Goal: Task Accomplishment & Management: Manage account settings

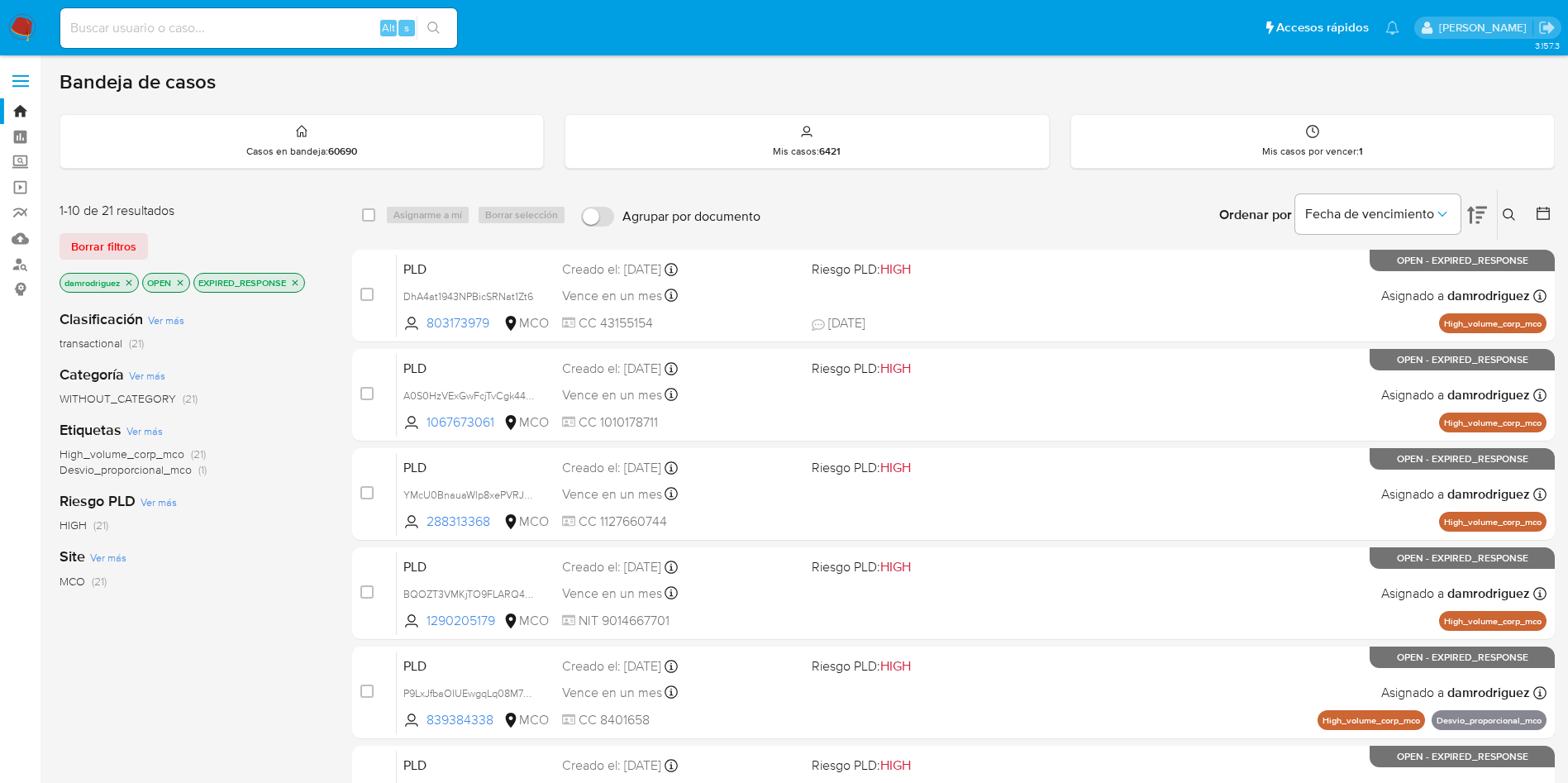
click at [128, 280] on icon "close-filter" at bounding box center [129, 282] width 6 height 6
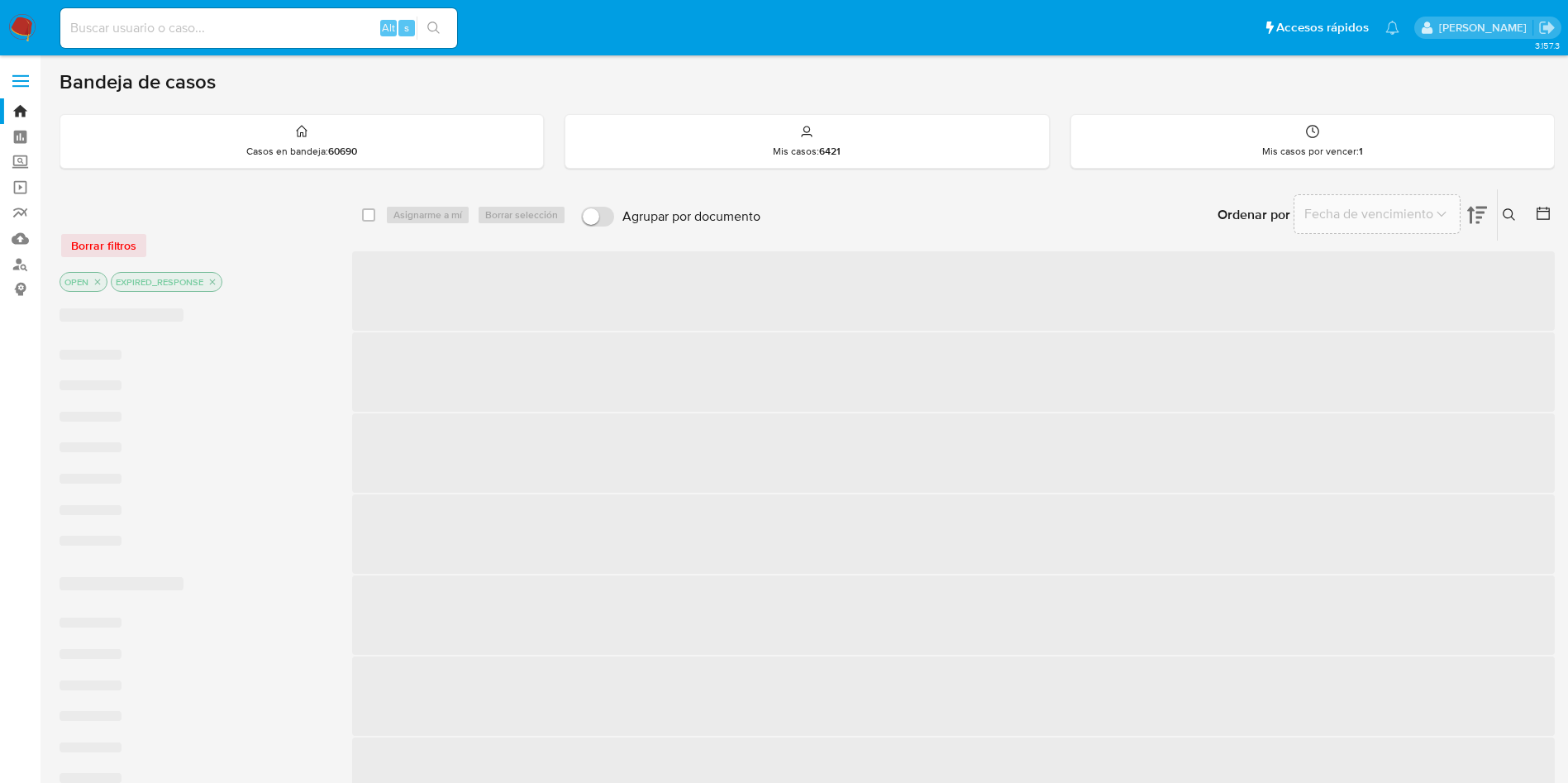
click at [215, 282] on icon "close-filter" at bounding box center [213, 281] width 10 height 10
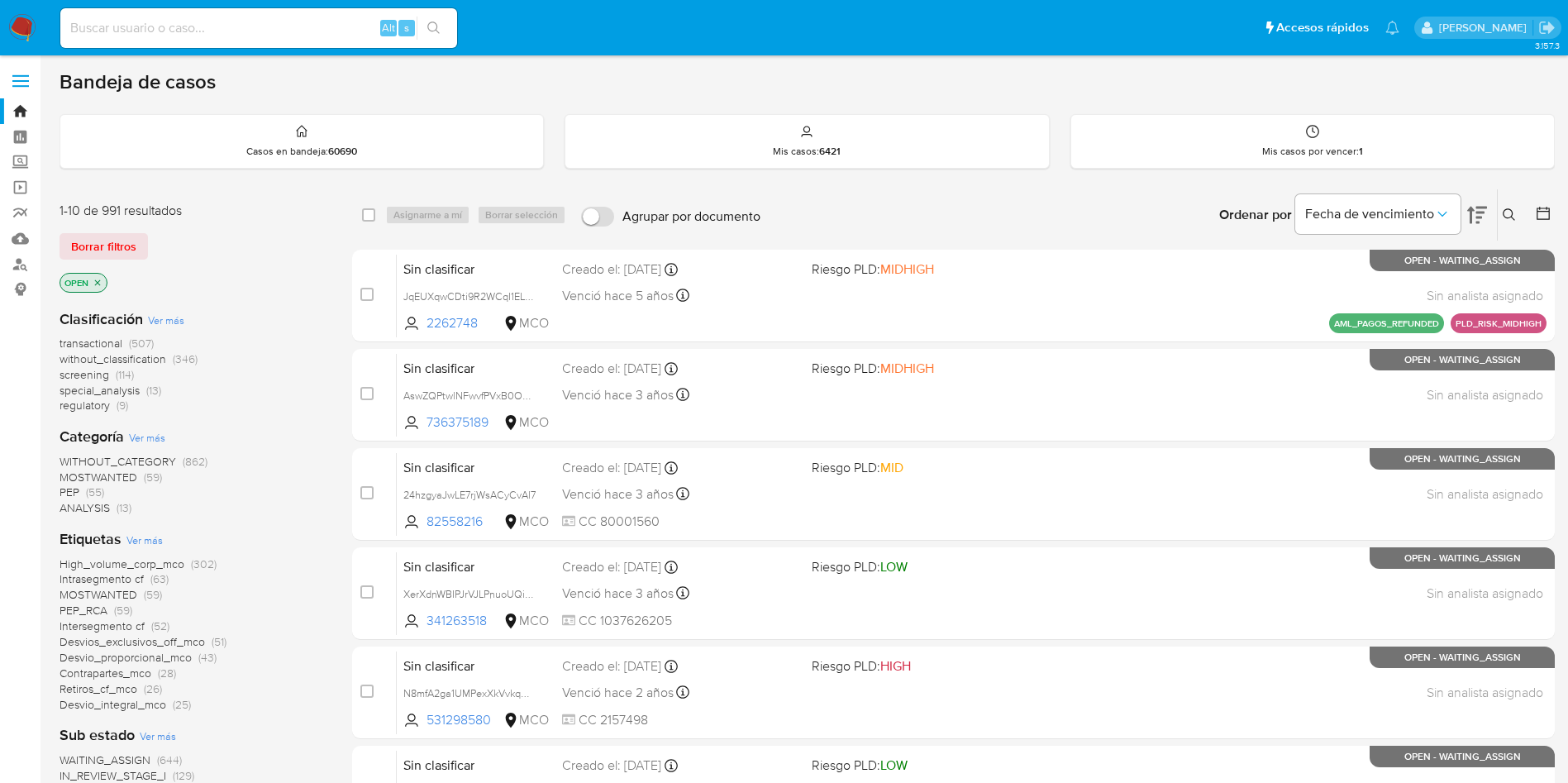
click at [1544, 214] on icon at bounding box center [1544, 214] width 17 height 17
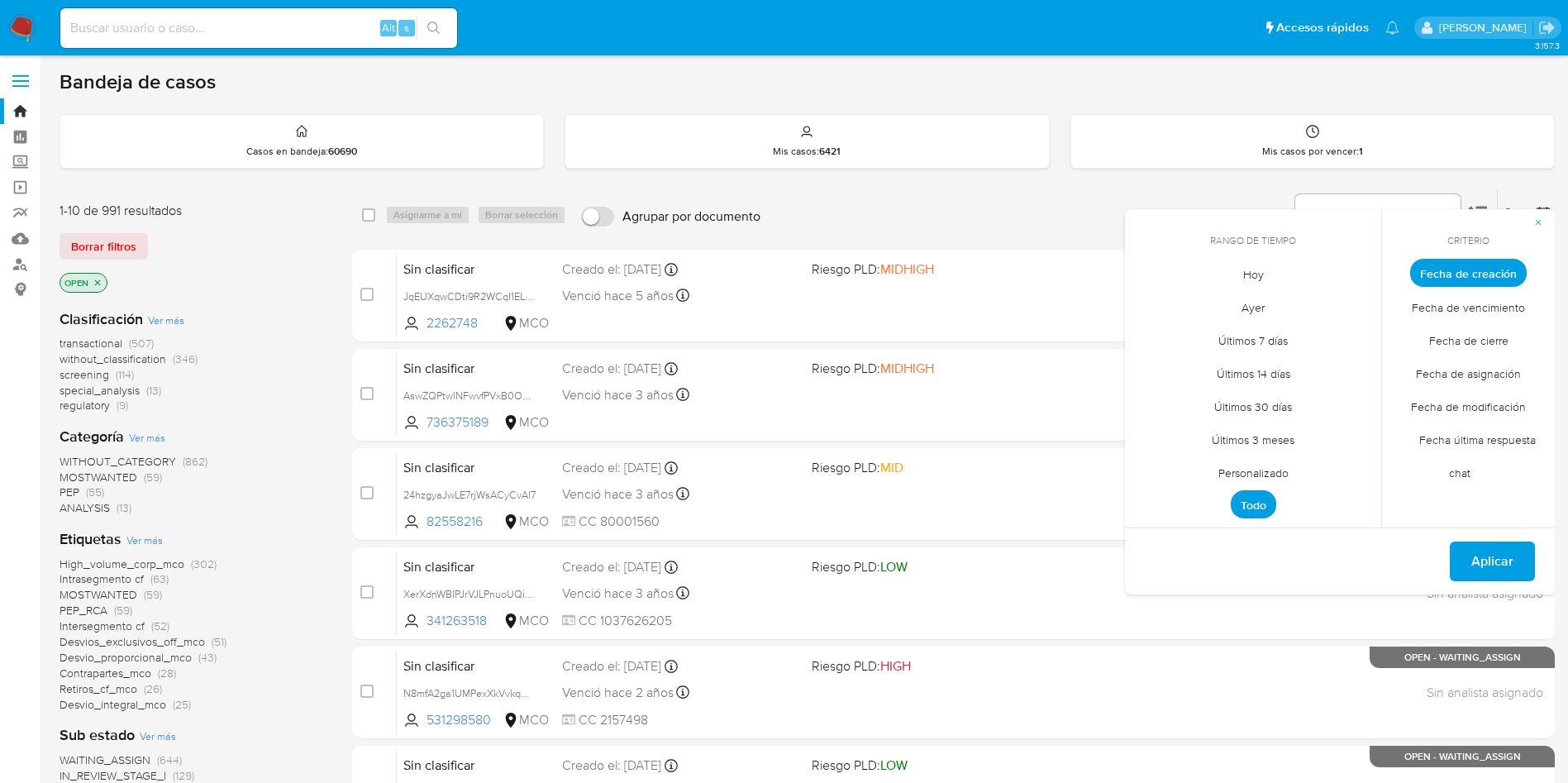
click at [1265, 473] on span "Personalizado" at bounding box center [1254, 472] width 105 height 34
click at [1143, 302] on icon "Mes anterior" at bounding box center [1150, 303] width 20 height 20
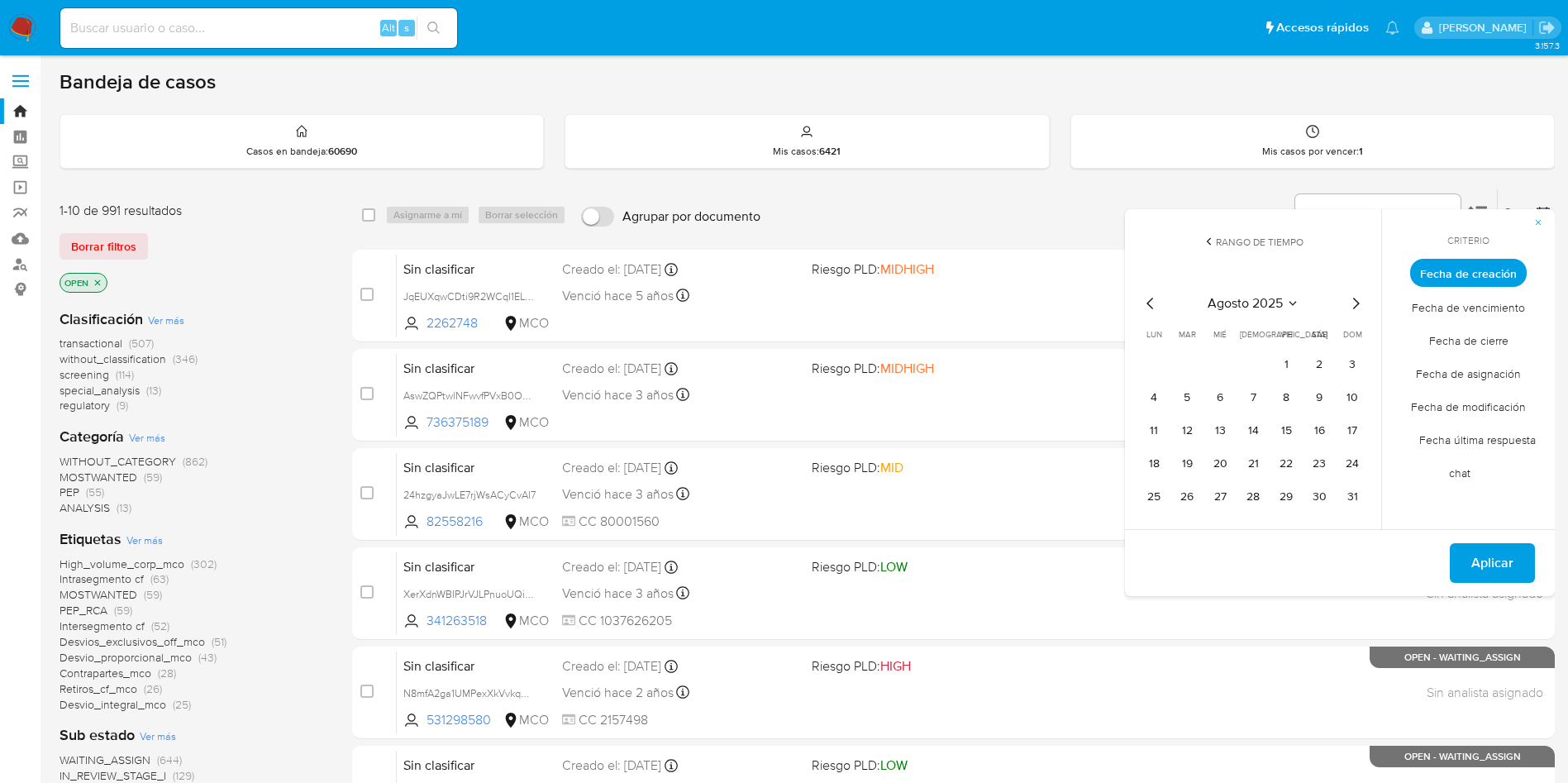
click at [1146, 302] on icon "Mes anterior" at bounding box center [1150, 303] width 20 height 20
click at [1254, 401] on button "10" at bounding box center [1254, 397] width 26 height 26
click at [1165, 424] on button "14" at bounding box center [1154, 431] width 26 height 26
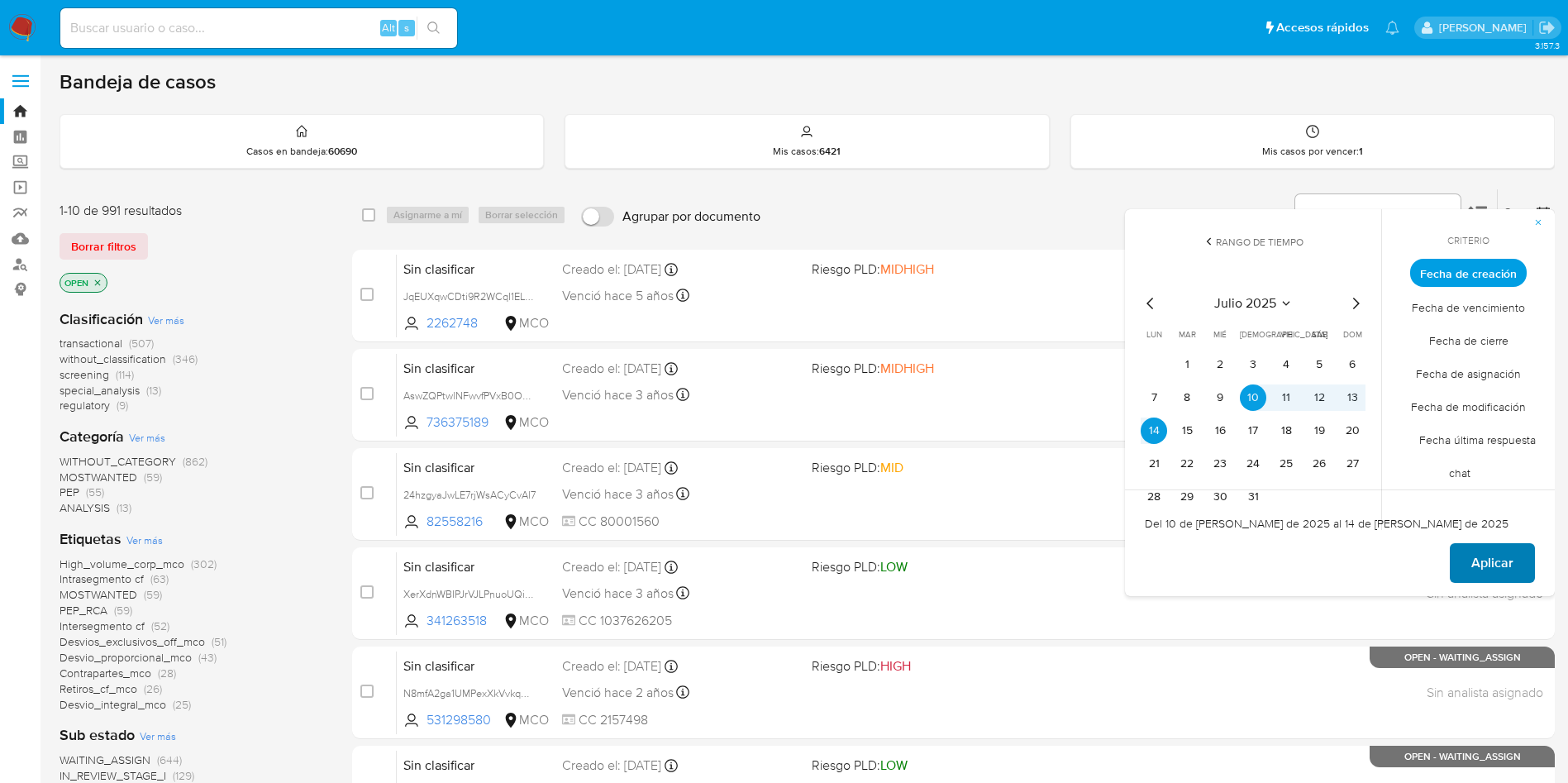
click at [1492, 554] on span "Aplicar" at bounding box center [1493, 563] width 42 height 37
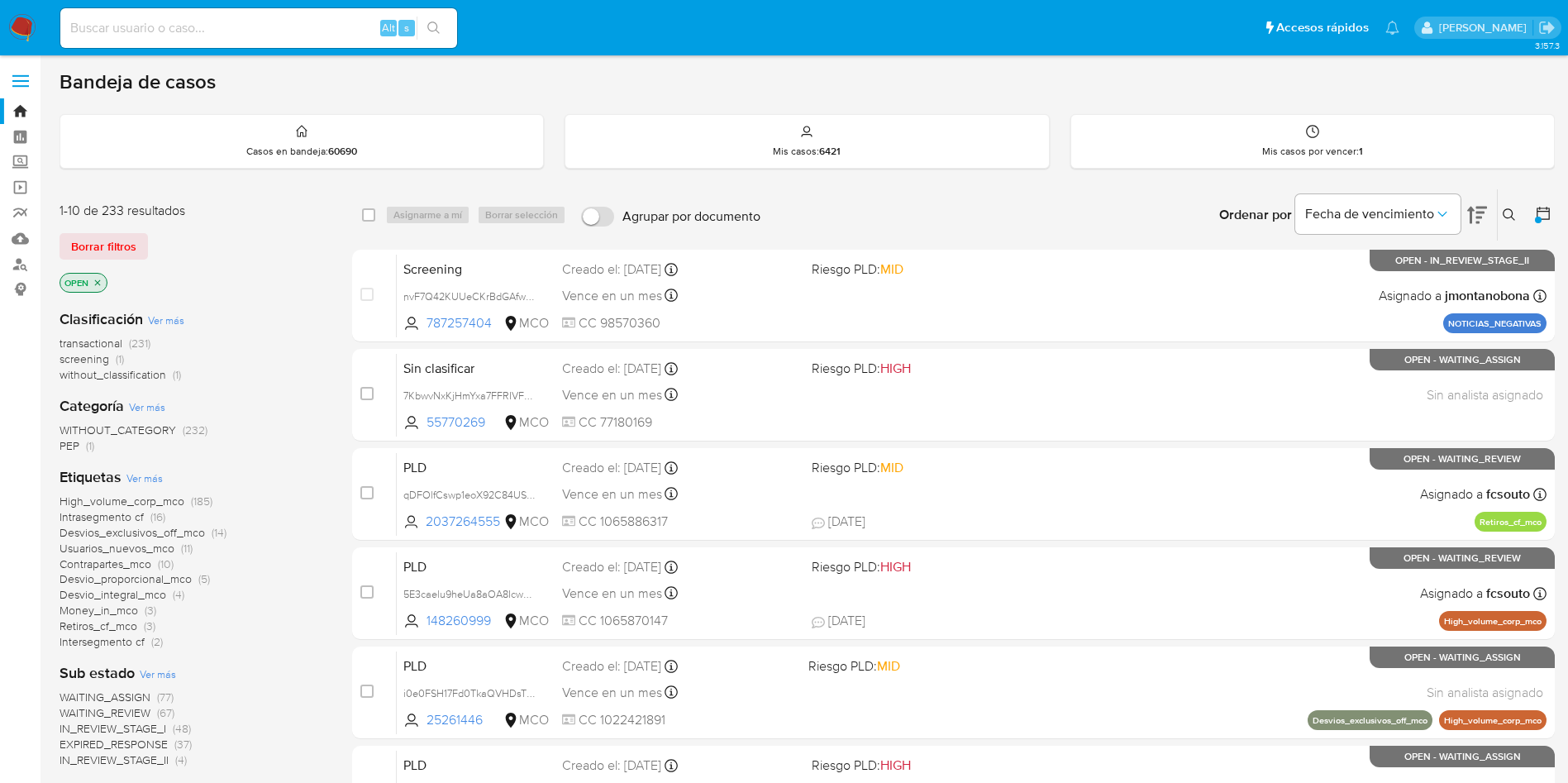
click at [106, 341] on span "transactional" at bounding box center [90, 344] width 63 height 17
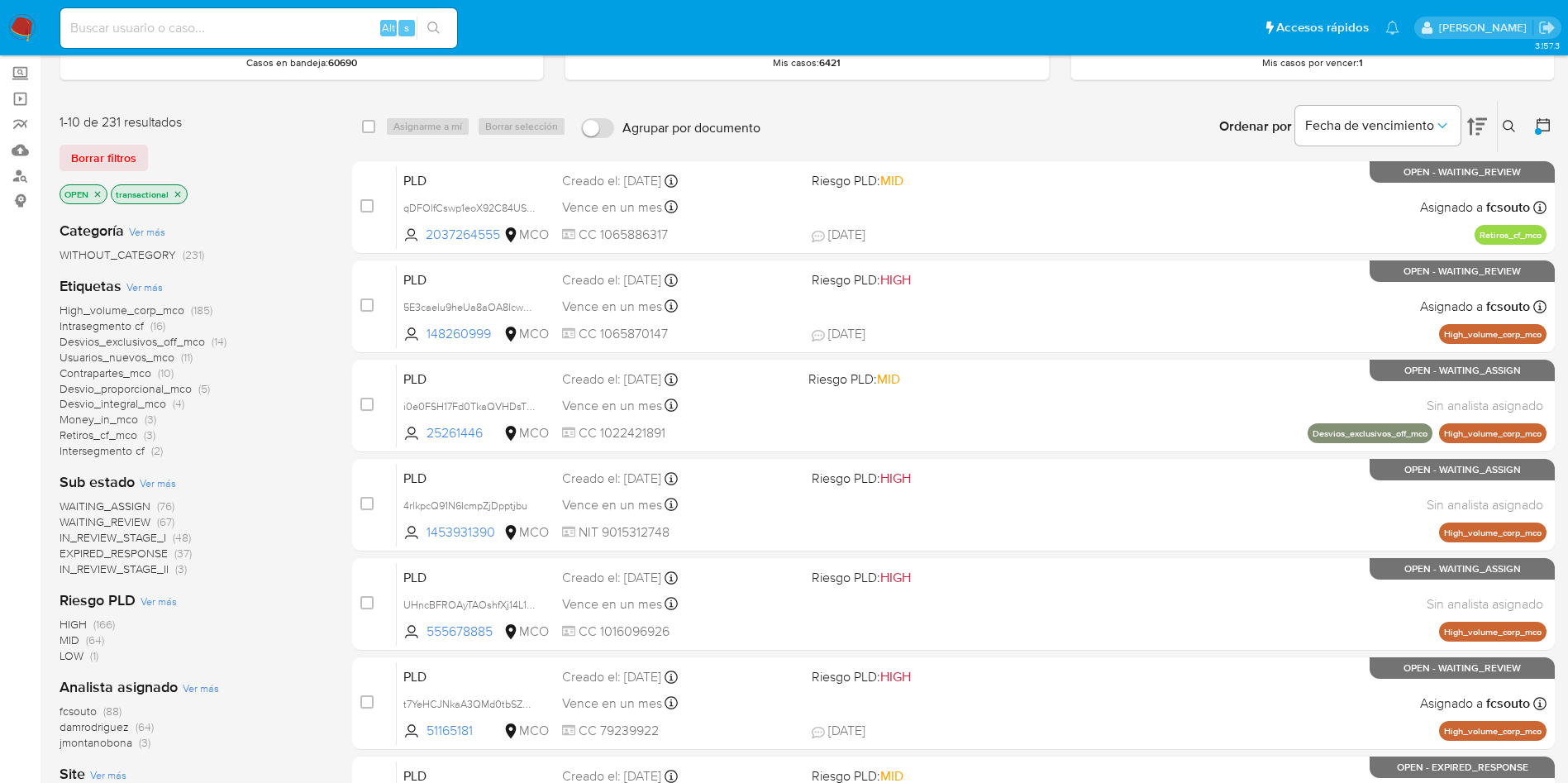
scroll to position [124, 0]
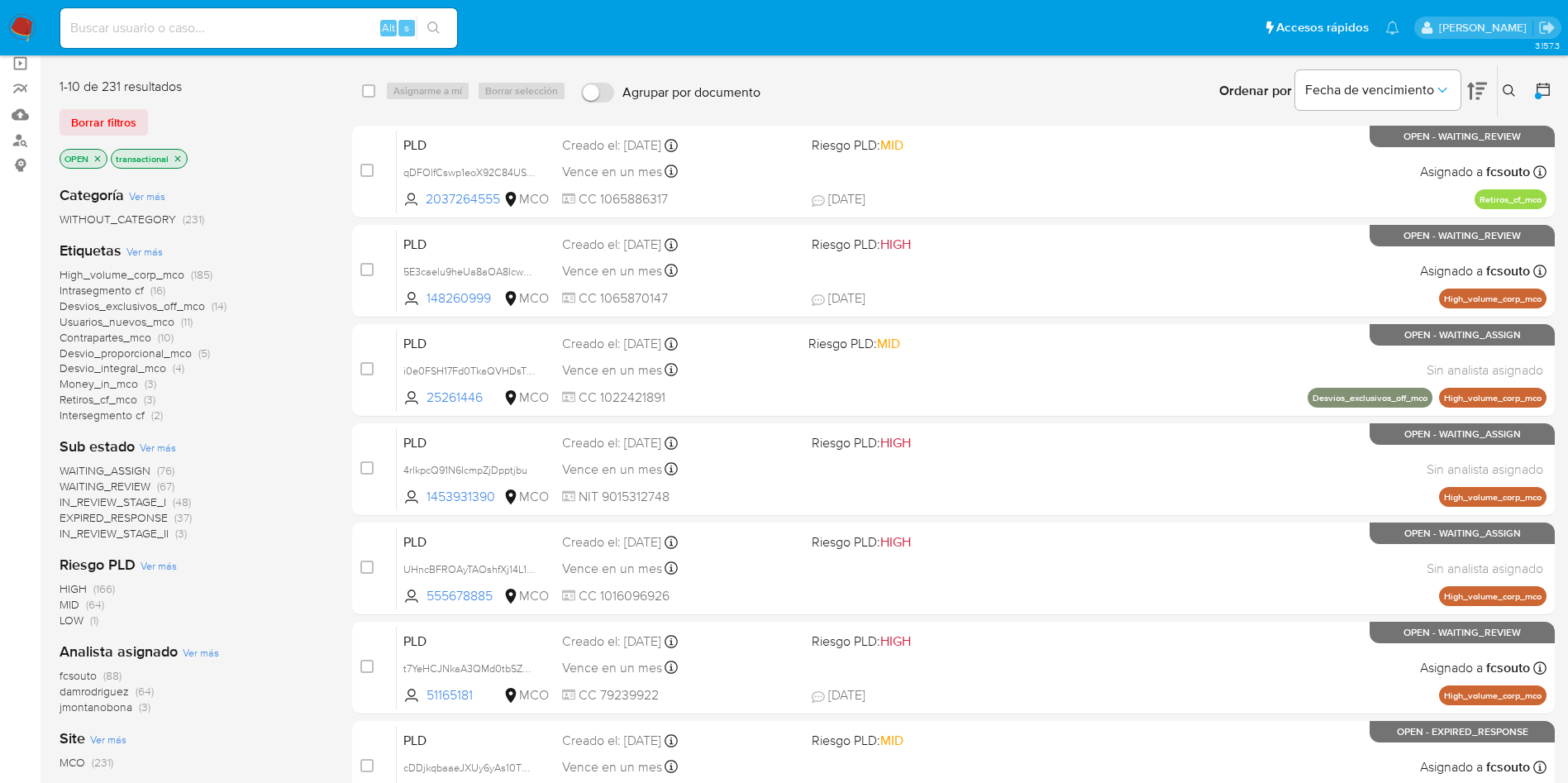
click at [230, 158] on div "OPEN transactional" at bounding box center [191, 160] width 264 height 24
click at [1549, 85] on icon at bounding box center [1544, 89] width 13 height 13
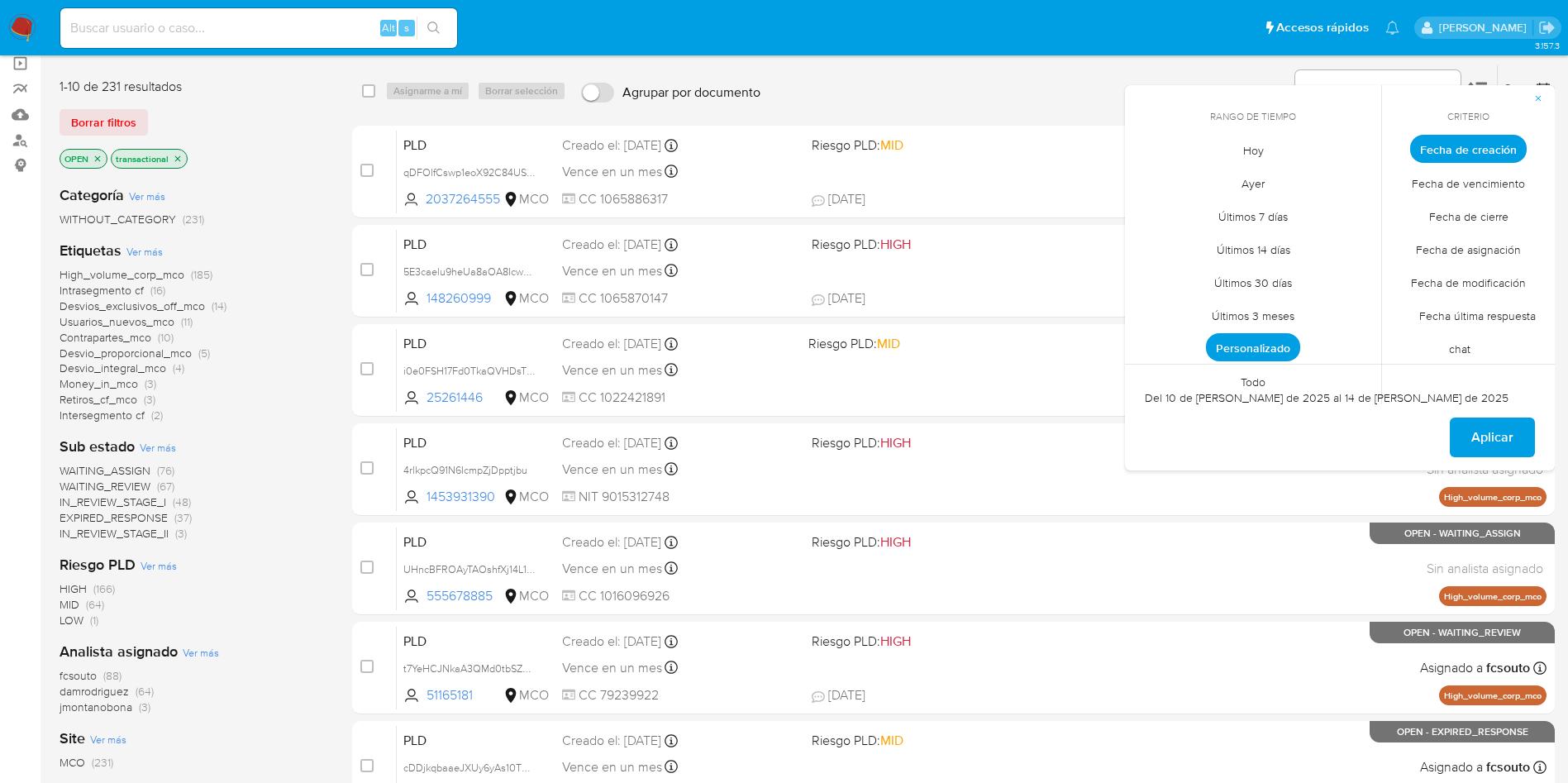
click at [1252, 340] on span "Personalizado" at bounding box center [1254, 347] width 94 height 28
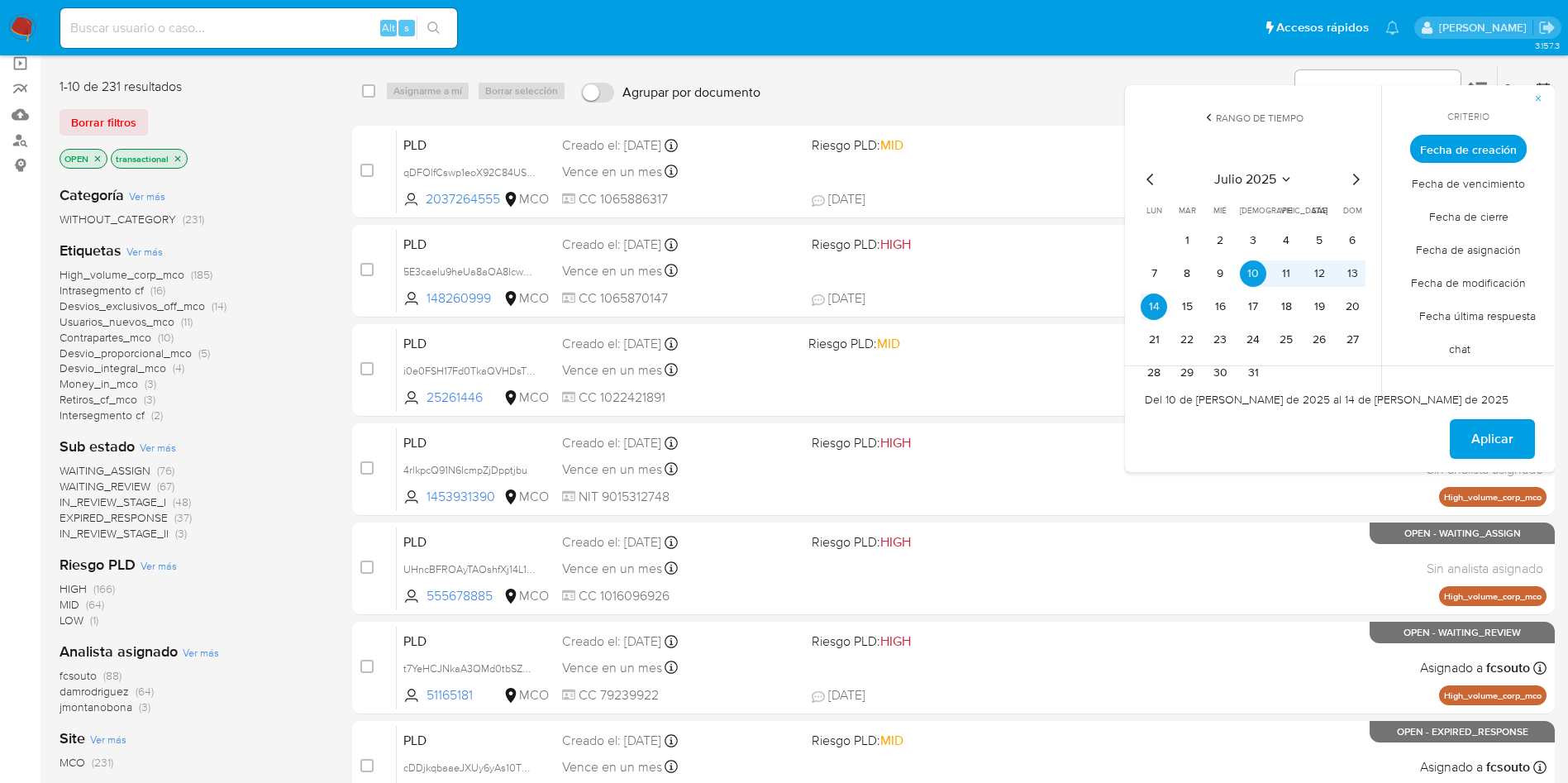
click at [1356, 173] on icon "Mes siguiente" at bounding box center [1355, 179] width 20 height 20
click at [1306, 270] on button "9" at bounding box center [1320, 274] width 26 height 26
click at [1238, 303] on tr "11 12 13 14 15 16 17" at bounding box center [1253, 307] width 225 height 26
click at [1217, 307] on button "13" at bounding box center [1221, 307] width 26 height 26
click at [1487, 435] on span "Aplicar" at bounding box center [1493, 439] width 42 height 37
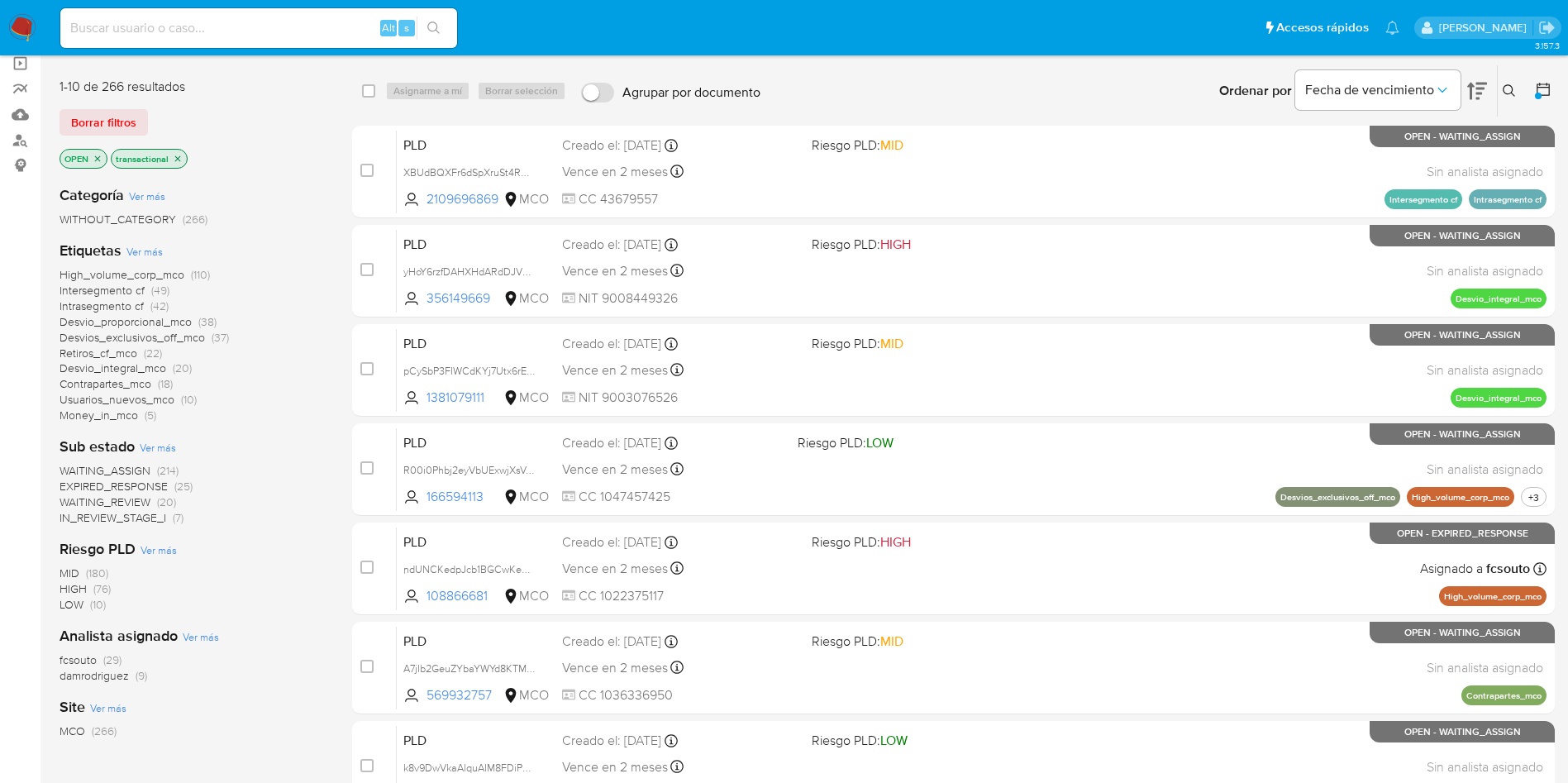
click at [22, 19] on img at bounding box center [23, 28] width 28 height 28
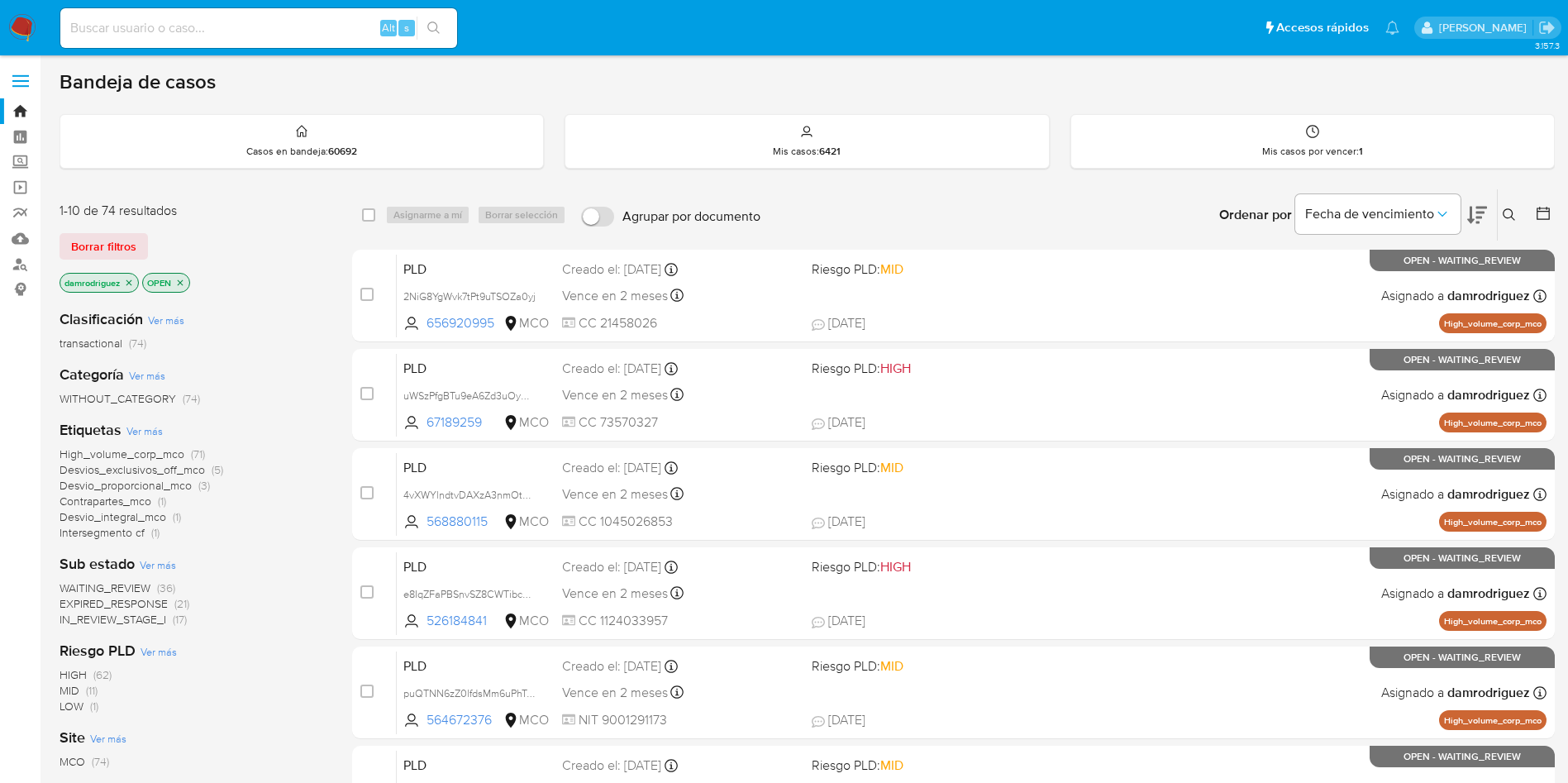
click at [128, 280] on icon "close-filter" at bounding box center [129, 282] width 6 height 6
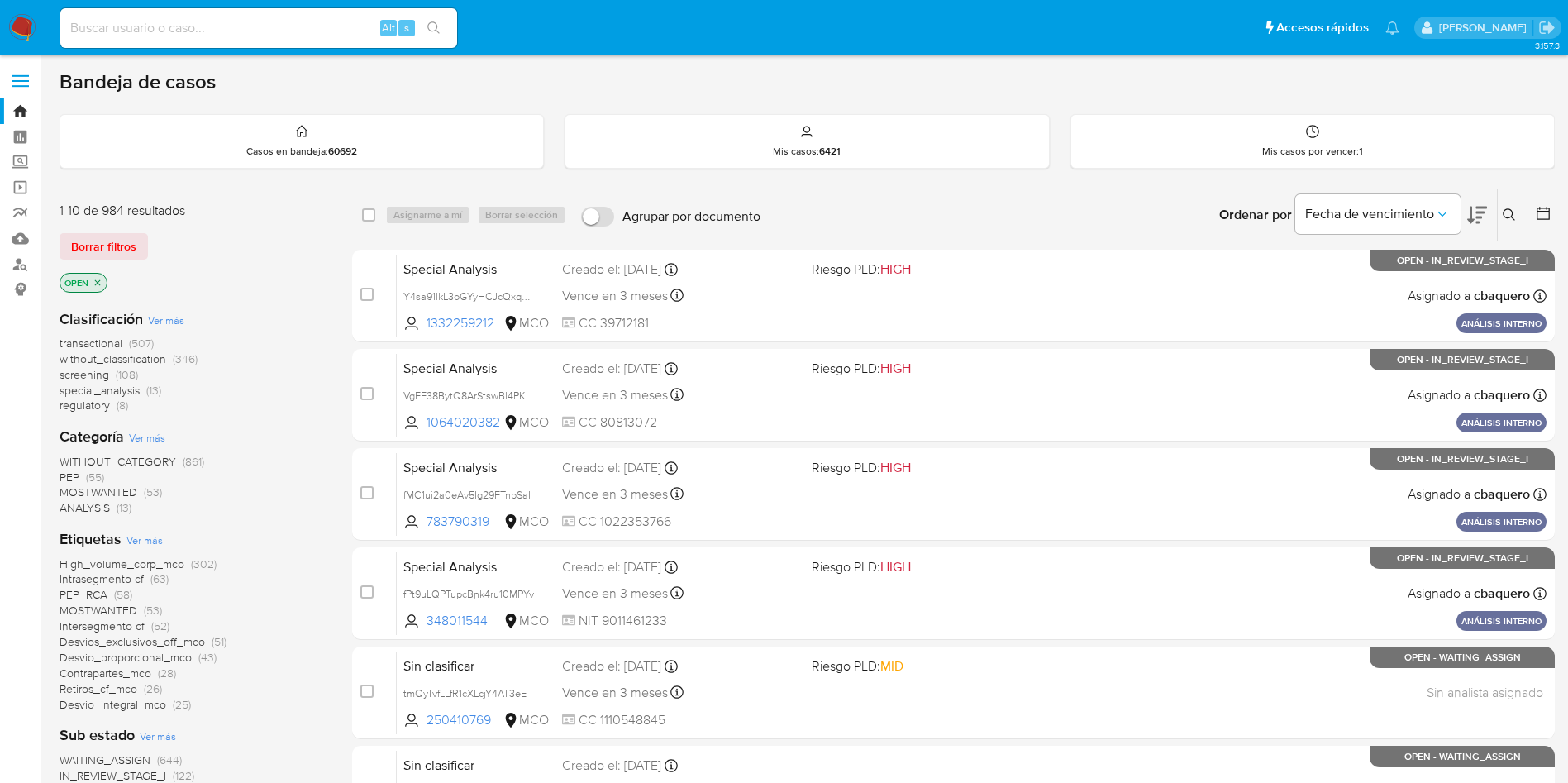
click at [1474, 212] on icon at bounding box center [1477, 215] width 20 height 20
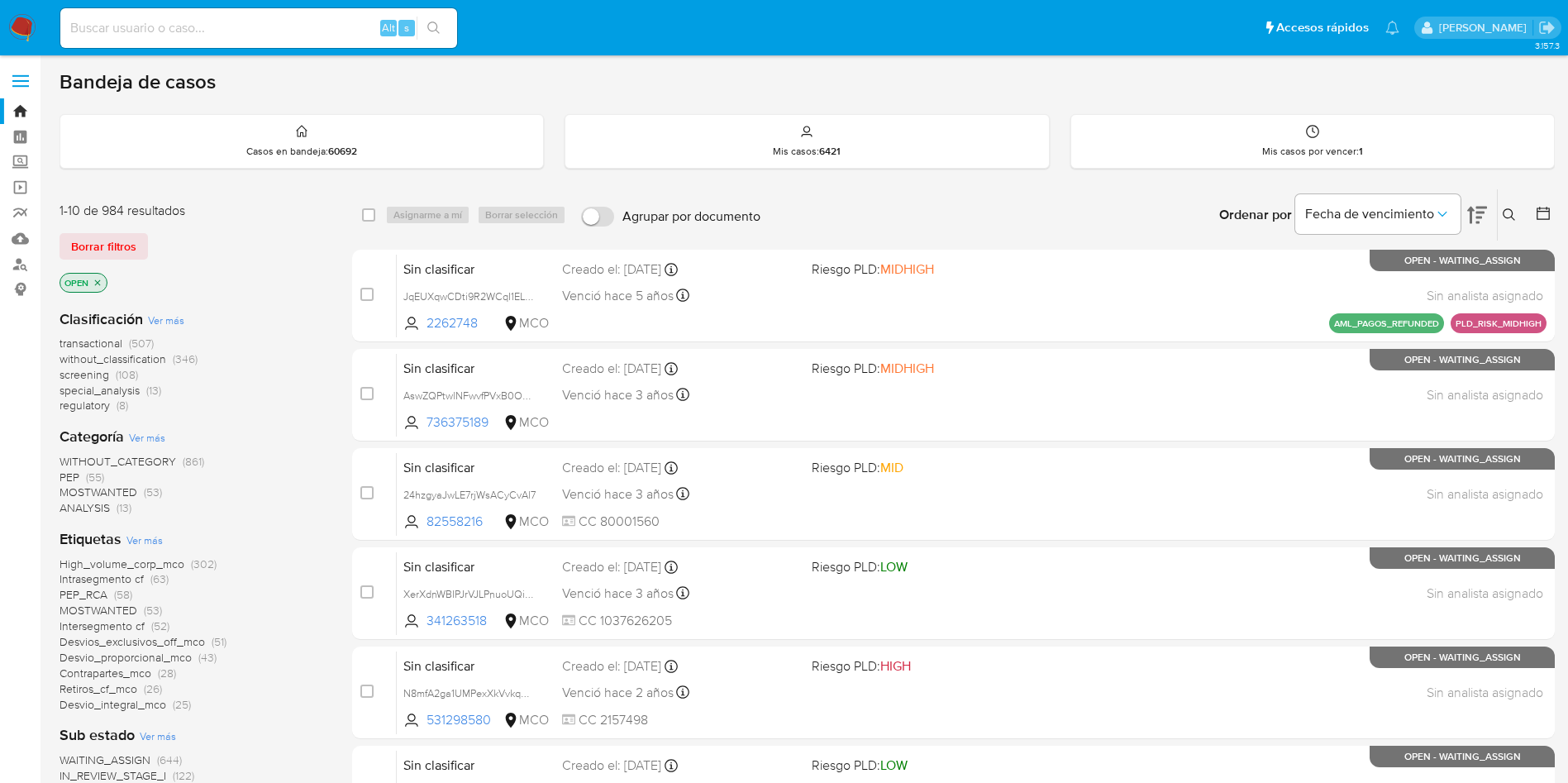
click at [1480, 209] on icon at bounding box center [1477, 215] width 20 height 20
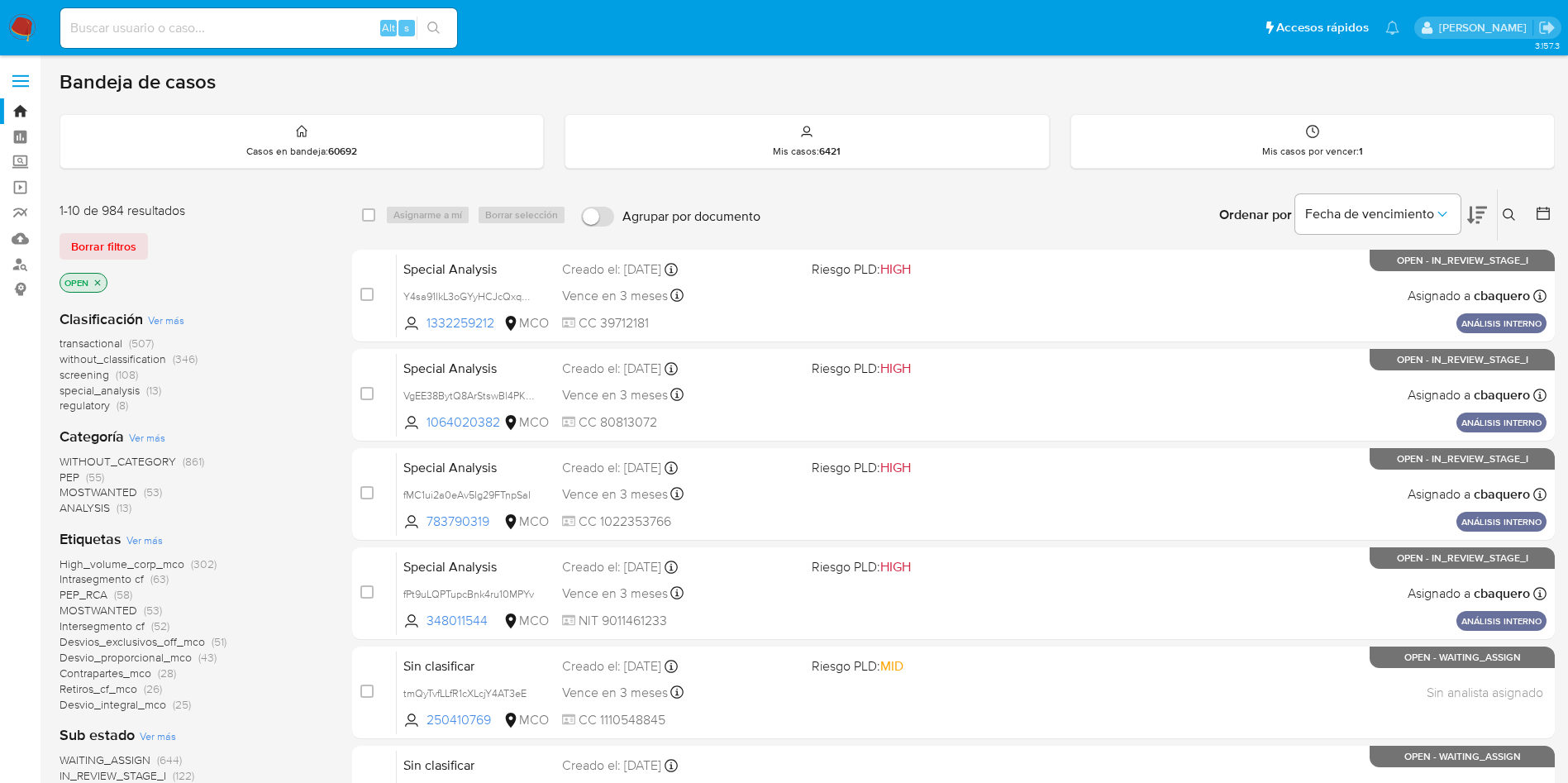
click at [115, 339] on span "transactional" at bounding box center [90, 344] width 63 height 17
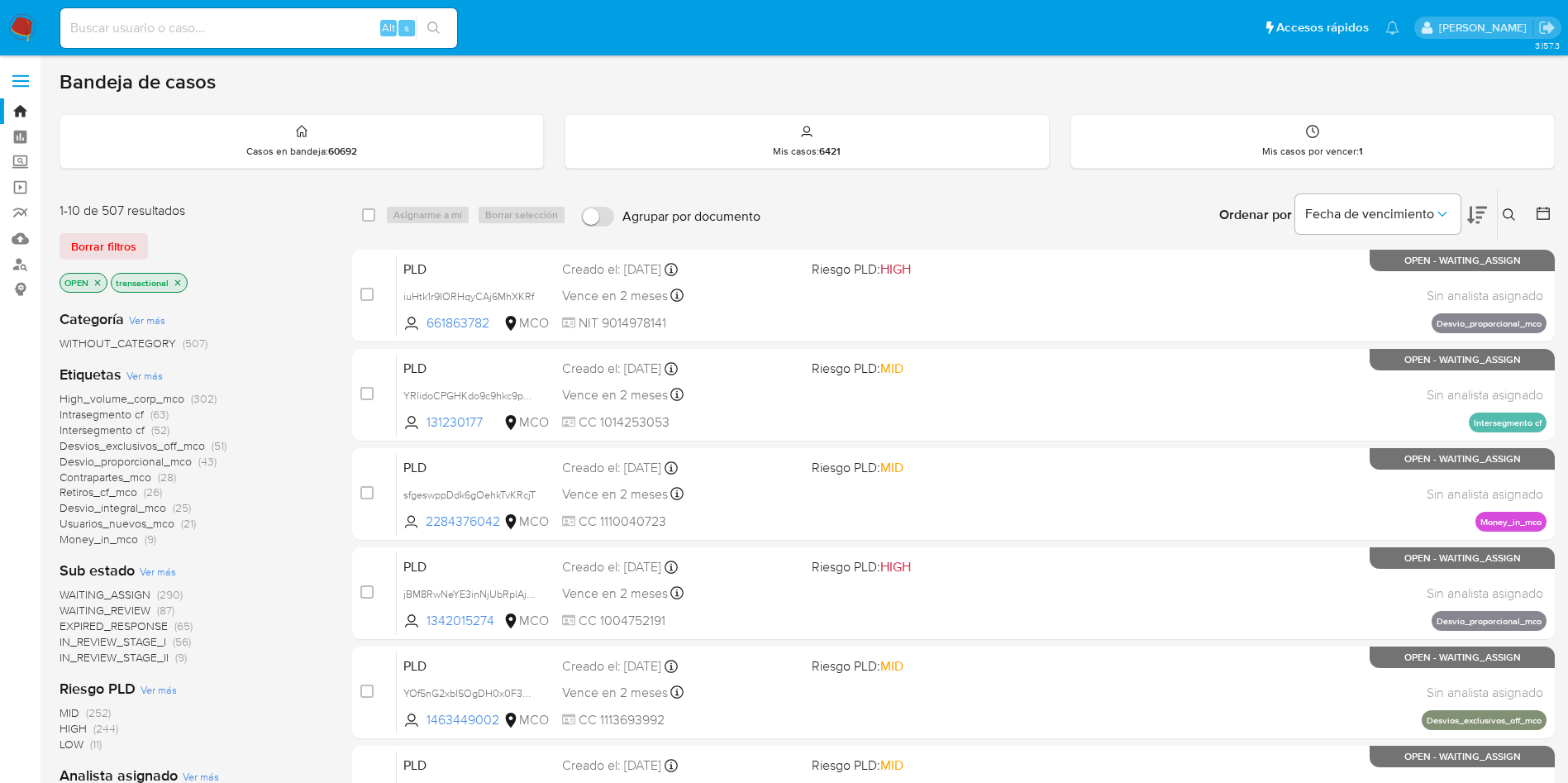
click at [1480, 214] on icon at bounding box center [1477, 216] width 20 height 17
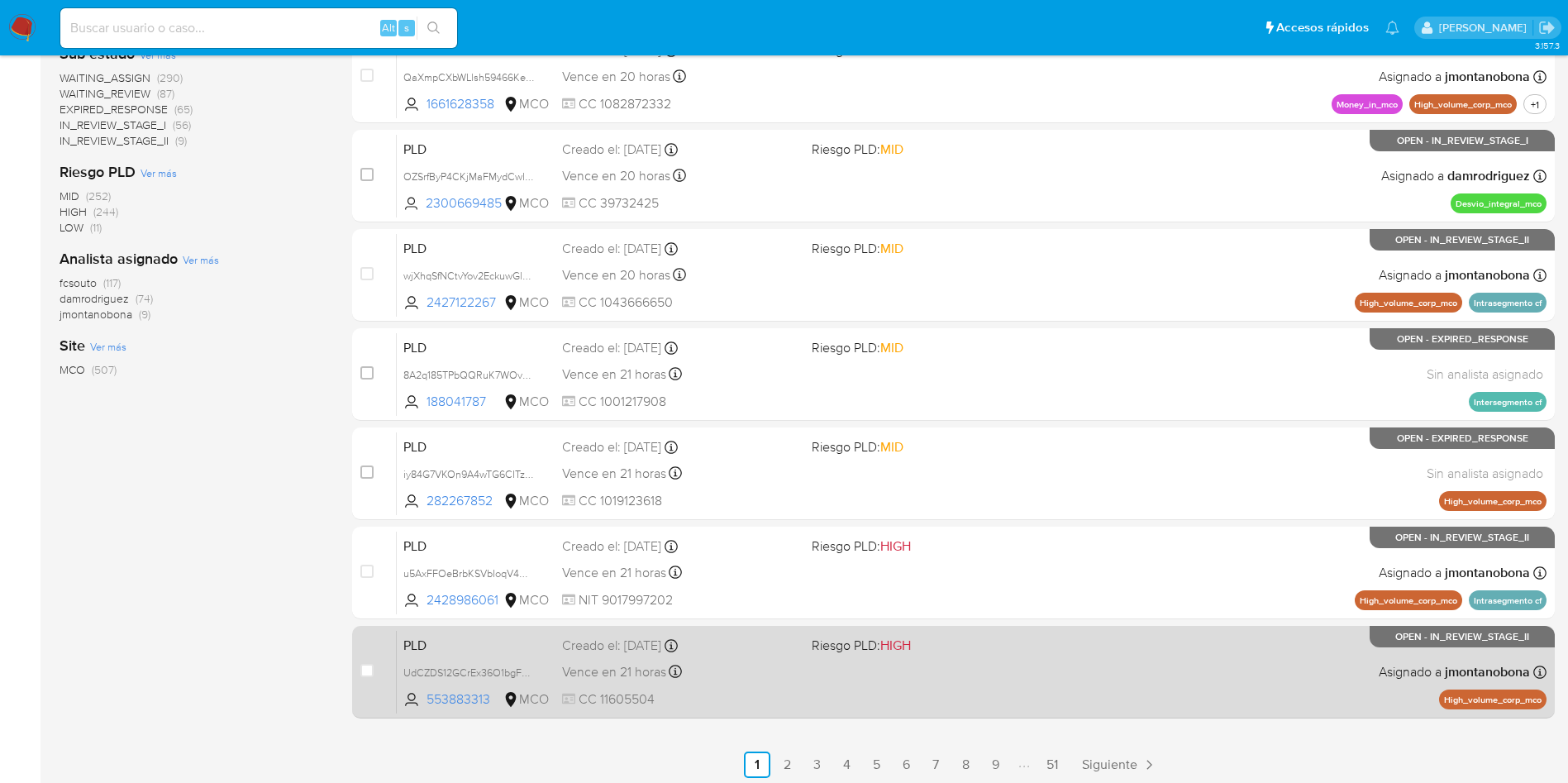
scroll to position [522, 0]
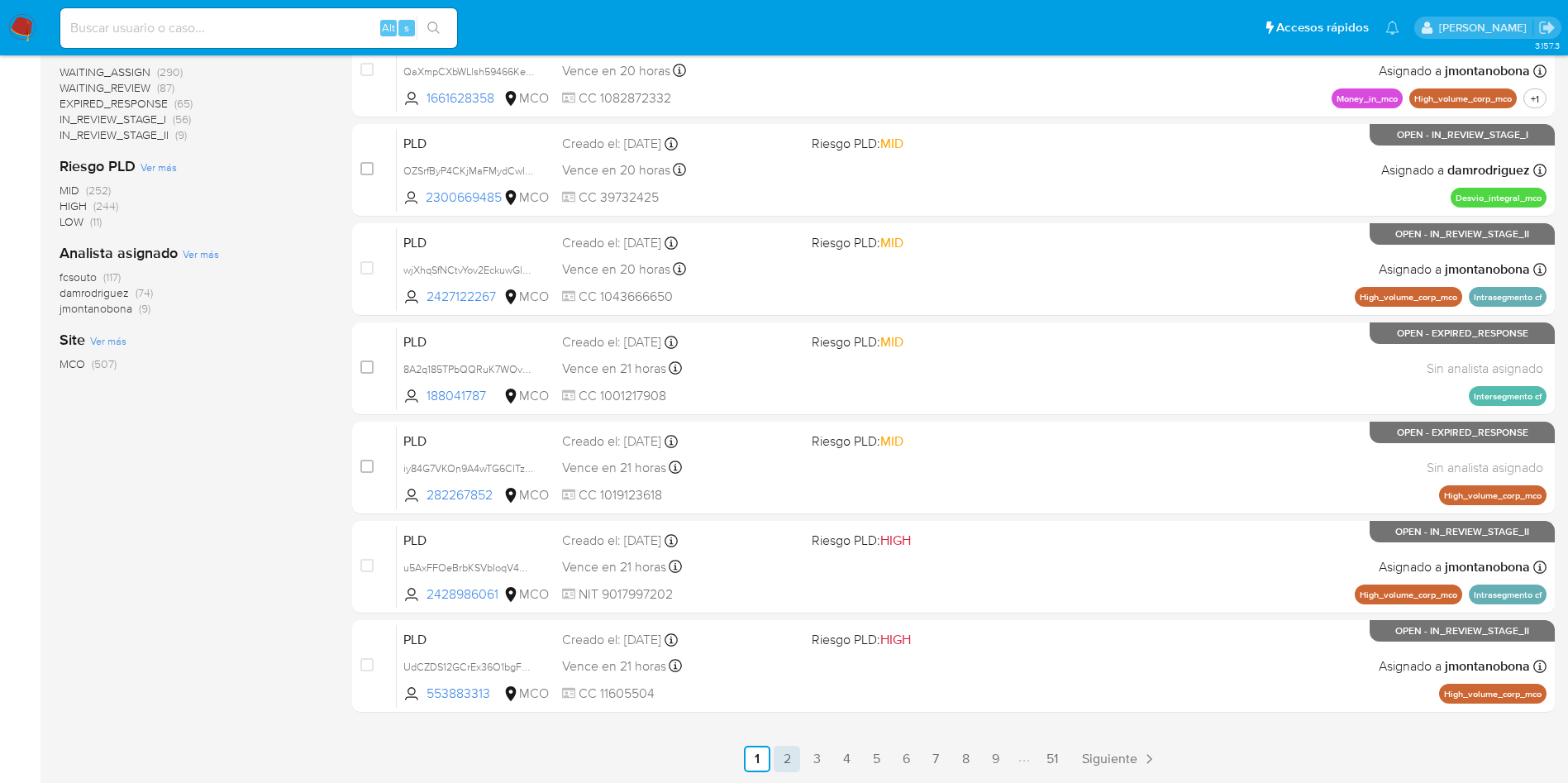
click at [785, 760] on link "2" at bounding box center [787, 759] width 26 height 26
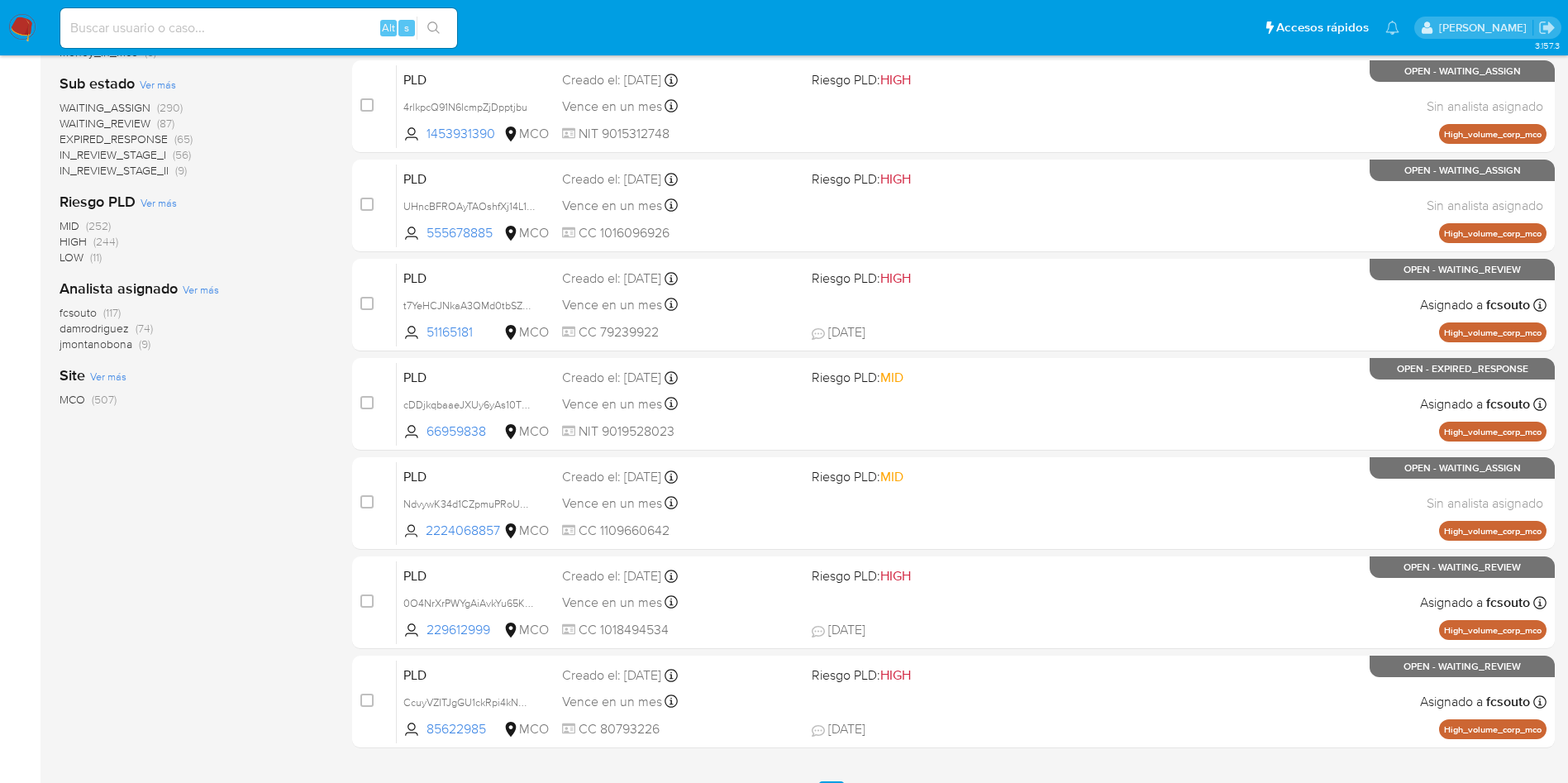
scroll to position [522, 0]
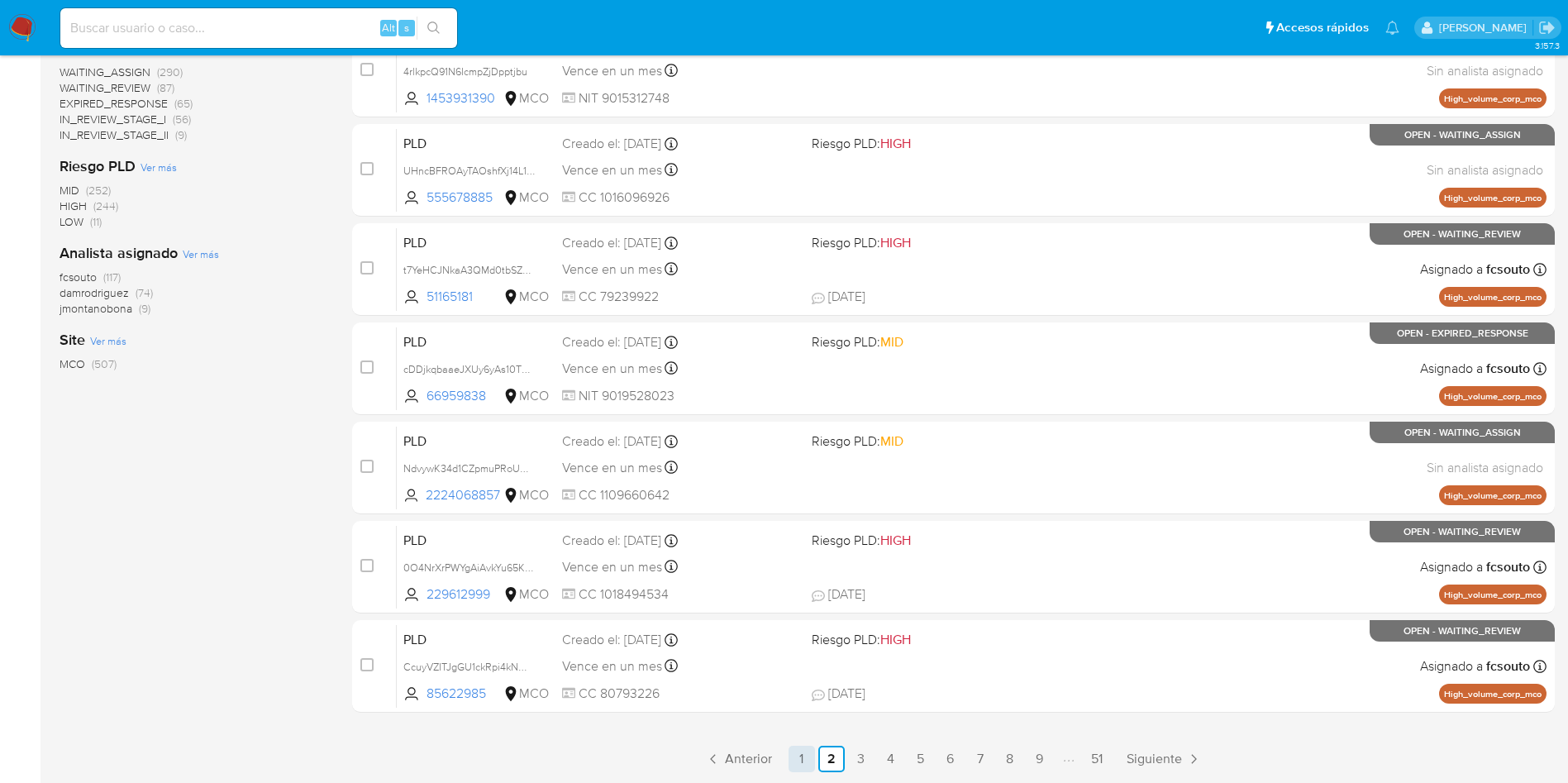
click at [802, 765] on link "1" at bounding box center [802, 759] width 26 height 26
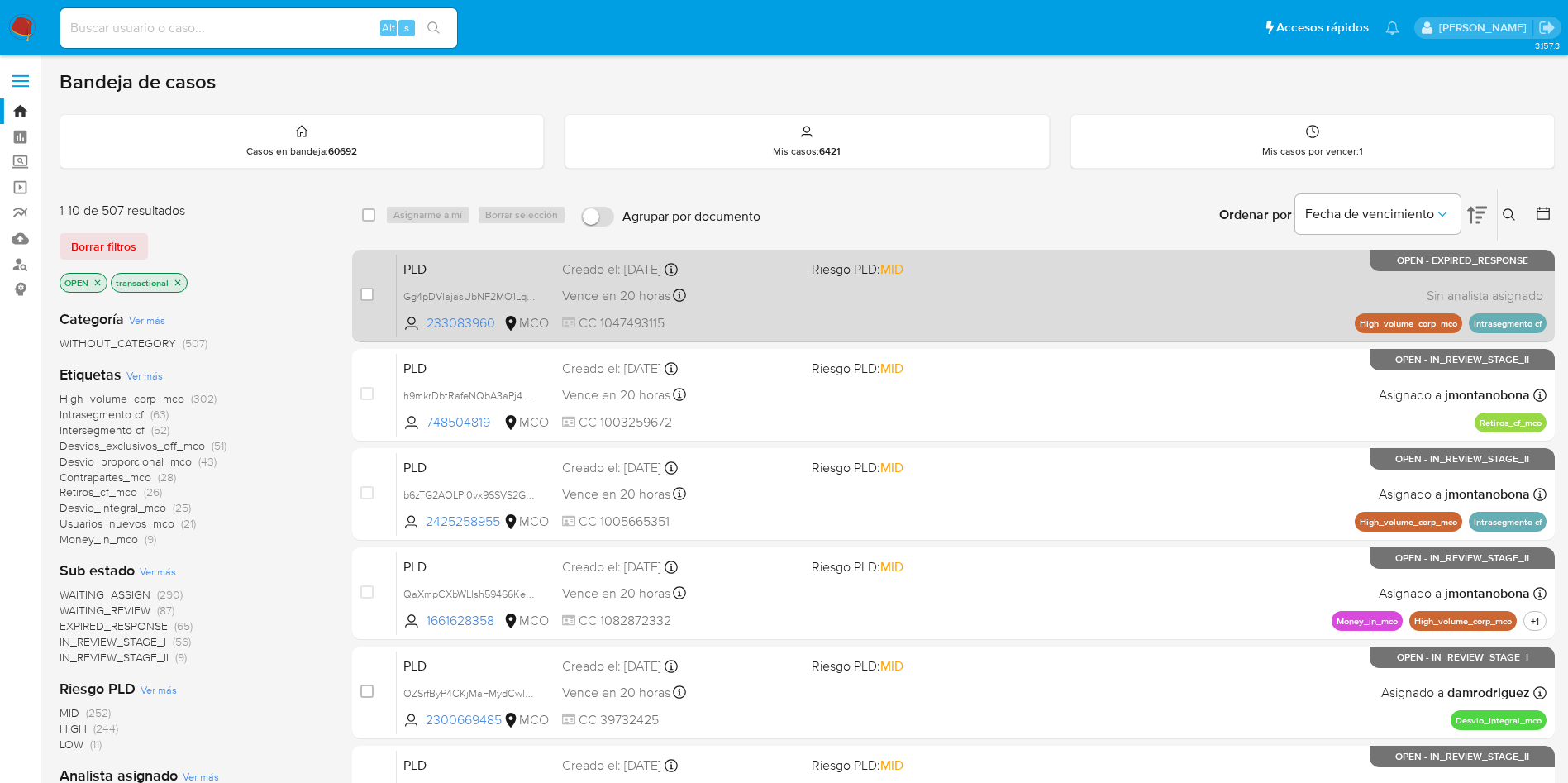
click at [488, 249] on div "case-item-checkbox No es posible asignar el caso PLD Gg4pDVlajasUbNF2MO1LqvMC 2…" at bounding box center [953, 296] width 1203 height 92
click at [487, 255] on div "PLD Gg4pDVlajasUbNF2MO1LqvMC 233083960 MCO Riesgo PLD: MID Creado el: 12/06/202…" at bounding box center [972, 296] width 1150 height 84
click at [358, 297] on div "case-item-checkbox No es posible asignar el caso PLD Gg4pDVlajasUbNF2MO1LqvMC 2…" at bounding box center [953, 296] width 1203 height 92
click at [372, 292] on input "checkbox" at bounding box center [367, 295] width 13 height 13
checkbox input "true"
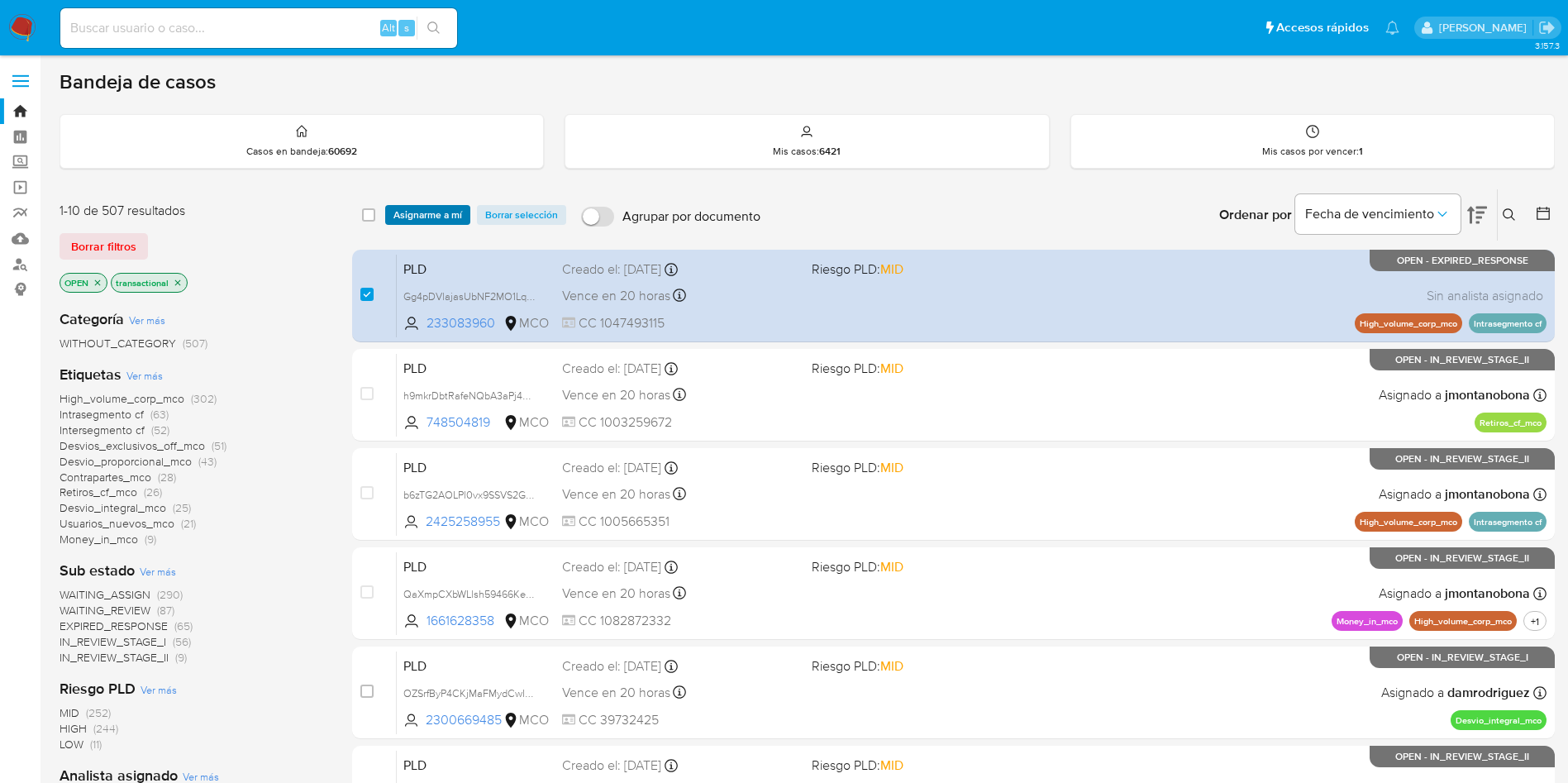
click at [424, 219] on span "Asignarme a mí" at bounding box center [427, 216] width 69 height 17
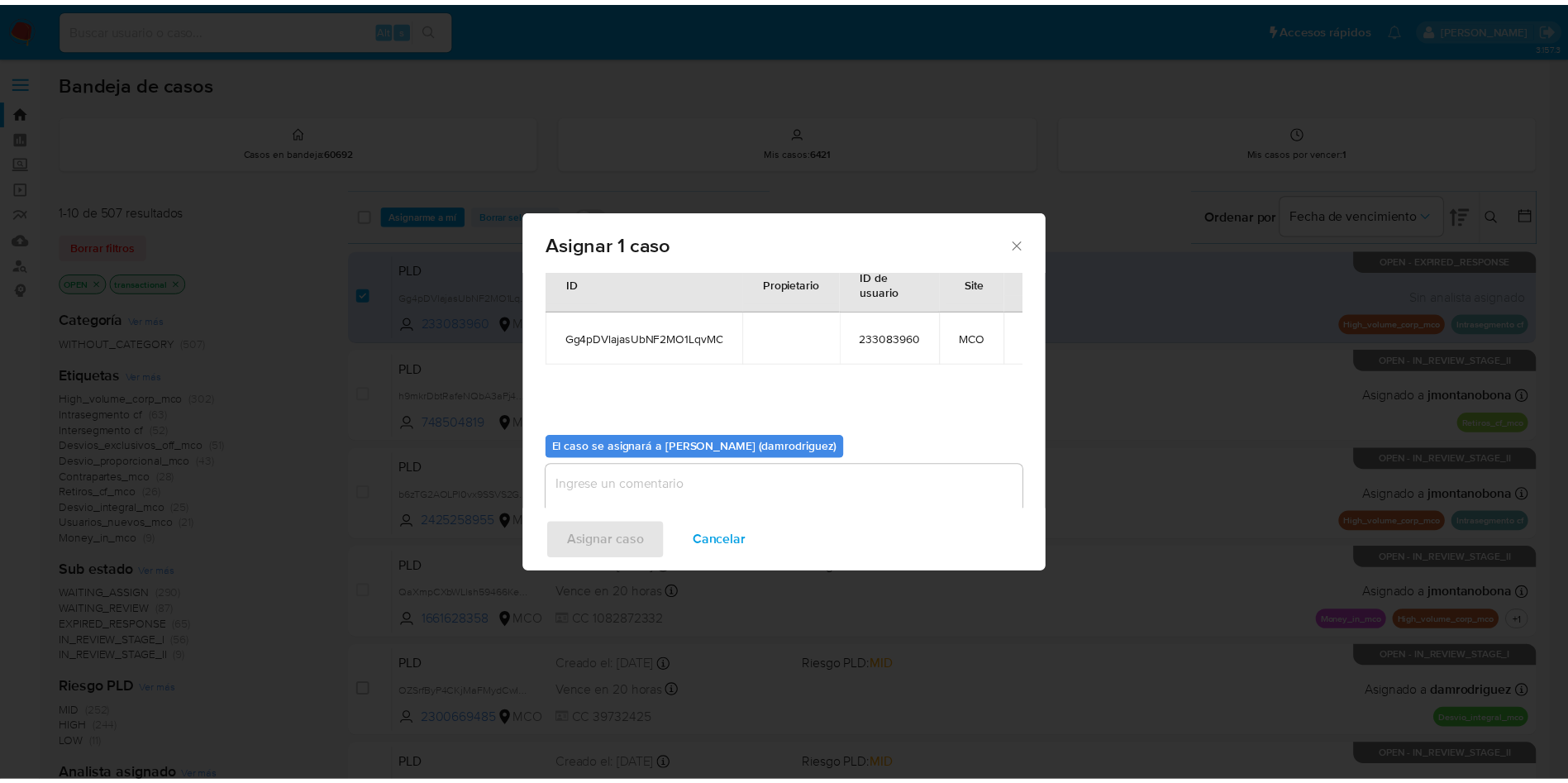
scroll to position [86, 0]
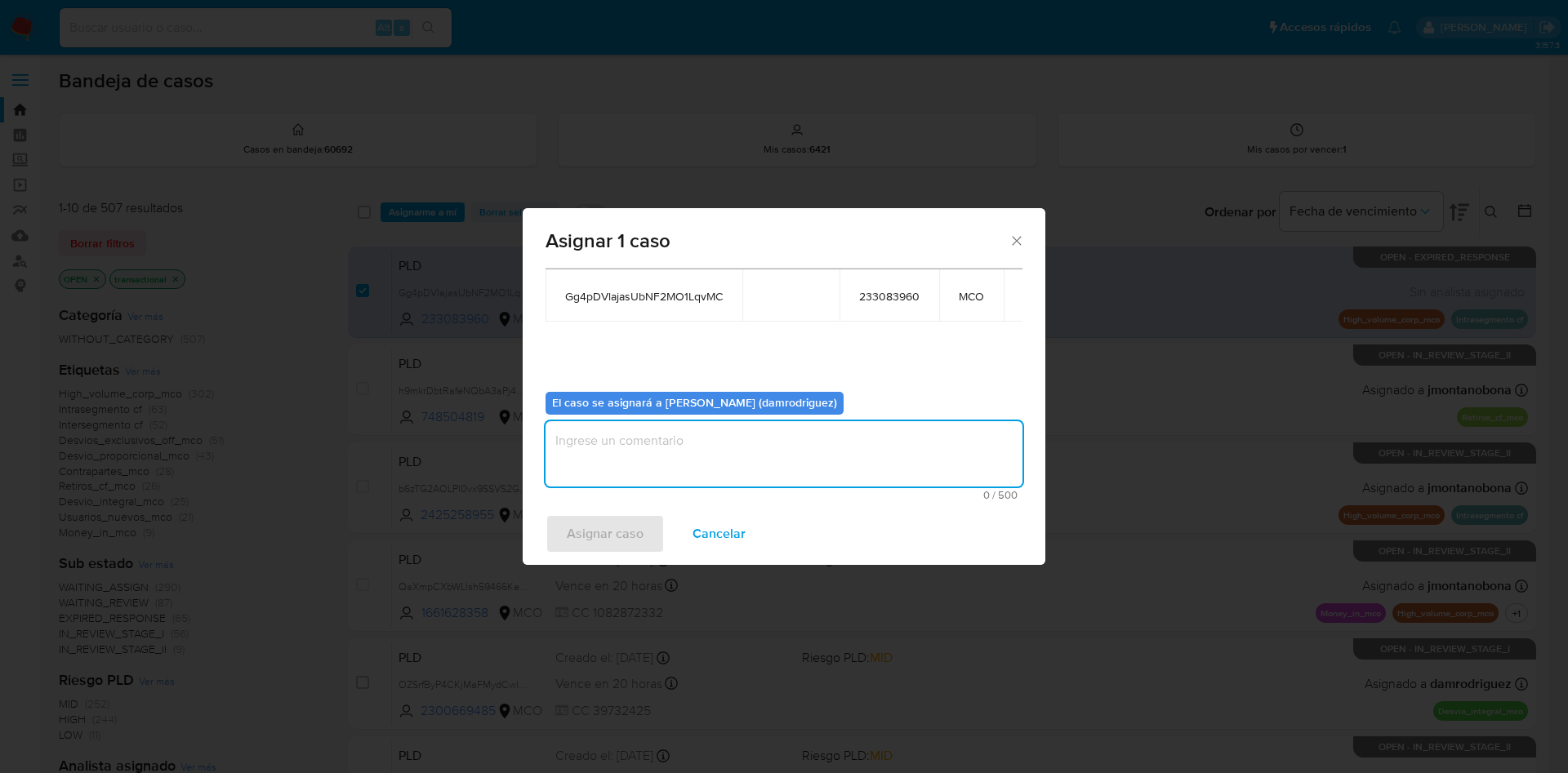
click at [714, 439] on textarea "assign-modal" at bounding box center [784, 453] width 477 height 65
type textarea "asignacion"
click at [585, 536] on span "Asignar caso" at bounding box center [605, 533] width 77 height 36
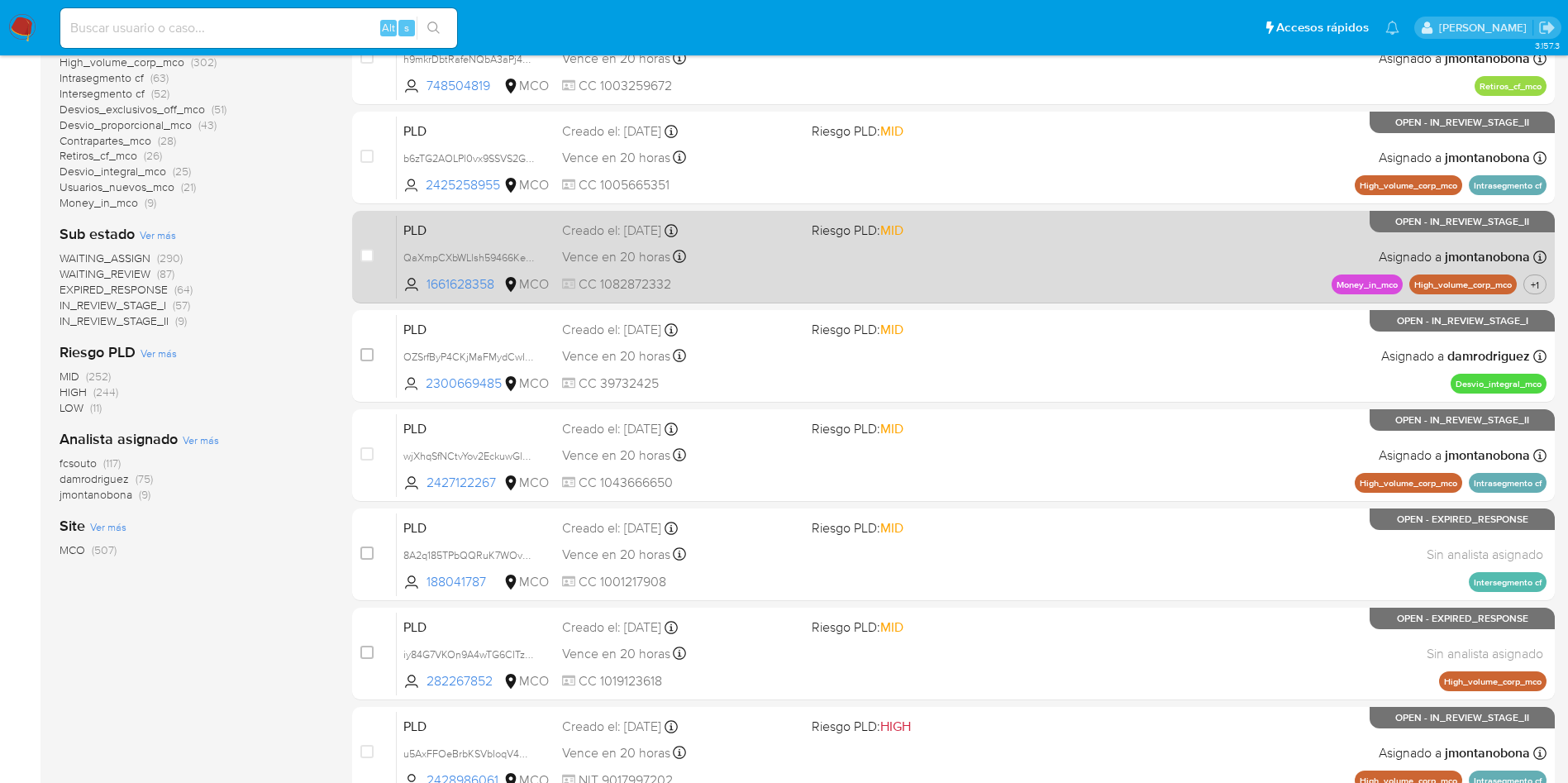
scroll to position [372, 0]
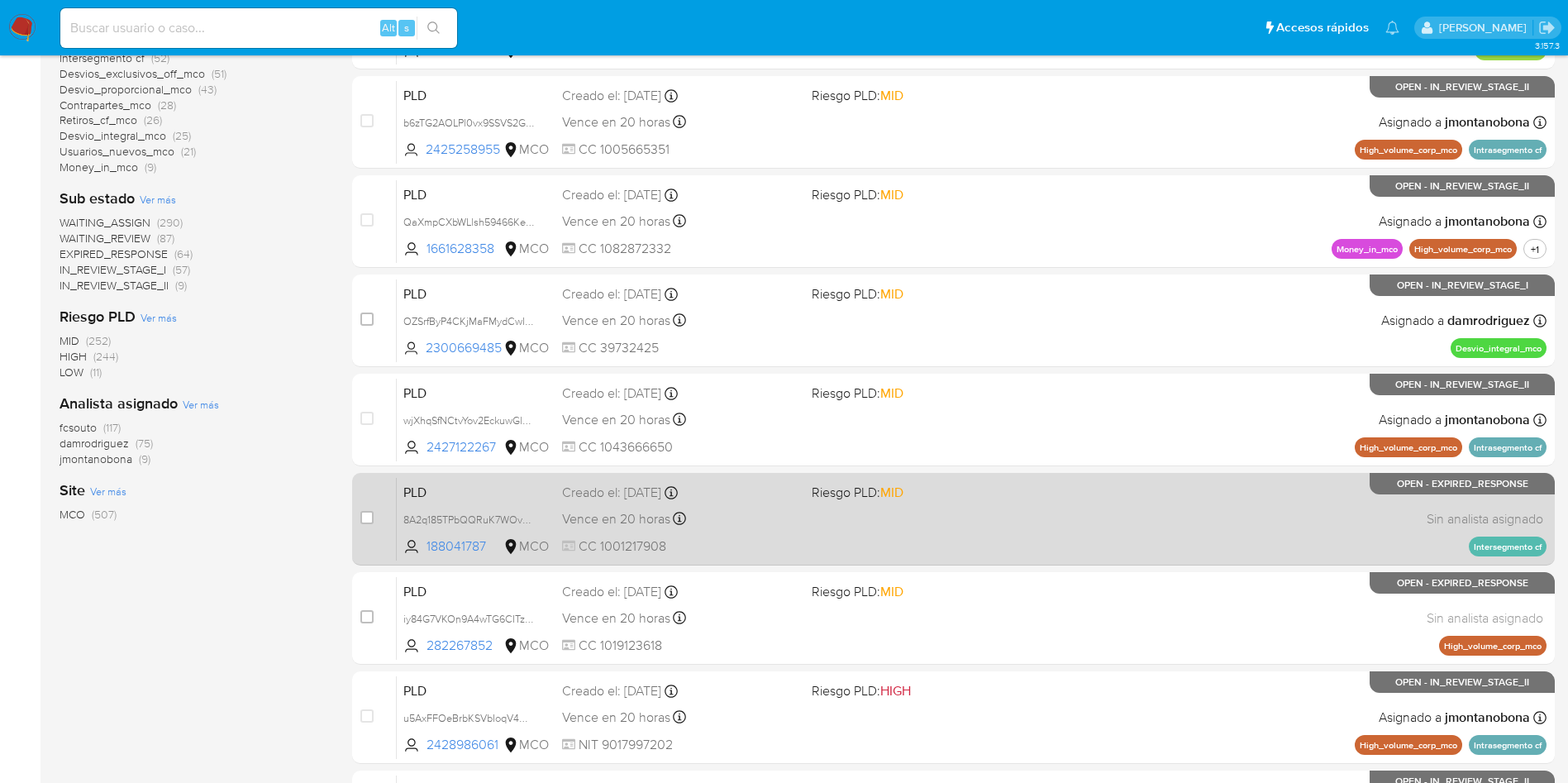
click at [534, 497] on span "PLD" at bounding box center [476, 490] width 146 height 22
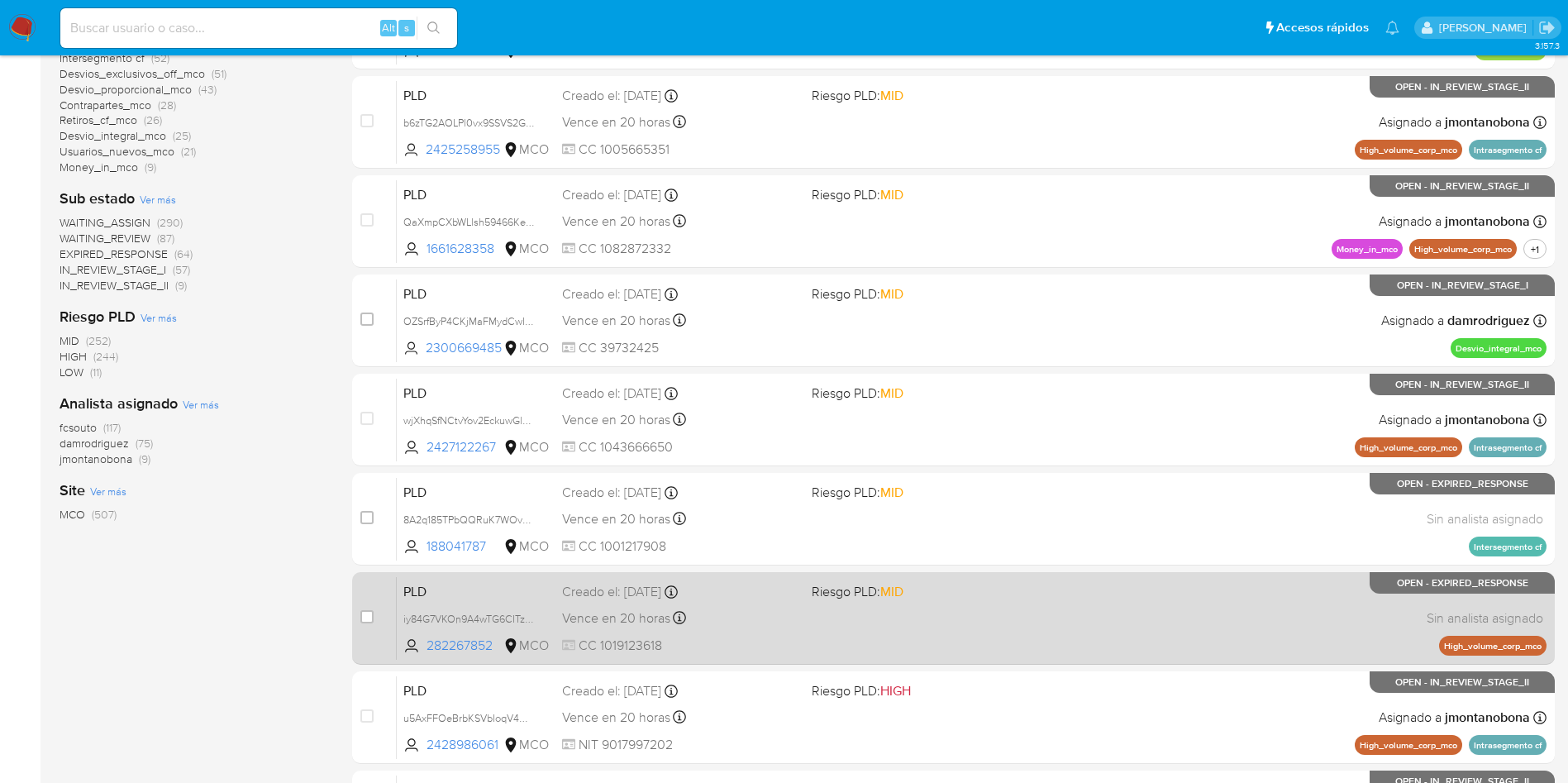
click at [496, 589] on span "PLD" at bounding box center [476, 590] width 146 height 22
click at [372, 615] on input "checkbox" at bounding box center [367, 616] width 13 height 13
checkbox input "true"
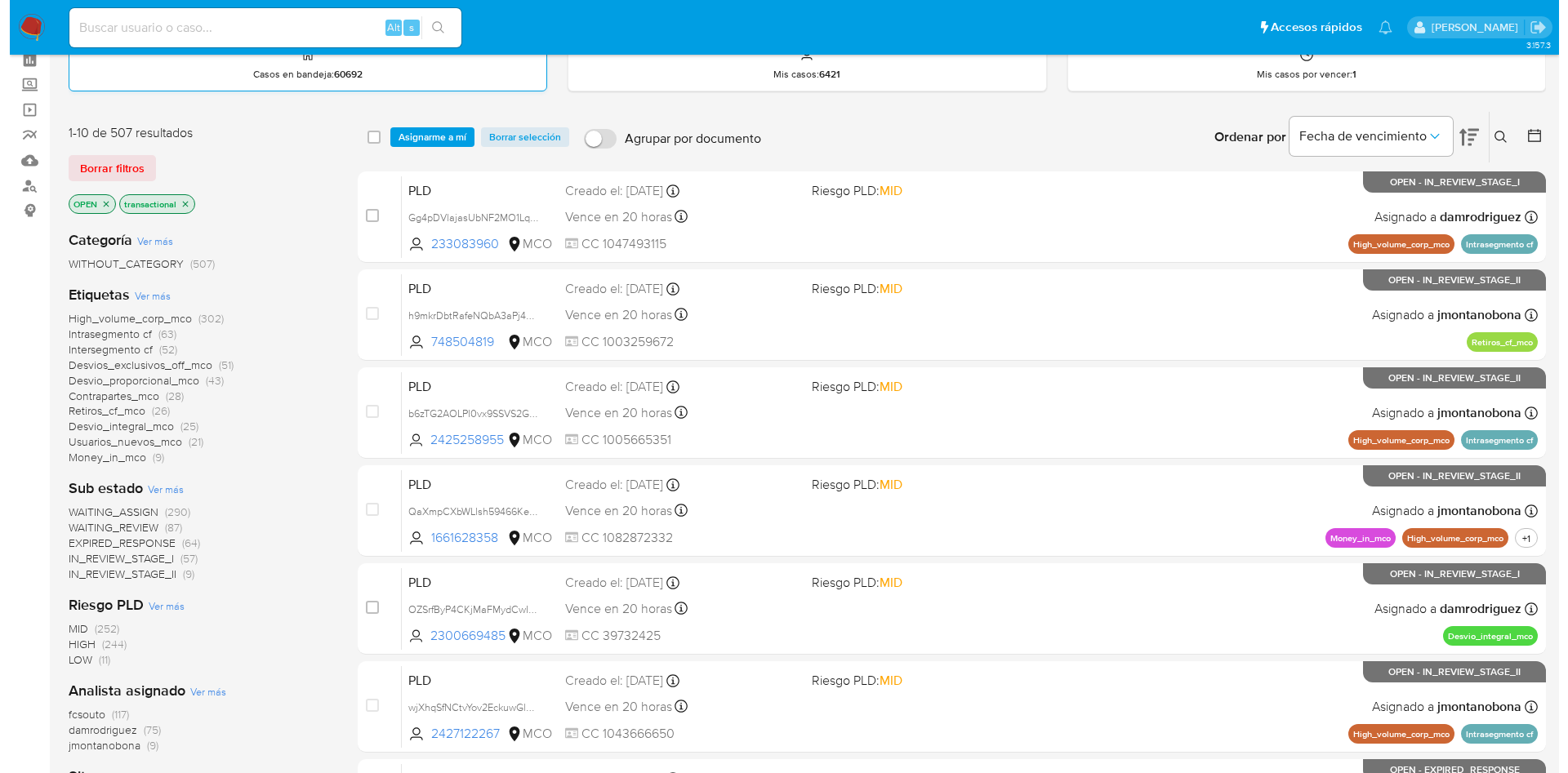
scroll to position [0, 0]
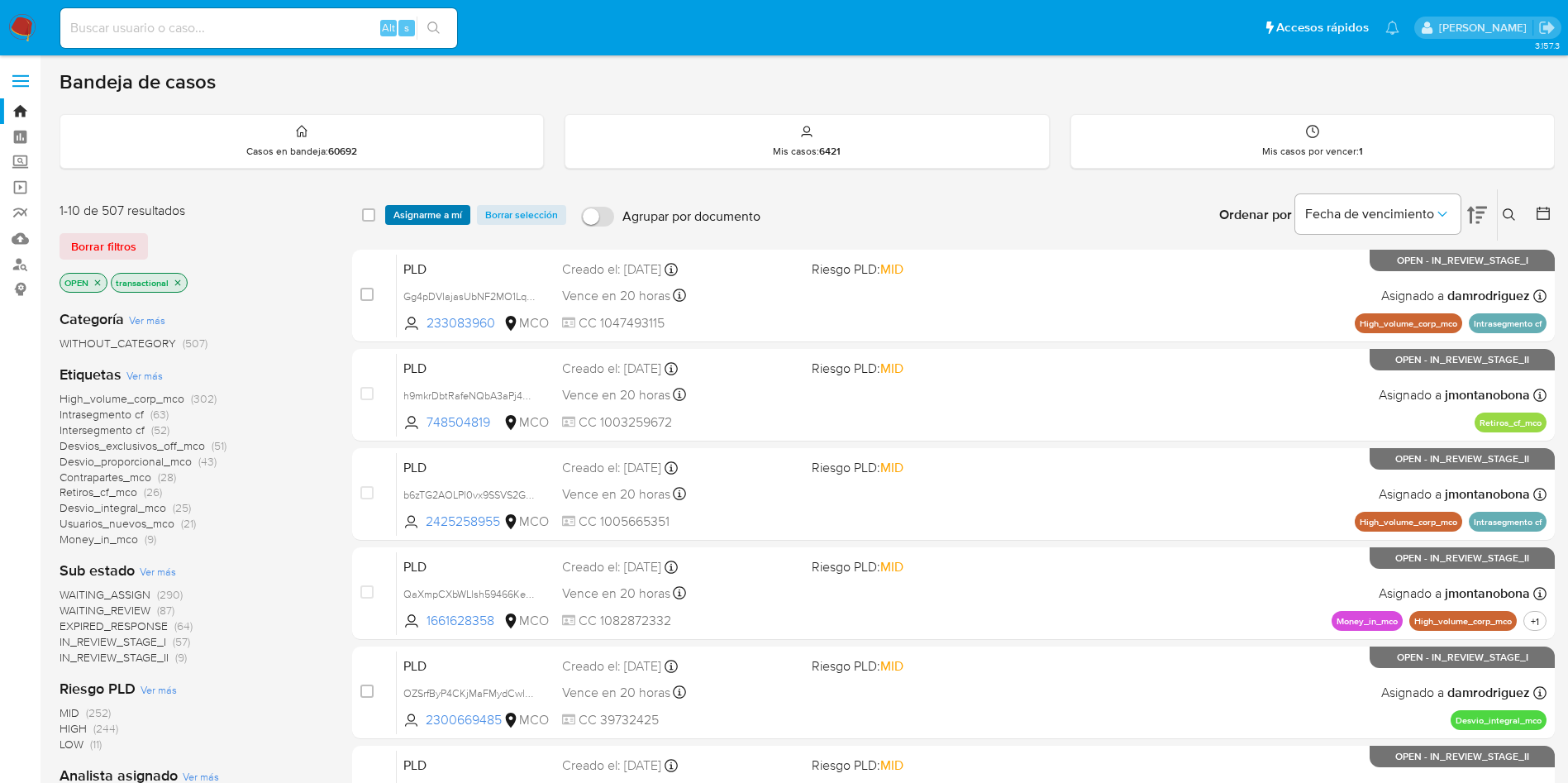
click at [432, 221] on span "Asignarme a mí" at bounding box center [427, 216] width 69 height 17
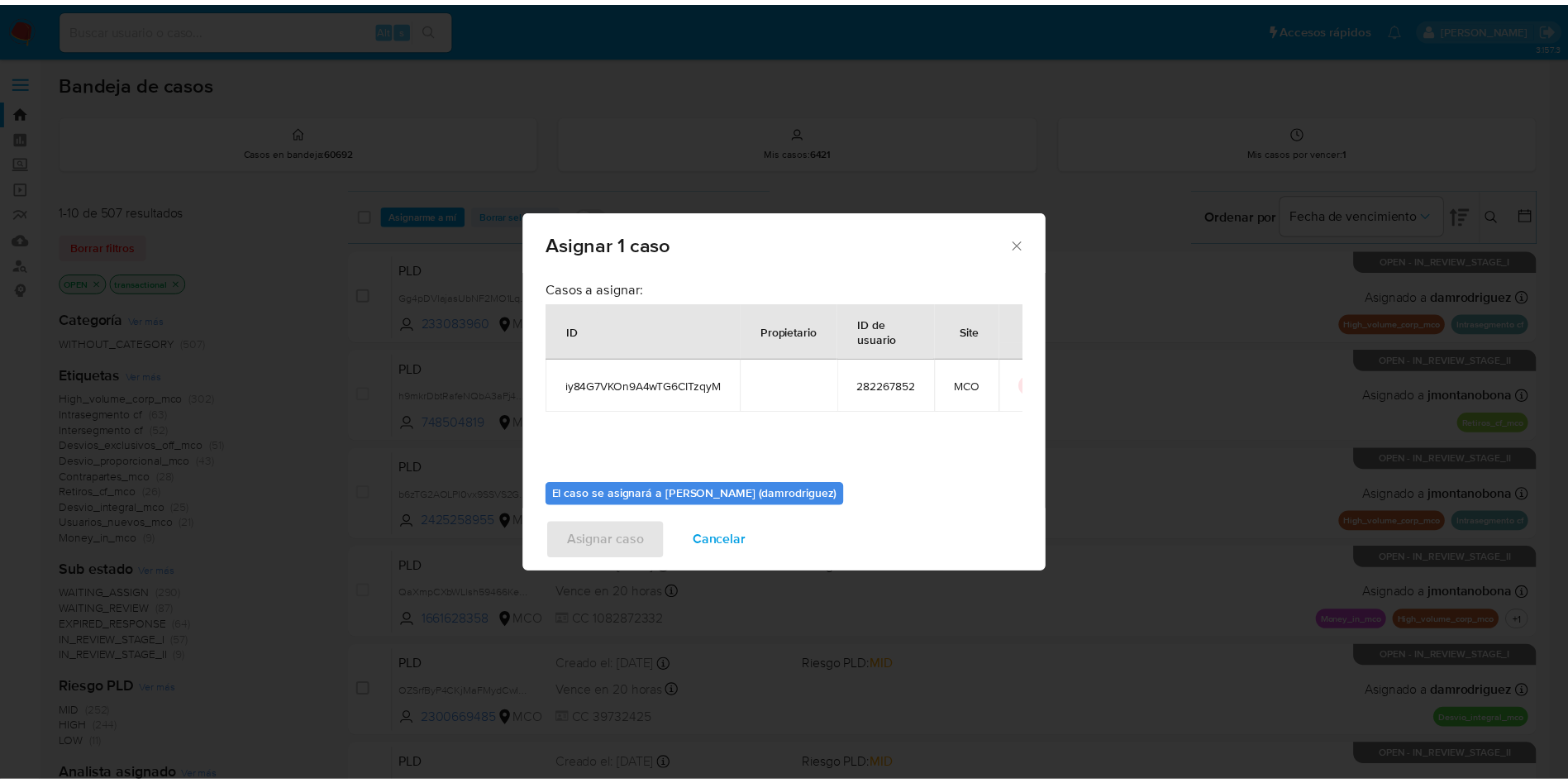
scroll to position [86, 0]
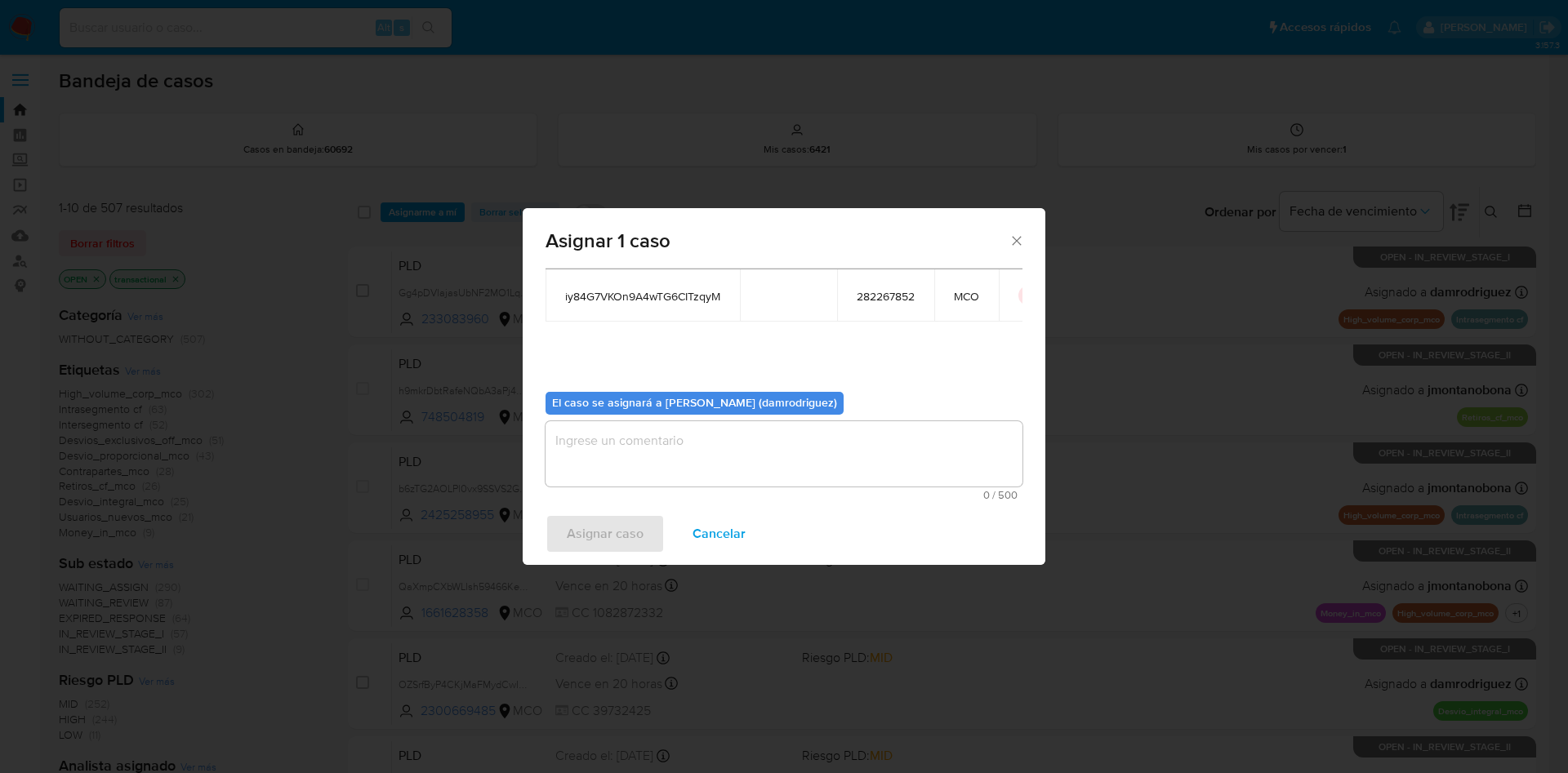
drag, startPoint x: 626, startPoint y: 414, endPoint x: 633, endPoint y: 435, distance: 22.1
click at [626, 416] on div "El caso se asignará a Damian Rodriguez (damrodriguez) 0 / 500 500 caracteres re…" at bounding box center [784, 439] width 477 height 122
click at [635, 449] on textarea "assign-modal" at bounding box center [784, 453] width 477 height 65
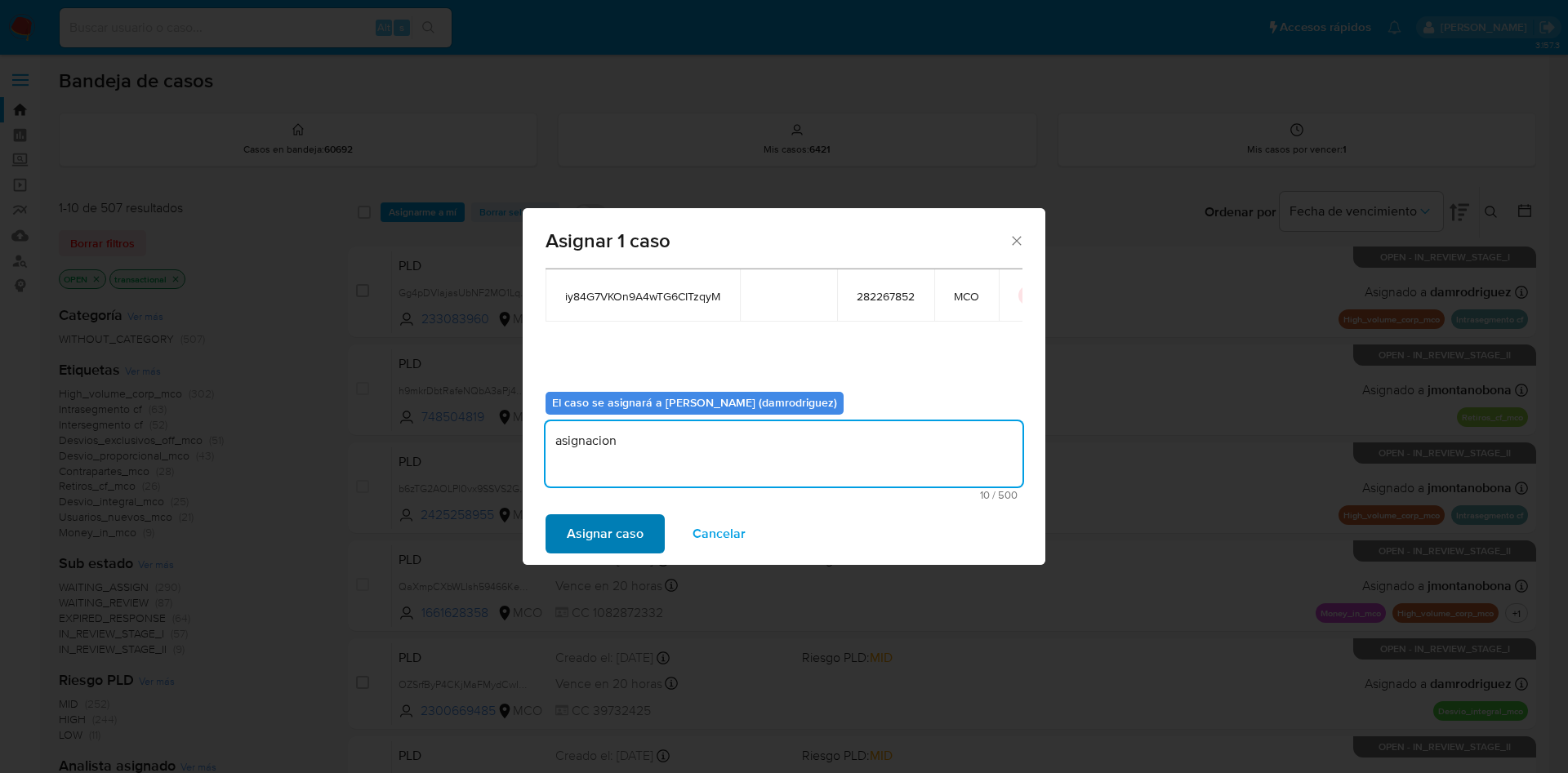
type textarea "asignacion"
click at [610, 526] on span "Asignar caso" at bounding box center [605, 533] width 77 height 36
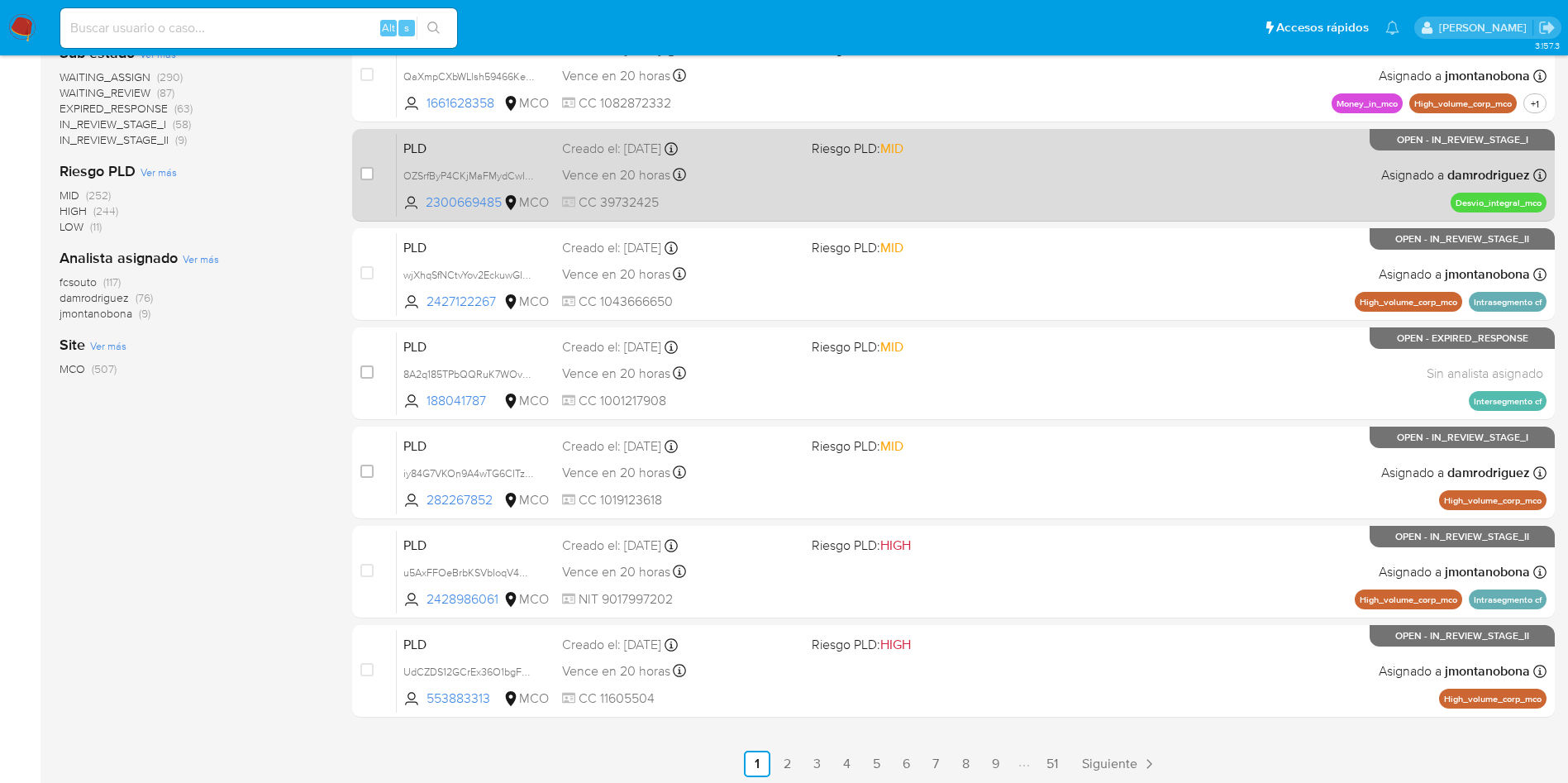
scroll to position [522, 0]
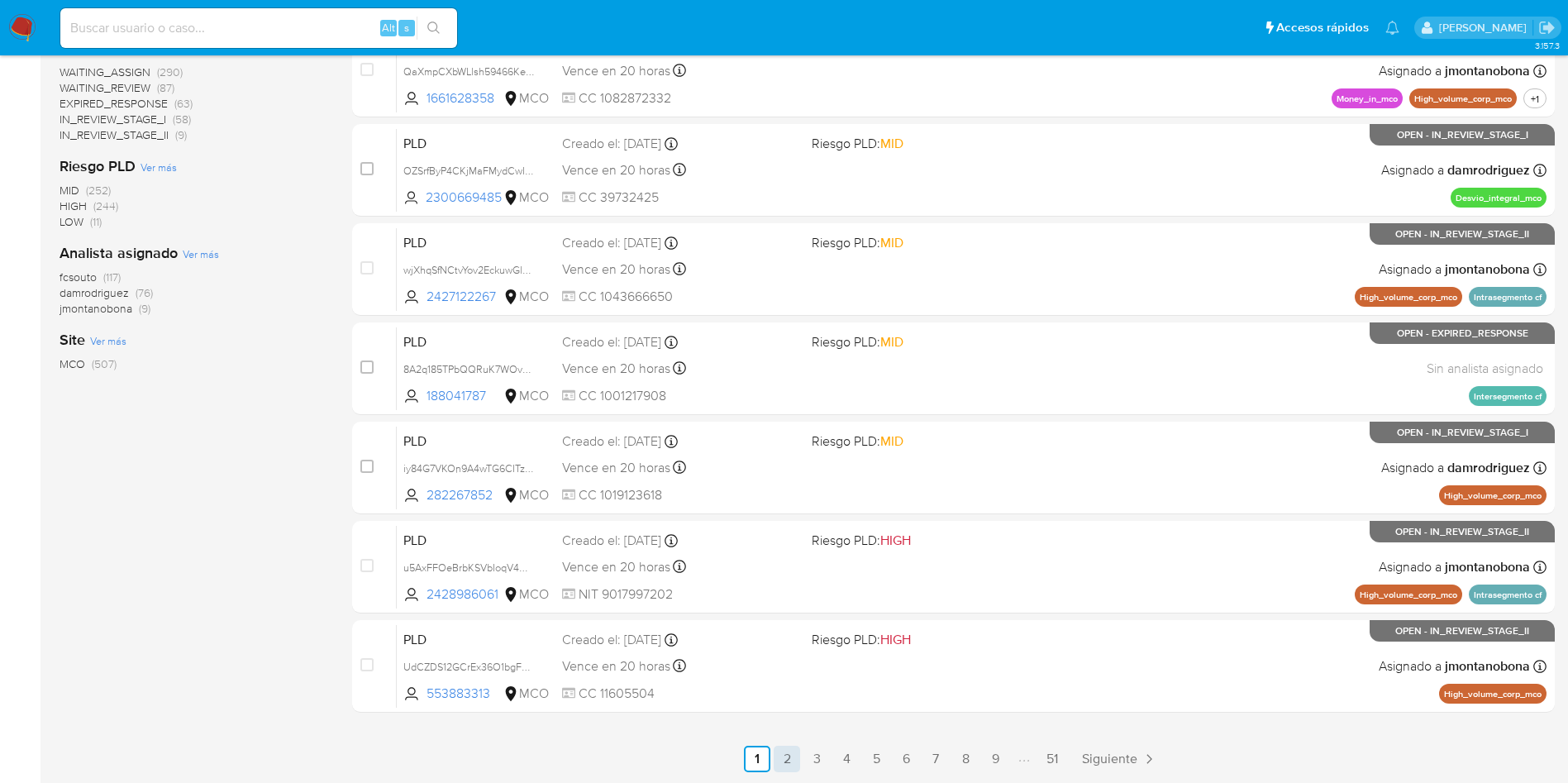
click at [792, 760] on link "2" at bounding box center [787, 759] width 26 height 26
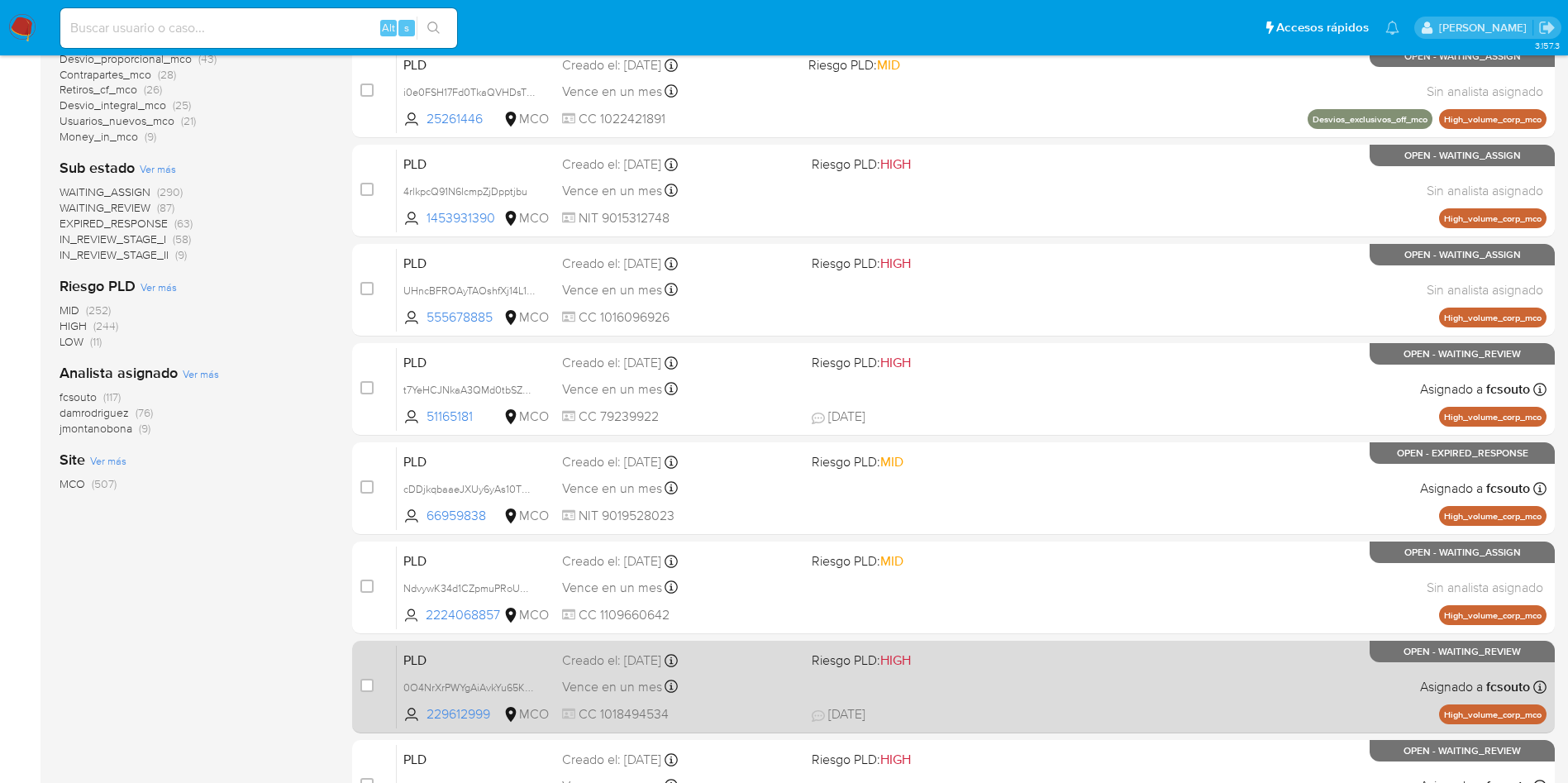
scroll to position [522, 0]
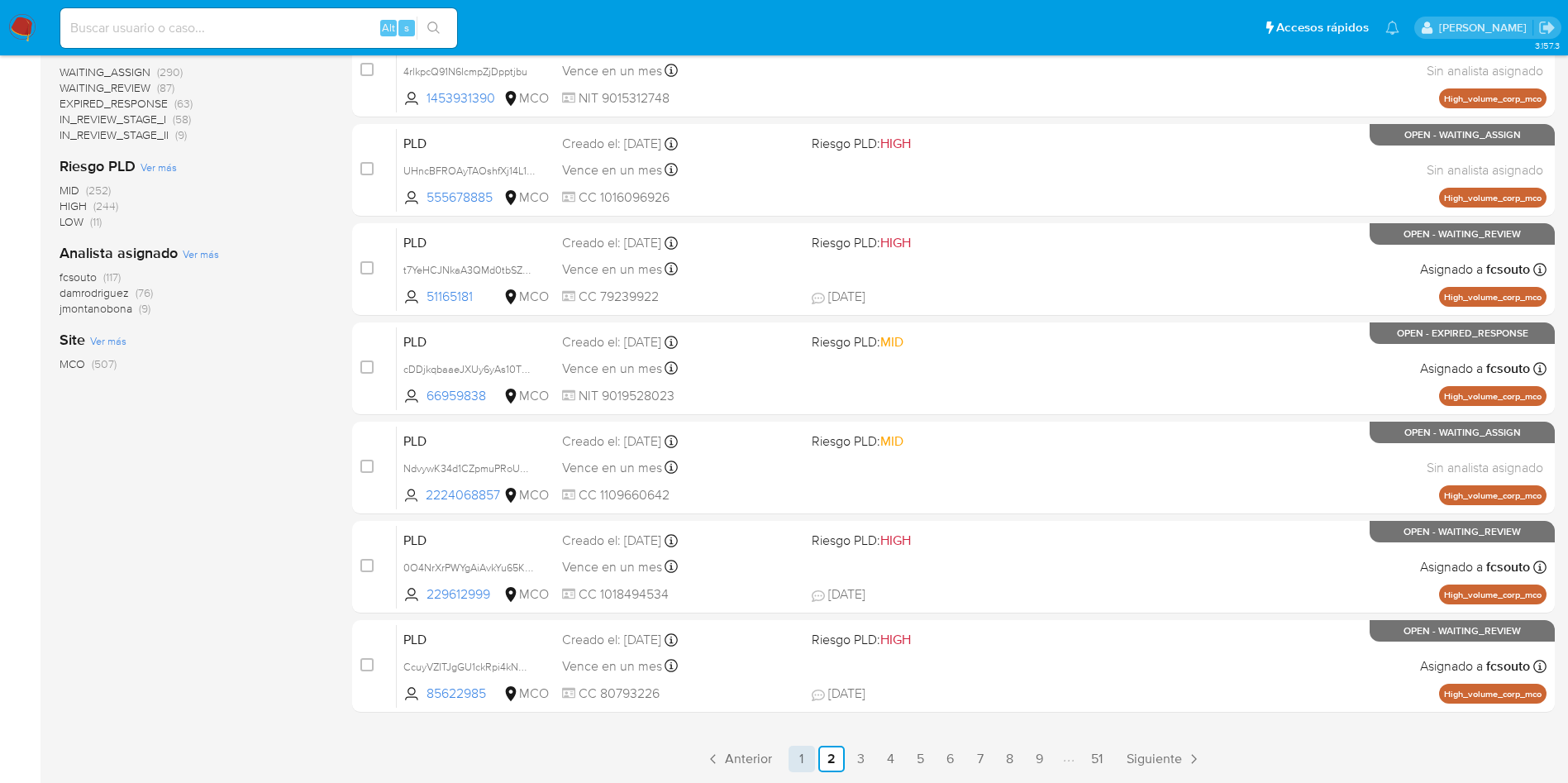
click at [812, 756] on link "1" at bounding box center [802, 759] width 26 height 26
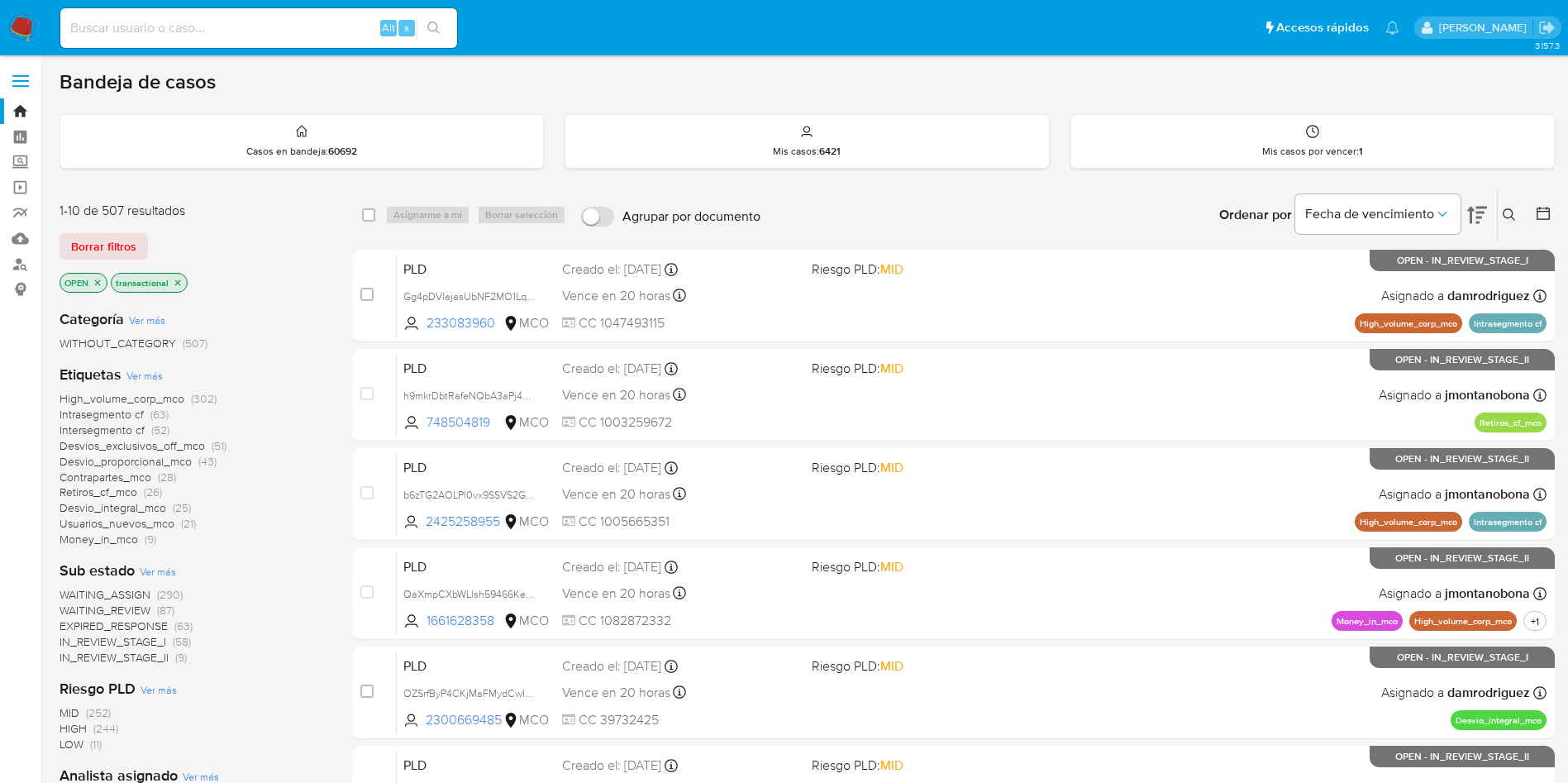
scroll to position [522, 0]
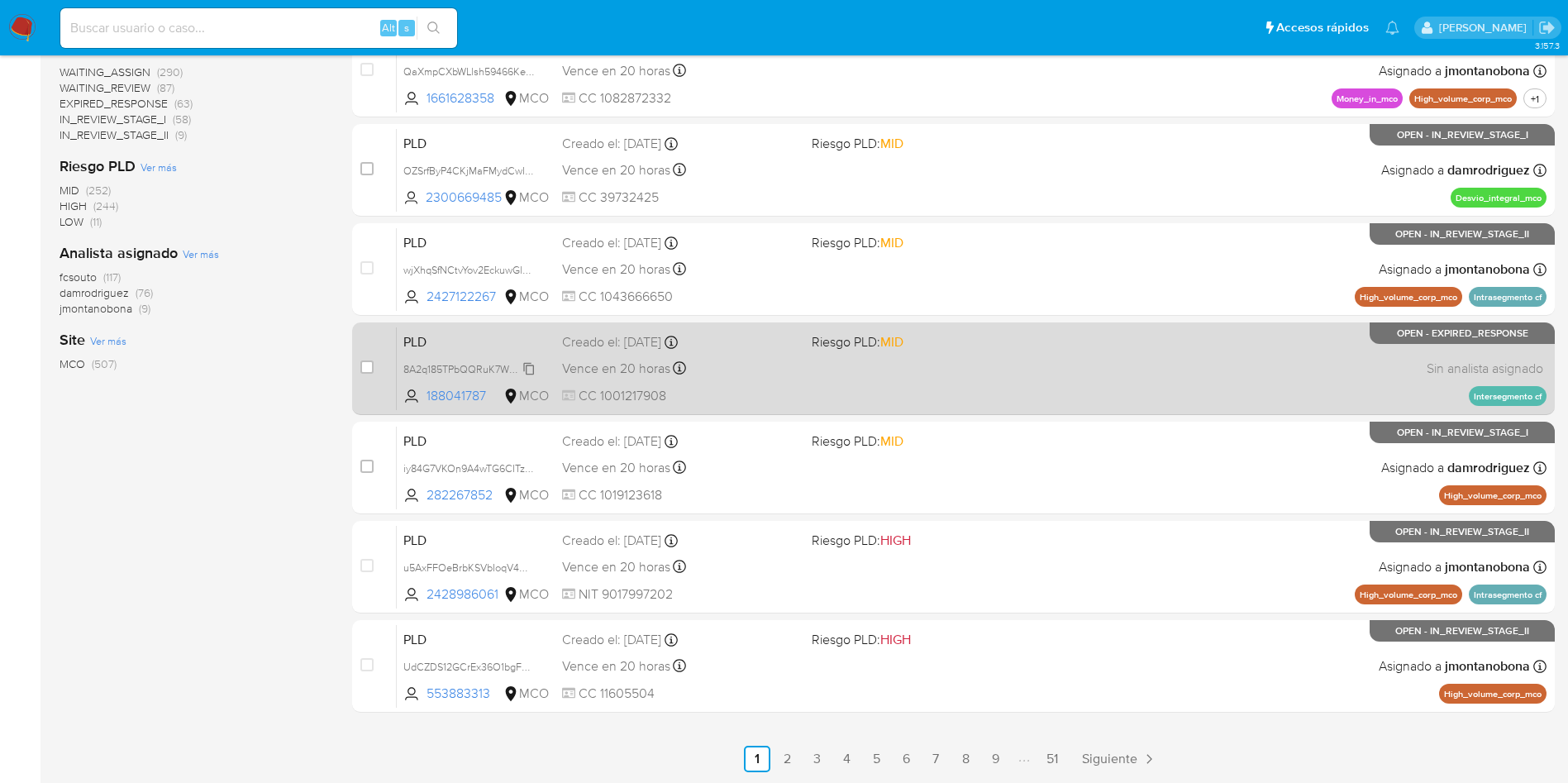
click at [461, 370] on span "8A2q185TPbQQRuK7WOvhvpB5" at bounding box center [477, 367] width 148 height 18
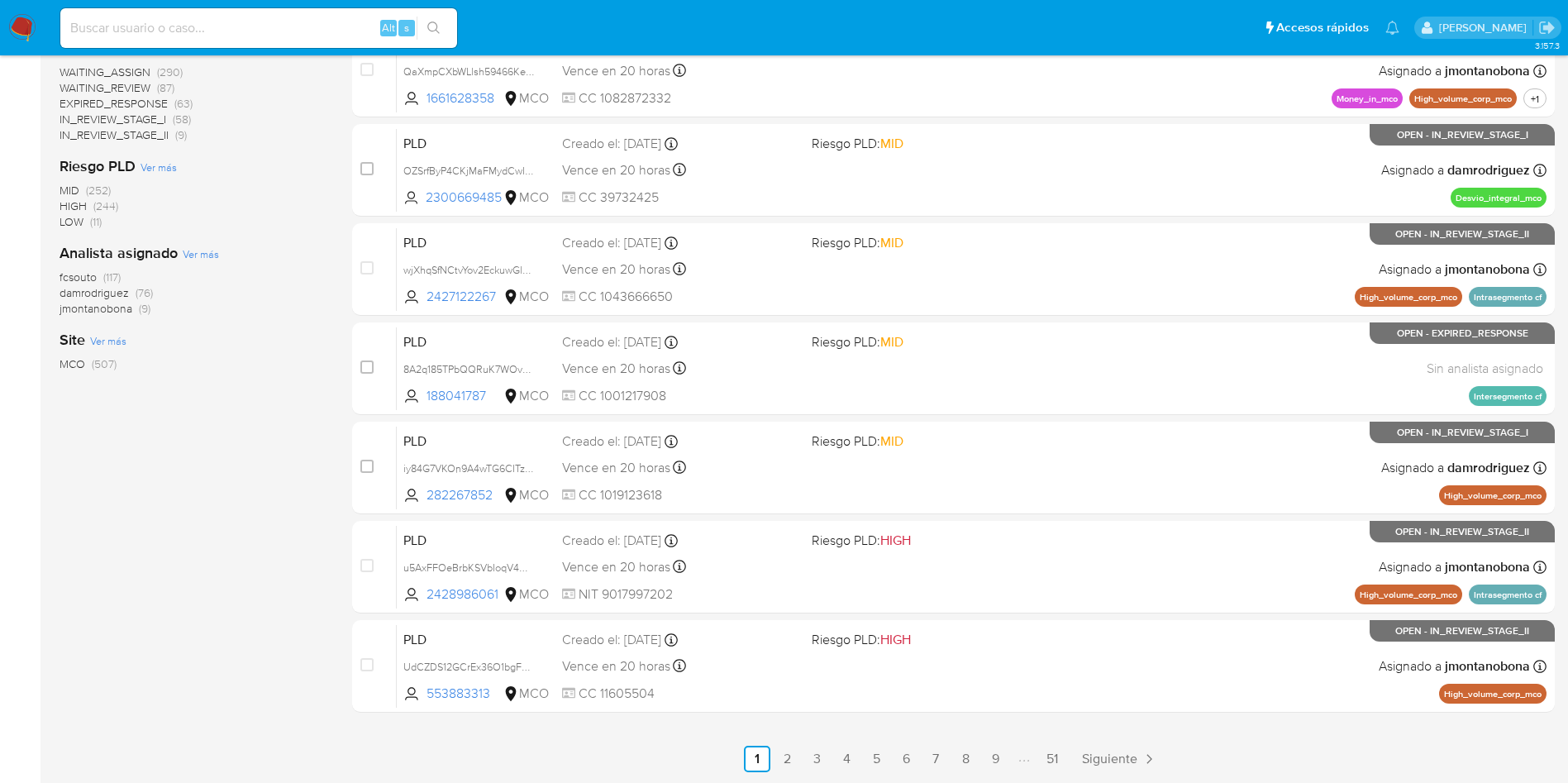
click at [242, 36] on input at bounding box center [259, 27] width 397 height 22
paste input "koede8aBYZ3MQuWIEYhLZqiR"
type input "koede8aBYZ3MQuWIEYhLZqiR"
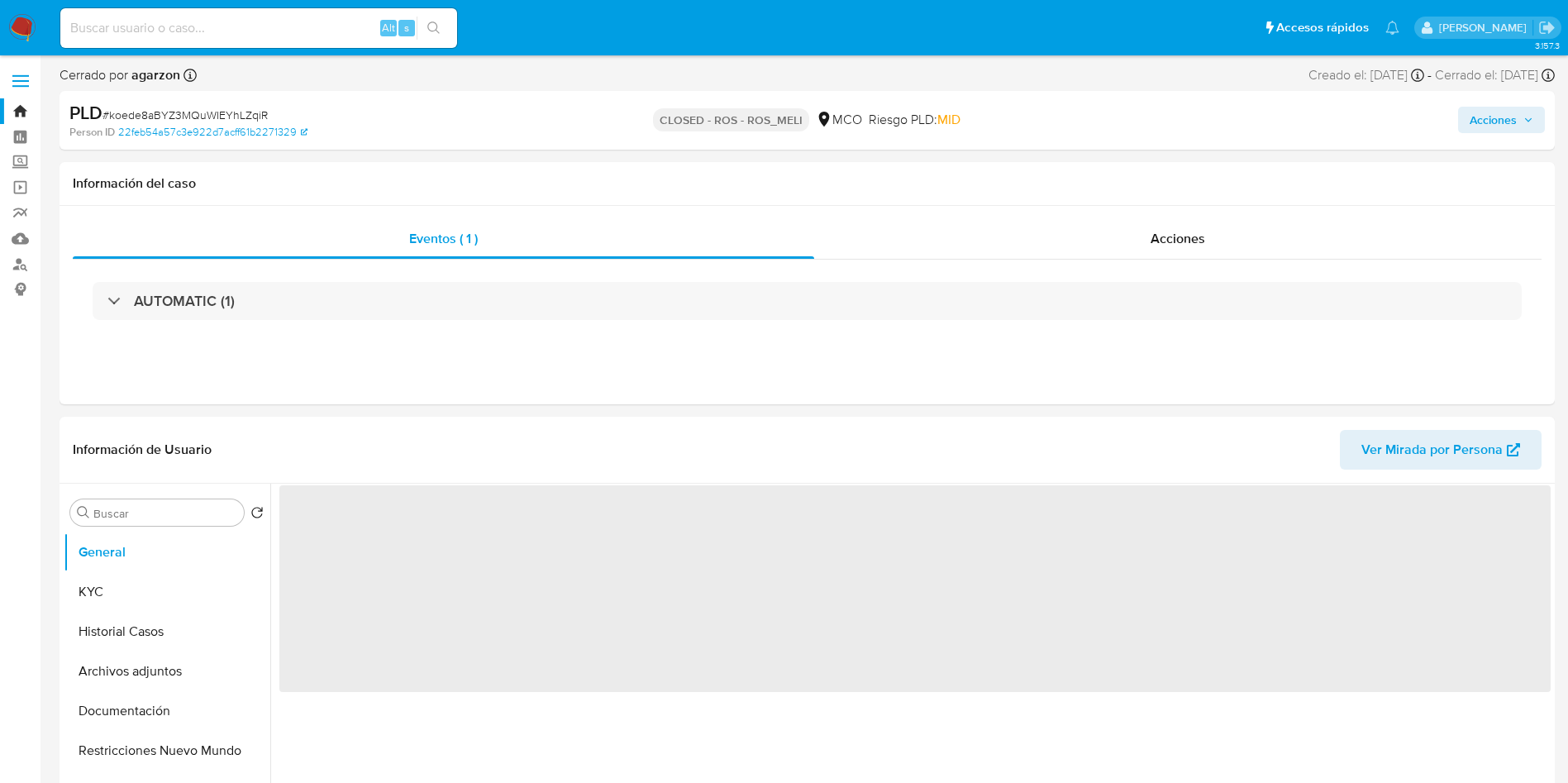
select select "10"
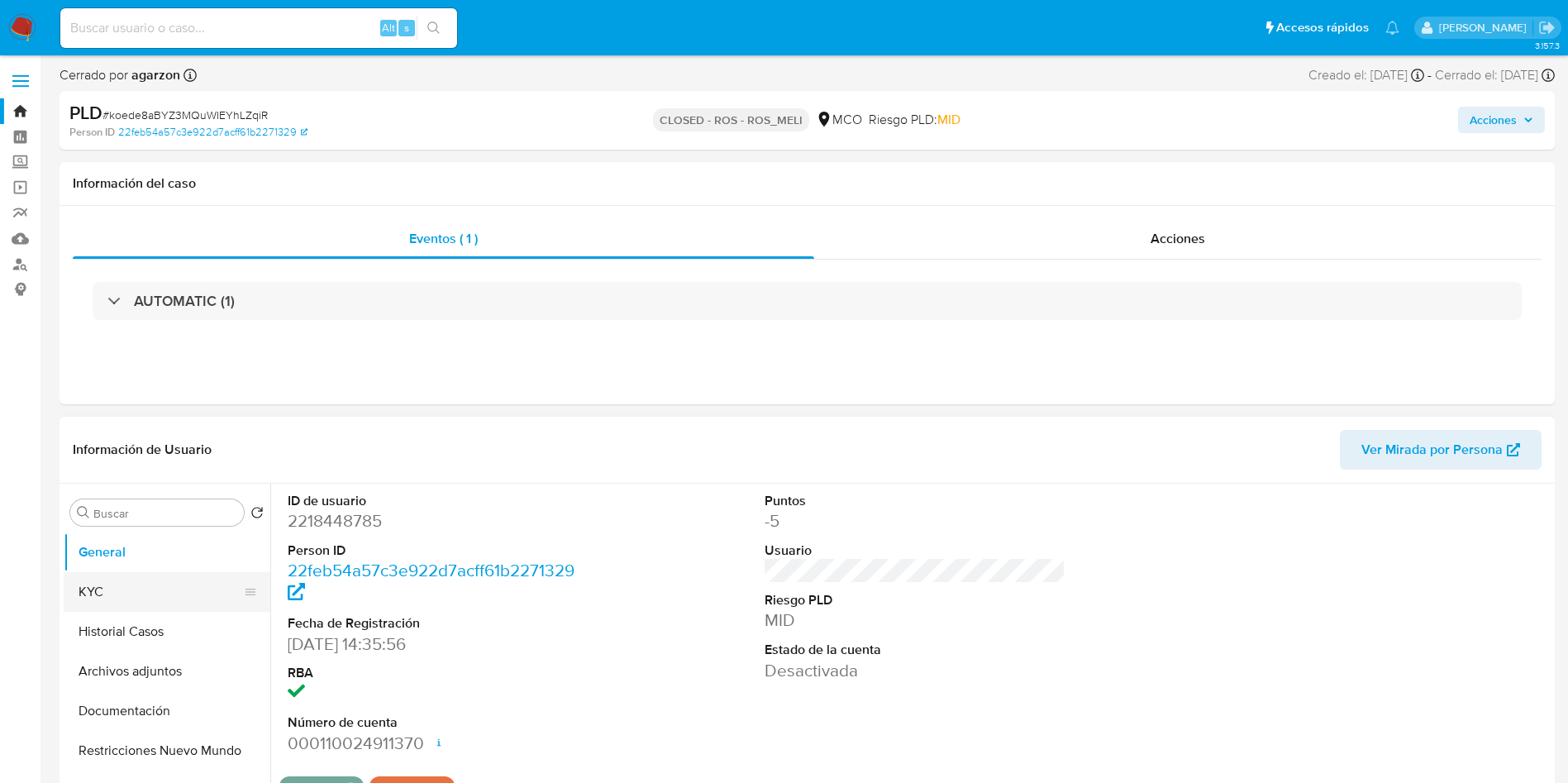
drag, startPoint x: 65, startPoint y: 583, endPoint x: 96, endPoint y: 583, distance: 31.0
click at [65, 583] on button "KYC" at bounding box center [161, 592] width 194 height 40
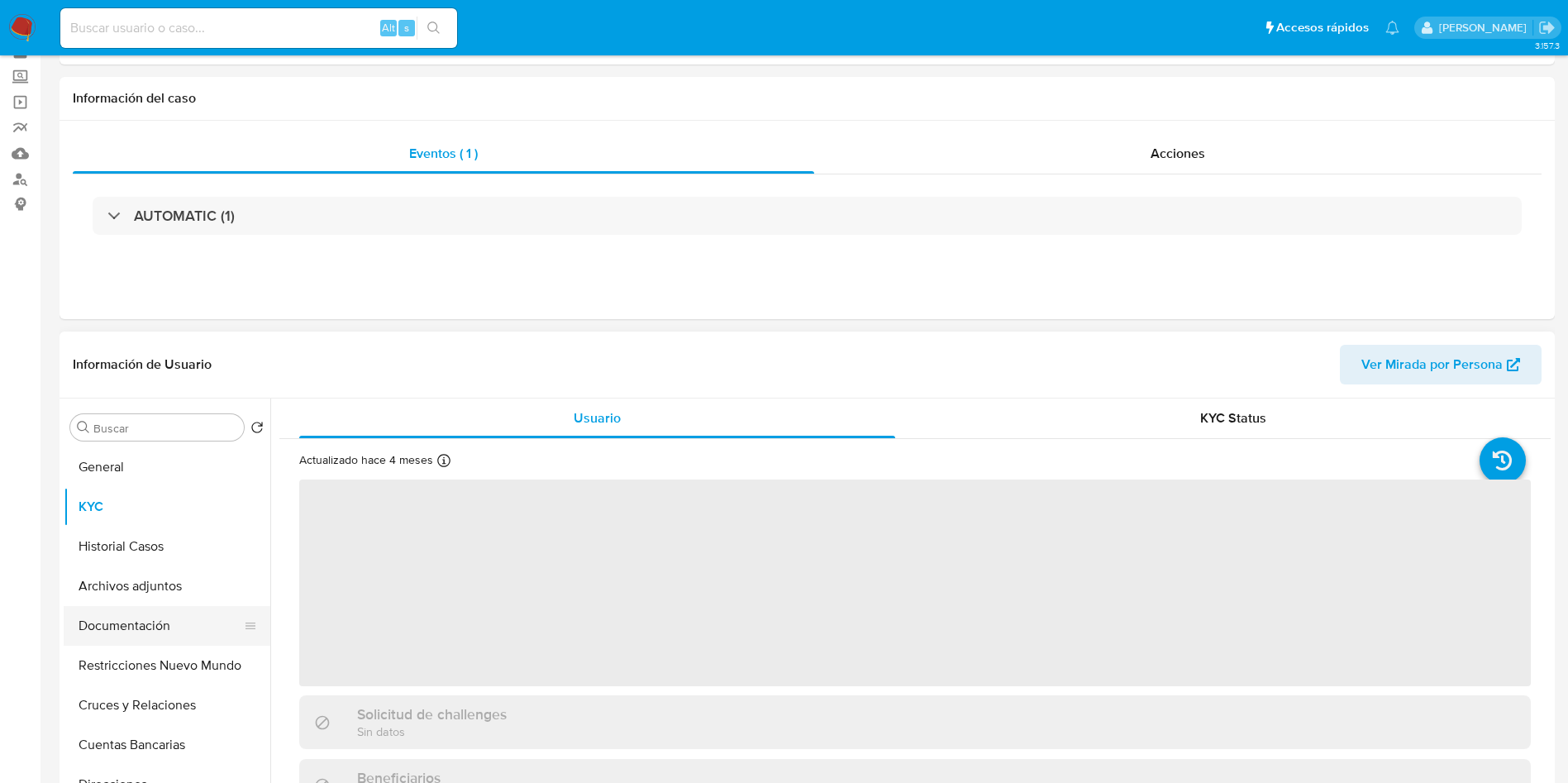
scroll to position [124, 0]
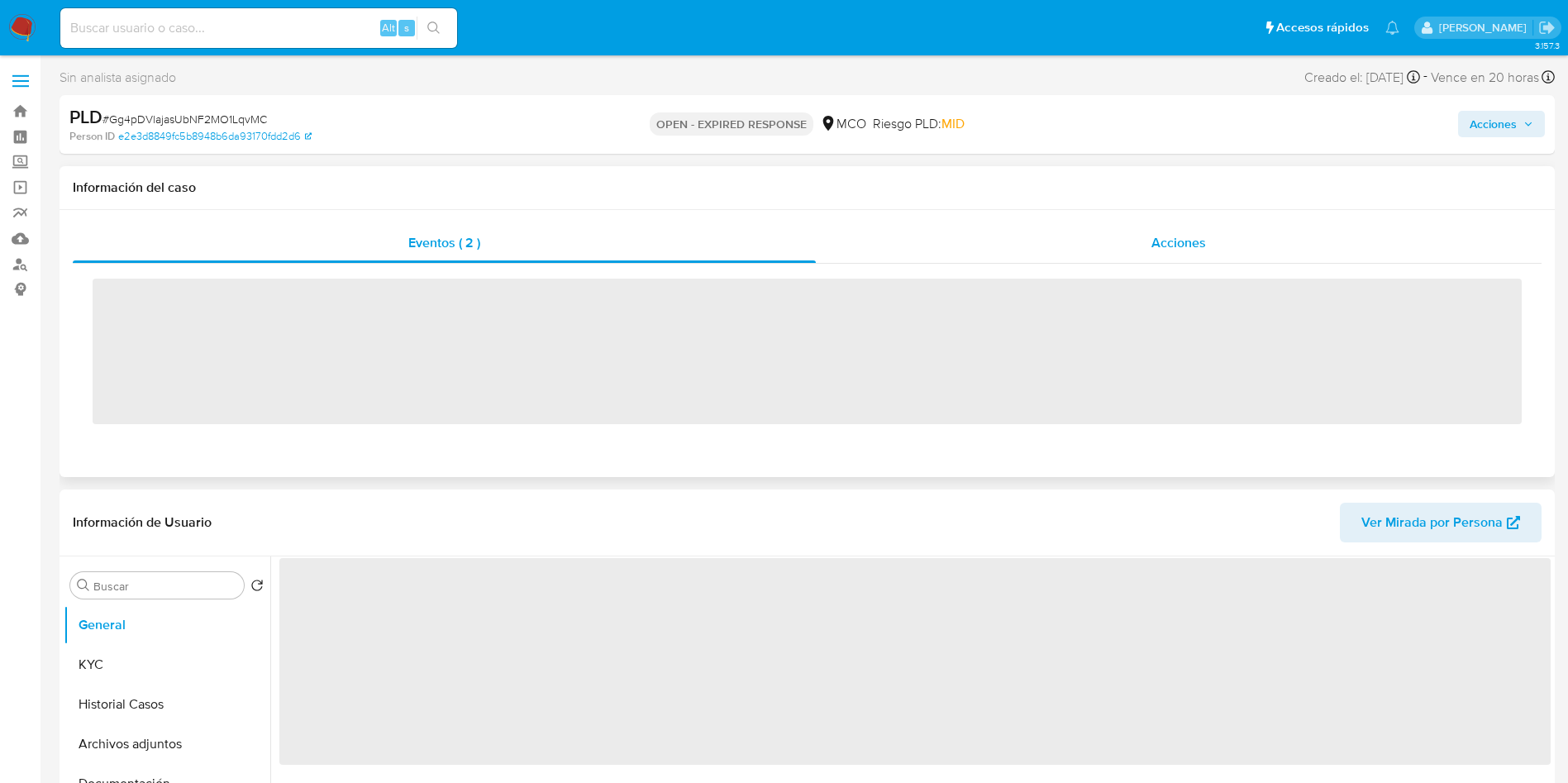
click at [1029, 242] on div "Acciones" at bounding box center [1178, 243] width 726 height 40
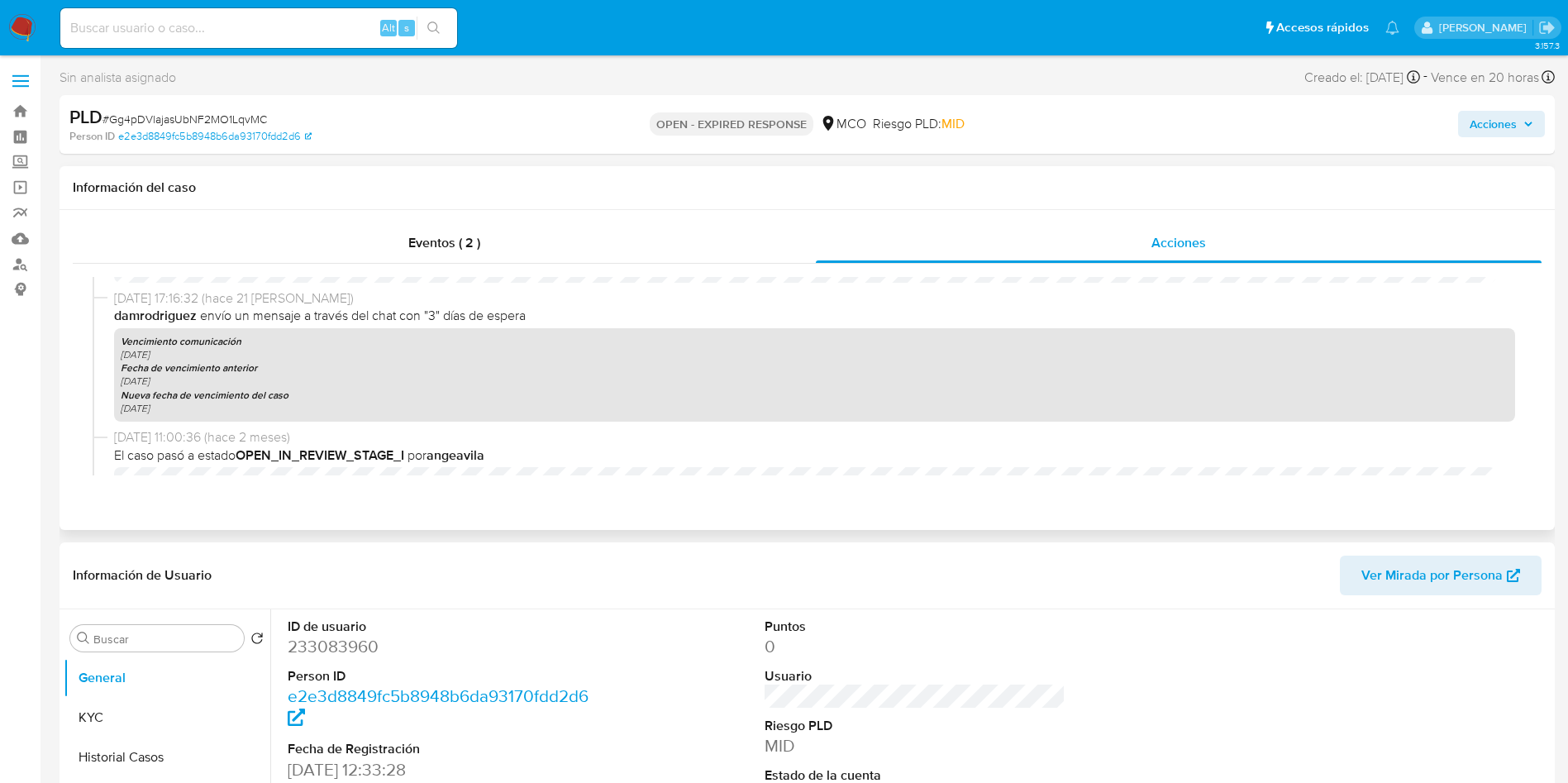
scroll to position [372, 0]
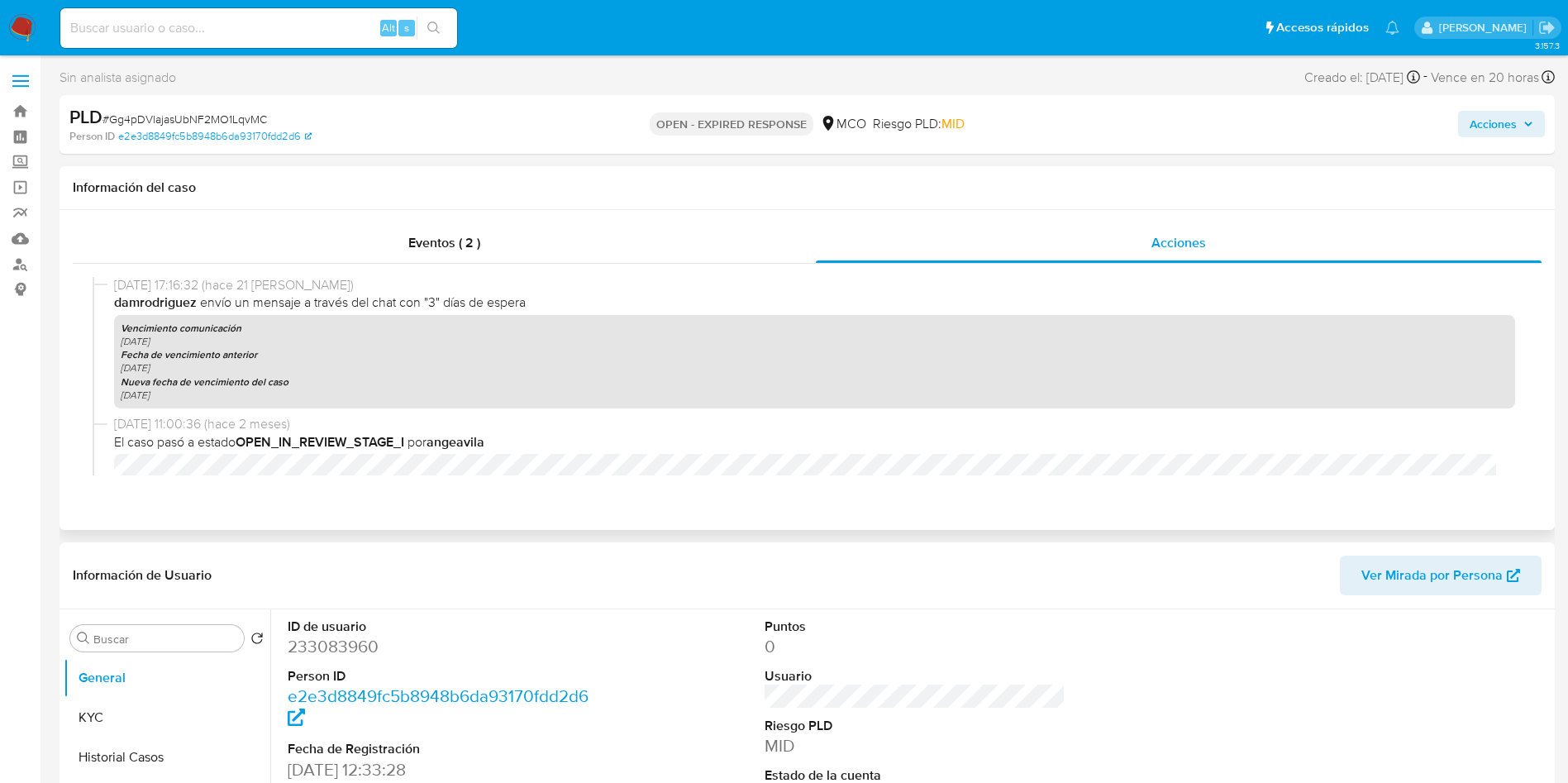
select select "10"
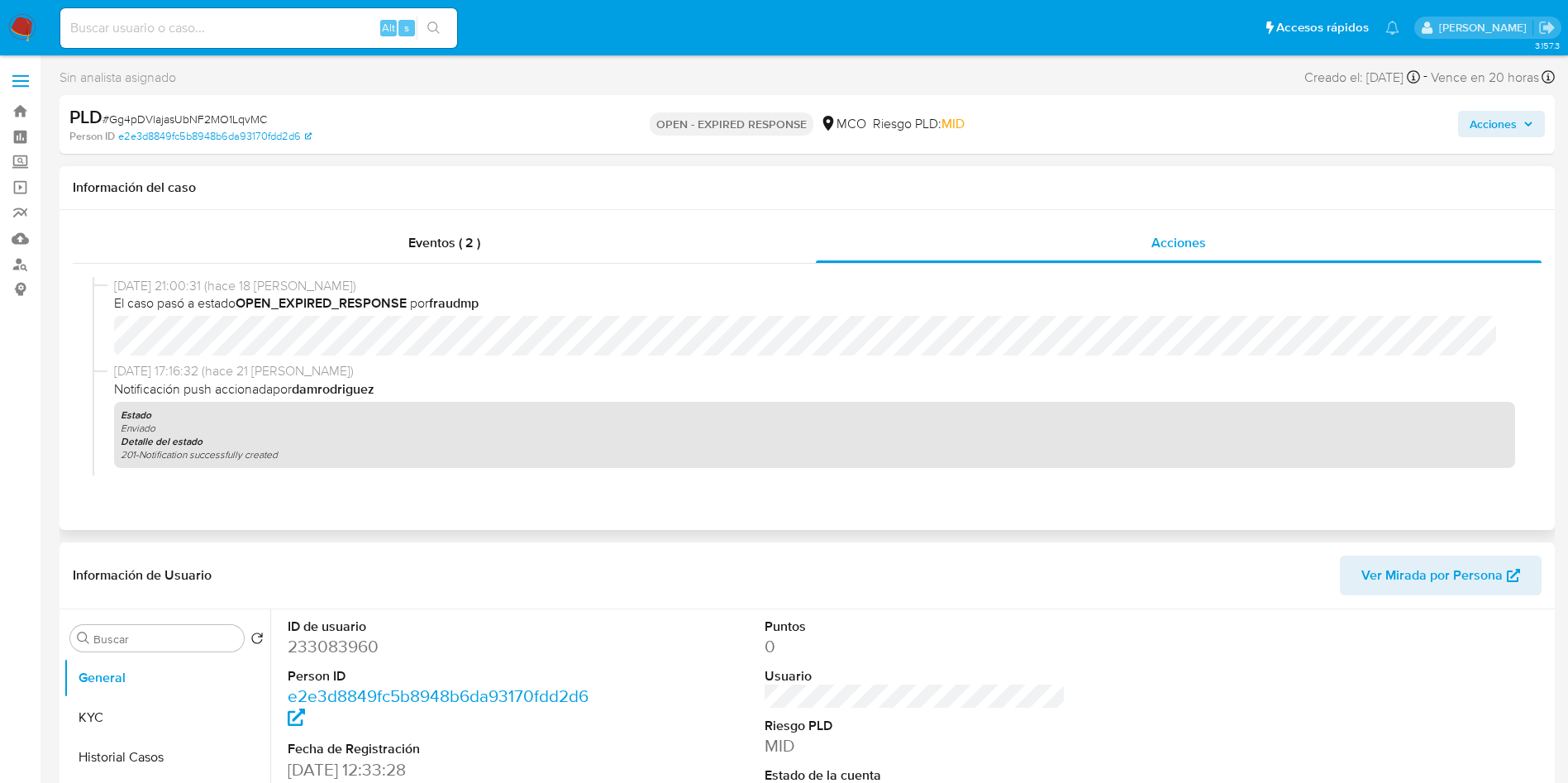
drag, startPoint x: 328, startPoint y: 392, endPoint x: 390, endPoint y: 392, distance: 62.0
click at [387, 392] on span "Notificación push accionada por damrodriguez" at bounding box center [814, 389] width 1401 height 18
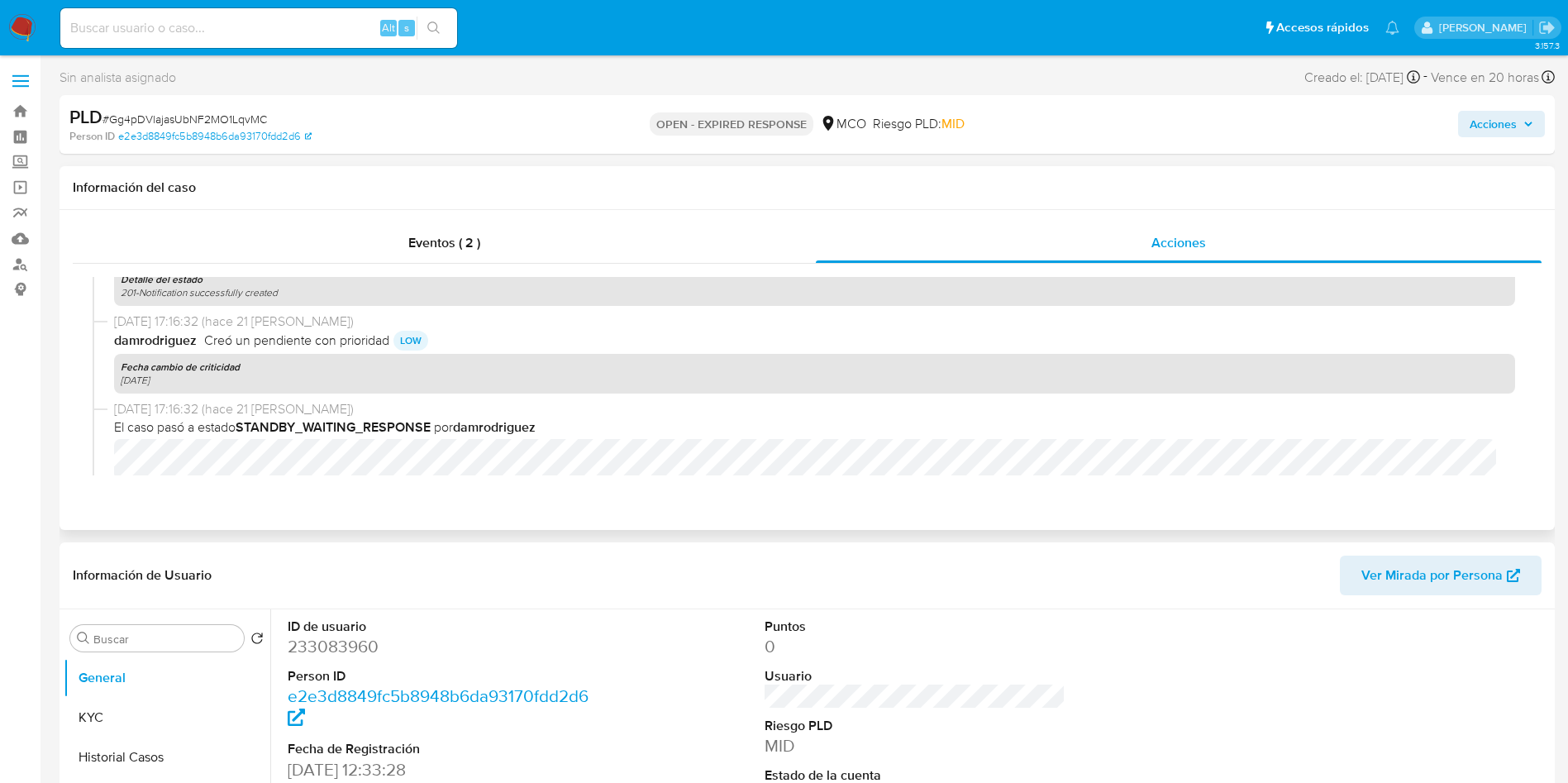
scroll to position [124, 0]
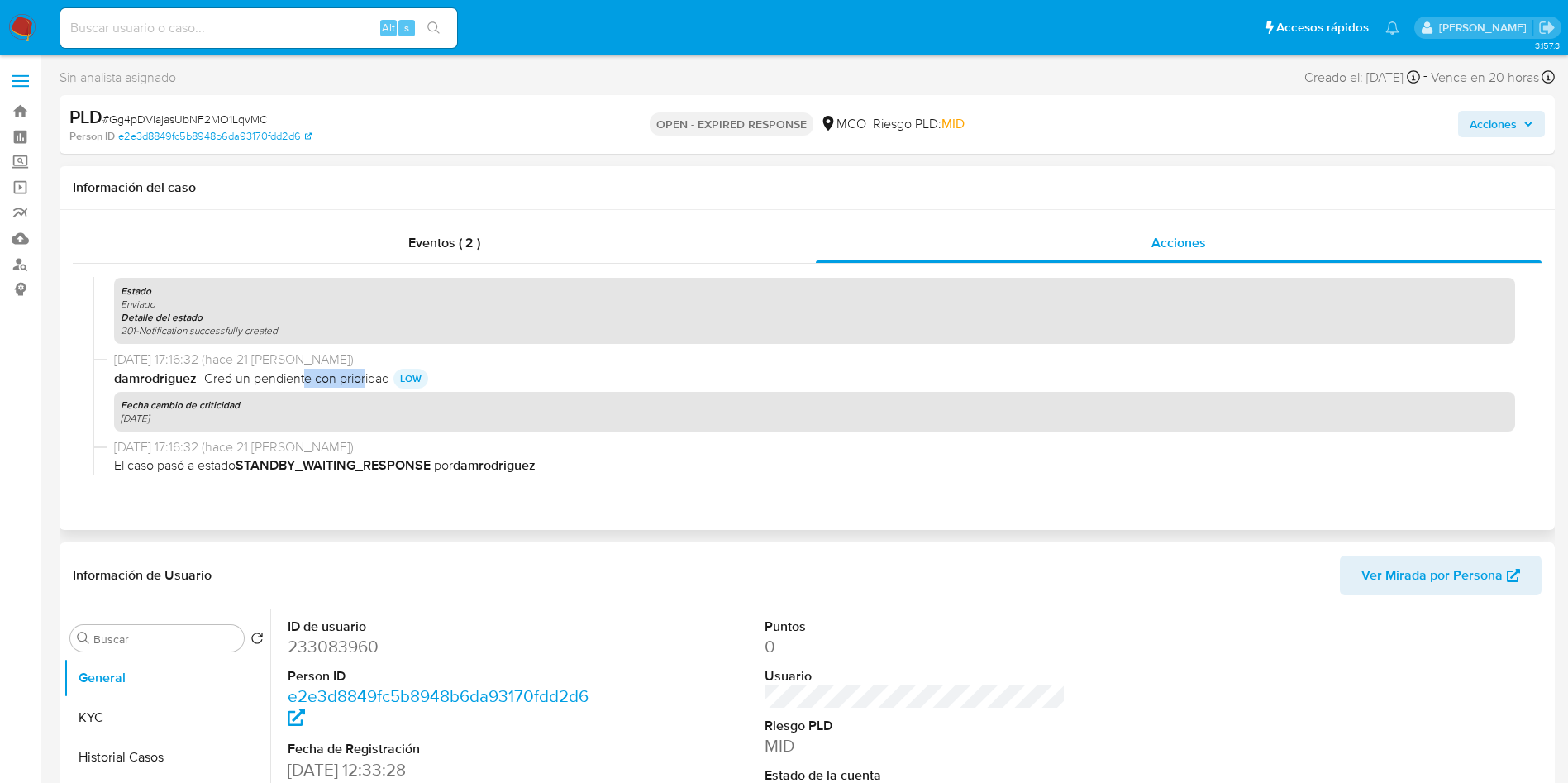
drag, startPoint x: 312, startPoint y: 378, endPoint x: 364, endPoint y: 377, distance: 52.0
click at [364, 377] on span "Creó un pendiente con prioridad" at bounding box center [296, 378] width 185 height 18
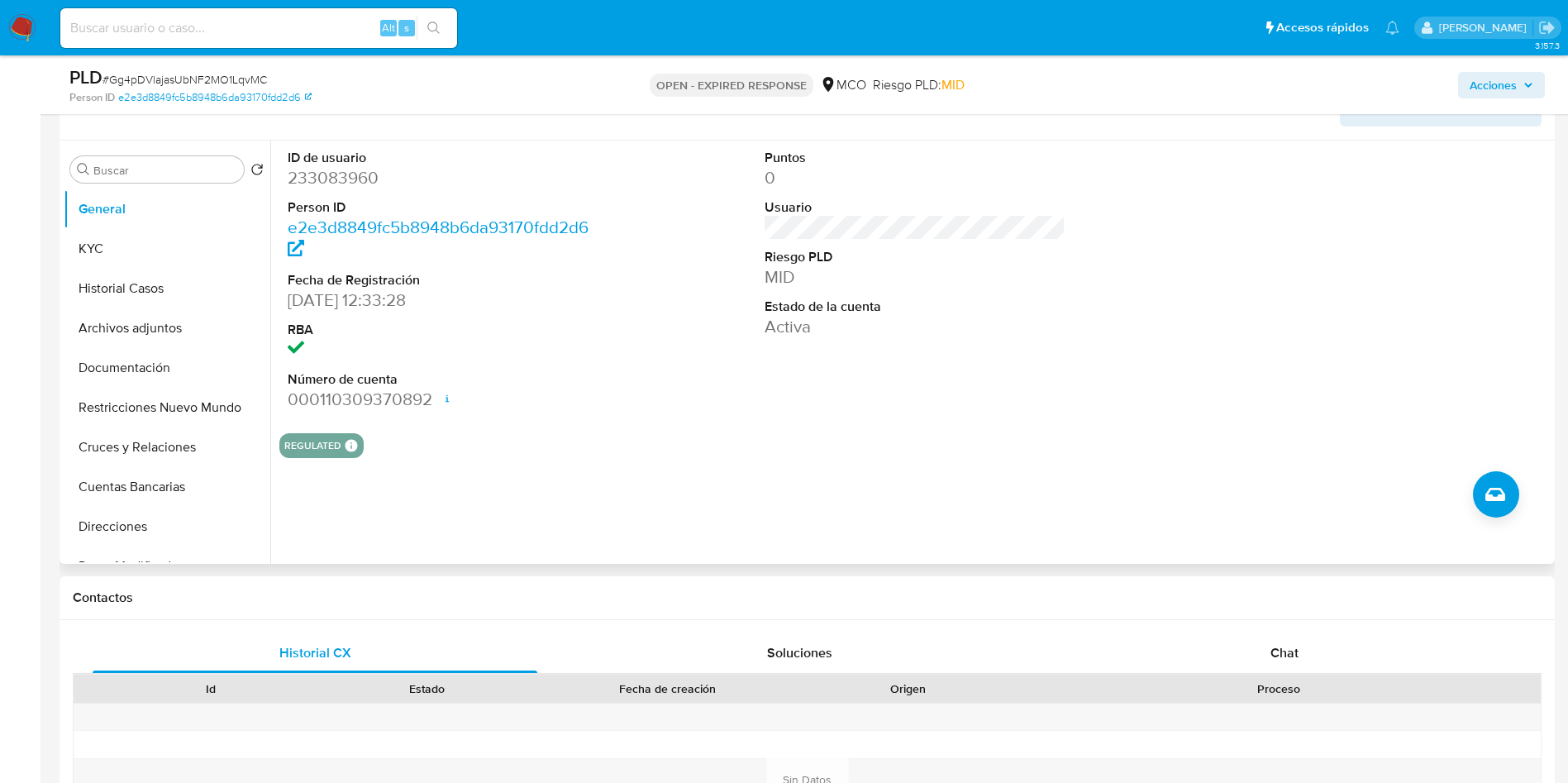
scroll to position [372, 0]
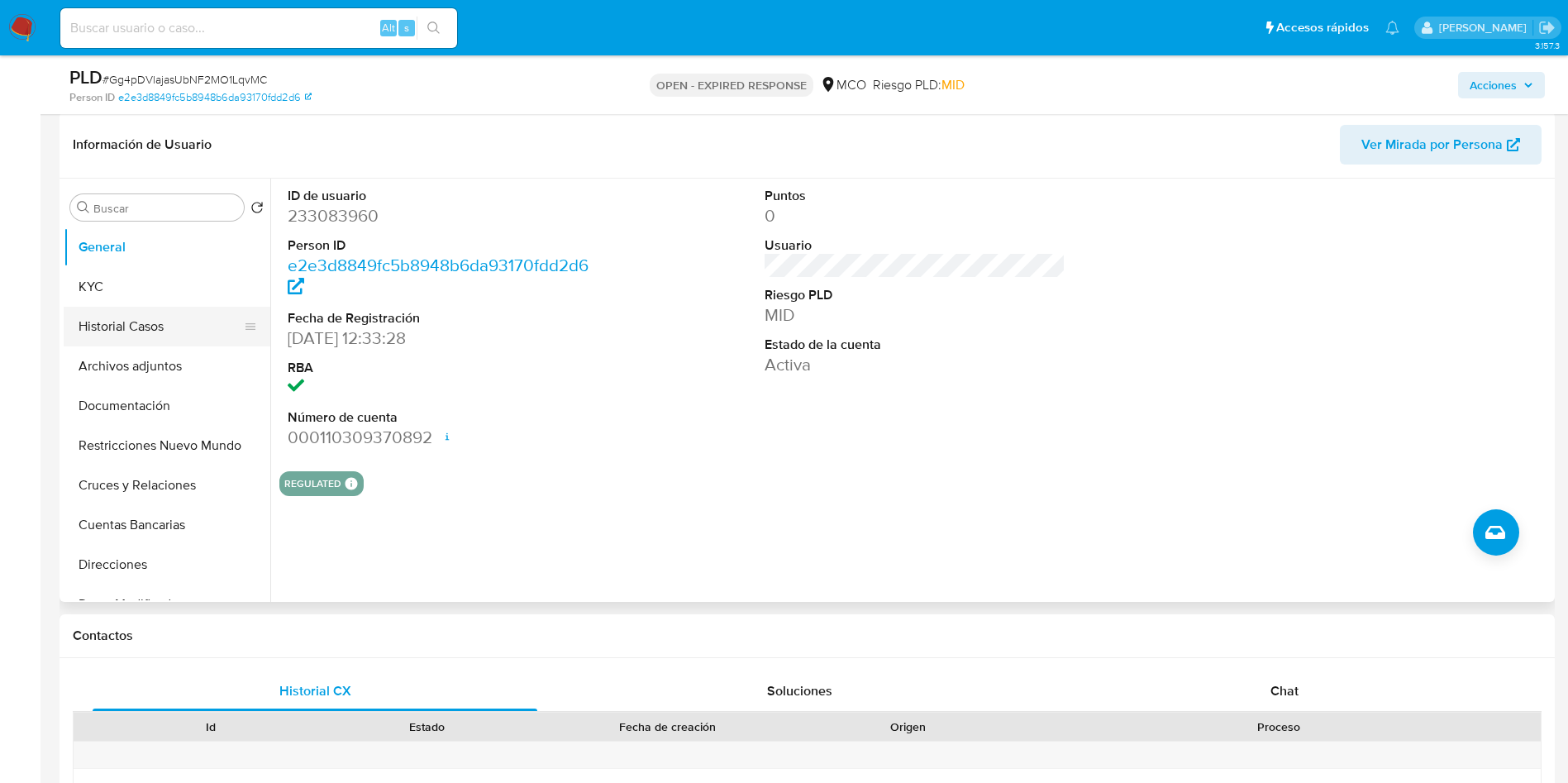
click at [140, 307] on button "Historial Casos" at bounding box center [161, 327] width 194 height 40
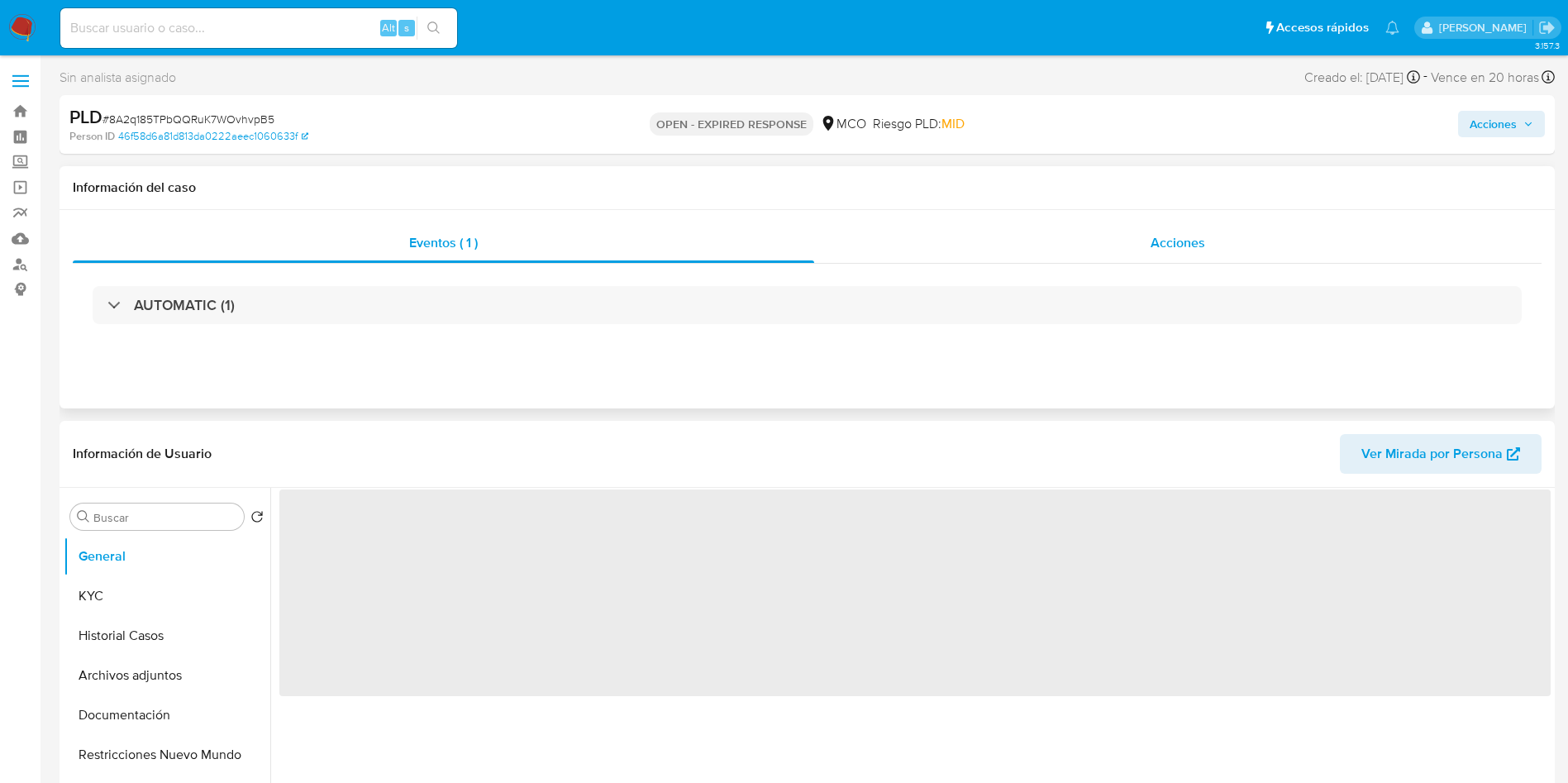
click at [1115, 262] on div "Acciones" at bounding box center [1177, 243] width 728 height 40
click at [1119, 246] on div "Acciones" at bounding box center [1177, 243] width 728 height 40
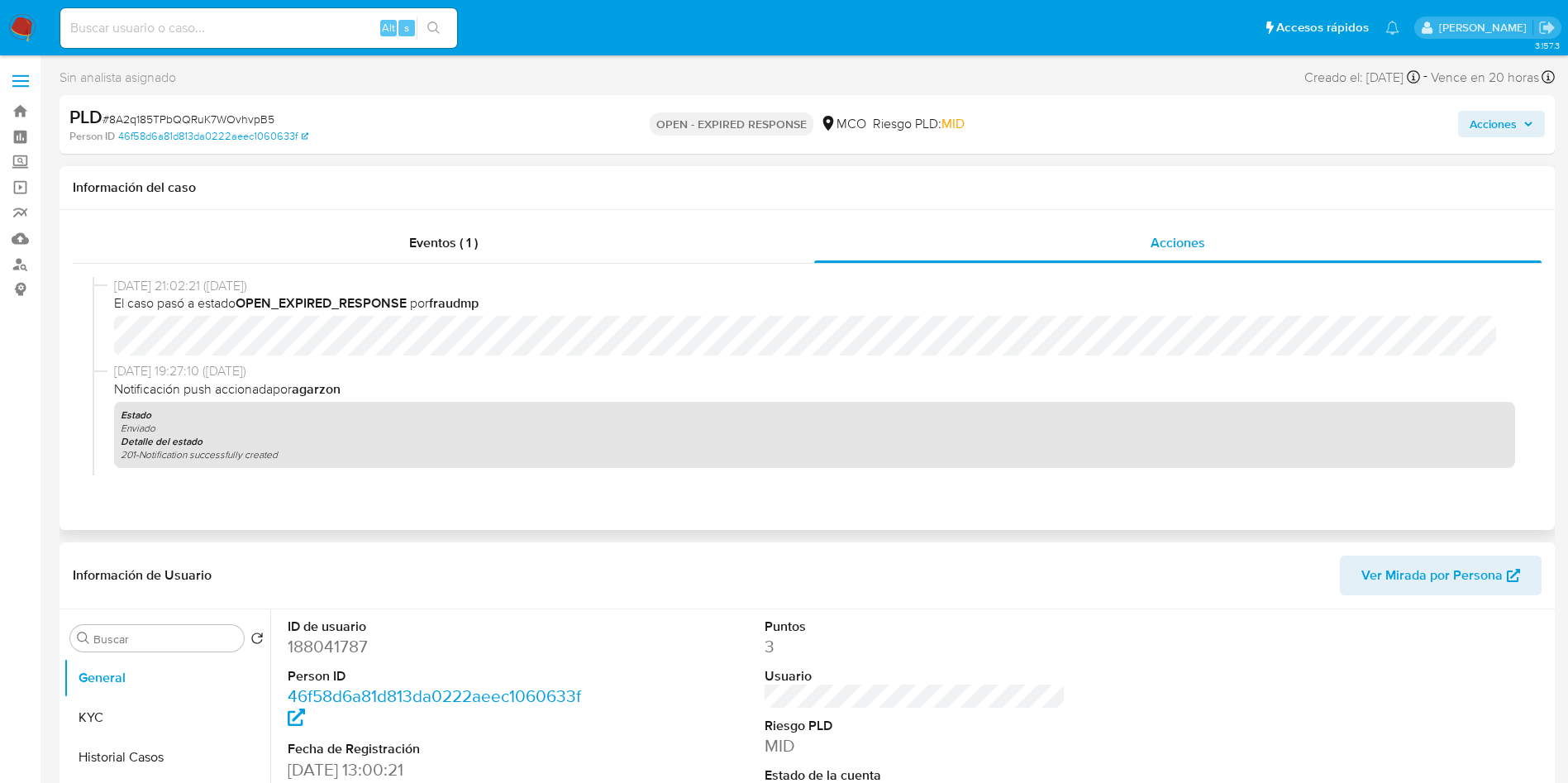
select select "10"
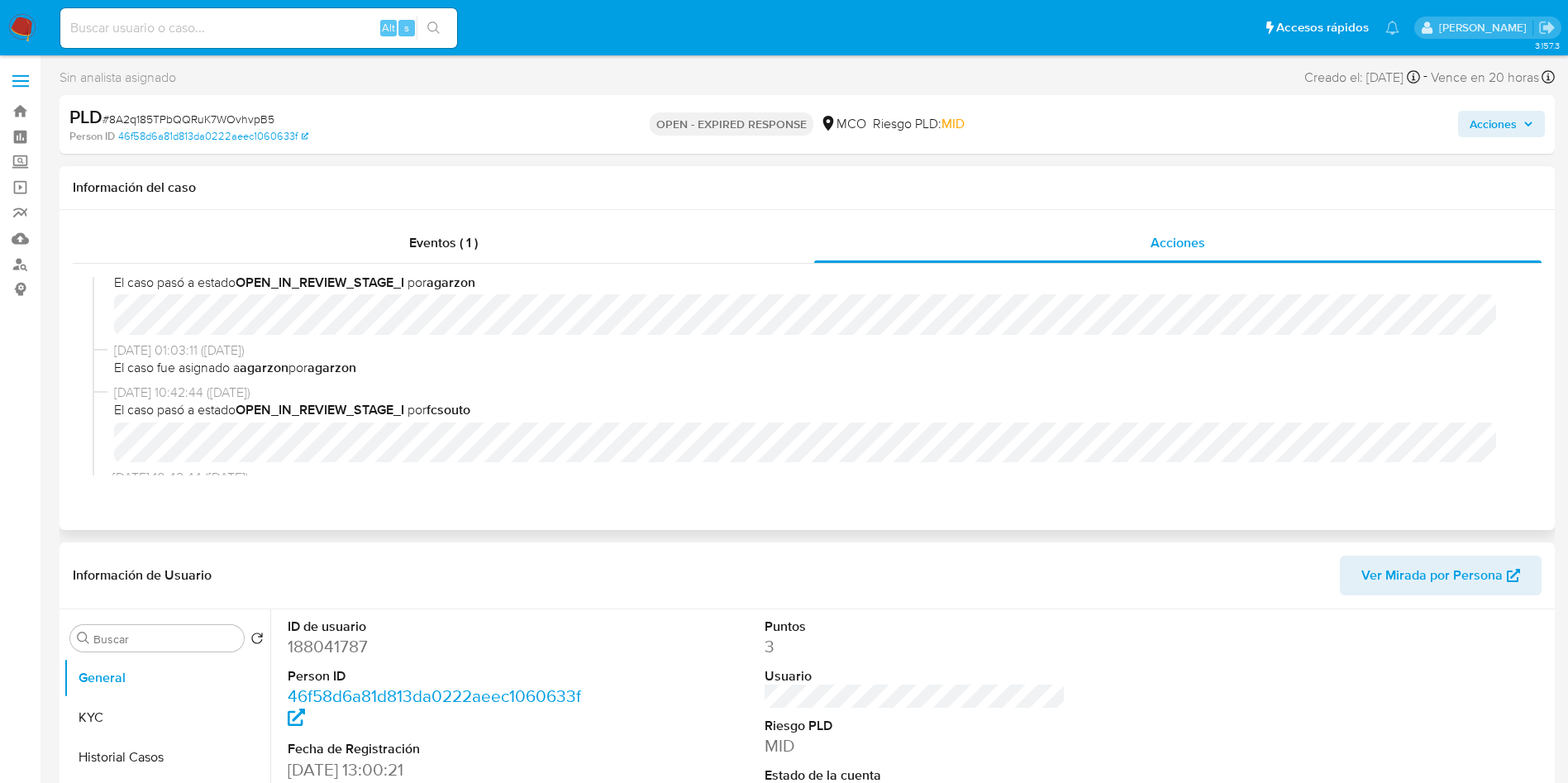
scroll to position [568, 0]
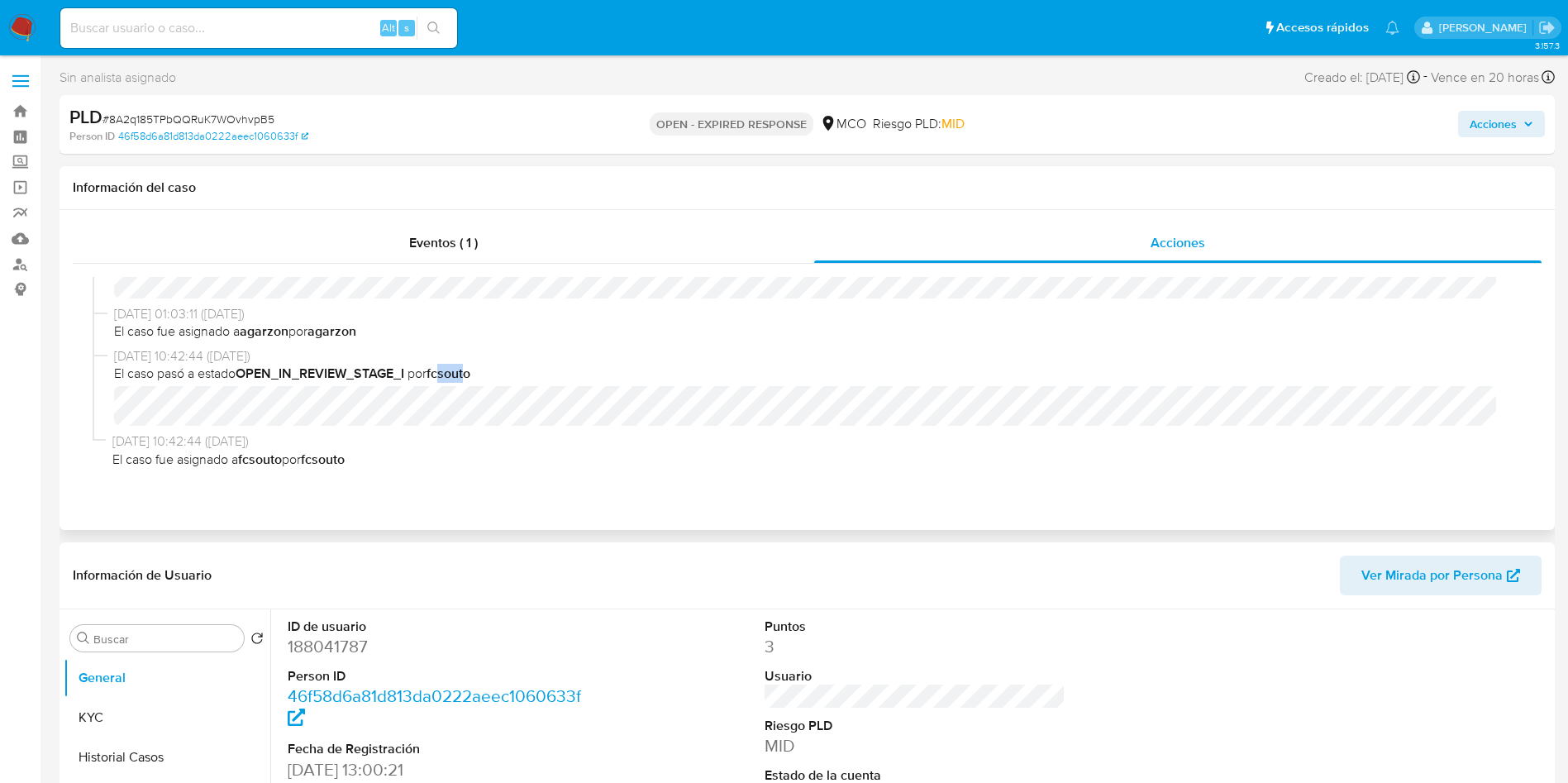
drag, startPoint x: 453, startPoint y: 375, endPoint x: 528, endPoint y: 371, distance: 75.1
click at [511, 371] on span "El caso pasó a estado OPEN_IN_REVIEW_STAGE_I por fcsouto" at bounding box center [814, 373] width 1401 height 18
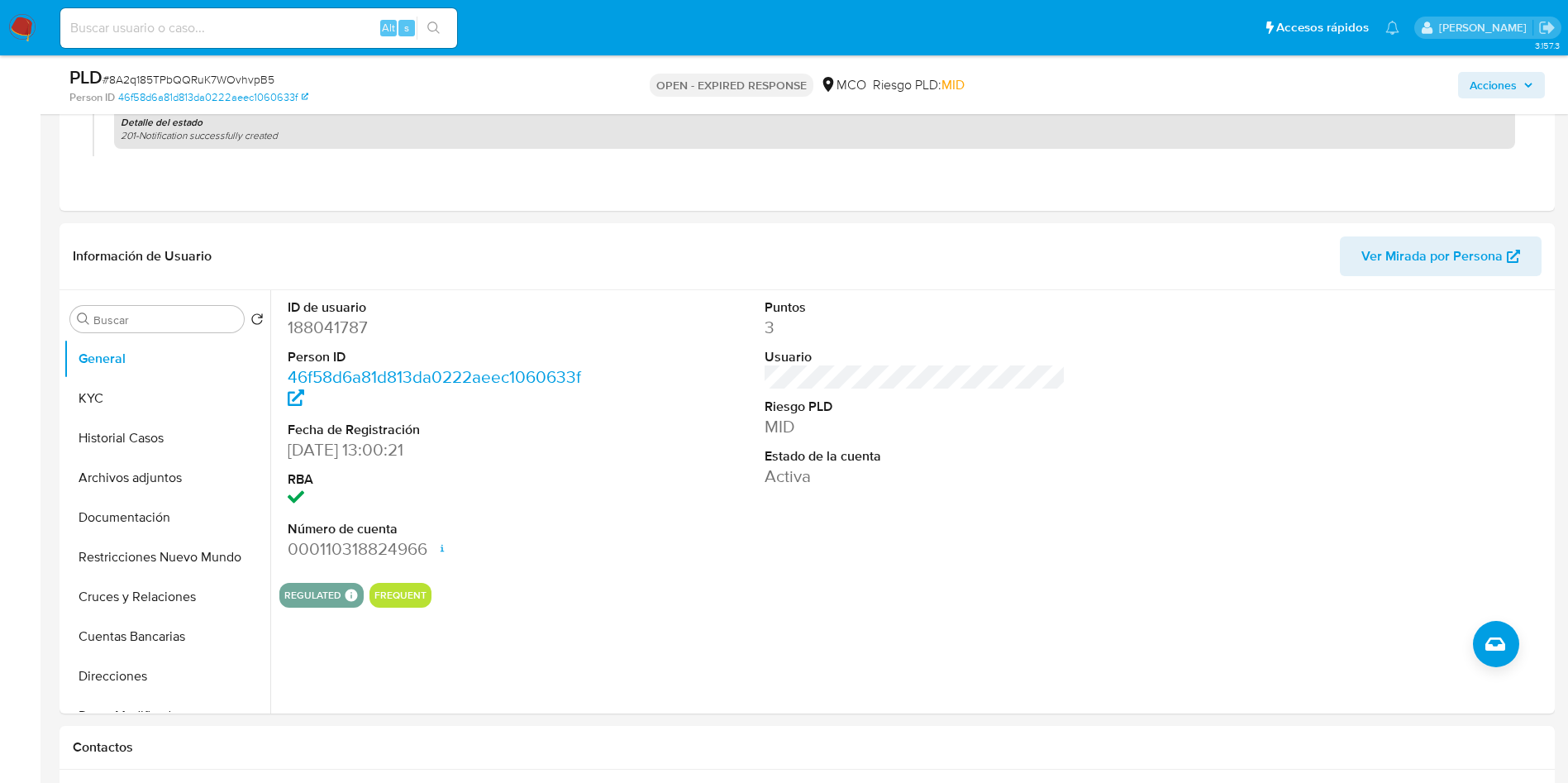
scroll to position [372, 0]
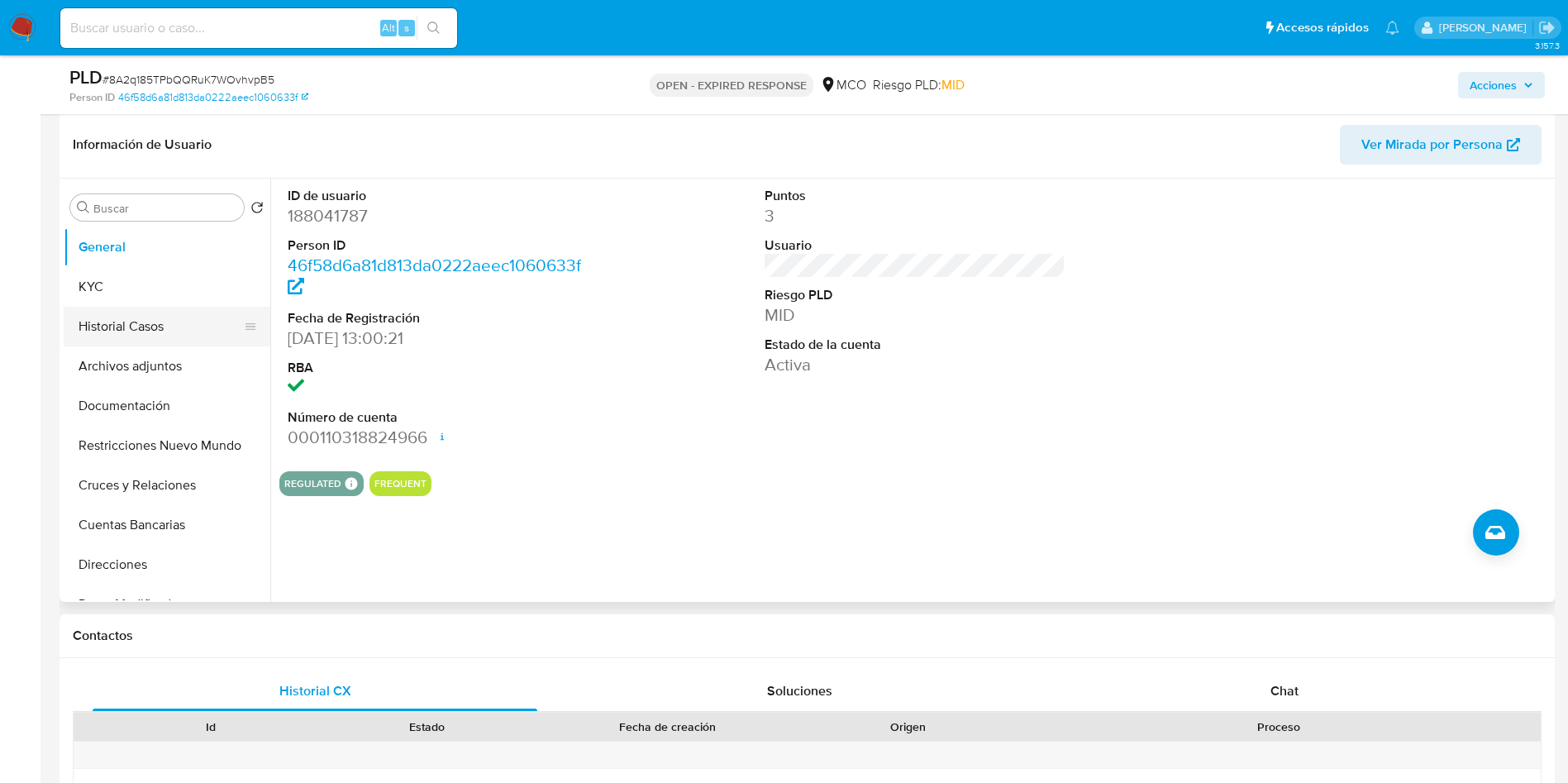
click at [144, 322] on button "Historial Casos" at bounding box center [161, 327] width 194 height 40
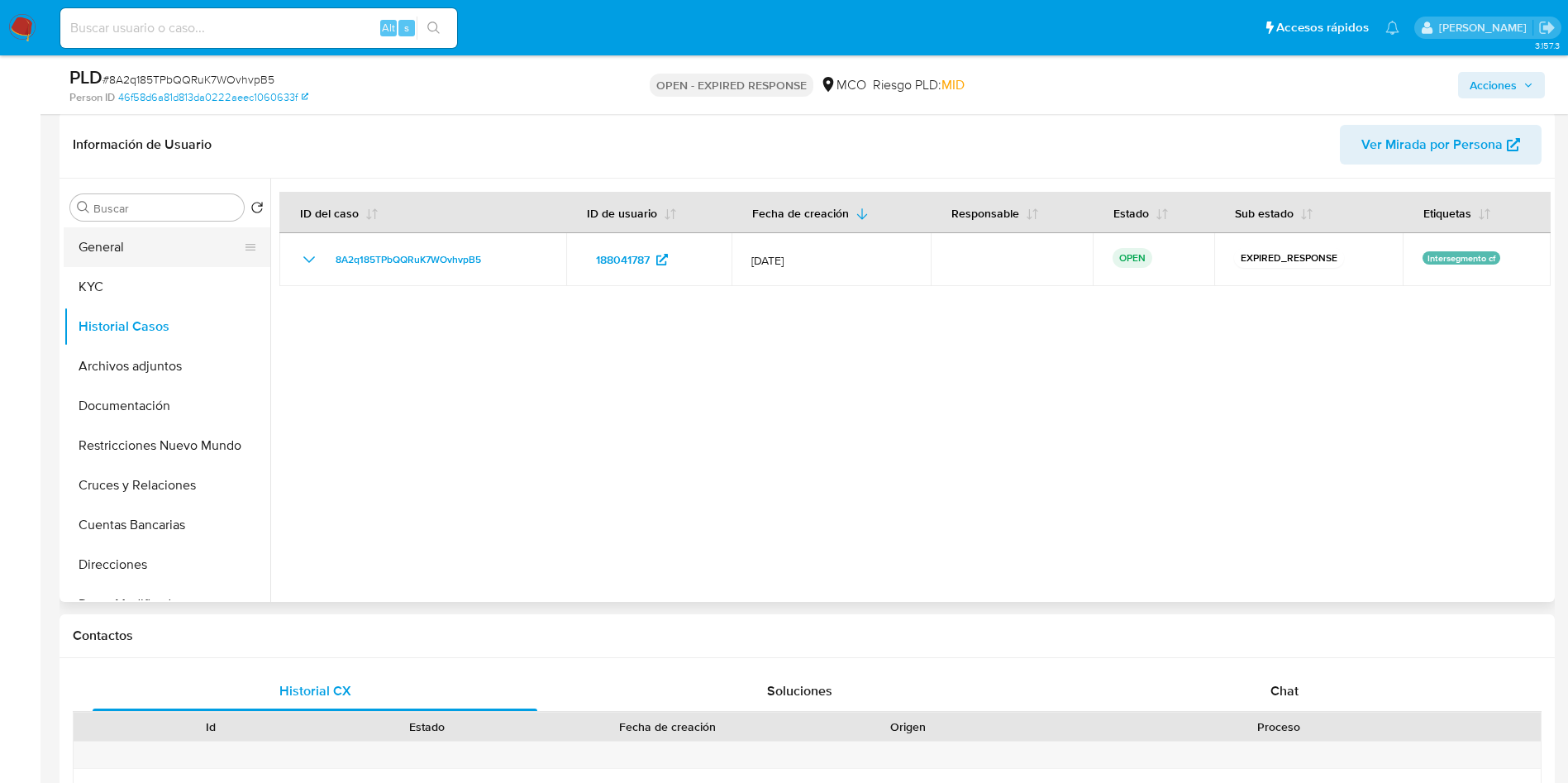
click at [121, 248] on button "General" at bounding box center [161, 248] width 194 height 40
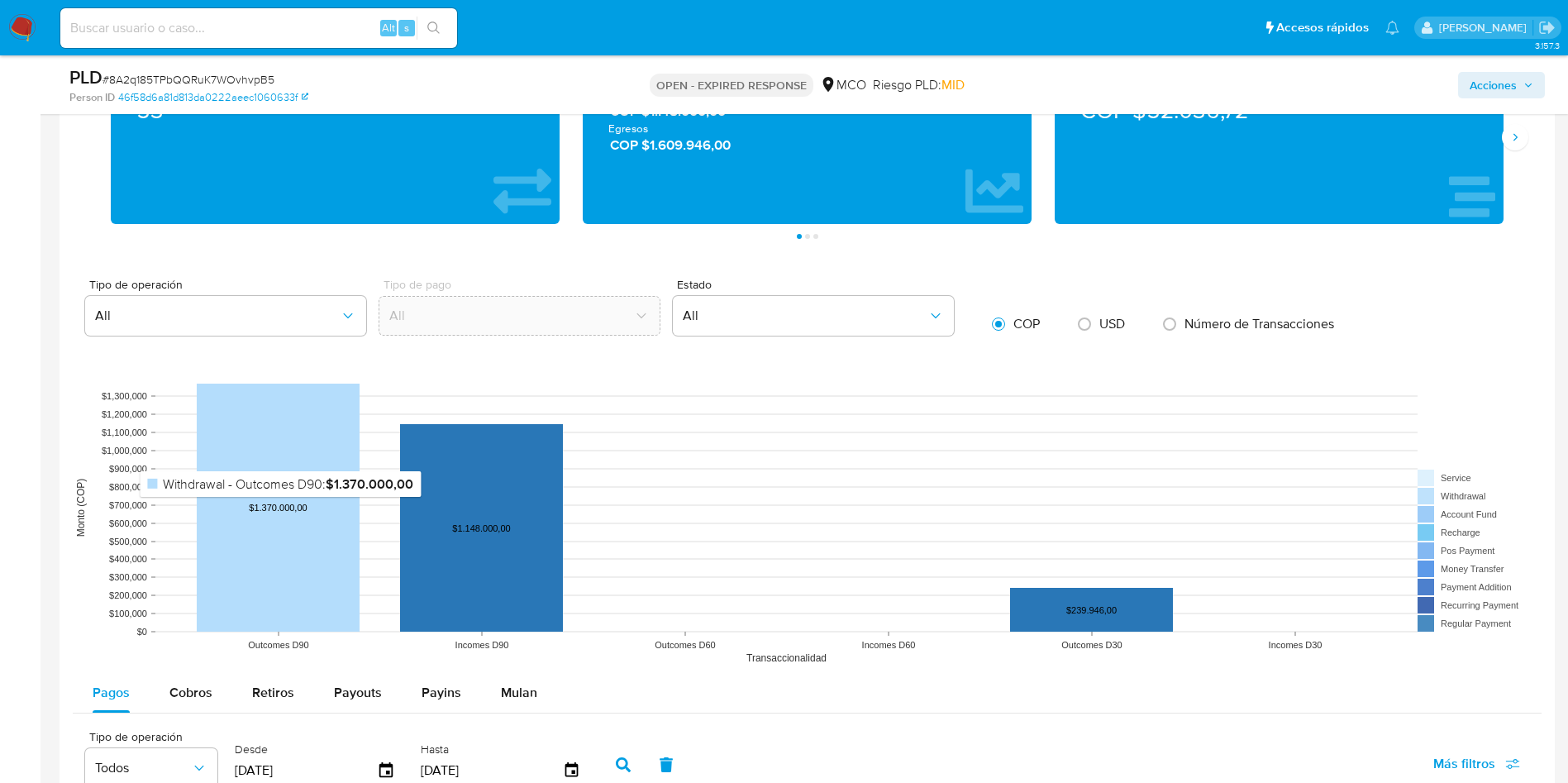
scroll to position [1612, 0]
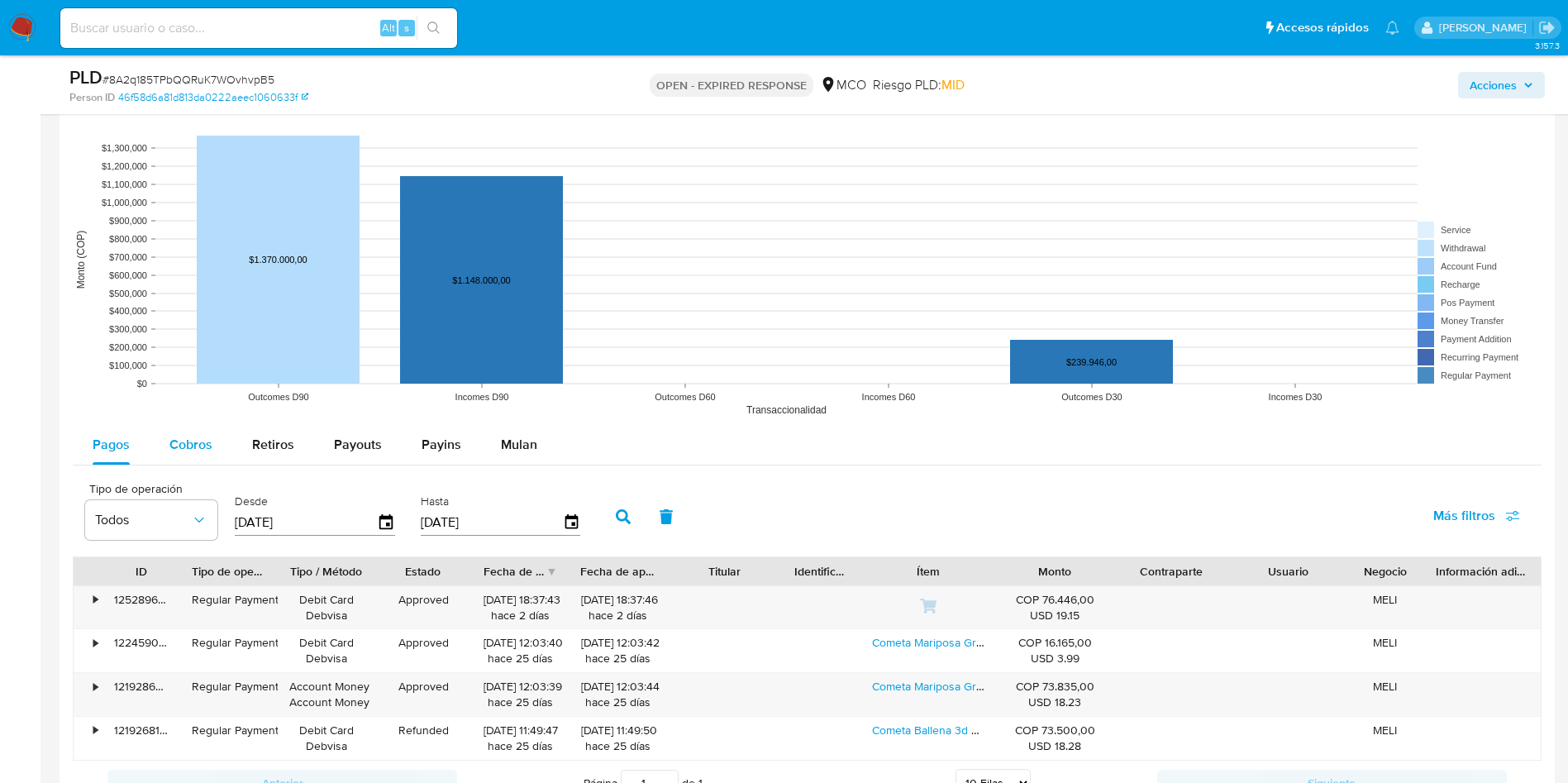
click at [186, 458] on div "Cobros" at bounding box center [191, 445] width 43 height 40
select select "10"
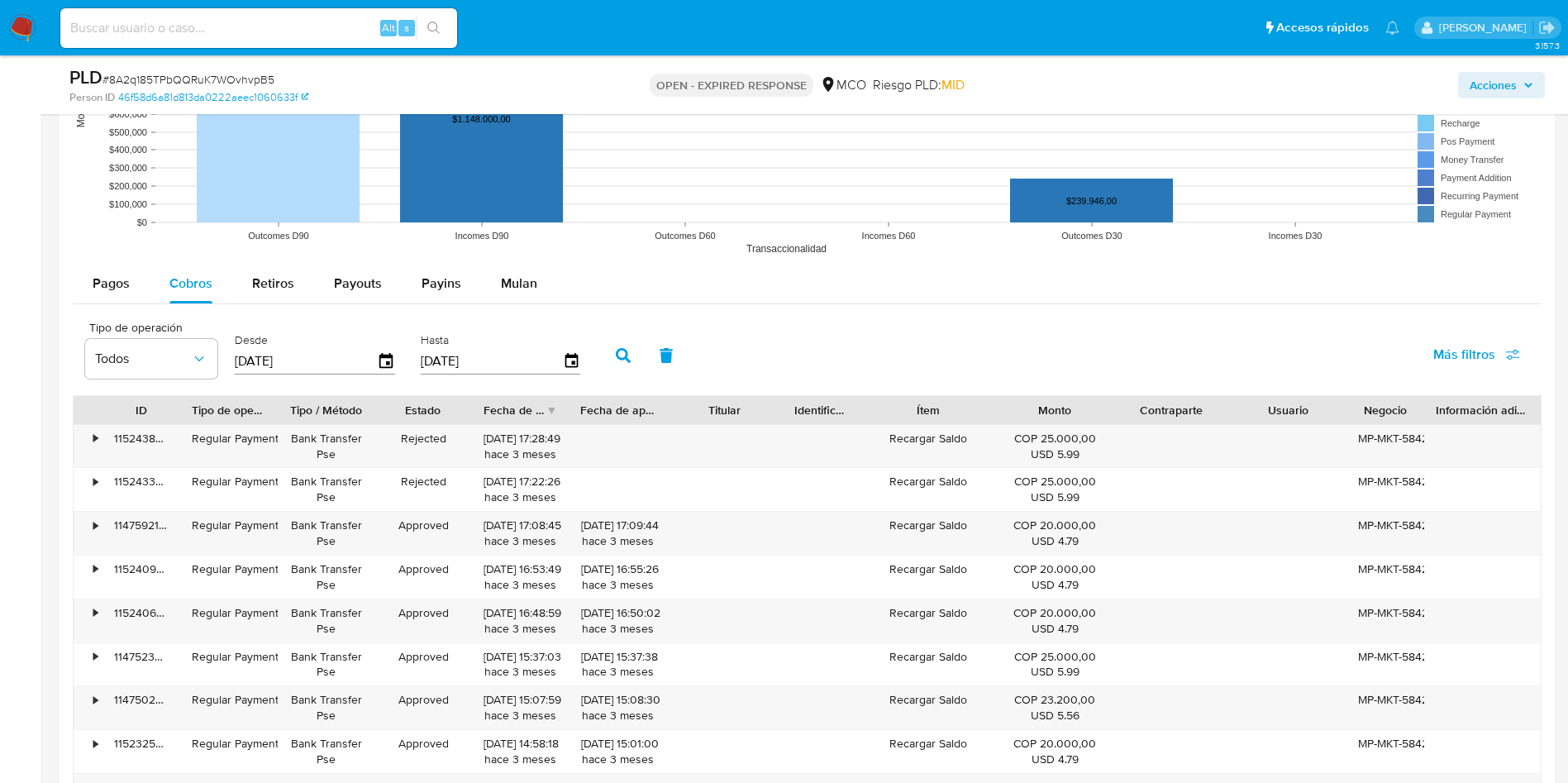
scroll to position [1861, 0]
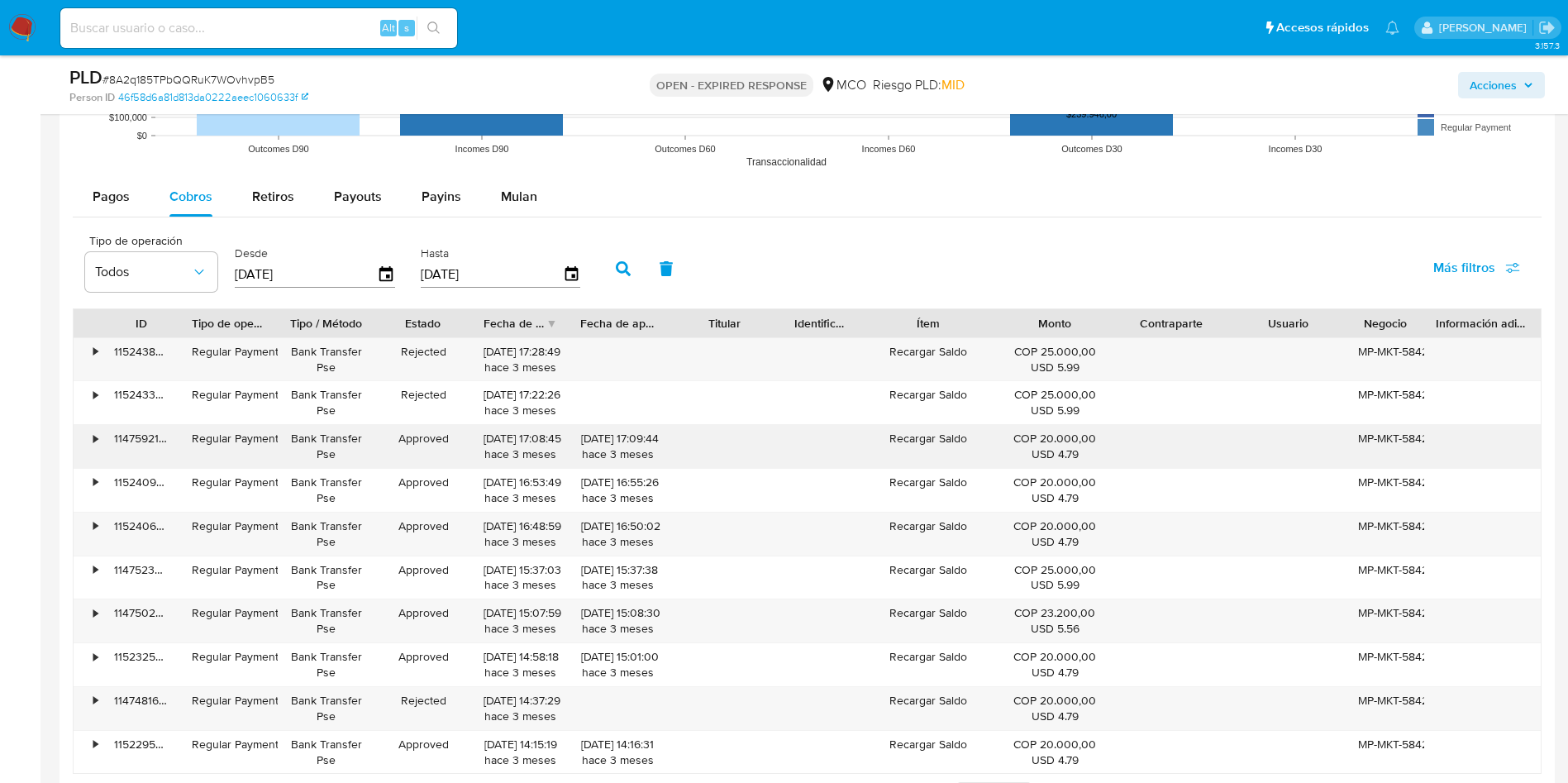
drag, startPoint x: 904, startPoint y: 441, endPoint x: 1004, endPoint y: 441, distance: 100.0
click at [1003, 441] on div "• 114759214873 Regular Payment Bank Transfer Pse Approved 15/06/2025 17:08:45 h…" at bounding box center [807, 447] width 1467 height 43
click at [971, 517] on div "Recargar Saldo" at bounding box center [929, 535] width 136 height 43
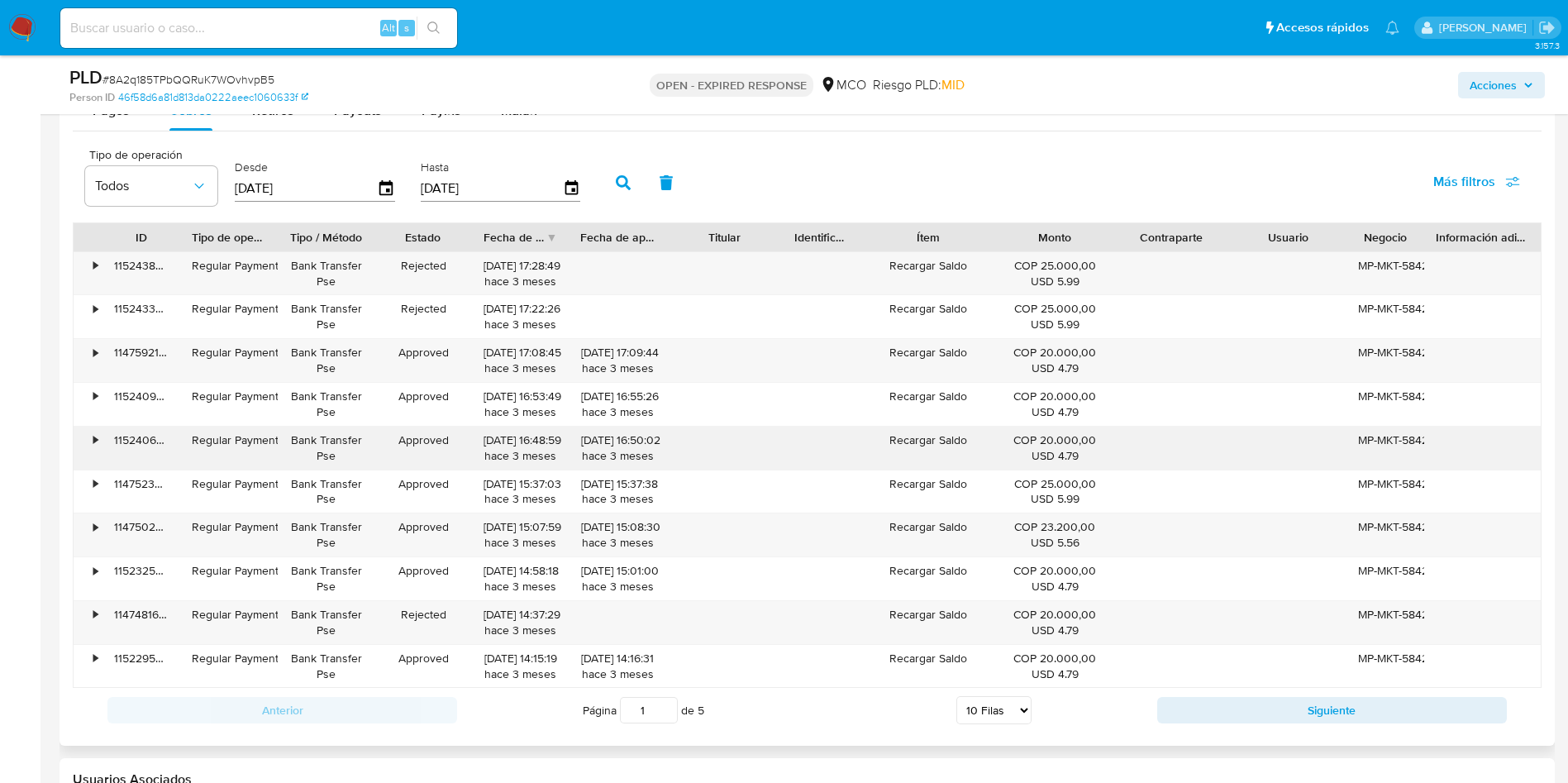
scroll to position [1984, 0]
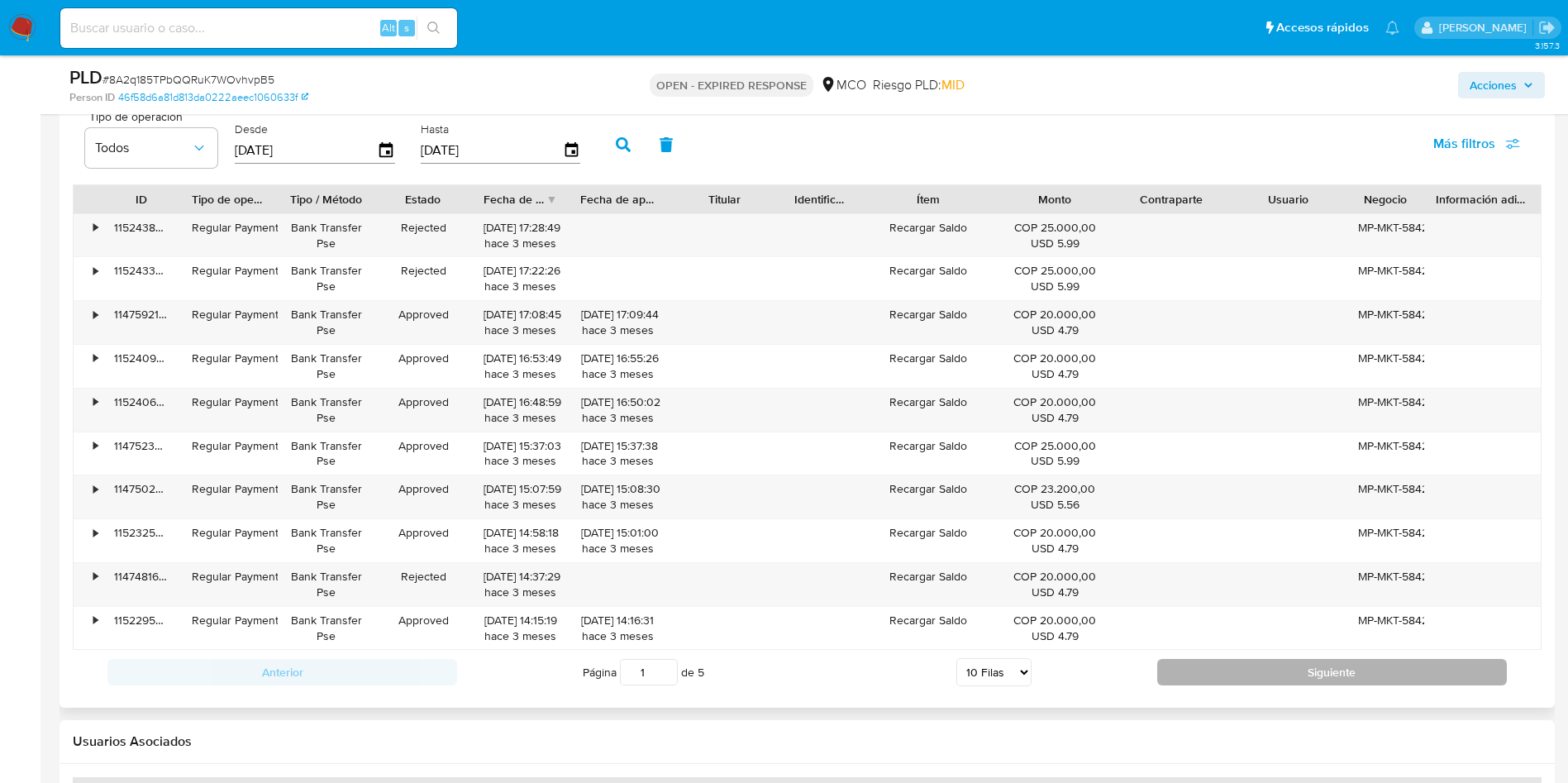
click at [1317, 679] on button "Siguiente" at bounding box center [1333, 672] width 350 height 26
click at [1304, 667] on button "Siguiente" at bounding box center [1333, 672] width 350 height 26
type input "3"
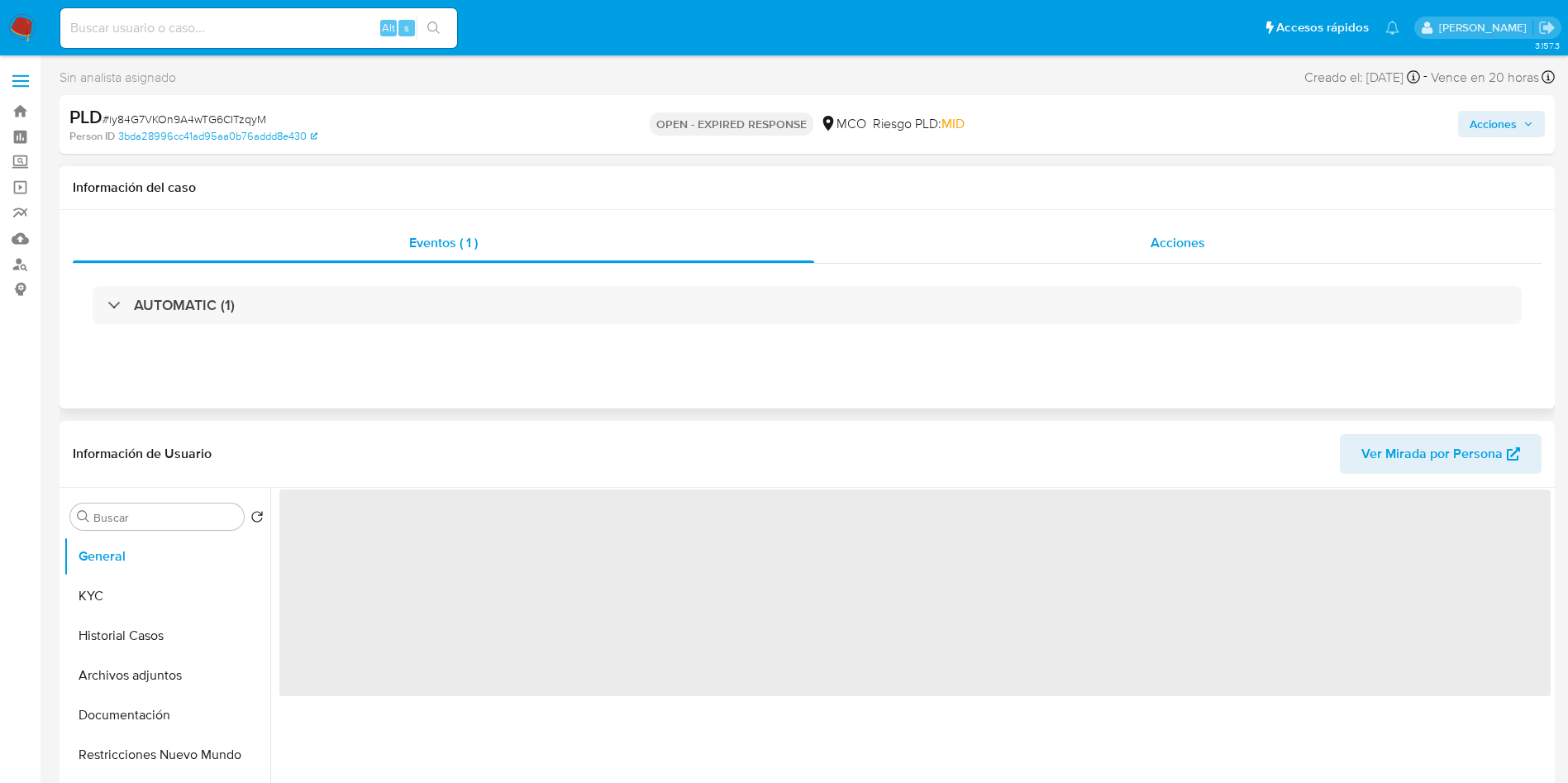
click at [1063, 233] on div "Acciones" at bounding box center [1177, 243] width 728 height 40
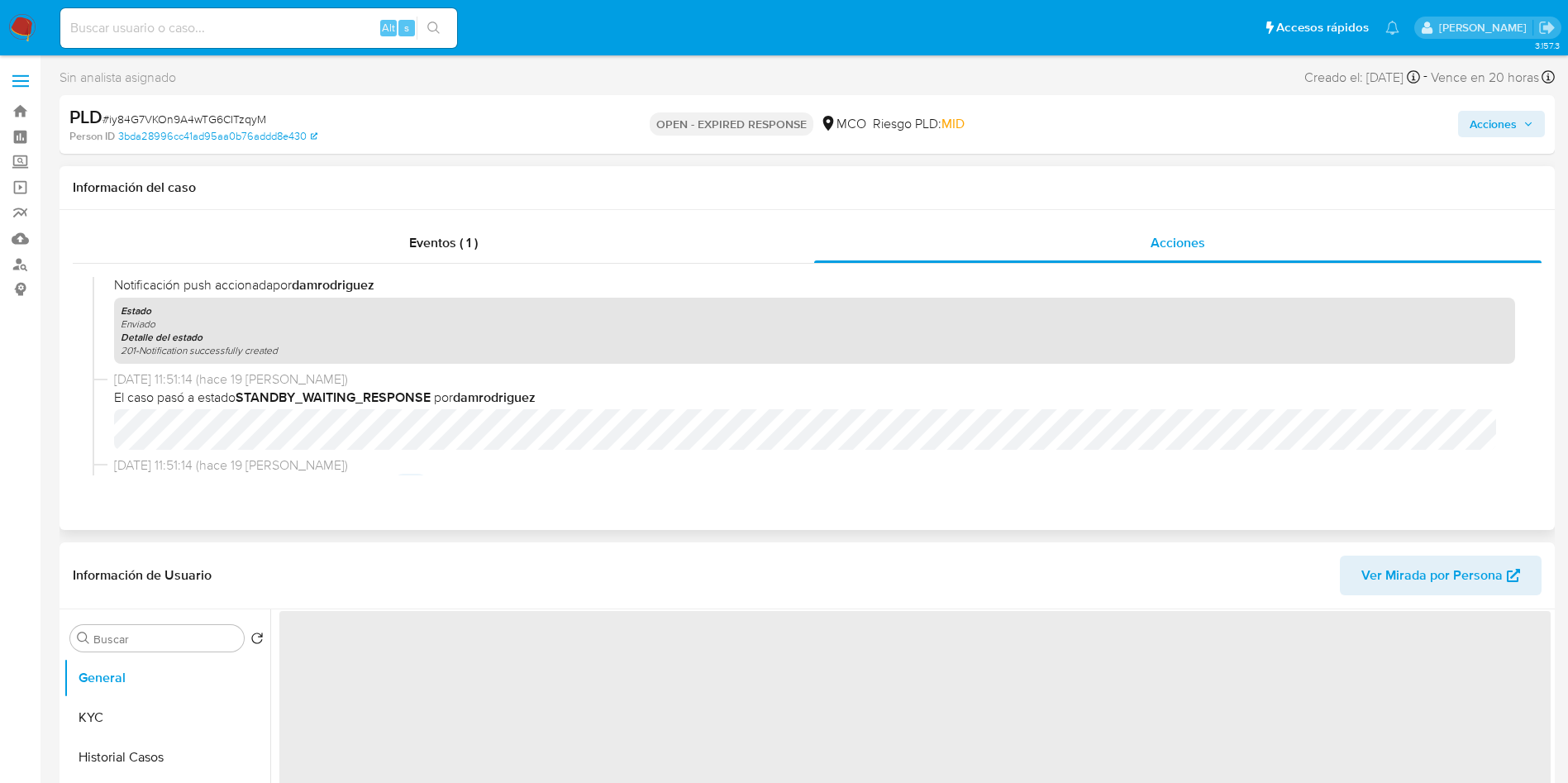
scroll to position [124, 0]
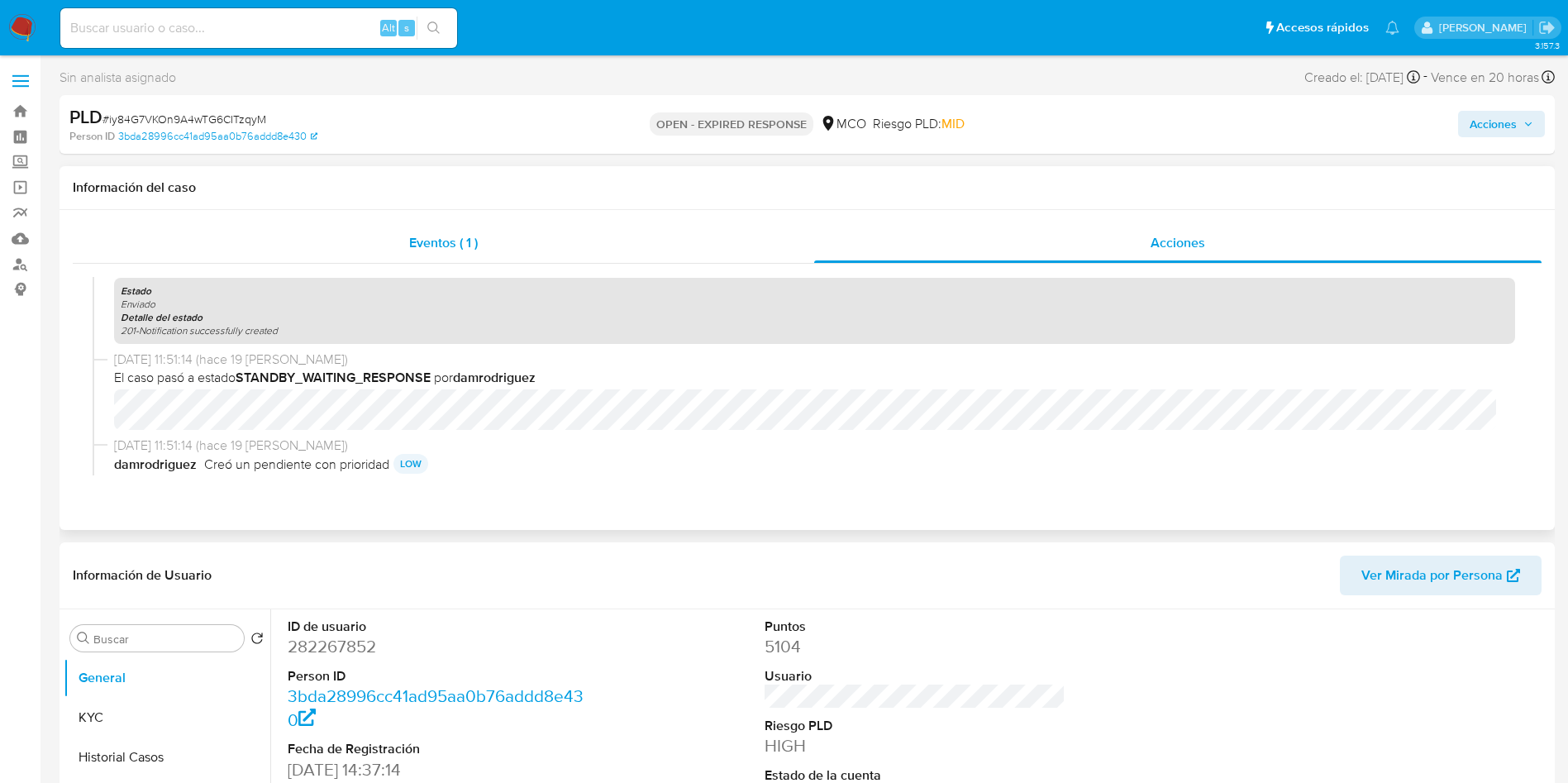
select select "10"
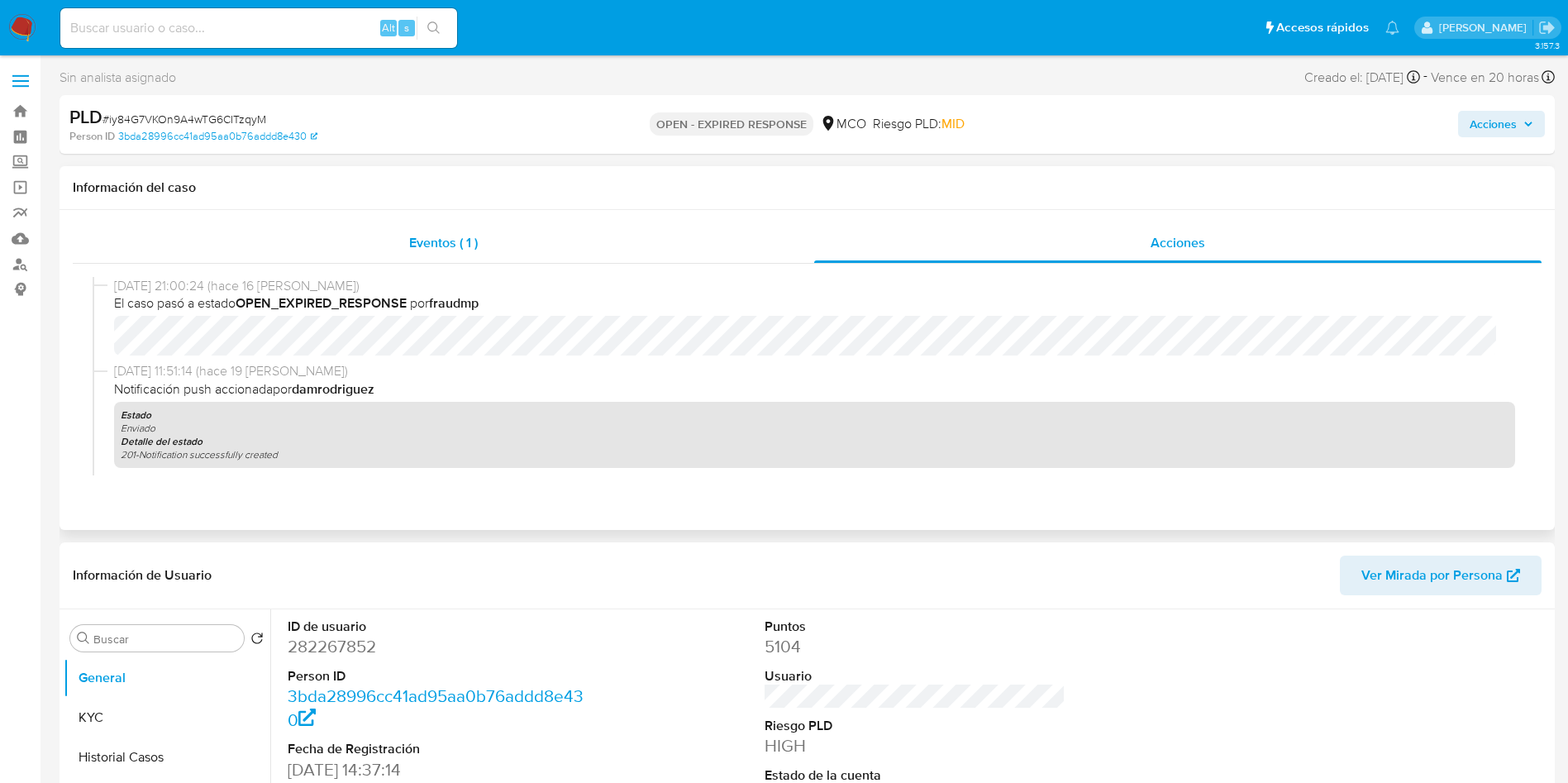
click at [538, 244] on div "Eventos ( 1 )" at bounding box center [443, 243] width 742 height 40
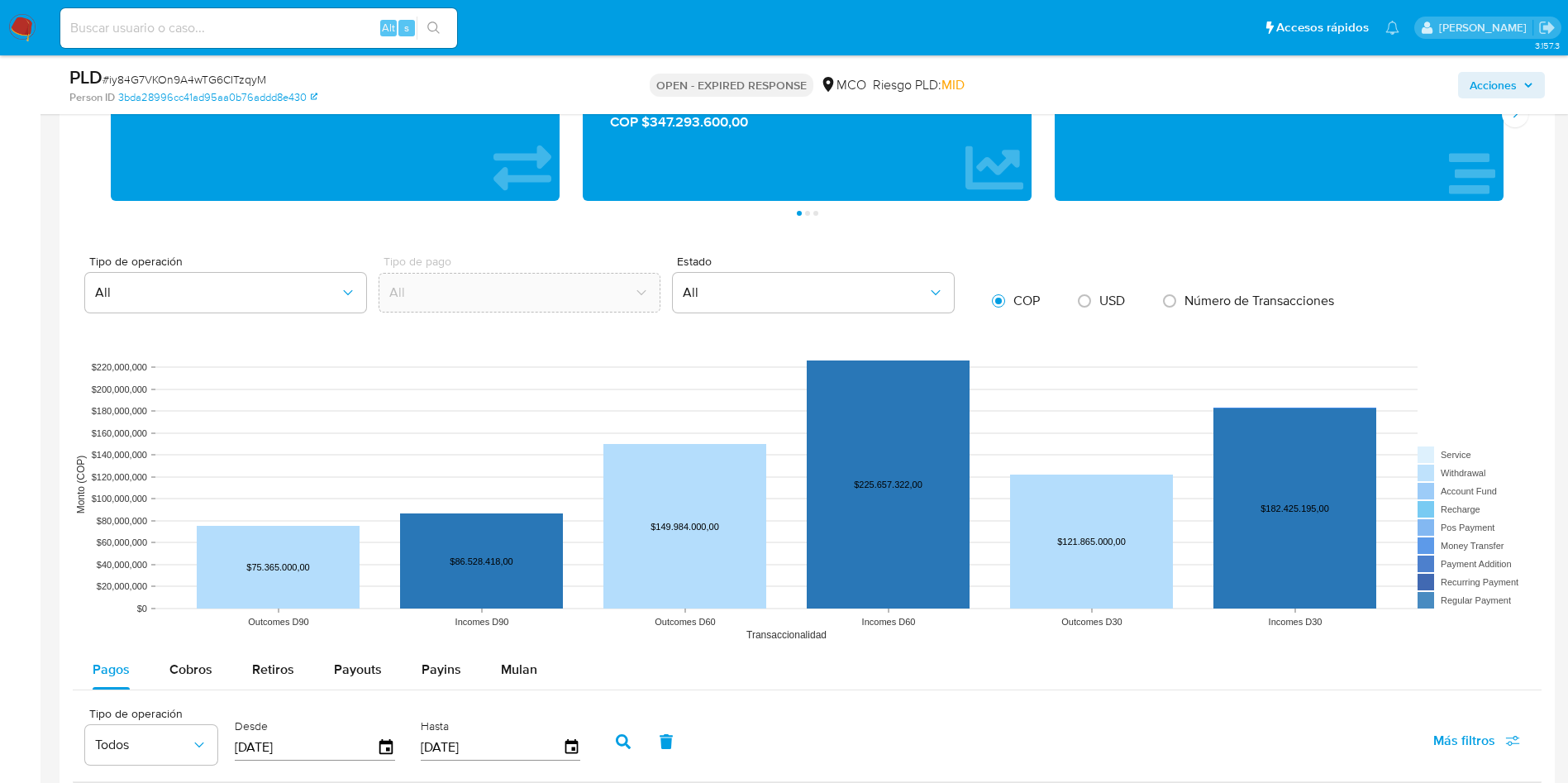
scroll to position [1612, 0]
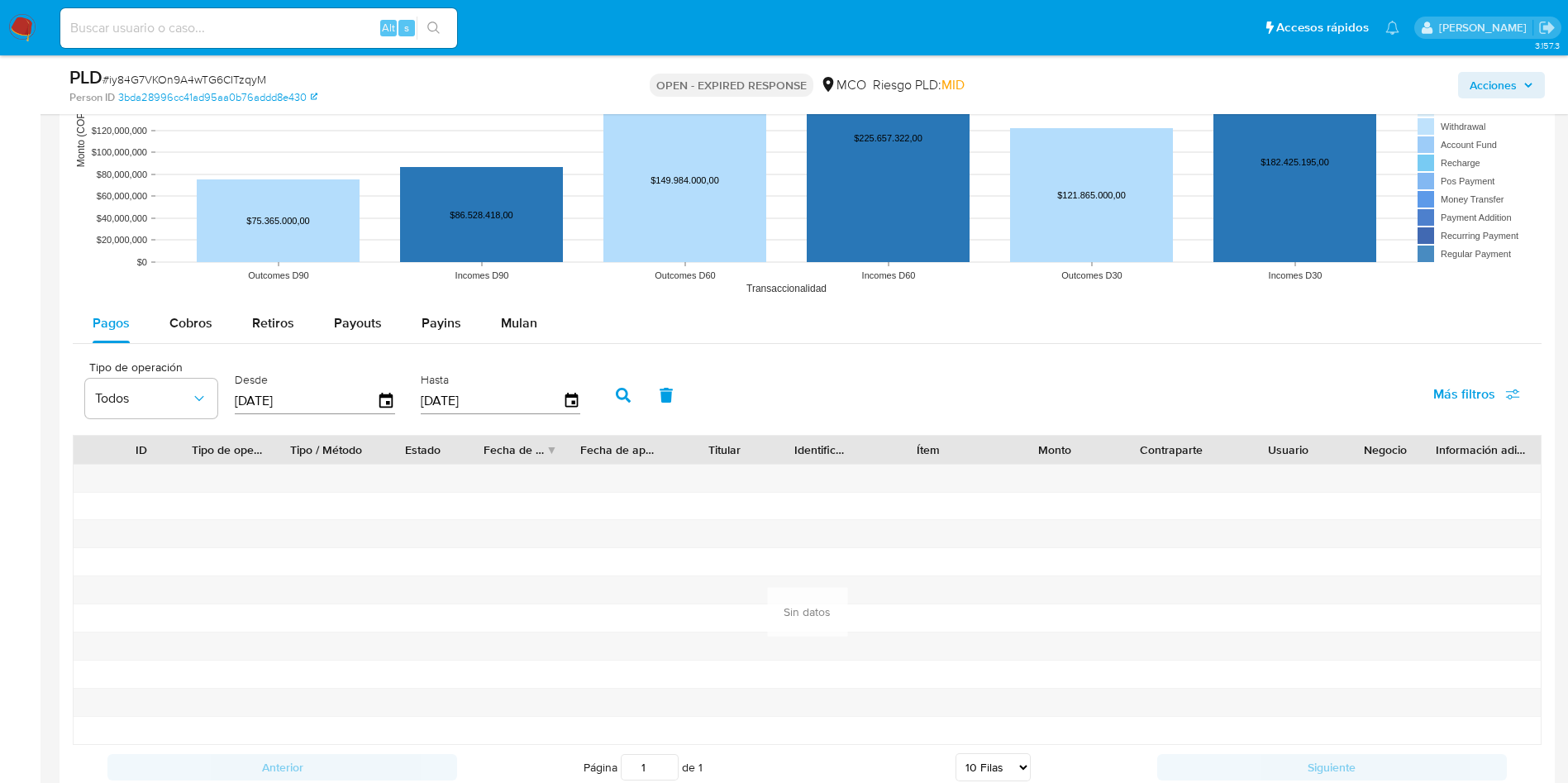
click at [213, 302] on rect at bounding box center [807, 137] width 1469 height 330
click at [211, 330] on button "Cobros" at bounding box center [191, 323] width 83 height 40
select select "10"
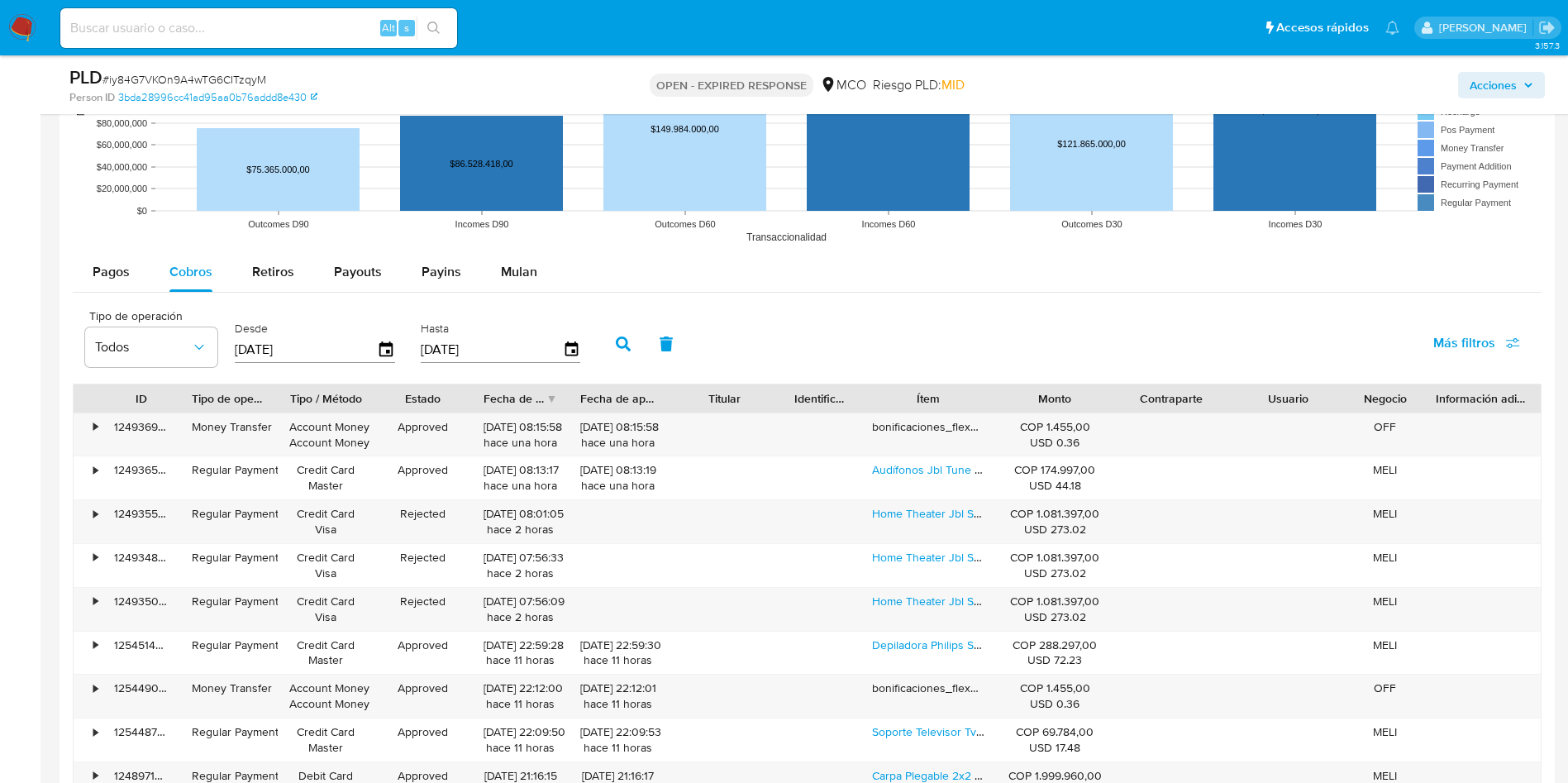
scroll to position [1736, 0]
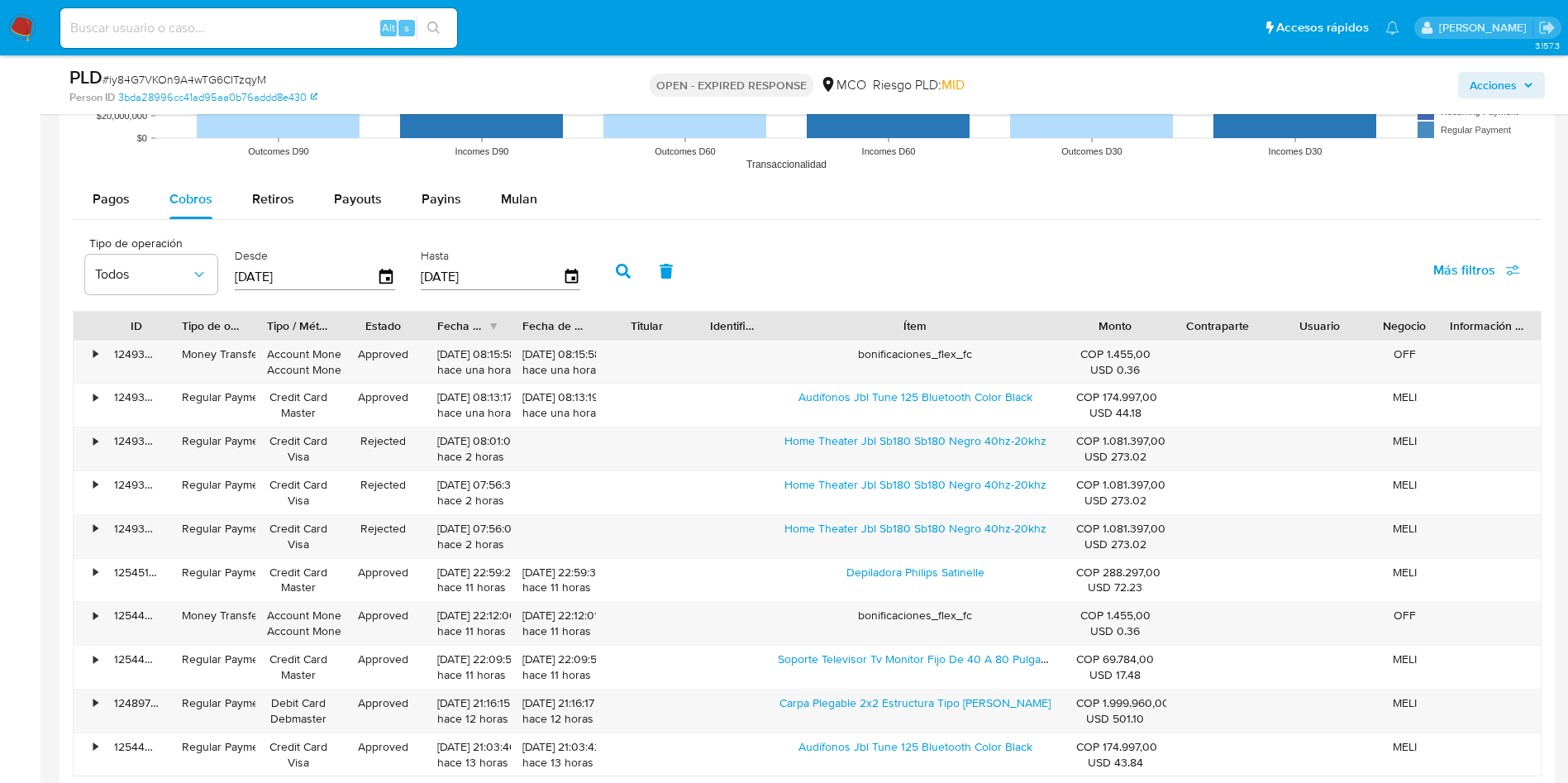
drag, startPoint x: 1000, startPoint y: 324, endPoint x: 1197, endPoint y: 333, distance: 197.2
click at [1197, 333] on div "ID Tipo de operación Tipo / Método Estado Fecha de creación Fecha de aprobación…" at bounding box center [807, 326] width 1467 height 28
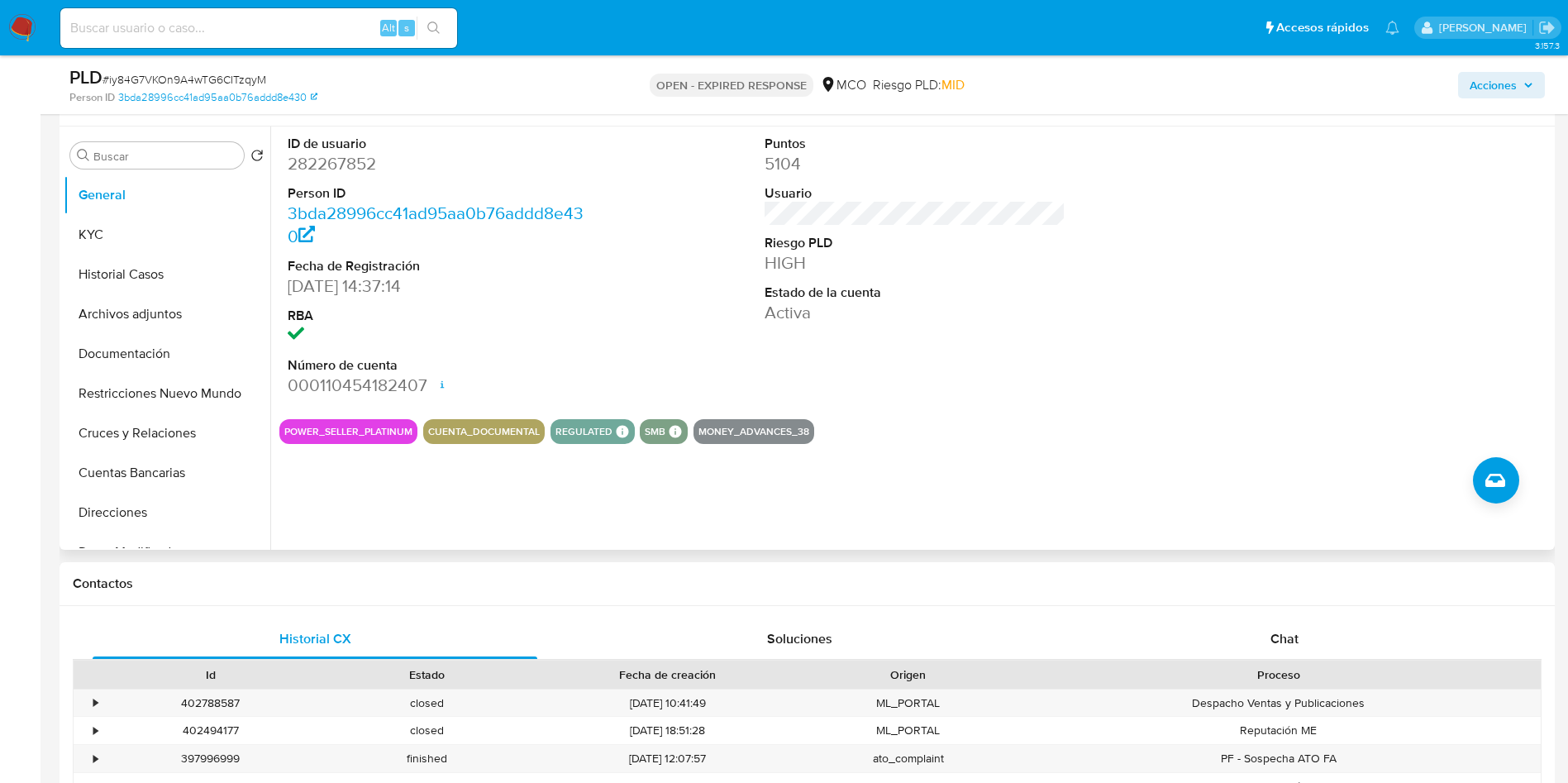
scroll to position [248, 0]
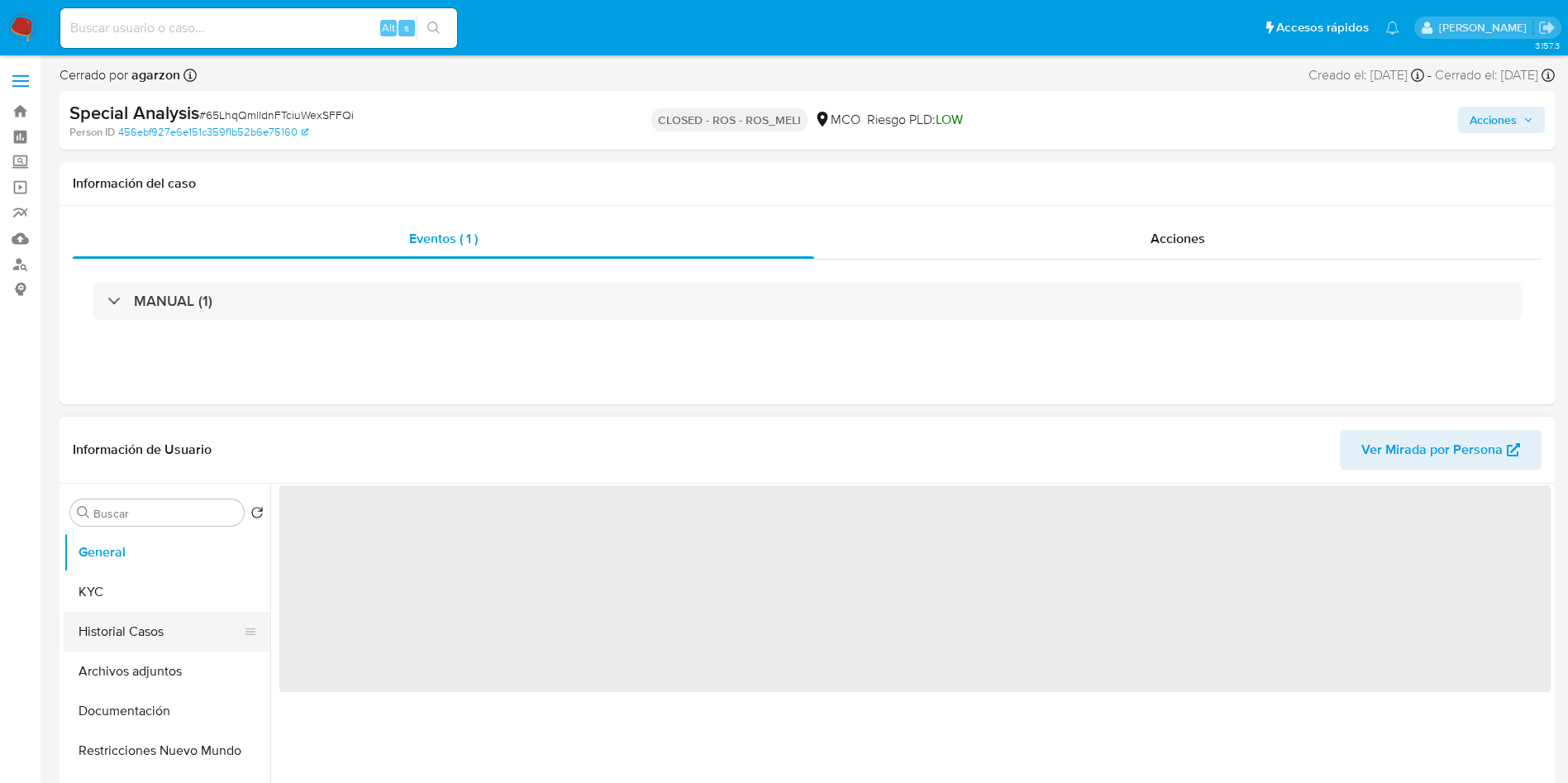
click at [123, 635] on button "Historial Casos" at bounding box center [161, 631] width 194 height 40
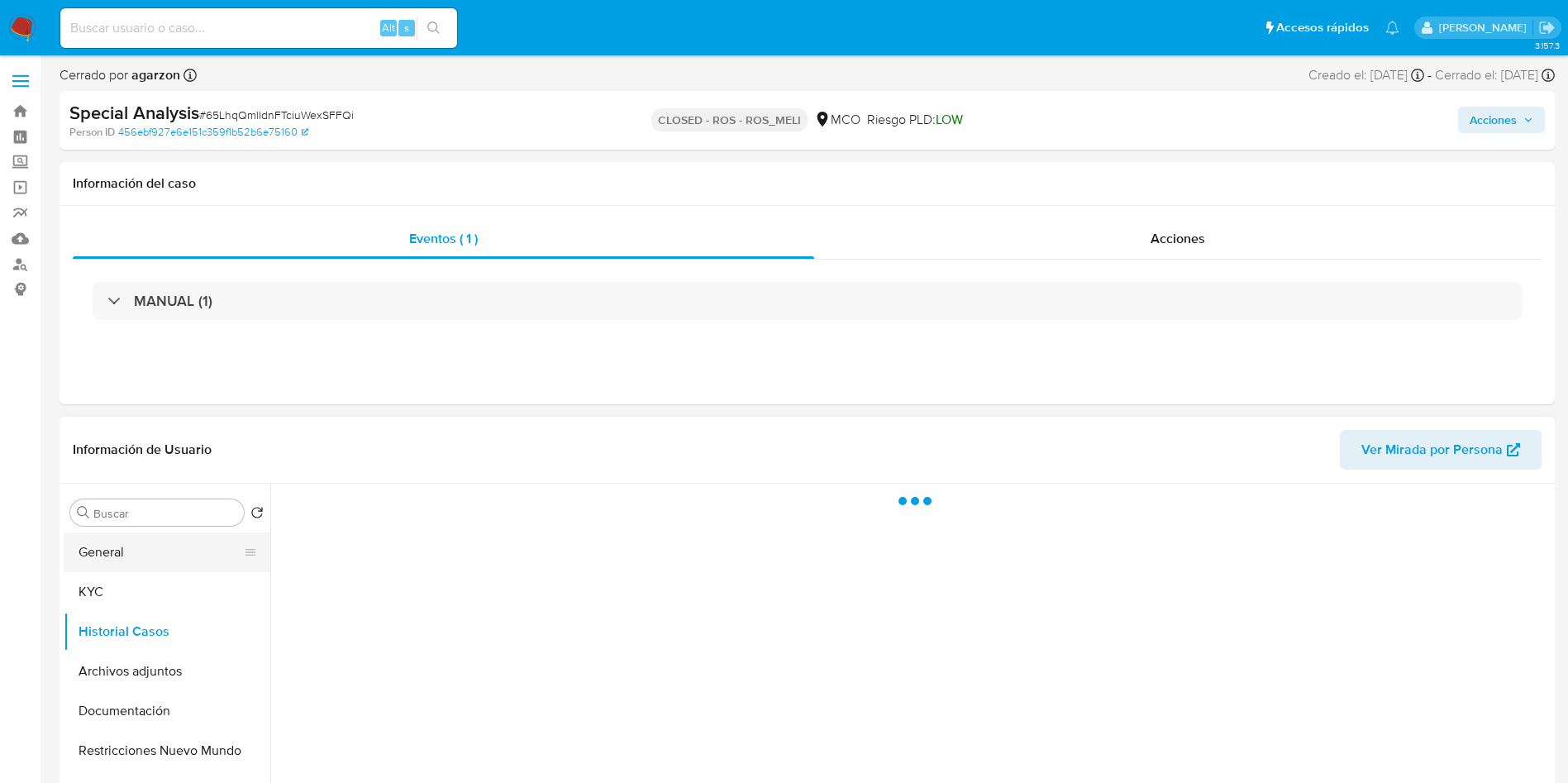
select select "10"
click at [107, 553] on button "General" at bounding box center [161, 552] width 194 height 40
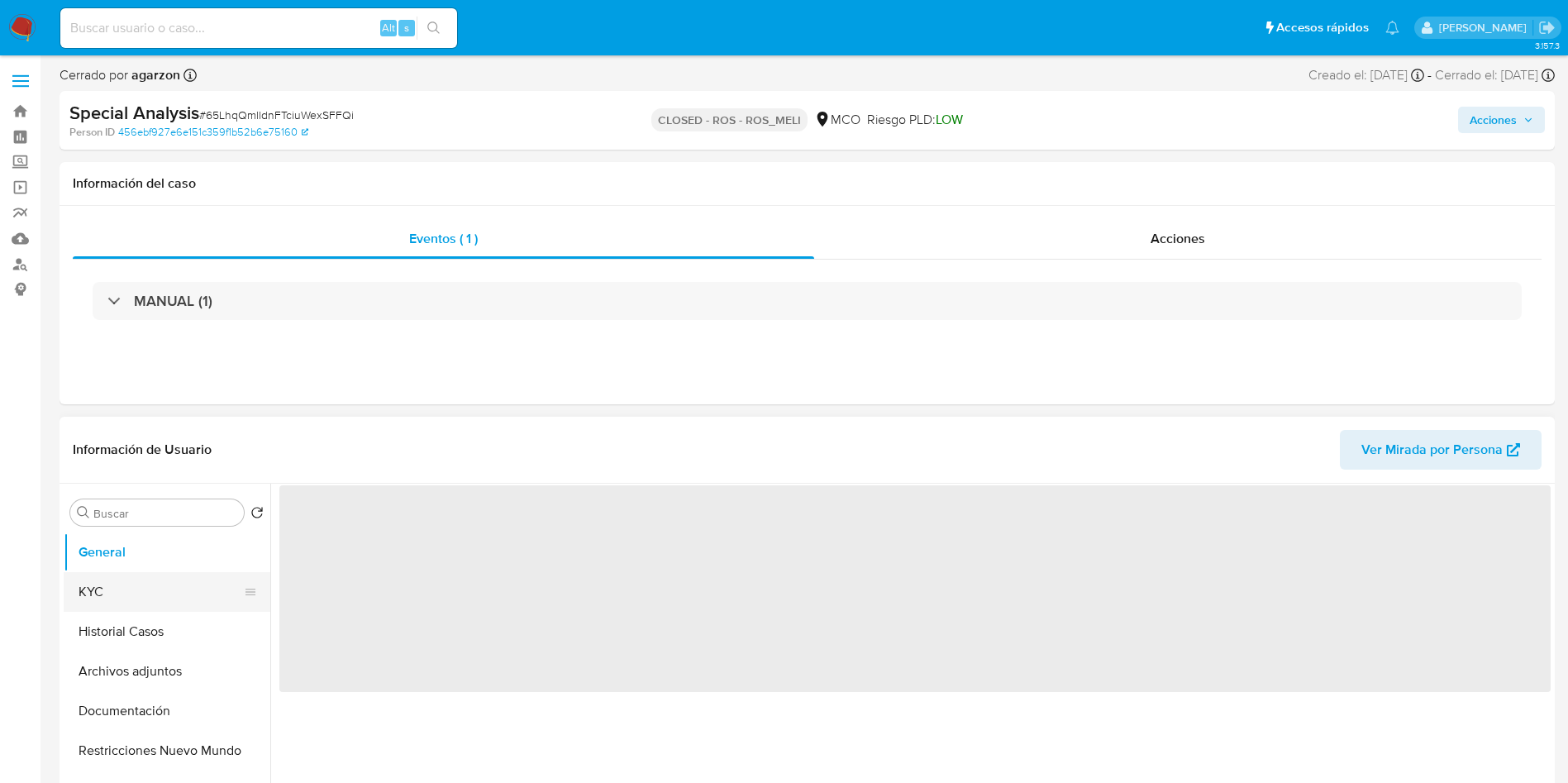
click at [93, 601] on button "KYC" at bounding box center [161, 592] width 194 height 40
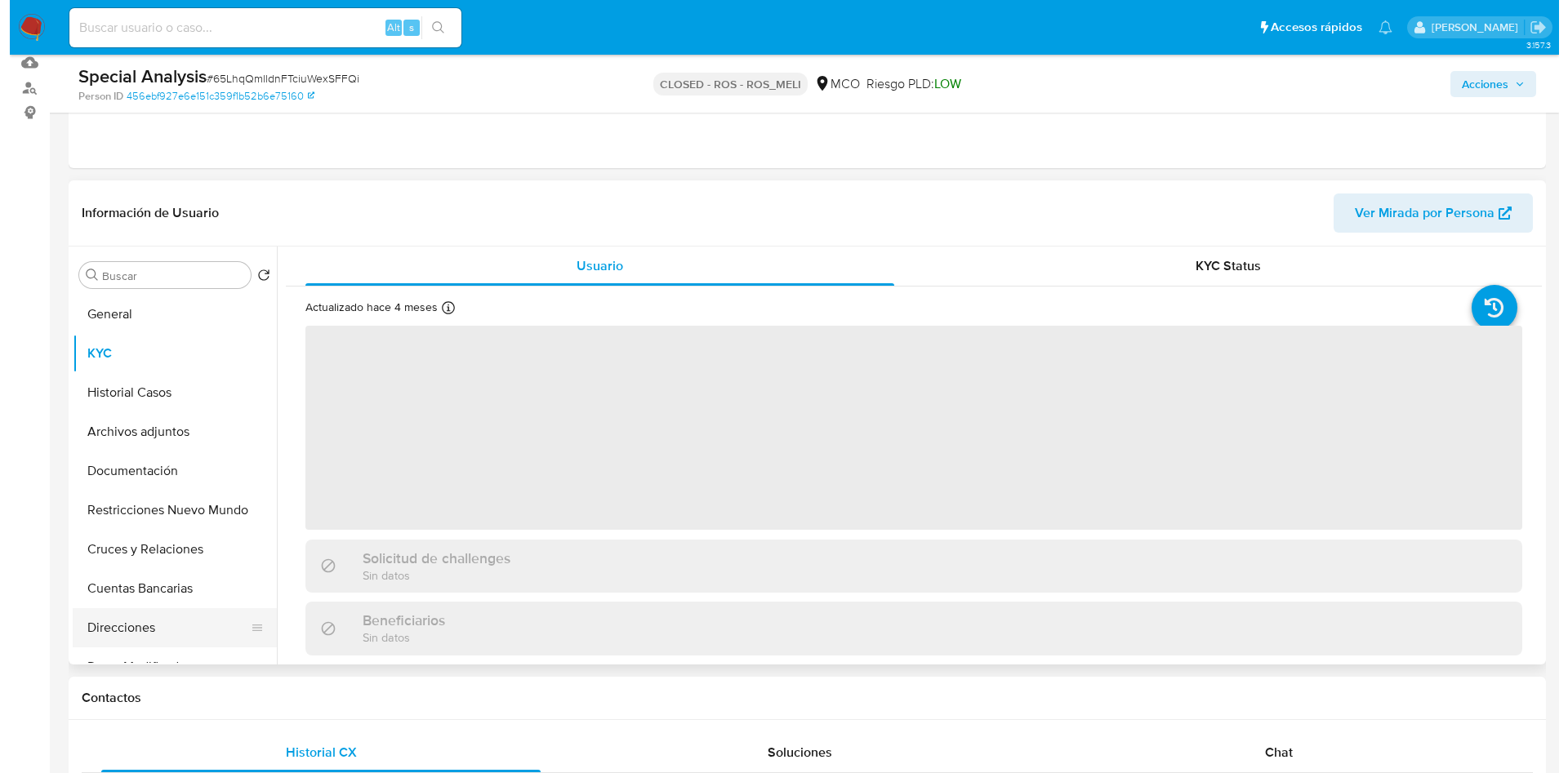
scroll to position [245, 0]
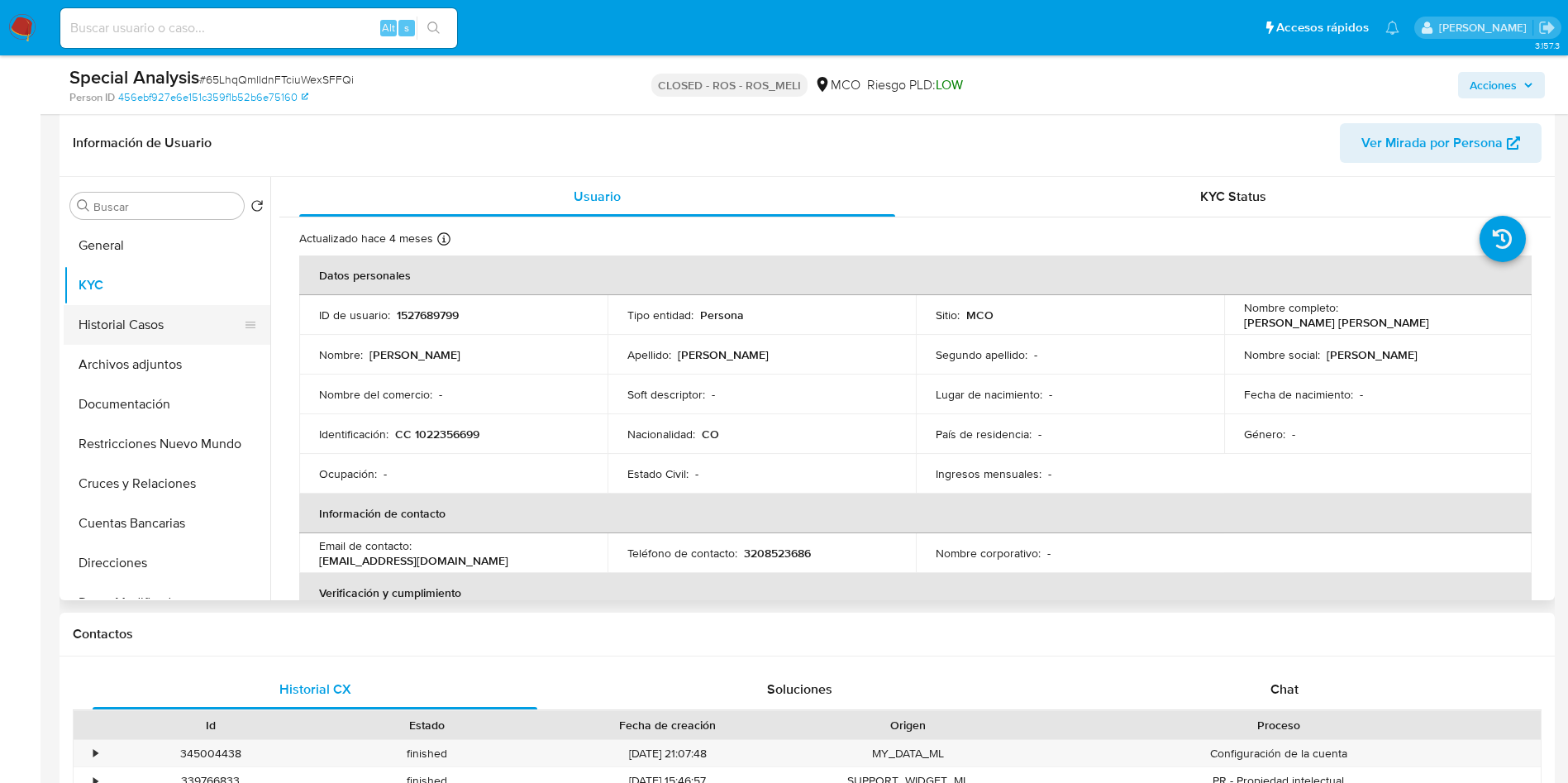
click at [167, 309] on button "Historial Casos" at bounding box center [161, 325] width 194 height 40
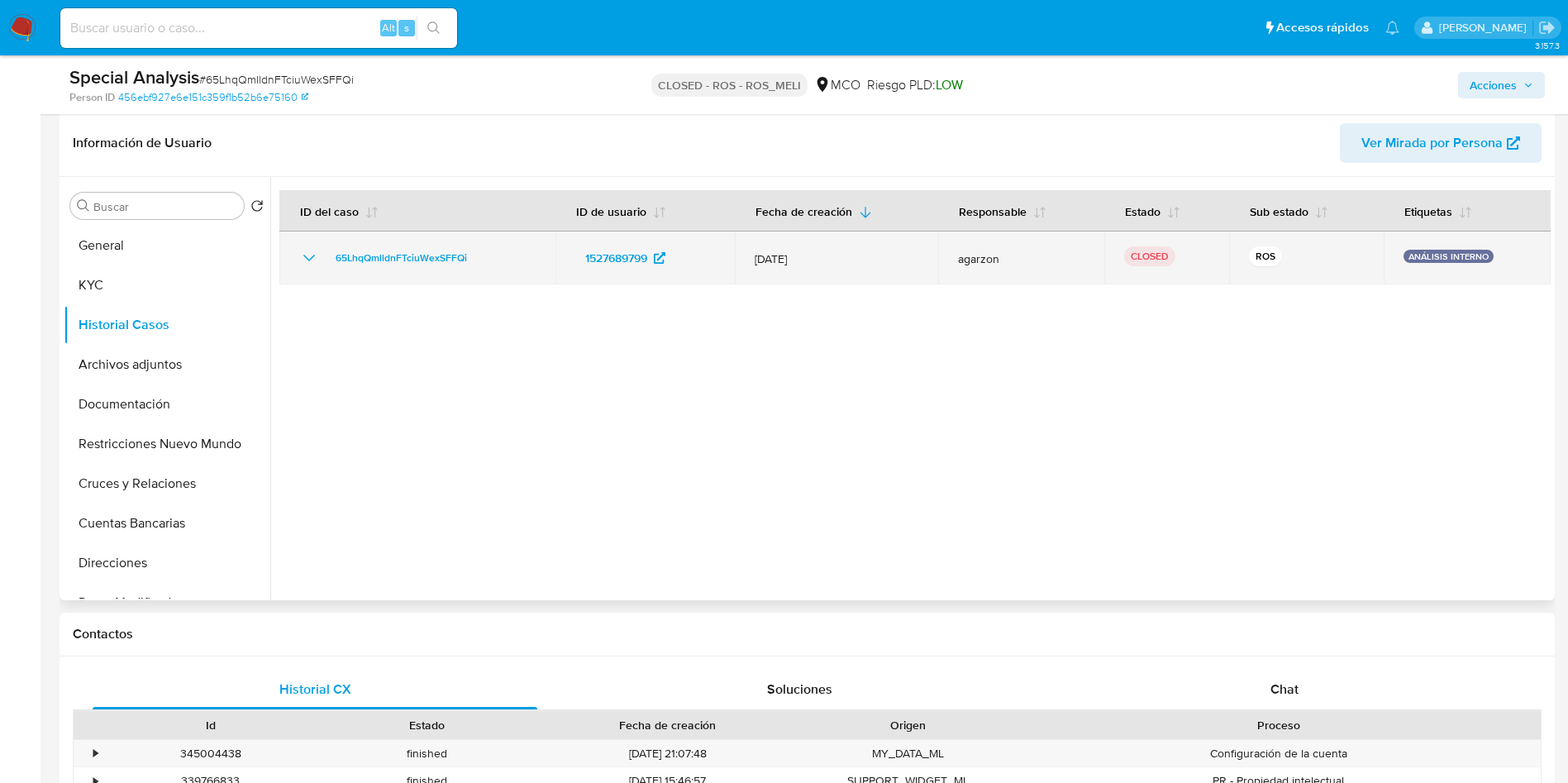
click at [310, 258] on icon "Mostrar/Ocultar" at bounding box center [309, 258] width 20 height 20
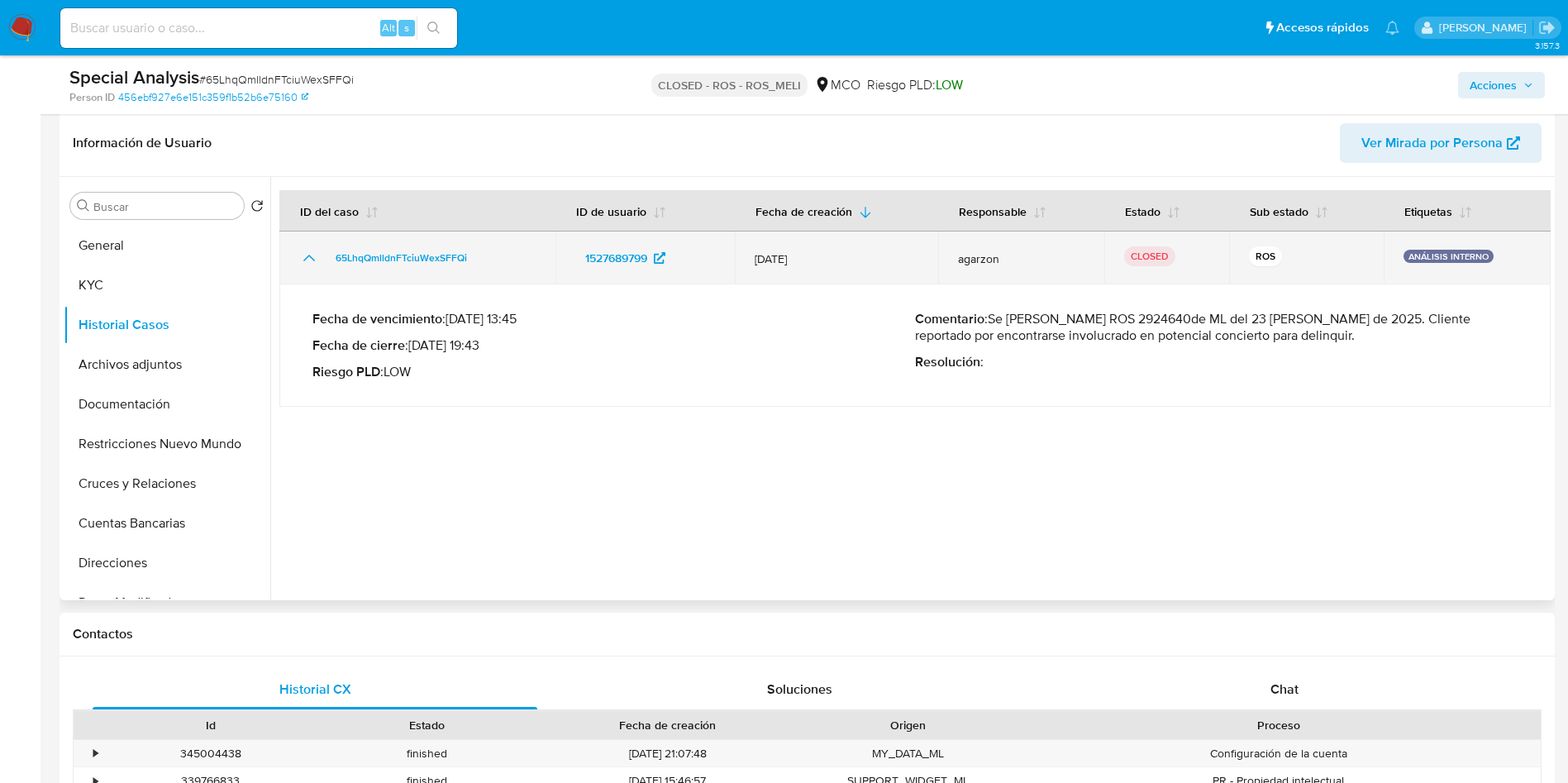
click at [310, 258] on icon "Mostrar/Ocultar" at bounding box center [309, 258] width 20 height 20
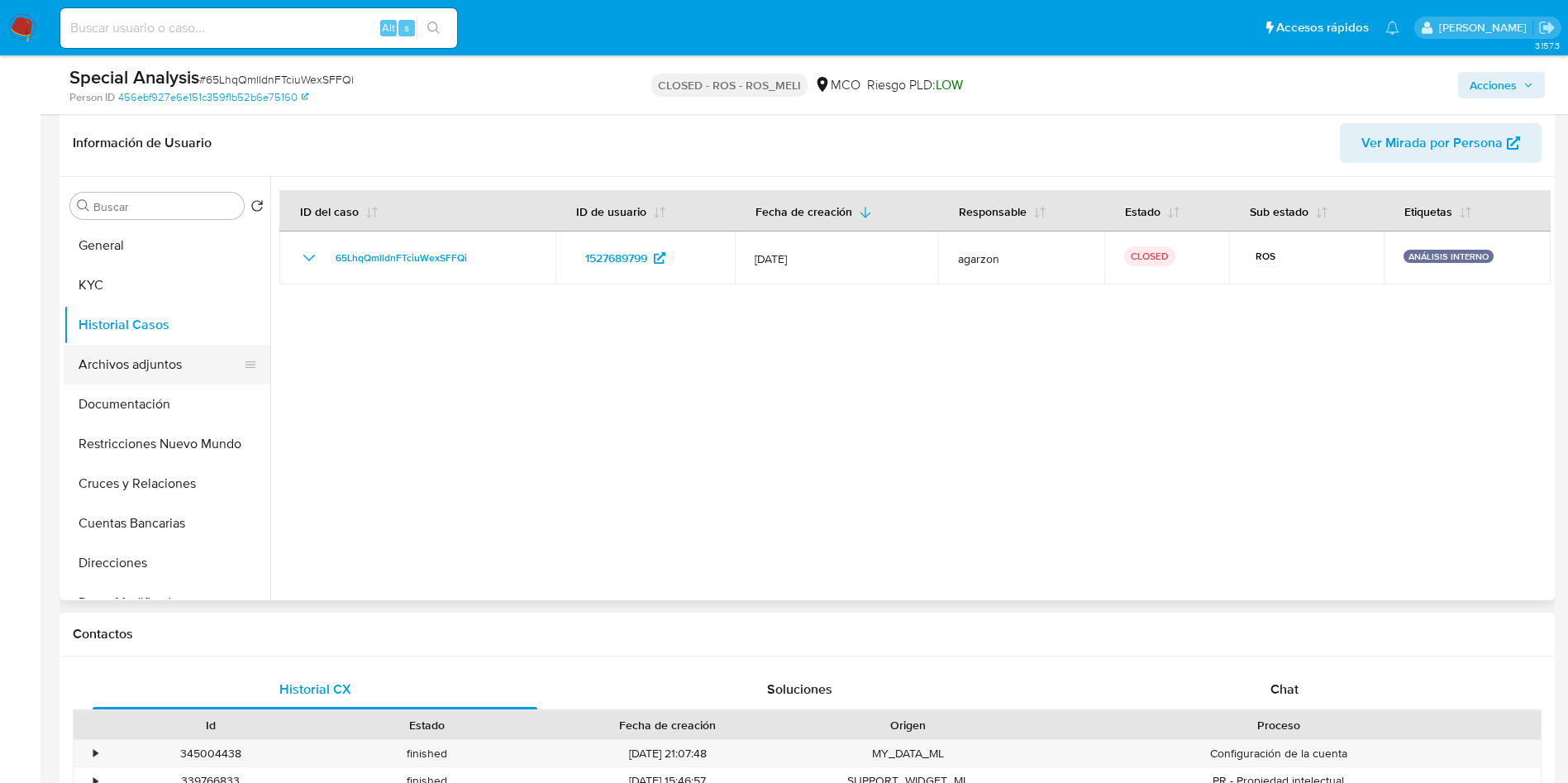
click at [172, 358] on button "Archivos adjuntos" at bounding box center [161, 364] width 194 height 40
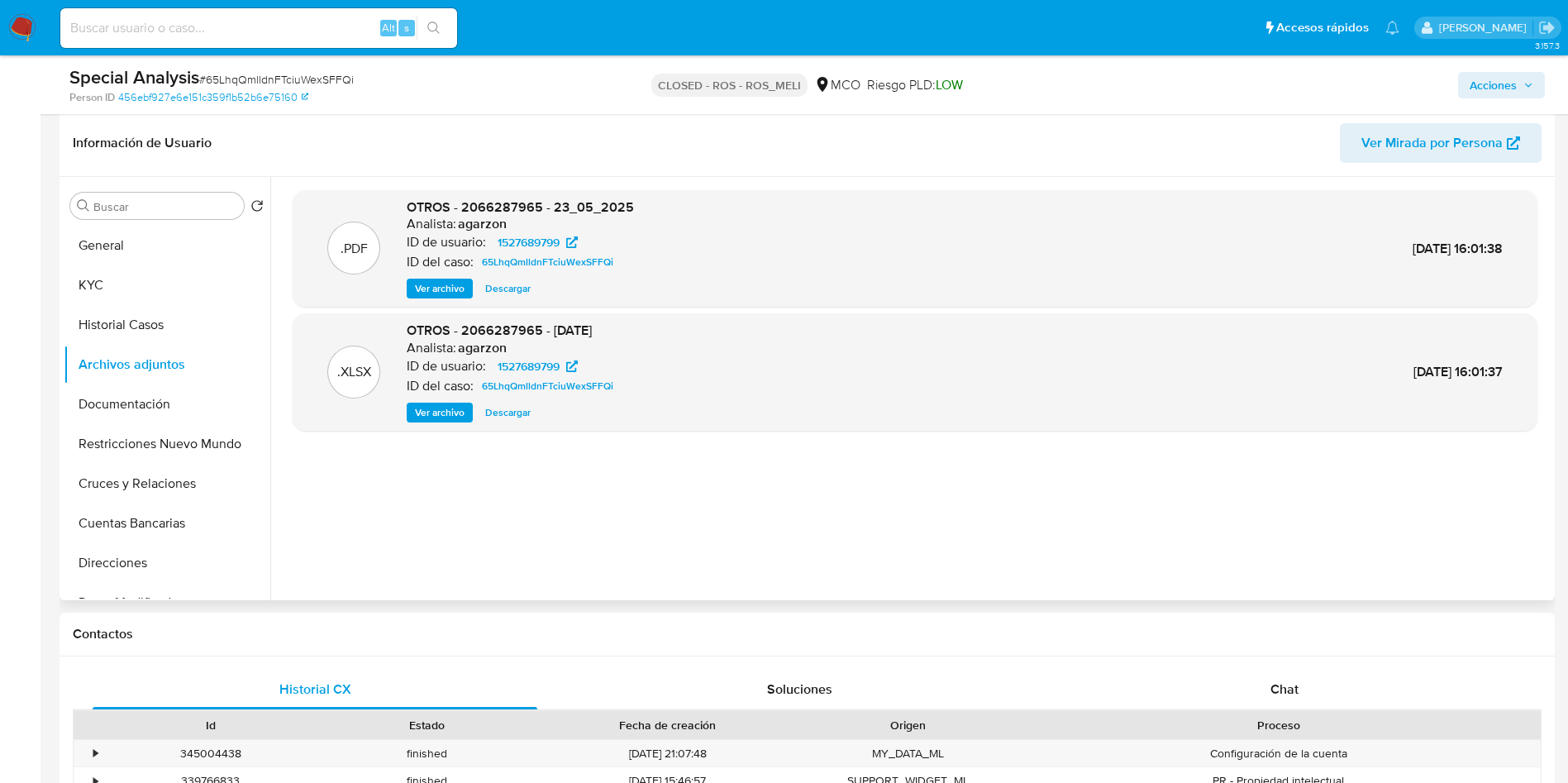
click at [431, 287] on span "Ver archivo" at bounding box center [440, 289] width 50 height 17
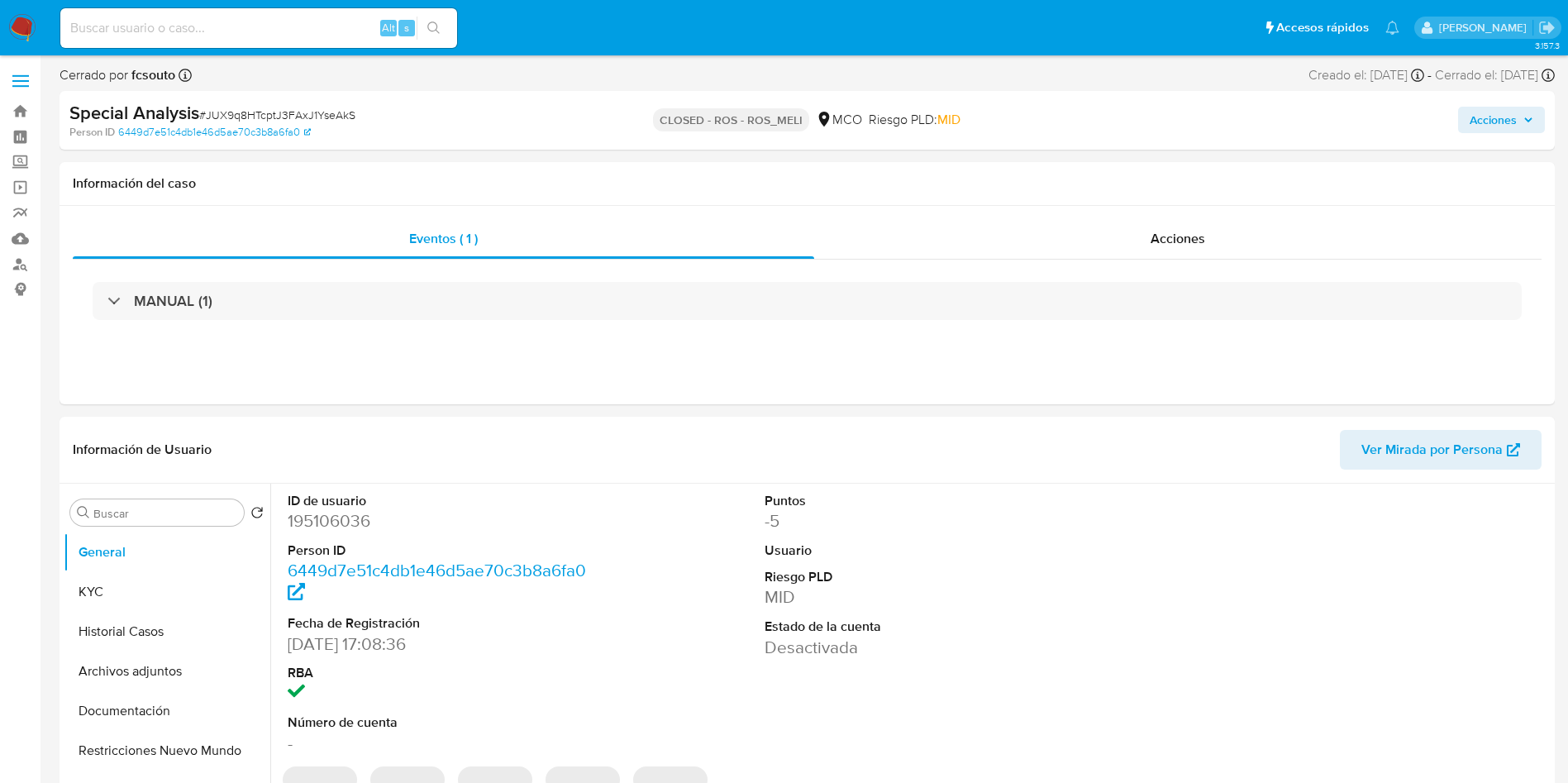
select select "10"
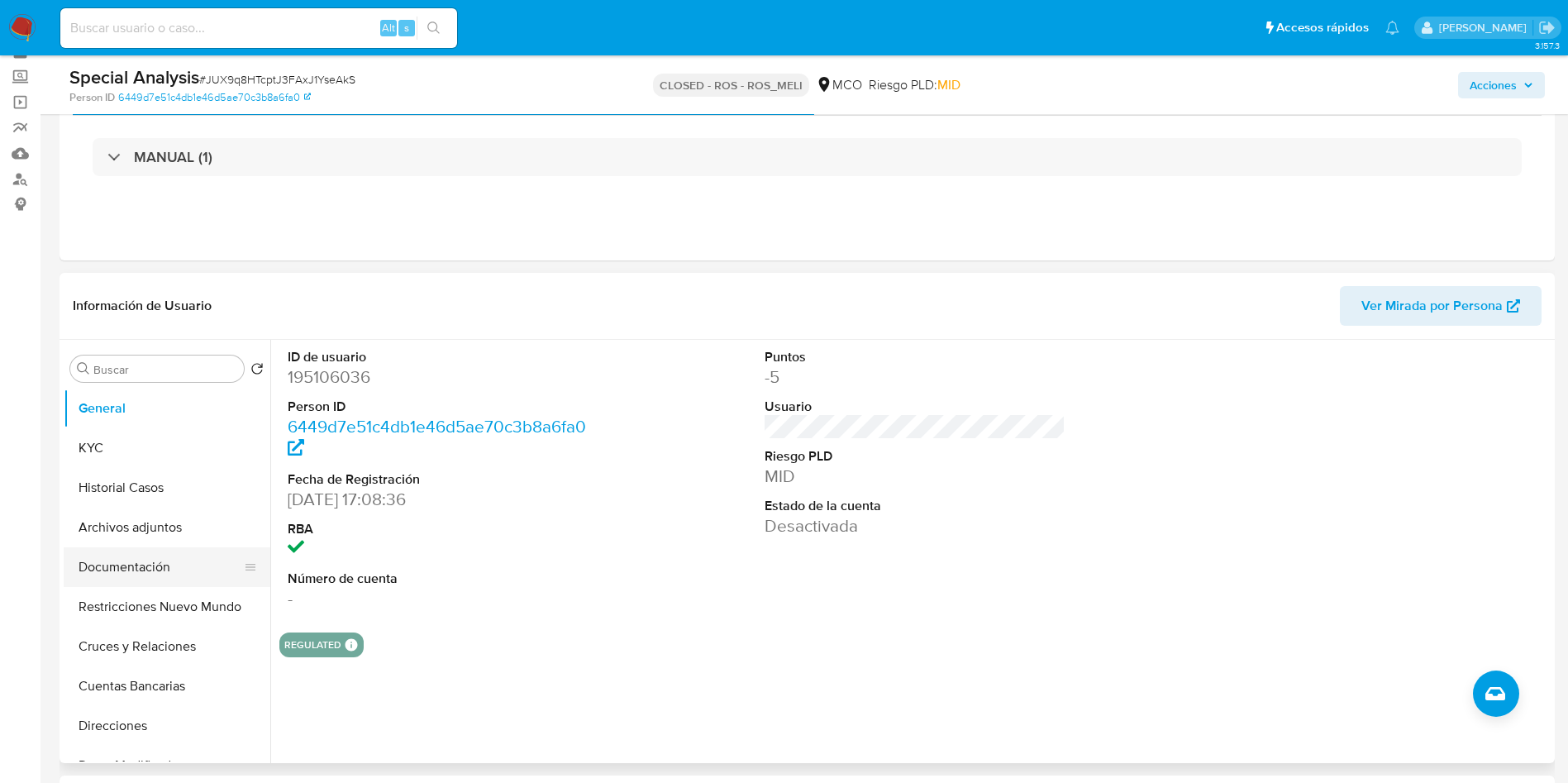
scroll to position [124, 0]
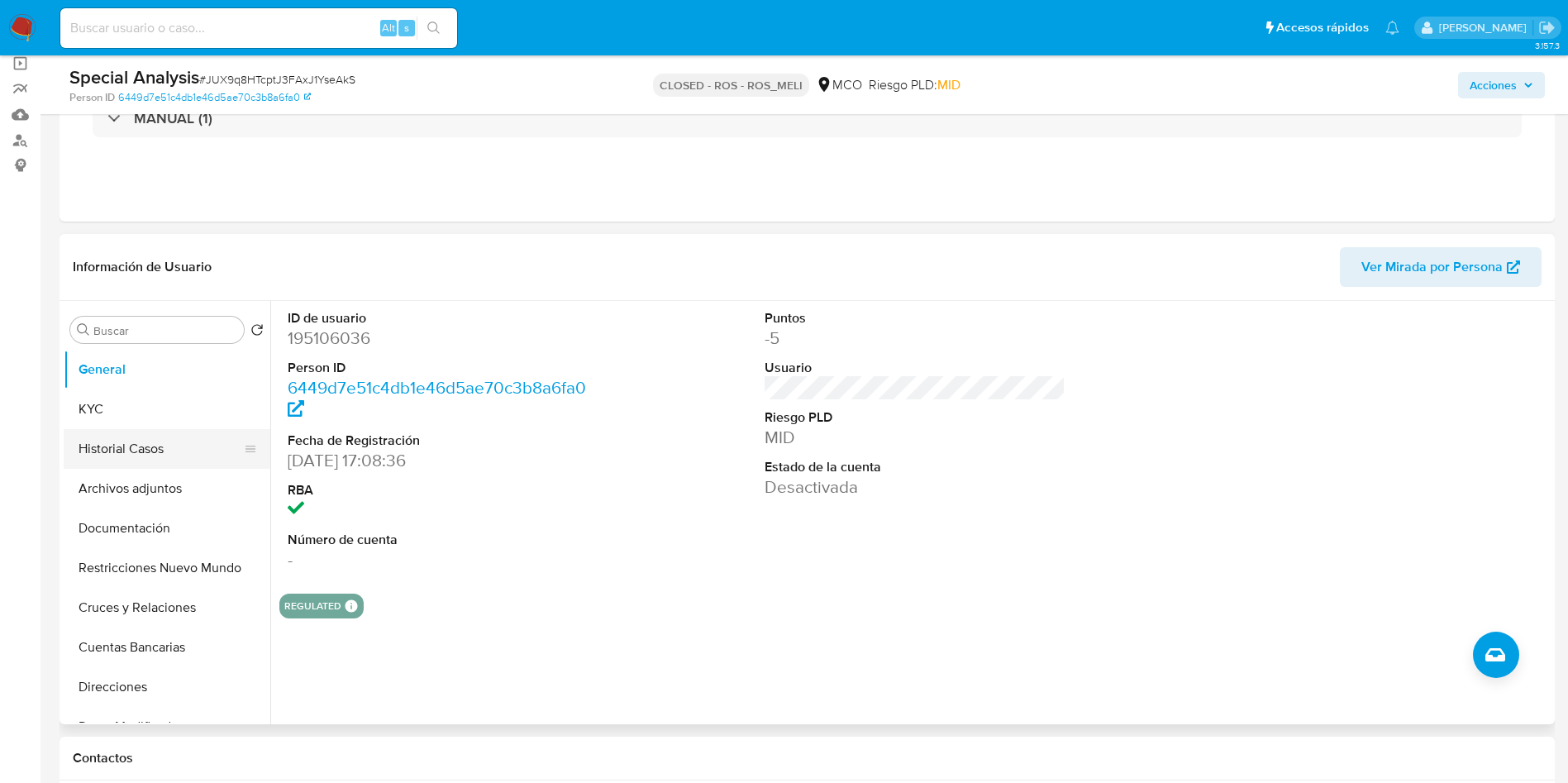
click at [167, 442] on button "Historial Casos" at bounding box center [161, 449] width 194 height 40
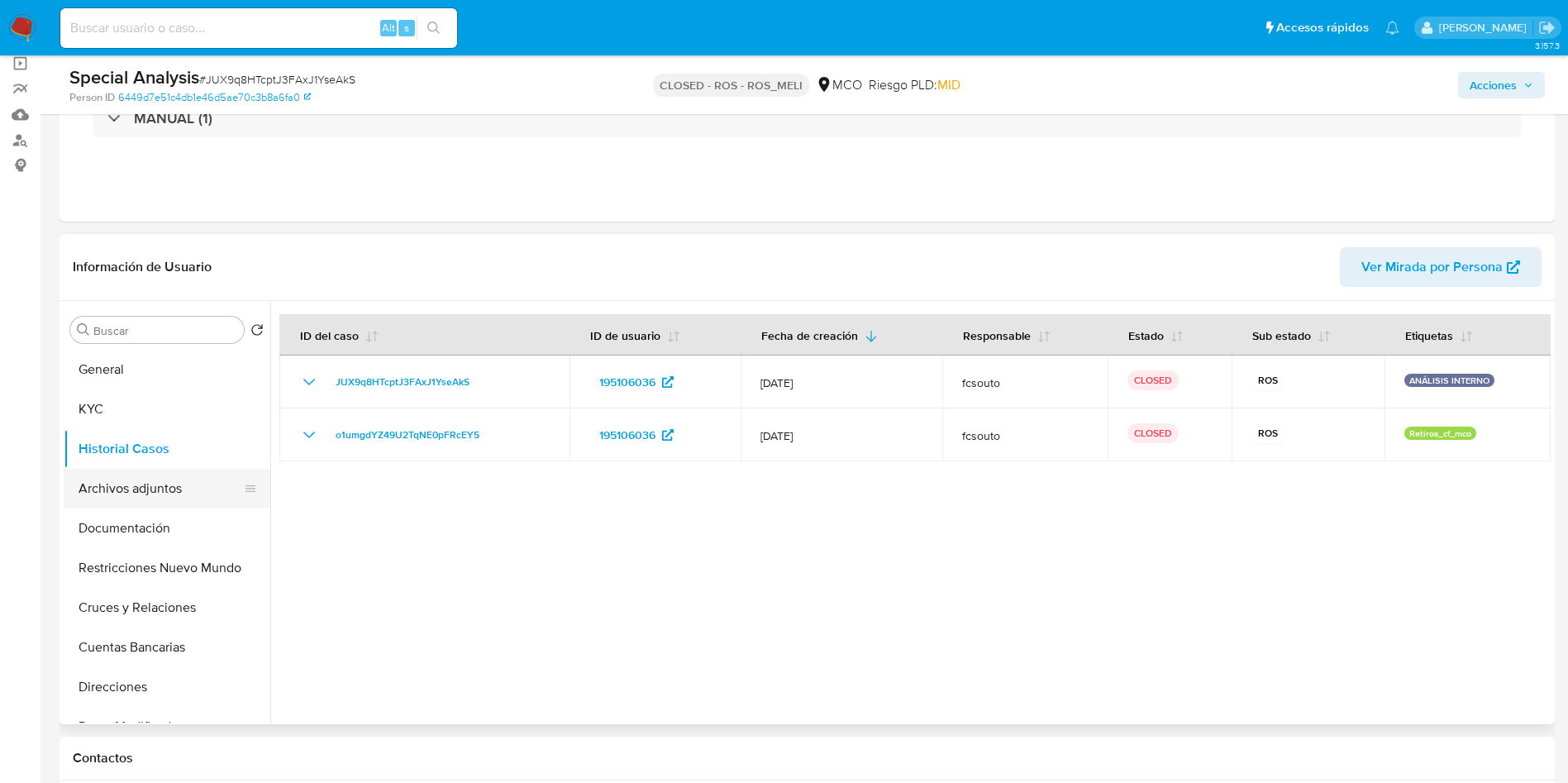
click at [181, 480] on button "Archivos adjuntos" at bounding box center [161, 488] width 194 height 40
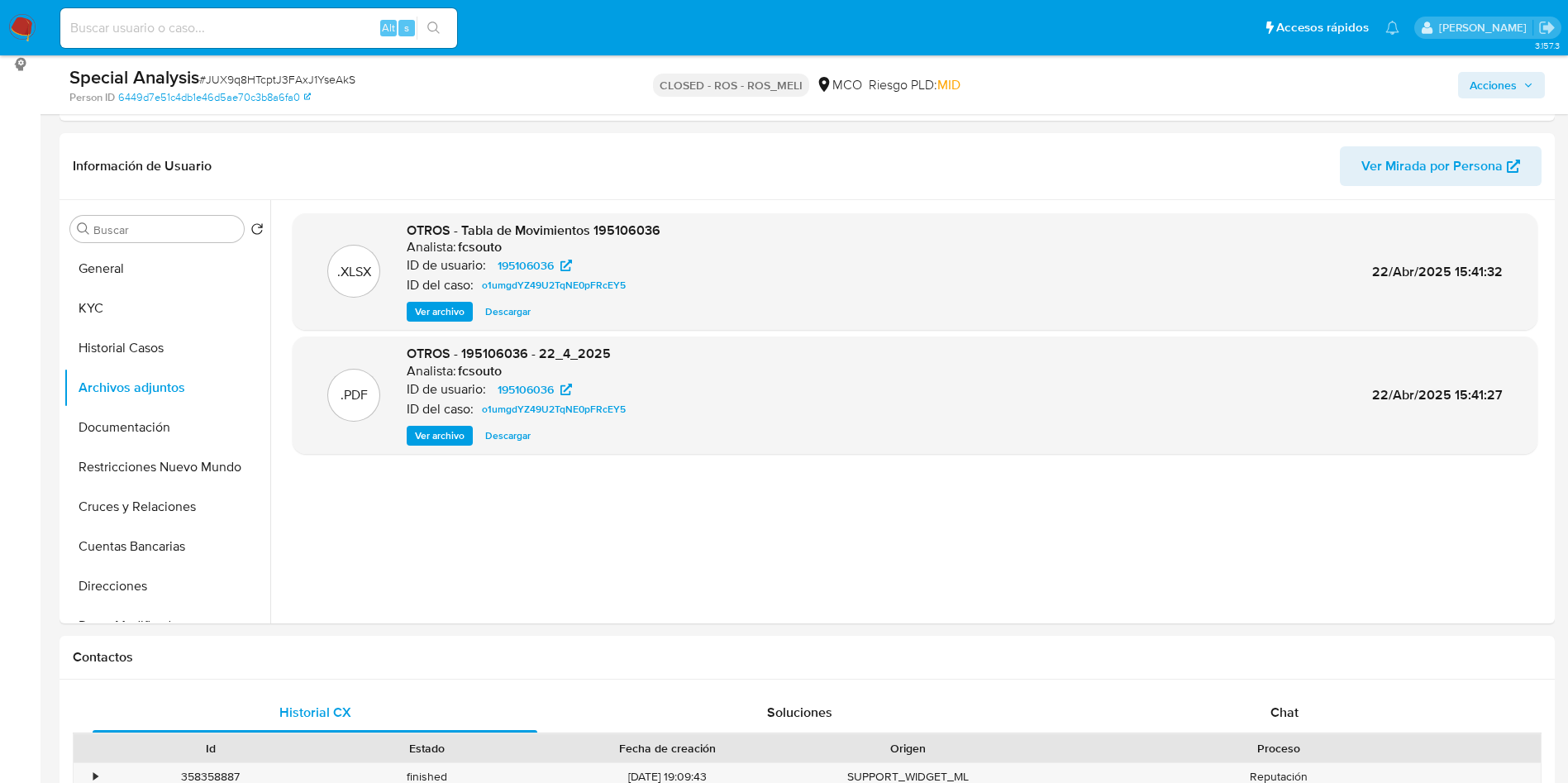
scroll to position [248, 0]
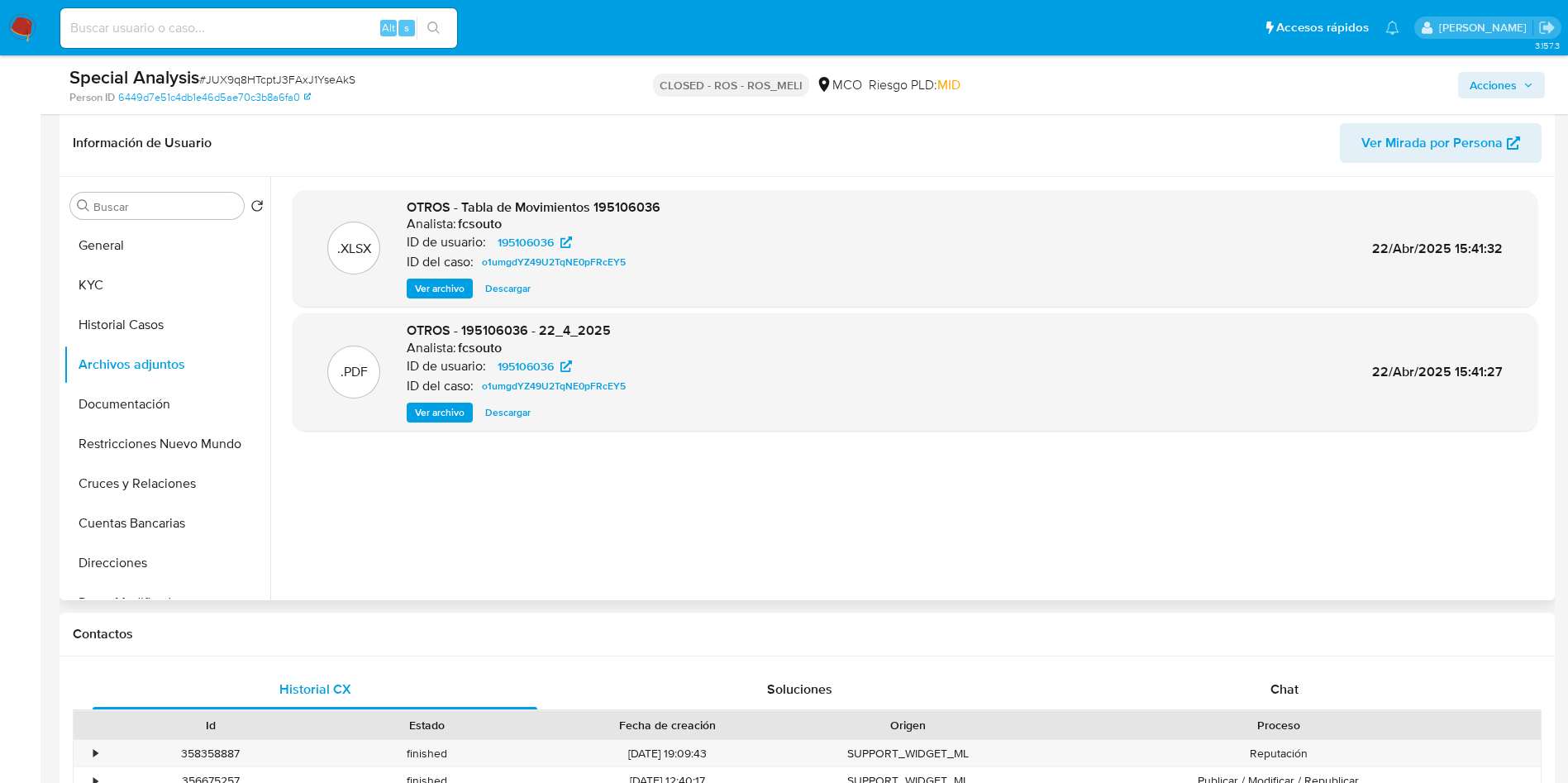
click at [445, 407] on span "Ver archivo" at bounding box center [440, 413] width 50 height 17
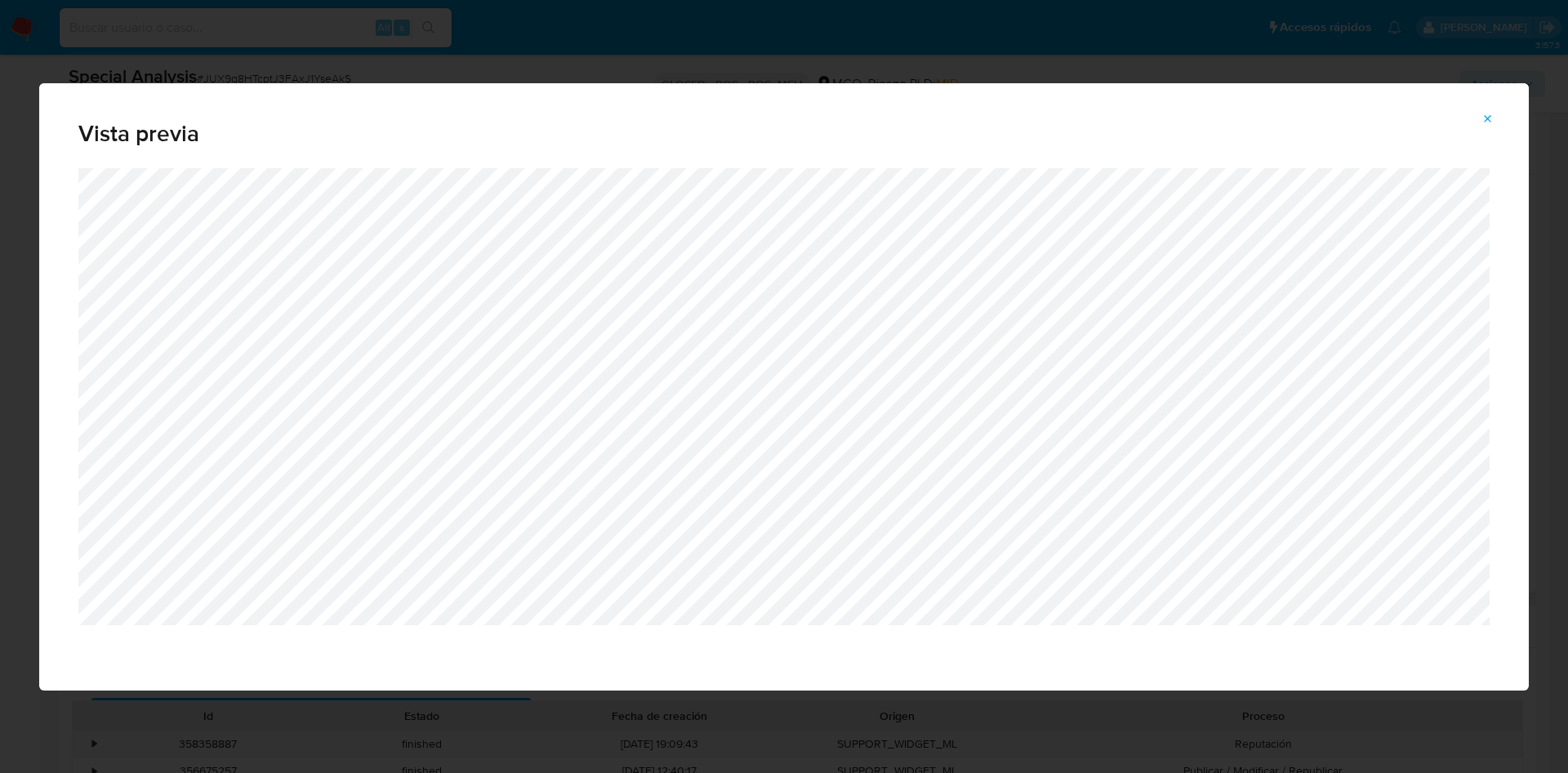
click at [1313, 33] on div "Vista previa" at bounding box center [784, 386] width 1568 height 773
click at [1488, 119] on icon "Attachment preview" at bounding box center [1488, 119] width 7 height 7
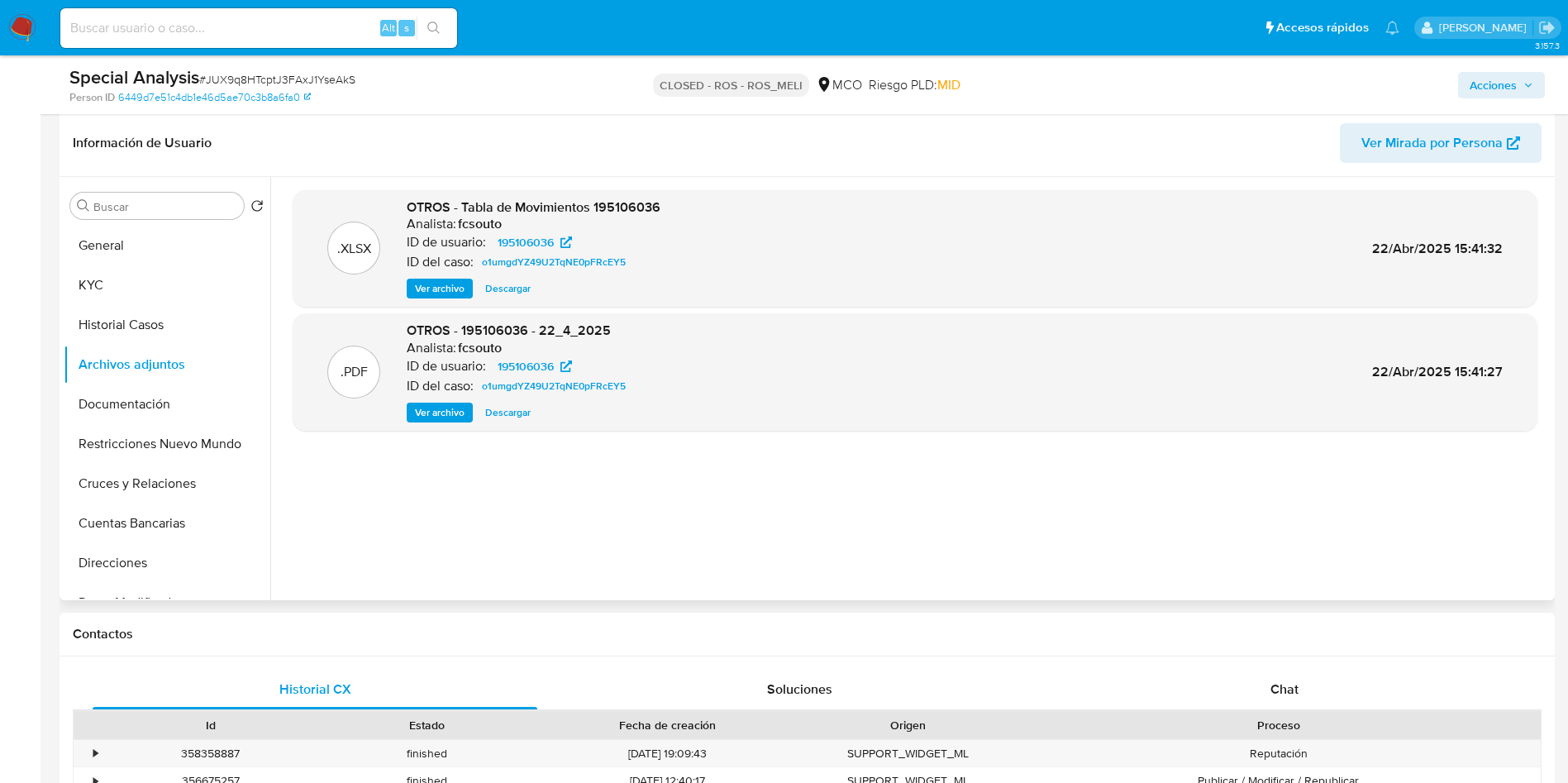
drag, startPoint x: 14, startPoint y: 33, endPoint x: 24, endPoint y: 17, distance: 18.9
click at [14, 33] on img at bounding box center [23, 28] width 28 height 28
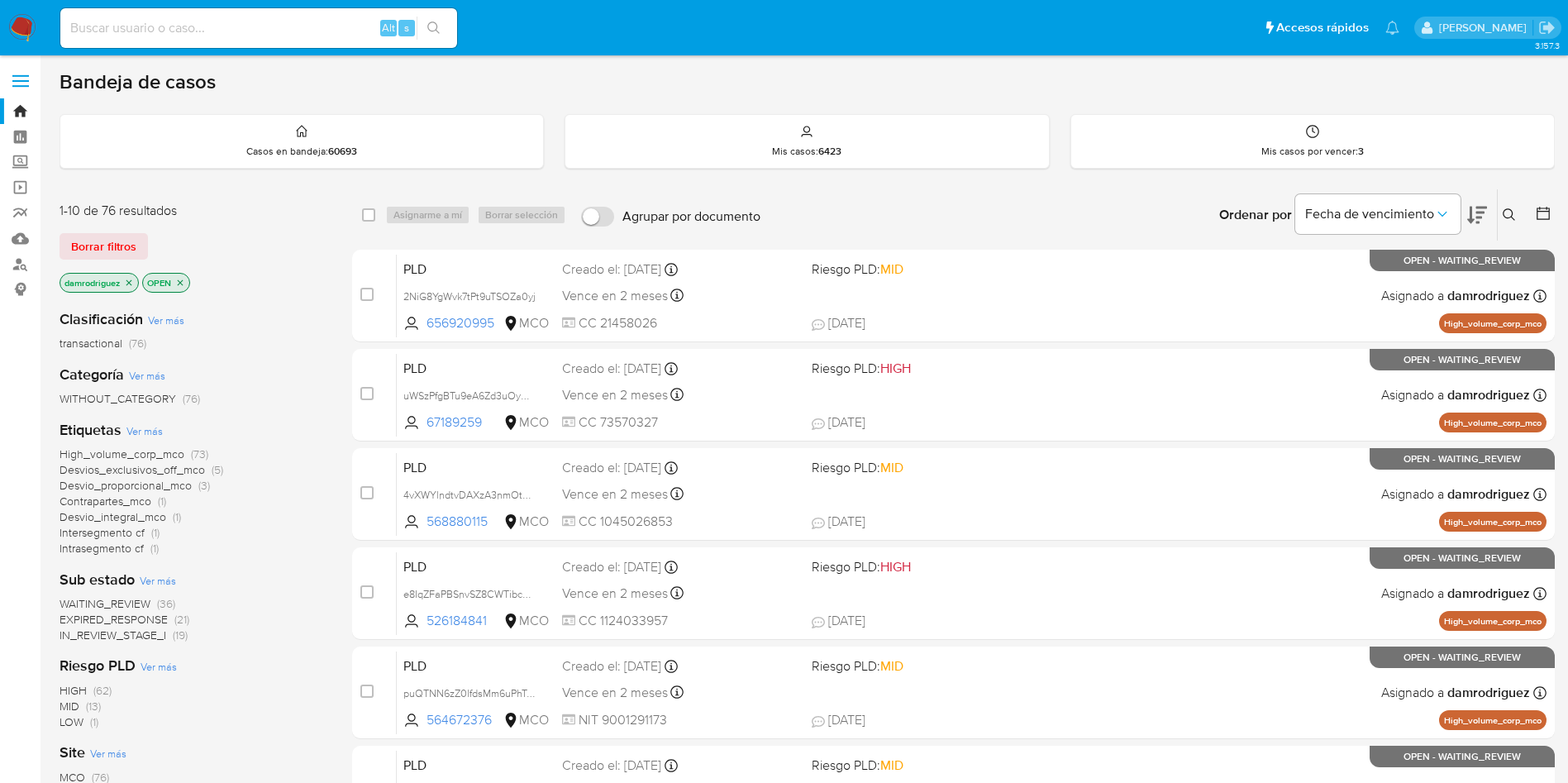
click at [1475, 222] on icon at bounding box center [1477, 215] width 20 height 20
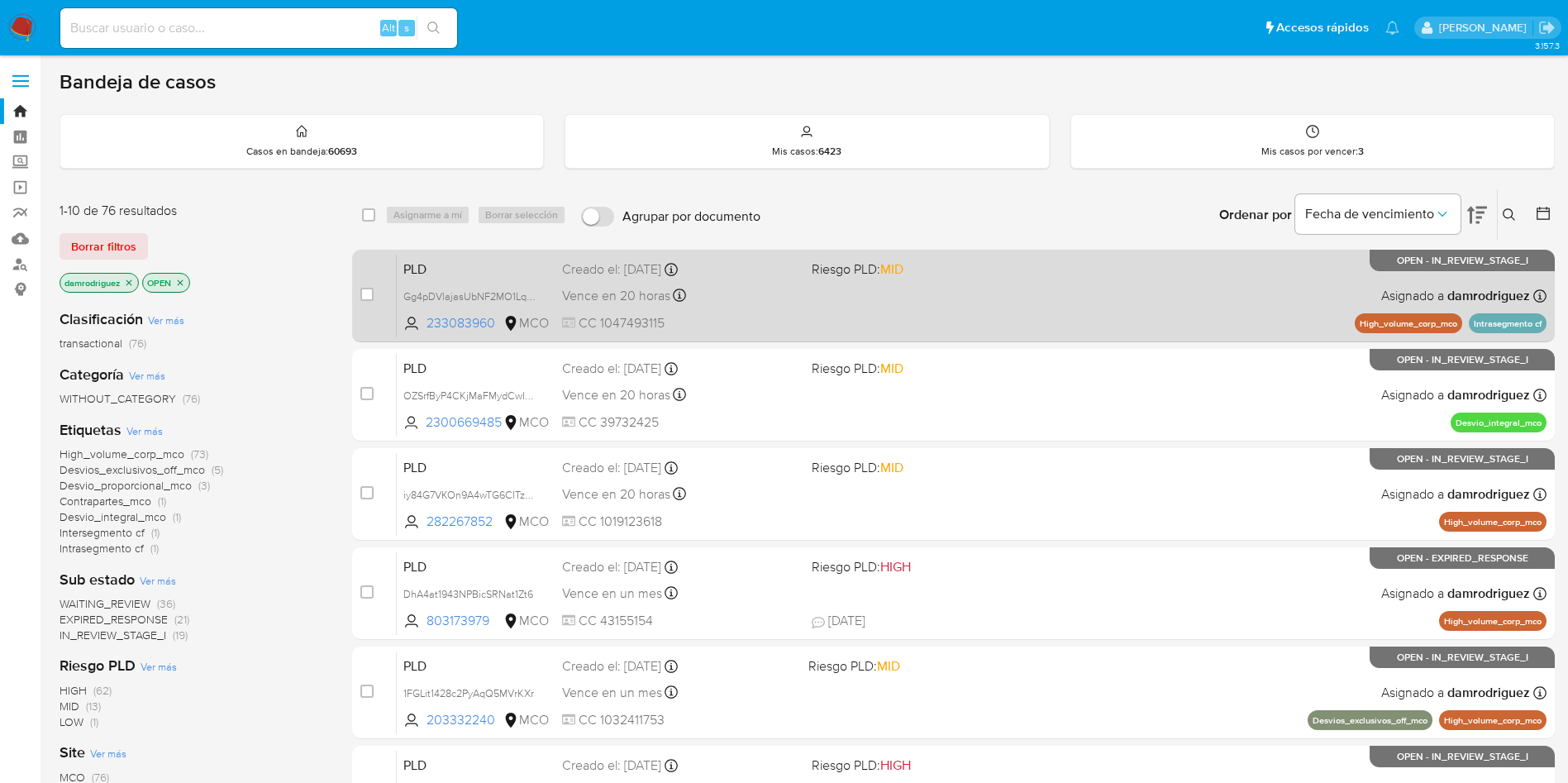
click at [538, 257] on span "PLD" at bounding box center [476, 267] width 146 height 22
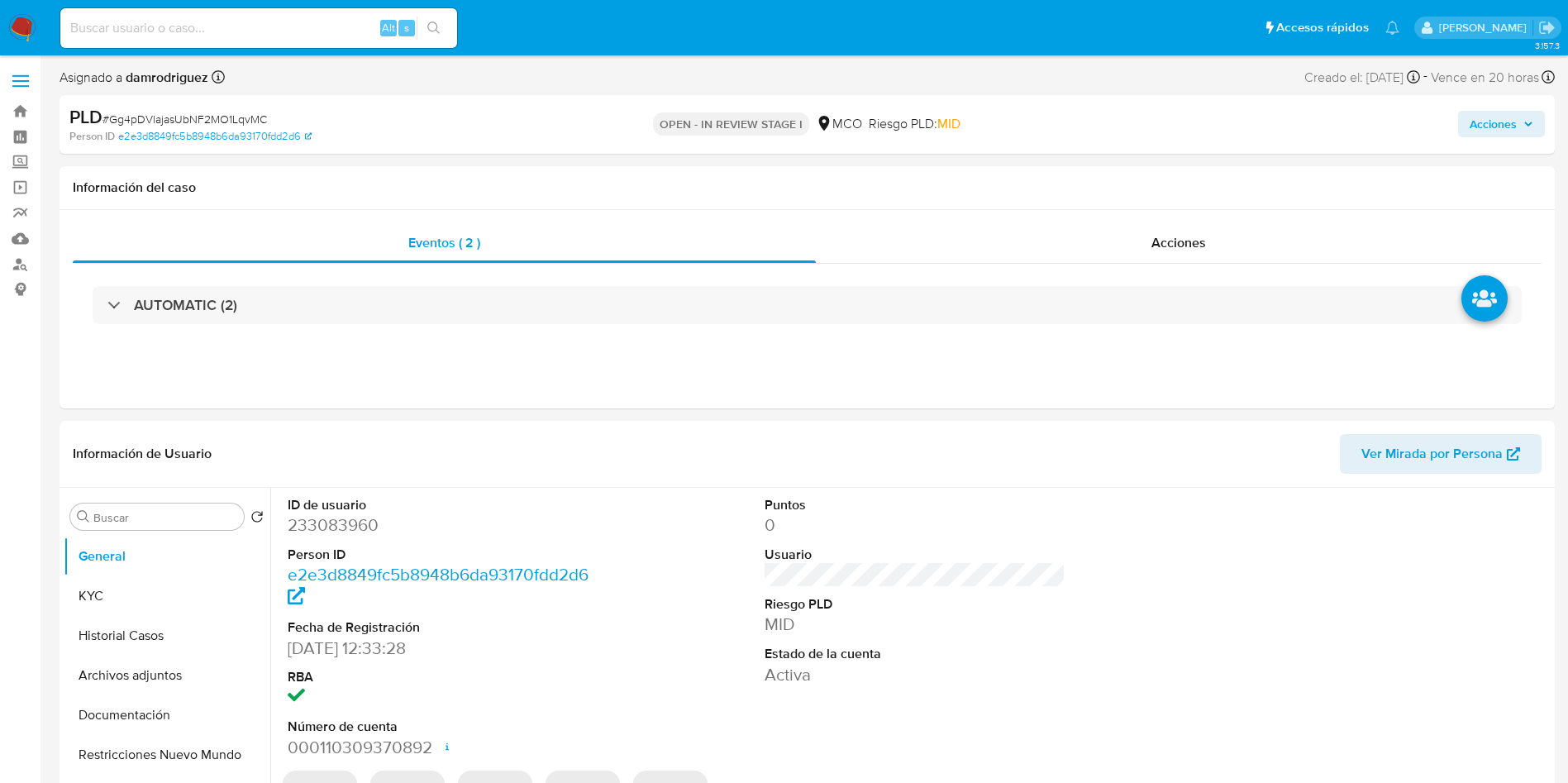
select select "10"
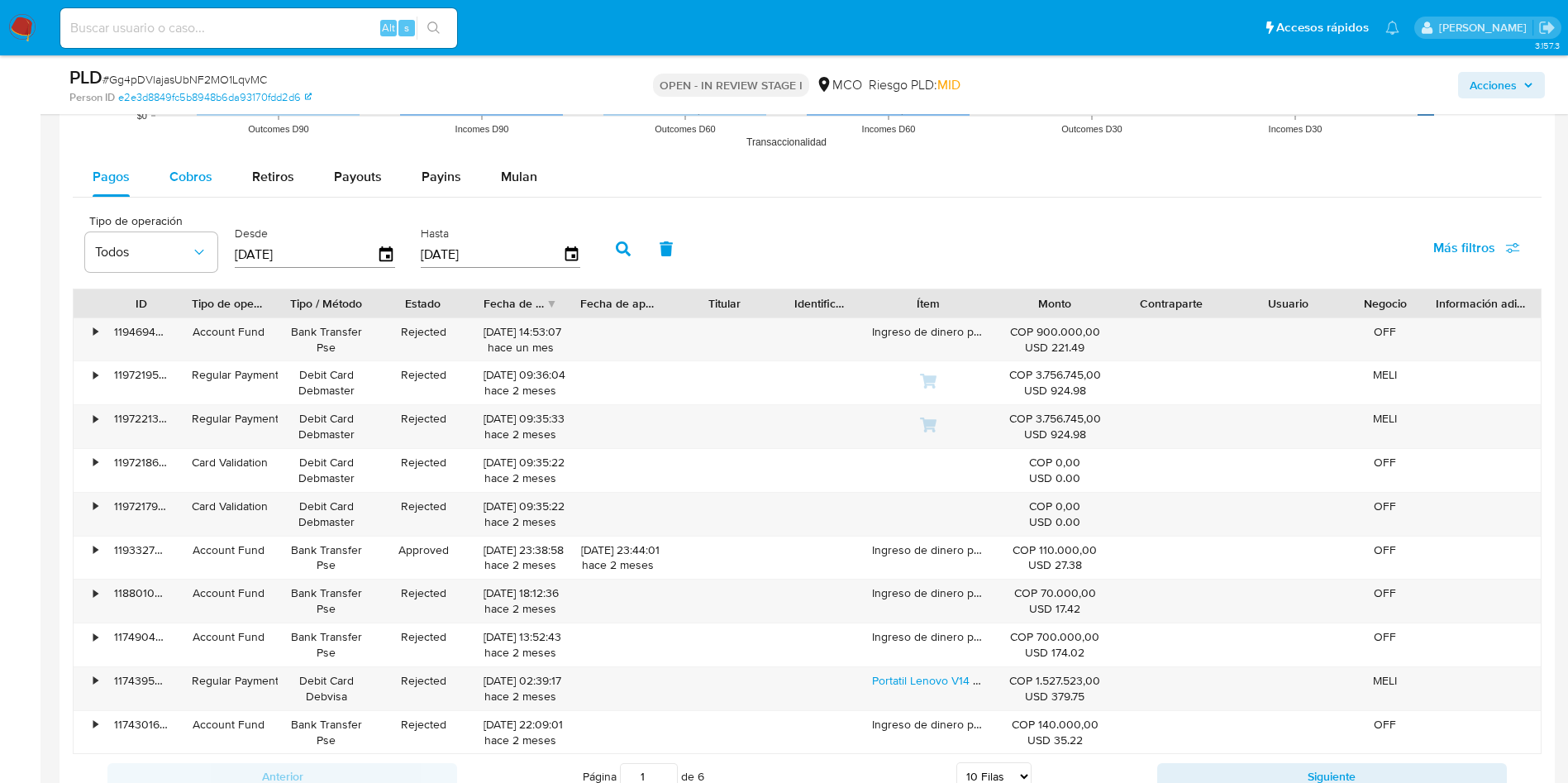
scroll to position [1759, 0]
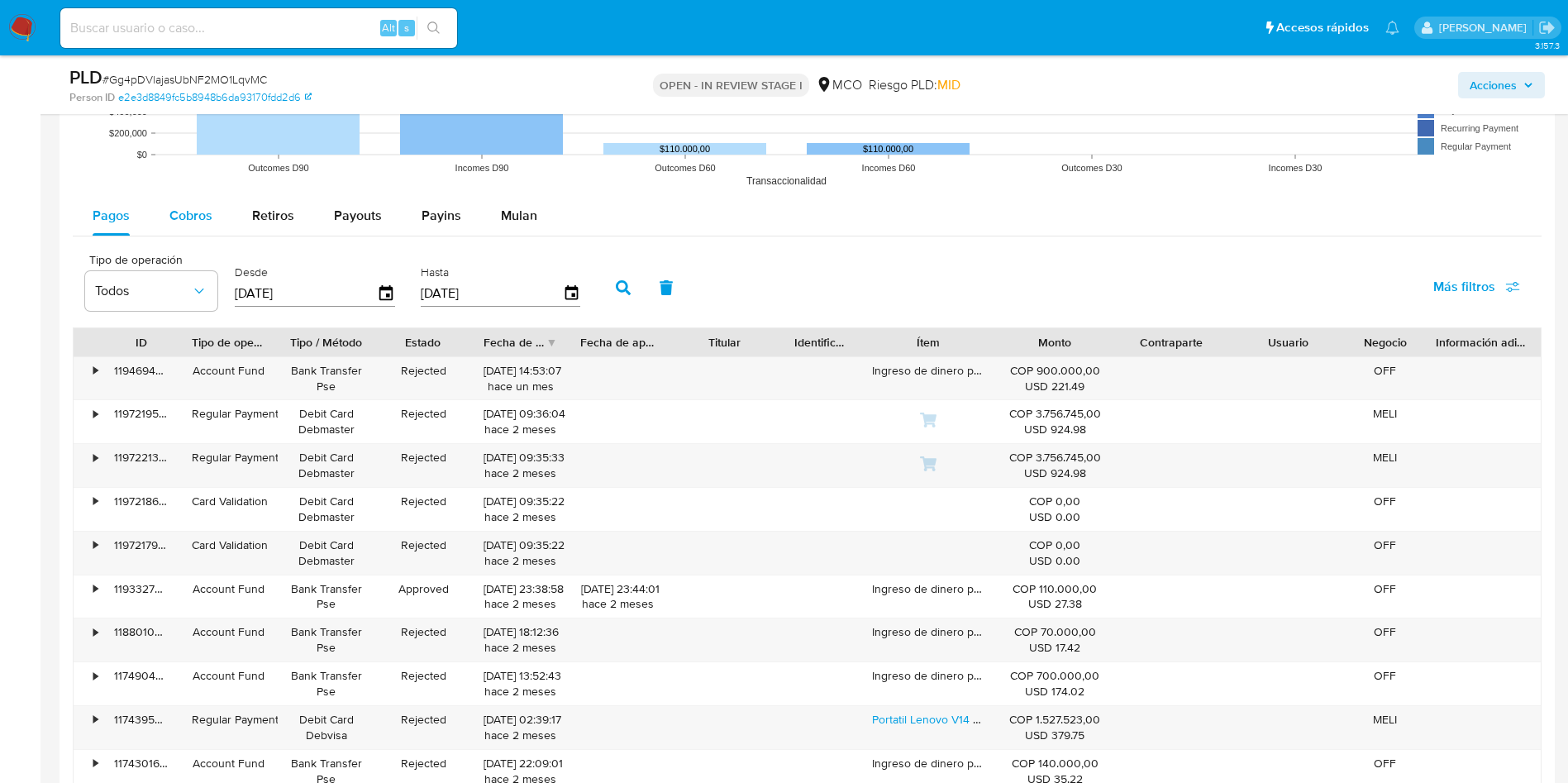
click at [180, 223] on span "Cobros" at bounding box center [191, 216] width 43 height 19
select select "10"
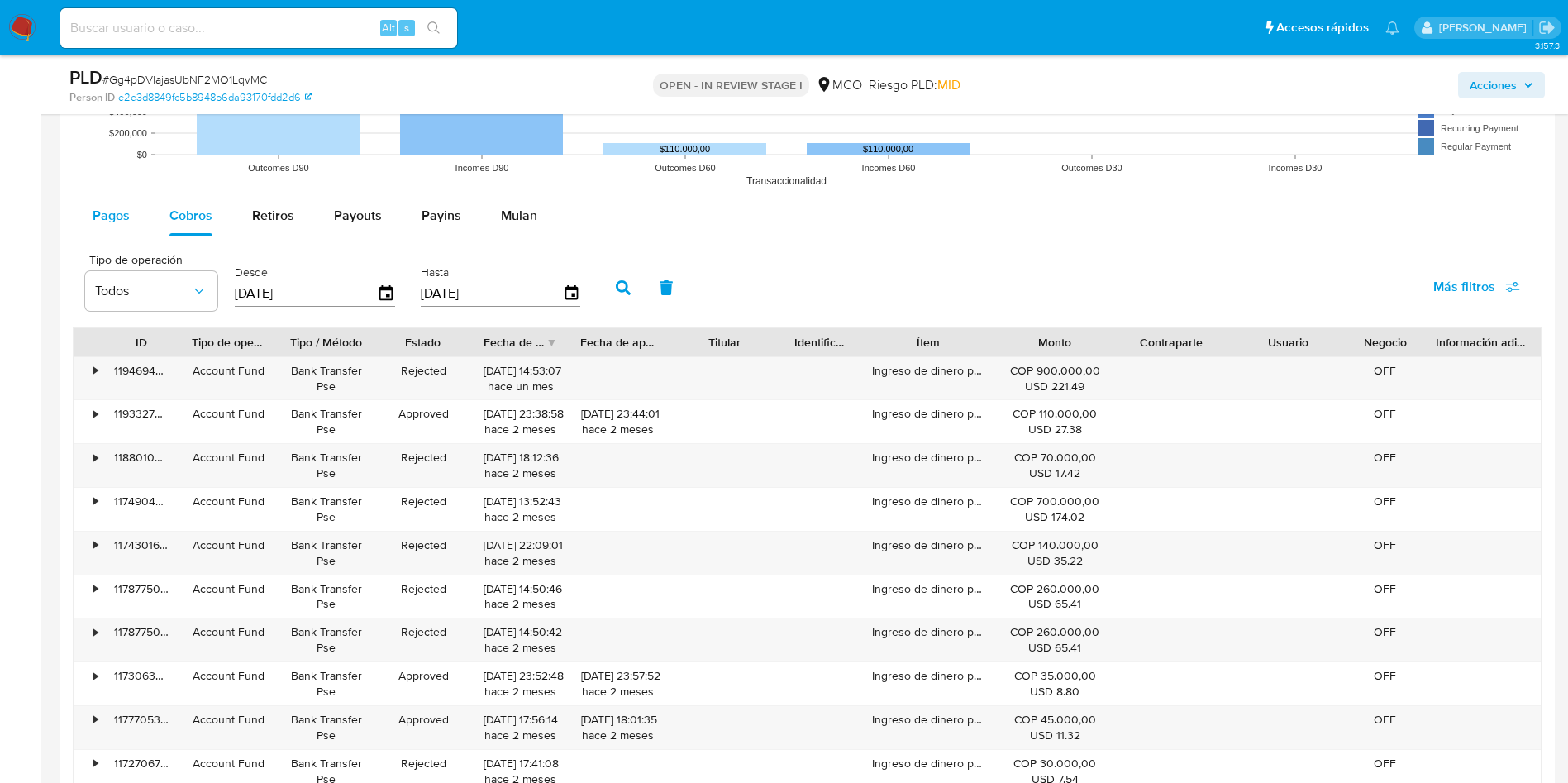
click at [113, 223] on span "Pagos" at bounding box center [111, 216] width 38 height 19
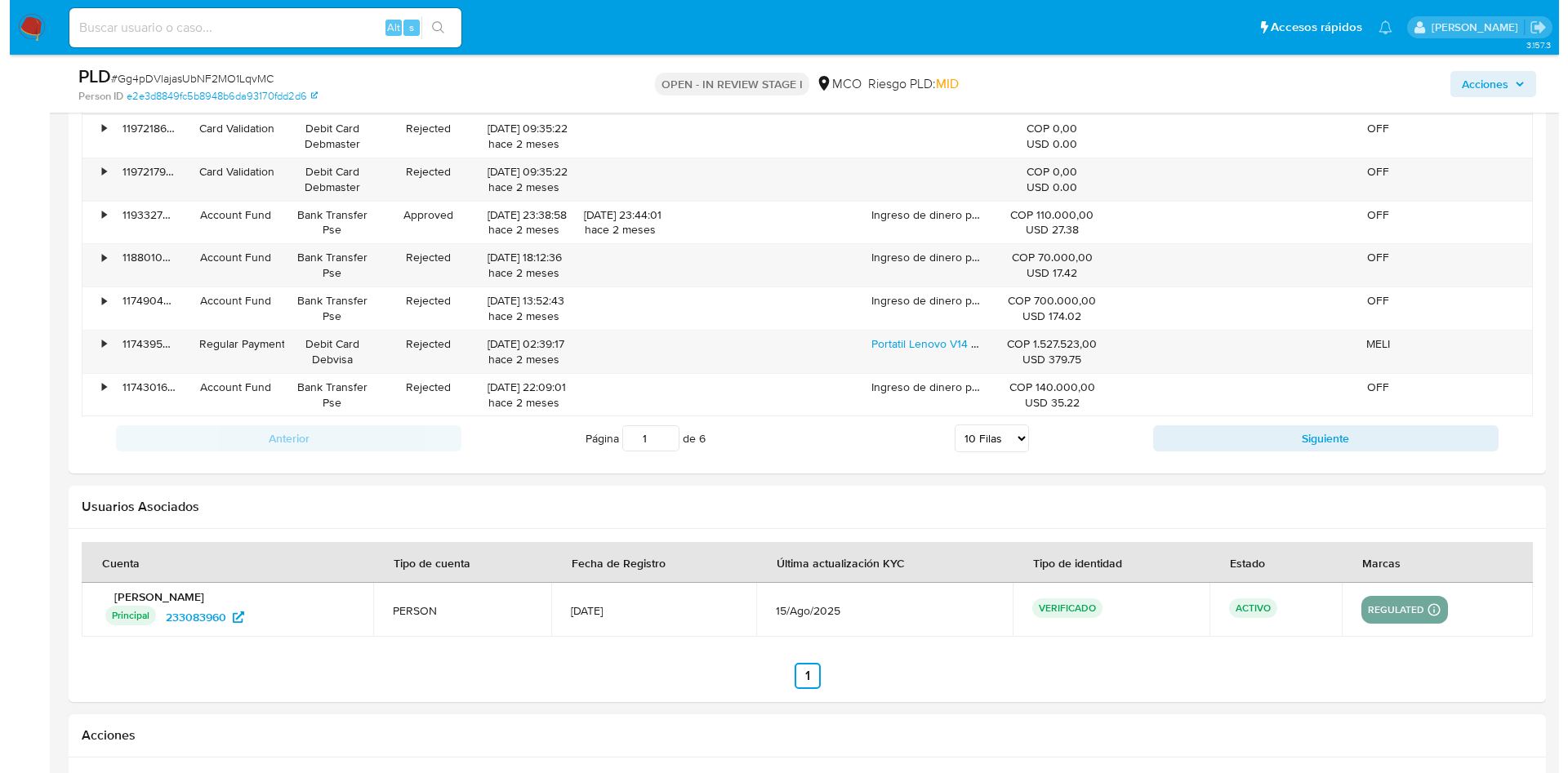
scroll to position [2471, 0]
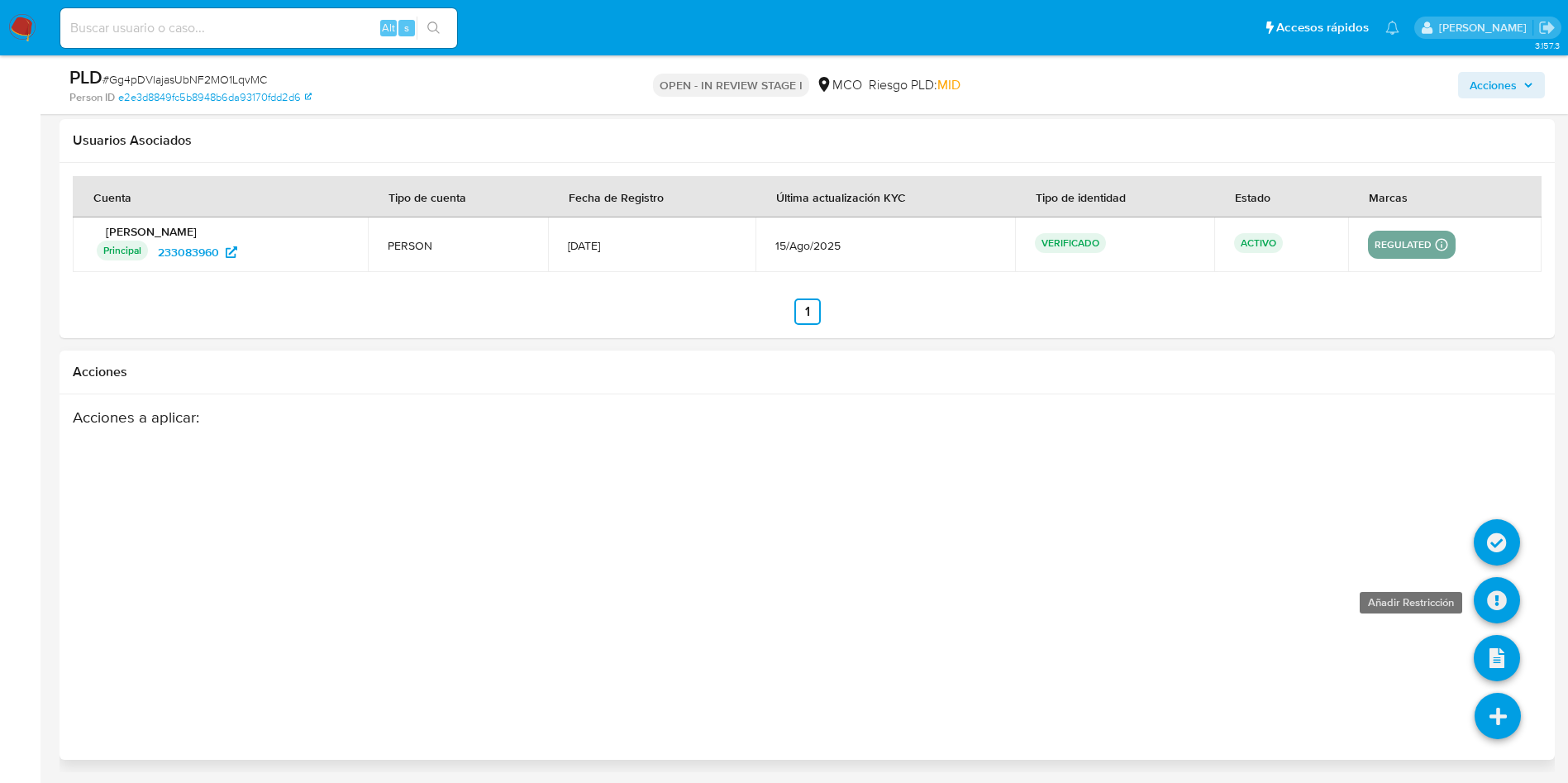
click at [1497, 599] on icon at bounding box center [1496, 599] width 46 height 46
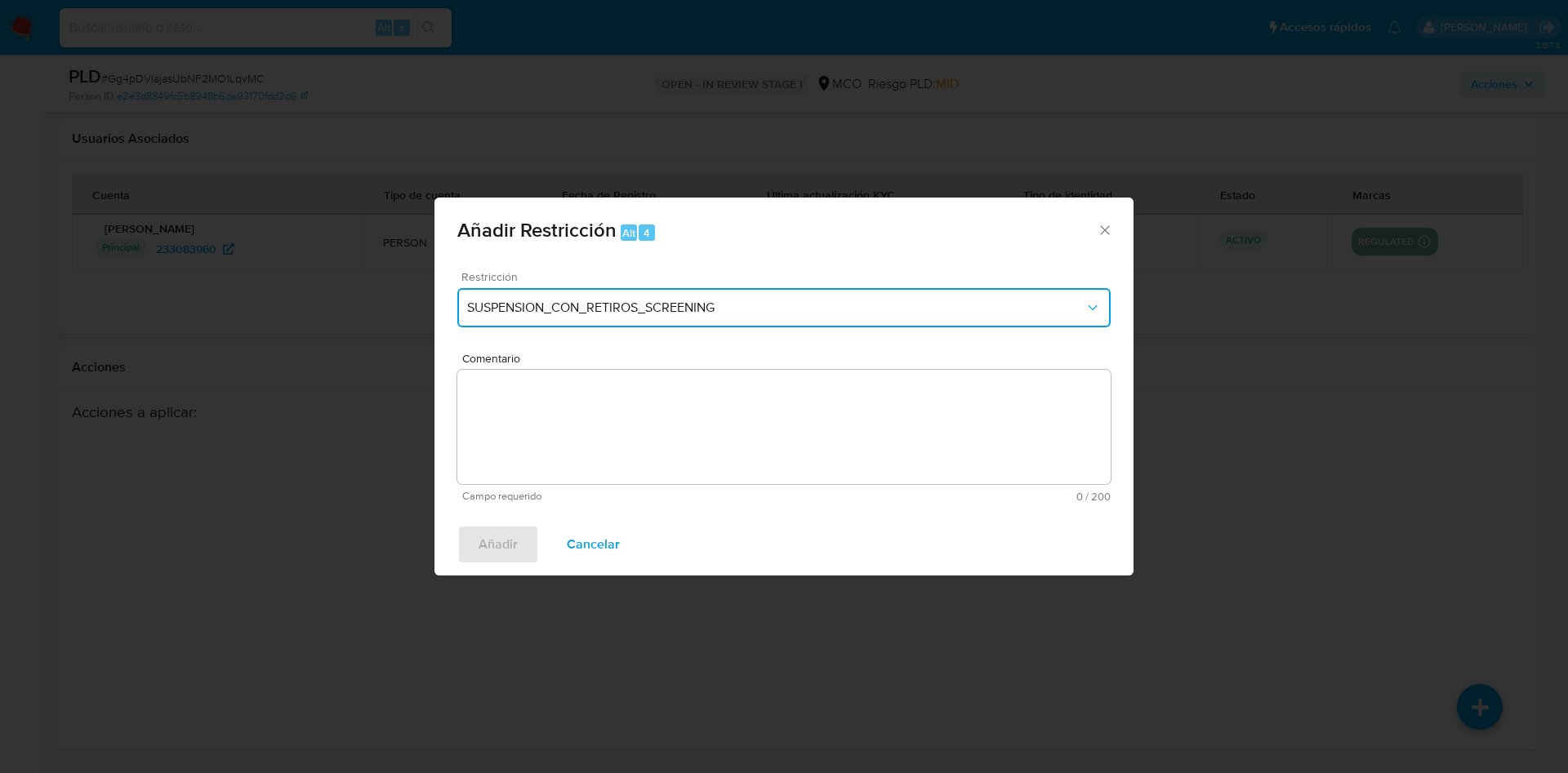
click at [622, 298] on button "SUSPENSION_CON_RETIROS_SCREENING" at bounding box center [784, 308] width 653 height 39
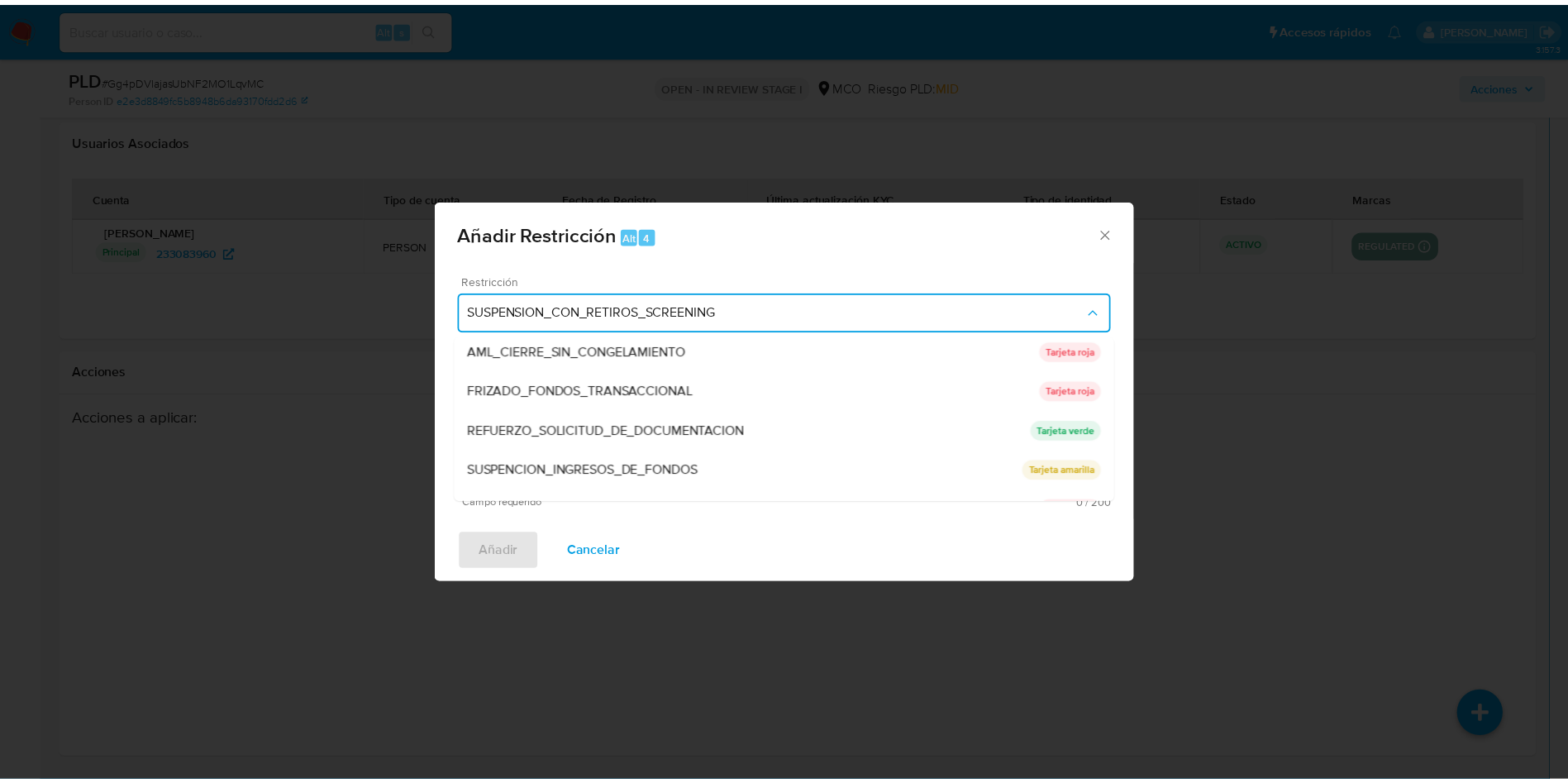
scroll to position [152, 0]
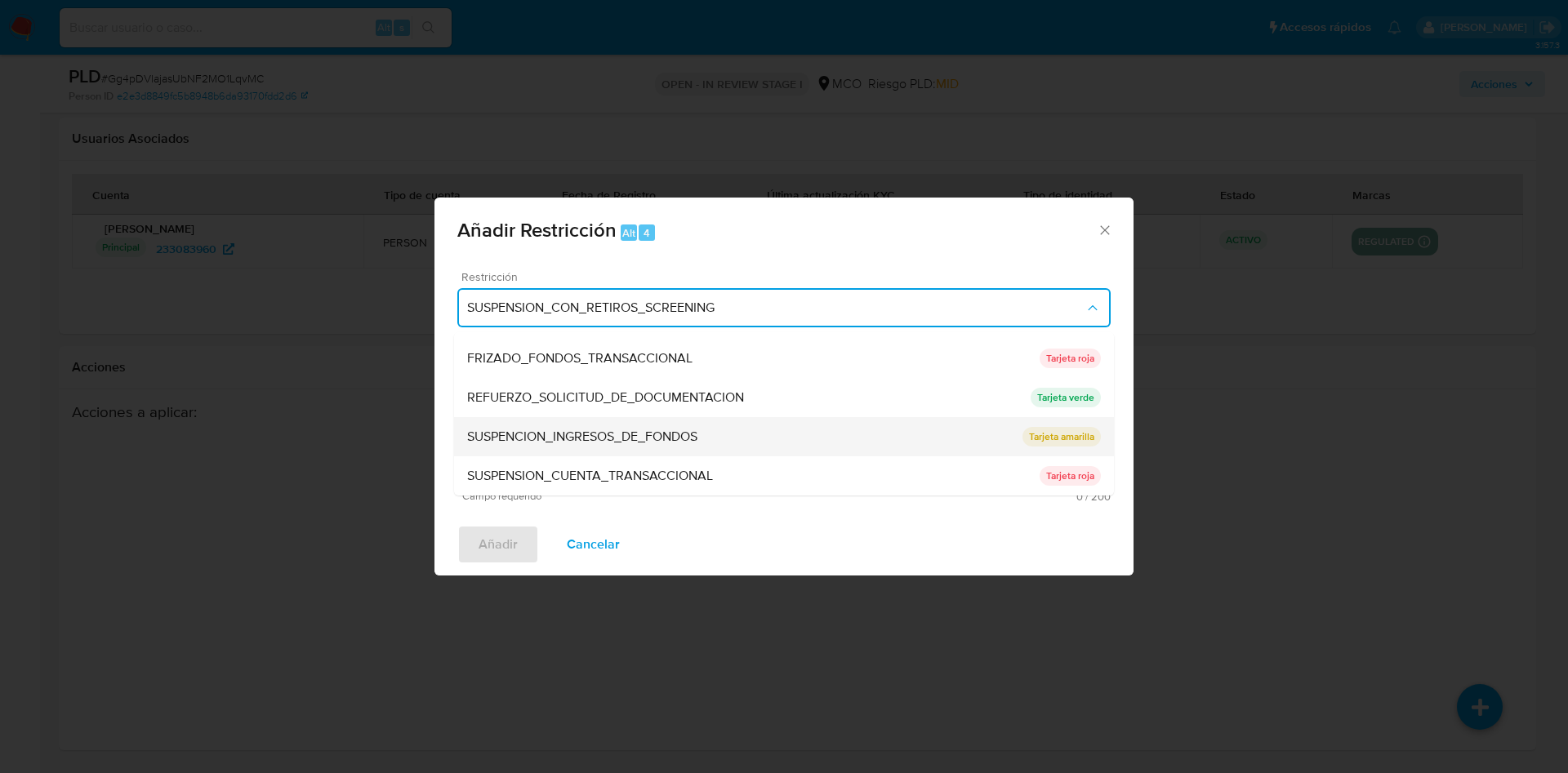
click at [654, 435] on span "SUSPENCION_INGRESOS_DE_FONDOS" at bounding box center [582, 437] width 231 height 17
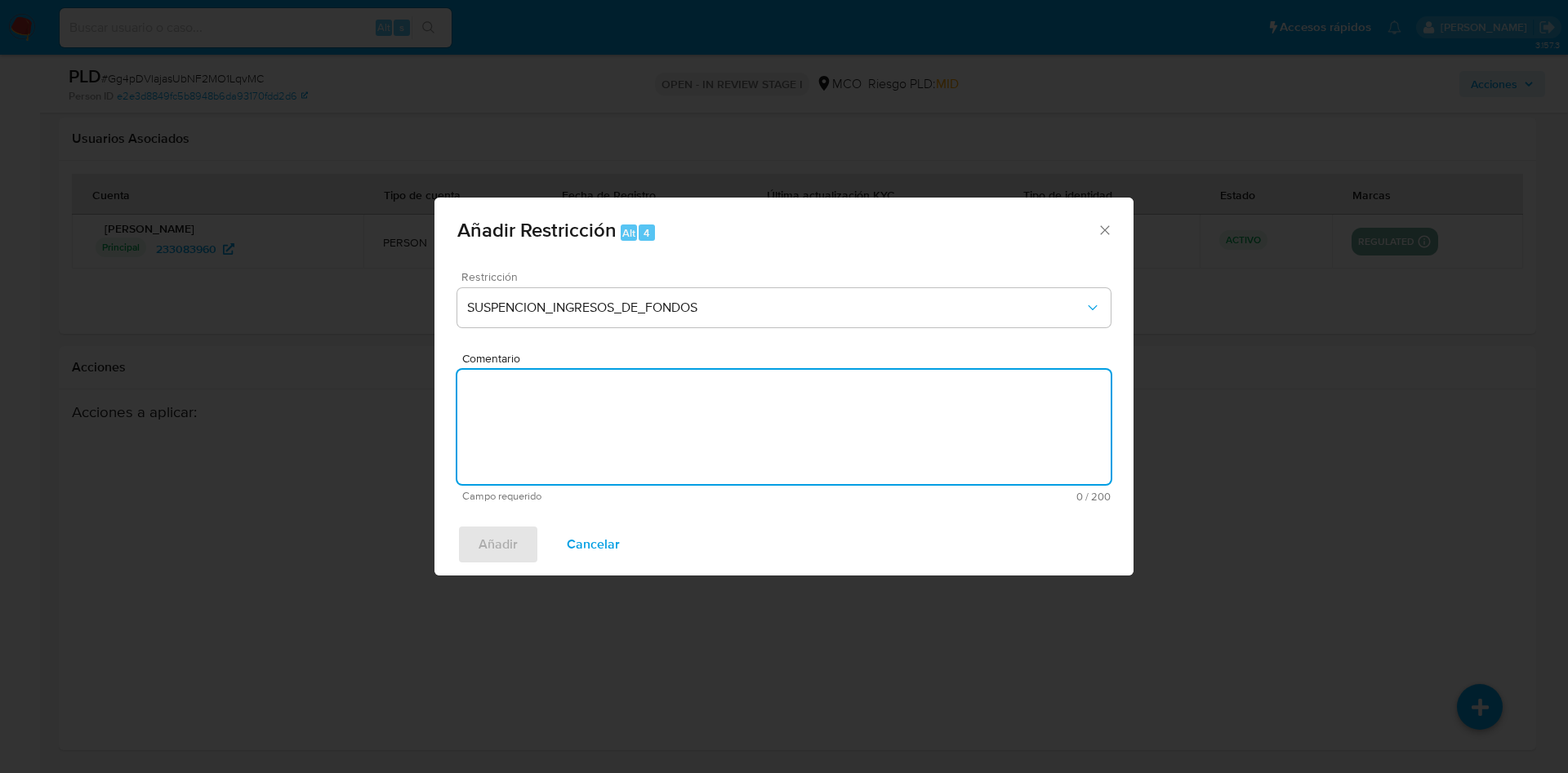
click at [507, 426] on textarea "Comentario" at bounding box center [784, 426] width 653 height 114
type textarea "T"
type textarea "Se aplica tarjeta amarilla AML"
click at [503, 543] on span "Añadir" at bounding box center [498, 544] width 39 height 36
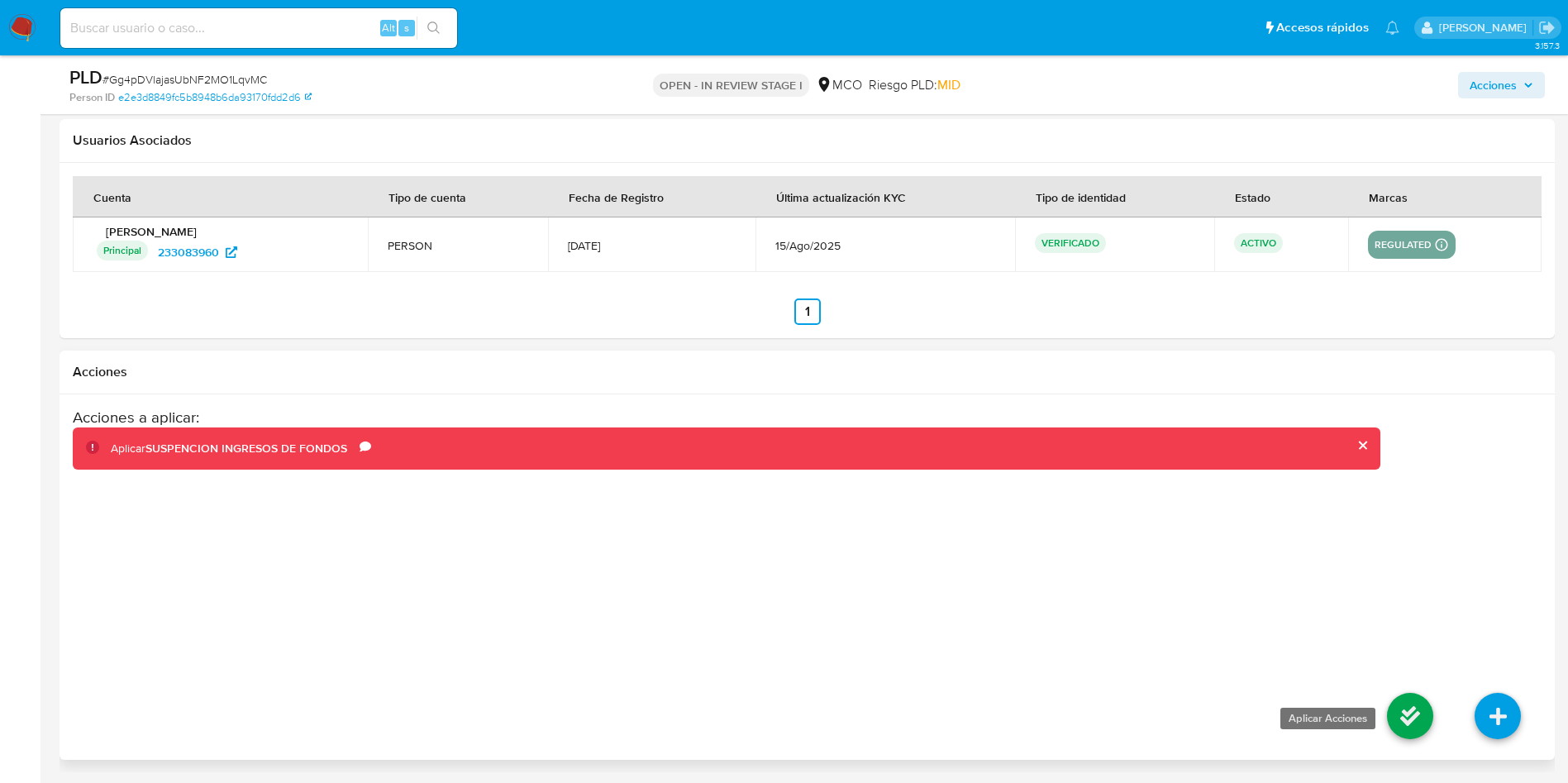
click at [1416, 708] on icon at bounding box center [1410, 715] width 46 height 46
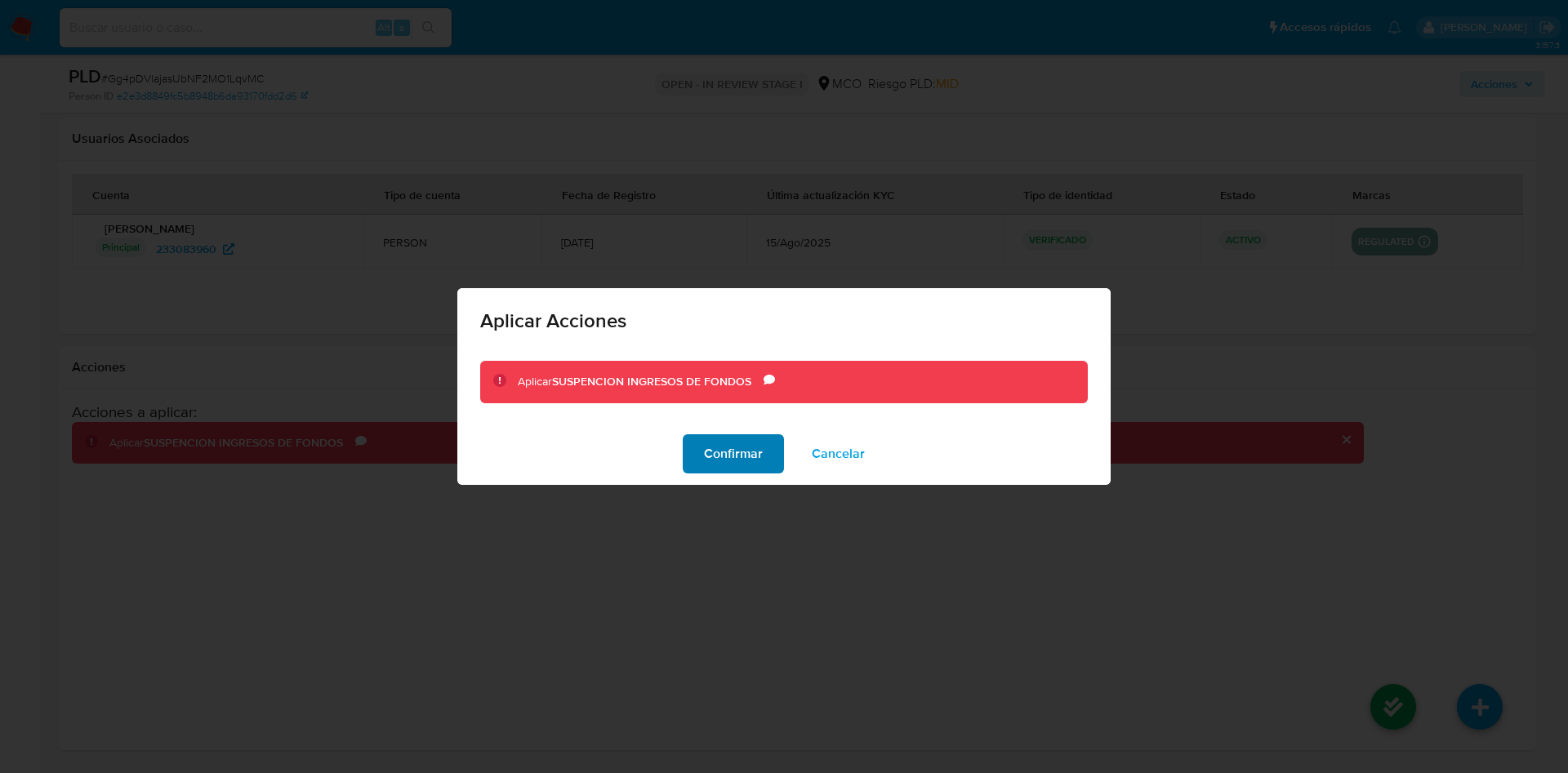
click at [729, 447] on span "Confirmar" at bounding box center [732, 453] width 59 height 36
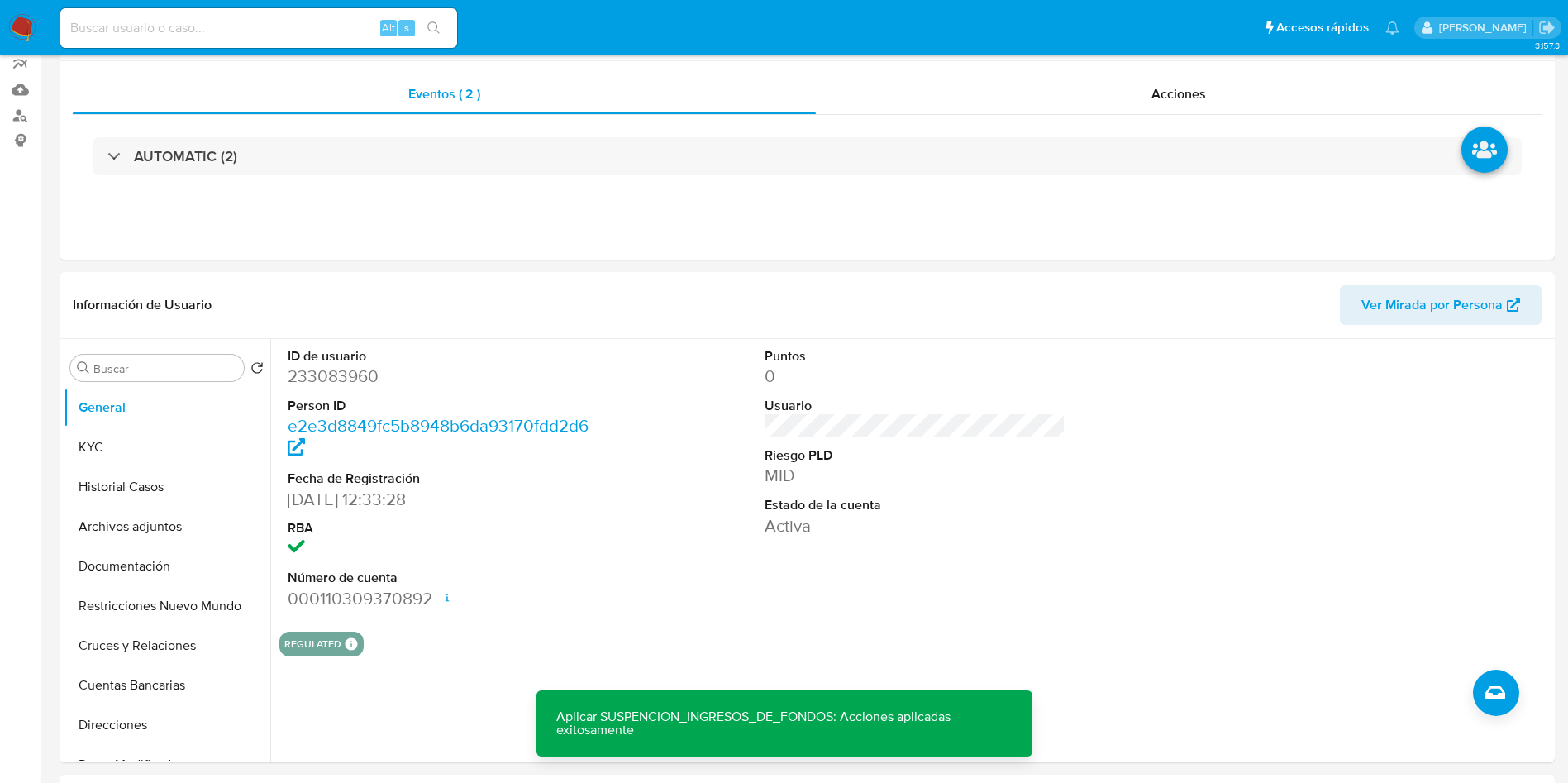
scroll to position [0, 0]
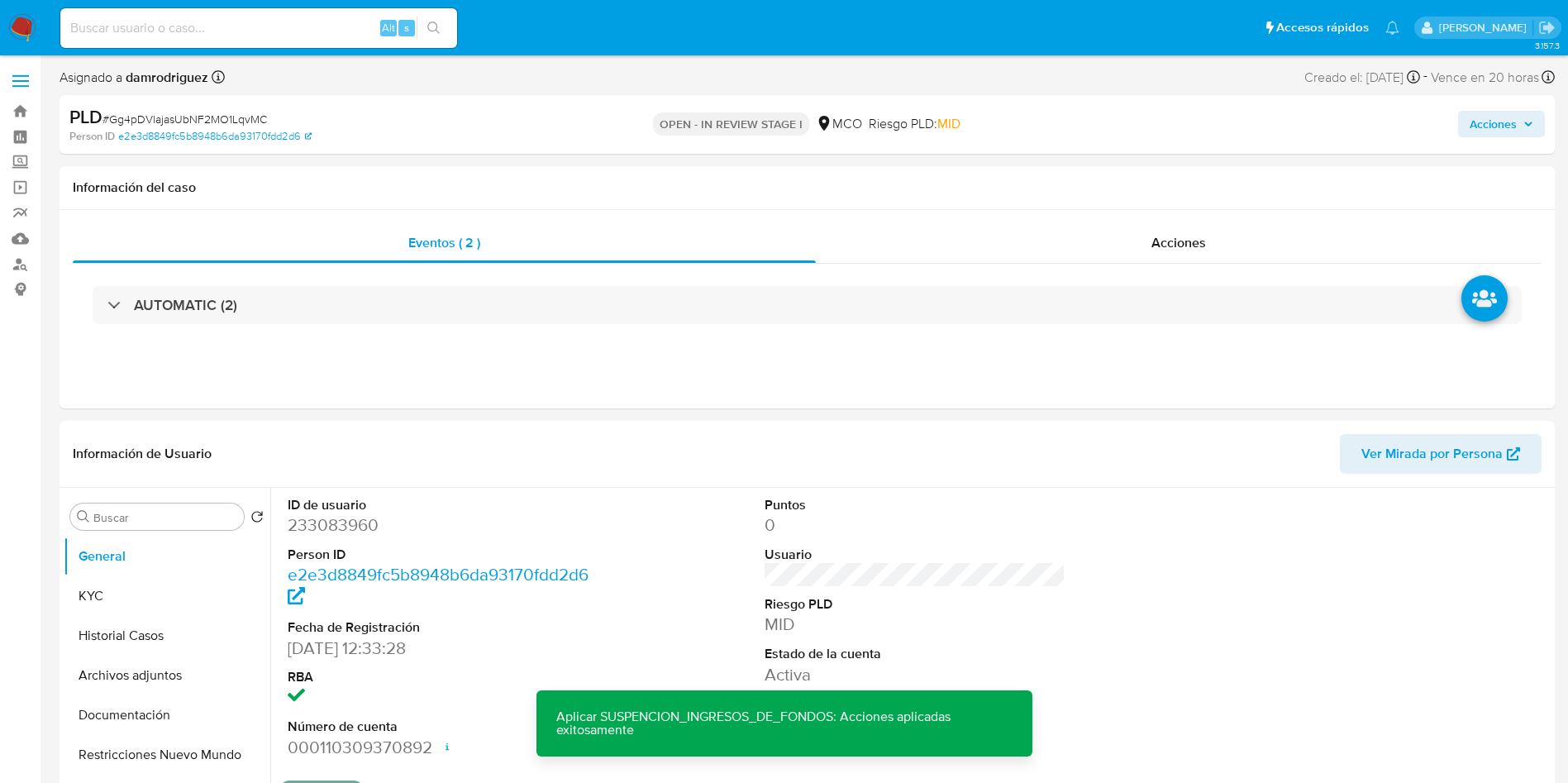
click at [1464, 106] on div "Acciones" at bounding box center [1302, 124] width 488 height 39
click at [1486, 121] on span "Acciones" at bounding box center [1494, 124] width 47 height 26
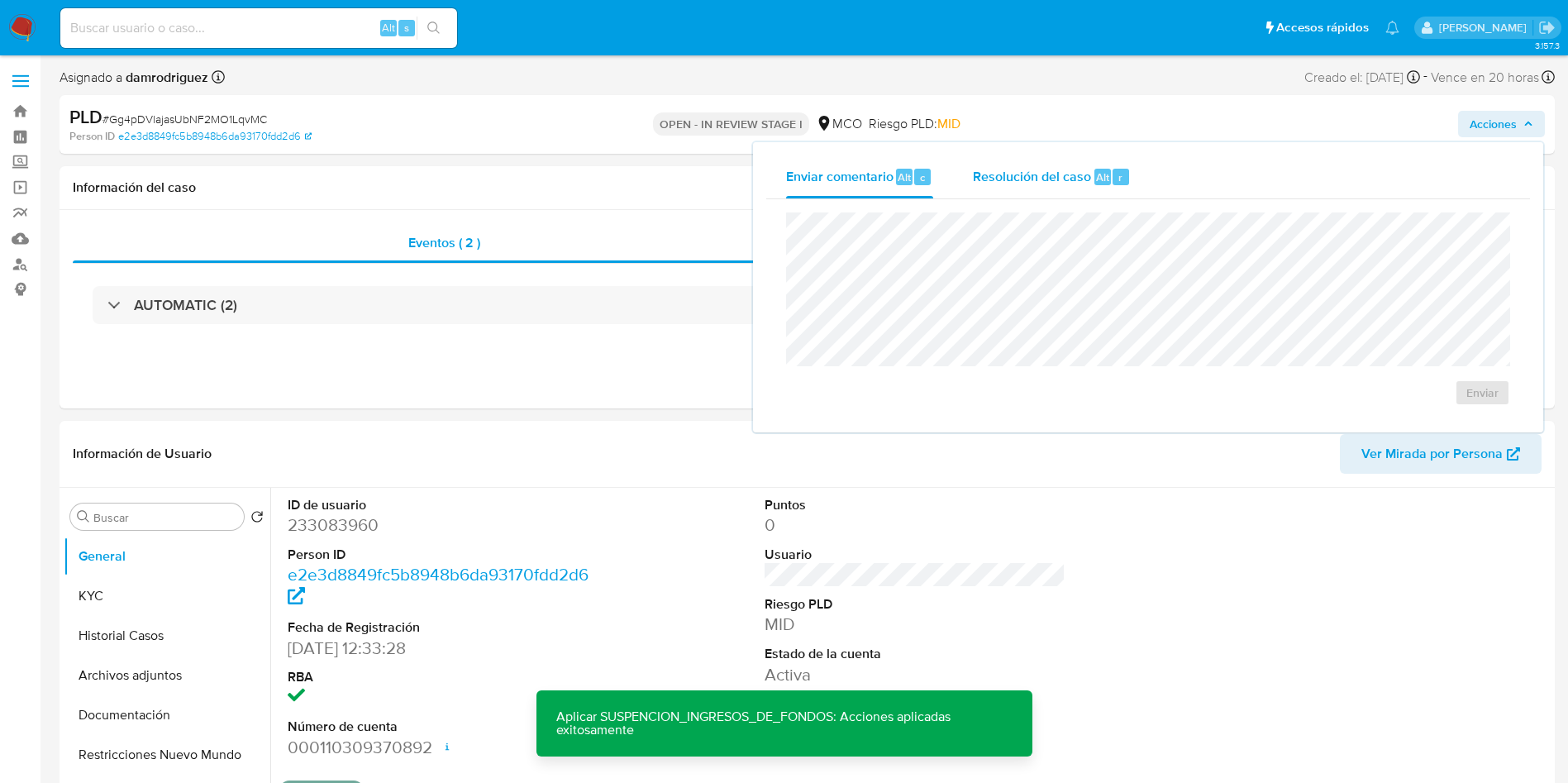
click at [1061, 184] on span "Resolución del caso" at bounding box center [1032, 176] width 119 height 19
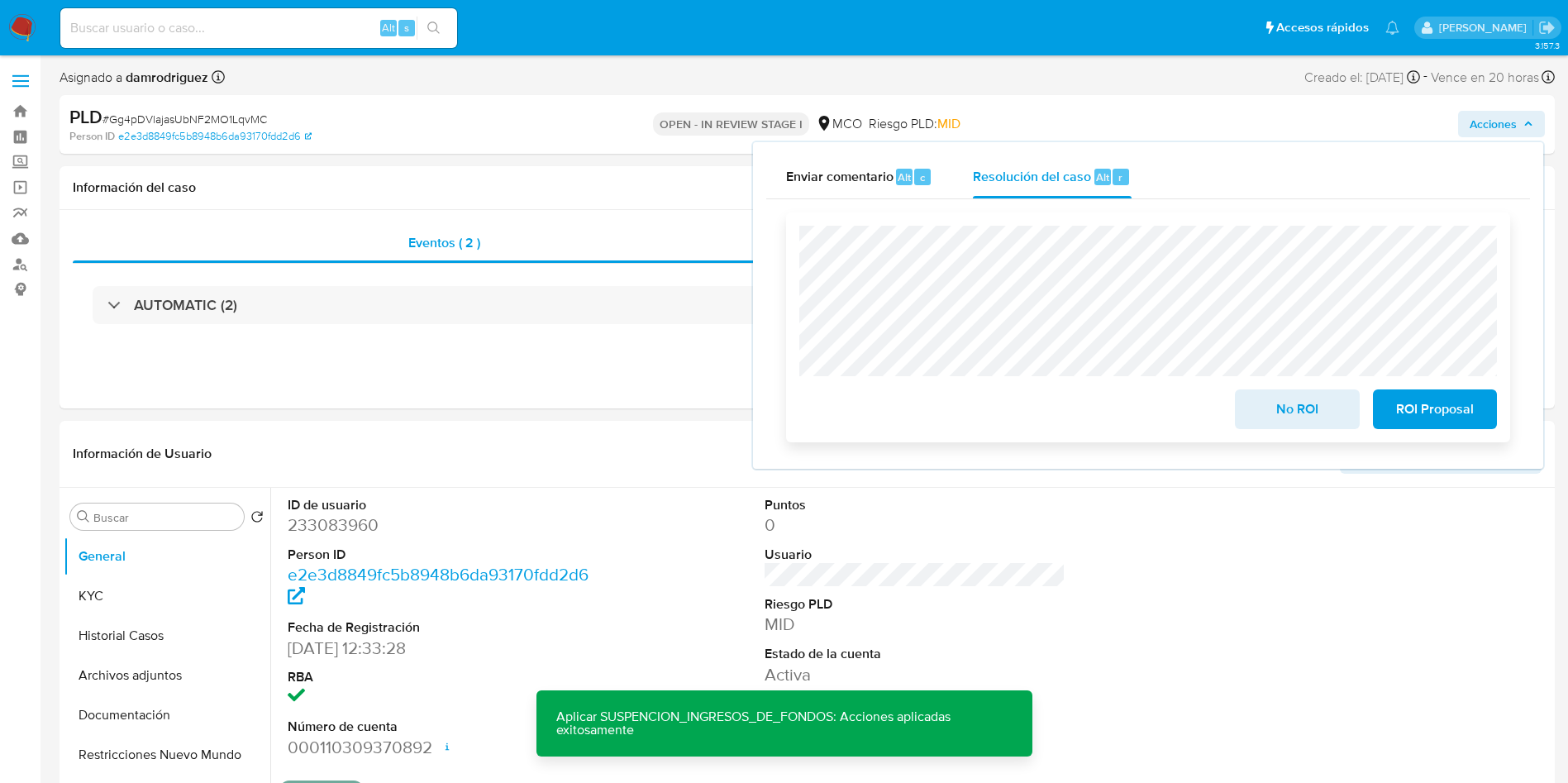
click at [1468, 422] on span "ROI Proposal" at bounding box center [1435, 409] width 81 height 37
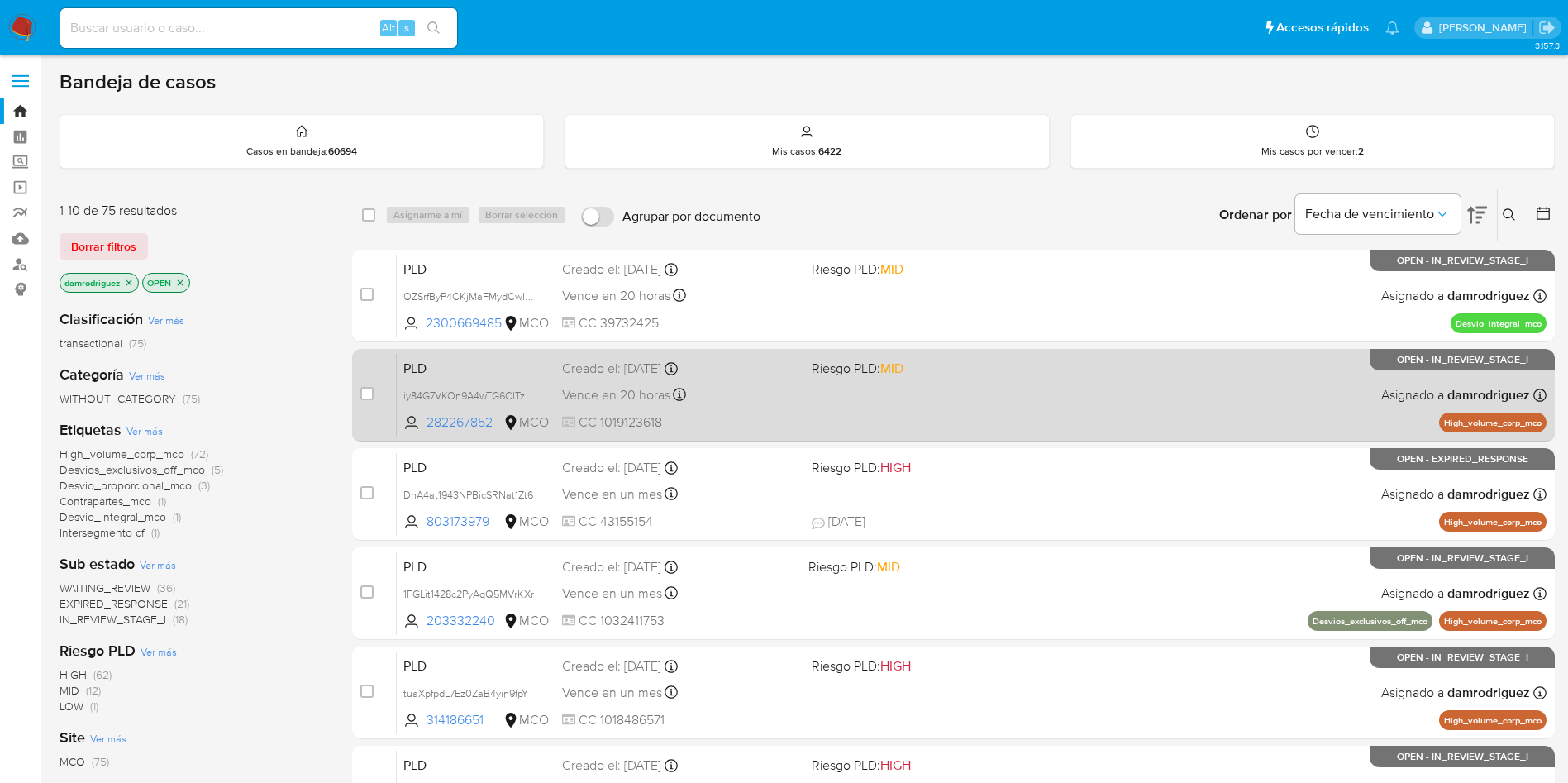
click at [536, 367] on span "PLD" at bounding box center [476, 367] width 146 height 22
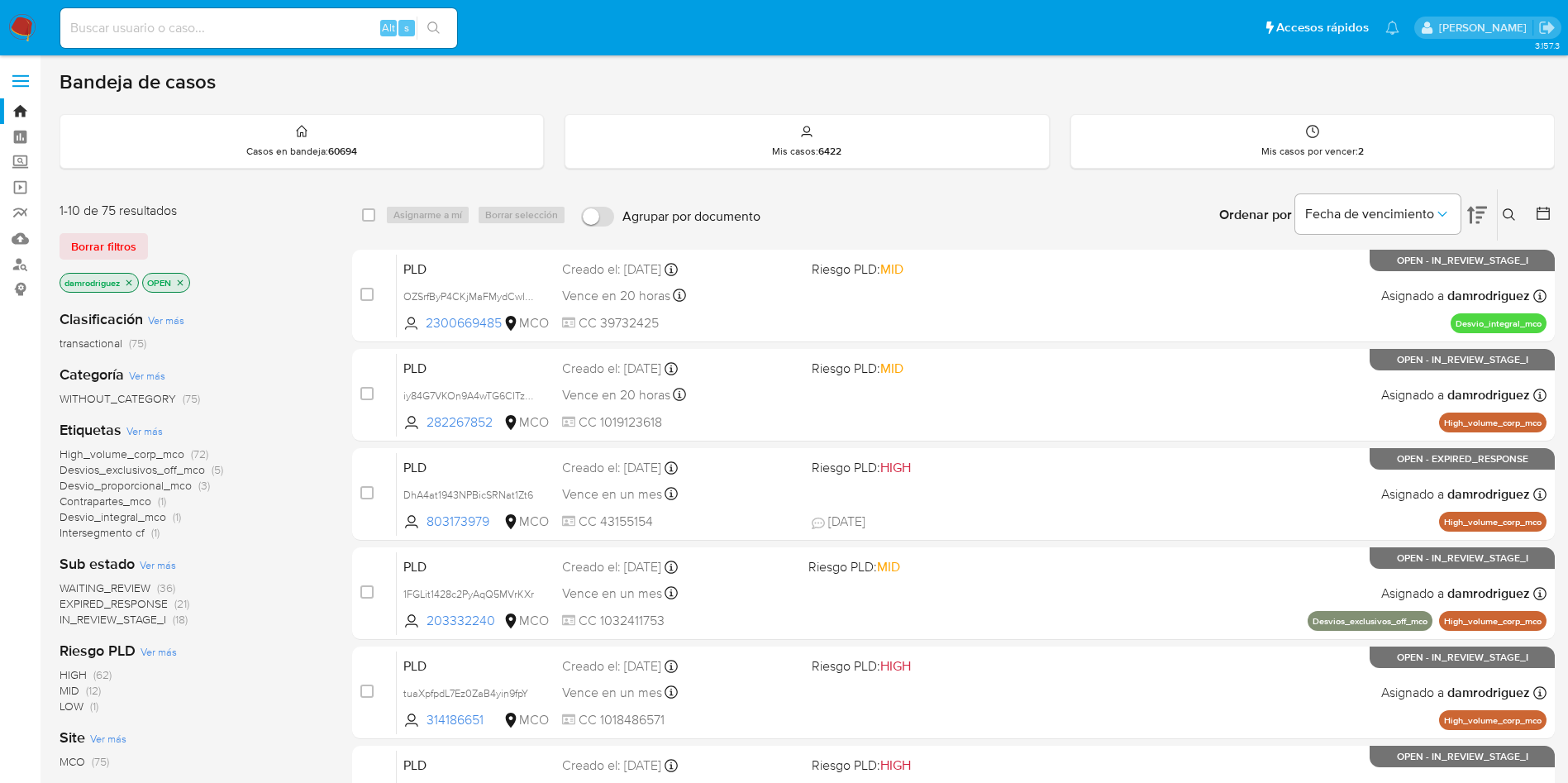
click at [21, 31] on img at bounding box center [23, 28] width 28 height 28
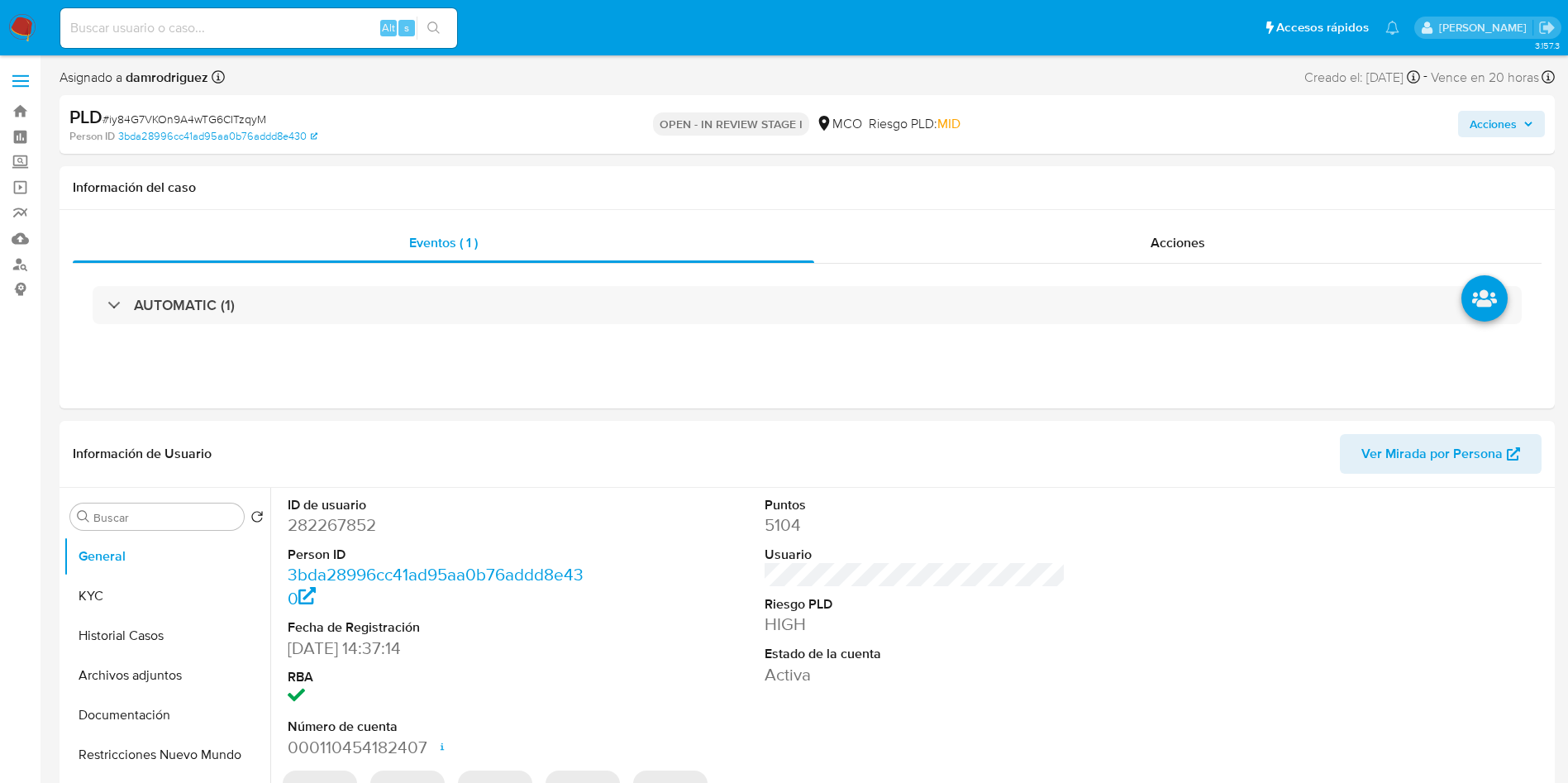
select select "10"
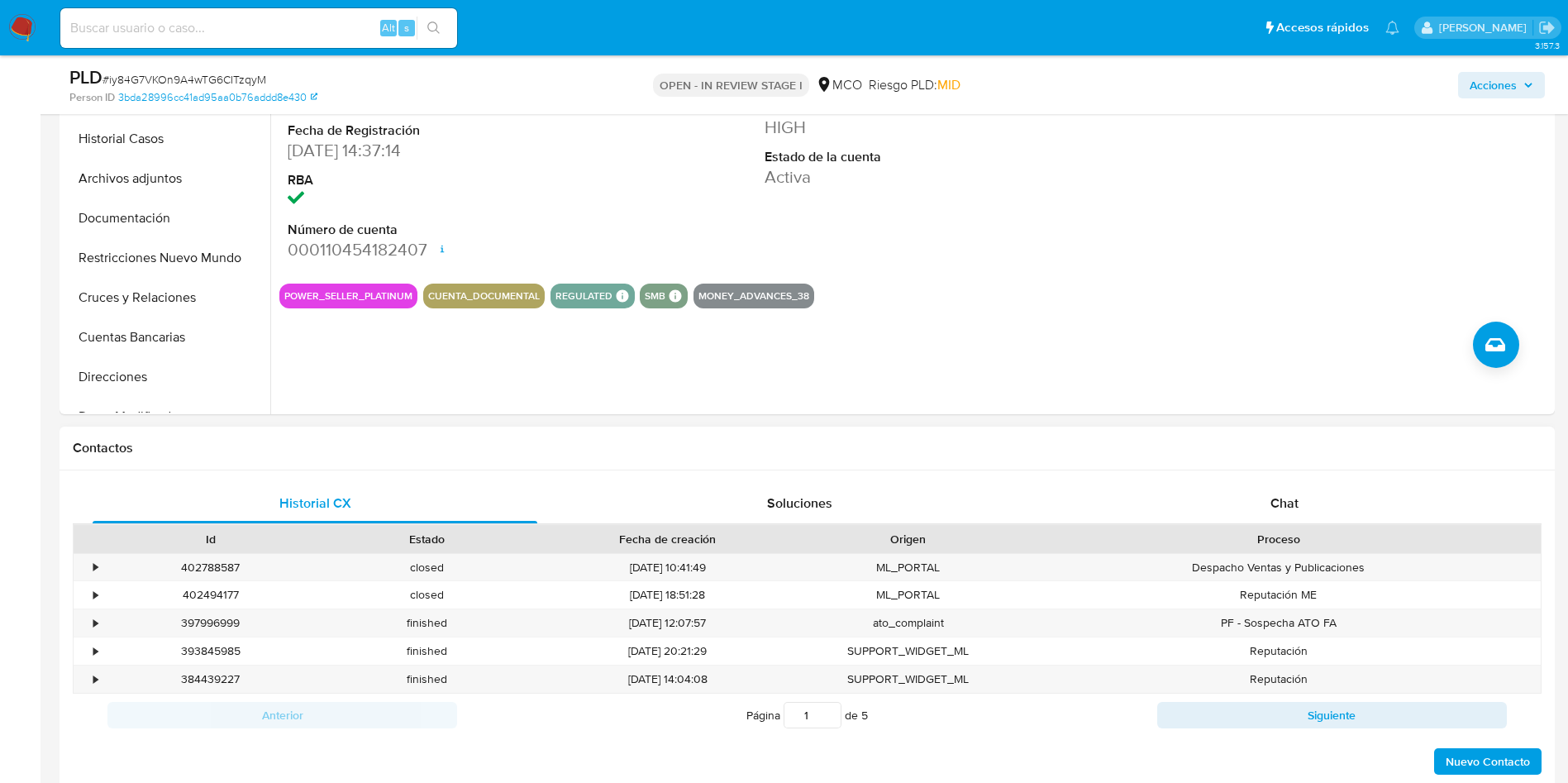
scroll to position [496, 0]
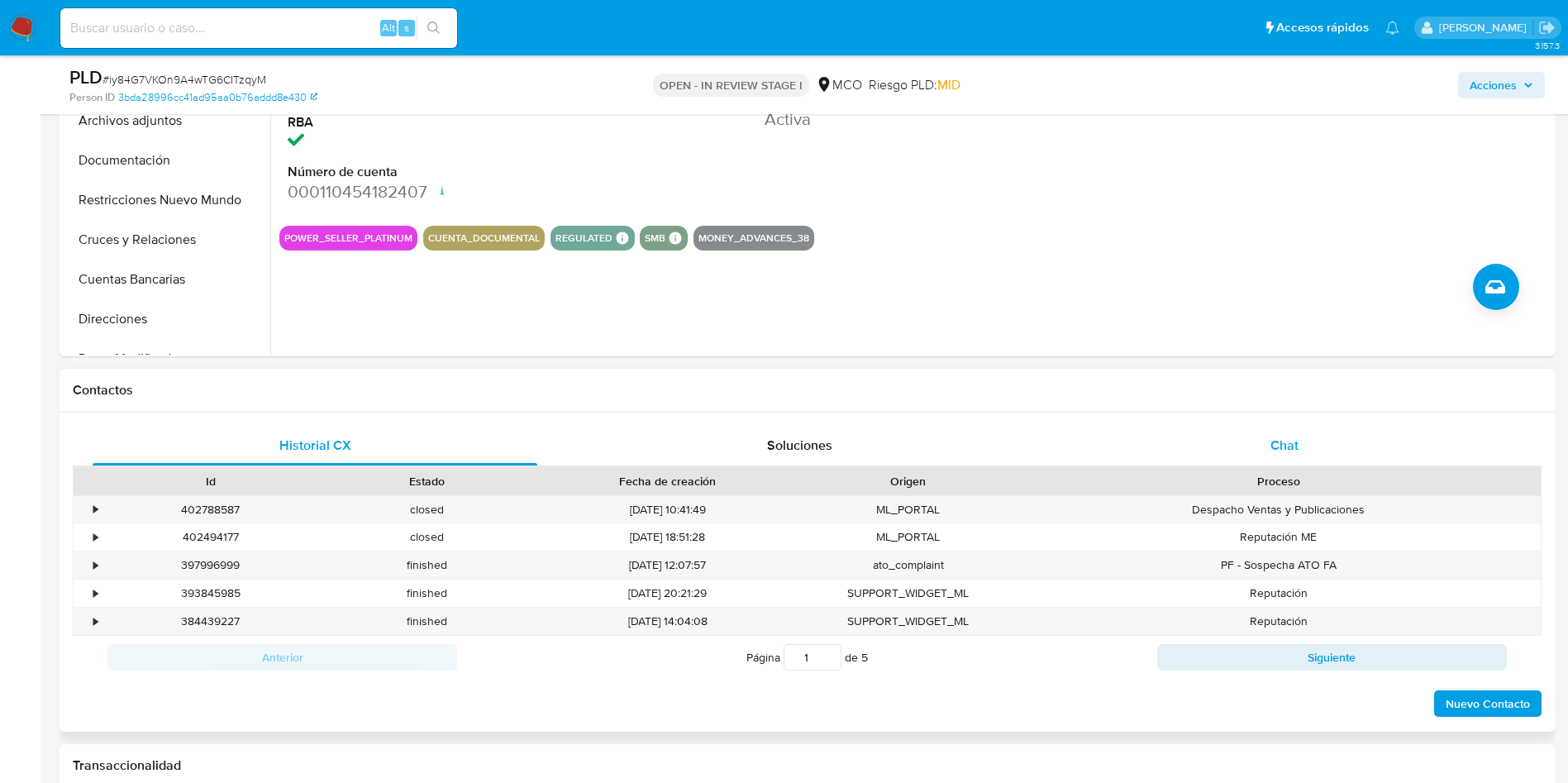
click at [1249, 444] on div "Chat" at bounding box center [1285, 445] width 445 height 40
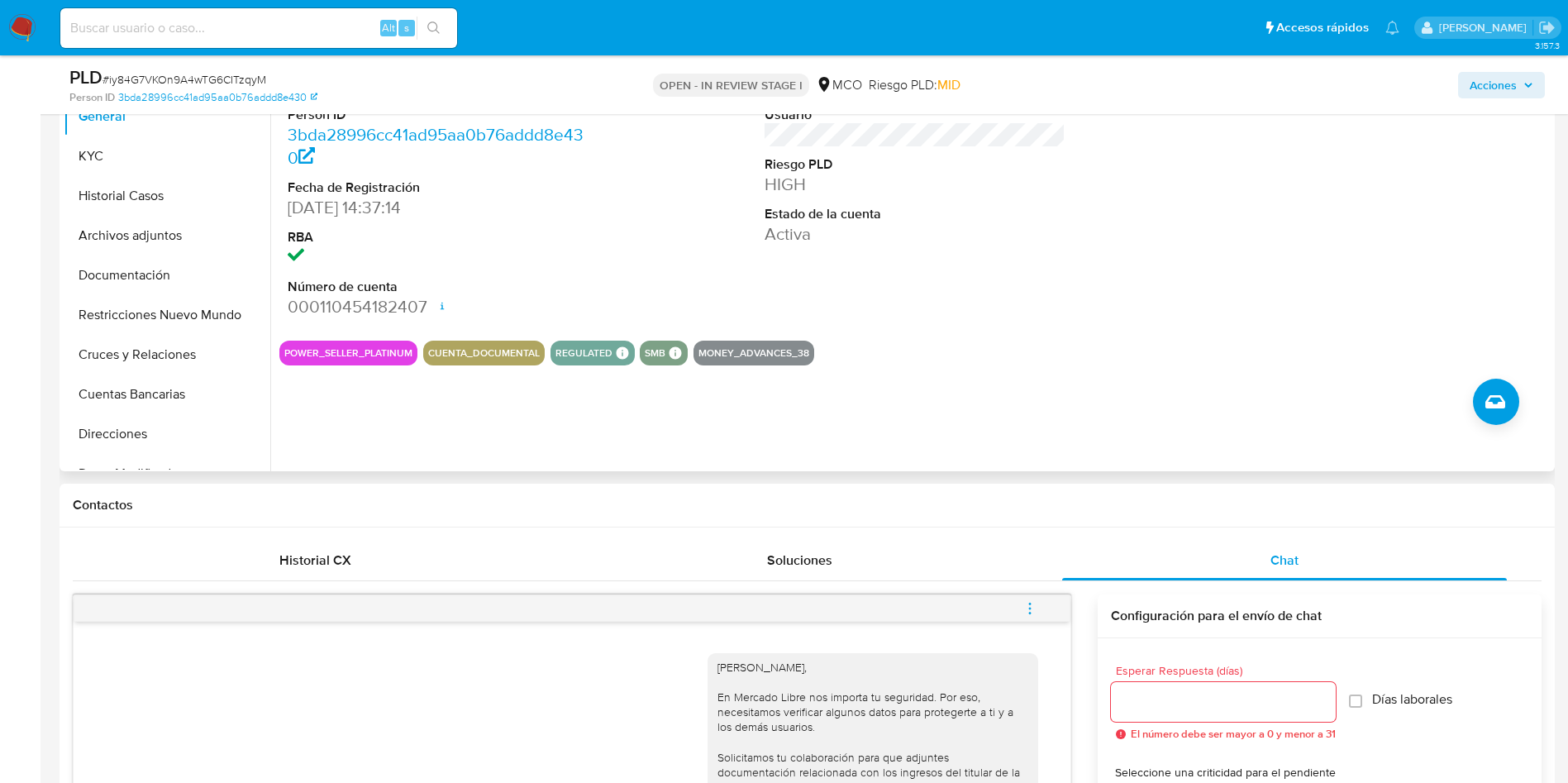
scroll to position [0, 0]
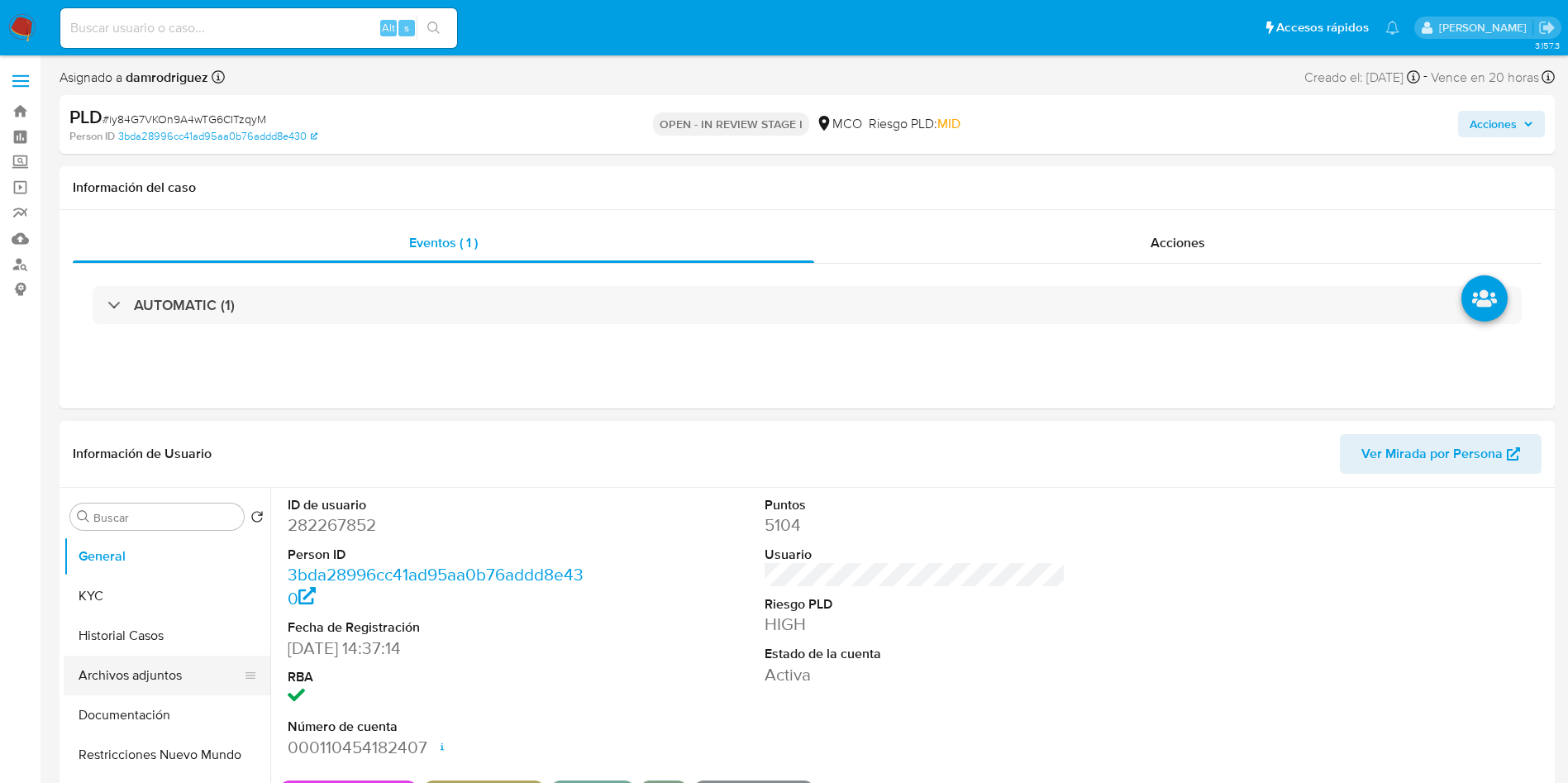
drag, startPoint x: 152, startPoint y: 679, endPoint x: 204, endPoint y: 660, distance: 55.4
click at [152, 679] on button "Archivos adjuntos" at bounding box center [161, 676] width 194 height 40
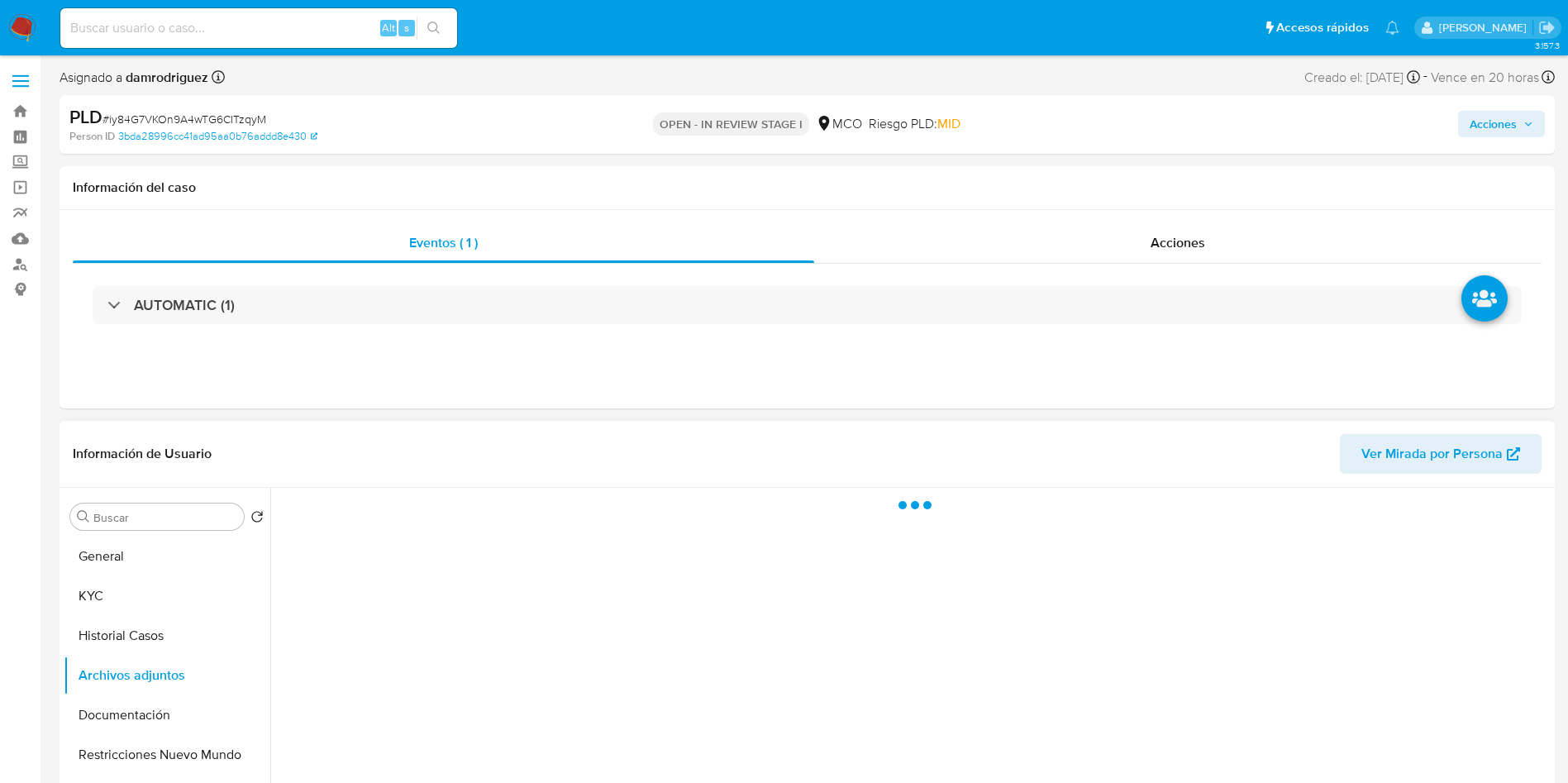
drag, startPoint x: 378, startPoint y: 472, endPoint x: 392, endPoint y: 435, distance: 39.6
click at [378, 472] on header "Información de Usuario Ver Mirada por Persona" at bounding box center [807, 454] width 1469 height 40
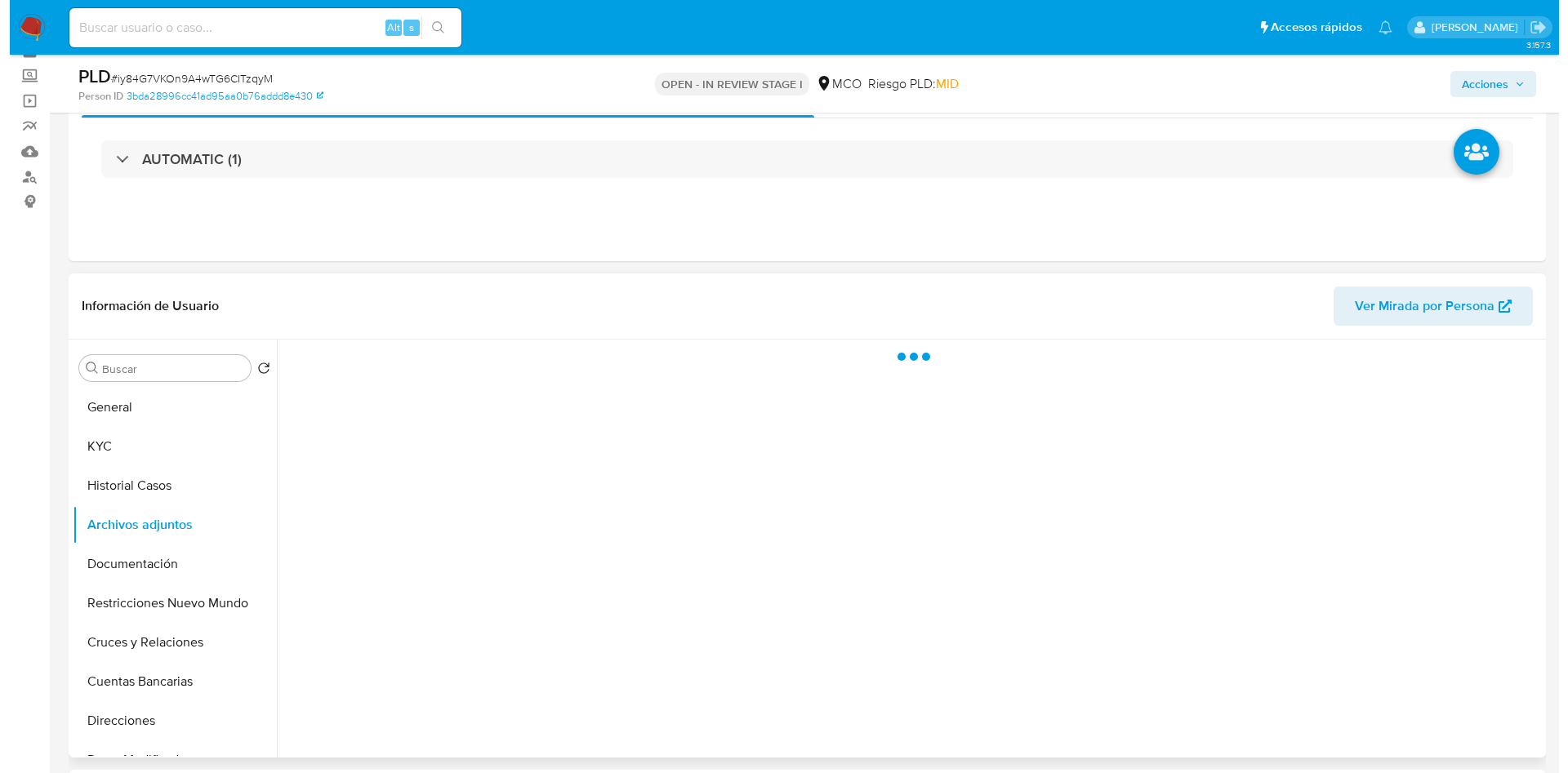
scroll to position [123, 0]
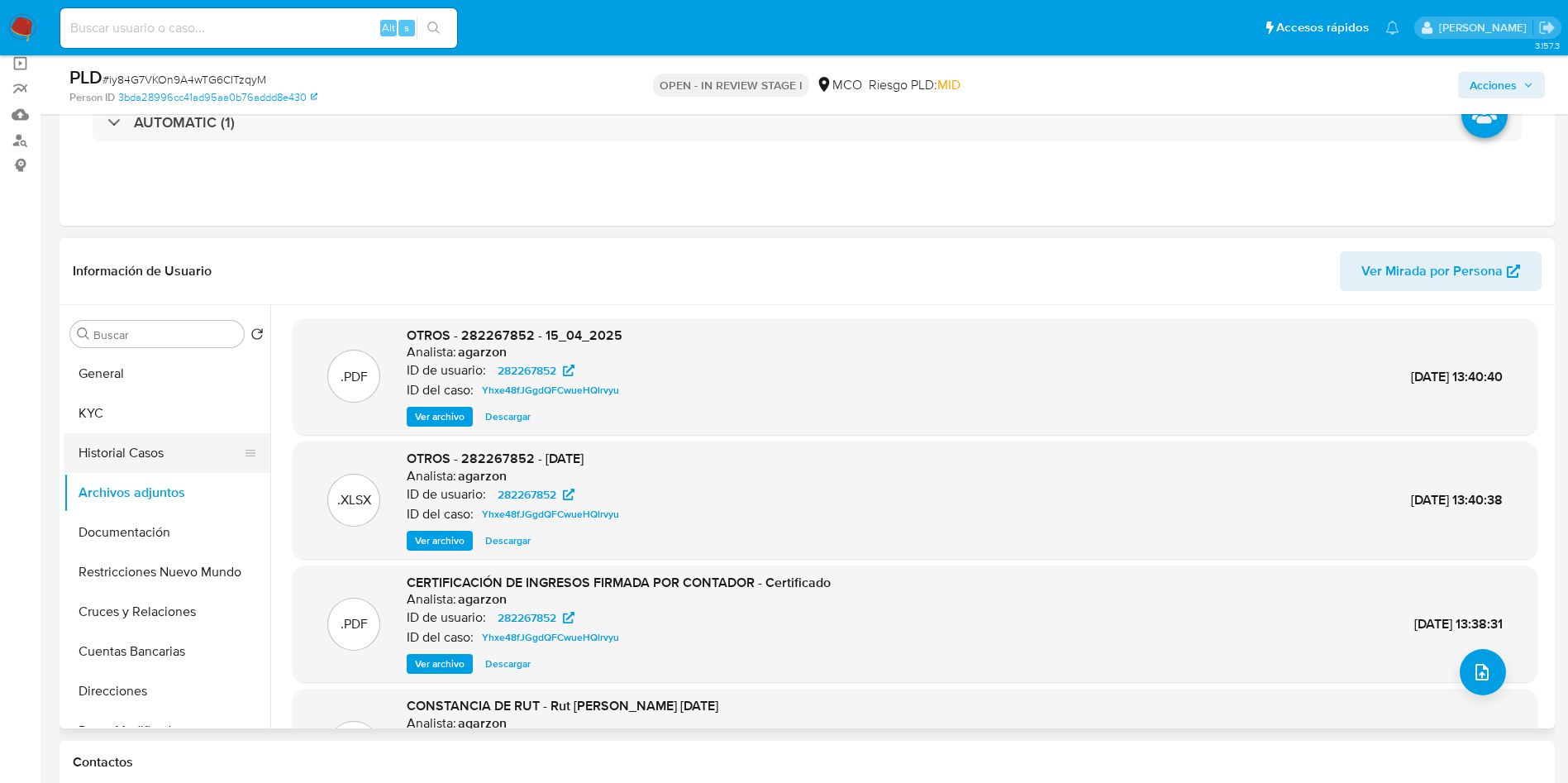
click at [165, 461] on button "Historial Casos" at bounding box center [161, 453] width 194 height 40
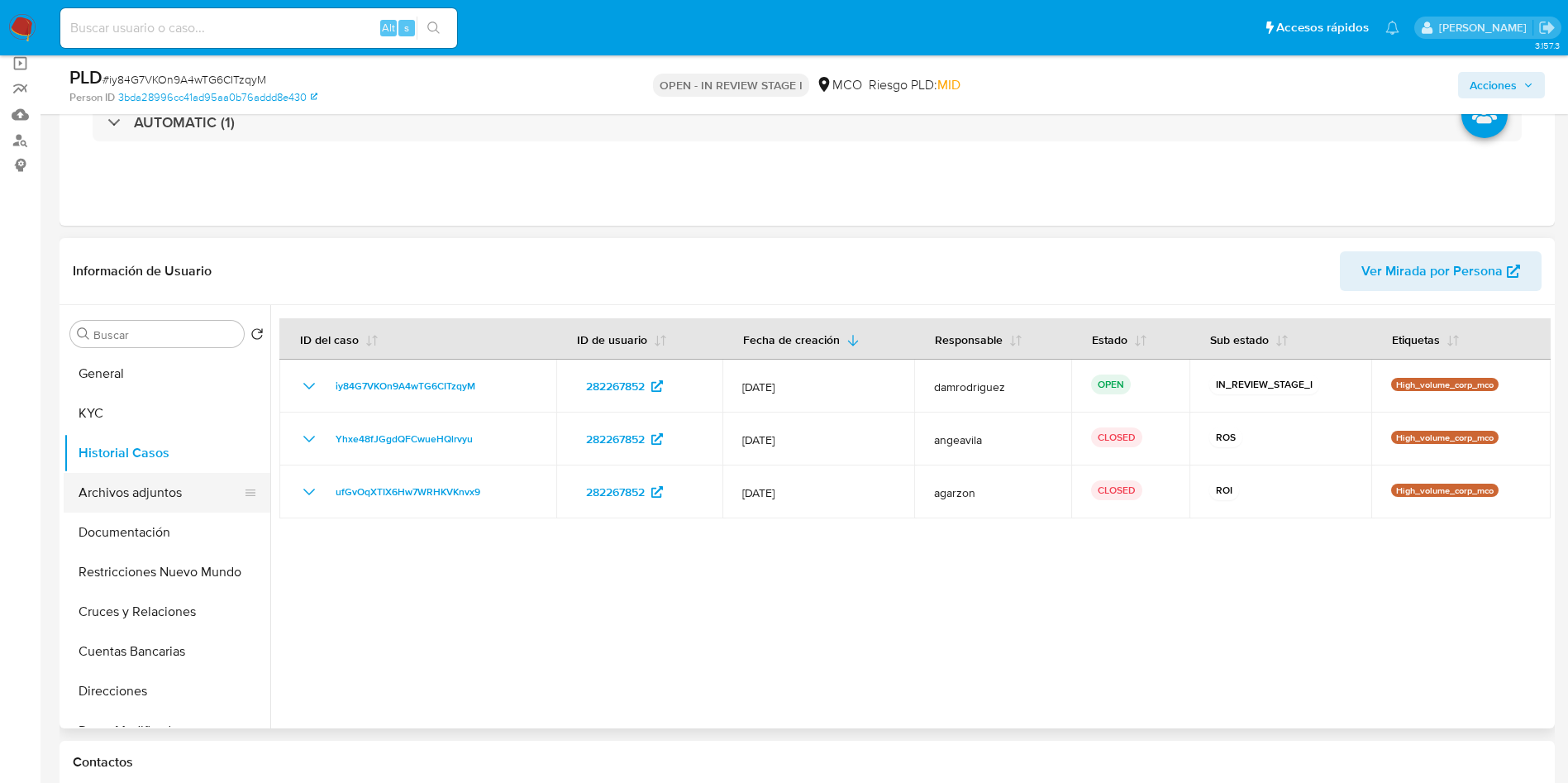
click at [159, 496] on button "Archivos adjuntos" at bounding box center [161, 492] width 194 height 40
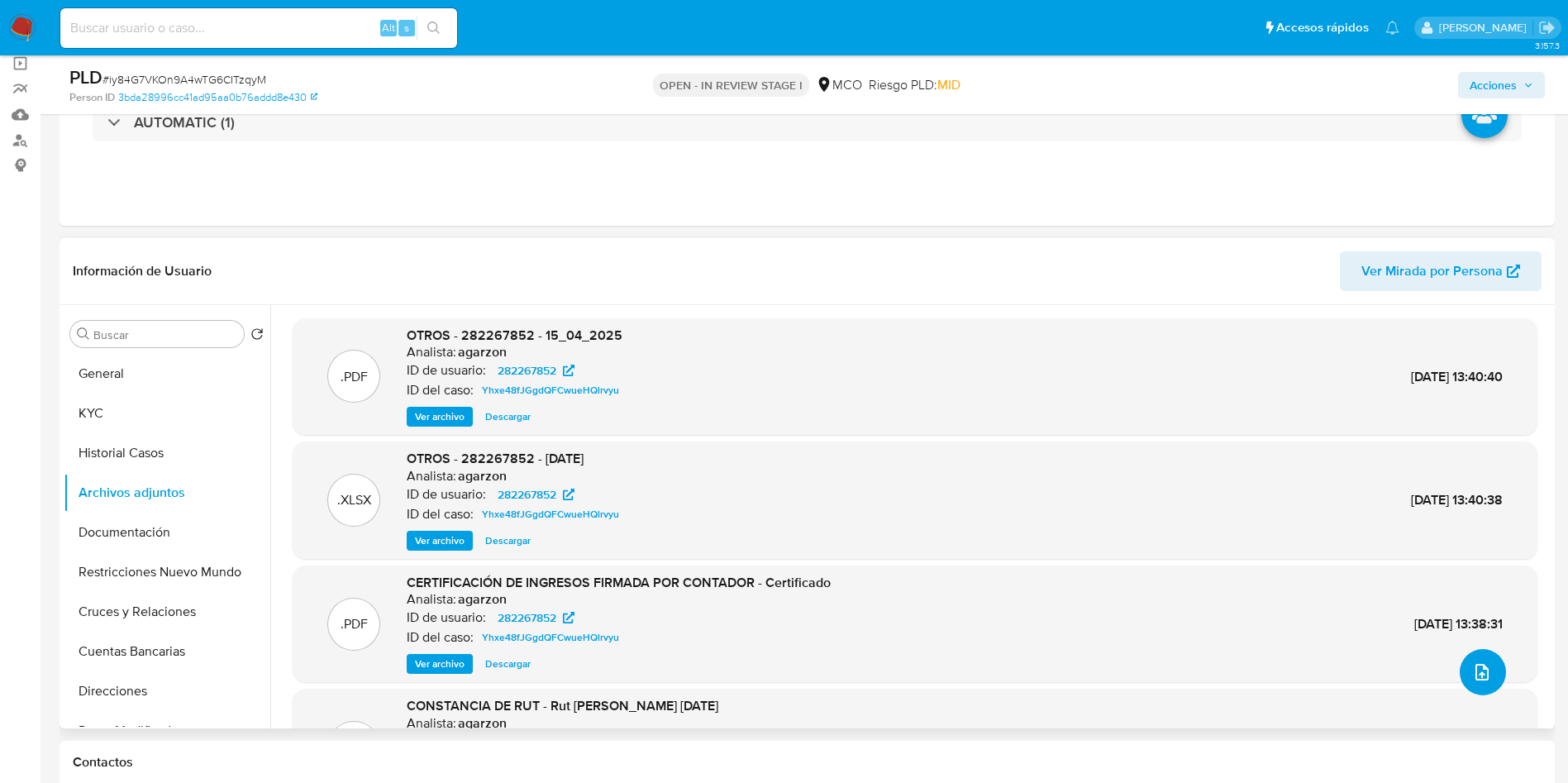
click at [1476, 671] on icon "upload-file" at bounding box center [1482, 672] width 13 height 17
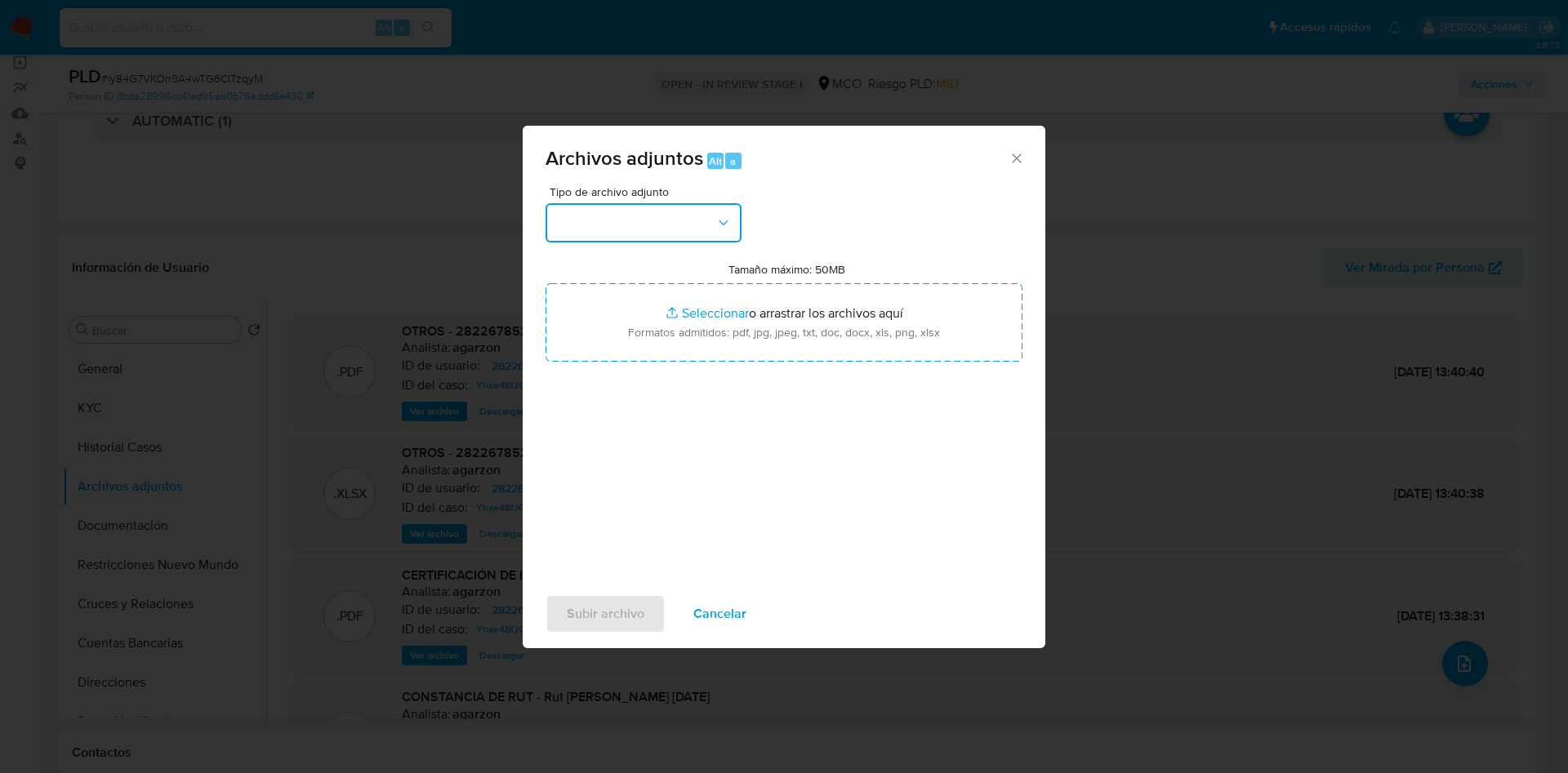
click at [596, 232] on button "button" at bounding box center [643, 223] width 196 height 39
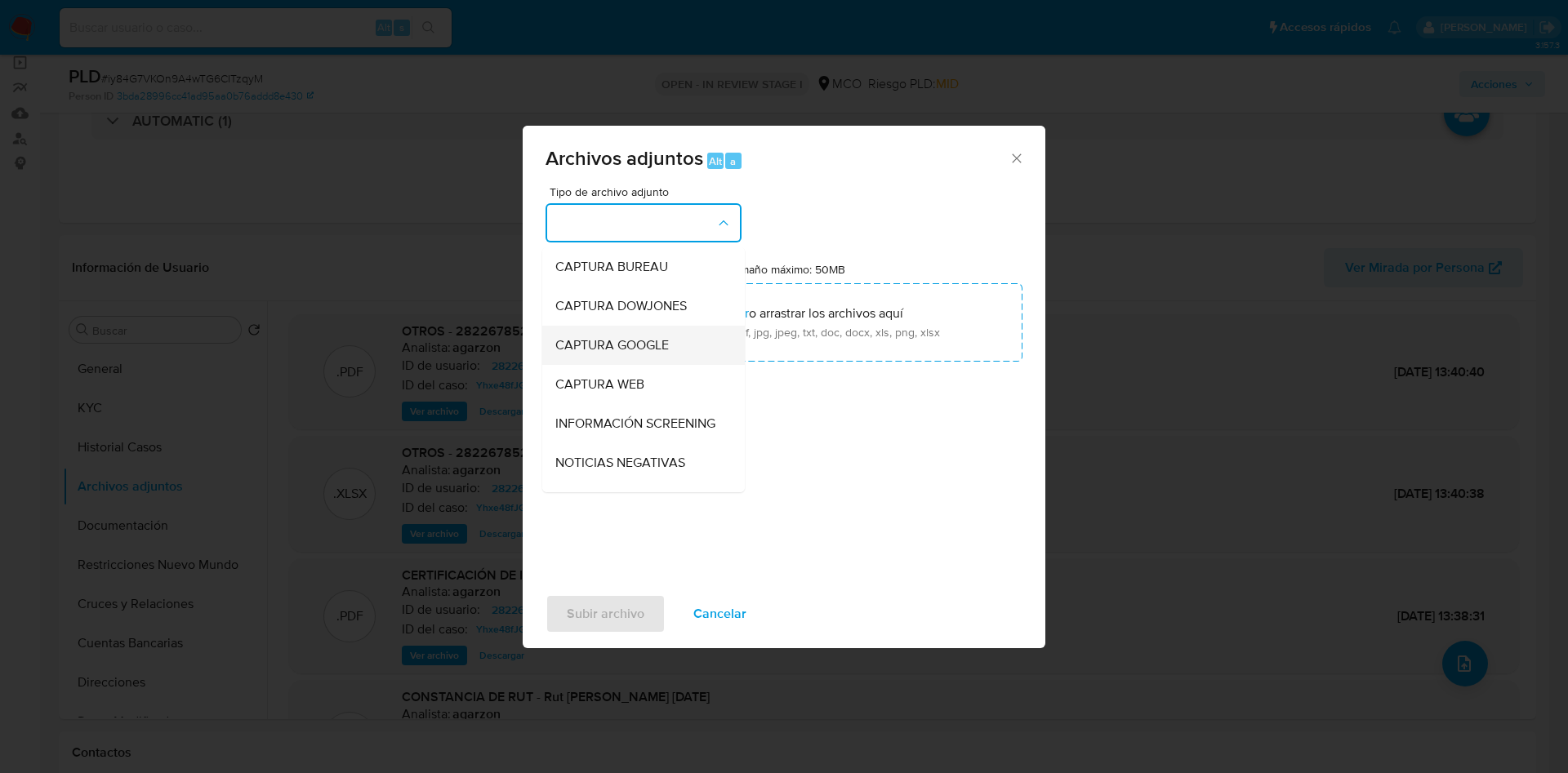
click at [627, 337] on span "CAPTURA GOOGLE" at bounding box center [612, 346] width 113 height 17
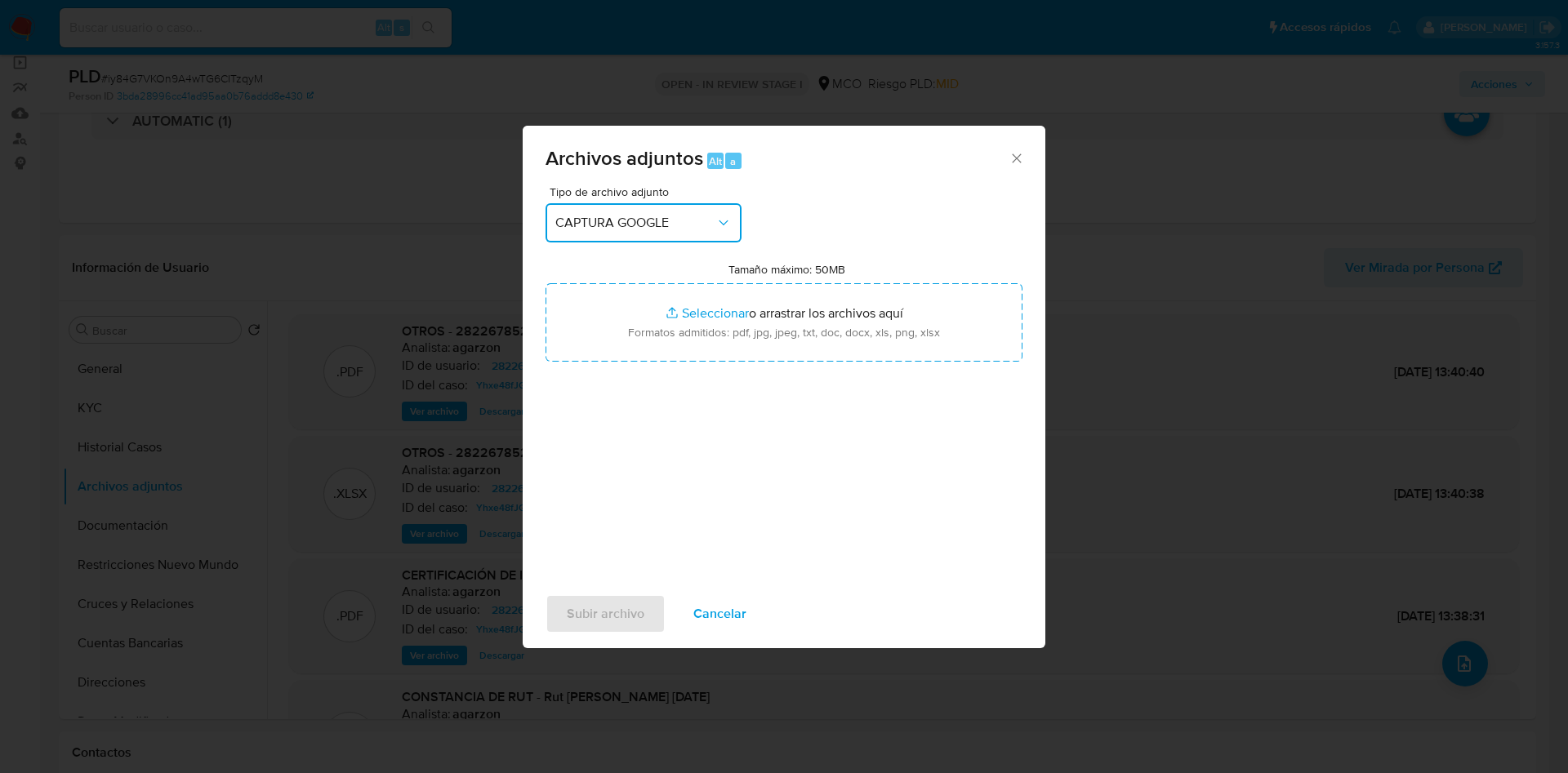
click at [653, 218] on span "CAPTURA GOOGLE" at bounding box center [635, 223] width 160 height 17
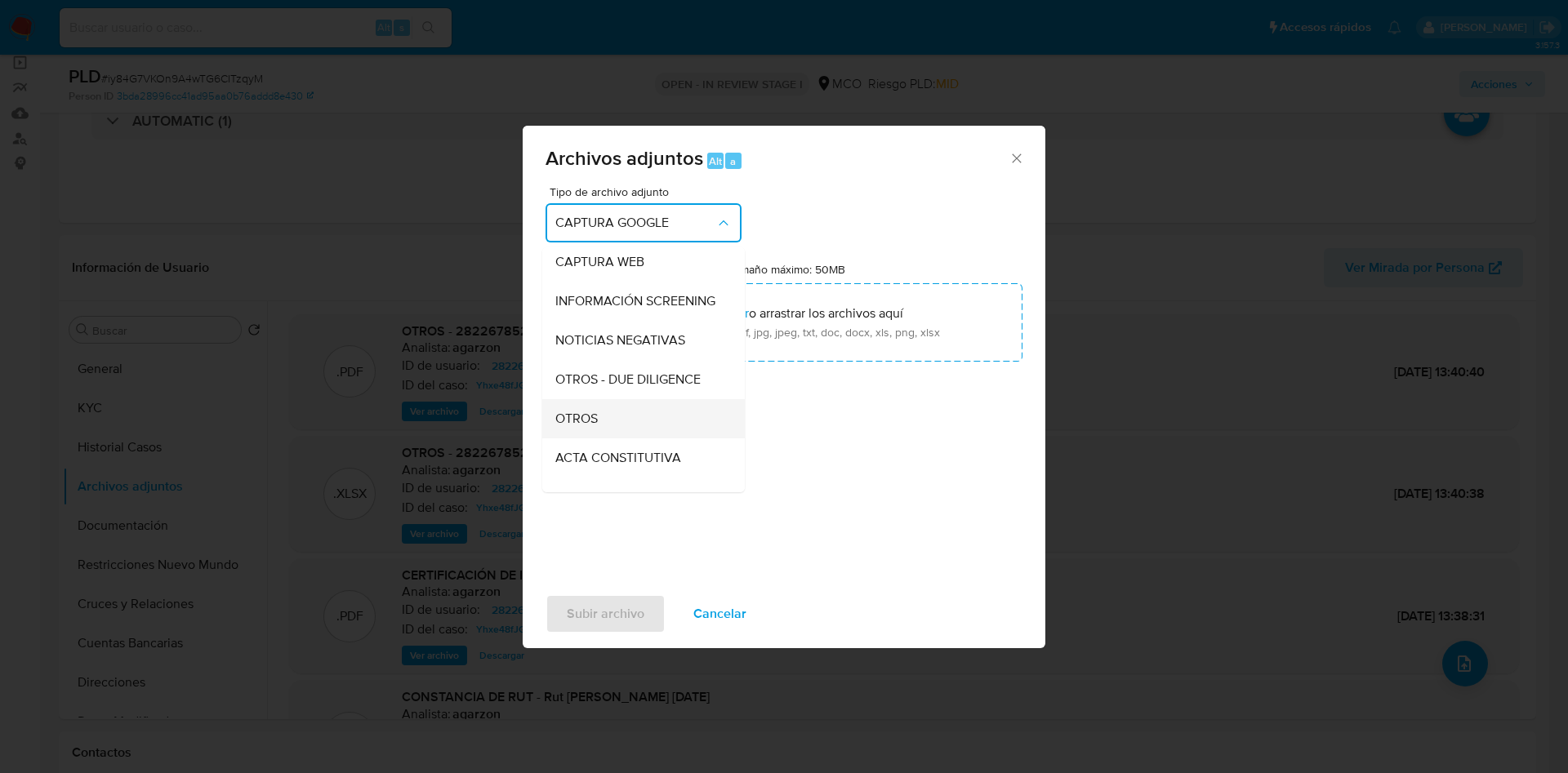
click at [613, 431] on div "OTROS" at bounding box center [638, 419] width 166 height 39
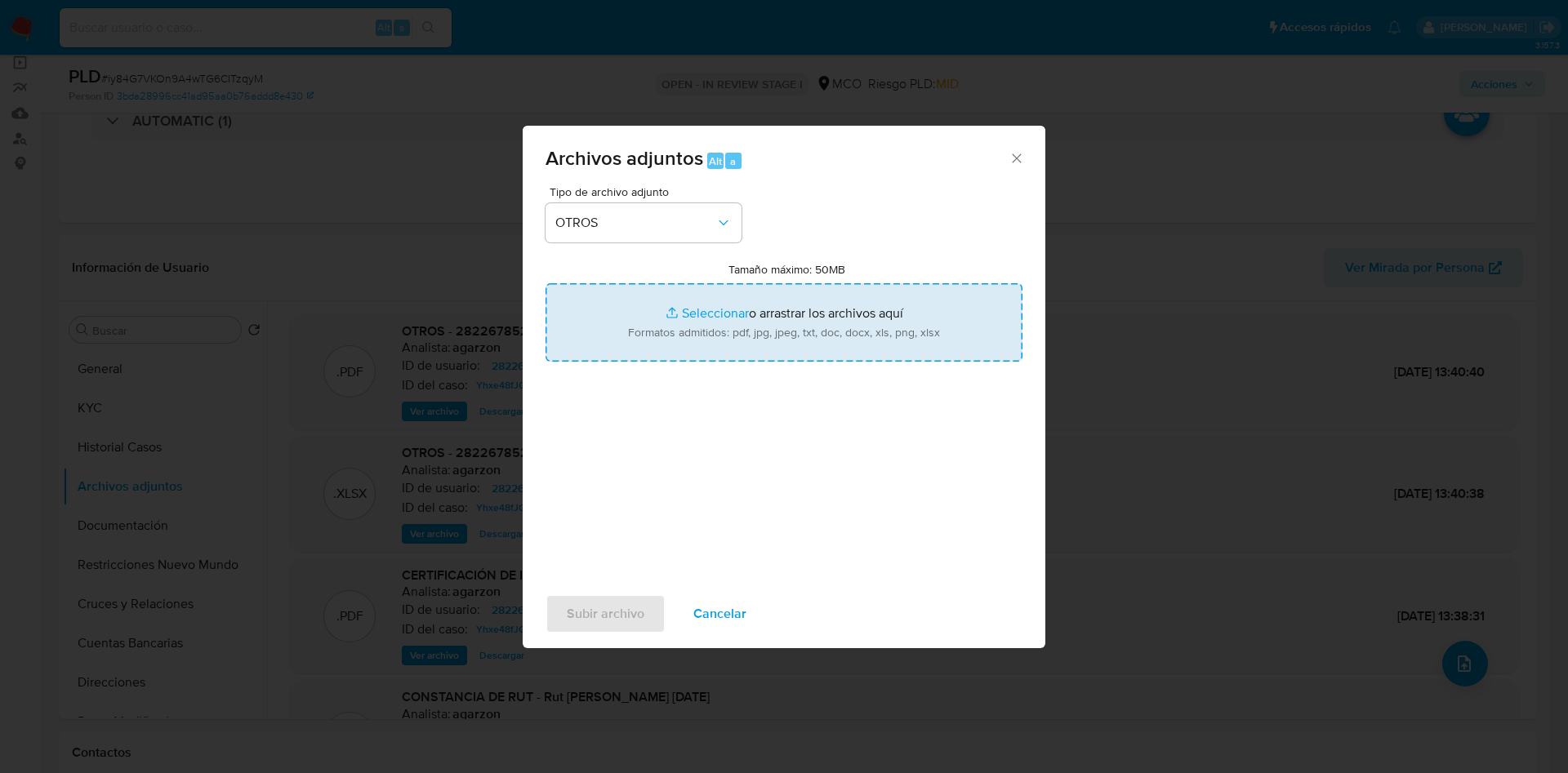
click at [753, 295] on input "Tamaño máximo: 50MB Seleccionar archivos" at bounding box center [784, 322] width 477 height 78
type input "C:\fakepath\282267852 - 21_08_2025.pdf"
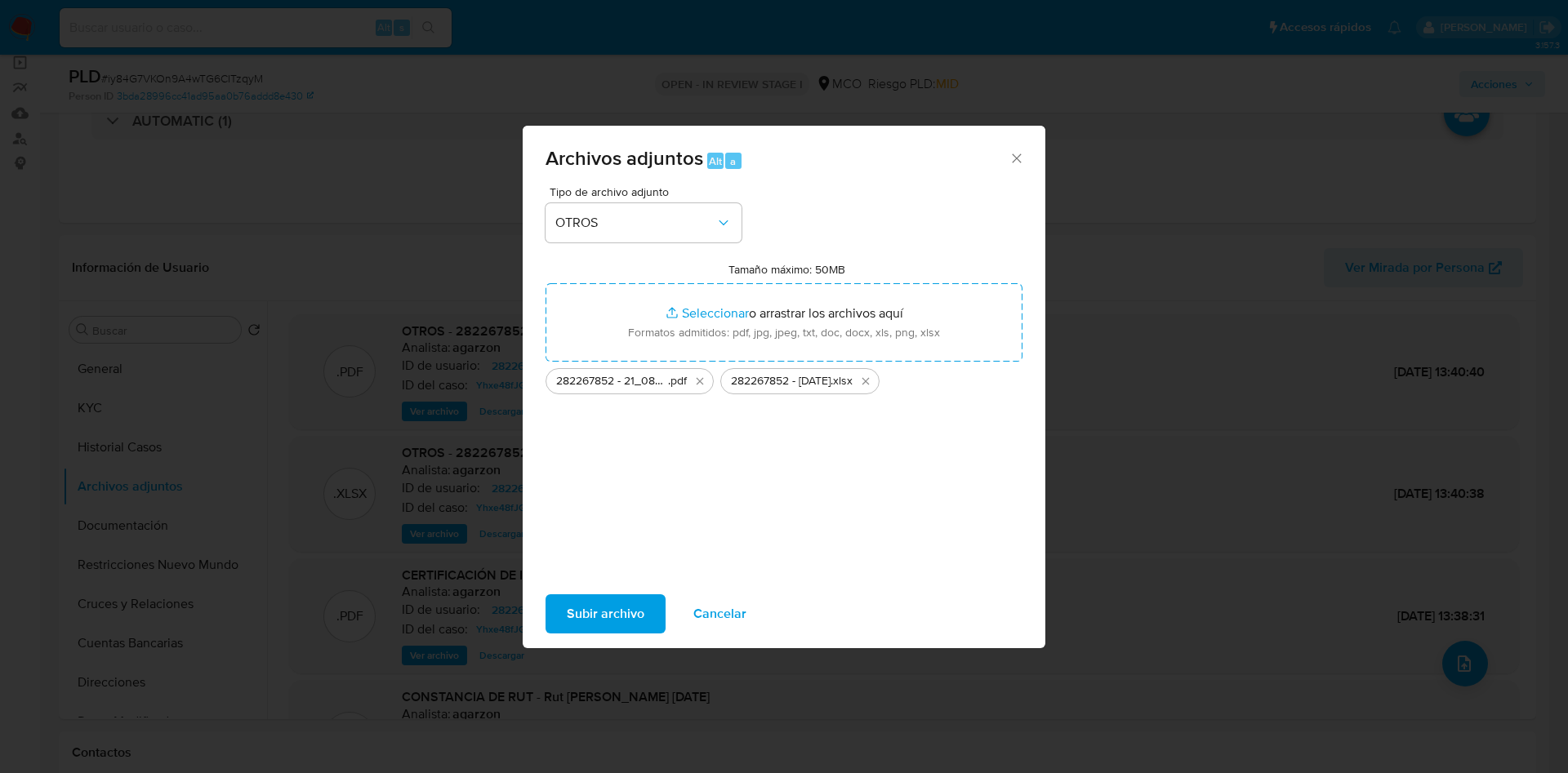
click at [608, 608] on span "Subir archivo" at bounding box center [605, 613] width 77 height 36
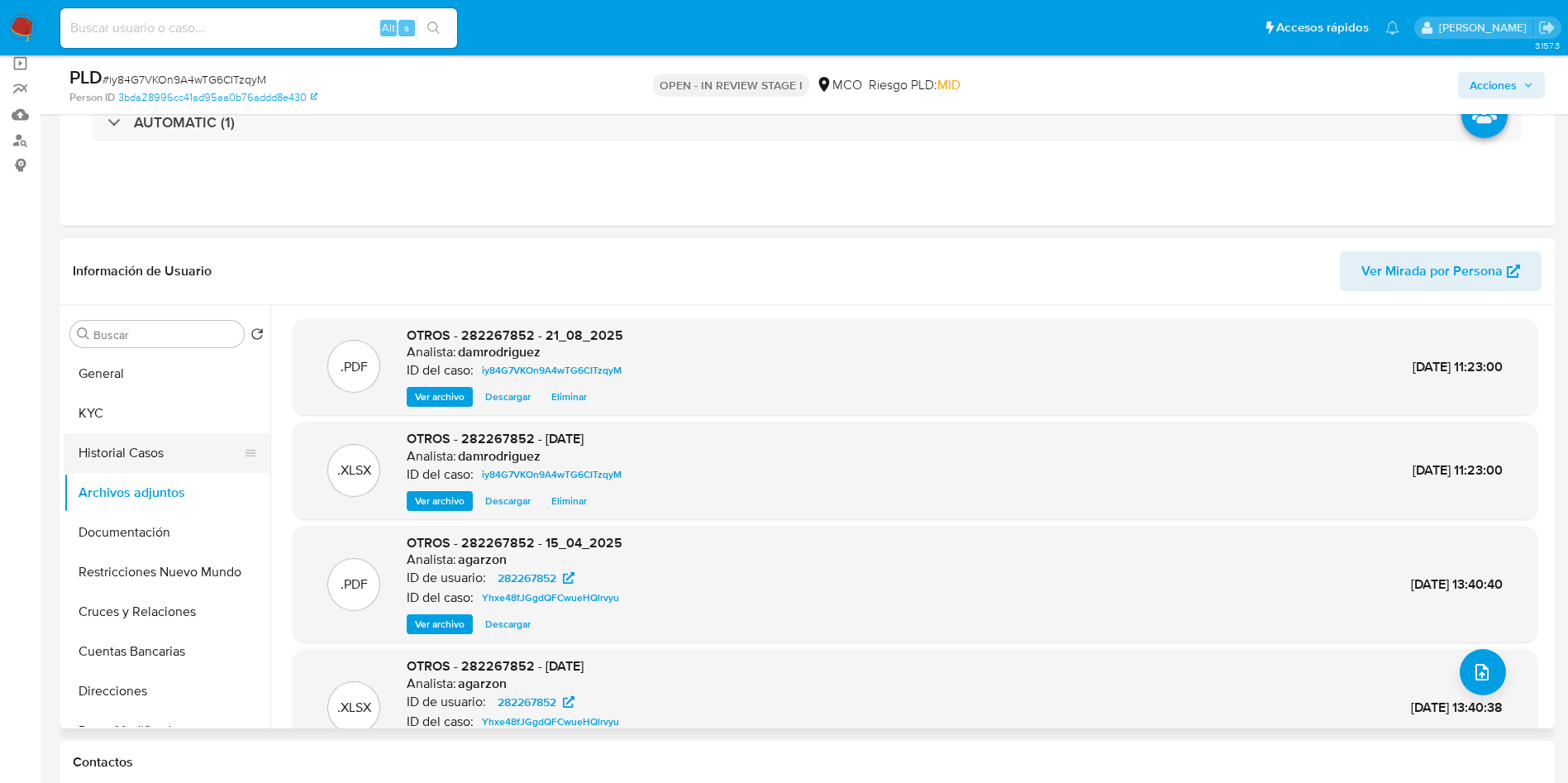
click at [121, 454] on button "Historial Casos" at bounding box center [161, 453] width 194 height 40
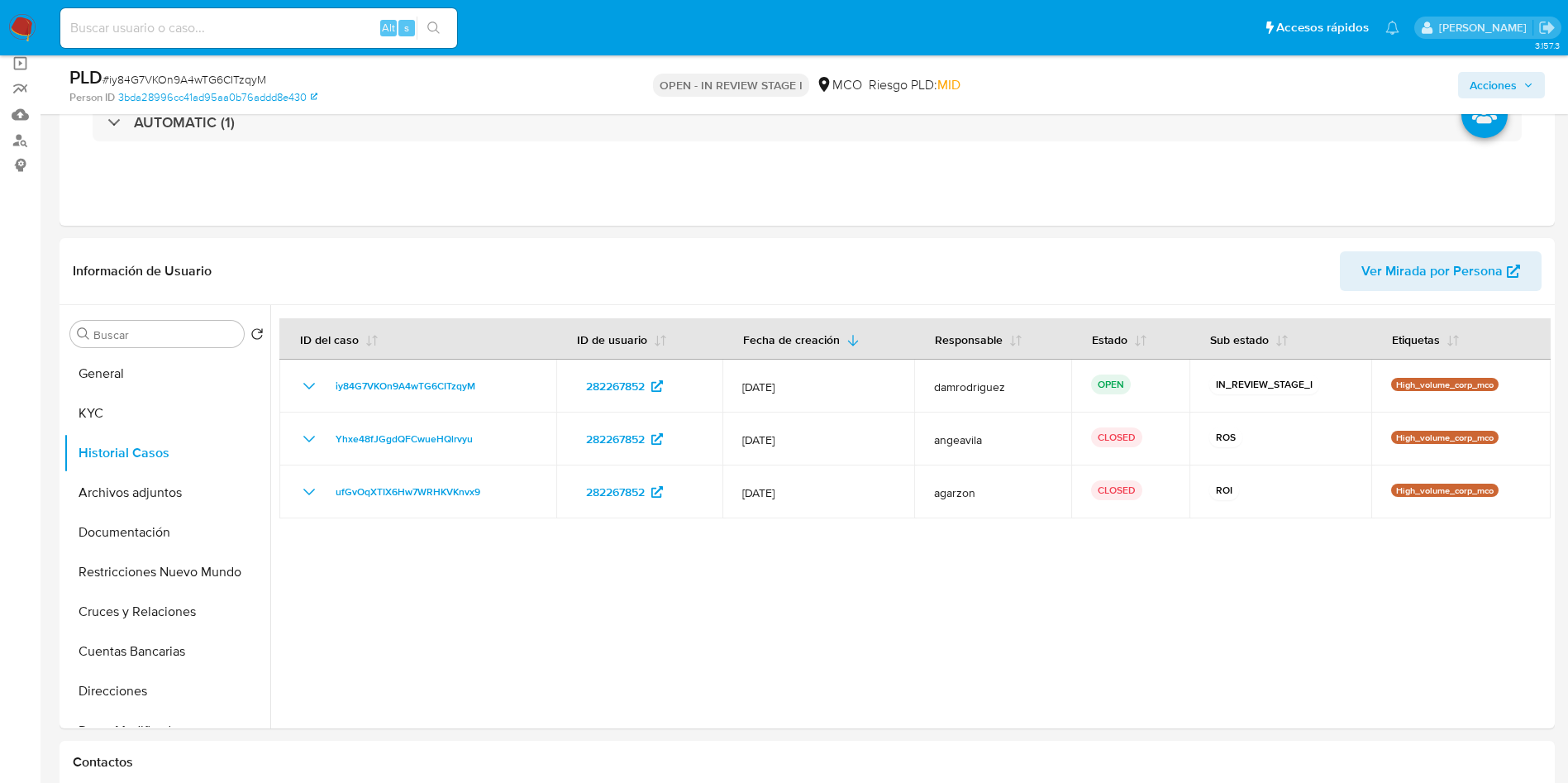
click at [1529, 86] on icon "button" at bounding box center [1528, 85] width 10 height 10
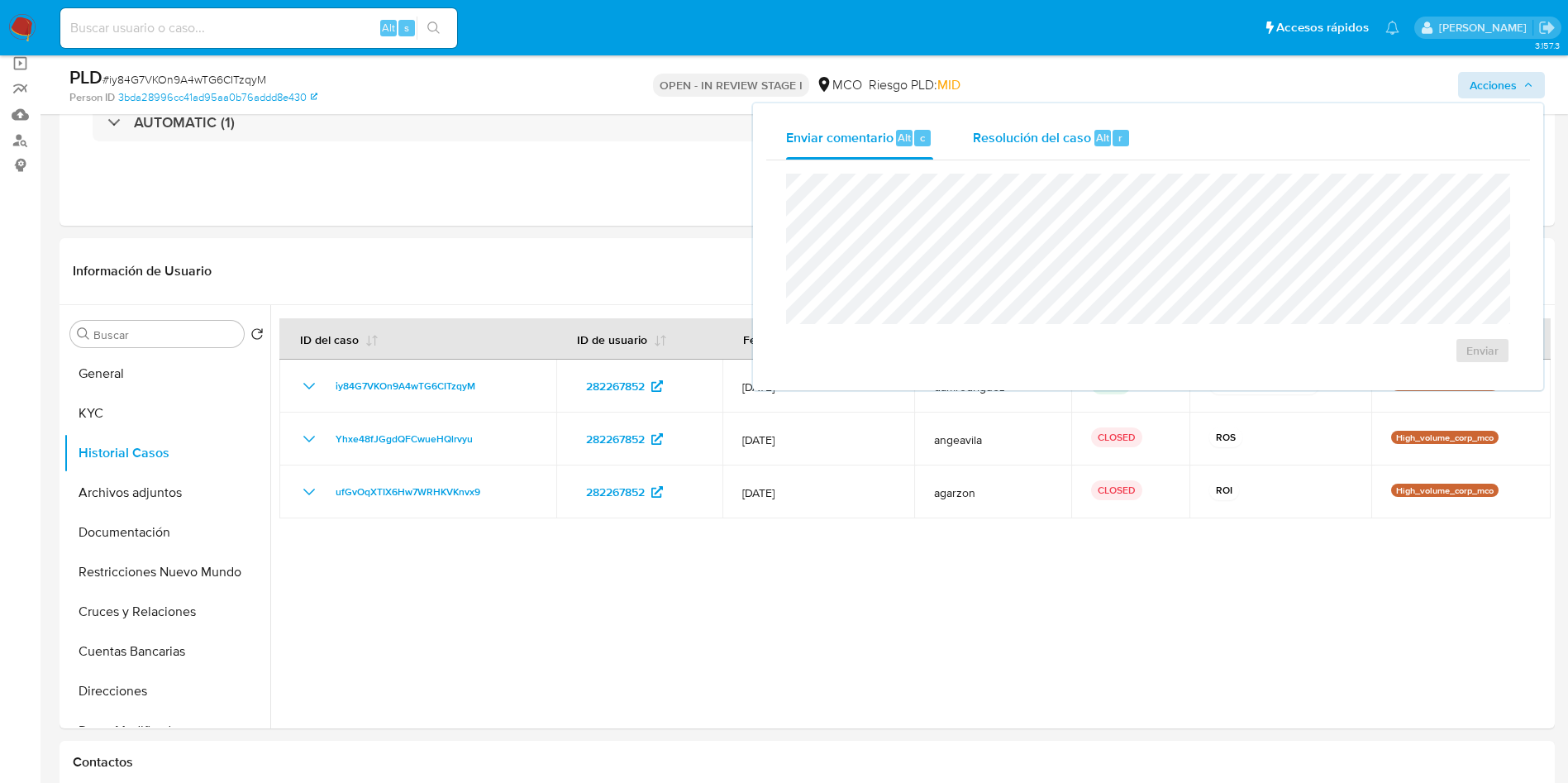
click at [1003, 135] on span "Resolución del caso" at bounding box center [1032, 136] width 119 height 19
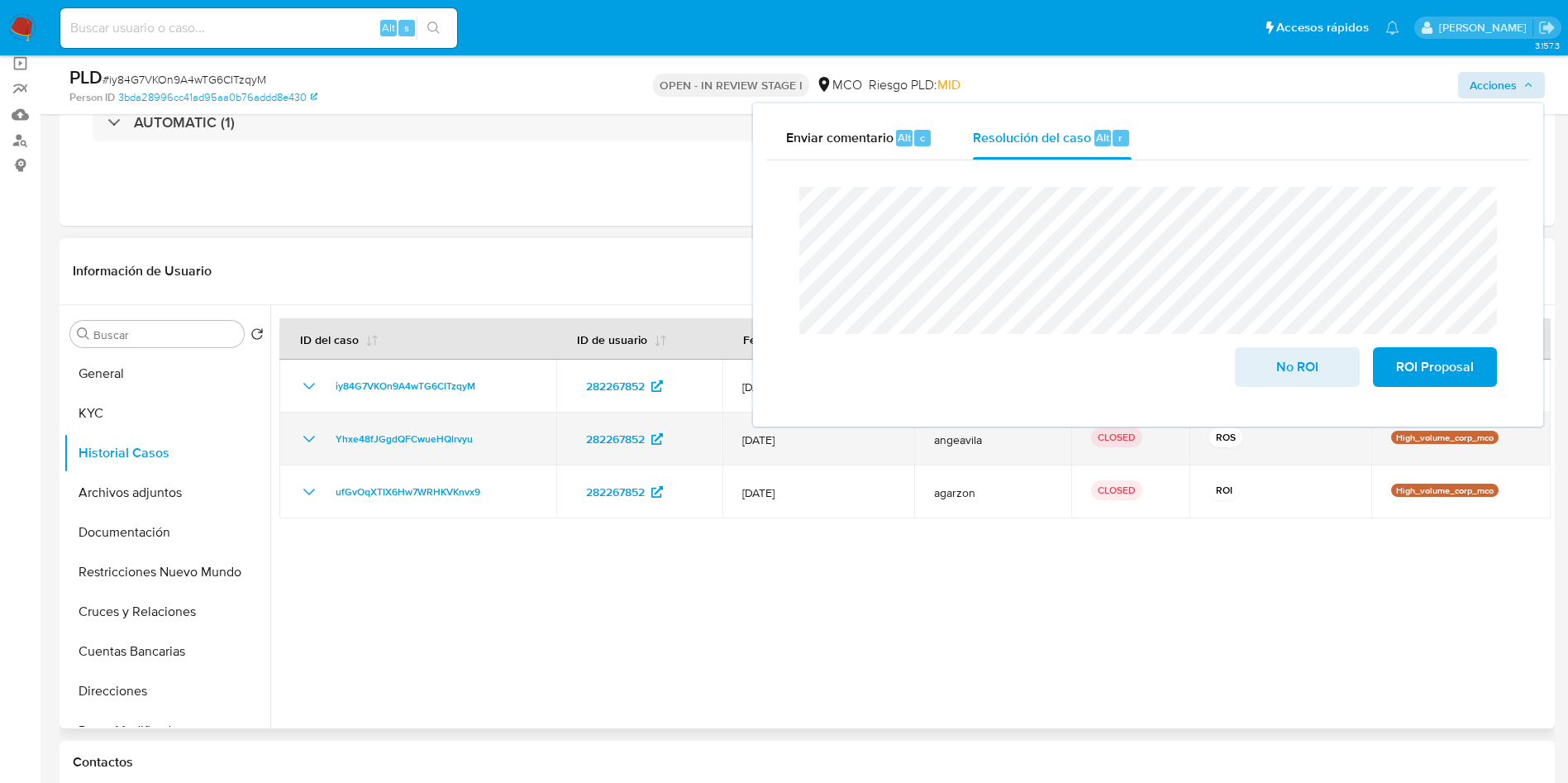
click at [310, 436] on icon "Mostrar/Ocultar" at bounding box center [309, 439] width 20 height 20
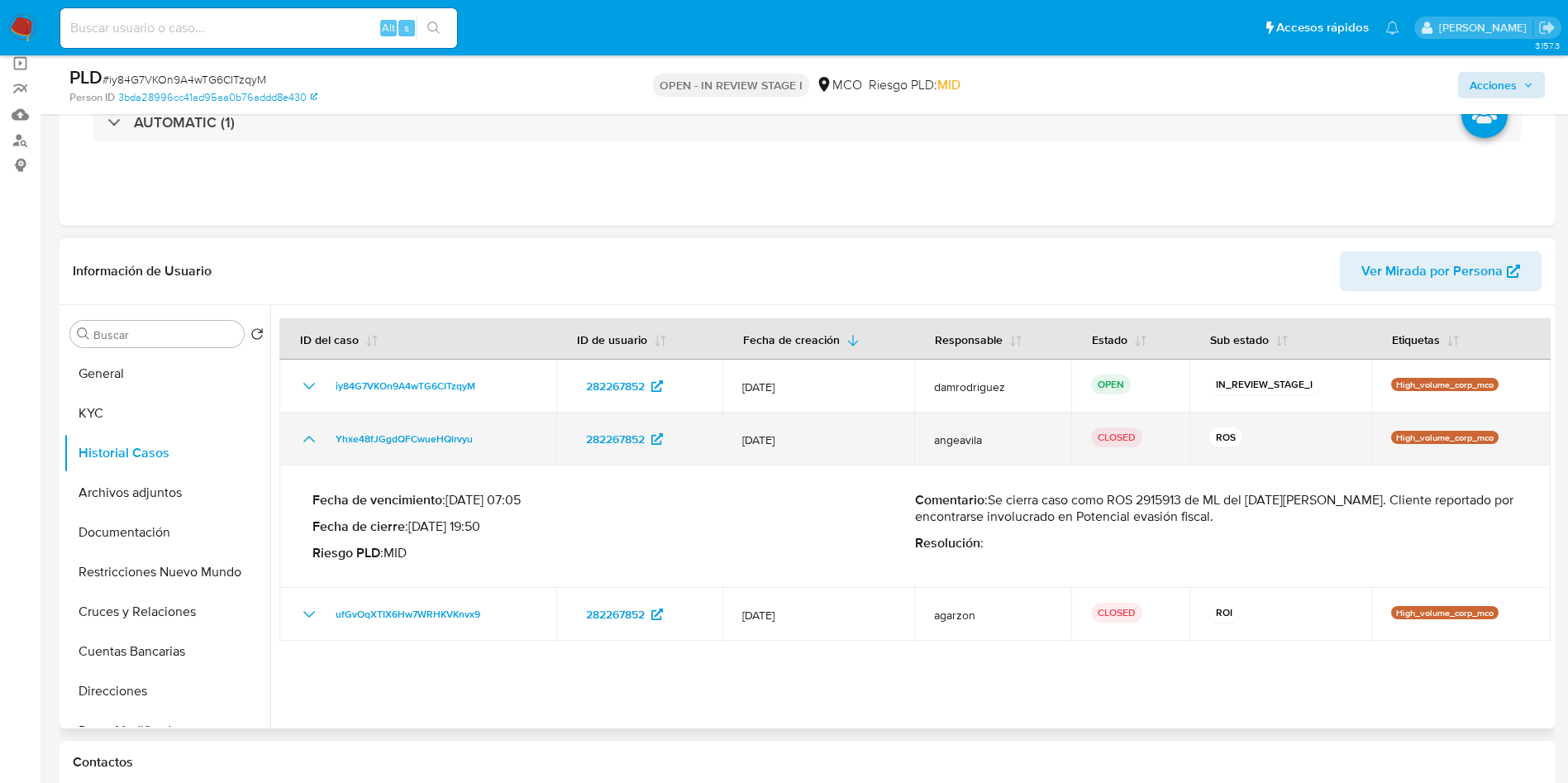
click at [310, 436] on icon "Mostrar/Ocultar" at bounding box center [309, 439] width 20 height 20
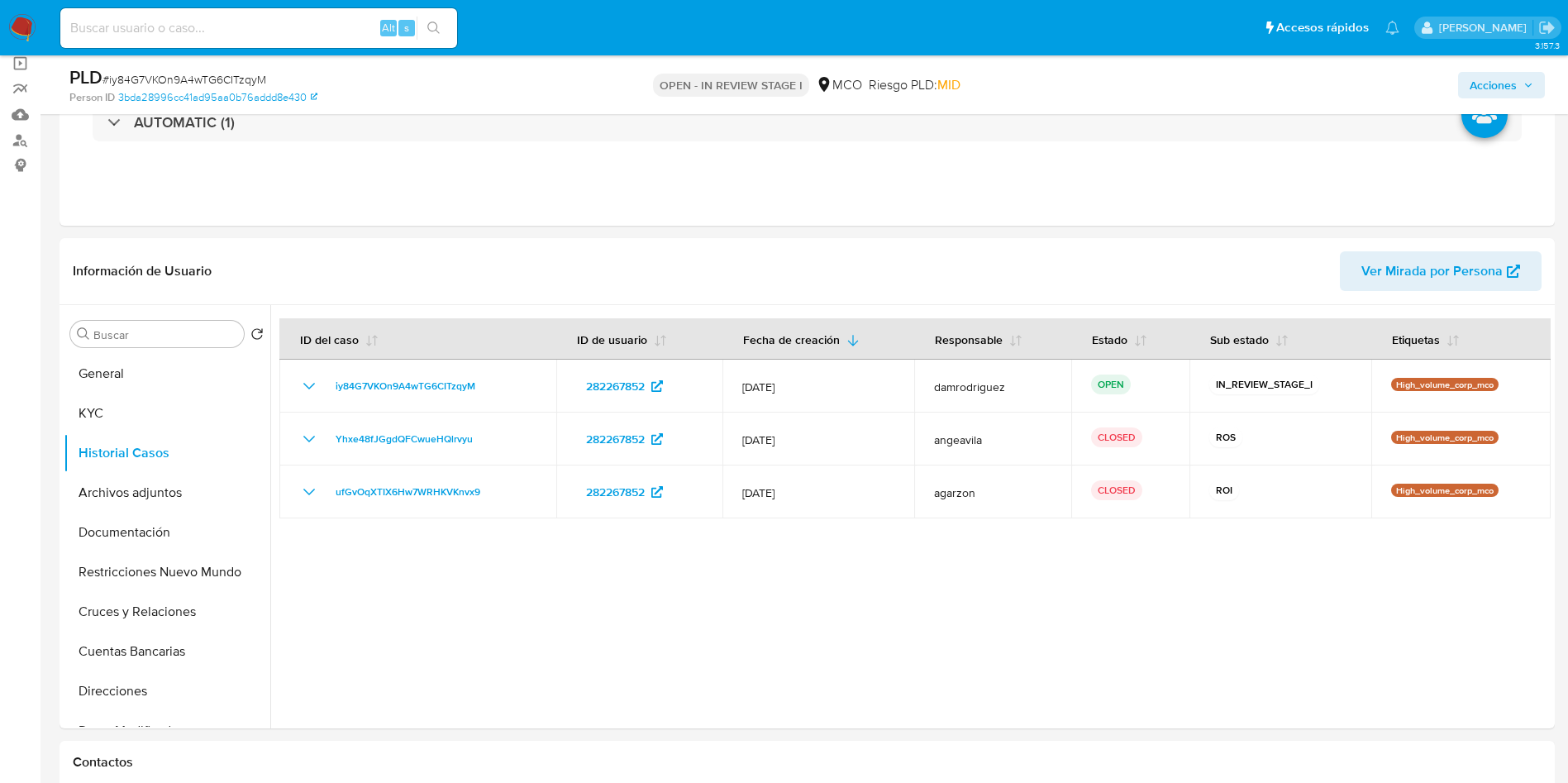
click at [1520, 88] on span "Acciones" at bounding box center [1502, 85] width 64 height 24
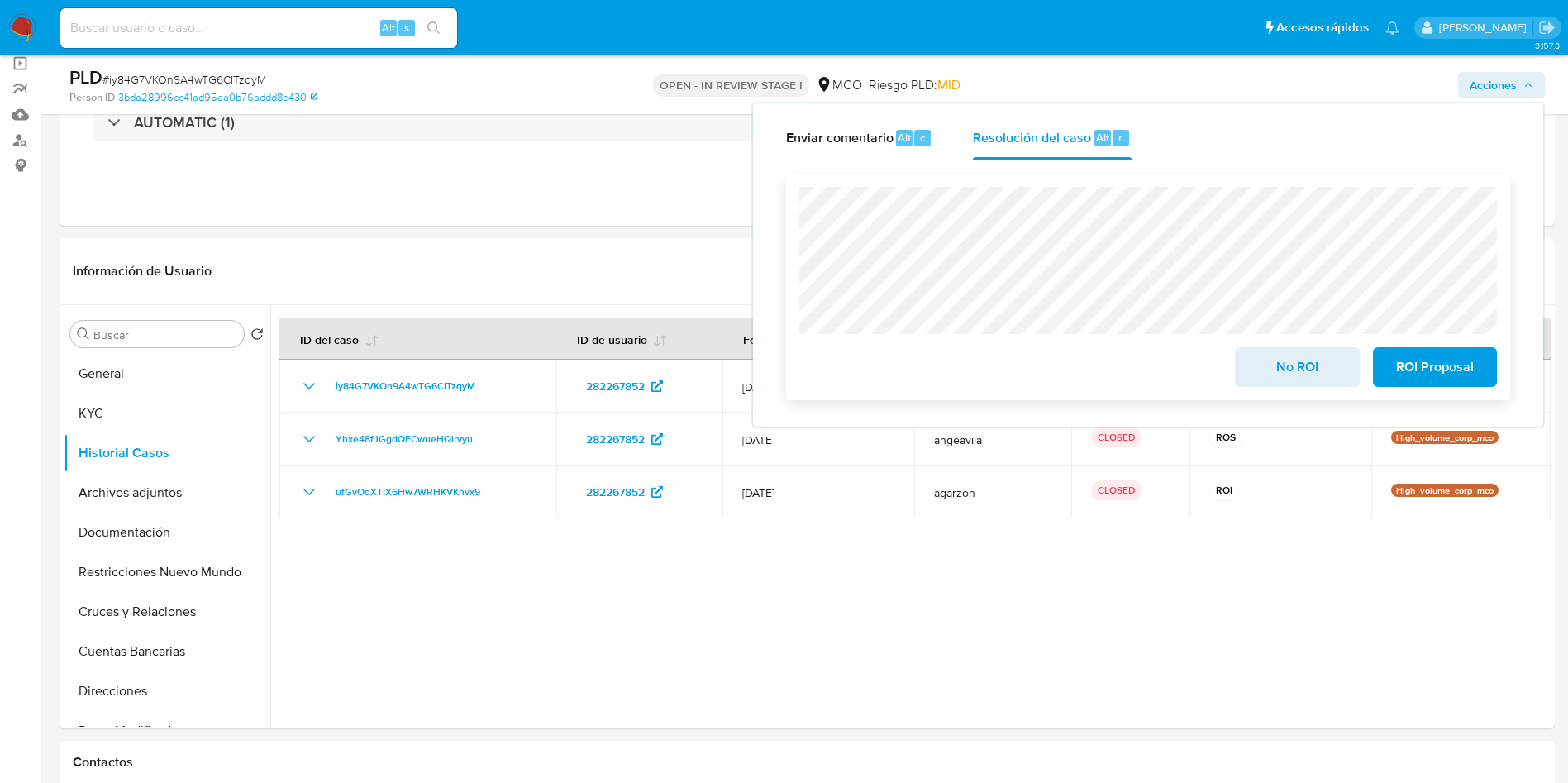
click at [1476, 370] on button "ROI Proposal" at bounding box center [1435, 367] width 124 height 40
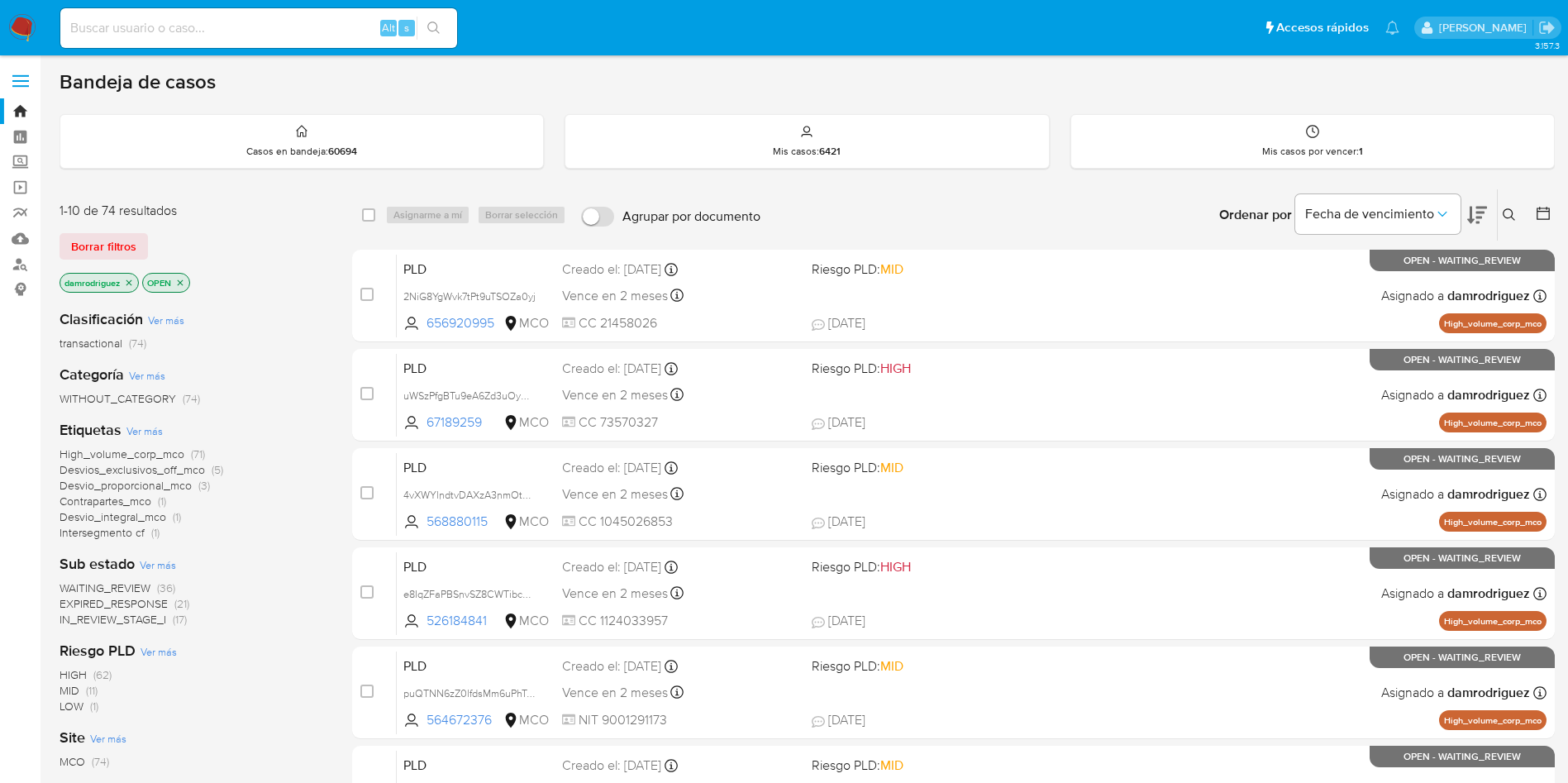
click at [1473, 212] on icon at bounding box center [1477, 216] width 20 height 17
click at [134, 582] on span "WAITING_REVIEW" at bounding box center [104, 588] width 91 height 17
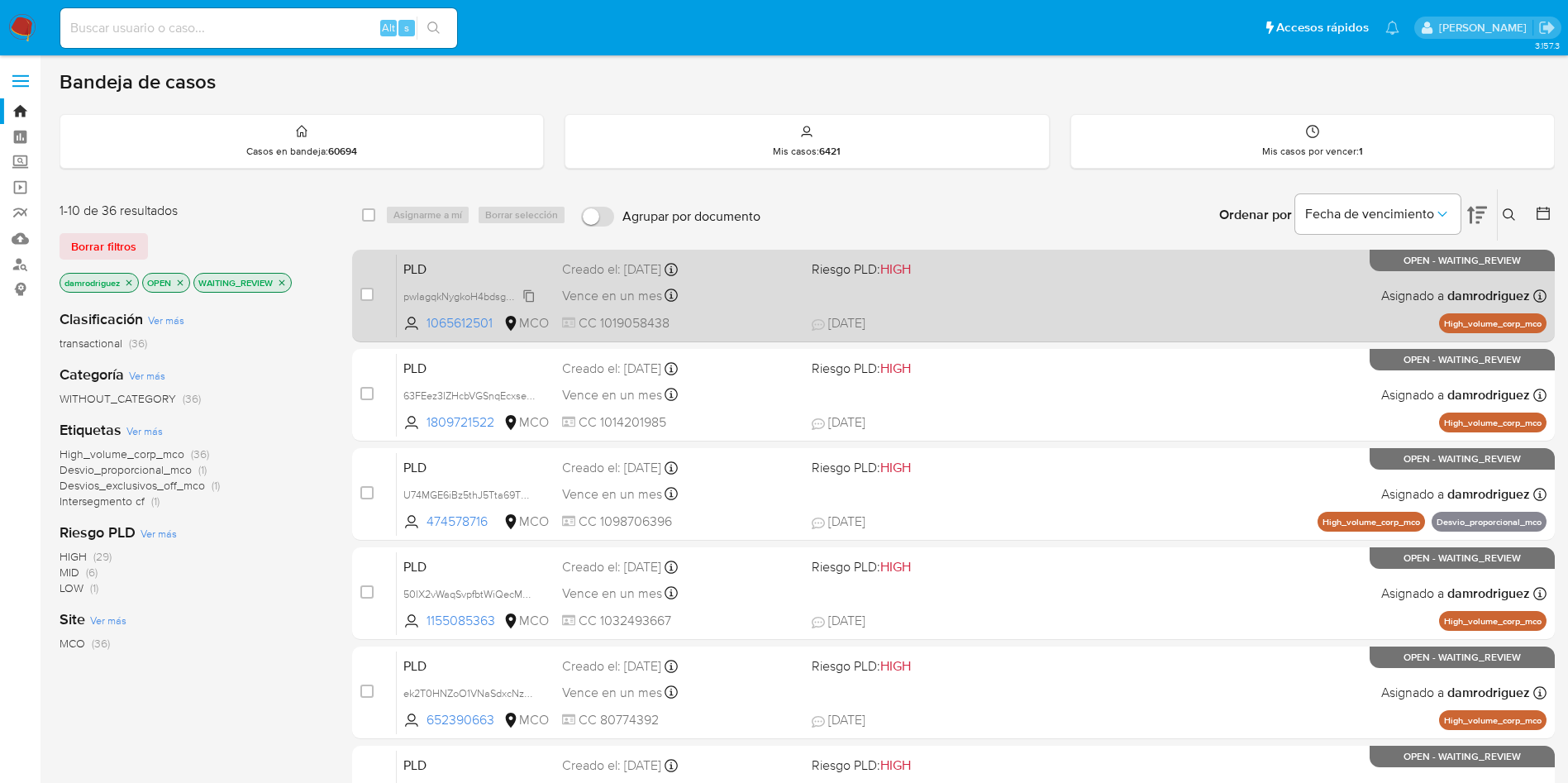
click at [461, 296] on span "pwIagqkNygkoH4bdsgWFc5gC" at bounding box center [474, 295] width 141 height 18
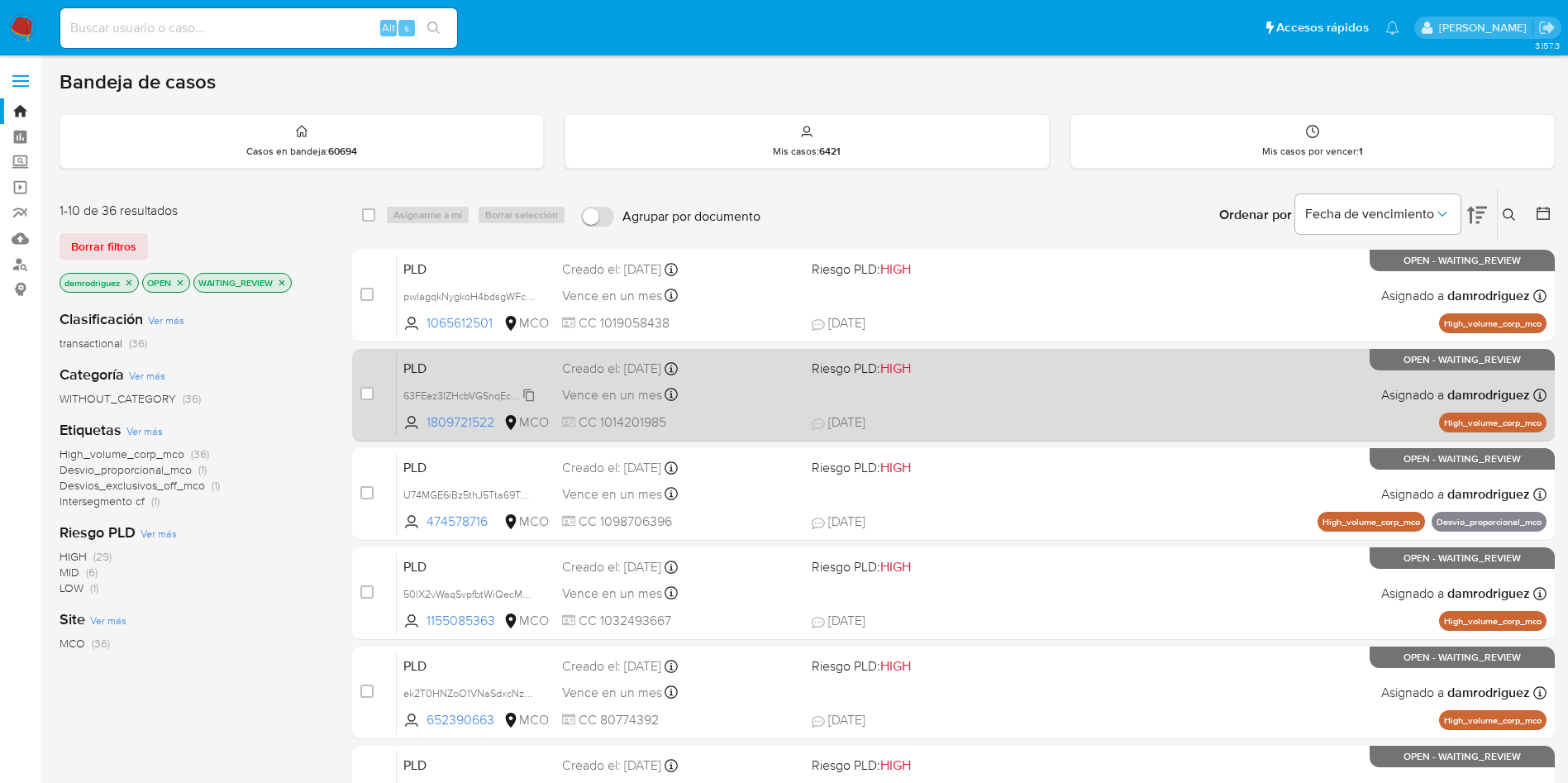
click at [452, 392] on span "63FEez3IZHcbVGSnqEcxseU9" at bounding box center [472, 393] width 136 height 18
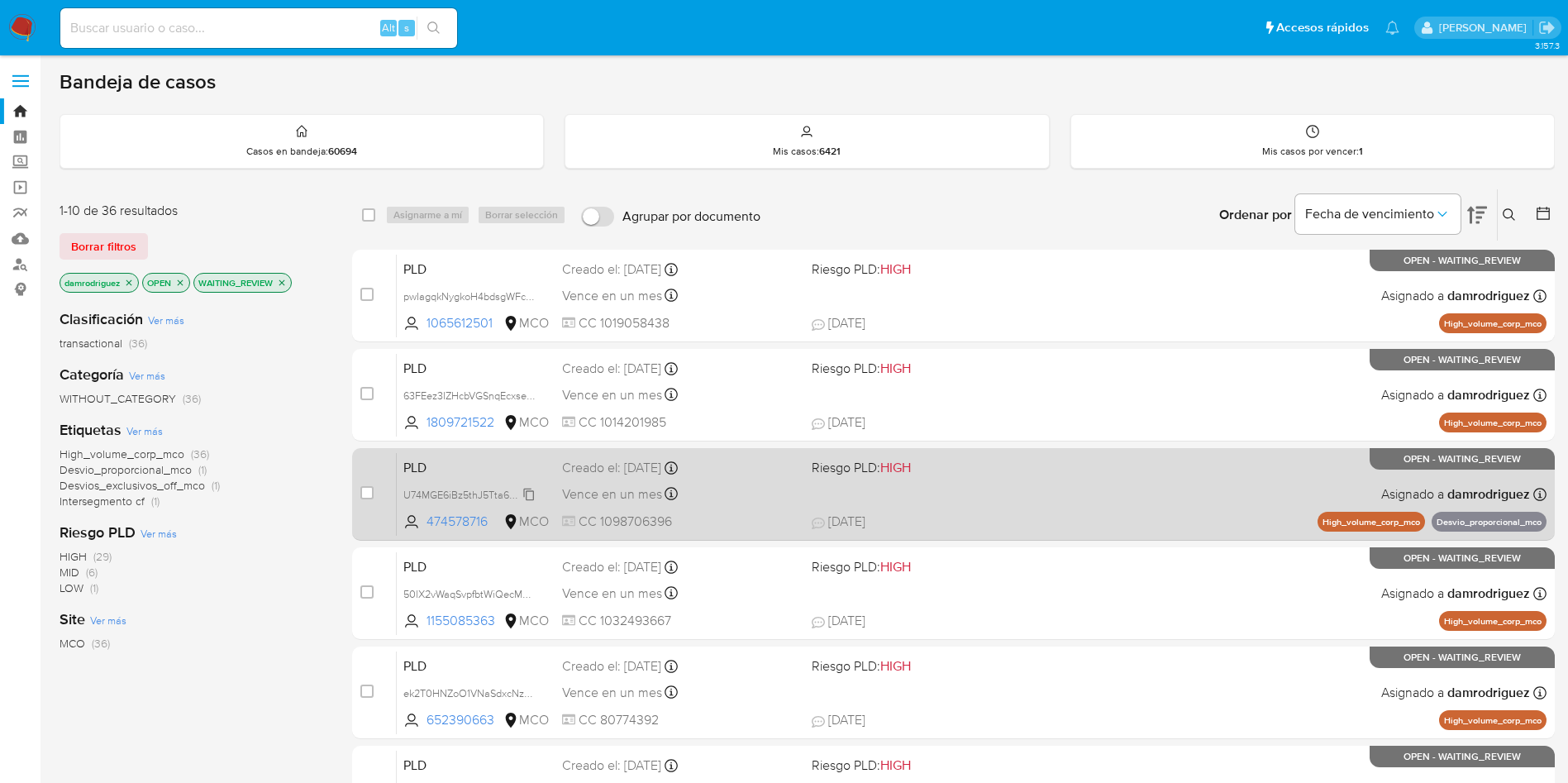
click at [437, 493] on span "U74MGE6iBz5thJ5Tta69TXpp" at bounding box center [472, 493] width 136 height 18
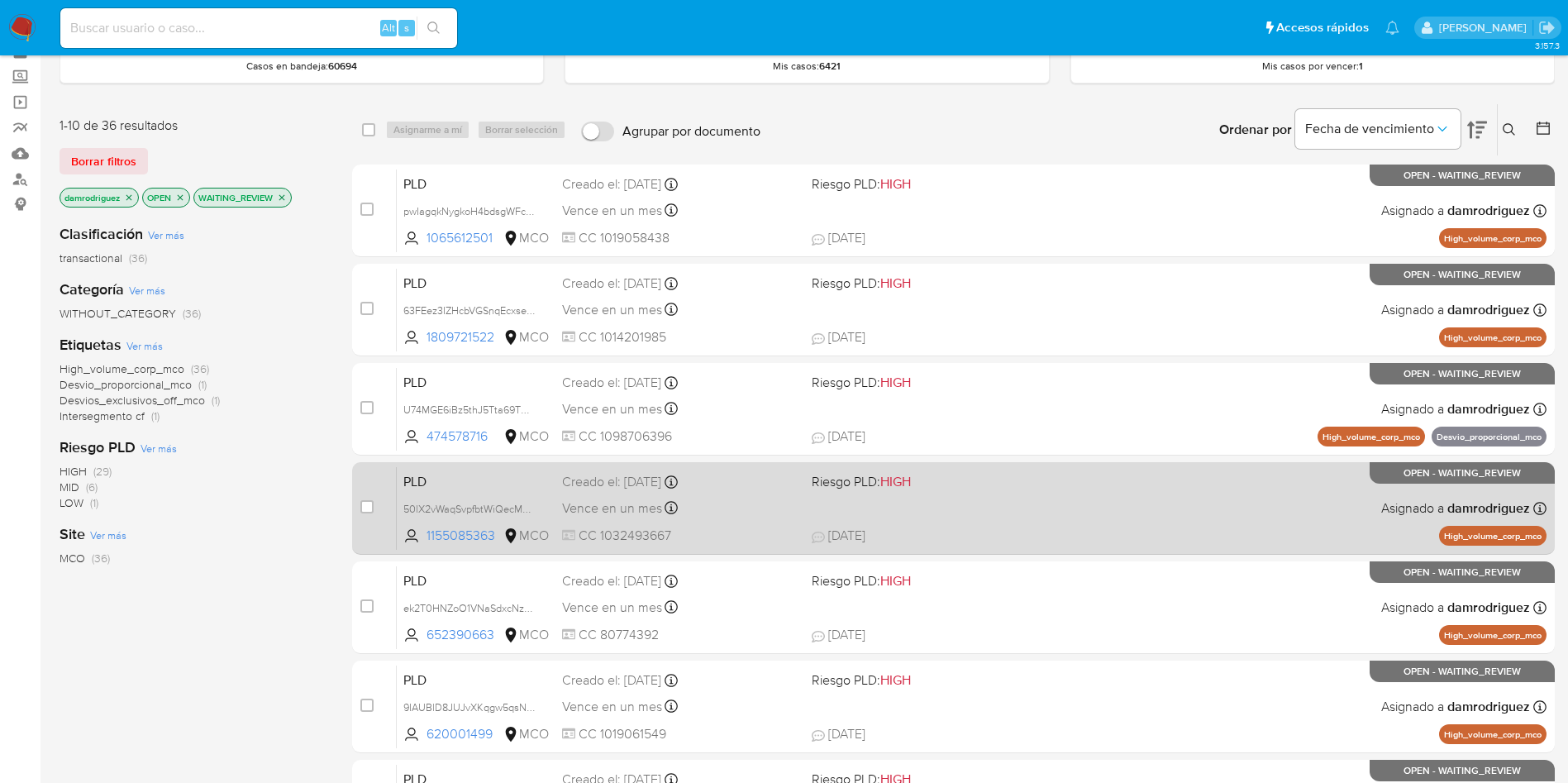
scroll to position [124, 0]
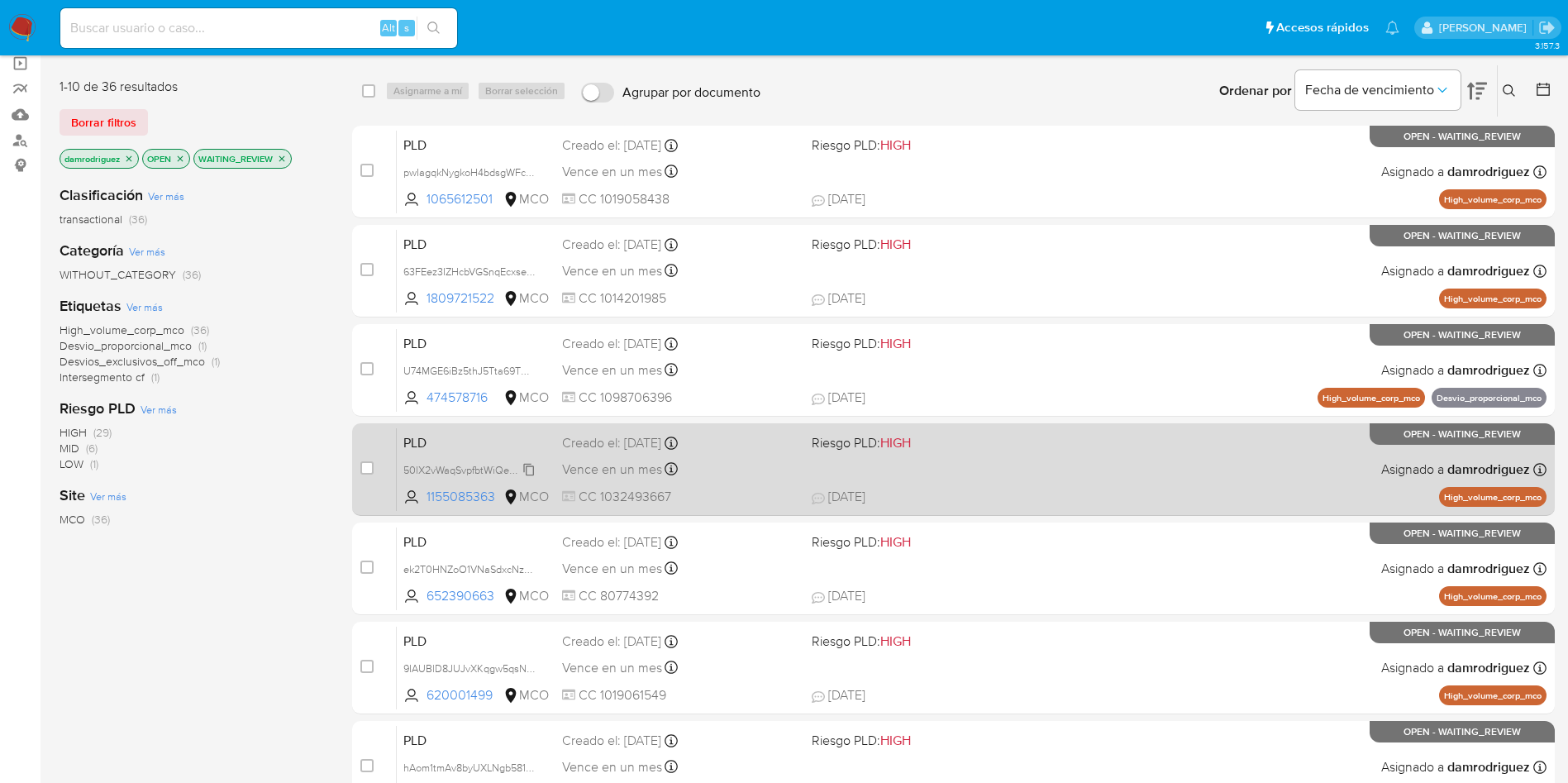
click at [460, 466] on span "50lX2vWaqSvpfbtWiQecM0Rs" at bounding box center [472, 468] width 137 height 18
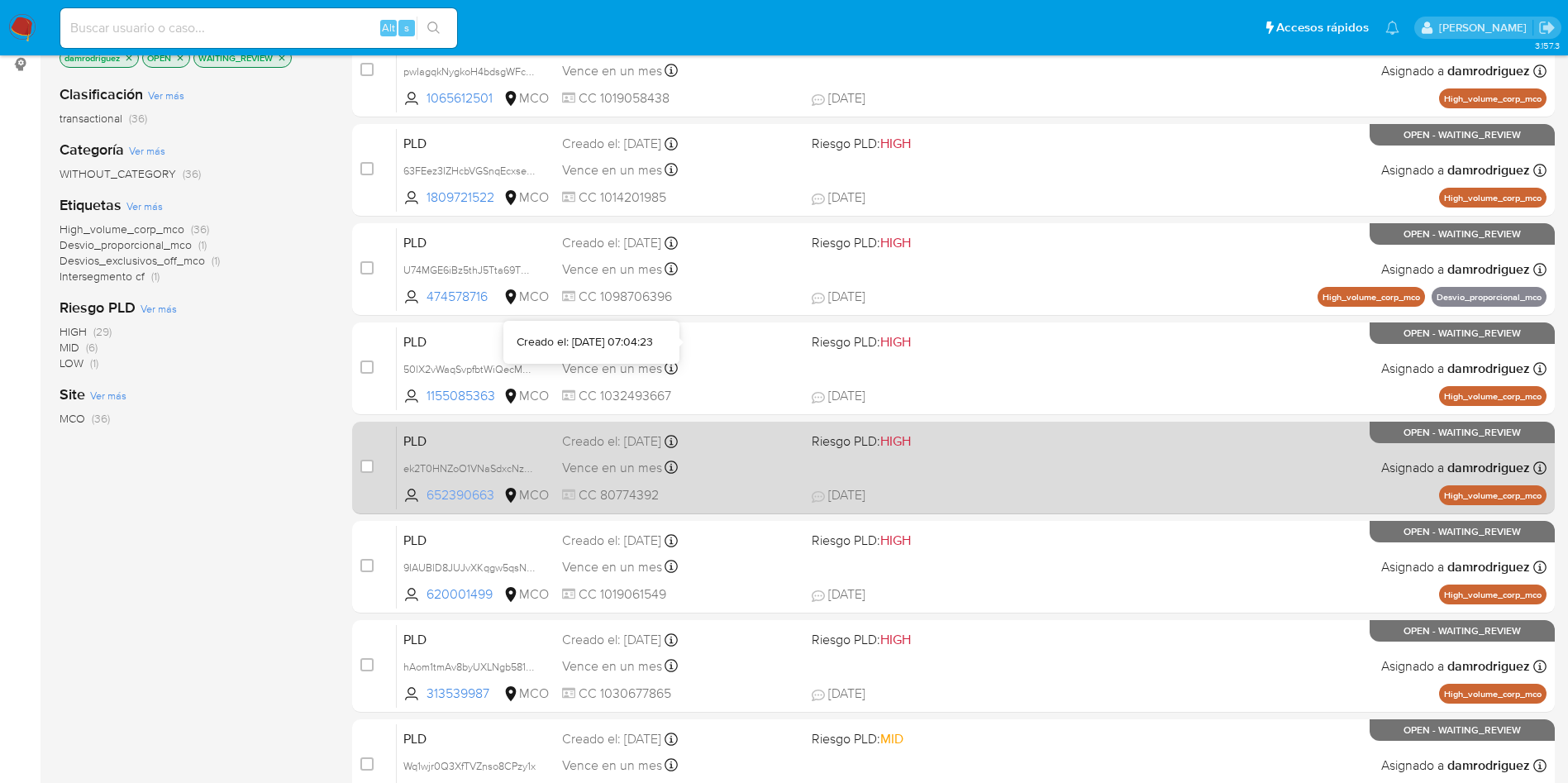
scroll to position [248, 0]
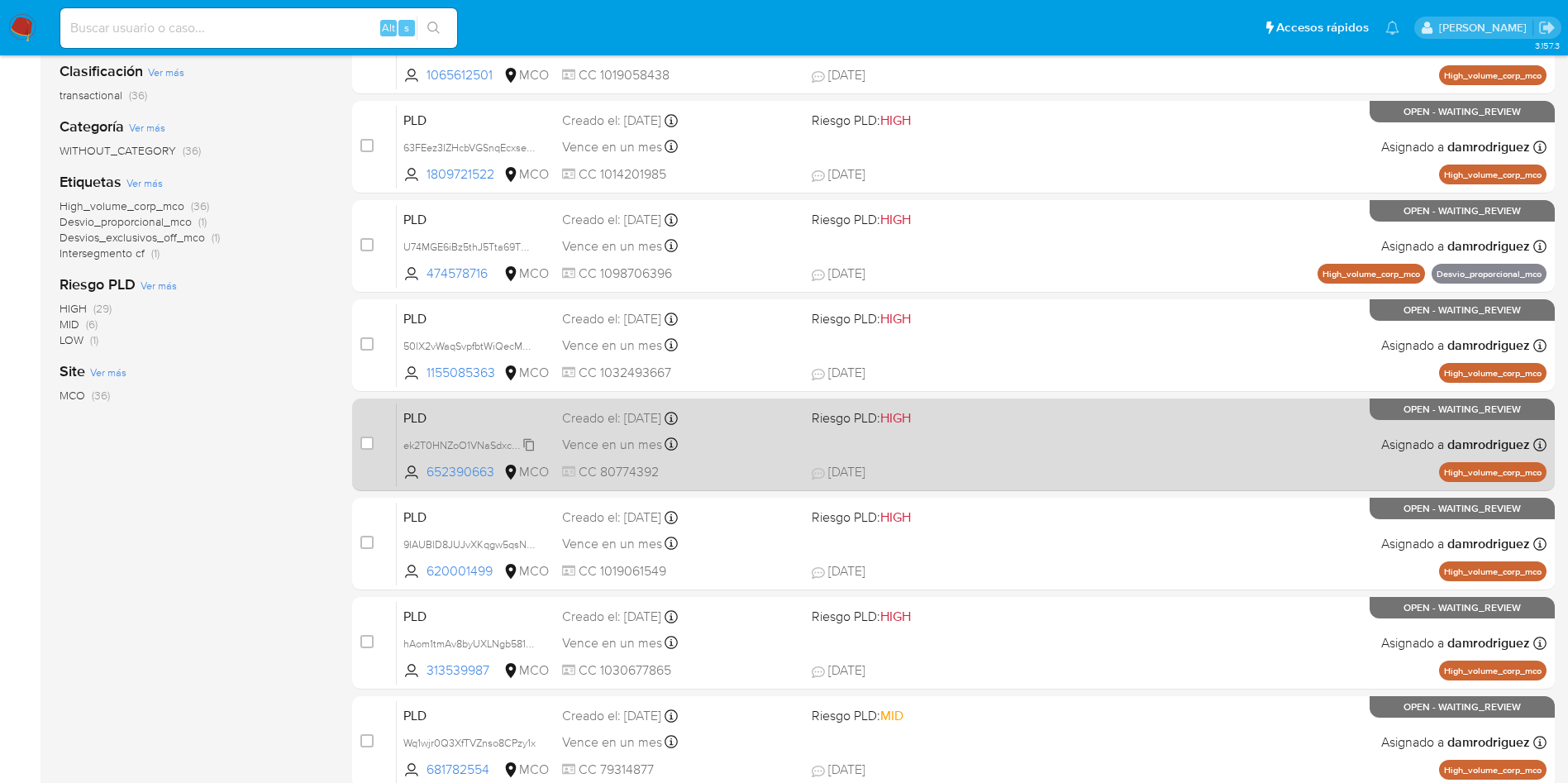
click at [452, 439] on span "ek2T0HNZoO1VNaSdxcNzJtHU" at bounding box center [475, 443] width 144 height 18
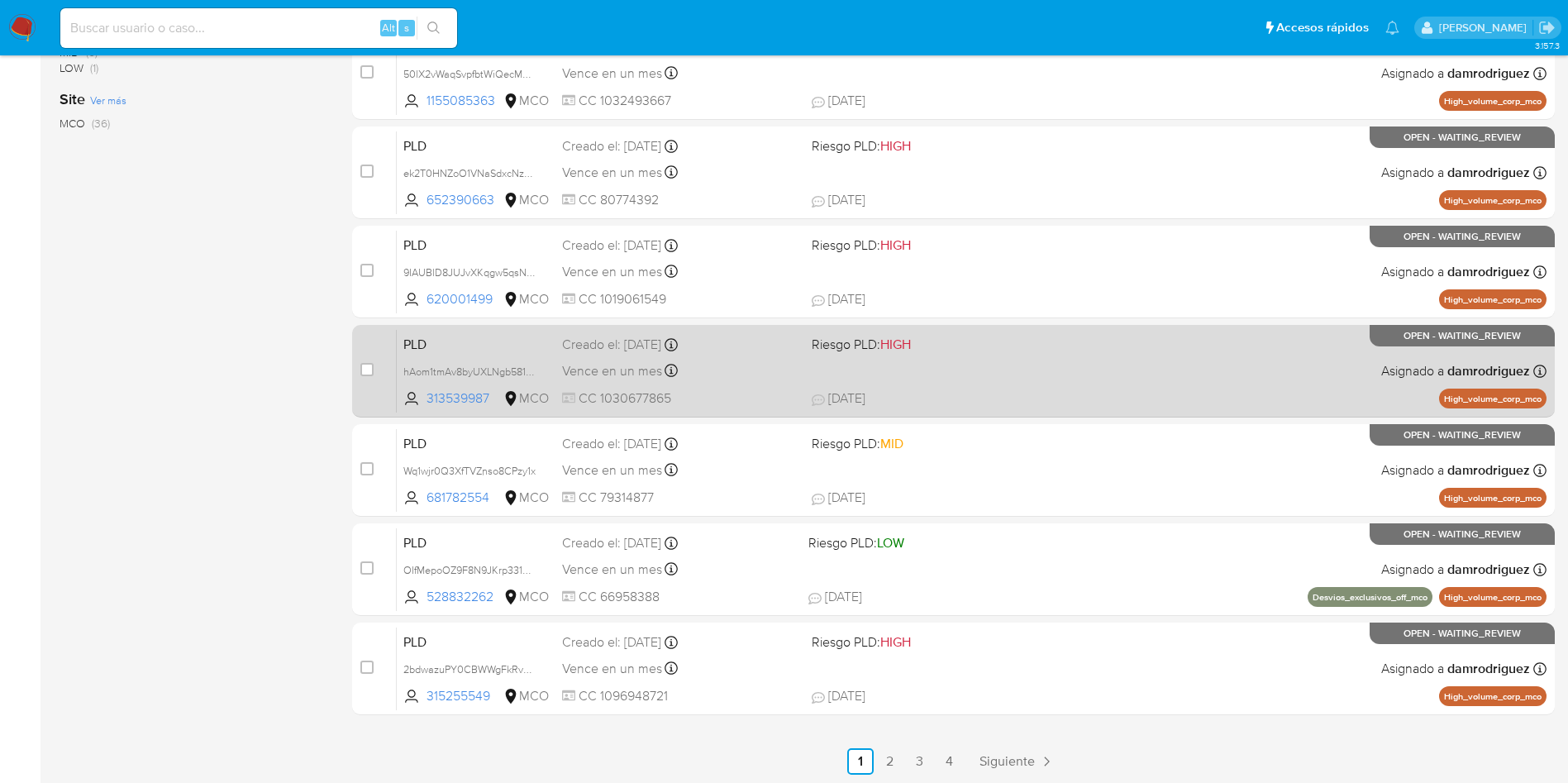
scroll to position [522, 0]
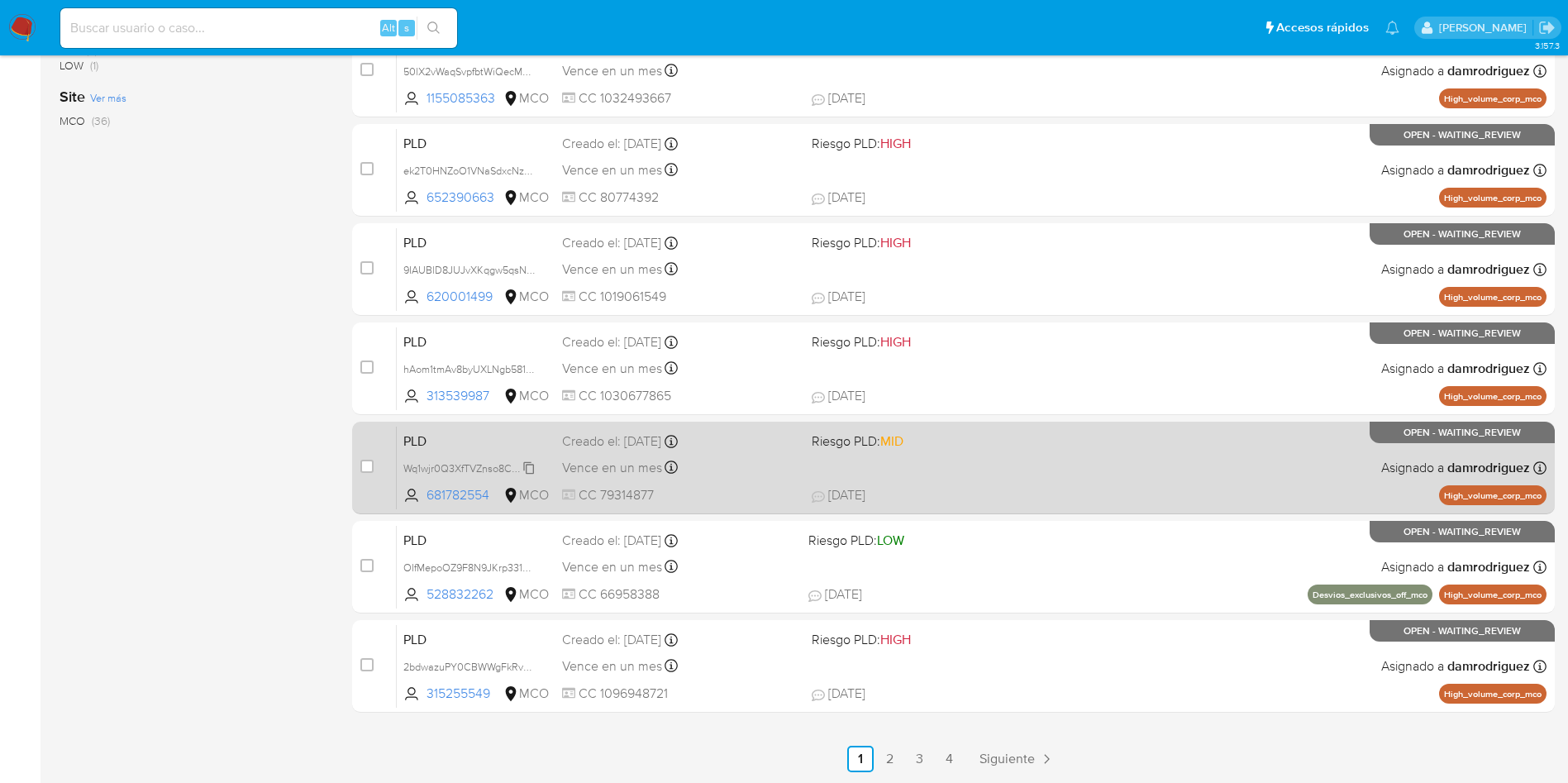
click at [473, 466] on span "Wq1wjr0Q3XfTVZnso8CPzy1x" at bounding box center [470, 467] width 133 height 18
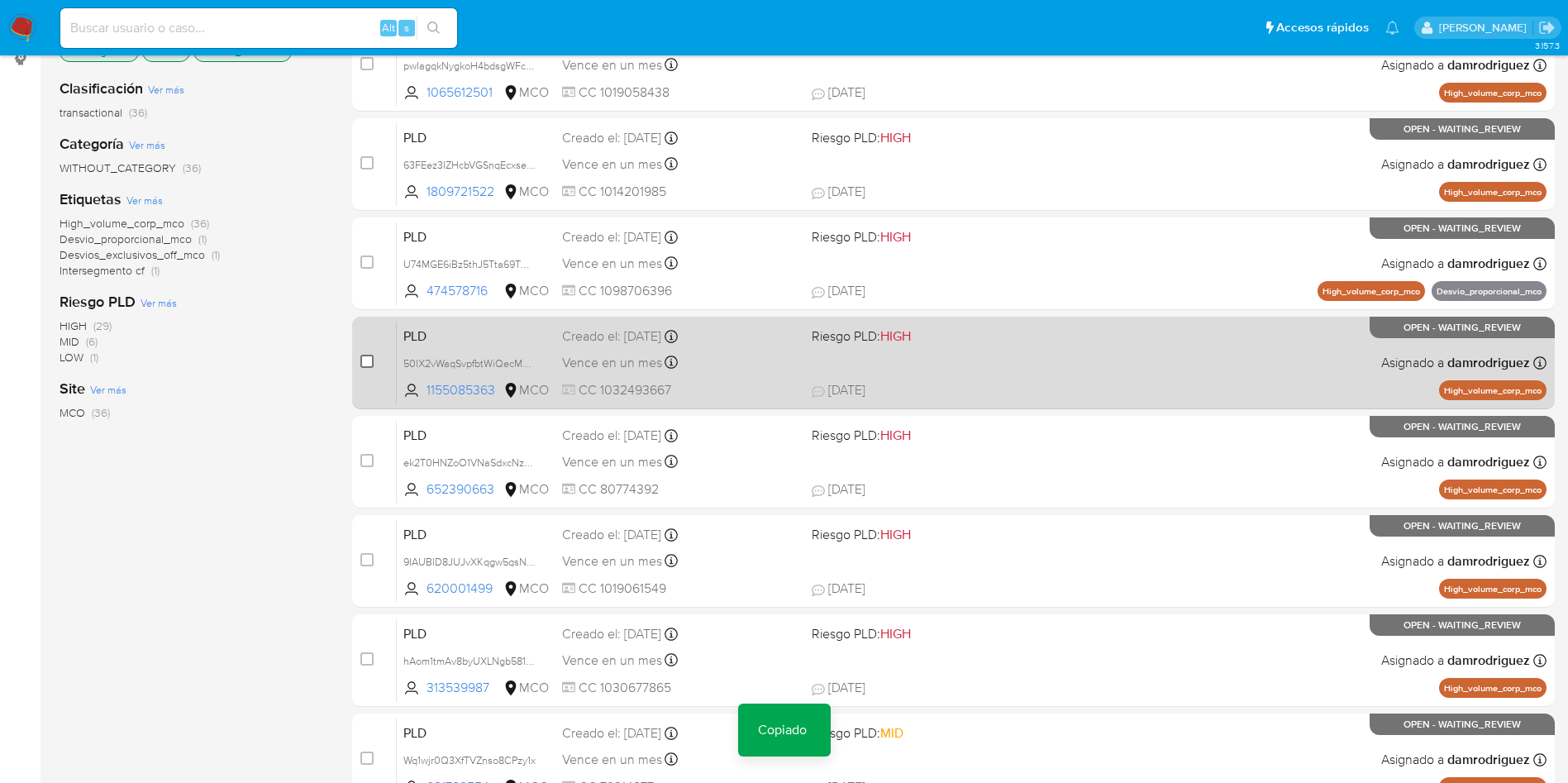
scroll to position [0, 0]
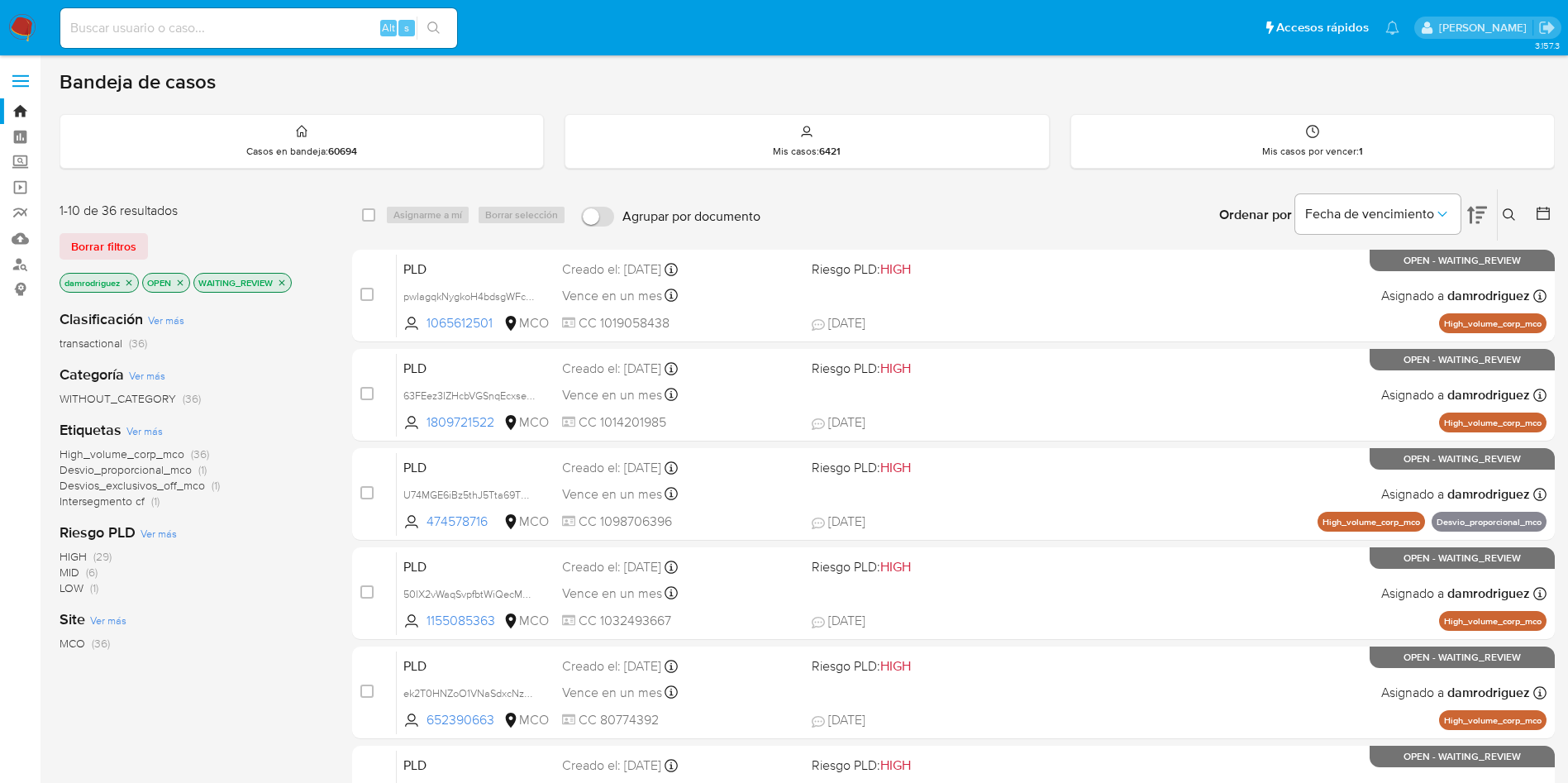
click at [284, 280] on icon "close-filter" at bounding box center [281, 282] width 10 height 10
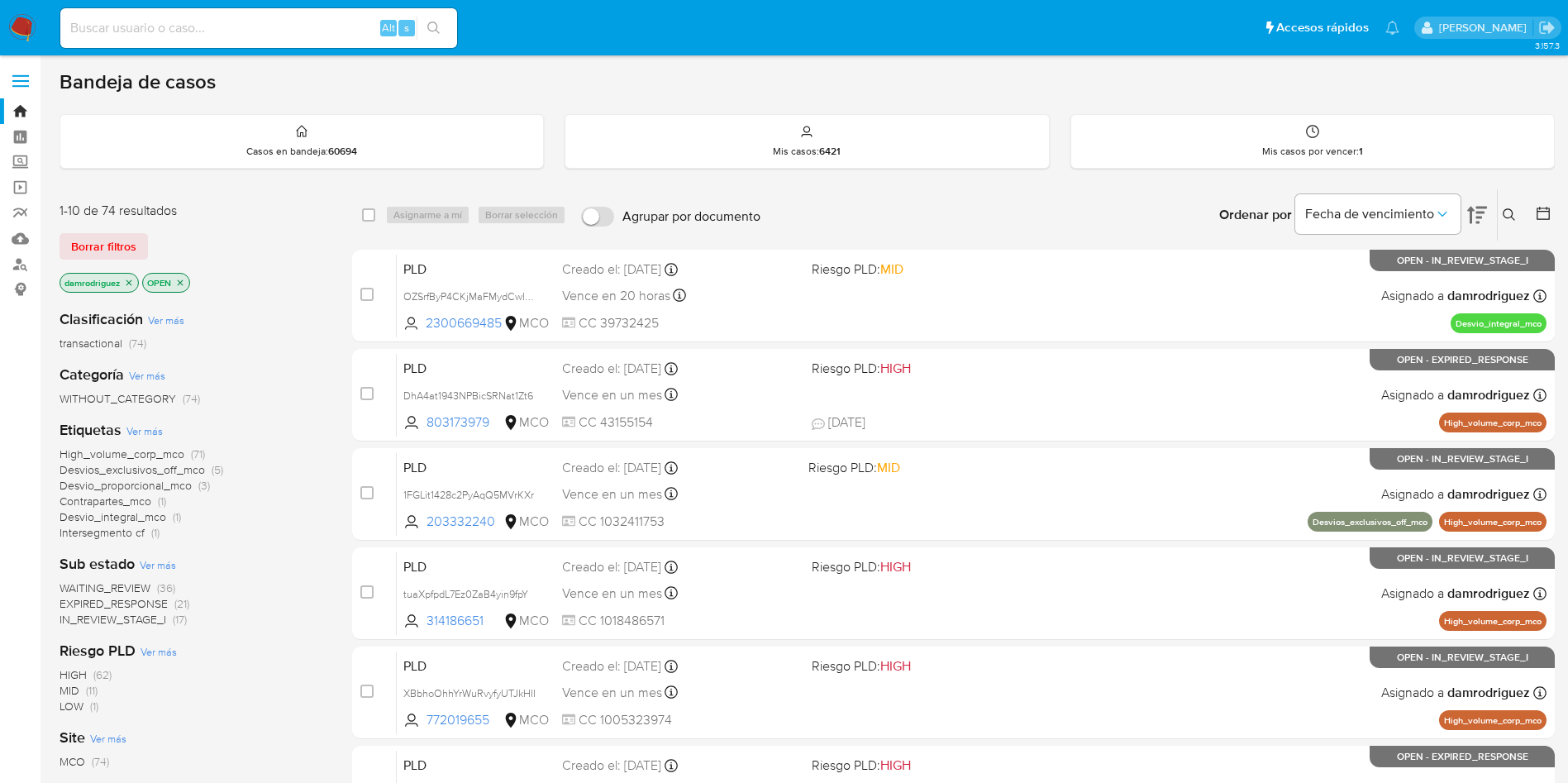
click at [119, 619] on span "IN_REVIEW_STAGE_I" at bounding box center [112, 619] width 106 height 17
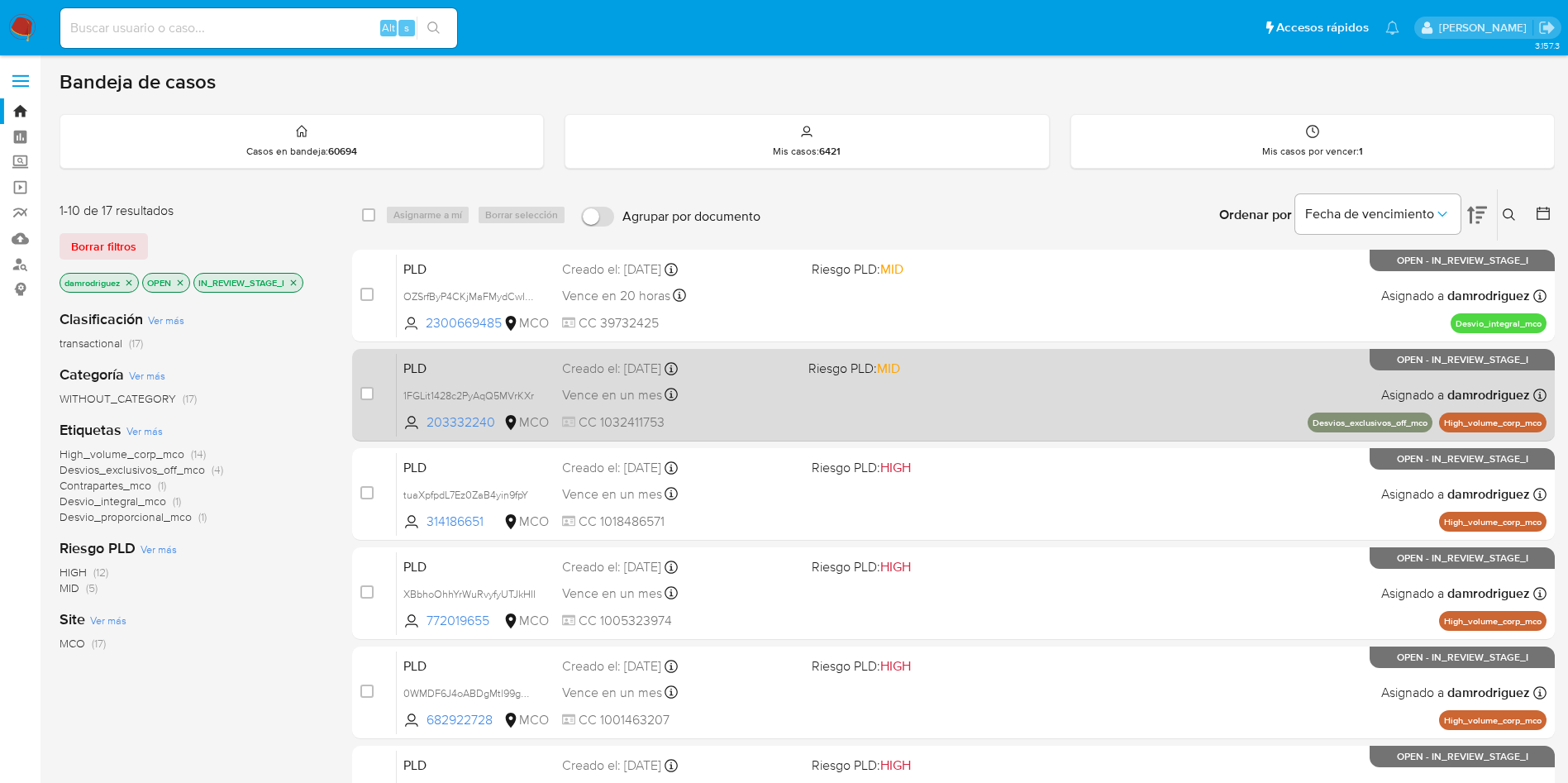
click at [479, 367] on span "PLD" at bounding box center [476, 367] width 146 height 22
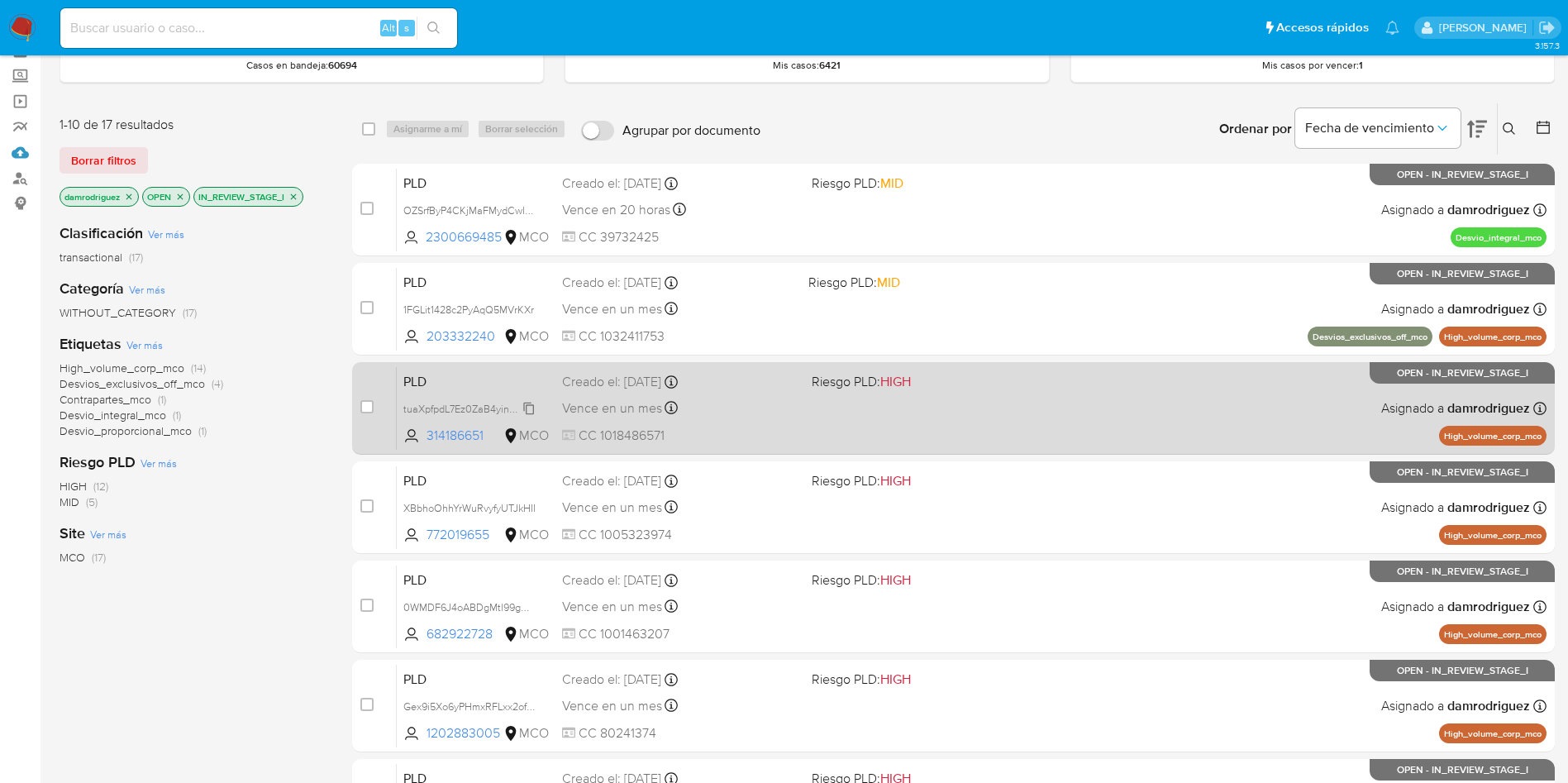
scroll to position [124, 0]
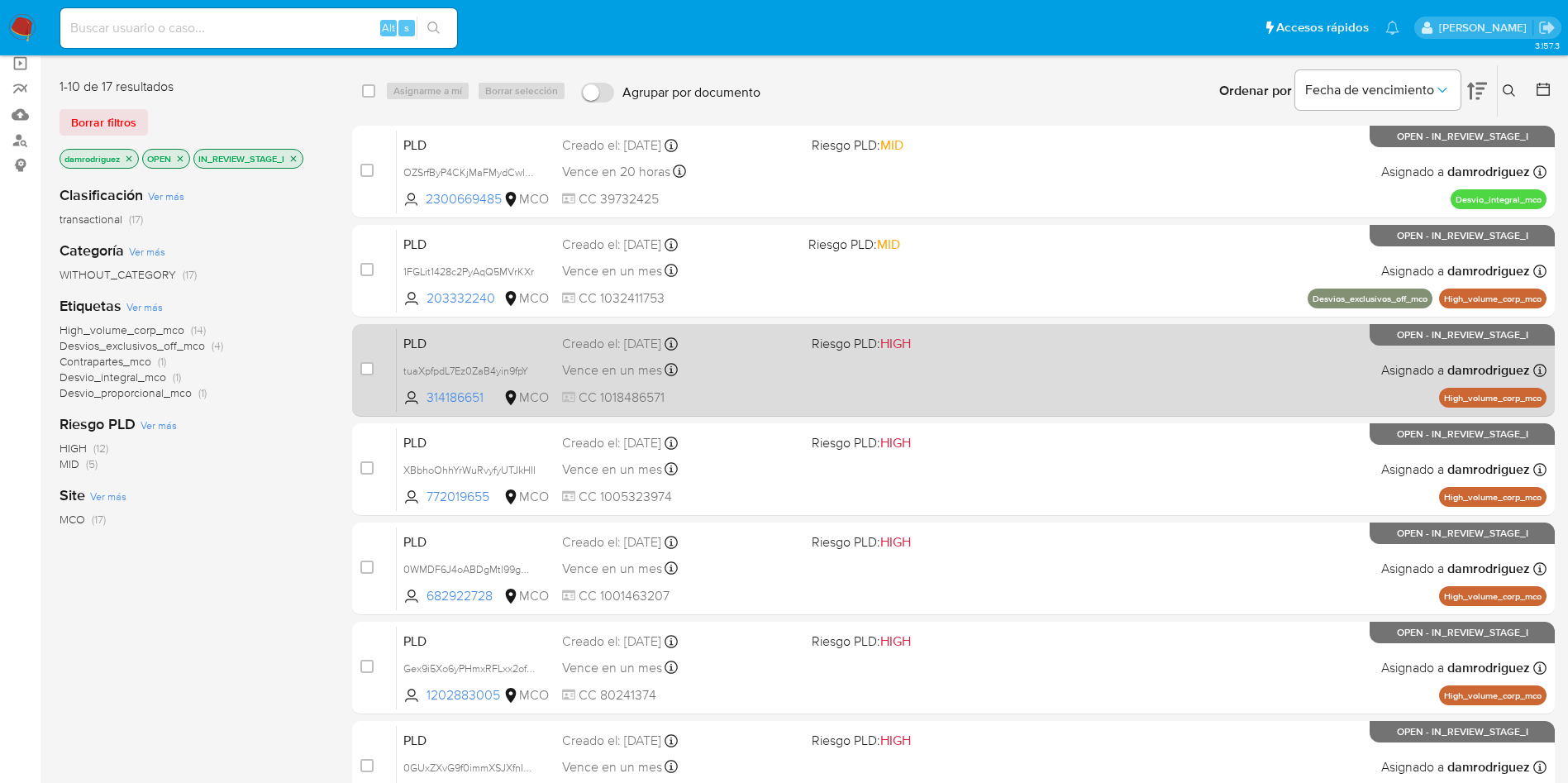
drag, startPoint x: 490, startPoint y: 404, endPoint x: 391, endPoint y: 358, distance: 109.2
click at [391, 358] on div "case-item-checkbox No es posible asignar el caso PLD tuaXpfpdL7Ez0ZaB4yin9fpY 3…" at bounding box center [953, 370] width 1203 height 92
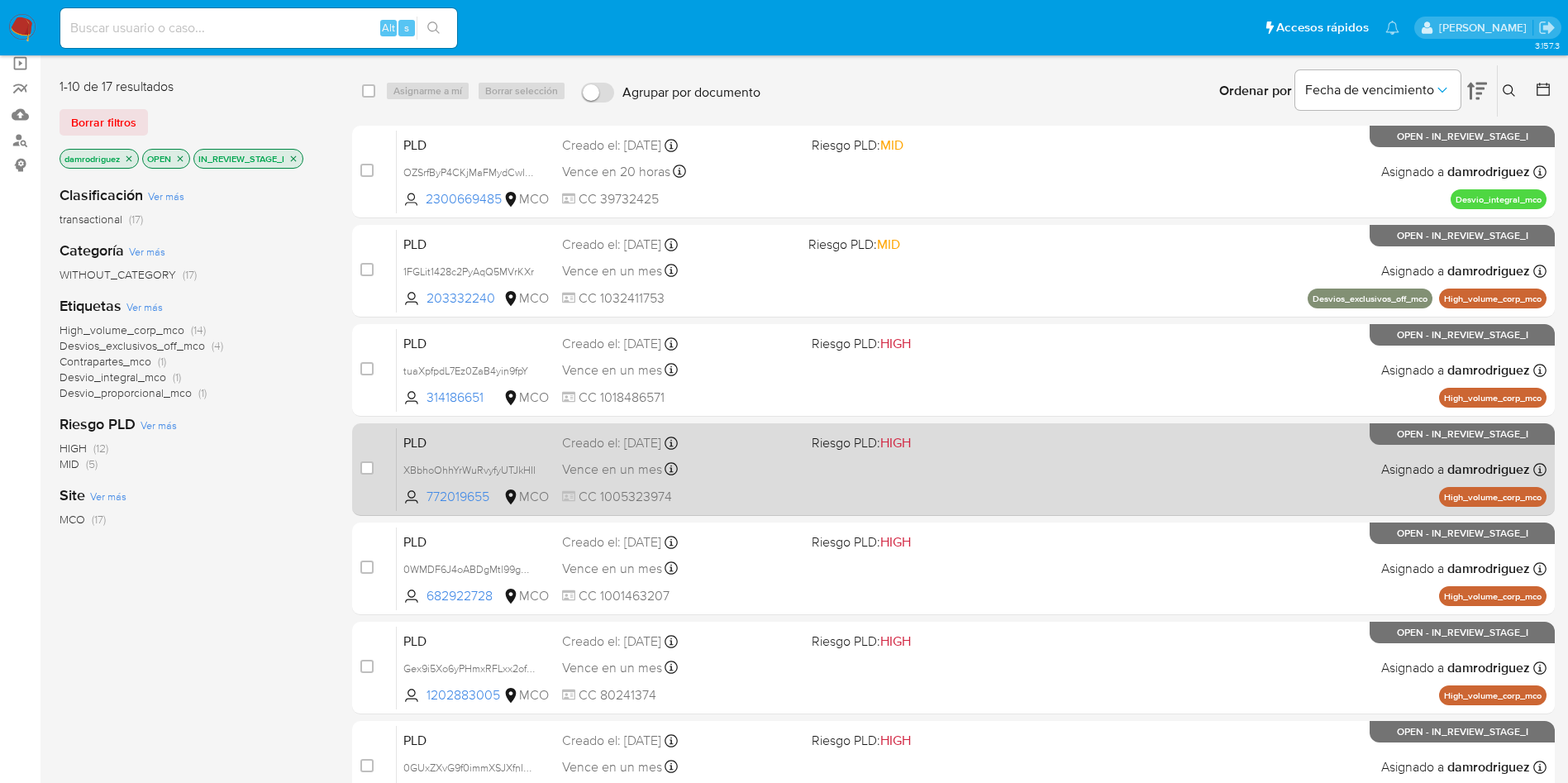
drag, startPoint x: 497, startPoint y: 499, endPoint x: 389, endPoint y: 466, distance: 112.9
click at [389, 466] on div "case-item-checkbox No es posible asignar el caso PLD XBbhoOhhYrWuRvyfyUTJkHII 7…" at bounding box center [953, 470] width 1203 height 92
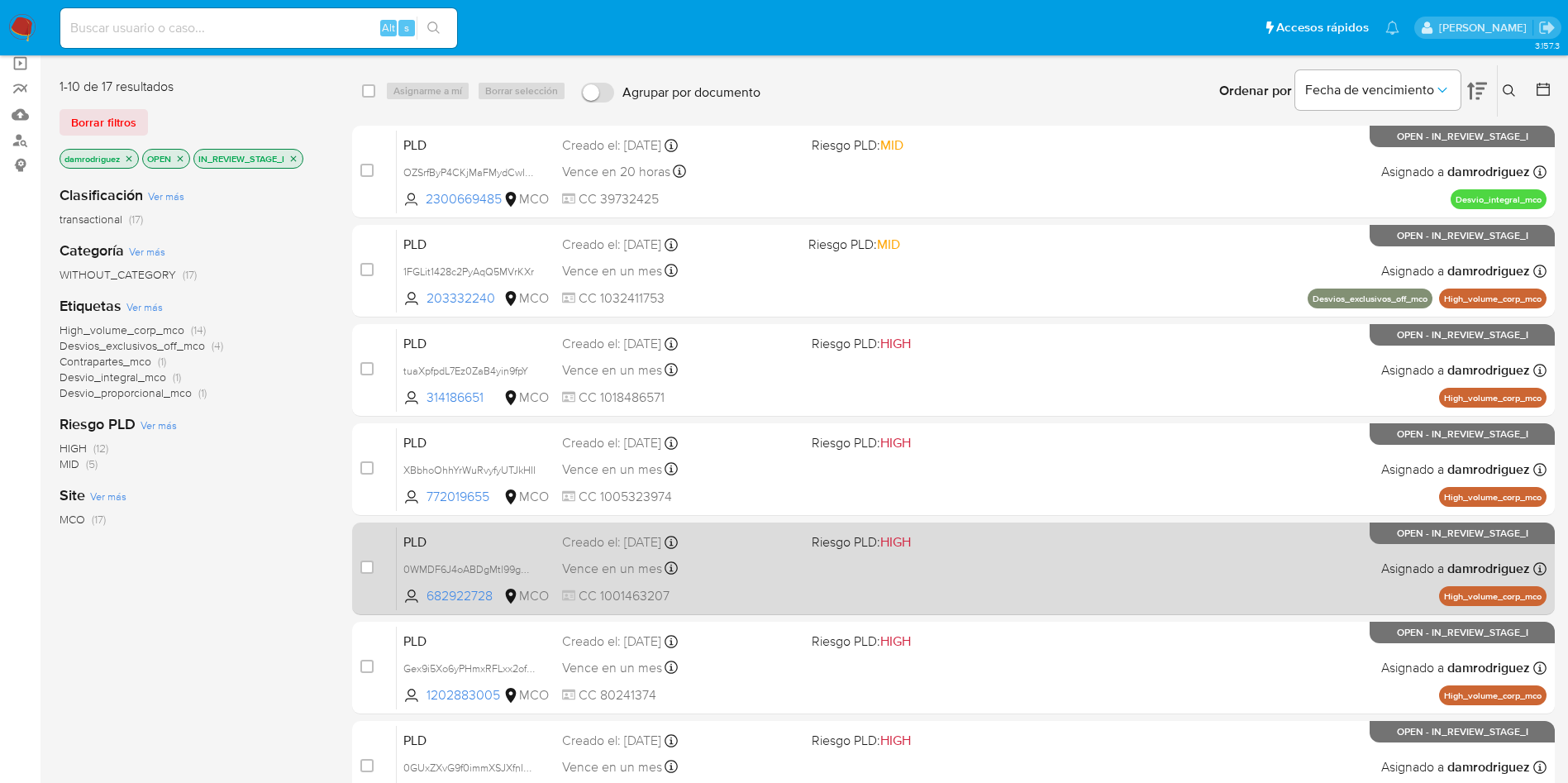
drag, startPoint x: 500, startPoint y: 599, endPoint x: 382, endPoint y: 548, distance: 128.5
click at [382, 548] on div "case-item-checkbox No es posible asignar el caso PLD 0WMDF6J4oABDgMtl99gBjKkX 6…" at bounding box center [953, 568] width 1203 height 92
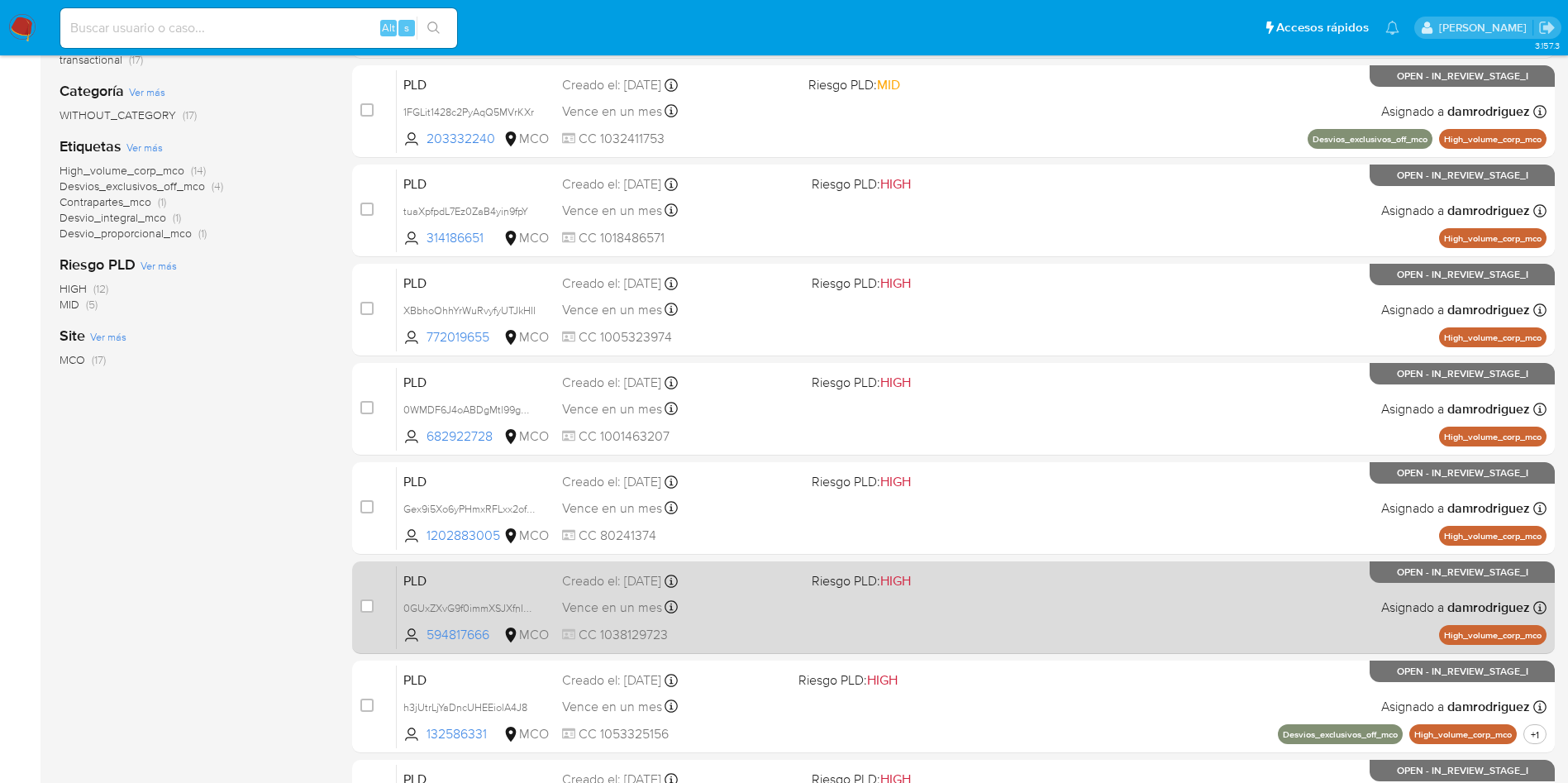
scroll to position [372, 0]
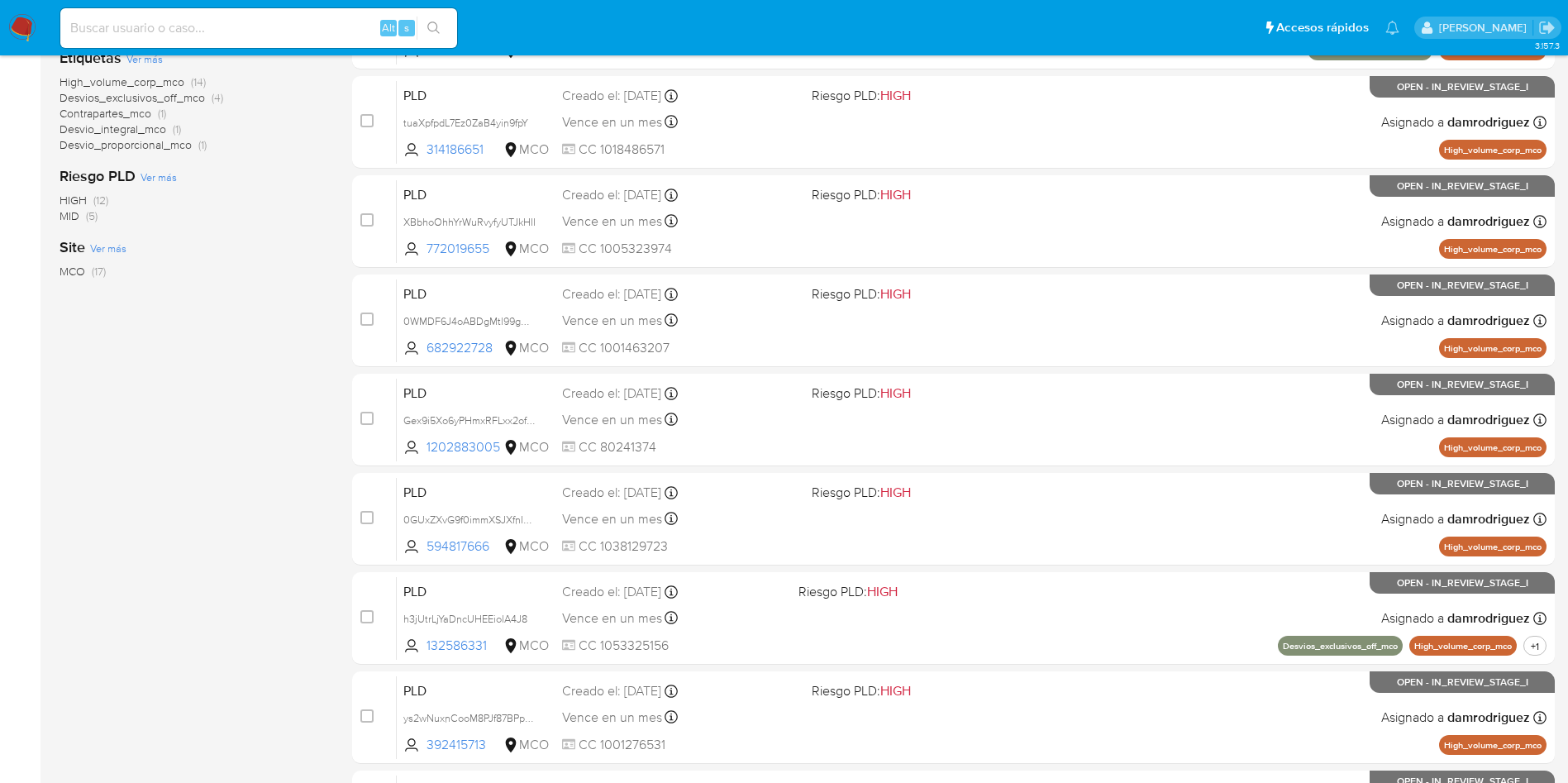
drag, startPoint x: 503, startPoint y: 452, endPoint x: 328, endPoint y: 153, distance: 346.4
click at [374, 400] on div "case-item-checkbox No es posible asignar el caso PLD Gex9i5Xo6yPHmxRFLxx2ofHf 1…" at bounding box center [953, 420] width 1203 height 92
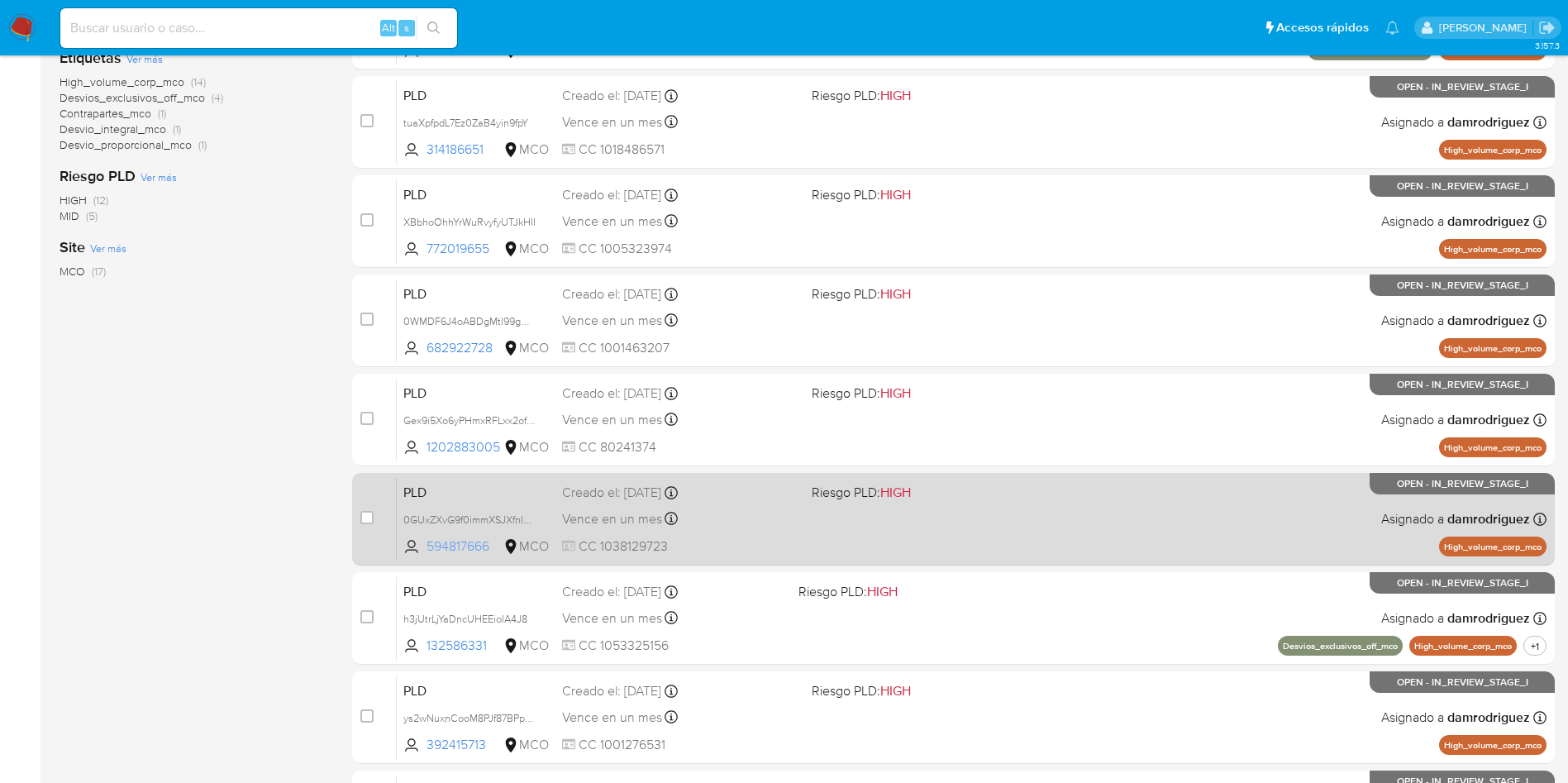
drag, startPoint x: 498, startPoint y: 548, endPoint x: 424, endPoint y: 549, distance: 74.0
click at [424, 549] on span "594817666 MCO" at bounding box center [476, 546] width 146 height 18
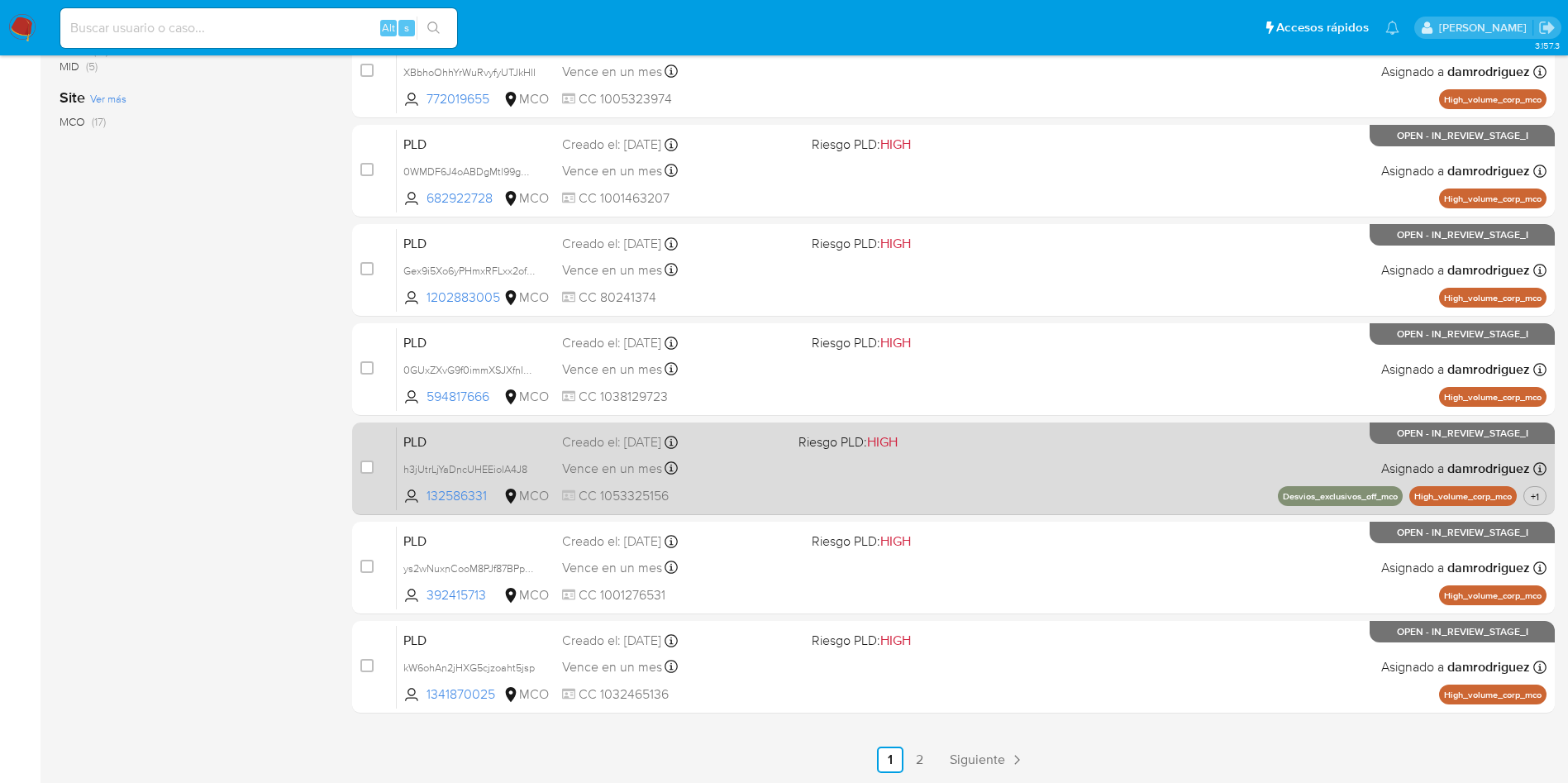
scroll to position [522, 0]
drag, startPoint x: 492, startPoint y: 495, endPoint x: 377, endPoint y: 451, distance: 123.1
click at [377, 451] on div "case-item-checkbox No es posible asignar el caso PLD h3jUtrLjYaDncUHEEiolA4J8 1…" at bounding box center [953, 468] width 1203 height 92
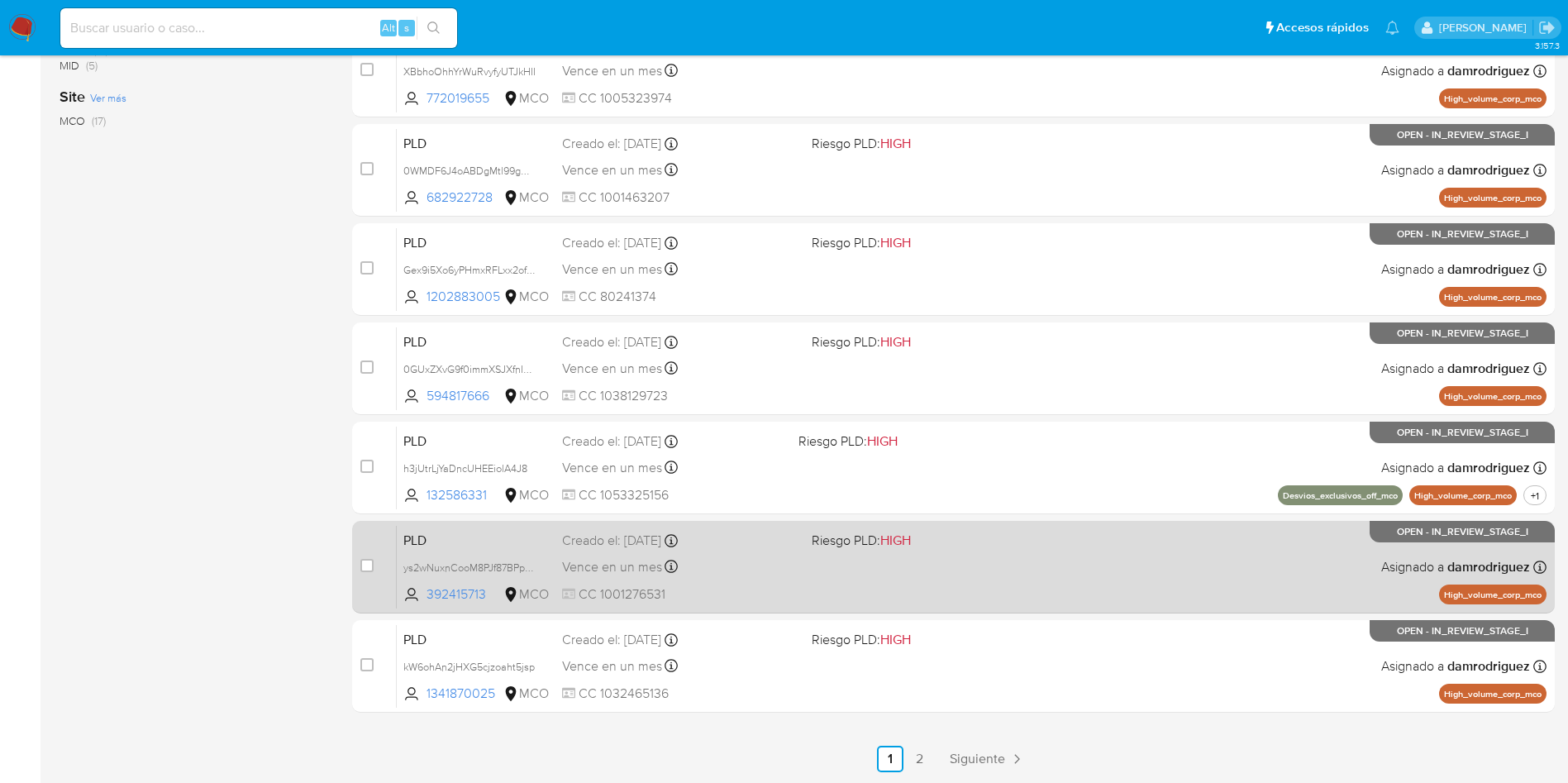
drag, startPoint x: 491, startPoint y: 595, endPoint x: 384, endPoint y: 548, distance: 116.9
click at [384, 548] on div "case-item-checkbox No es posible asignar el caso PLD ys2wNuxnCooM8PJf87BPpoKu 3…" at bounding box center [953, 567] width 1203 height 92
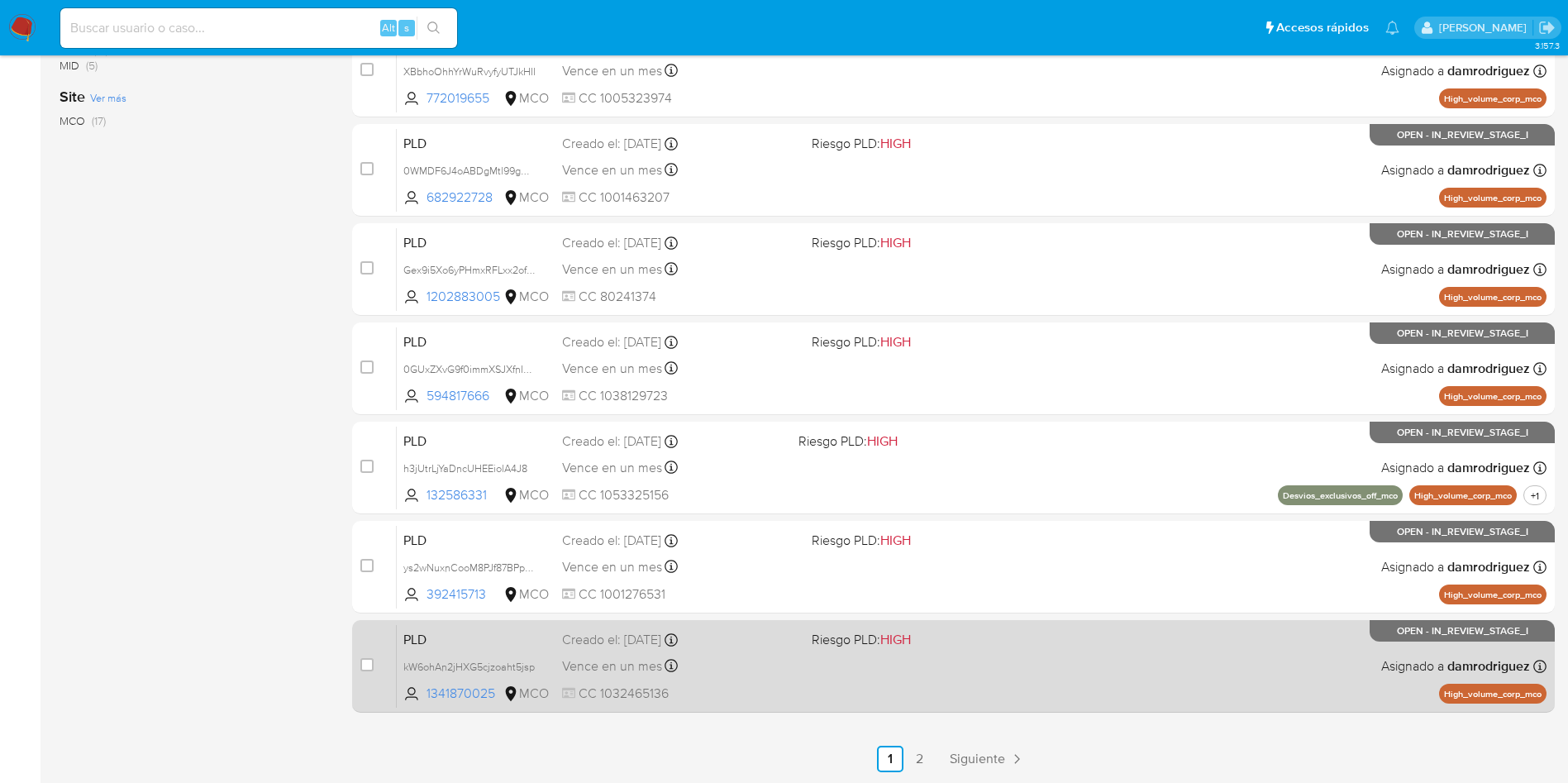
drag, startPoint x: 499, startPoint y: 693, endPoint x: 380, endPoint y: 641, distance: 129.9
click at [380, 641] on div "case-item-checkbox No es posible asignar el caso PLD kW6ohAn2jHXG5cjzoaht5jsp 1…" at bounding box center [953, 666] width 1203 height 92
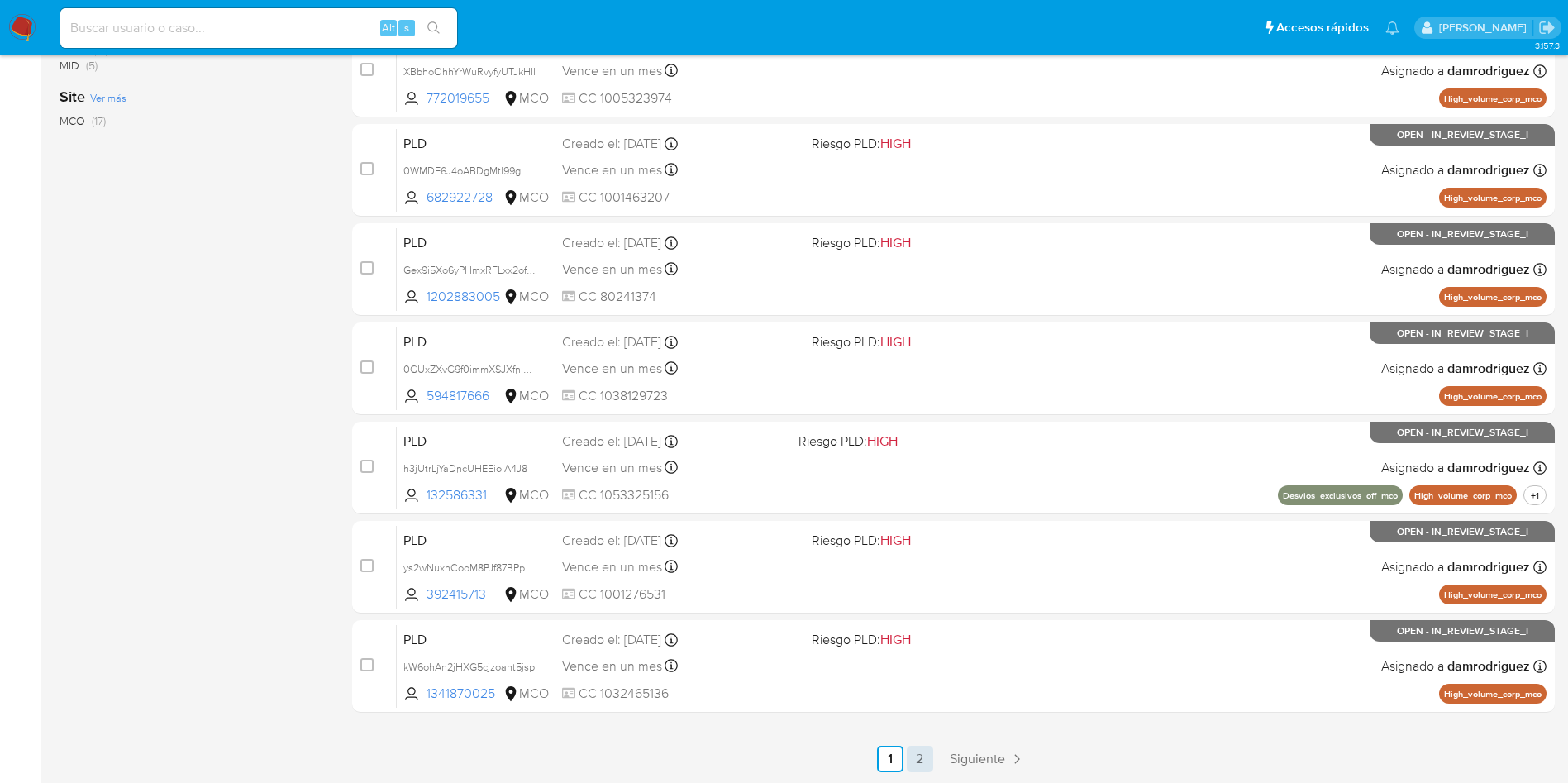
click at [915, 757] on link "2" at bounding box center [920, 759] width 26 height 26
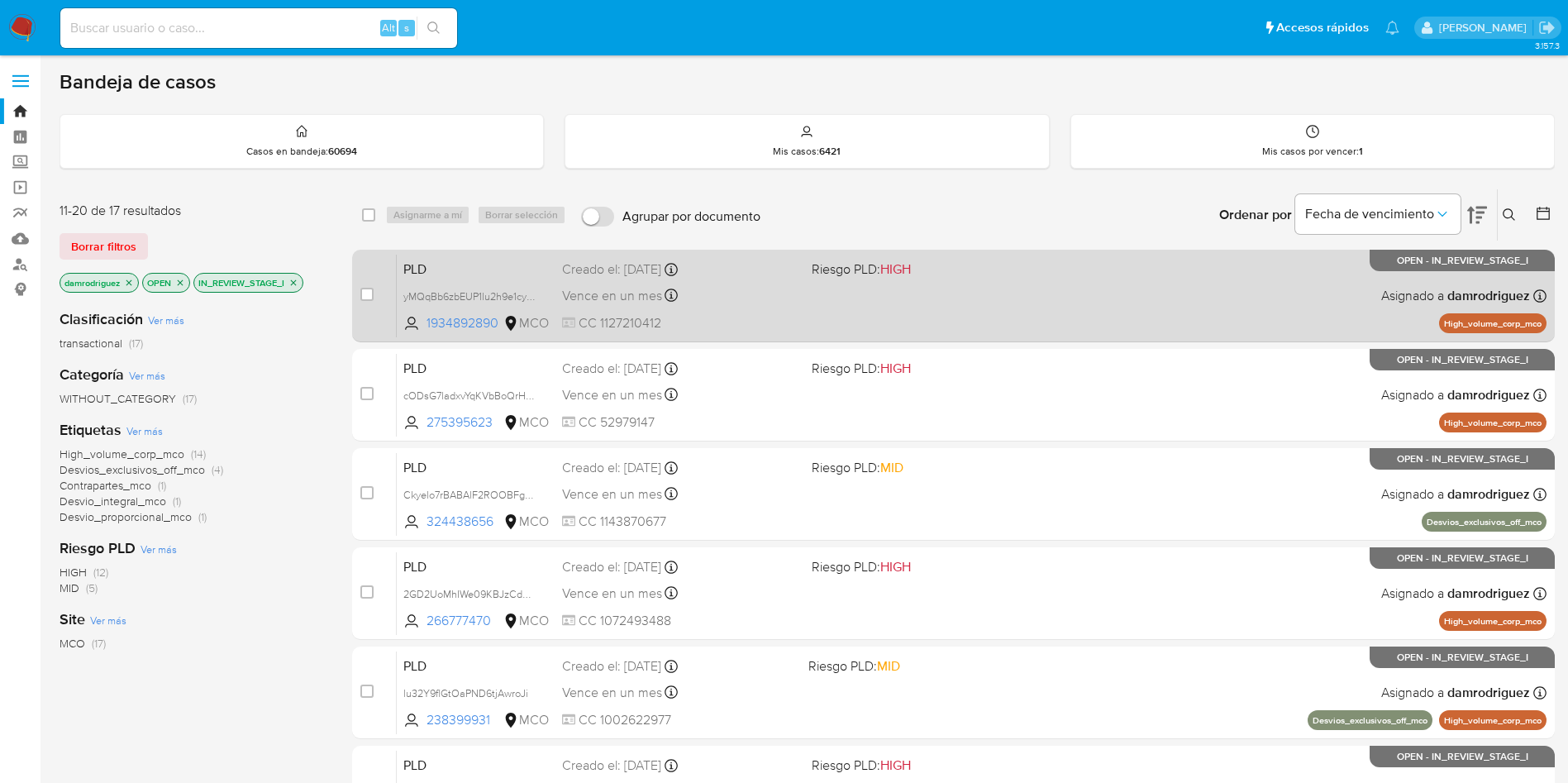
drag, startPoint x: 504, startPoint y: 323, endPoint x: 377, endPoint y: 274, distance: 136.1
click at [377, 274] on div "case-item-checkbox No es posible asignar el caso PLD yMQqBb6zbEUP1lu2h9e1cyOS 1…" at bounding box center [953, 296] width 1203 height 92
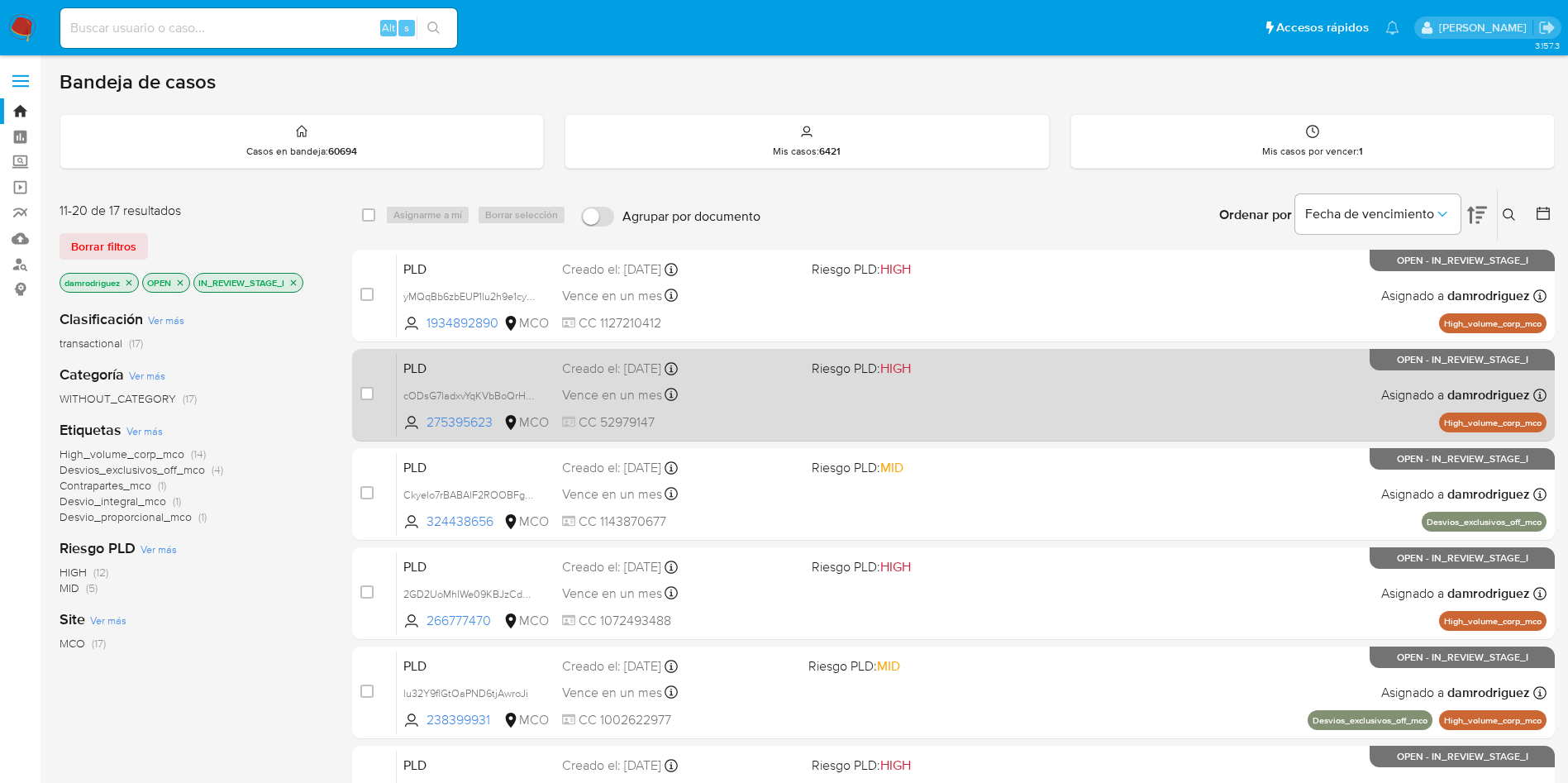
drag, startPoint x: 500, startPoint y: 423, endPoint x: 378, endPoint y: 360, distance: 137.3
click at [378, 360] on div "case-item-checkbox No es posible asignar el caso PLD cODsG7ladxvYqKVbBoQrHMcY 2…" at bounding box center [953, 395] width 1203 height 92
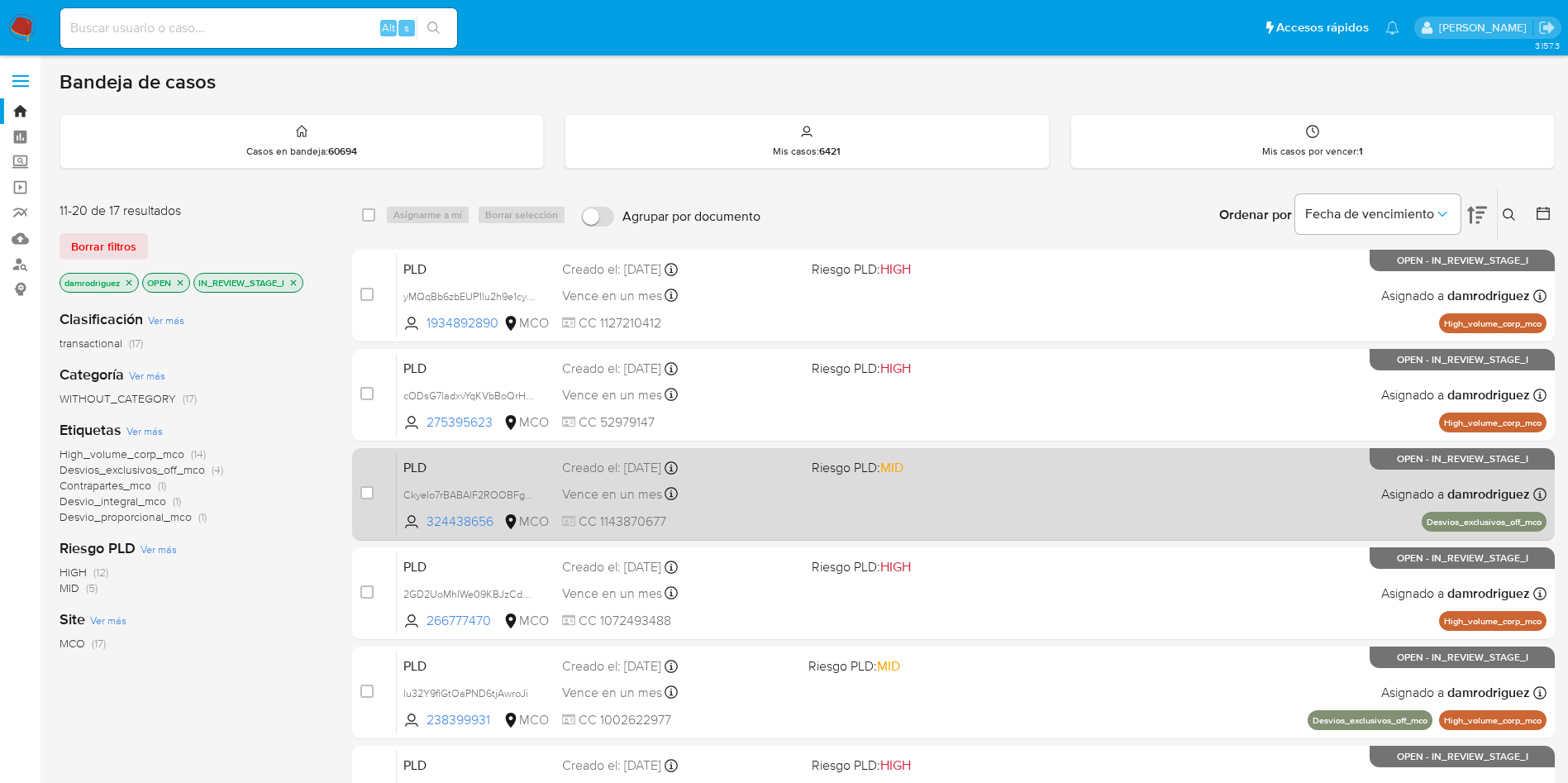
drag, startPoint x: 500, startPoint y: 519, endPoint x: 381, endPoint y: 475, distance: 126.9
click at [381, 475] on div "case-item-checkbox No es posible asignar el caso PLD Ckyelo7rBABAlF2ROOBFglEY 3…" at bounding box center [953, 494] width 1203 height 92
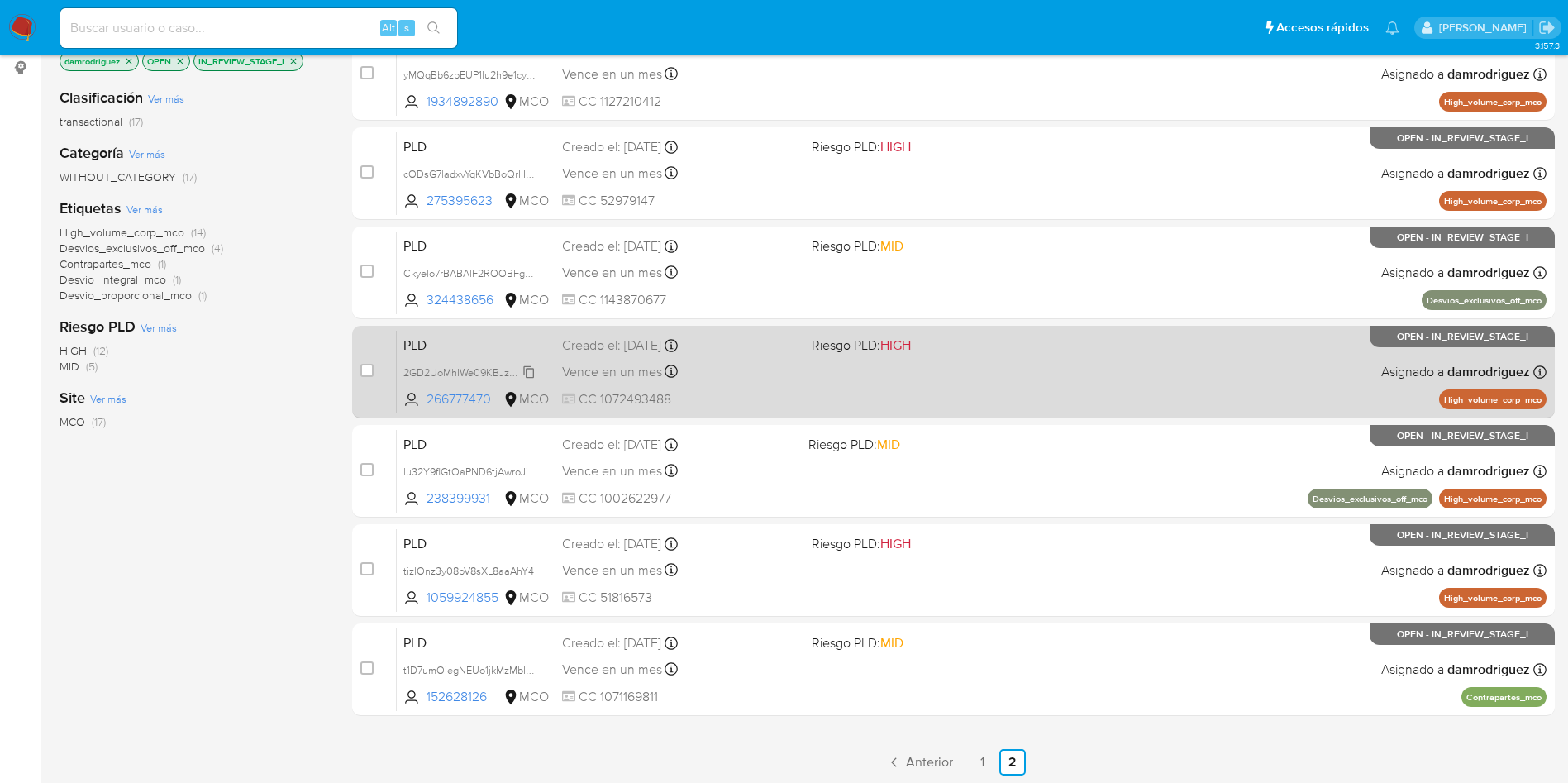
scroll to position [225, 0]
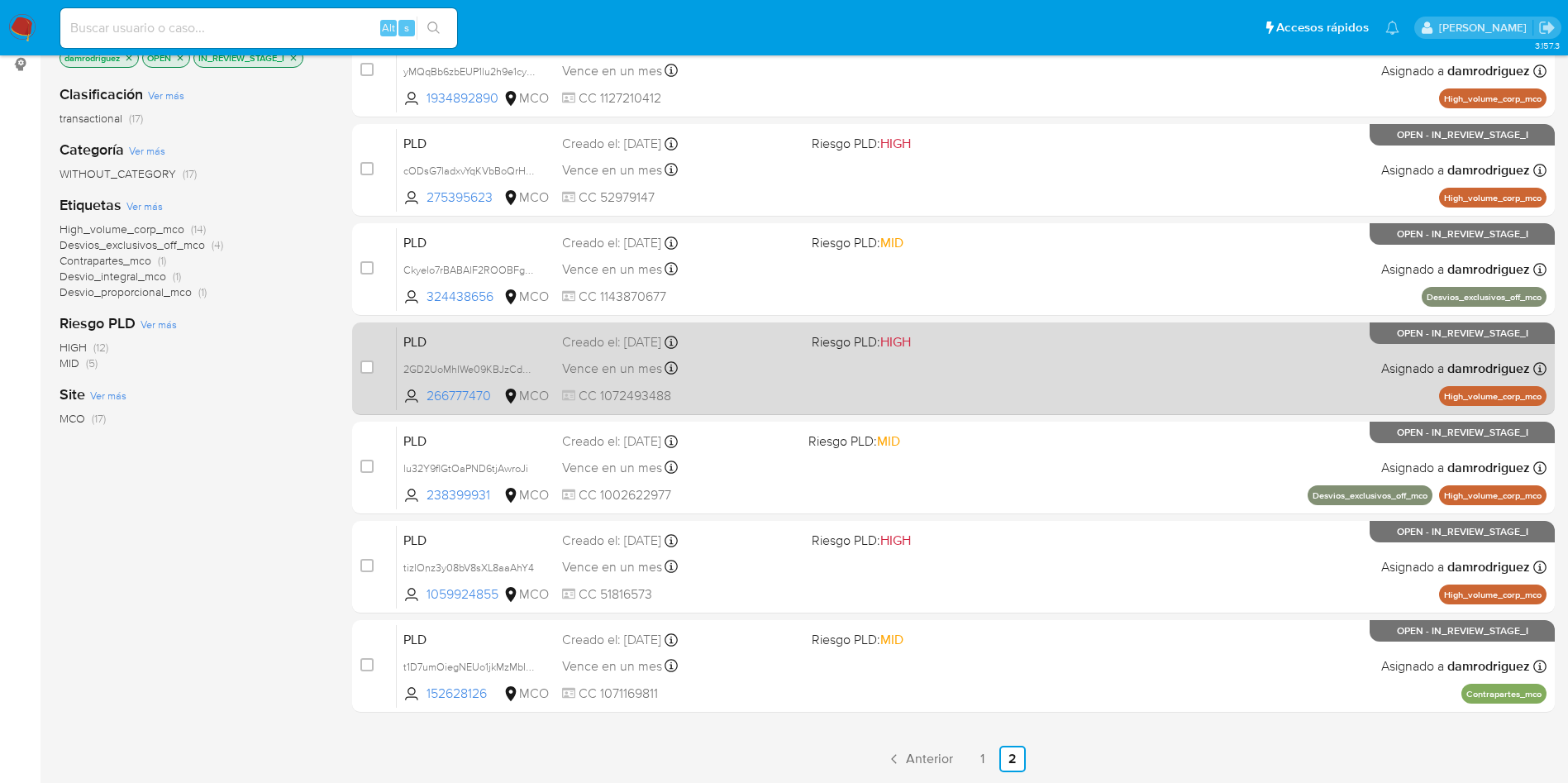
drag, startPoint x: 496, startPoint y: 398, endPoint x: 367, endPoint y: 350, distance: 137.6
click at [367, 350] on div "case-item-checkbox No es posible asignar el caso PLD 2GD2UoMhIWe09KBJzCd4EvR8 2…" at bounding box center [953, 369] width 1203 height 92
drag, startPoint x: 498, startPoint y: 498, endPoint x: 396, endPoint y: 398, distance: 142.8
click at [389, 442] on div "case-item-checkbox No es posible asignar el caso PLD lu32Y9flGtOaPND6tjAwroJi 2…" at bounding box center [953, 468] width 1203 height 92
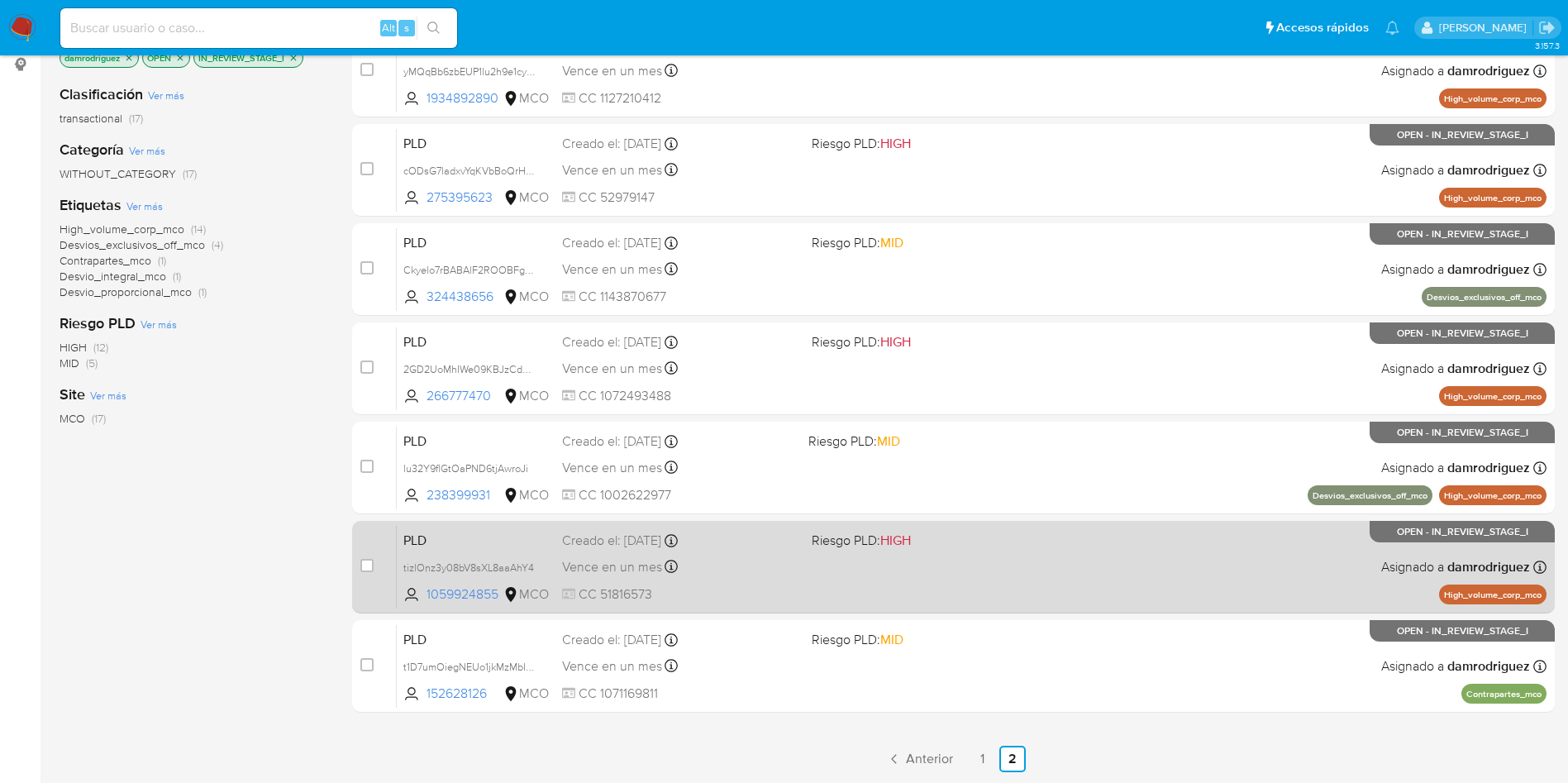
drag, startPoint x: 505, startPoint y: 599, endPoint x: 391, endPoint y: 541, distance: 127.9
click at [391, 541] on div "case-item-checkbox No es posible asignar el caso PLD tizlOnz3y08bV8sXL8aaAhY4 1…" at bounding box center [953, 567] width 1203 height 92
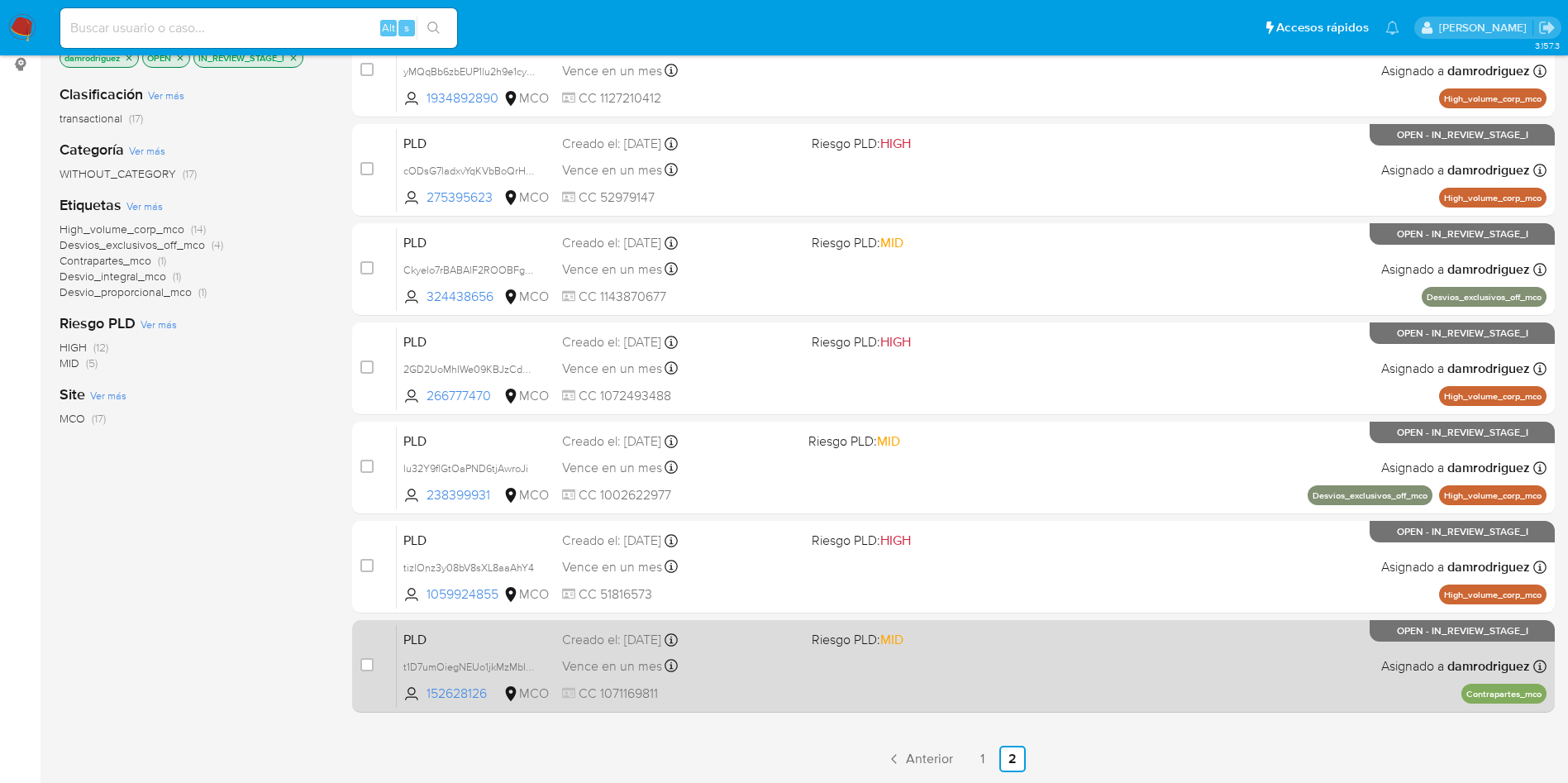
drag, startPoint x: 490, startPoint y: 697, endPoint x: 371, endPoint y: 622, distance: 140.7
click at [371, 622] on div "case-item-checkbox No es posible asignar el caso PLD t1D7umOiegNEUo1jkMzMbIvd 1…" at bounding box center [953, 666] width 1203 height 92
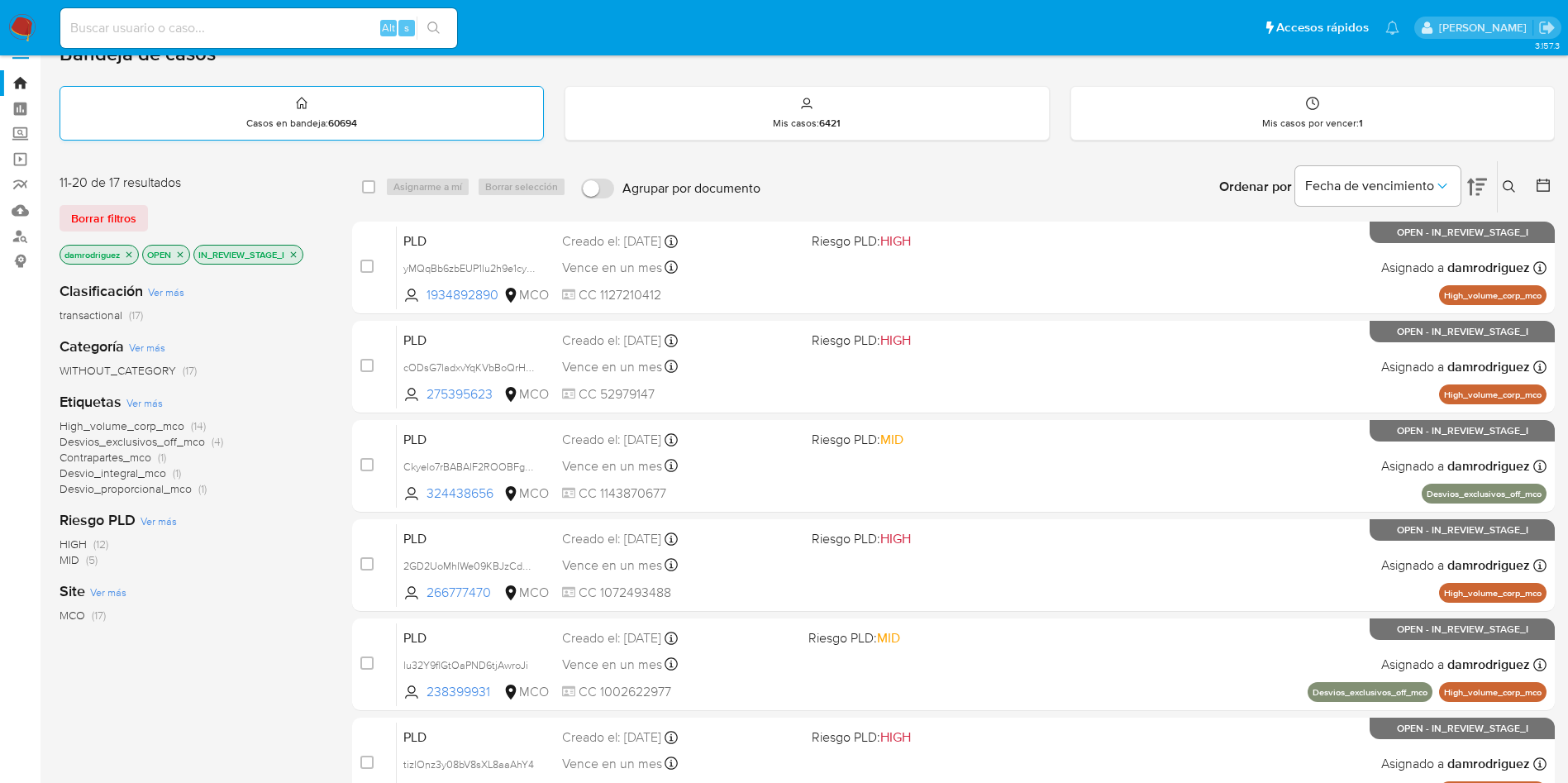
scroll to position [0, 0]
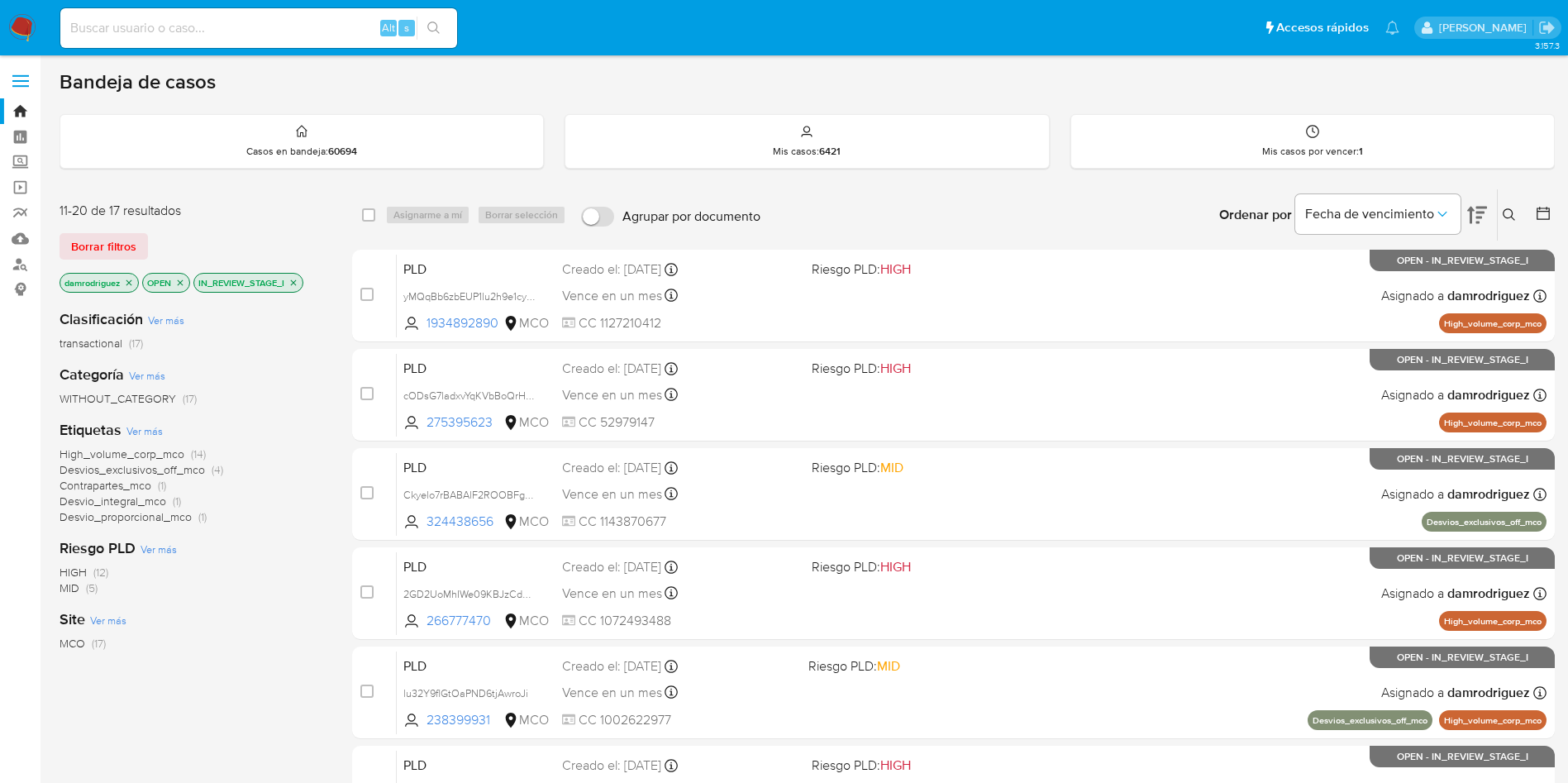
click at [24, 16] on img at bounding box center [23, 28] width 28 height 28
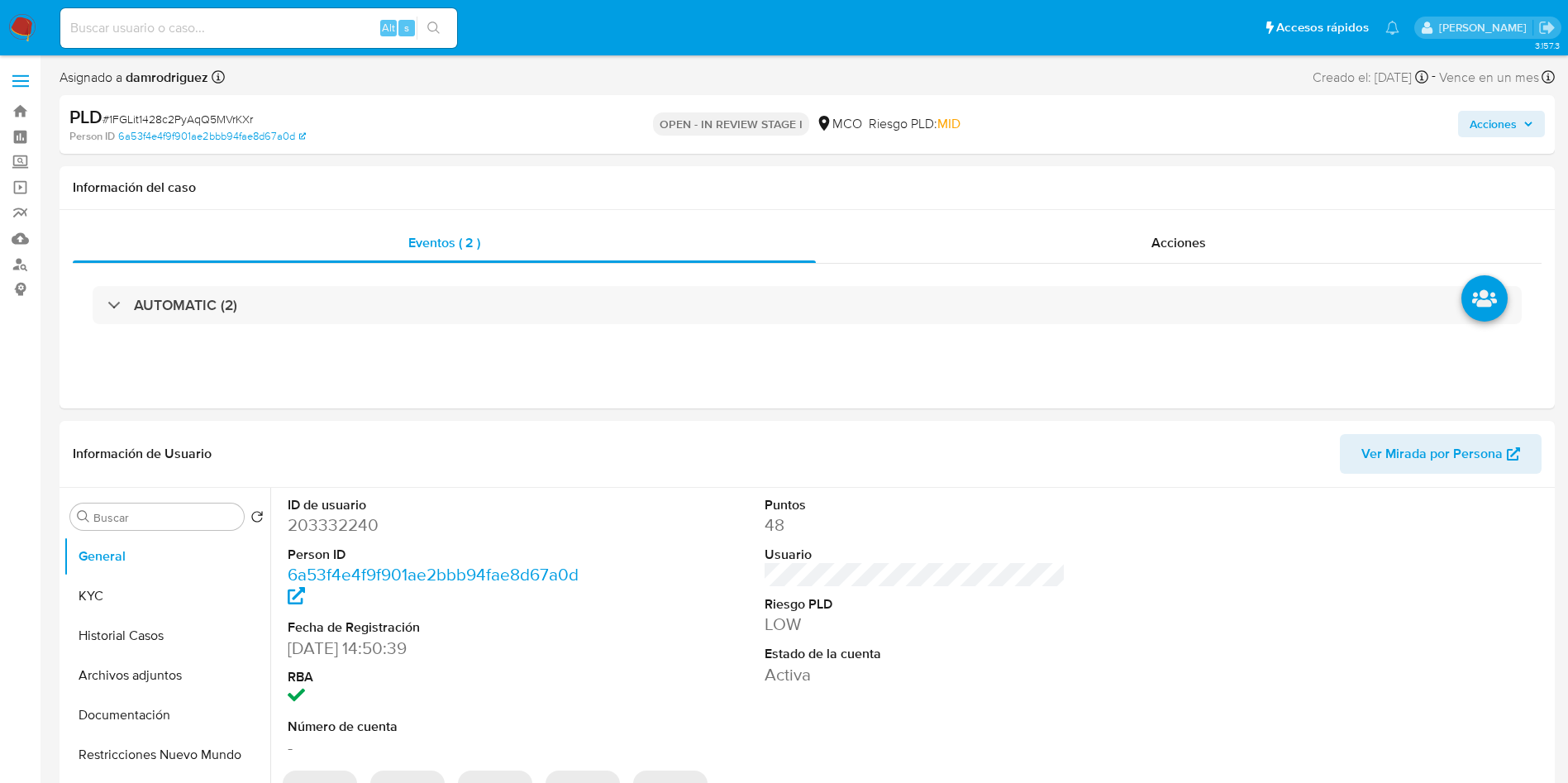
select select "10"
click at [328, 527] on dd "203332240" at bounding box center [439, 525] width 302 height 24
copy dd "203332240"
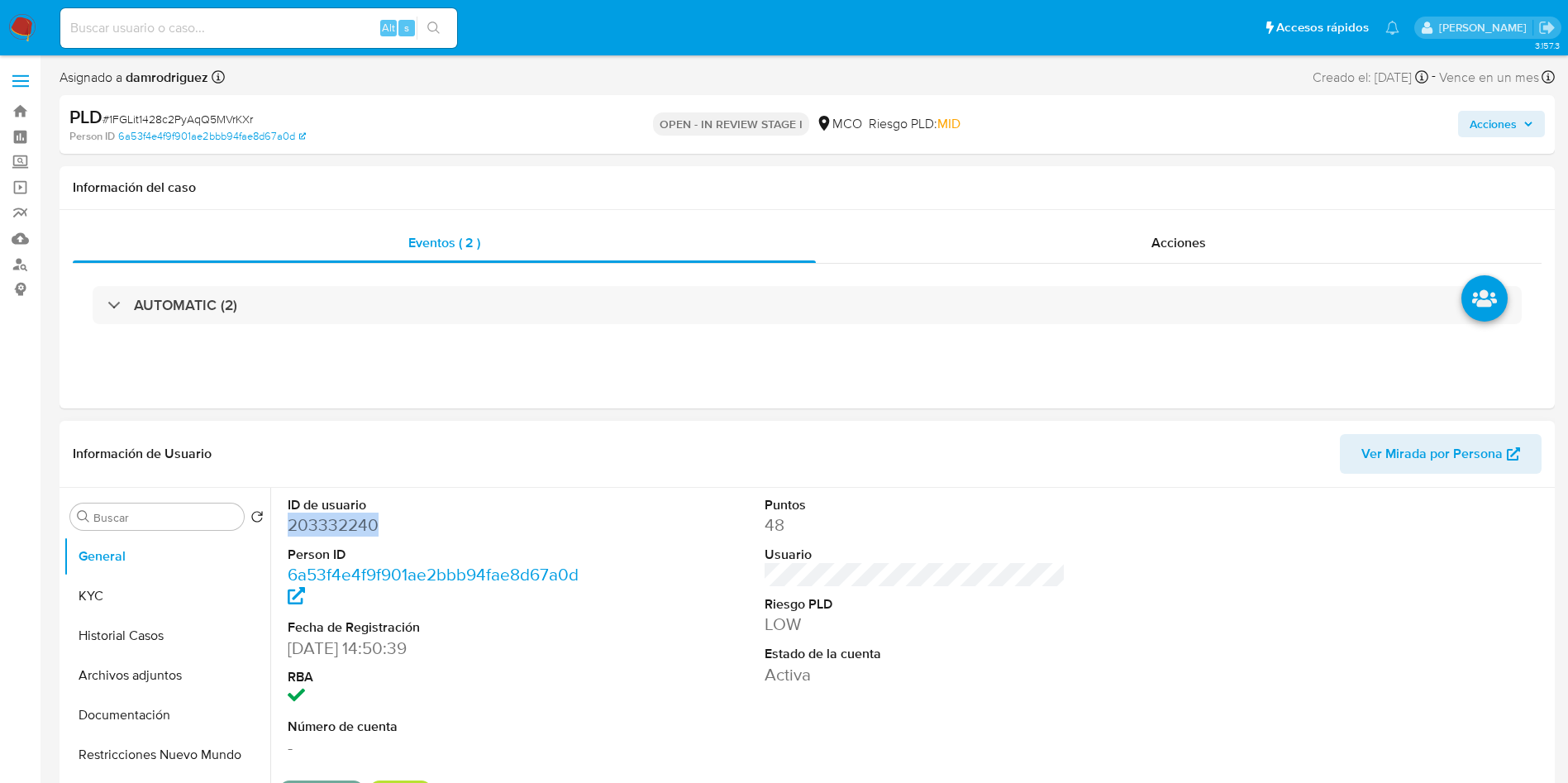
click at [318, 524] on dd "203332240" at bounding box center [439, 525] width 302 height 24
click at [319, 533] on dd "203332240" at bounding box center [439, 525] width 302 height 24
click at [141, 645] on button "Historial Casos" at bounding box center [161, 635] width 194 height 40
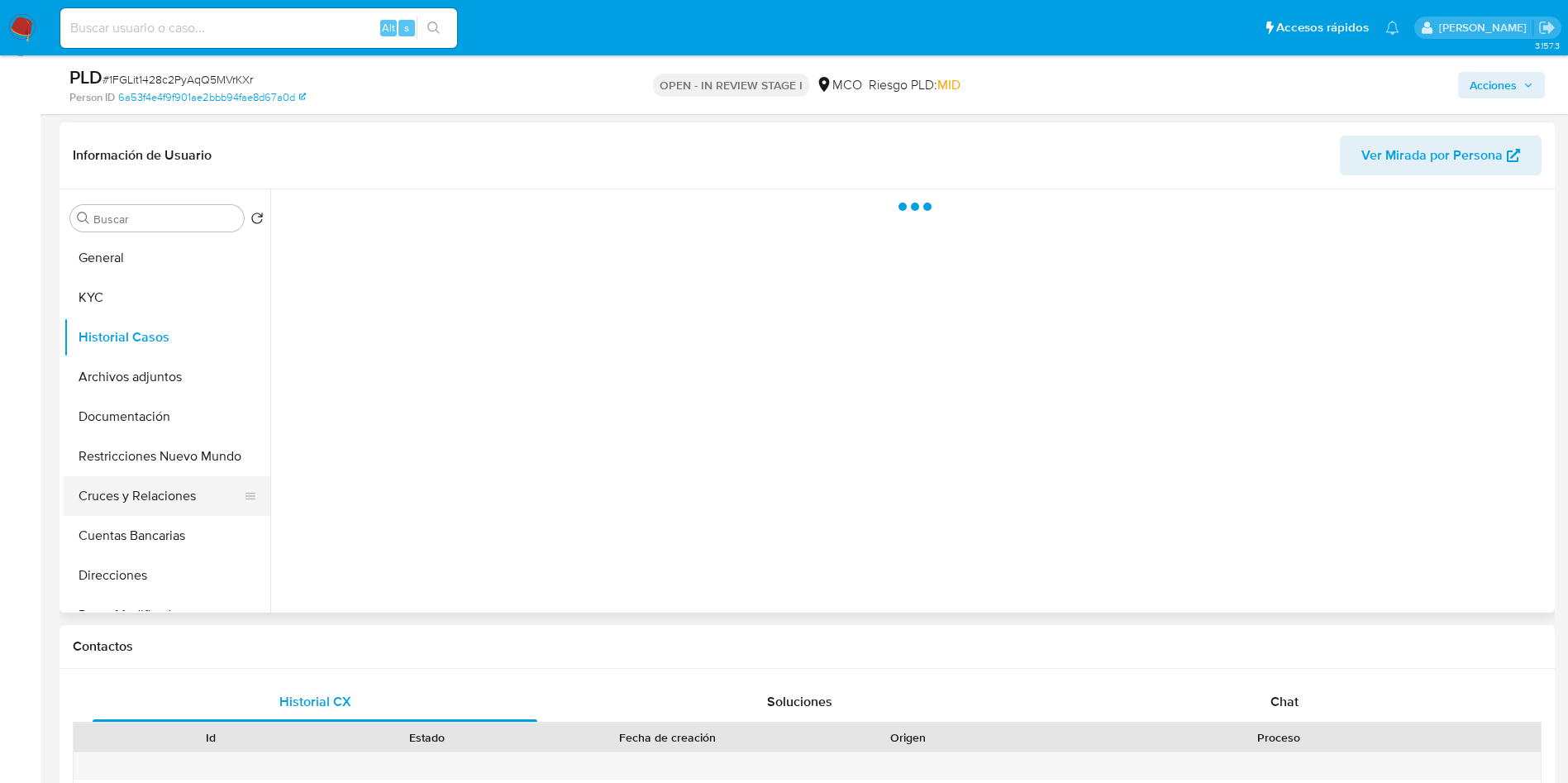
scroll to position [248, 0]
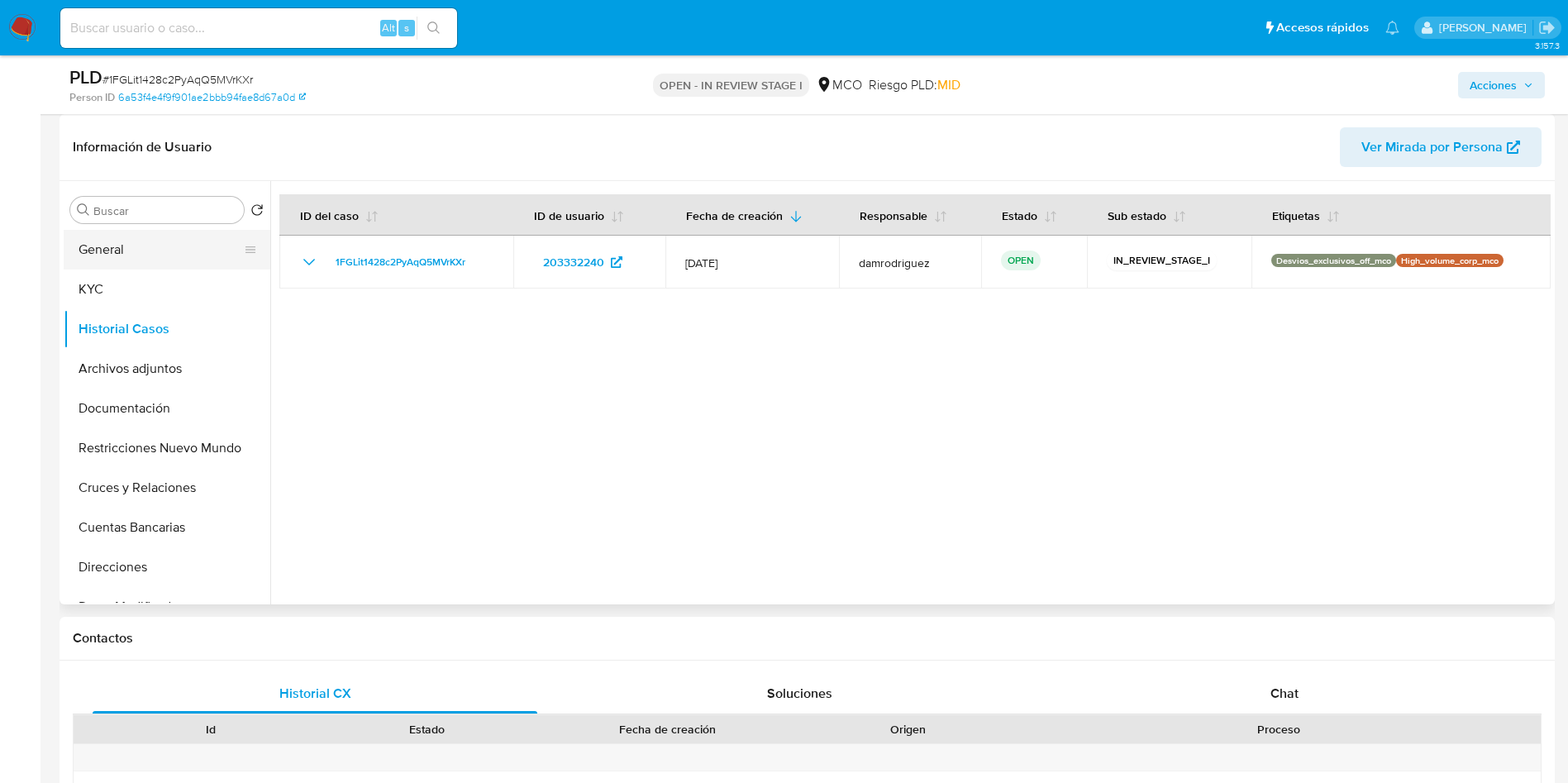
click at [152, 242] on button "General" at bounding box center [161, 249] width 194 height 40
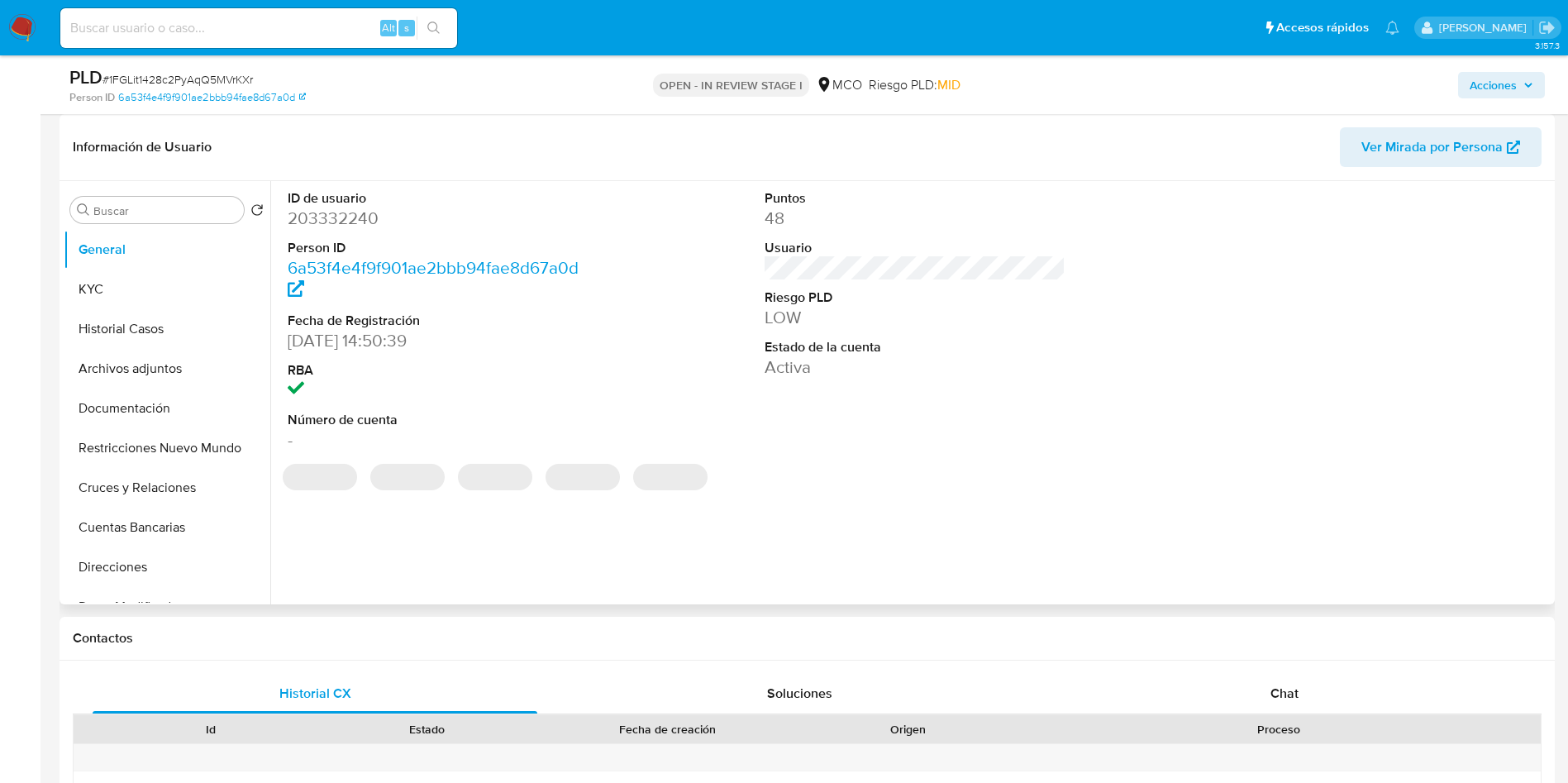
click at [342, 216] on dd "203332240" at bounding box center [439, 218] width 302 height 24
copy dd "203332240"
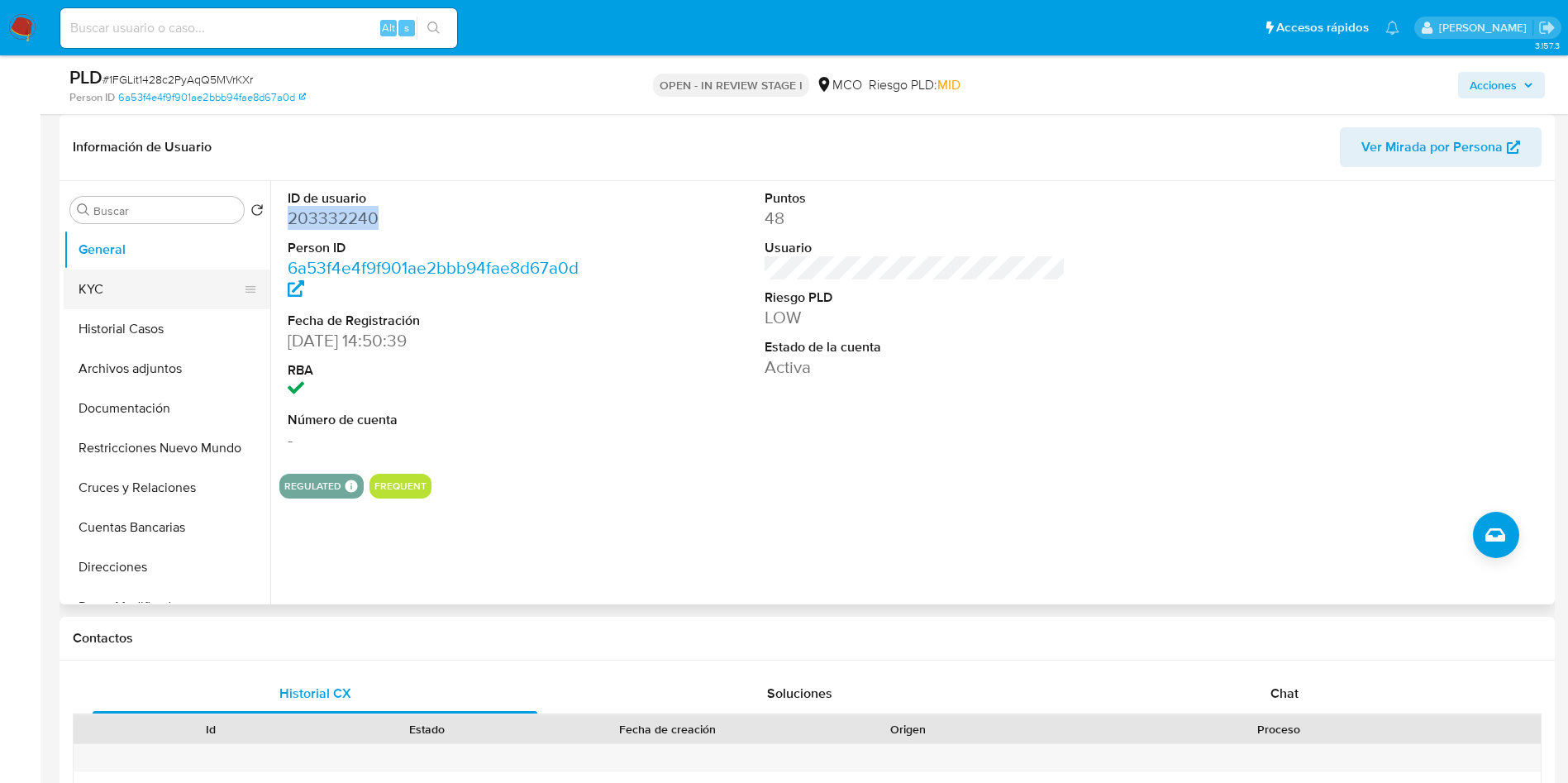
click at [148, 296] on button "KYC" at bounding box center [161, 289] width 194 height 40
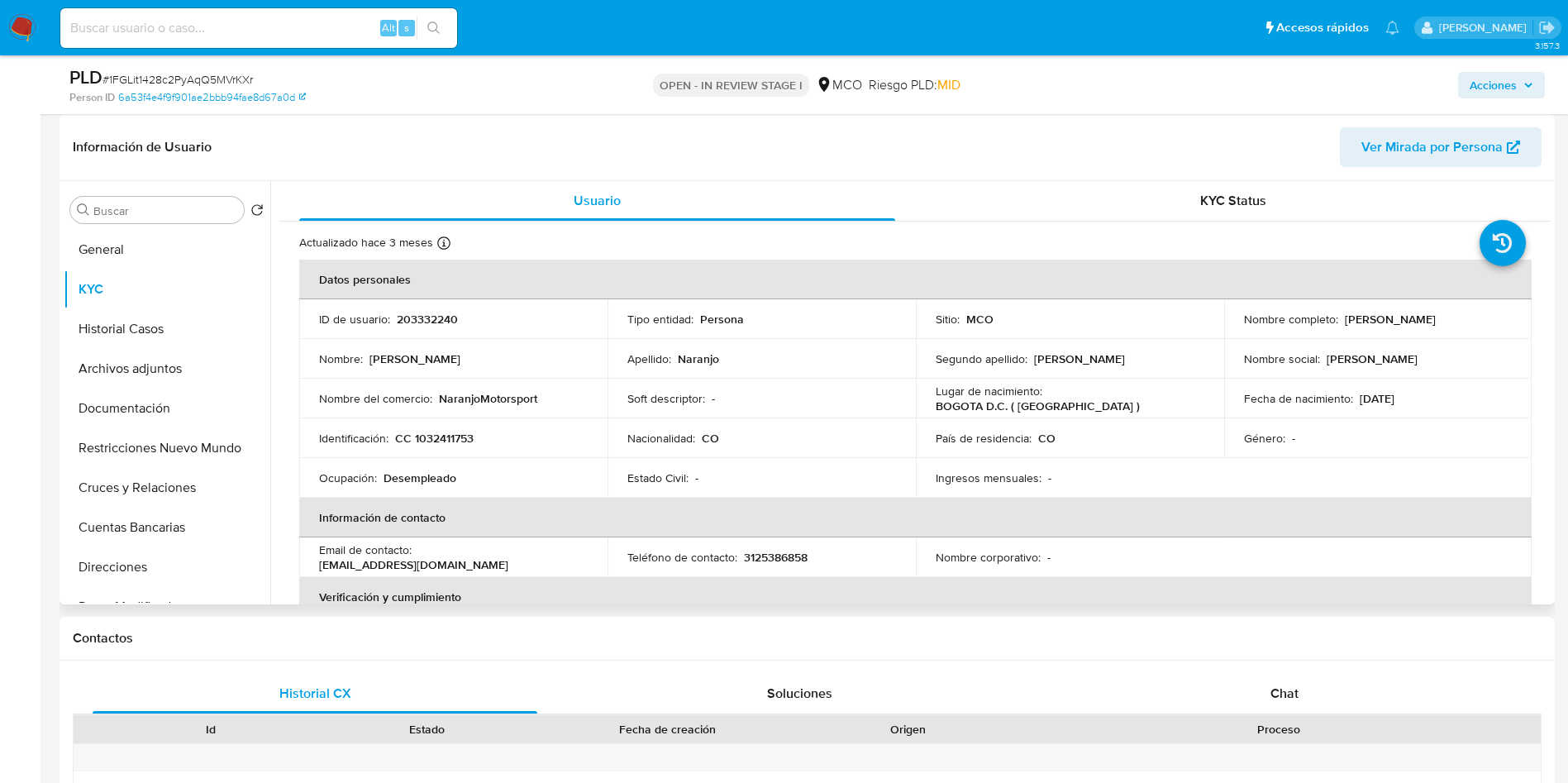
drag, startPoint x: 1464, startPoint y: 316, endPoint x: 1340, endPoint y: 319, distance: 124.0
click at [1340, 319] on div "Nombre completo : Julian Naranjo Suarez" at bounding box center [1379, 319] width 269 height 15
copy p "Julian Naranjo Suarez"
click at [107, 453] on button "Restricciones Nuevo Mundo" at bounding box center [161, 448] width 194 height 40
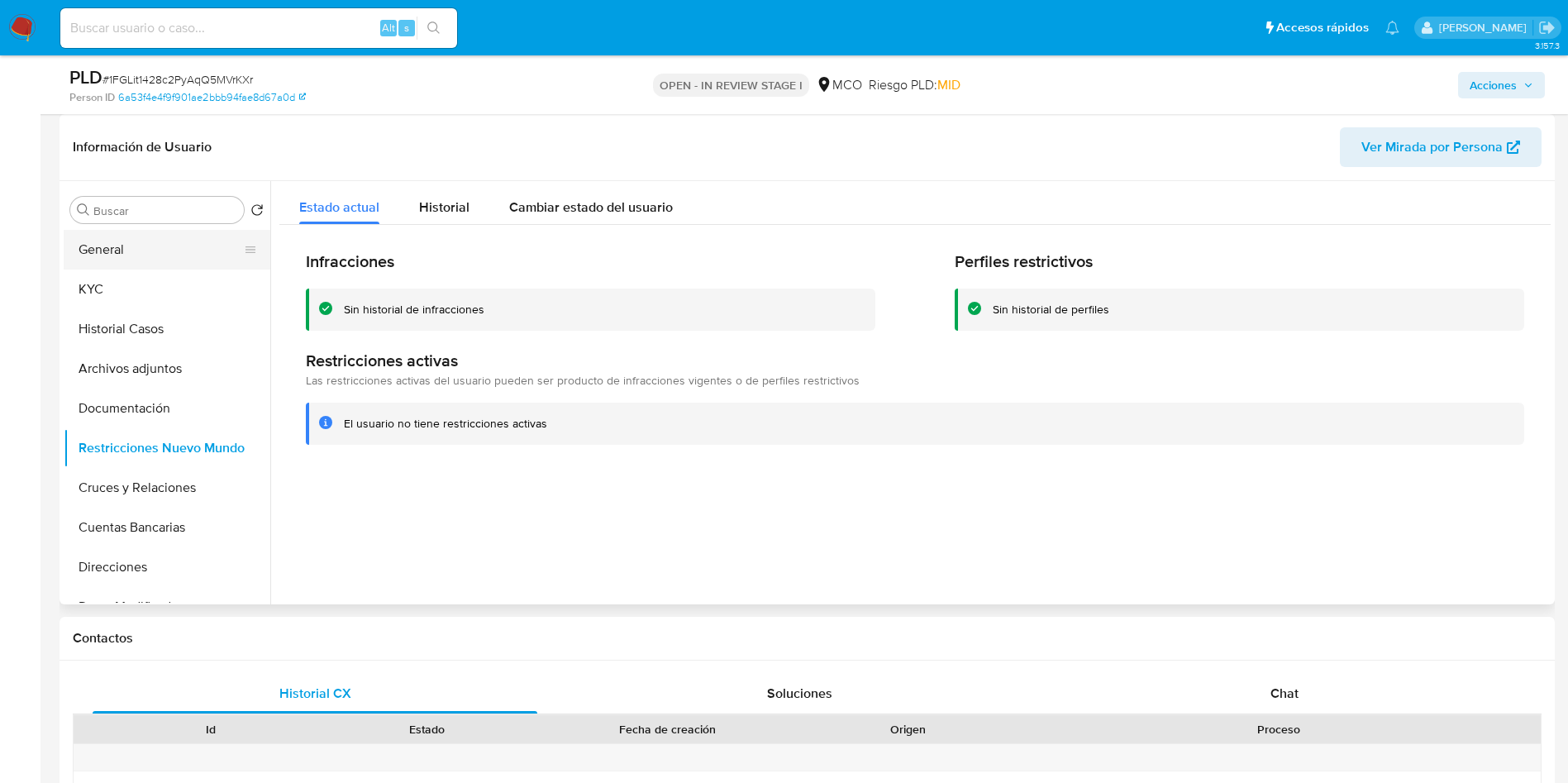
click at [103, 236] on button "General" at bounding box center [161, 249] width 194 height 40
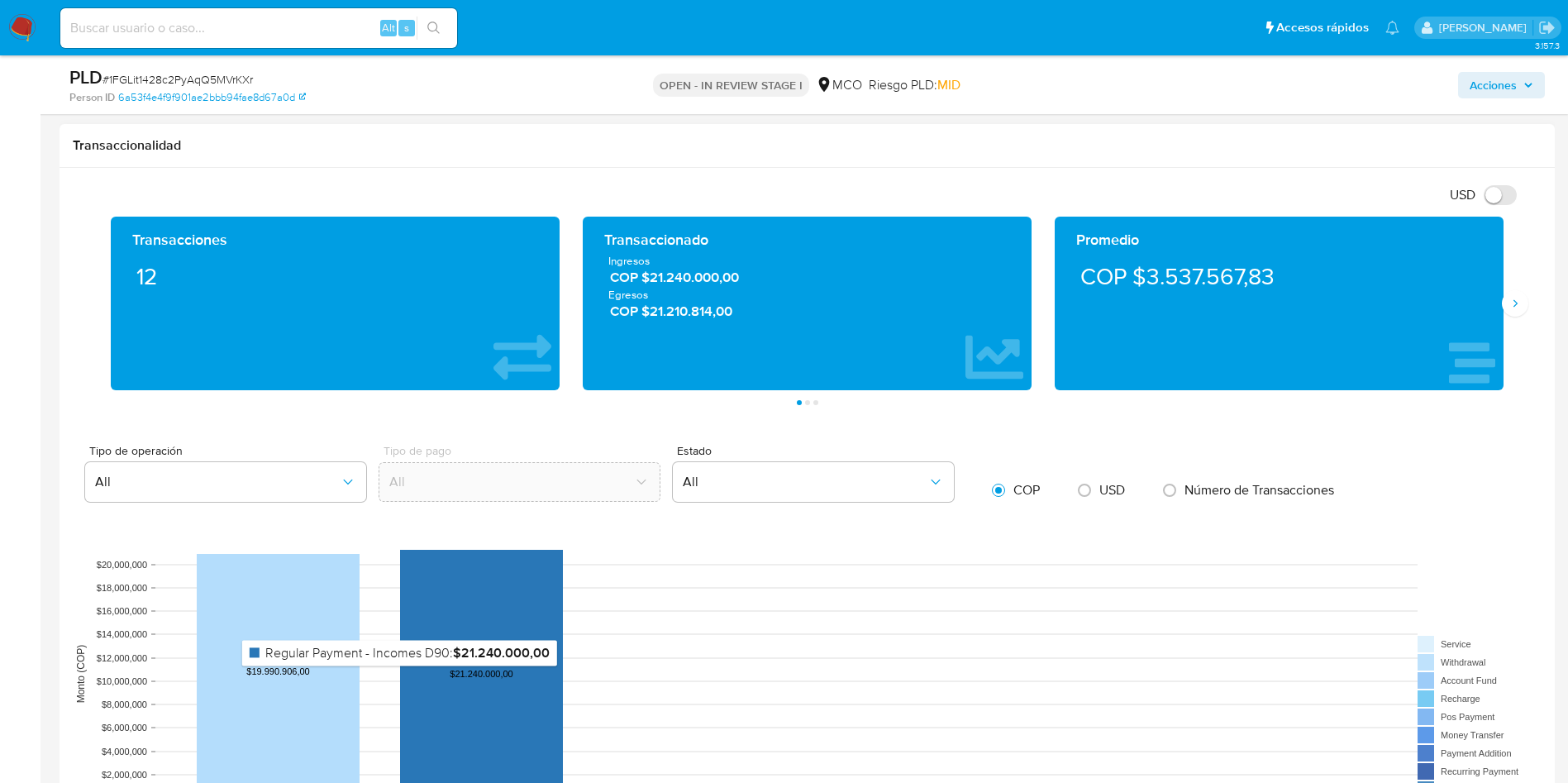
scroll to position [1612, 0]
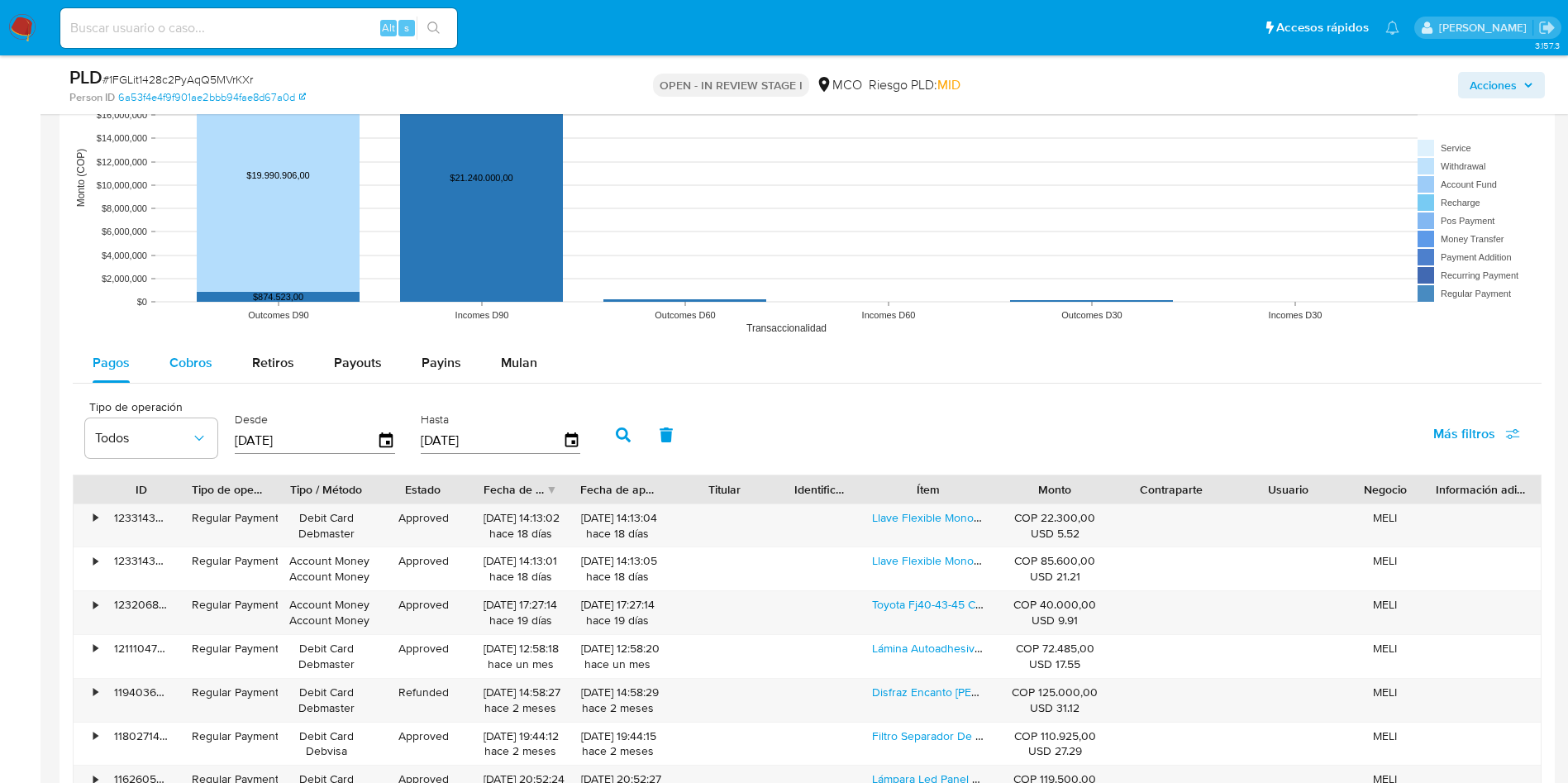
click at [201, 370] on span "Cobros" at bounding box center [191, 362] width 43 height 19
select select "10"
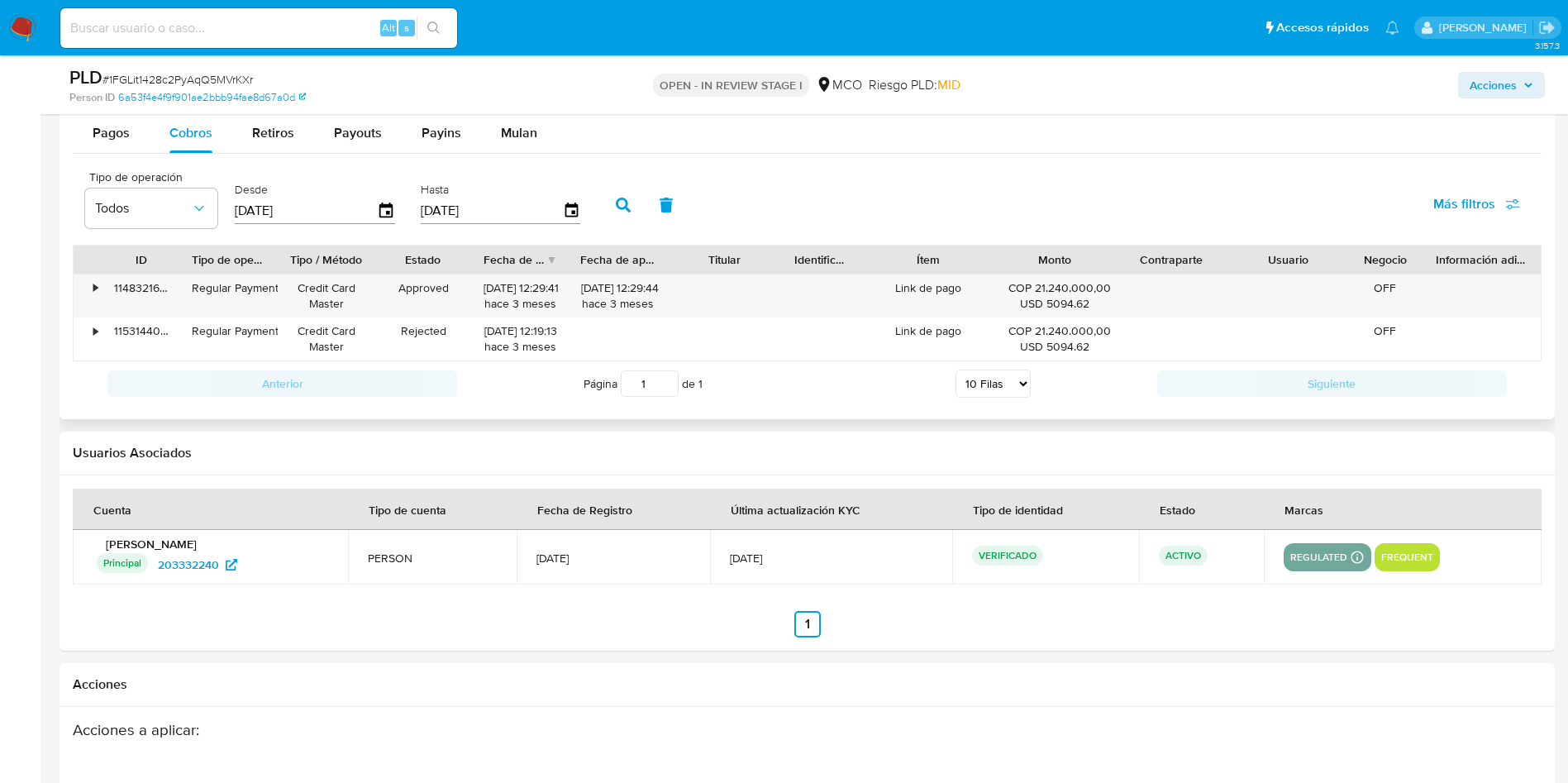
scroll to position [1861, 0]
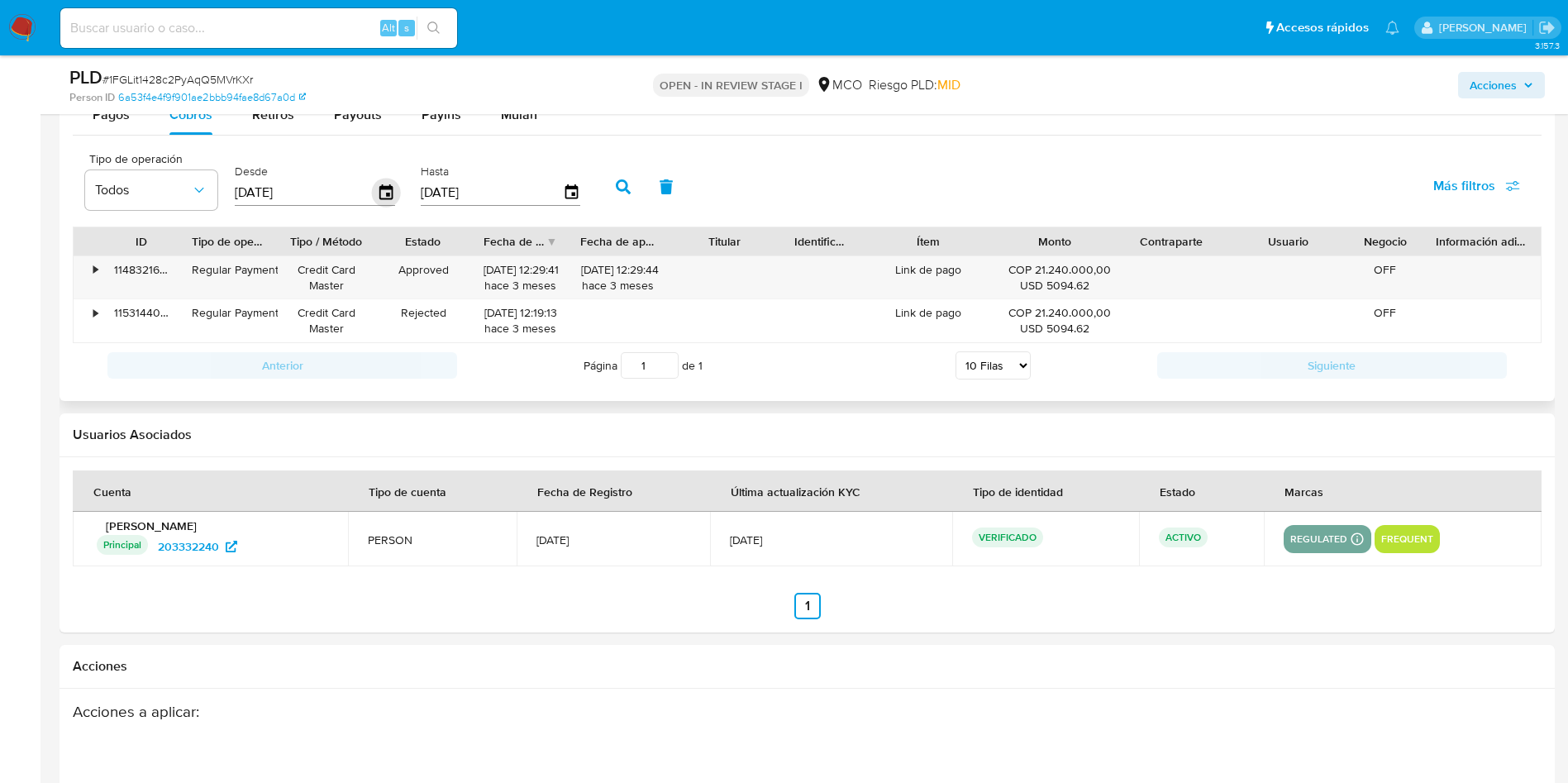
click at [377, 198] on icon "button" at bounding box center [386, 193] width 29 height 29
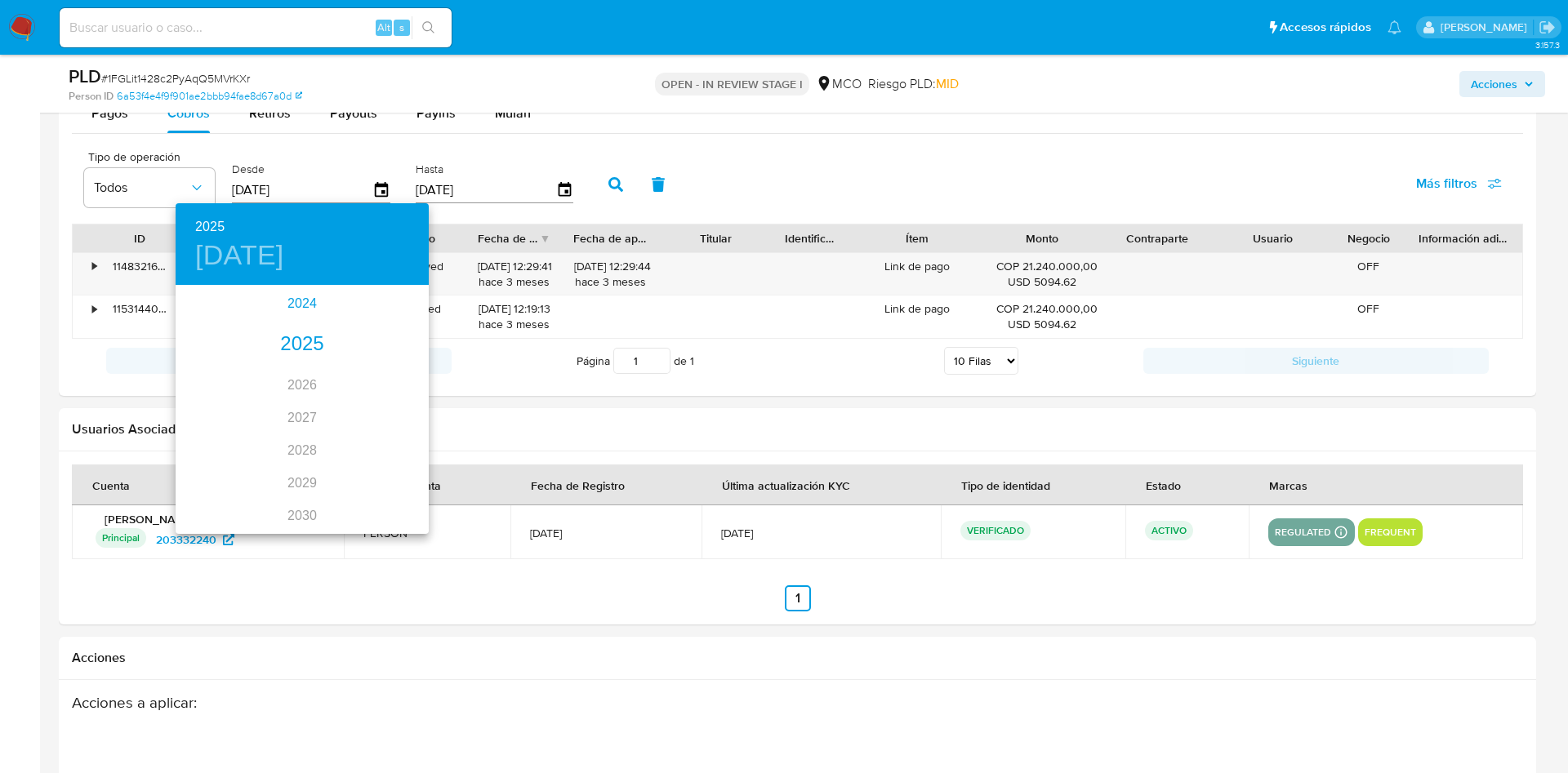
click at [312, 308] on div "2024" at bounding box center [302, 303] width 253 height 33
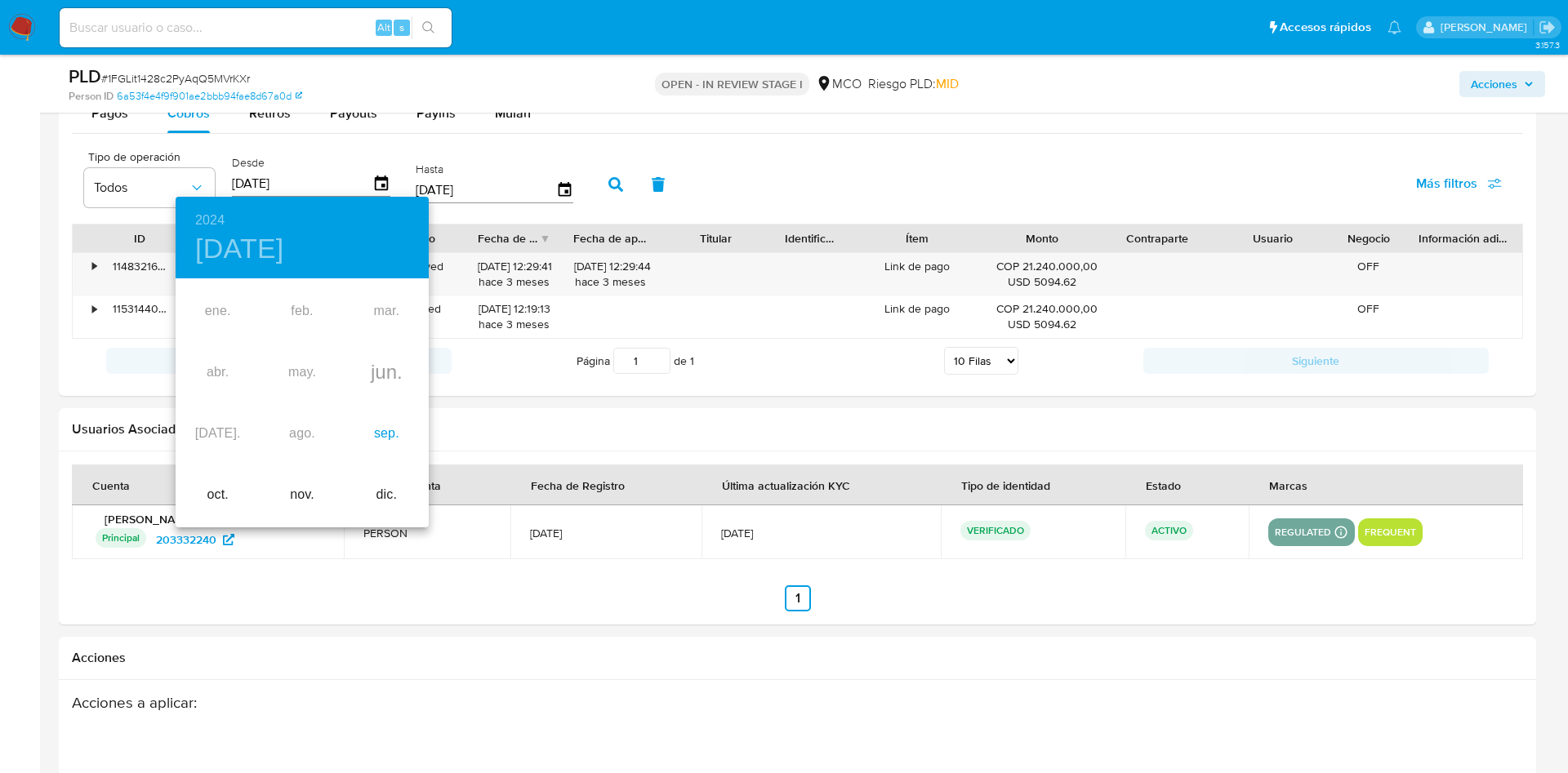
click at [386, 430] on div "sep." at bounding box center [387, 434] width 84 height 61
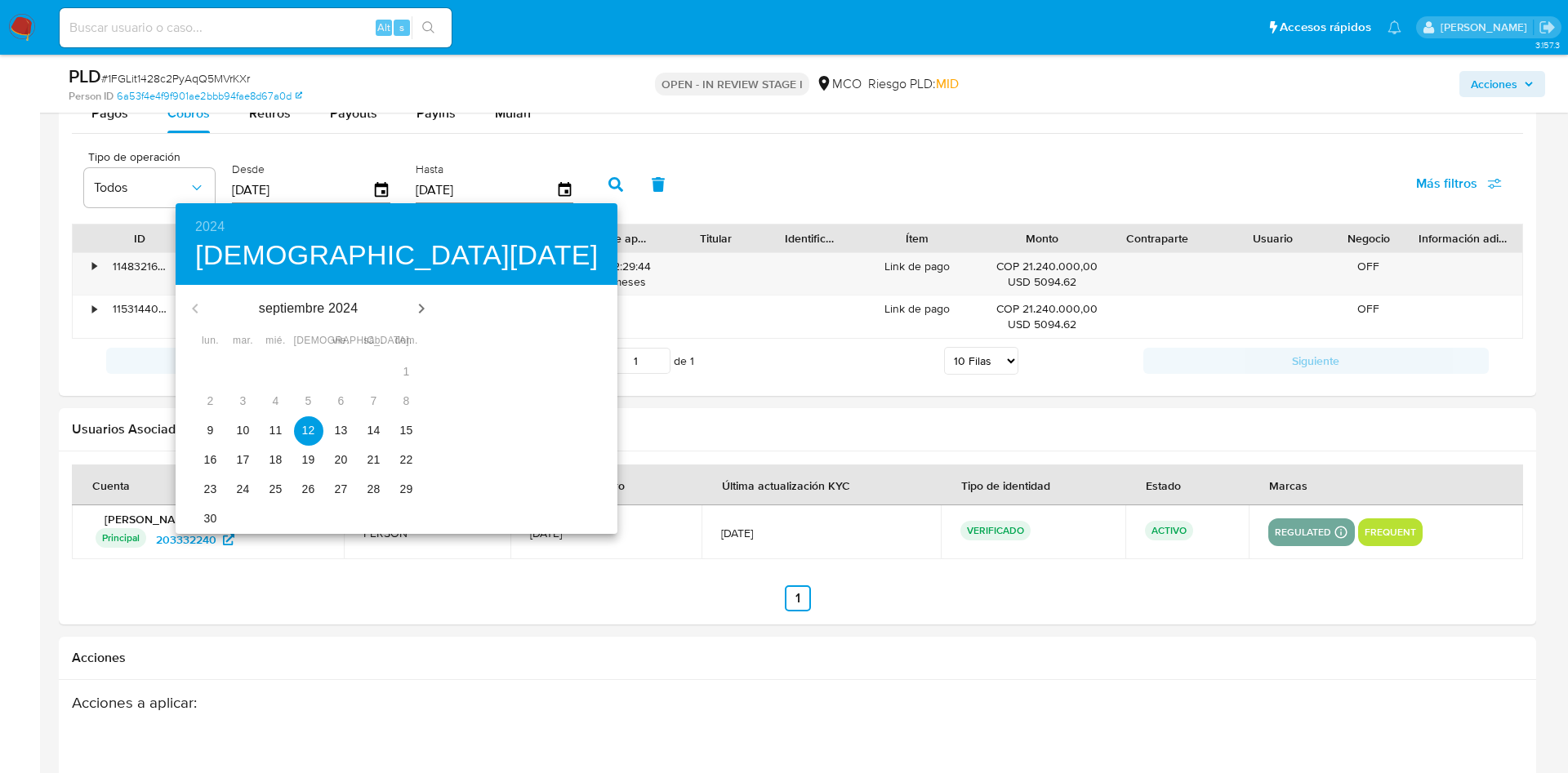
click at [368, 469] on button "21" at bounding box center [375, 461] width 30 height 30
type input "21/09/2024"
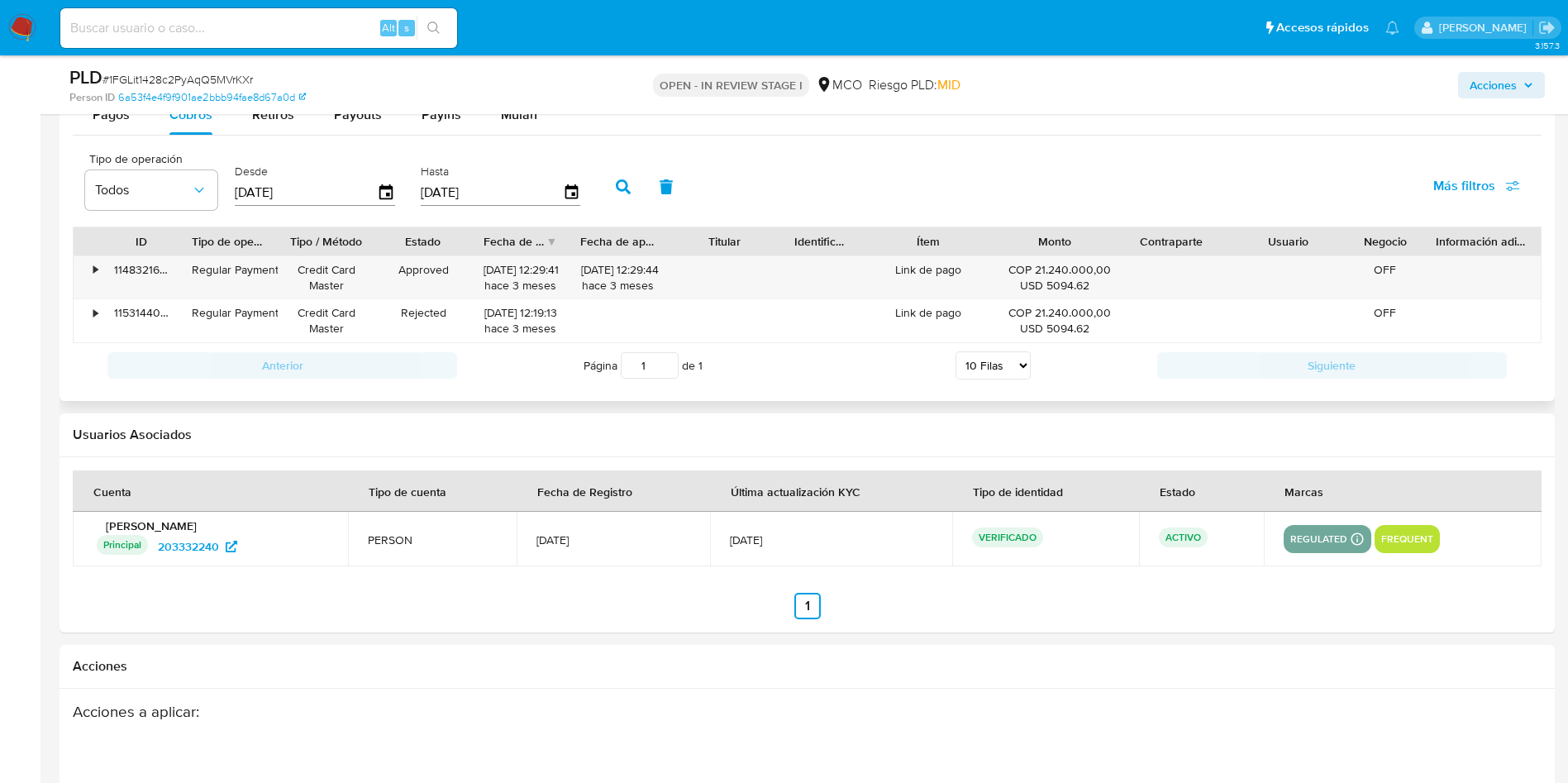
click at [626, 169] on button "button" at bounding box center [624, 186] width 43 height 40
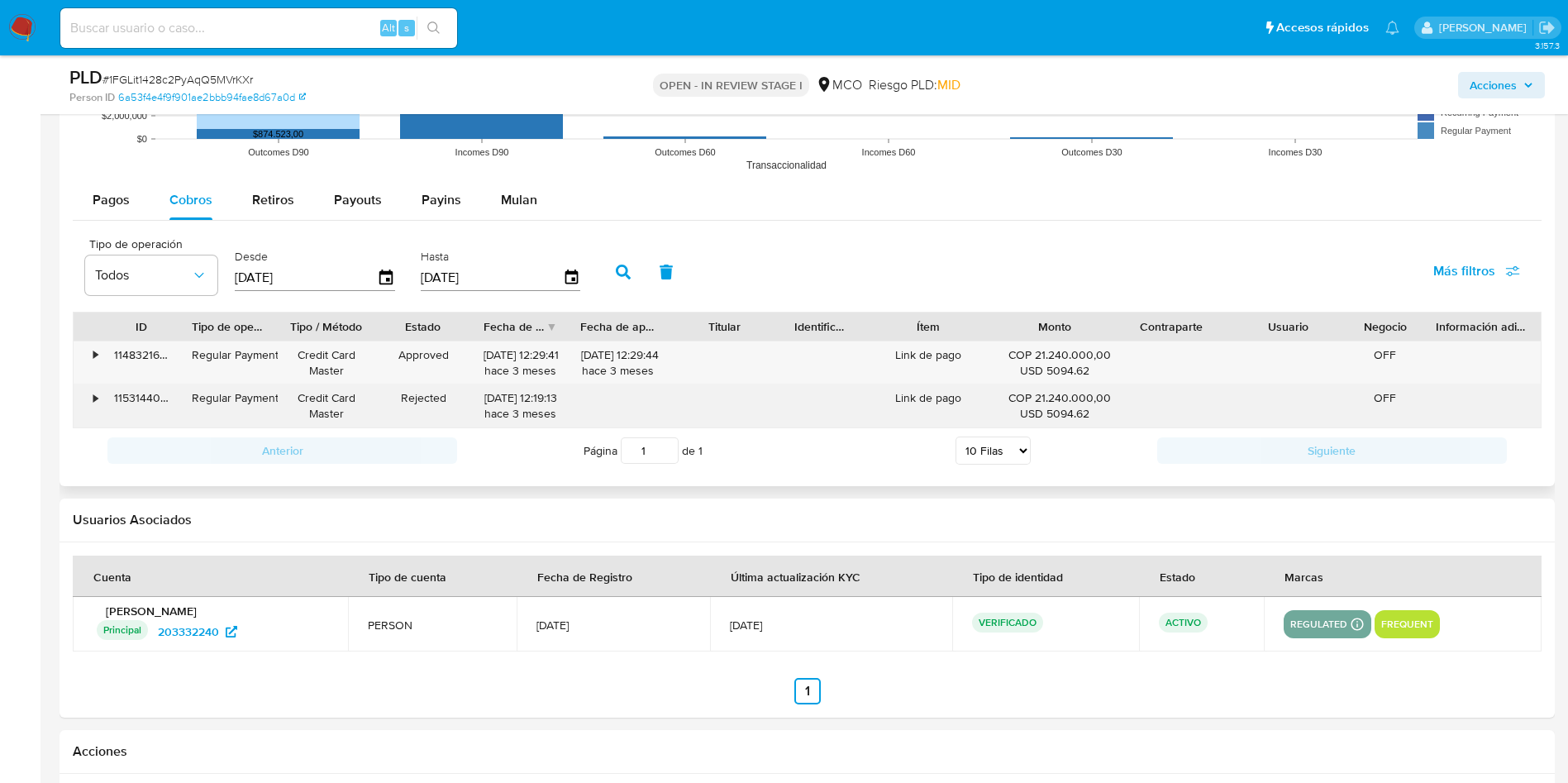
scroll to position [1736, 0]
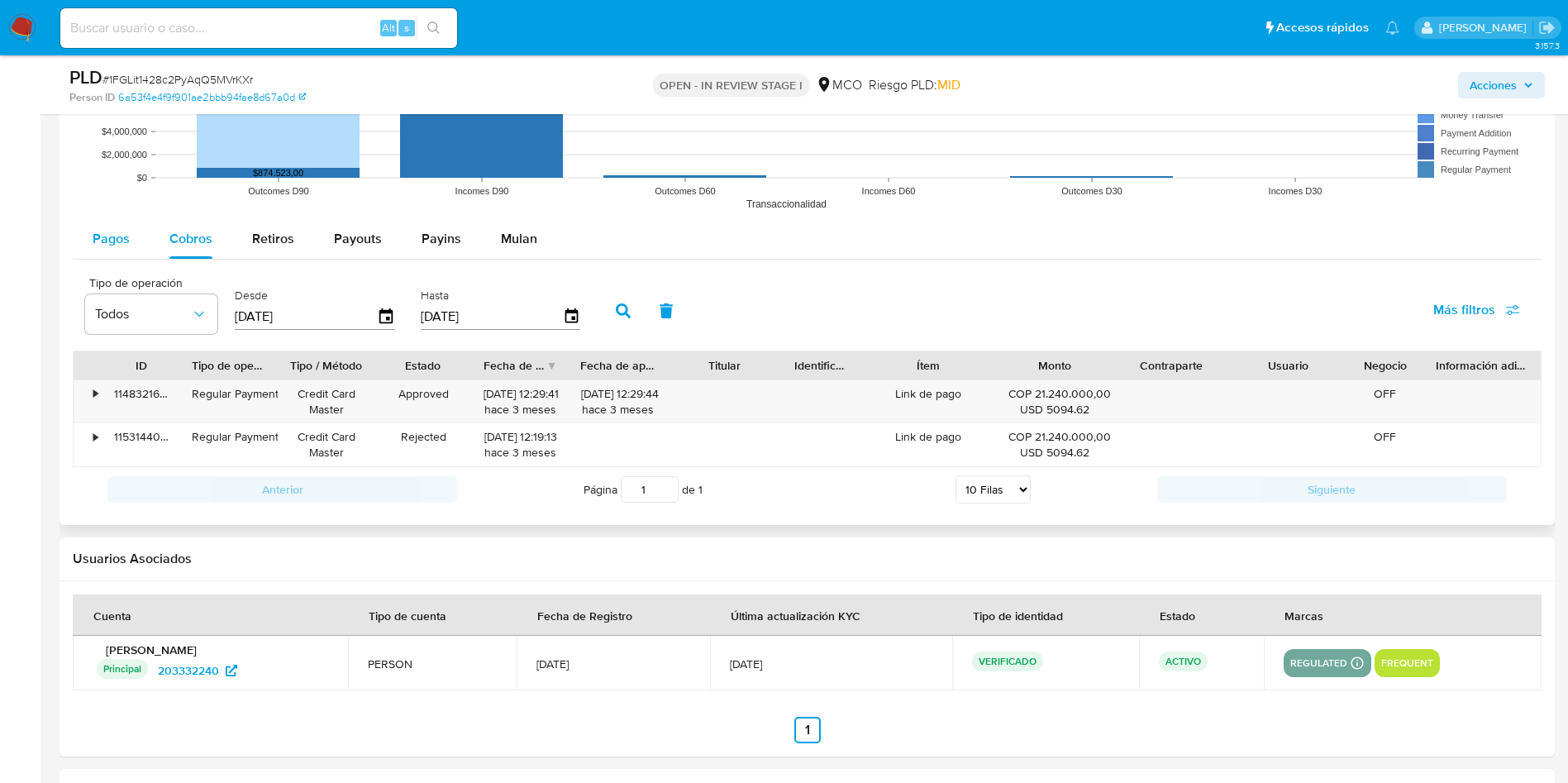
click at [91, 248] on button "Pagos" at bounding box center [111, 239] width 77 height 40
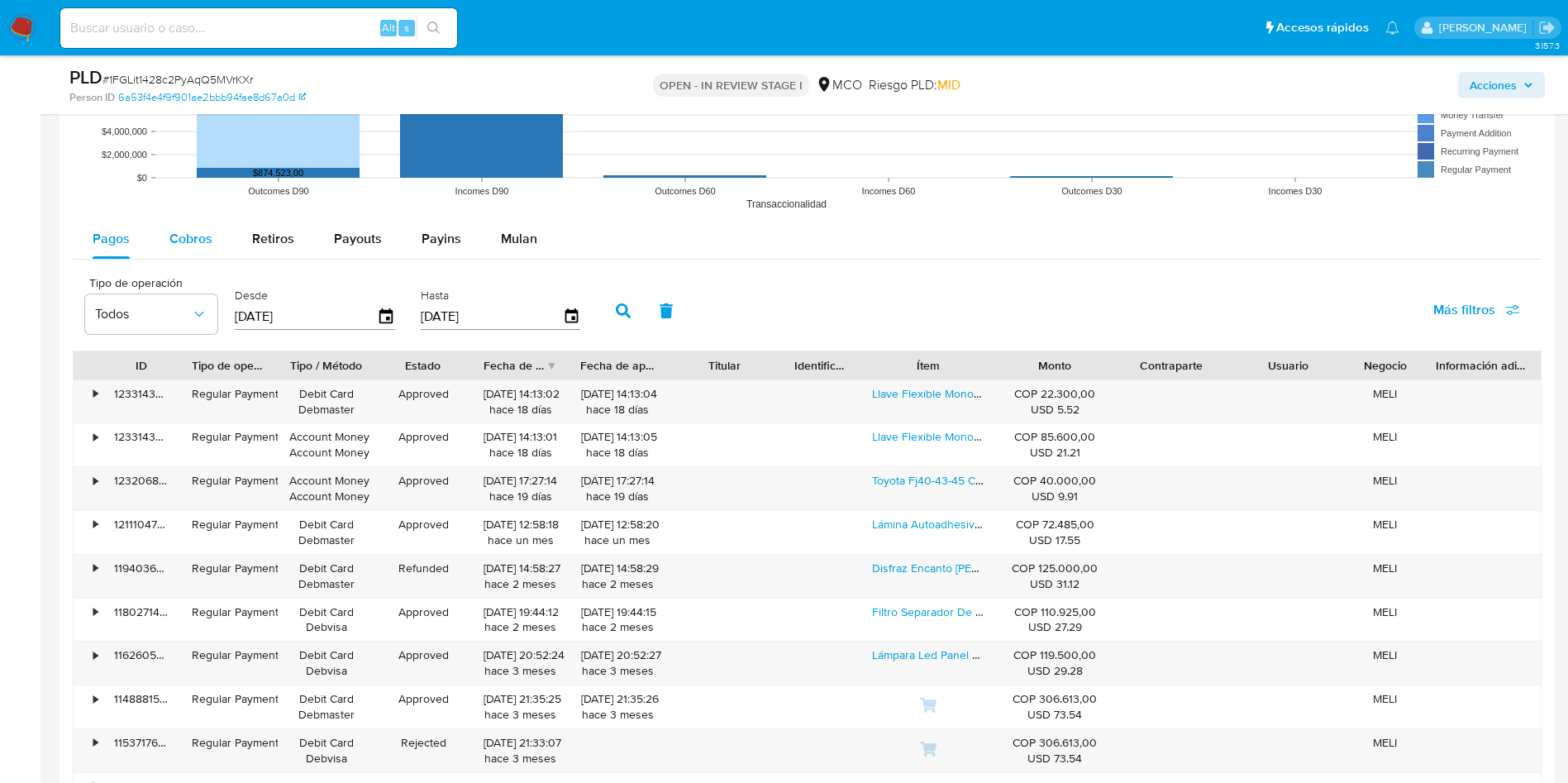
click at [178, 241] on span "Cobros" at bounding box center [191, 238] width 43 height 19
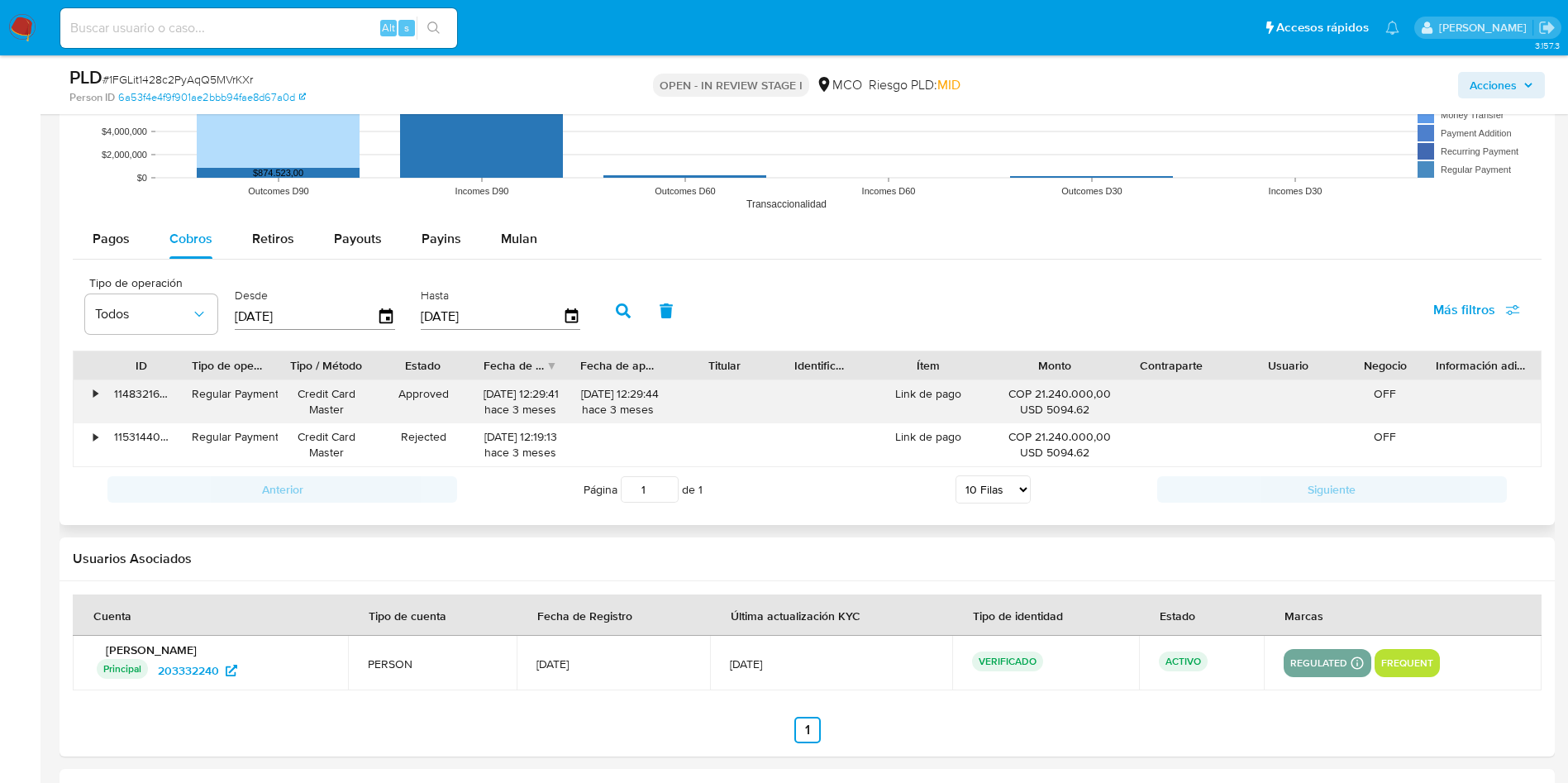
drag, startPoint x: 1047, startPoint y: 407, endPoint x: 1072, endPoint y: 408, distance: 25.0
click at [1072, 408] on div "USD 5094.62" at bounding box center [1055, 409] width 93 height 16
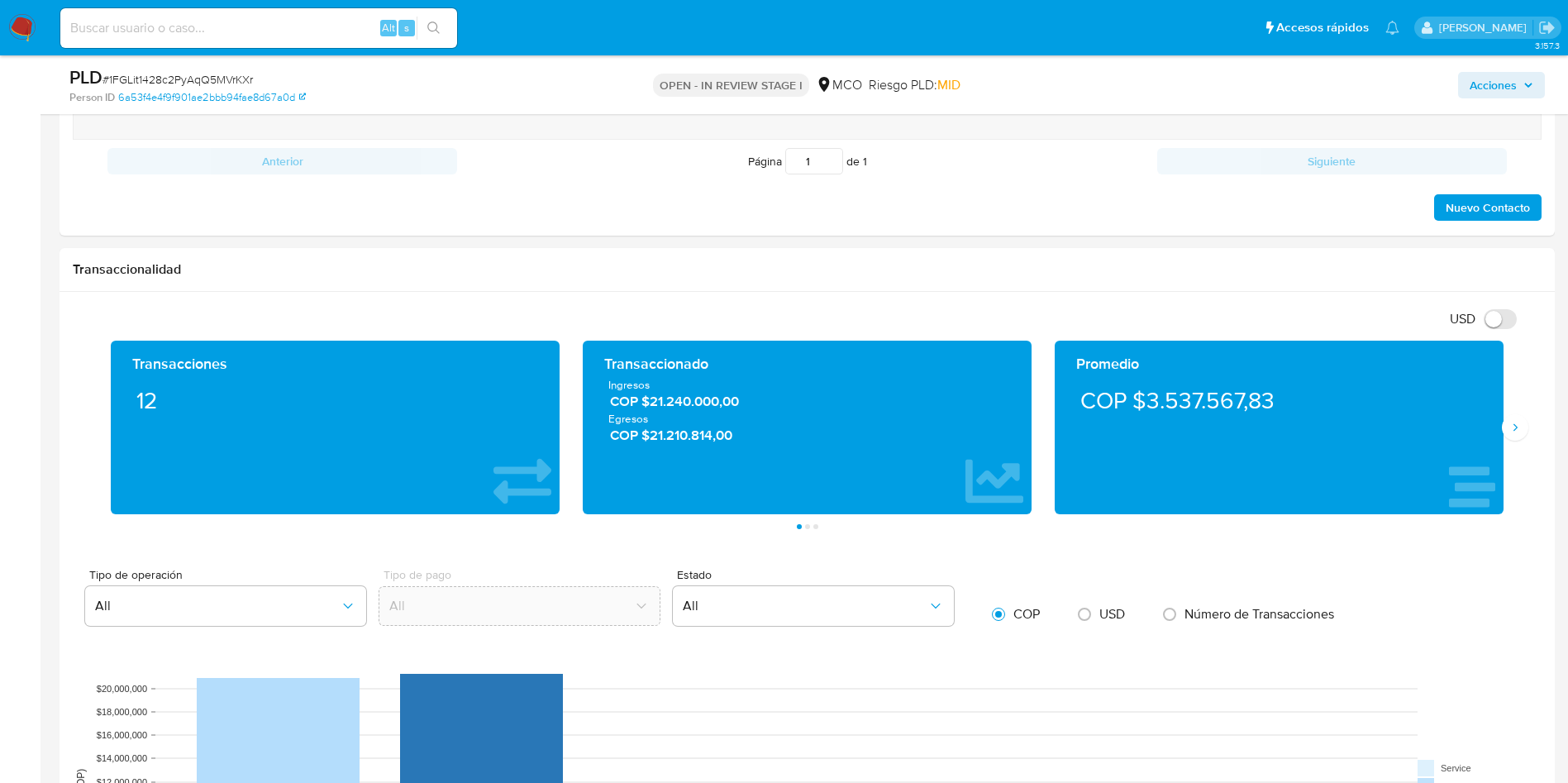
scroll to position [372, 0]
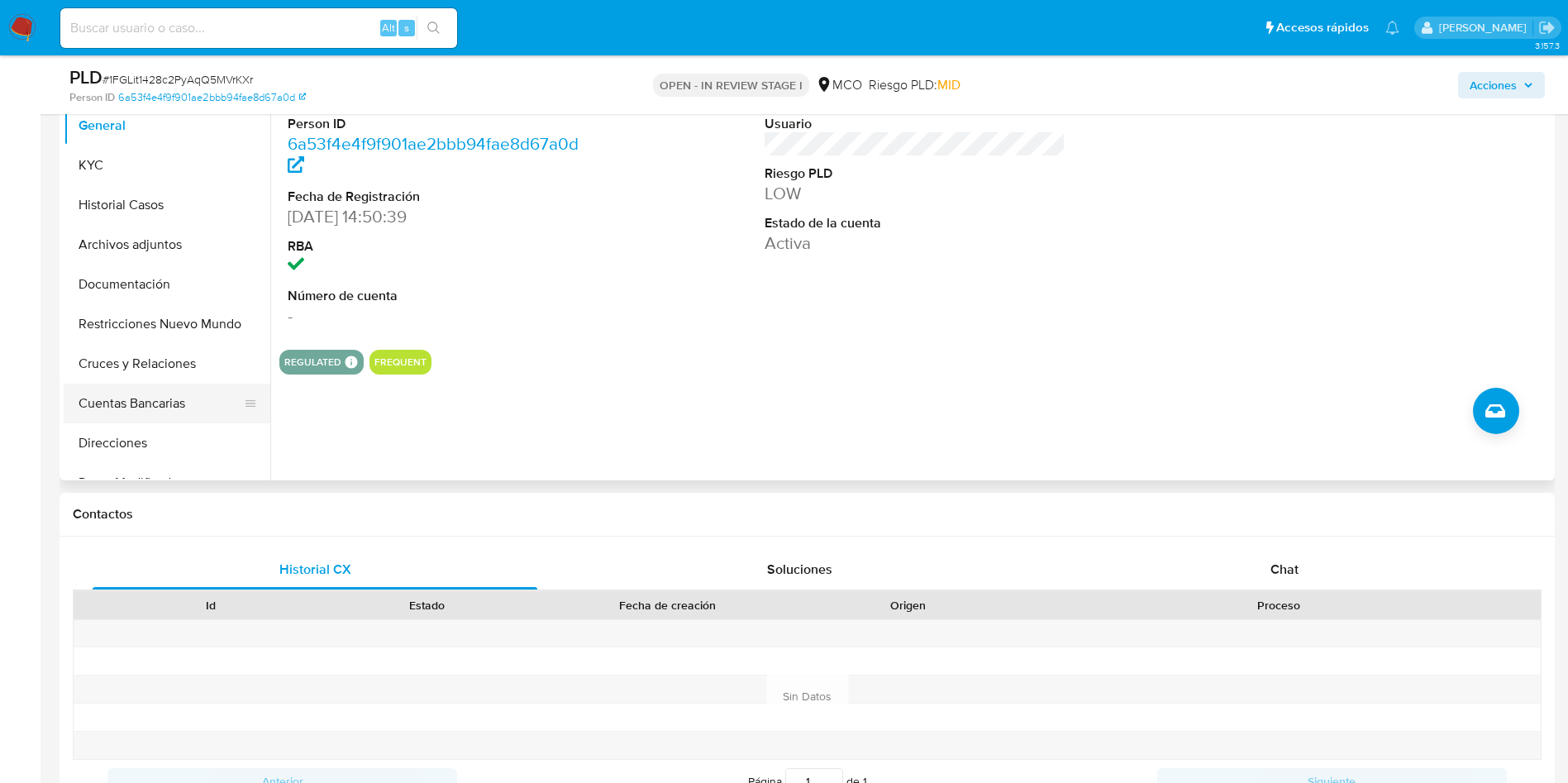
click at [124, 405] on button "Cuentas Bancarias" at bounding box center [161, 404] width 194 height 40
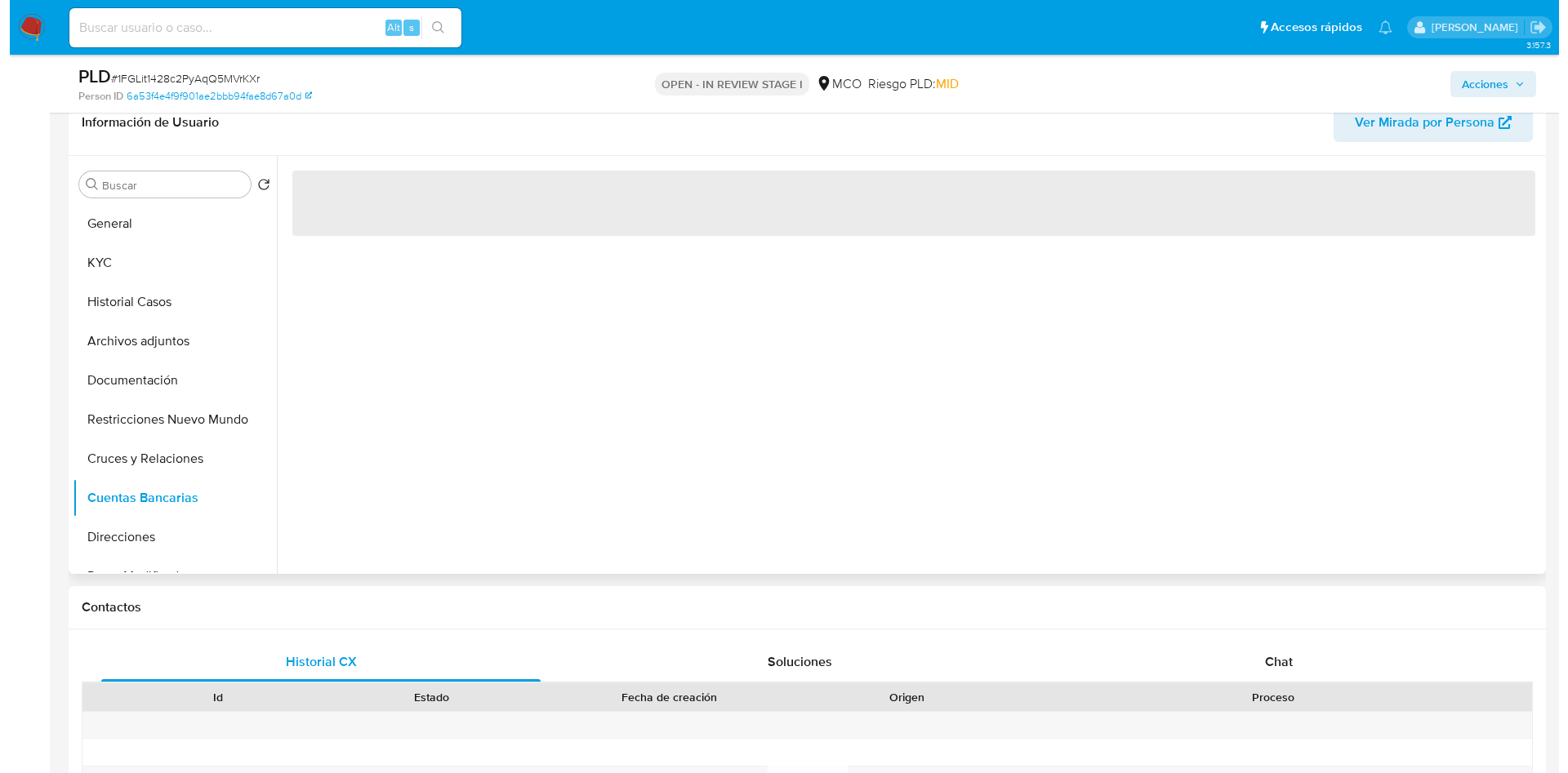
scroll to position [245, 0]
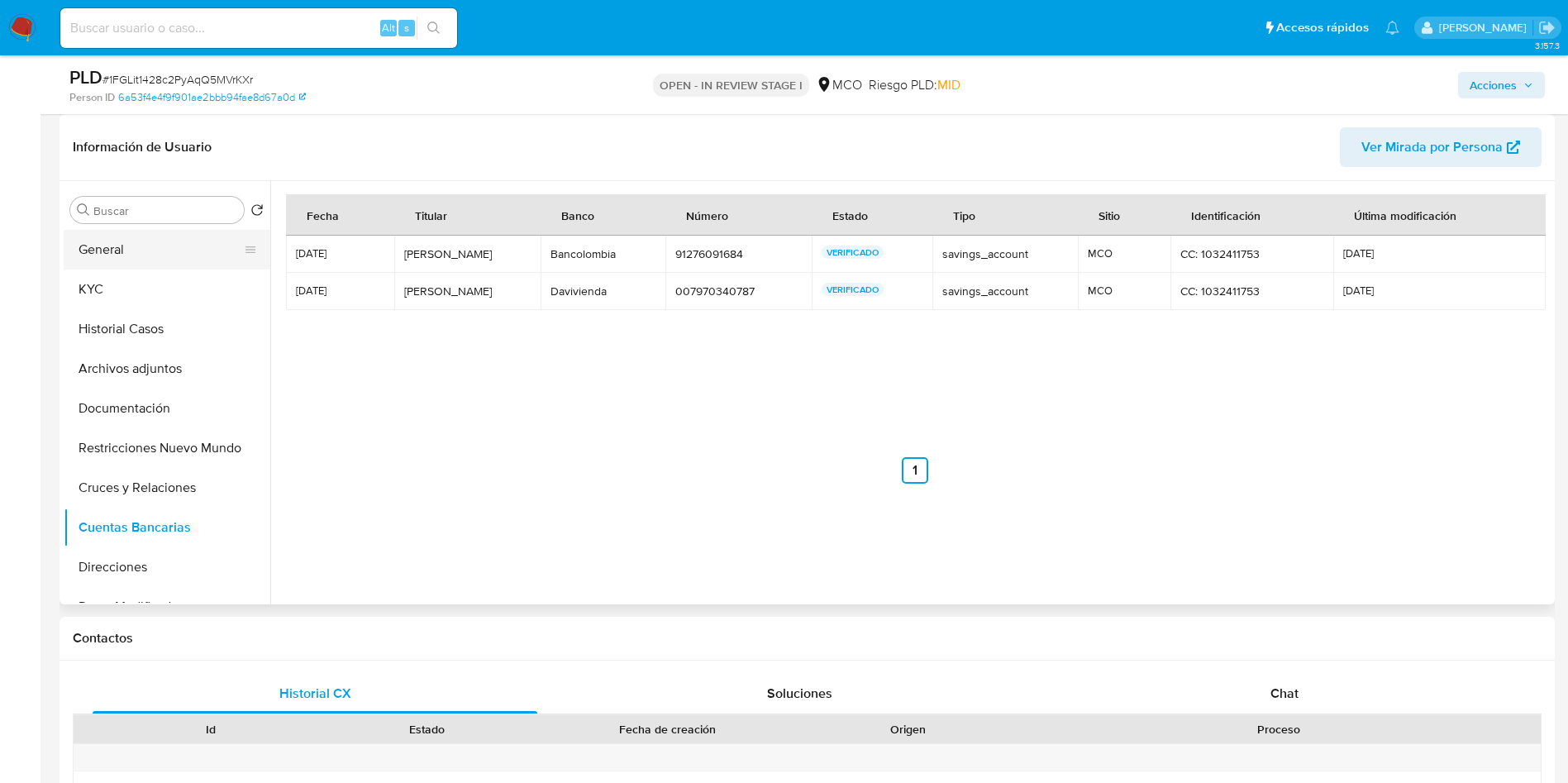
click at [96, 257] on button "General" at bounding box center [161, 249] width 194 height 40
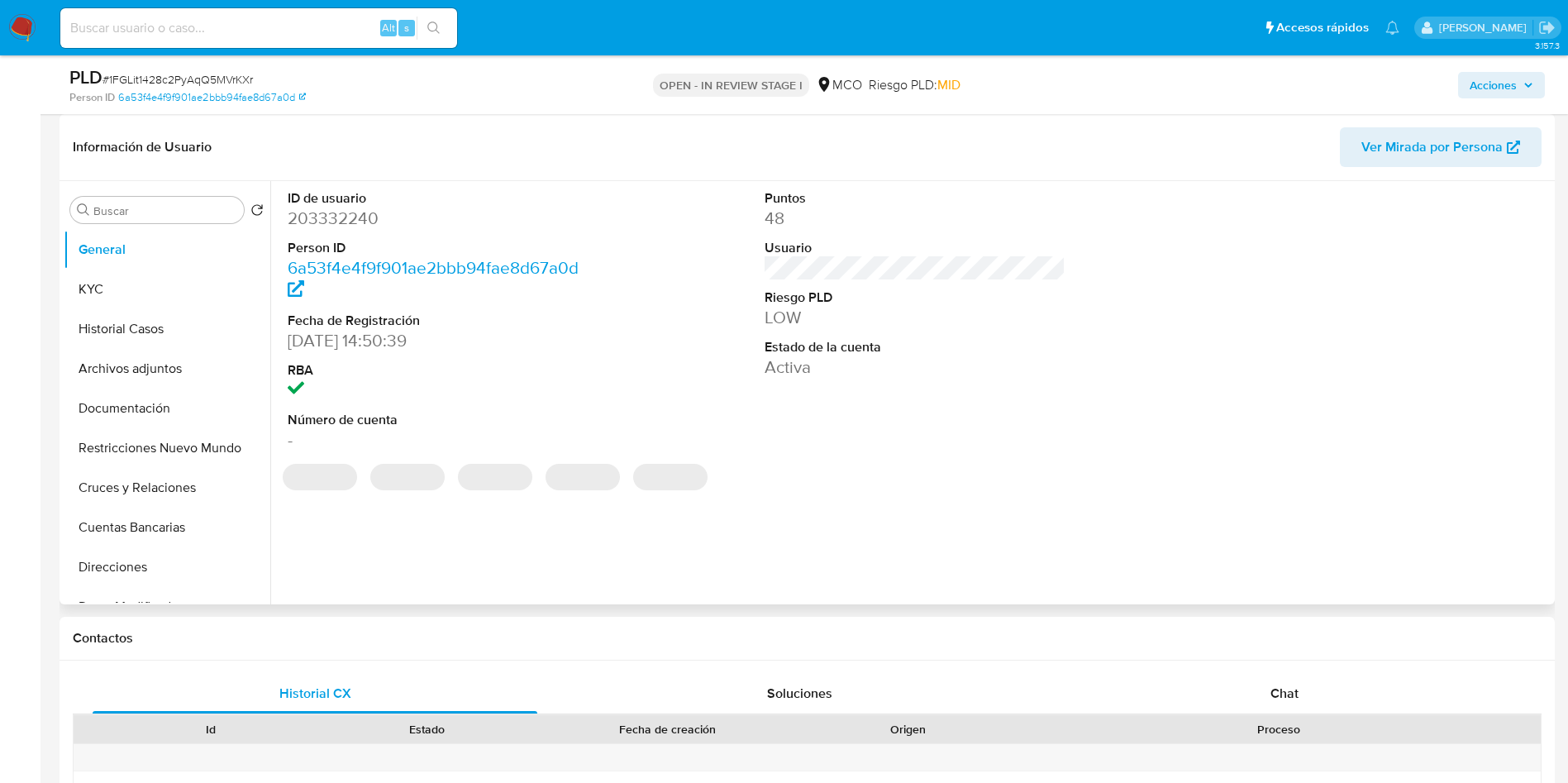
click at [351, 216] on dd "203332240" at bounding box center [439, 218] width 302 height 24
copy dd "203332240"
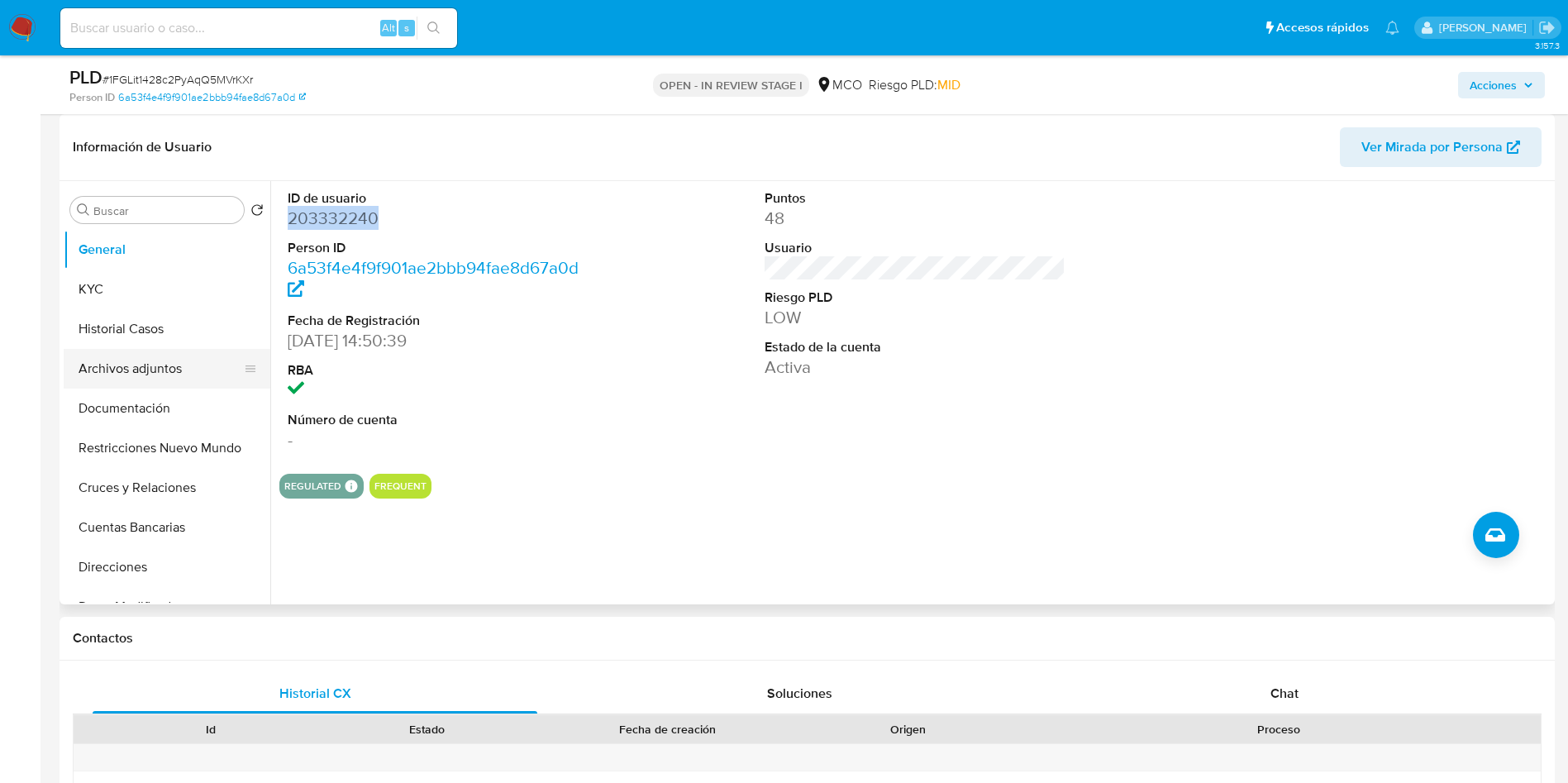
click at [128, 370] on button "Archivos adjuntos" at bounding box center [161, 369] width 194 height 40
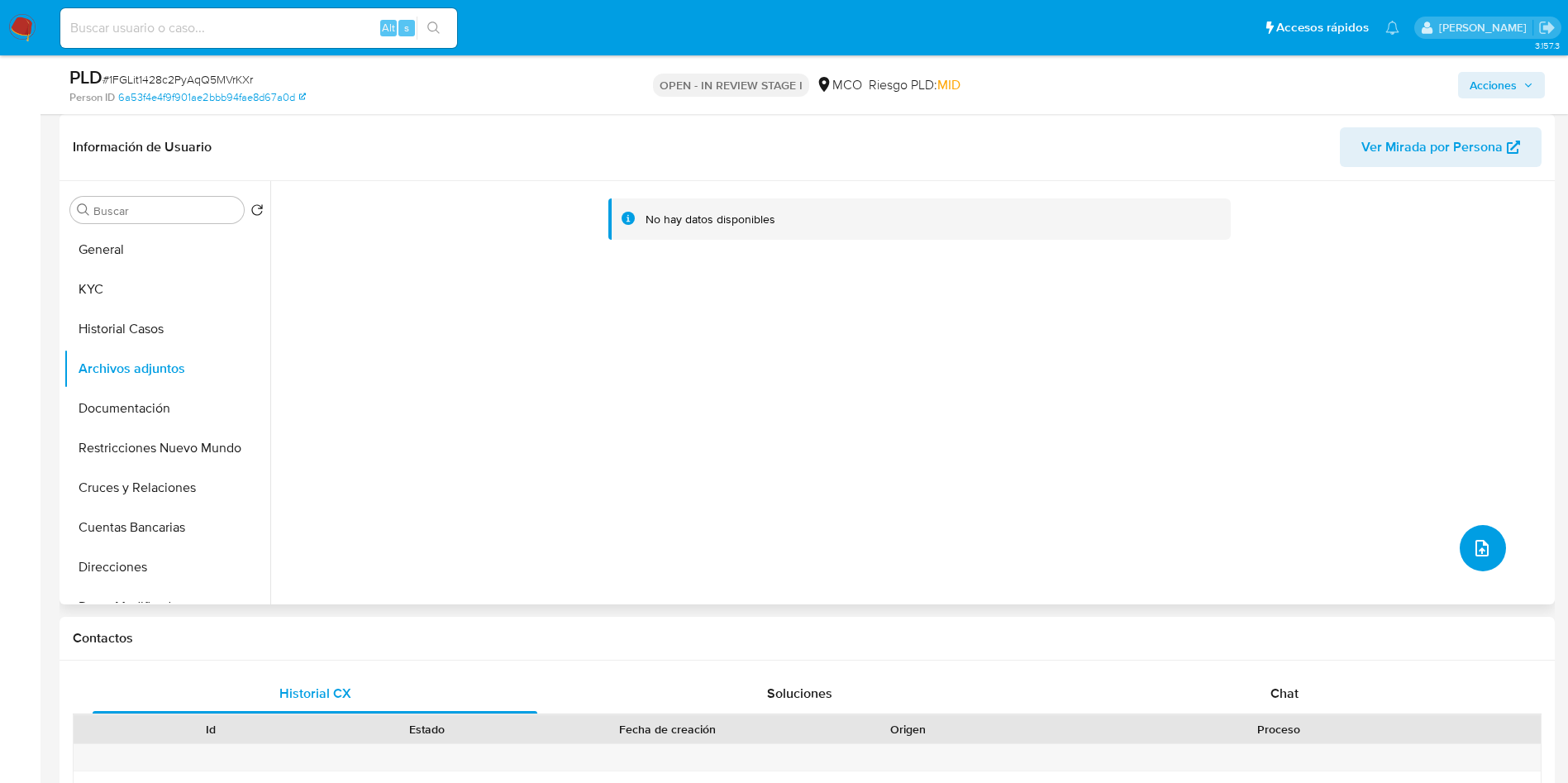
click at [1477, 535] on button "upload-file" at bounding box center [1482, 548] width 46 height 46
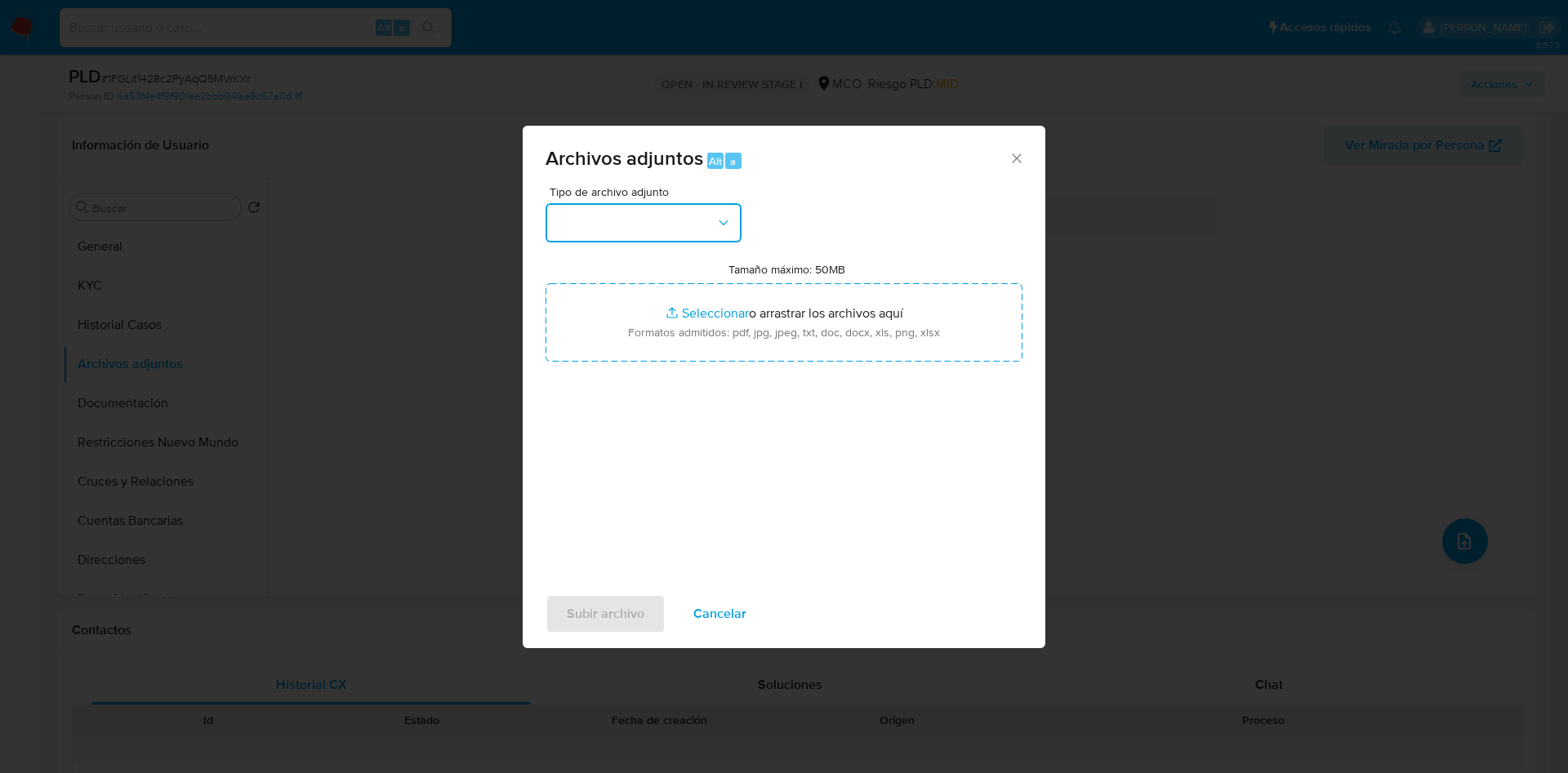
click at [677, 240] on button "button" at bounding box center [643, 223] width 196 height 39
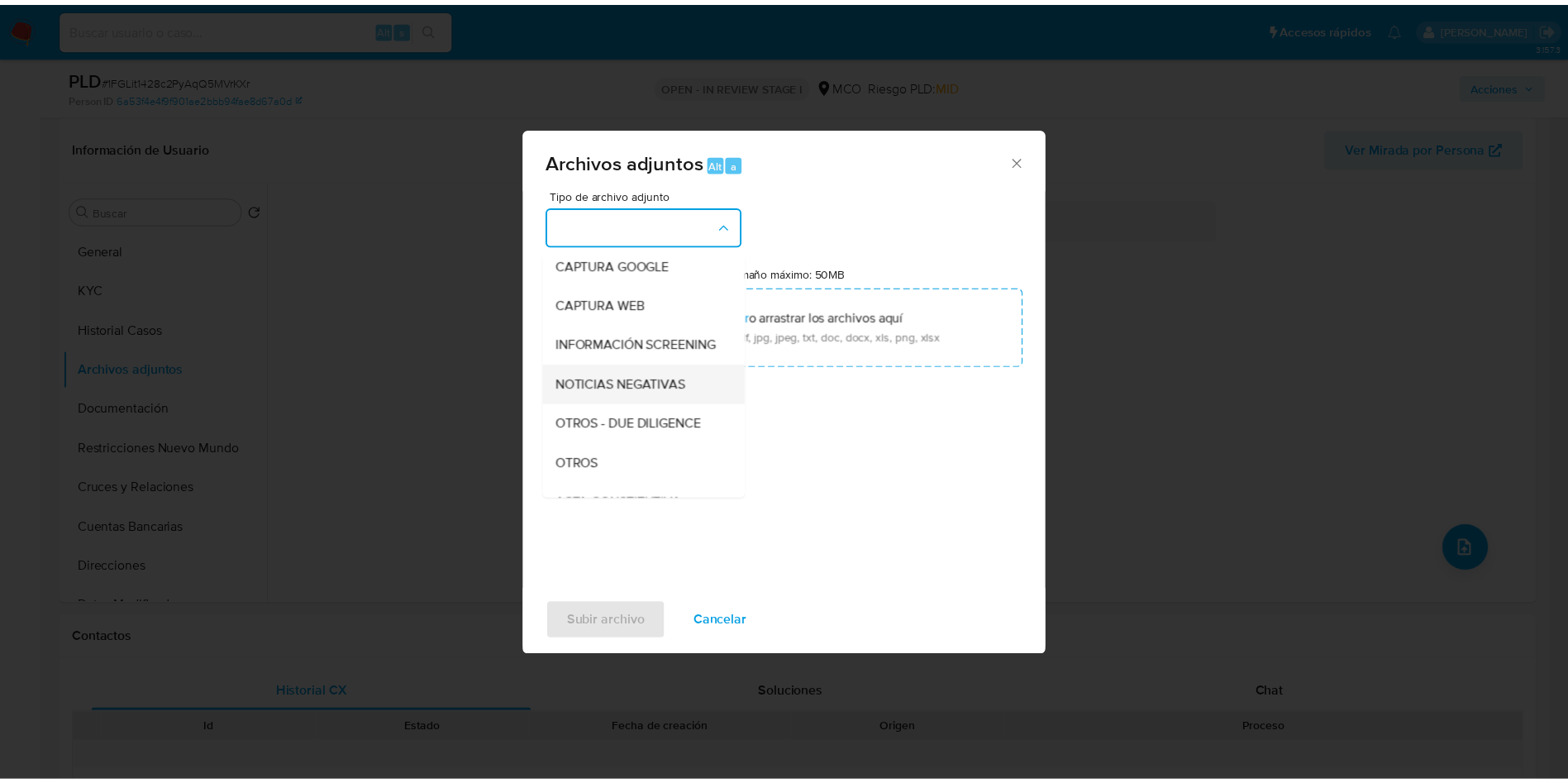
scroll to position [124, 0]
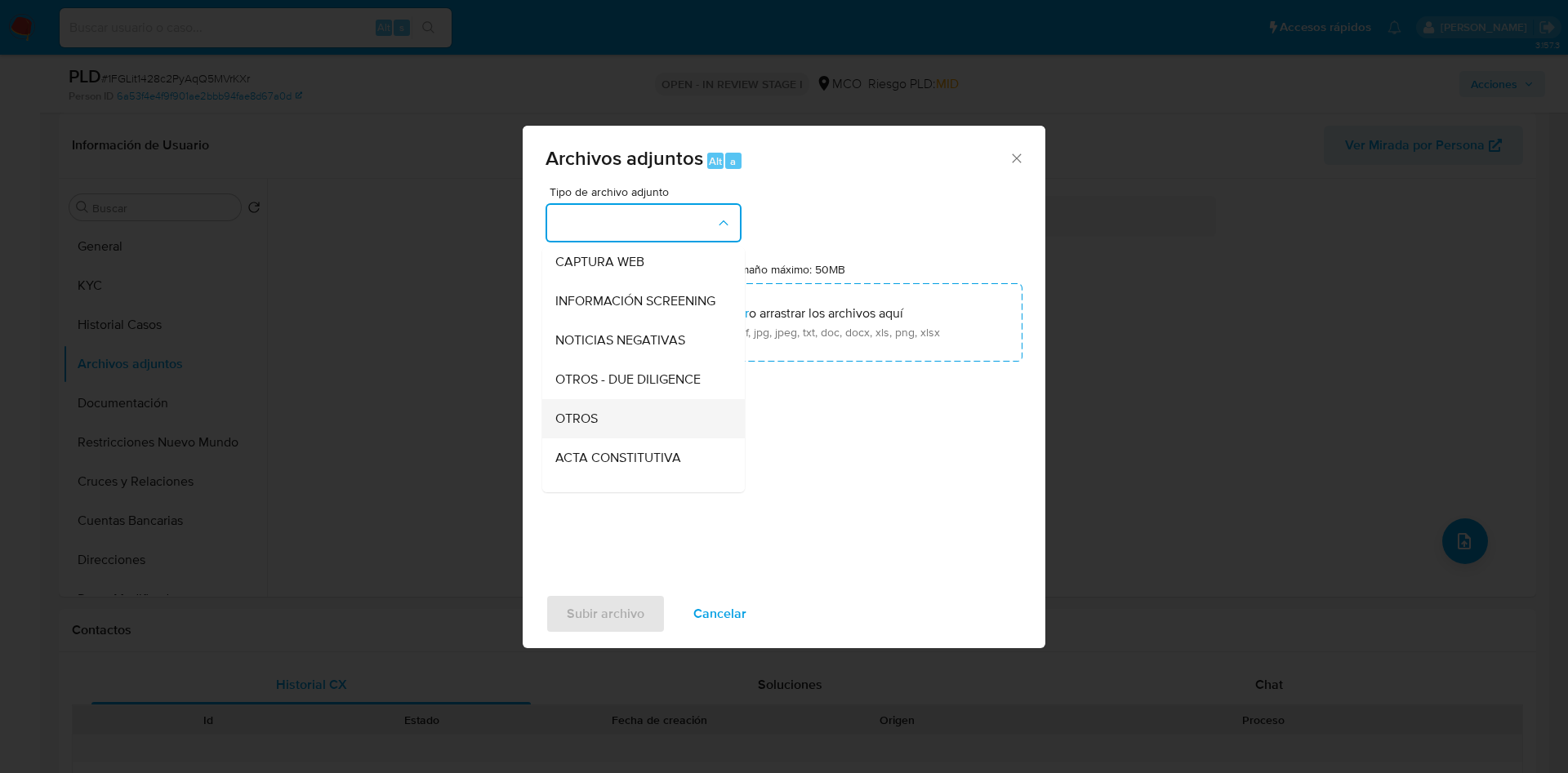
click at [600, 427] on div "OTROS" at bounding box center [638, 419] width 166 height 39
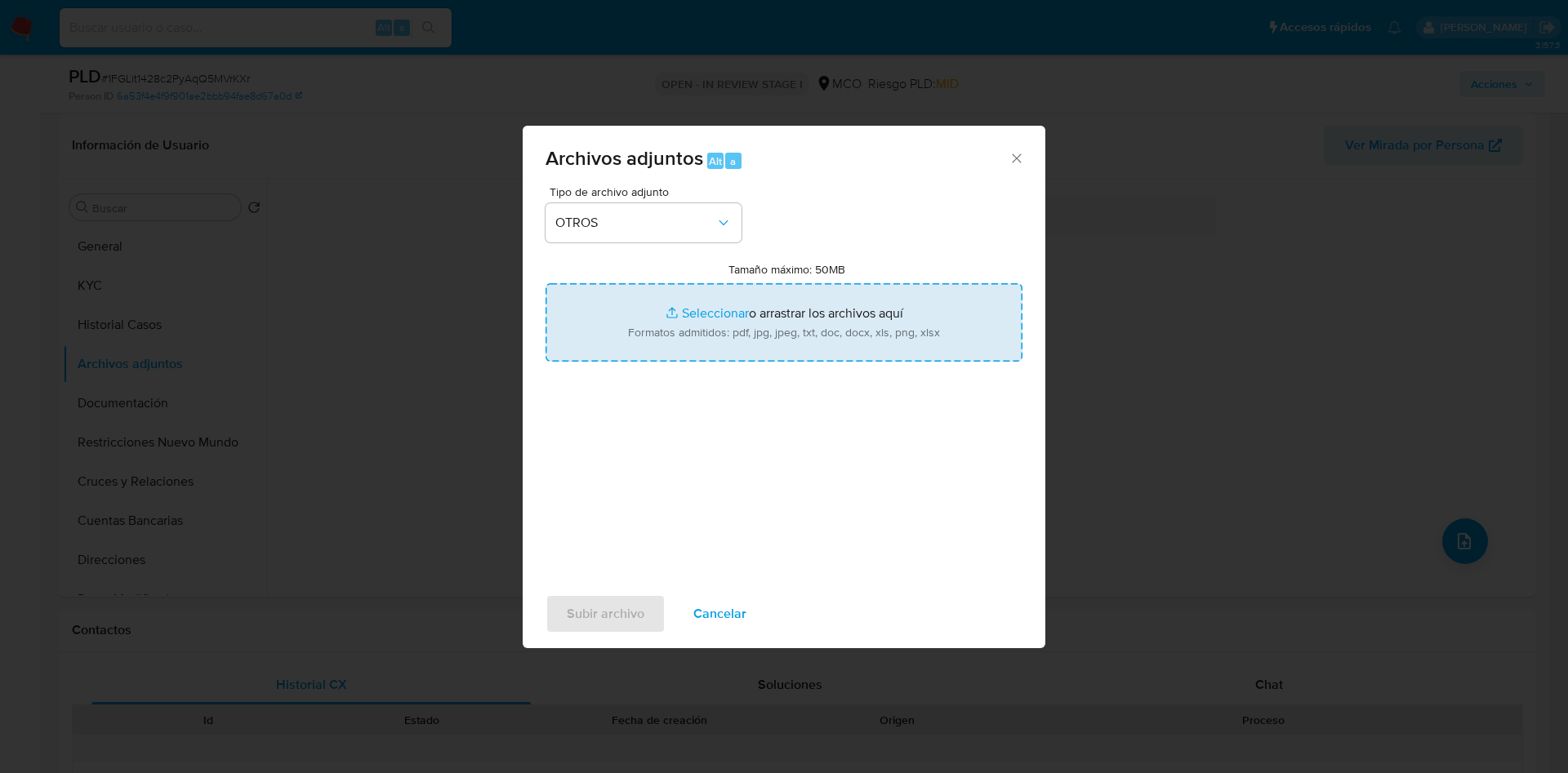
click at [693, 314] on input "Tamaño máximo: 50MB Seleccionar archivos" at bounding box center [784, 322] width 477 height 78
type input "C:\fakepath\203332240 - 09_09_2025.pdf"
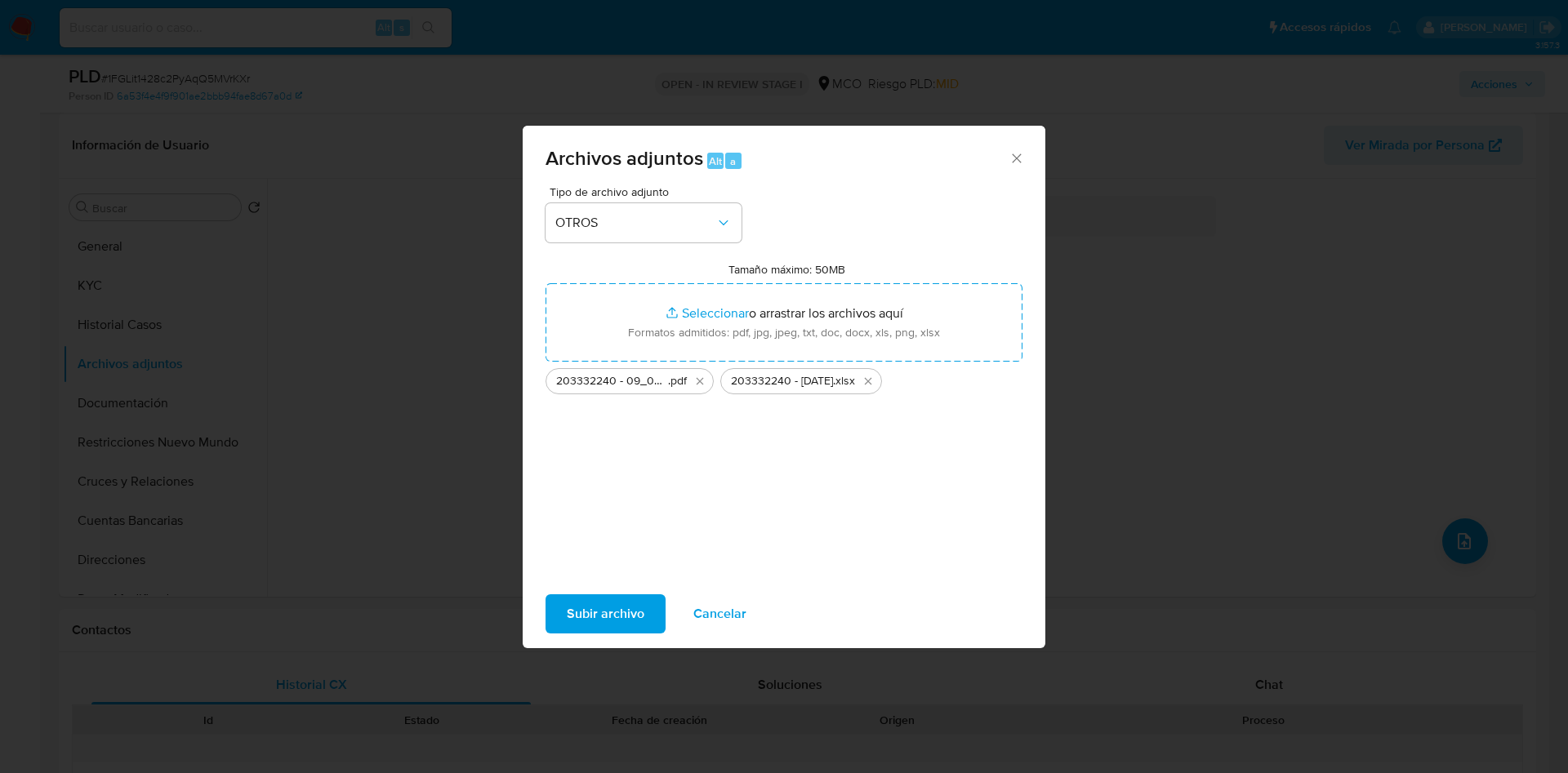
click at [623, 600] on span "Subir archivo" at bounding box center [605, 613] width 77 height 36
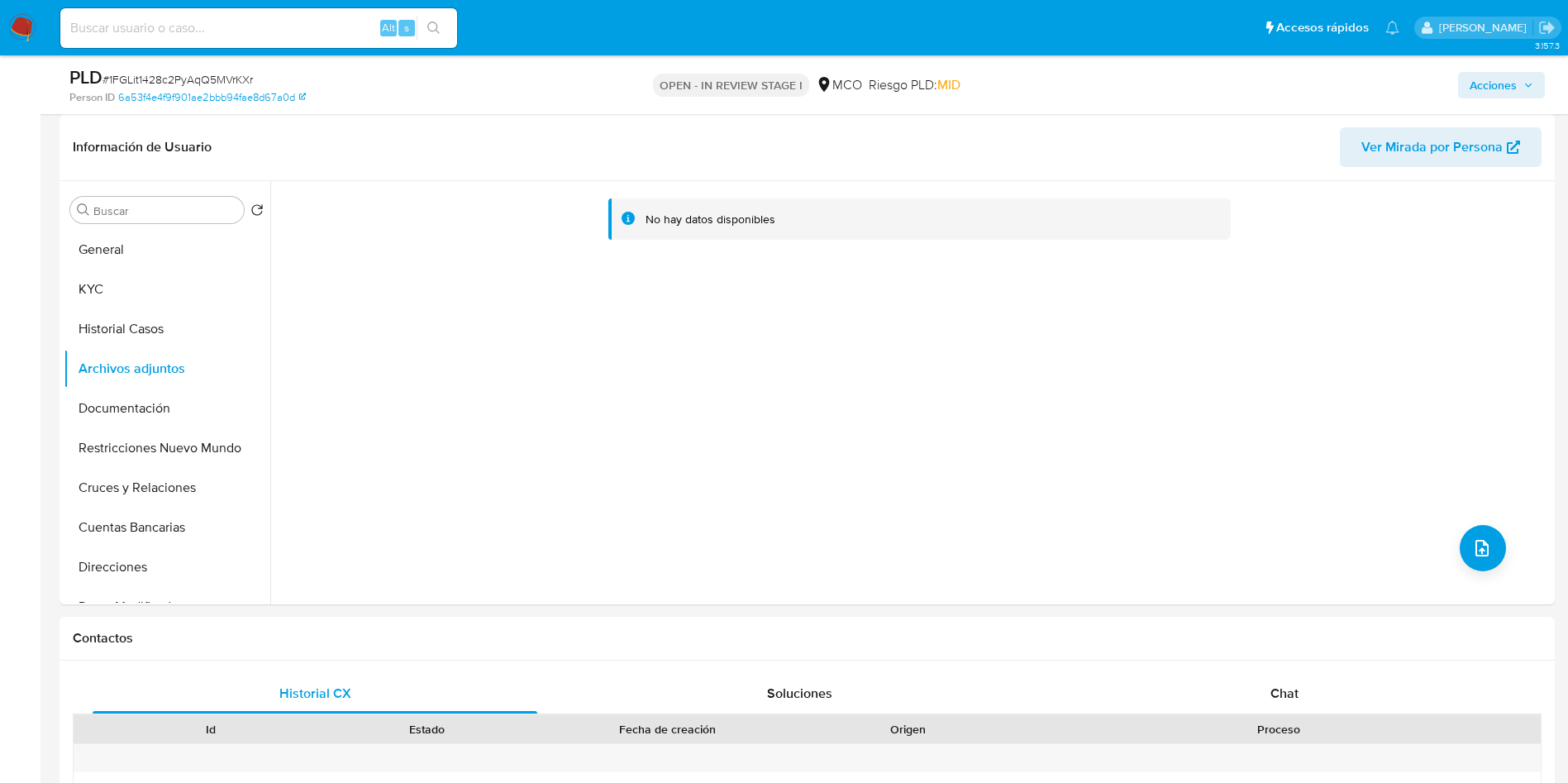
click at [1520, 73] on span "Acciones" at bounding box center [1502, 85] width 64 height 24
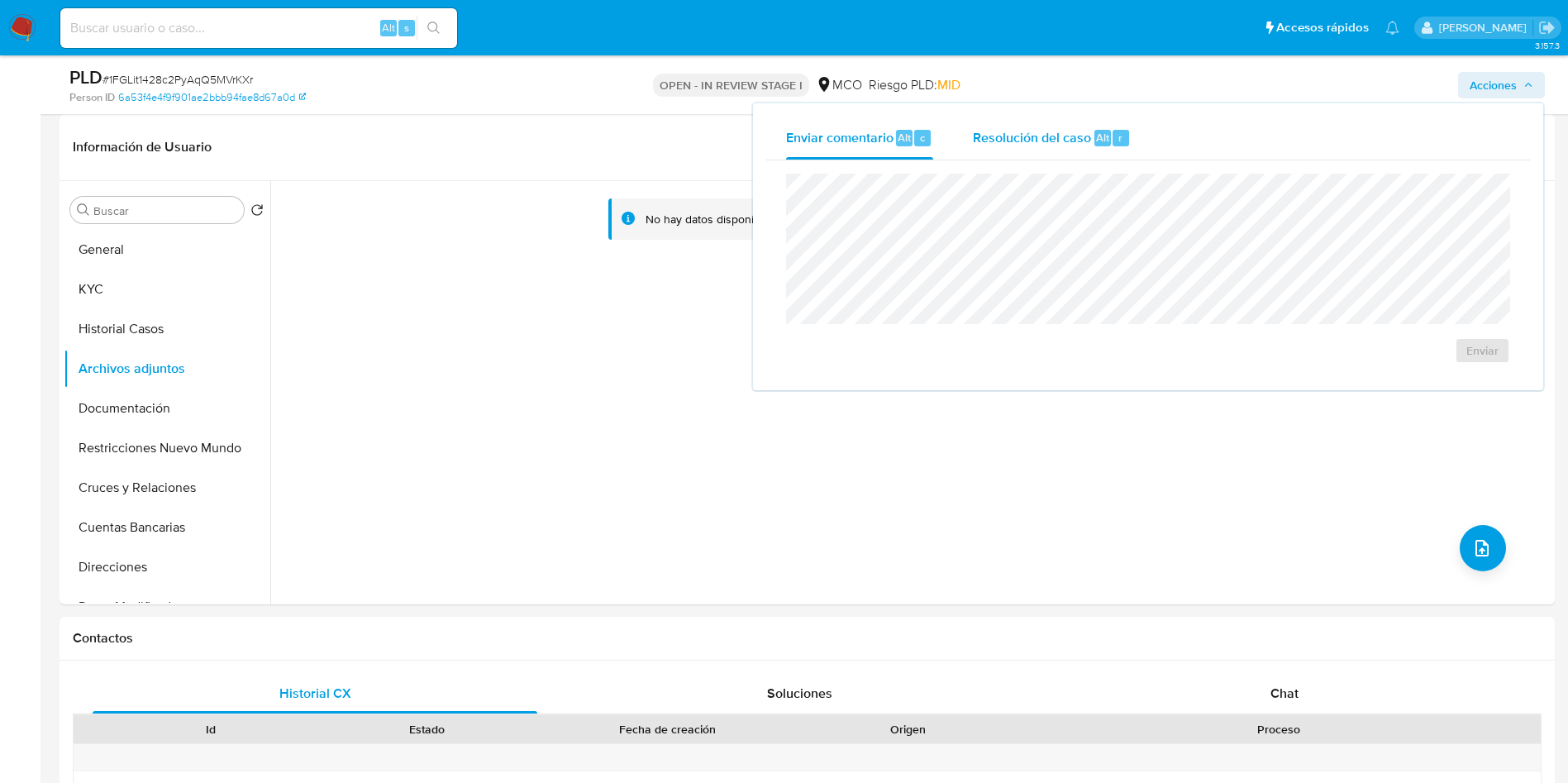
click at [991, 120] on div "Resolución del caso Alt r" at bounding box center [1052, 138] width 158 height 43
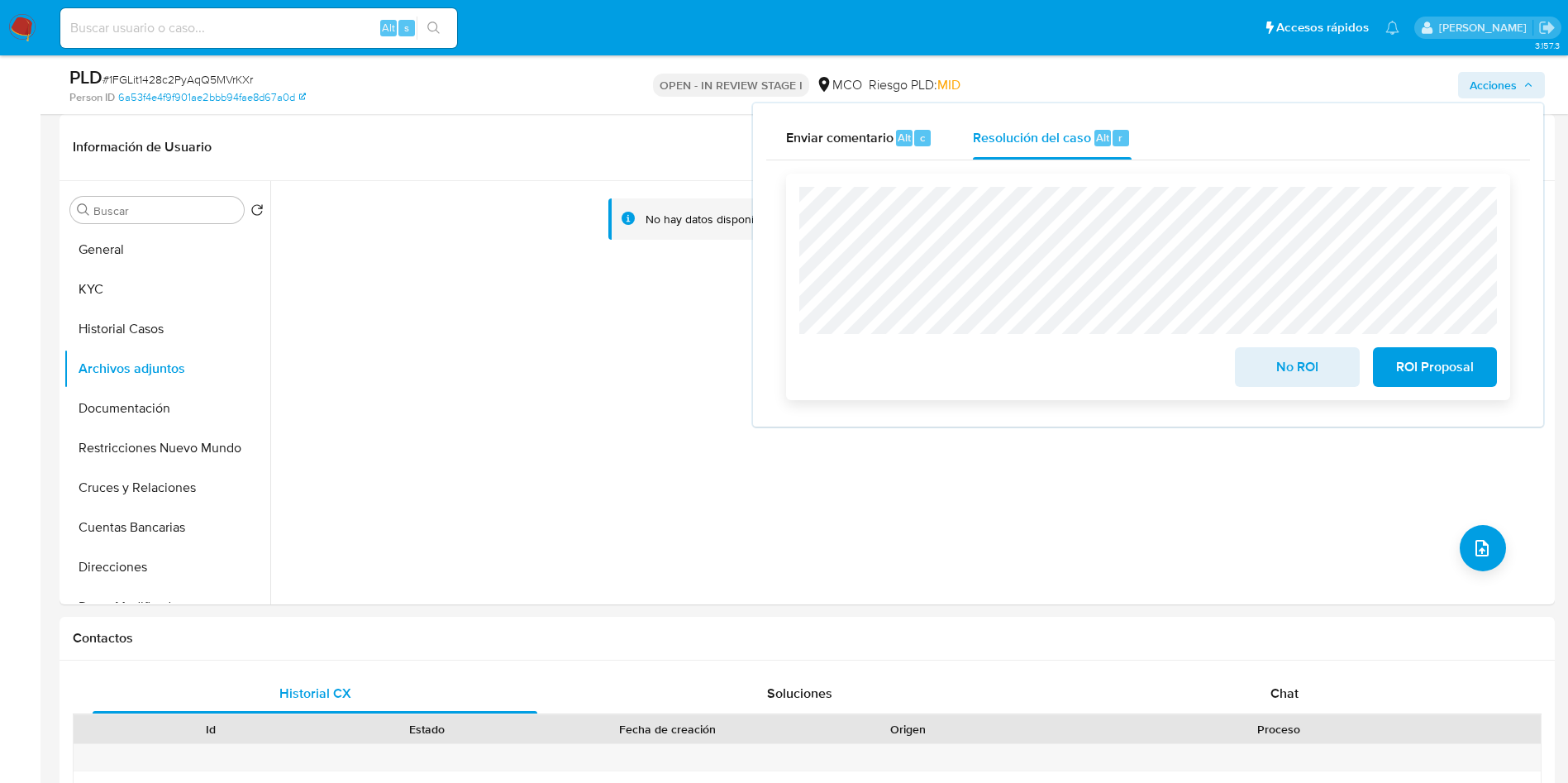
click at [1306, 364] on span "No ROI" at bounding box center [1297, 367] width 81 height 37
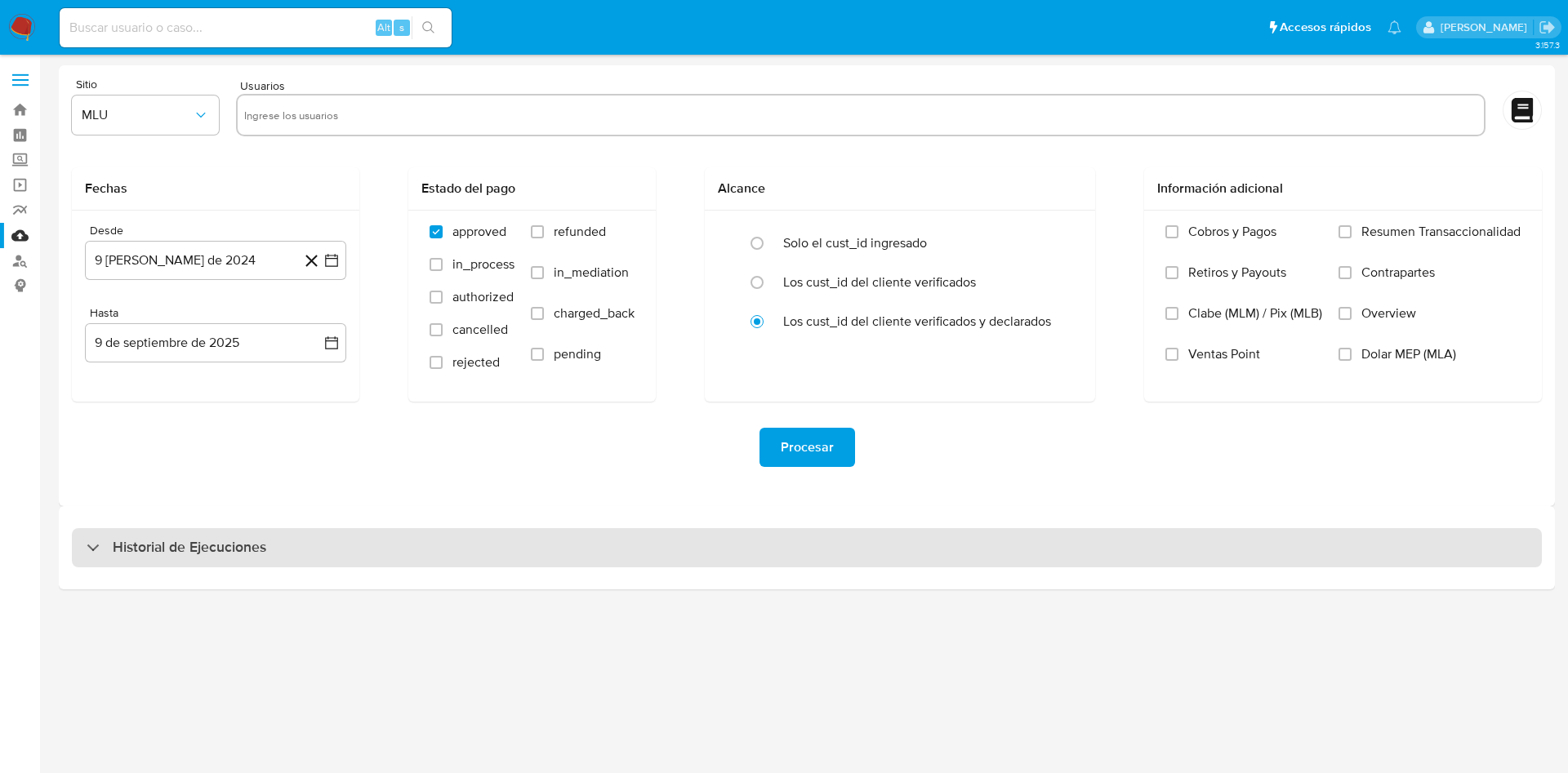
click at [183, 565] on div "Historial de Ejecuciones" at bounding box center [806, 547] width 1469 height 39
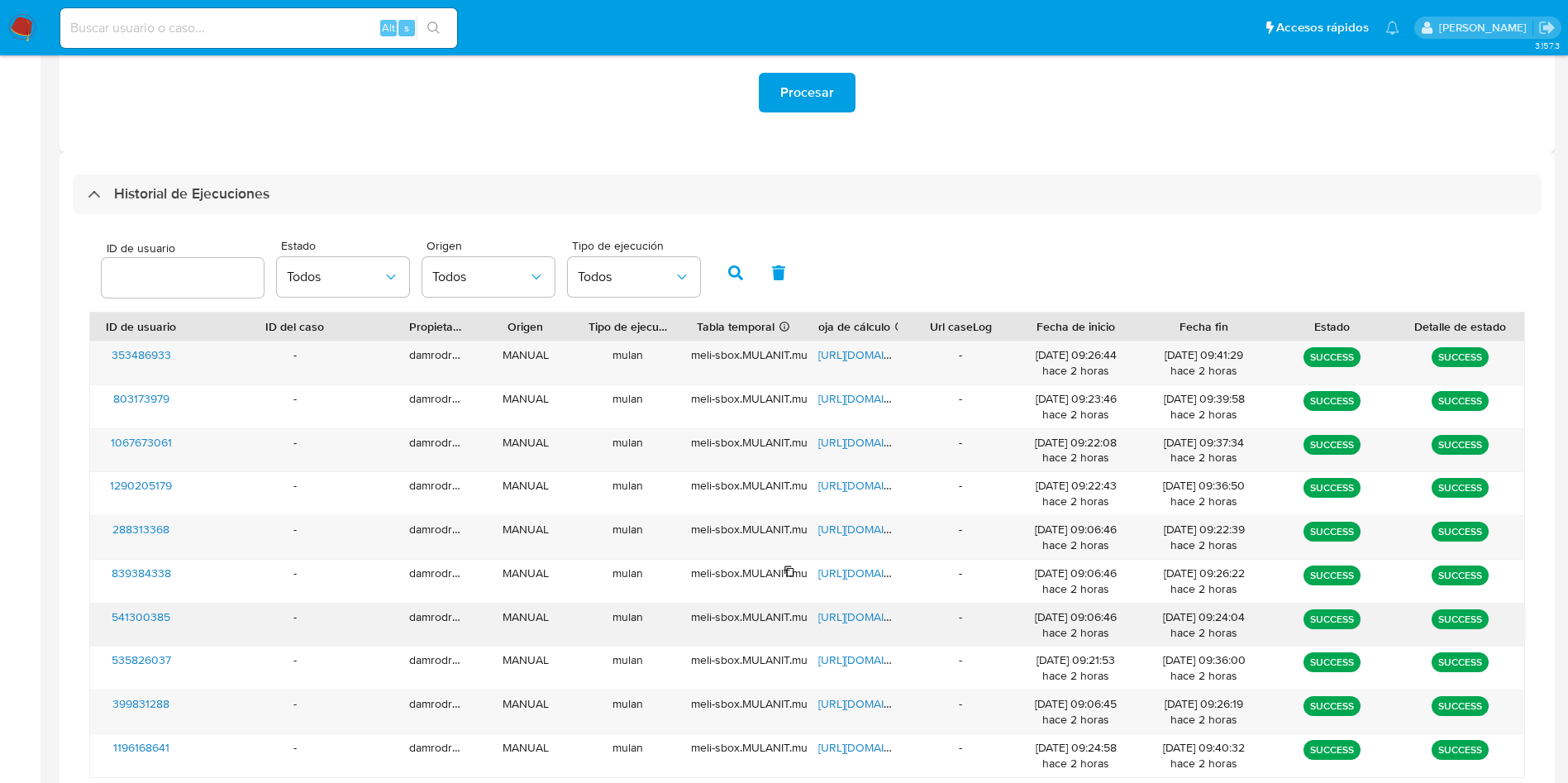
scroll to position [450, 0]
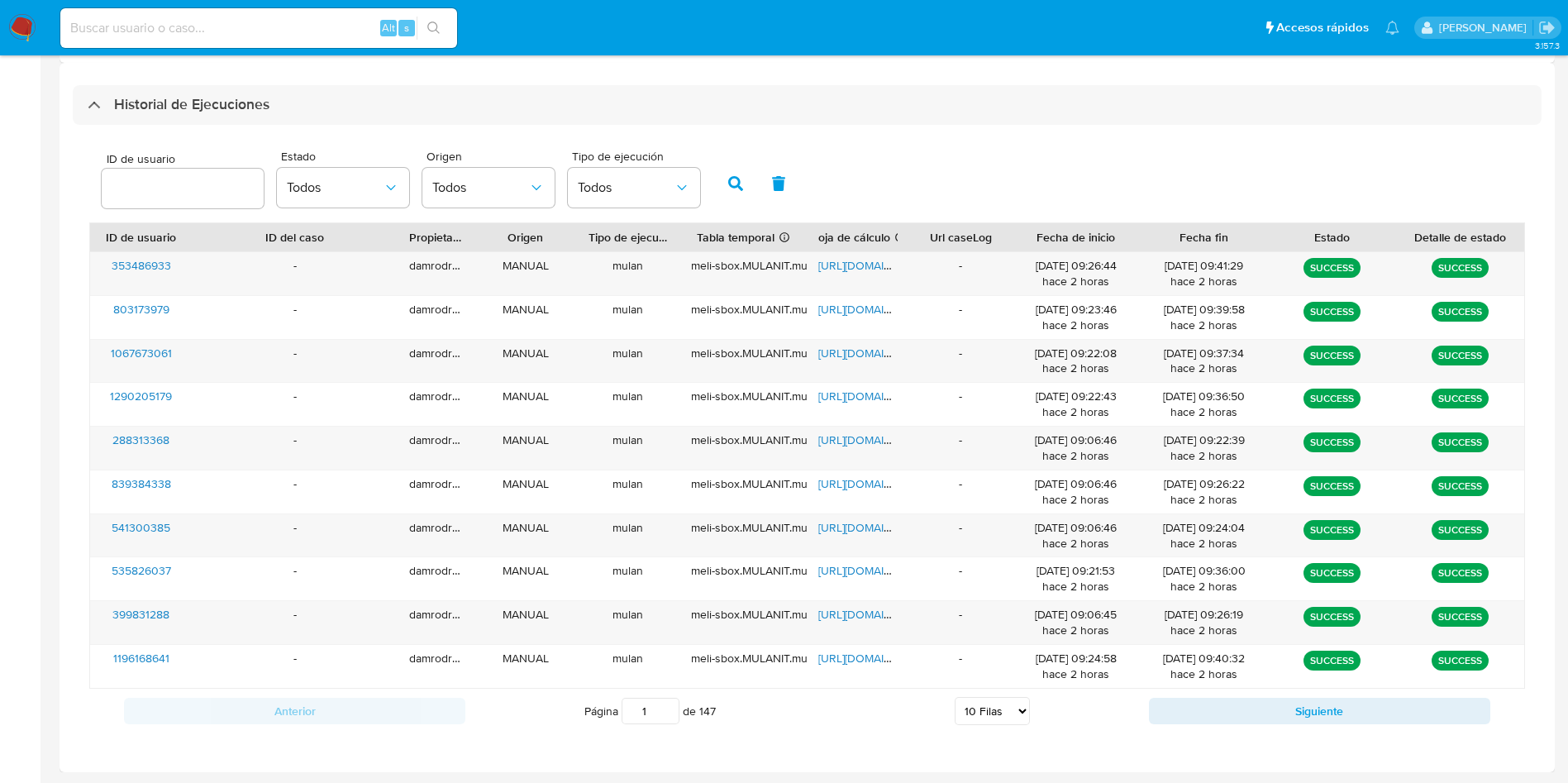
click at [997, 715] on select "5 Filas 10 Filas 20 Filas 25 Filas 50 Filas 100 Filas" at bounding box center [993, 711] width 75 height 28
select select "100"
click at [955, 697] on select "5 Filas 10 Filas 20 Filas 25 Filas 50 Filas 100 Filas" at bounding box center [993, 711] width 75 height 28
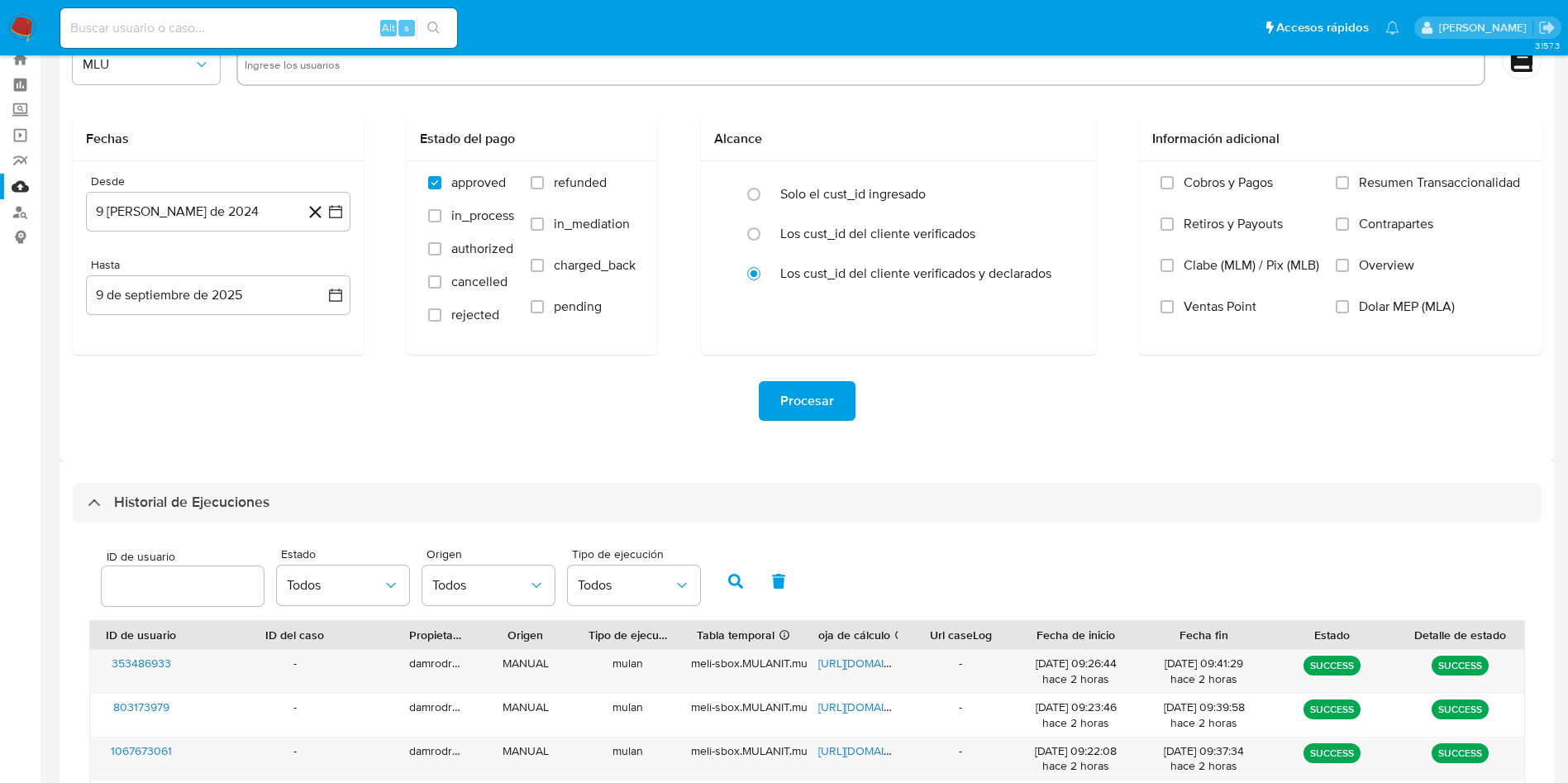
scroll to position [0, 0]
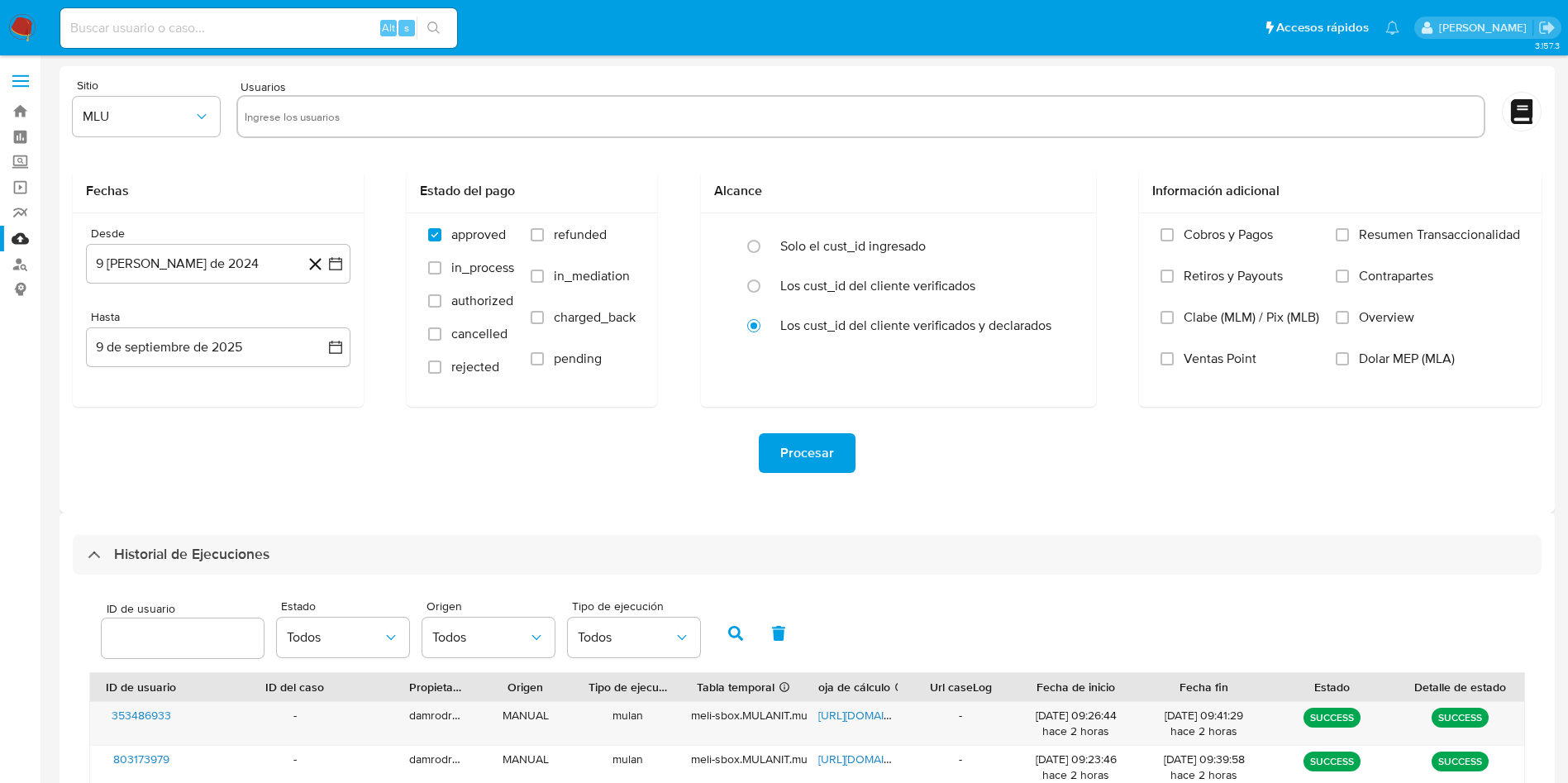
click at [388, 125] on input "text" at bounding box center [860, 117] width 1232 height 26
type input "203332240"
click at [116, 125] on button "MLU" at bounding box center [146, 117] width 147 height 40
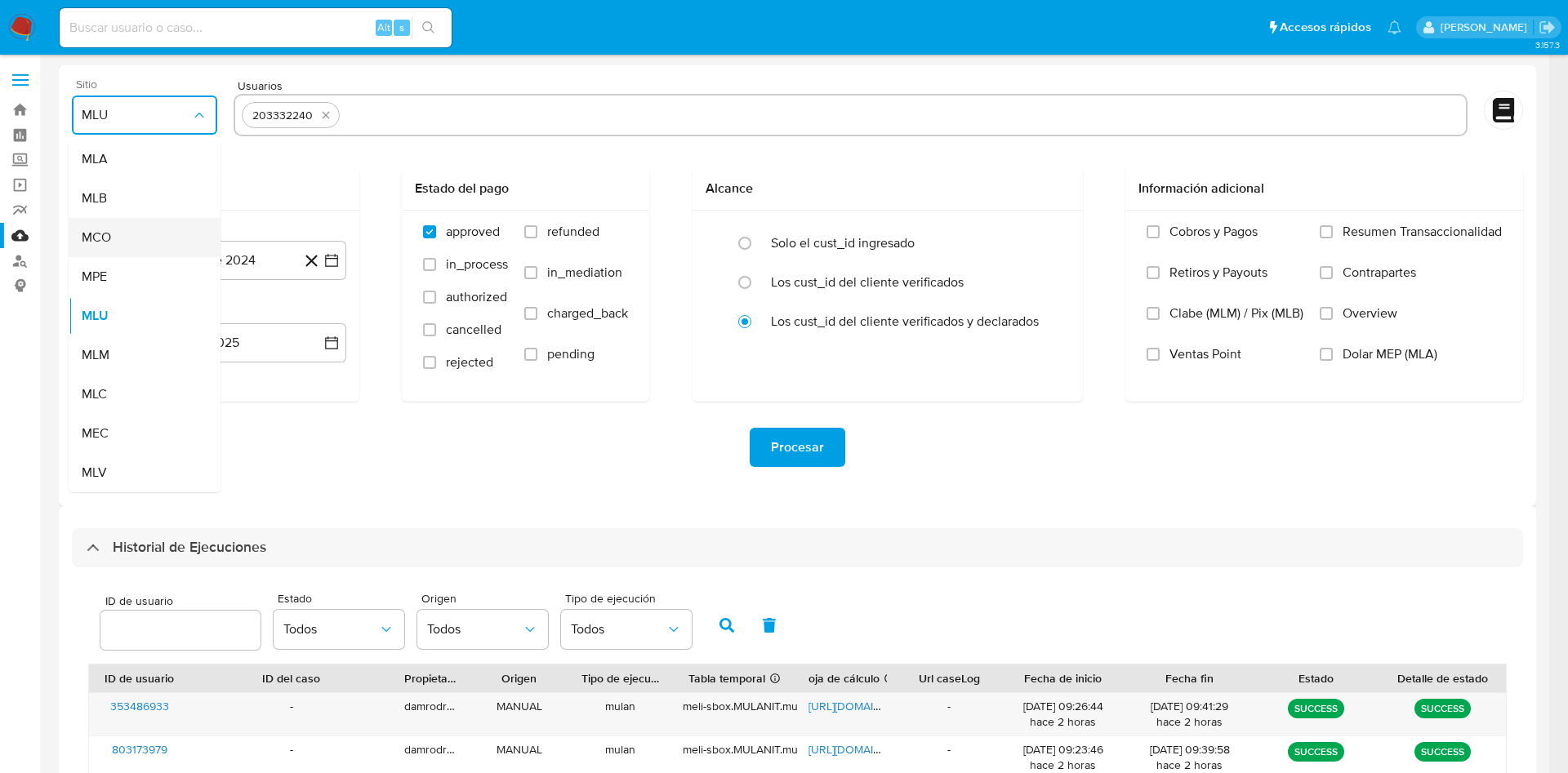
click at [118, 226] on div "MCO" at bounding box center [139, 238] width 116 height 39
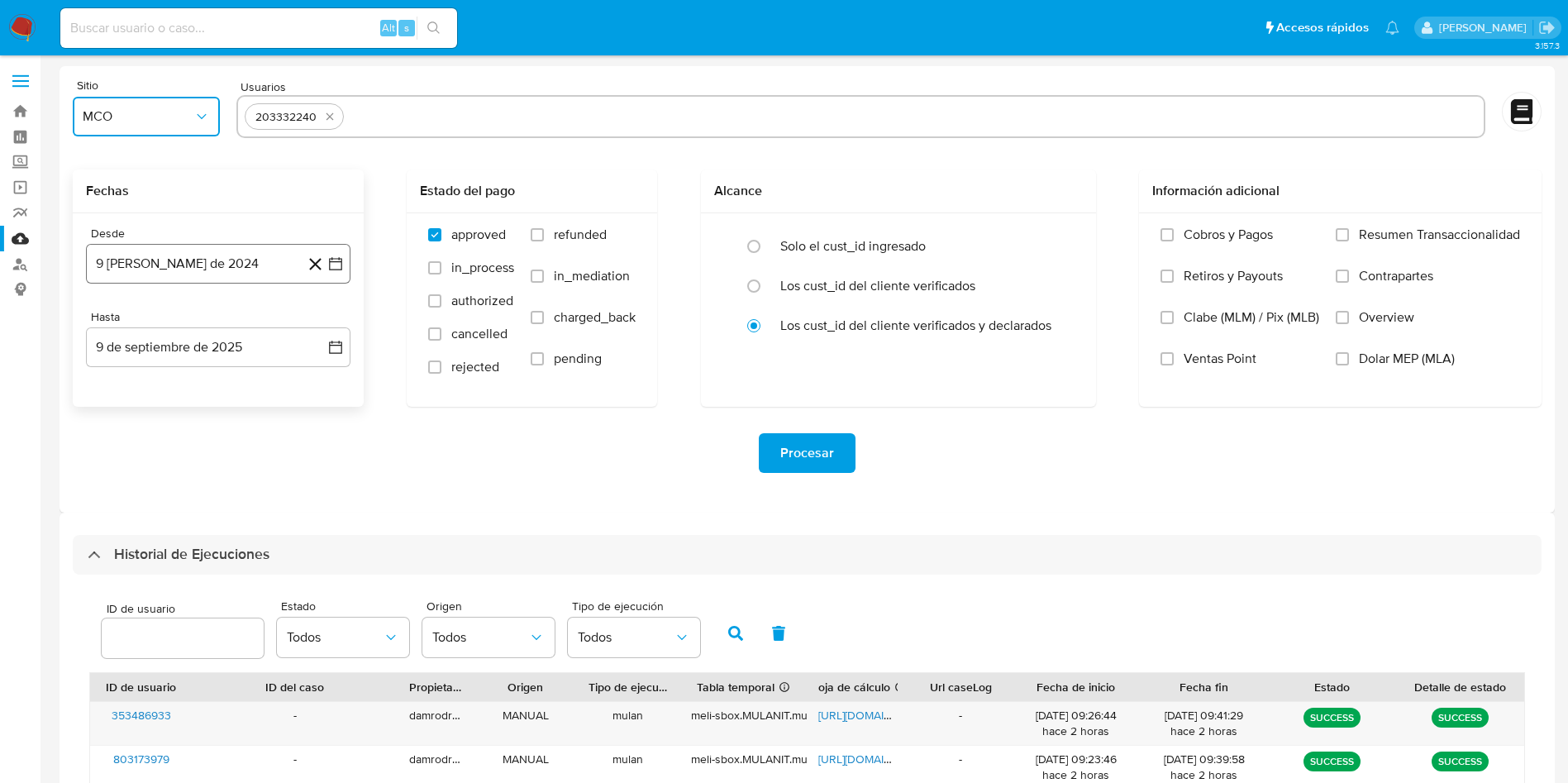
click at [231, 267] on button "9 [PERSON_NAME] de 2024" at bounding box center [217, 264] width 264 height 40
click at [322, 324] on icon "Mes siguiente" at bounding box center [320, 323] width 20 height 20
click at [112, 447] on button "9" at bounding box center [119, 451] width 26 height 26
click at [562, 232] on span "refunded" at bounding box center [581, 235] width 53 height 17
click at [561, 324] on span "charged_back" at bounding box center [595, 318] width 82 height 17
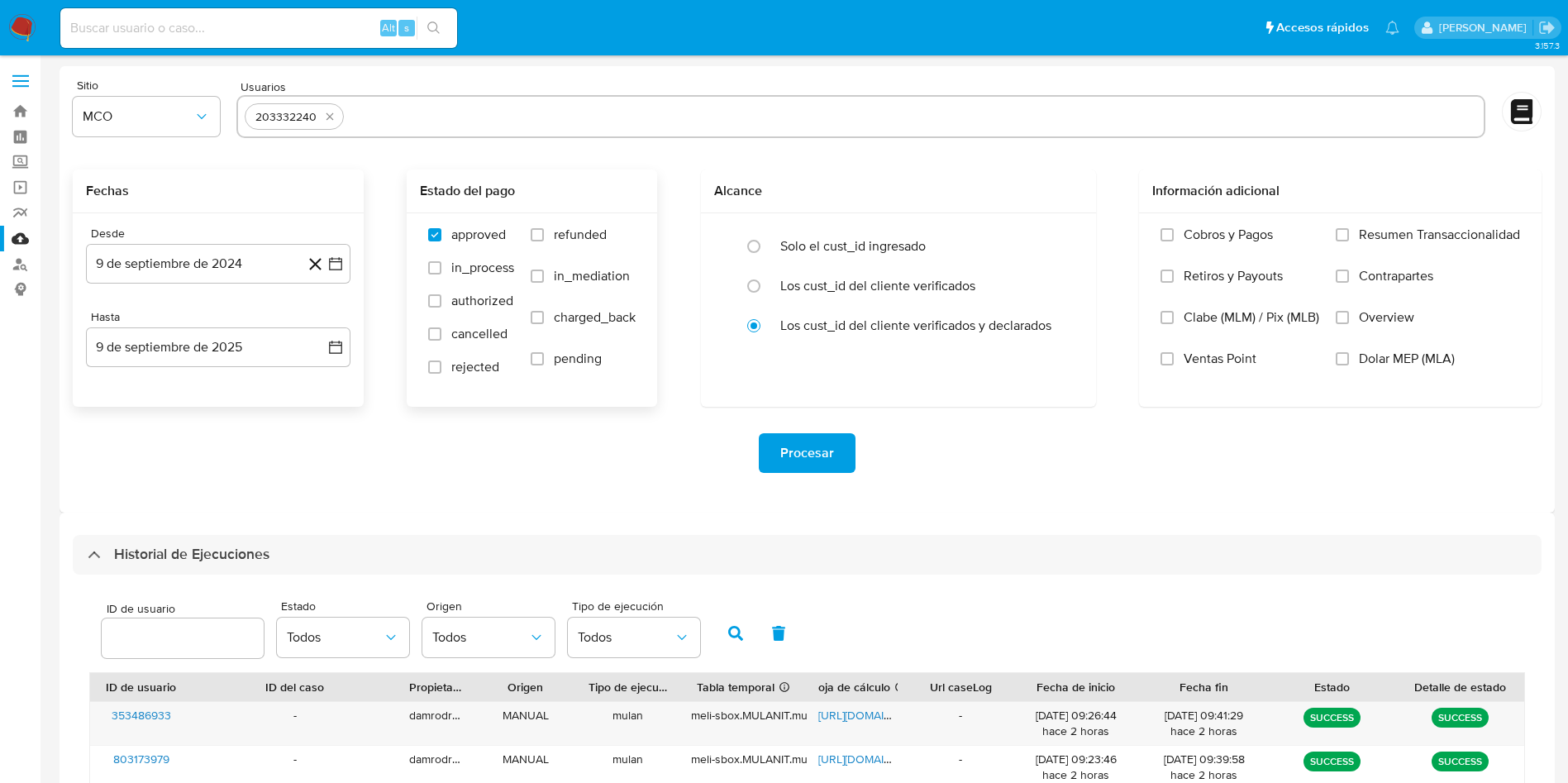
click at [544, 324] on input "charged_back" at bounding box center [537, 317] width 13 height 13
checkbox input "true"
click at [457, 375] on span "rejected" at bounding box center [475, 367] width 48 height 17
click at [441, 374] on input "rejected" at bounding box center [435, 367] width 13 height 13
checkbox input "true"
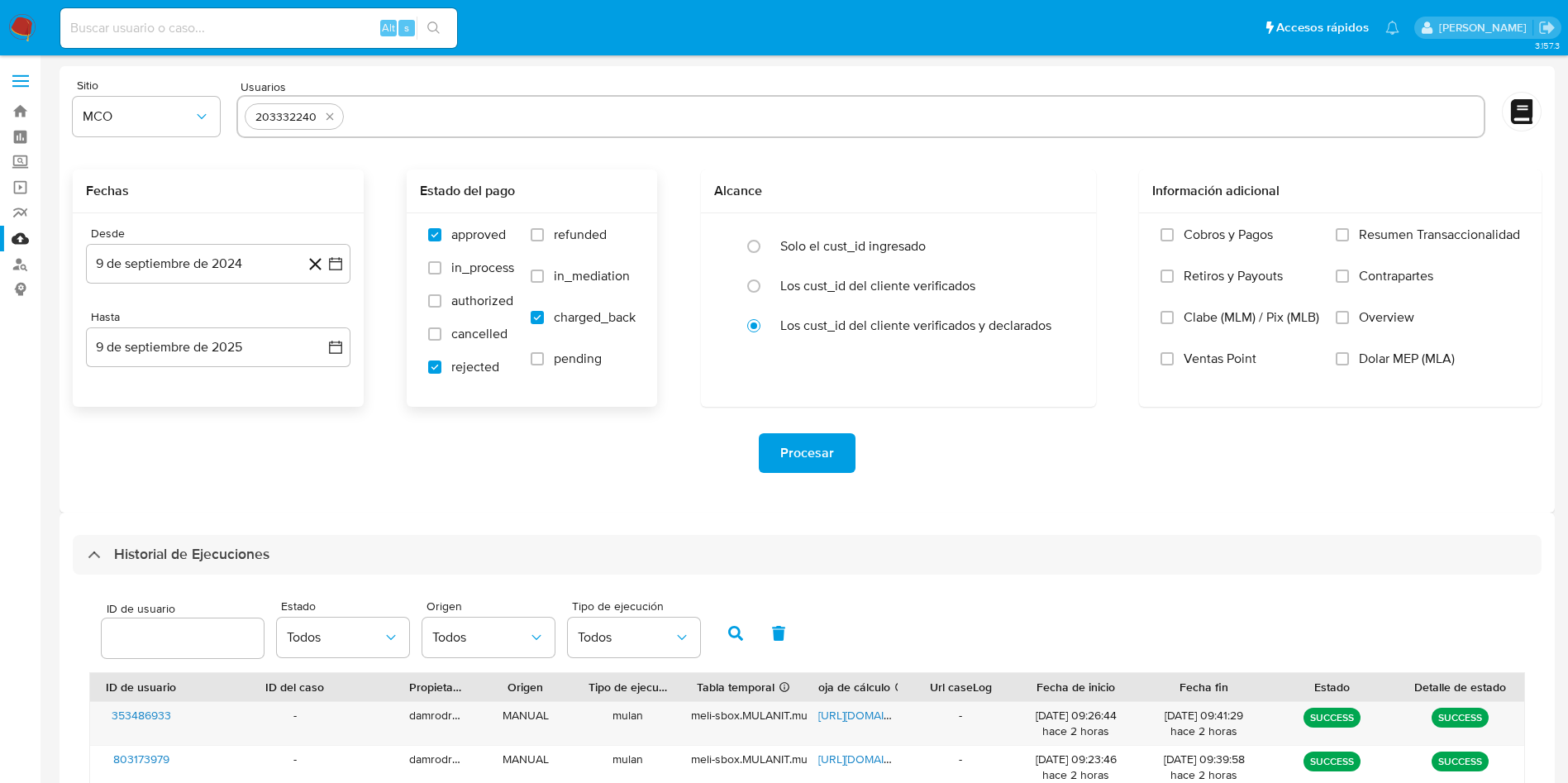
click at [577, 249] on label "refunded" at bounding box center [584, 248] width 105 height 41
click at [544, 242] on input "refunded" at bounding box center [537, 234] width 13 height 13
checkbox input "true"
click at [443, 120] on input "text" at bounding box center [913, 117] width 1126 height 26
paste input "314186651"
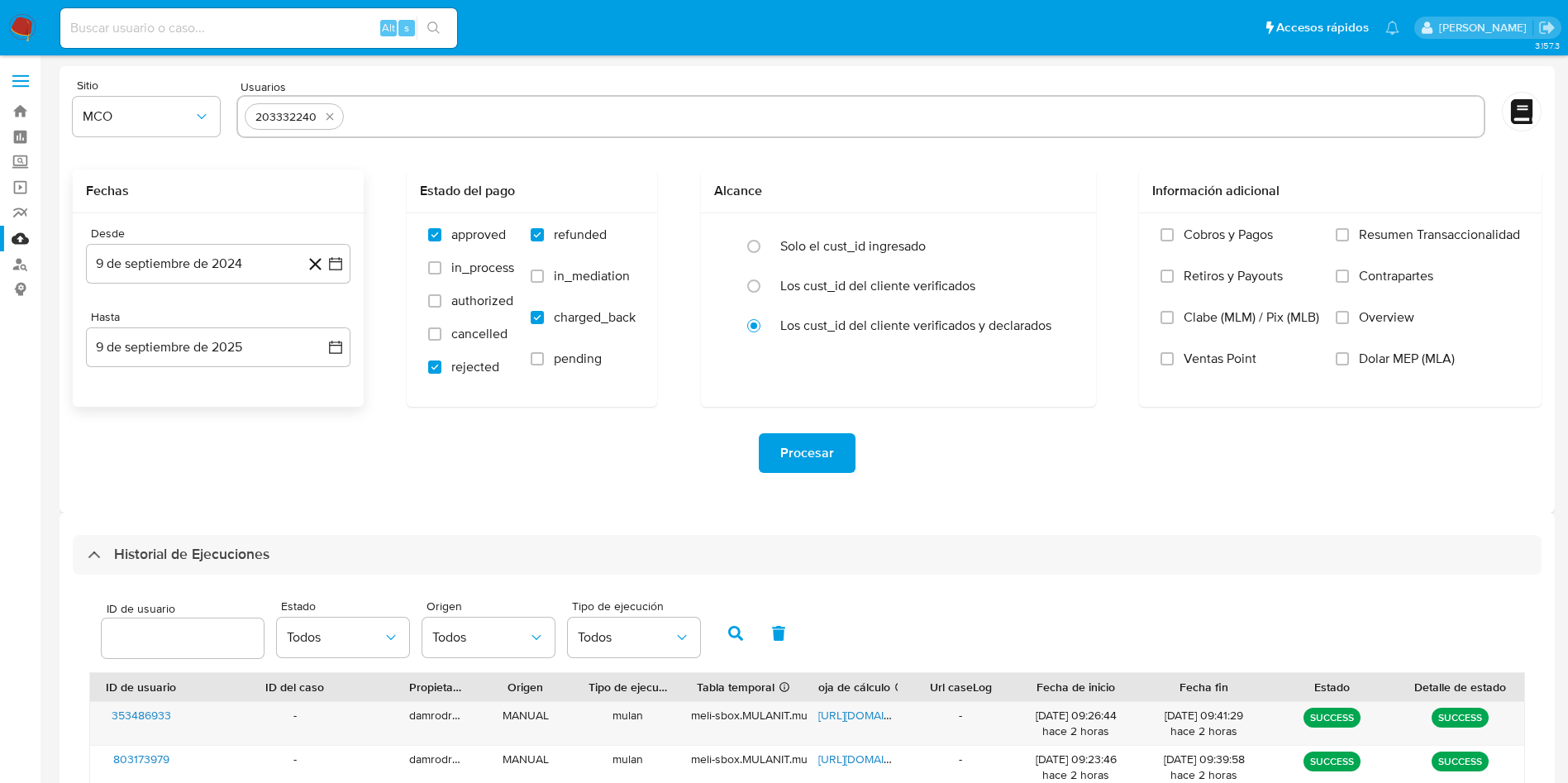
type input "314186651"
paste input "772019655"
type input "772019655"
paste input "682922728"
type input "682922728"
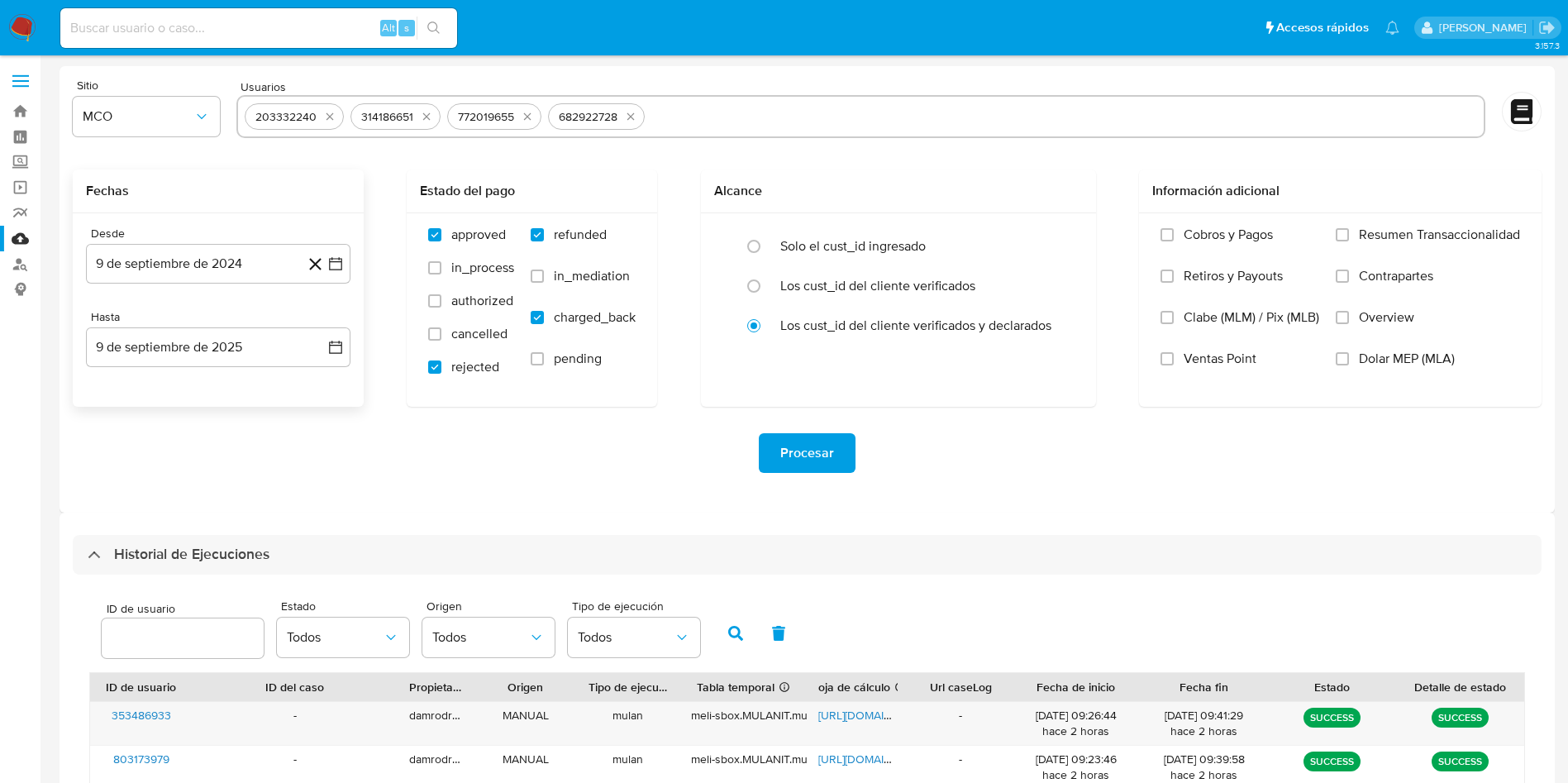
paste input "1202883005"
type input "1202883005"
paste input "594817666"
type input "594817666"
paste input "132586331"
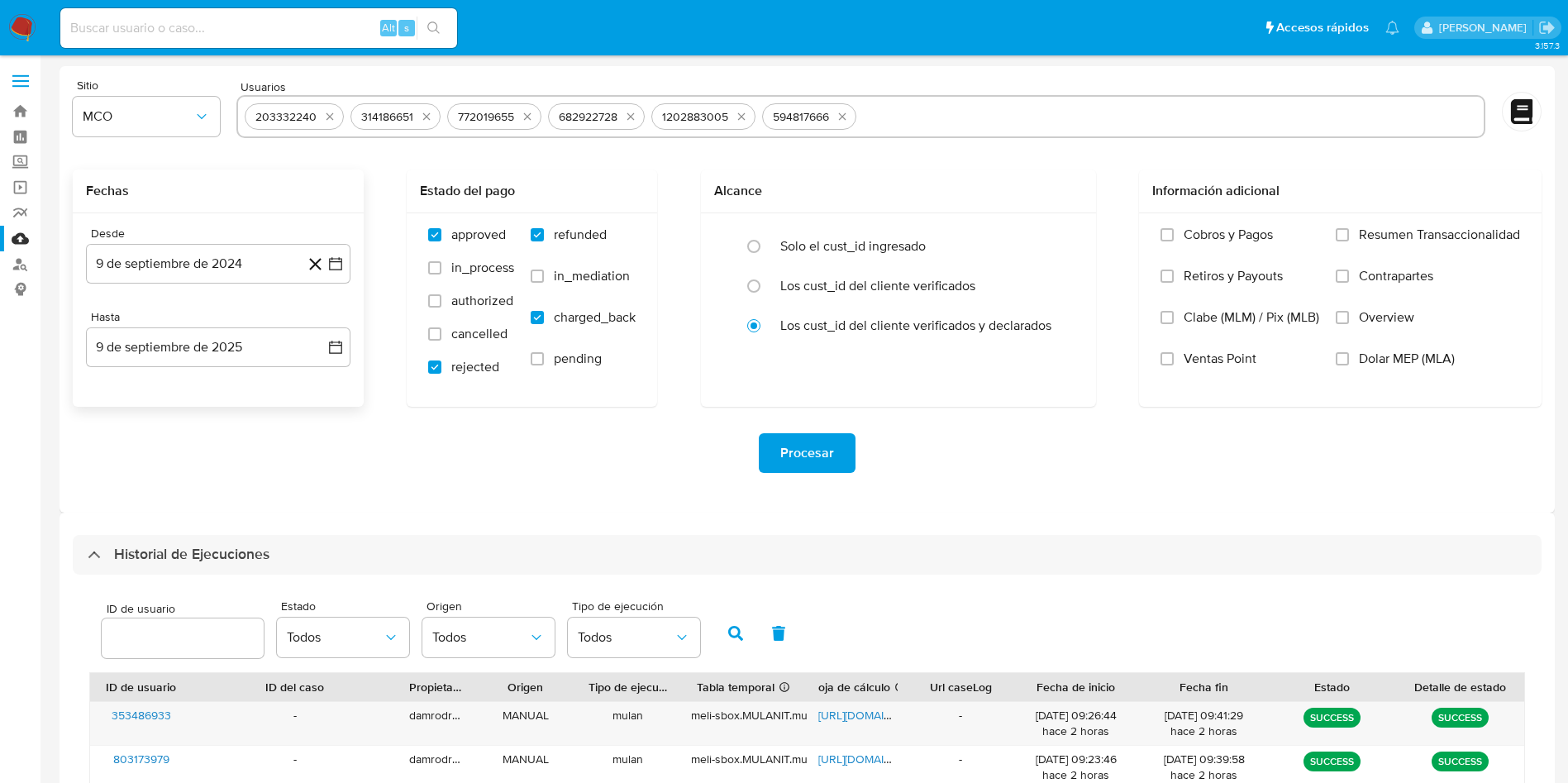
type input "132586331"
paste input "392415713"
type input "392415713"
paste input "1341870025"
type input "1341870025"
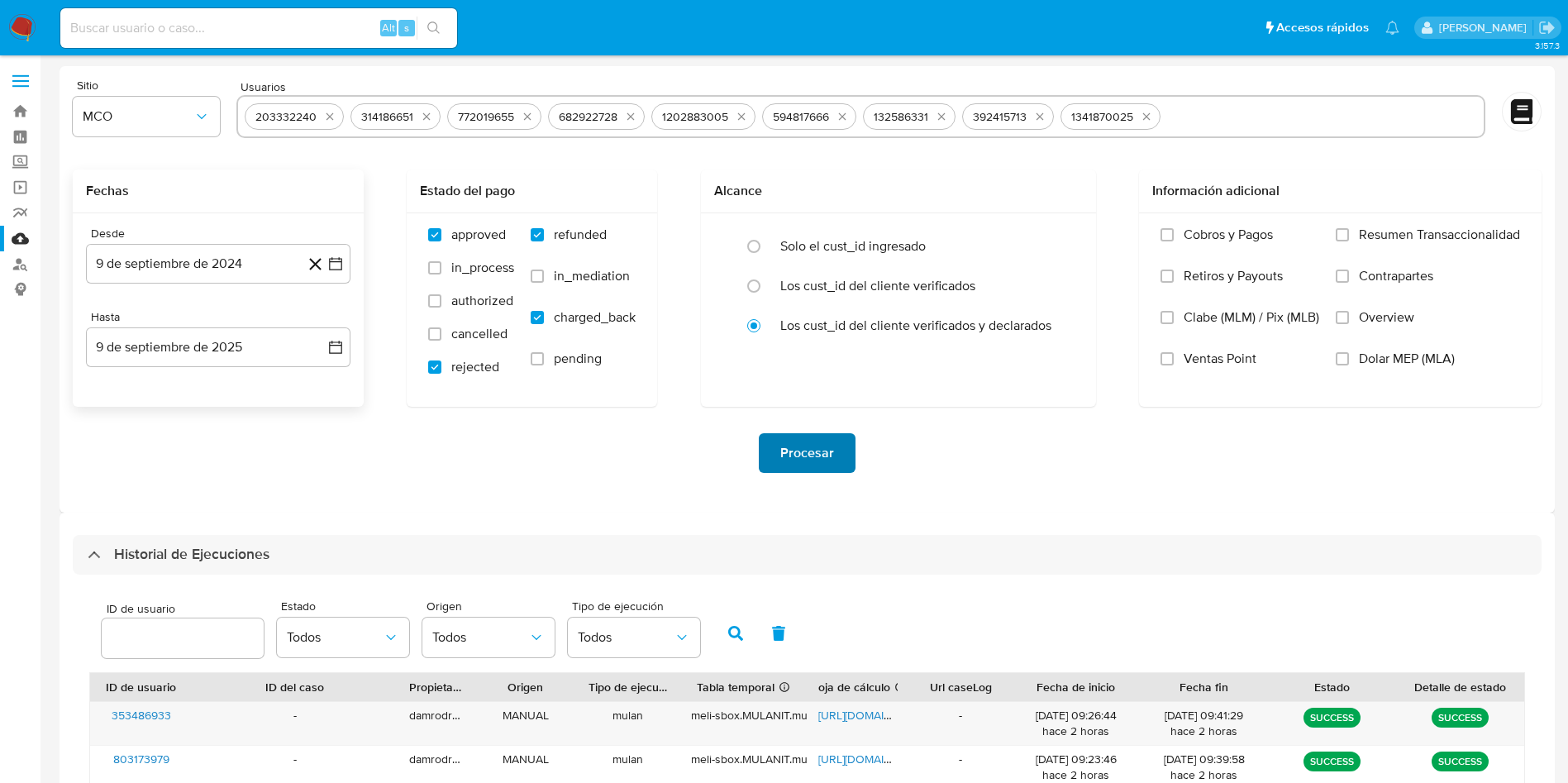
click at [825, 446] on span "Procesar" at bounding box center [807, 453] width 54 height 37
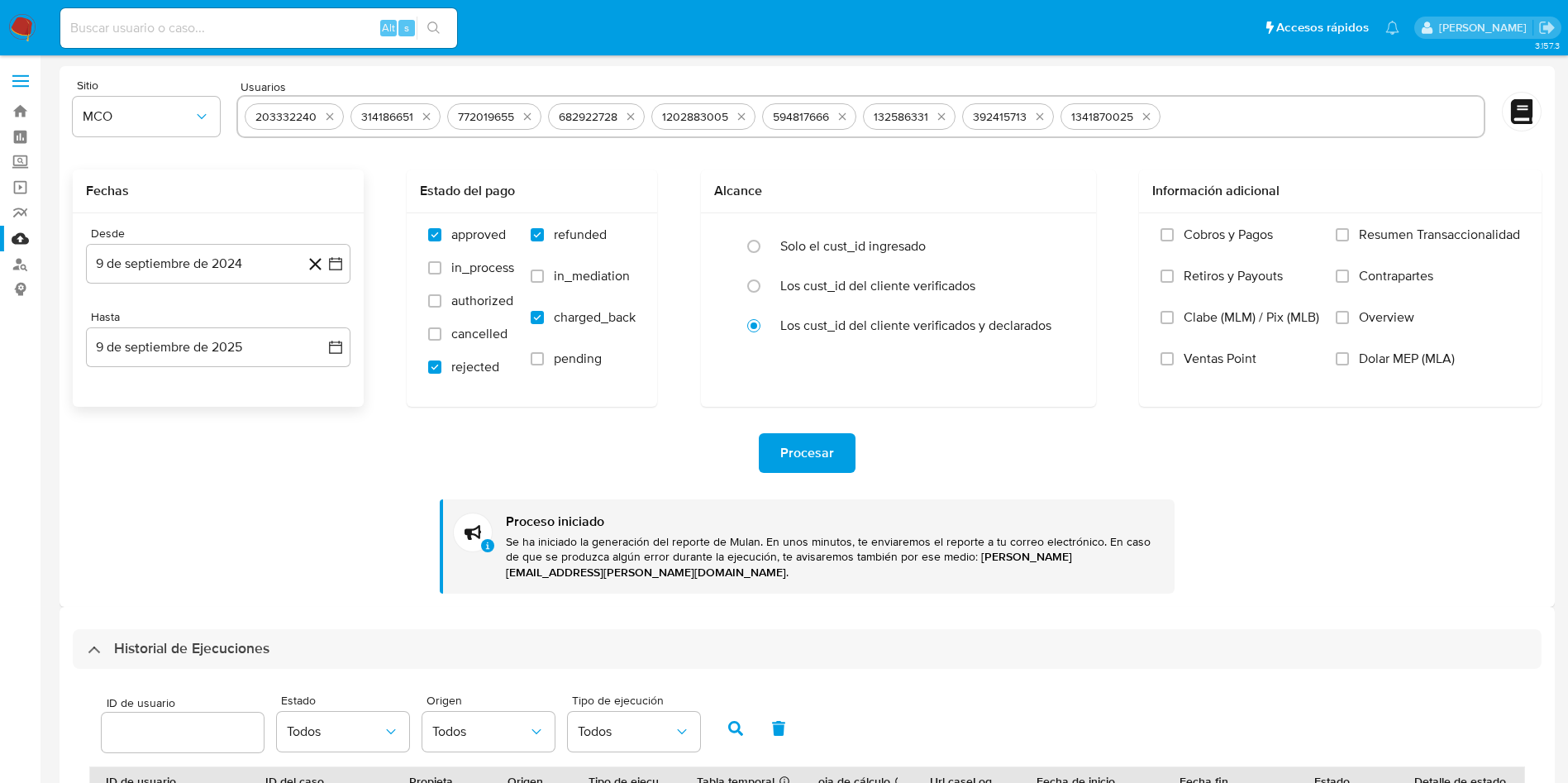
click at [328, 120] on icon "quitar 203332240" at bounding box center [329, 117] width 13 height 13
click at [417, 120] on button "quitar 314186651" at bounding box center [426, 116] width 20 height 20
click at [328, 120] on icon "quitar 772019655" at bounding box center [326, 117] width 8 height 8
click at [422, 120] on icon "quitar 682922728" at bounding box center [428, 117] width 13 height 13
click at [328, 120] on icon "quitar 1202883005" at bounding box center [335, 117] width 13 height 13
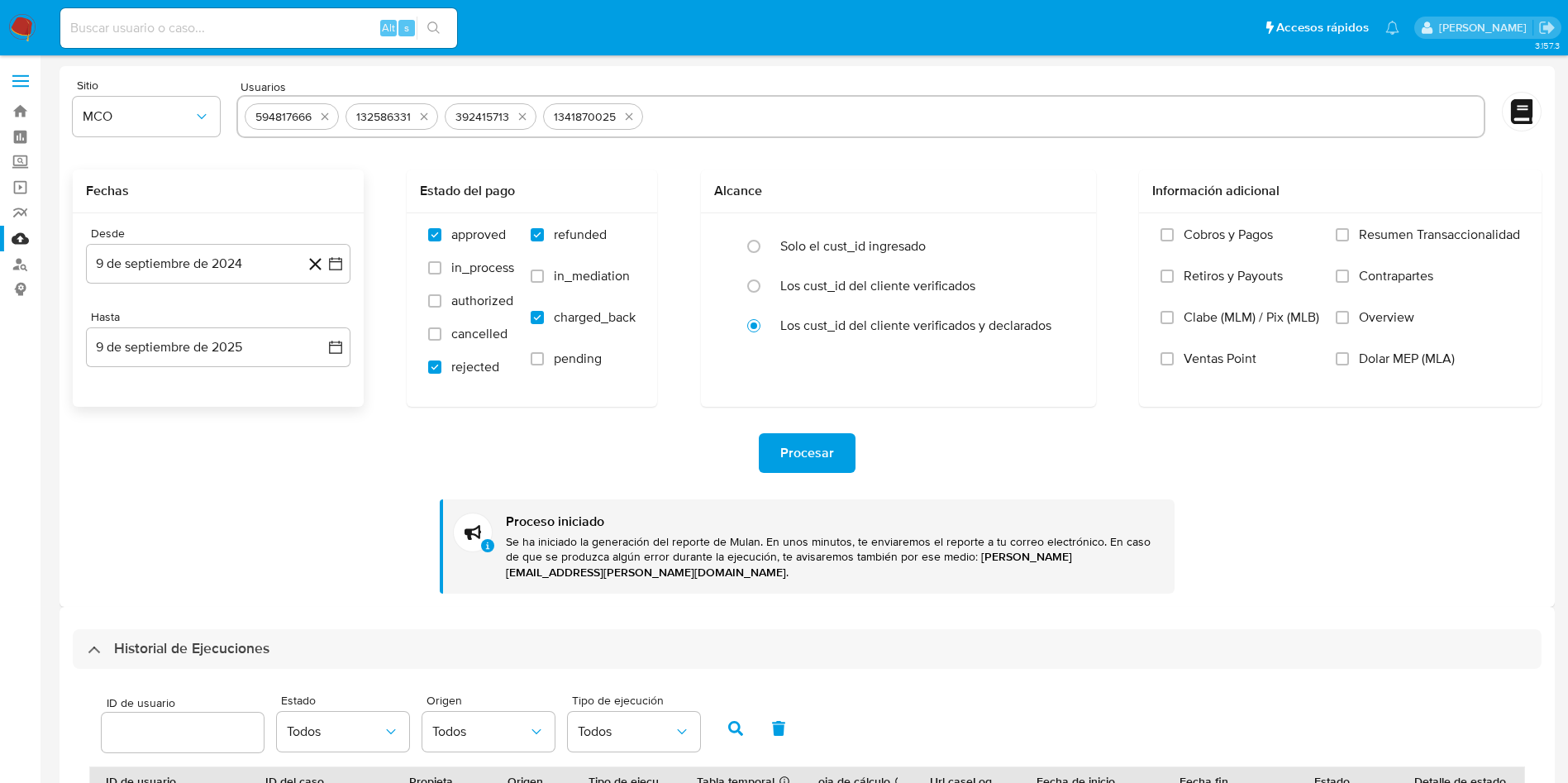
click at [328, 120] on icon "quitar 594817666" at bounding box center [326, 117] width 8 height 8
click at [418, 120] on icon "quitar 132586331" at bounding box center [424, 117] width 13 height 13
click at [328, 120] on icon "quitar 392415713" at bounding box center [323, 117] width 13 height 13
click at [423, 120] on icon "quitar 1341870025" at bounding box center [429, 117] width 13 height 13
click at [328, 120] on input "text" at bounding box center [860, 117] width 1232 height 26
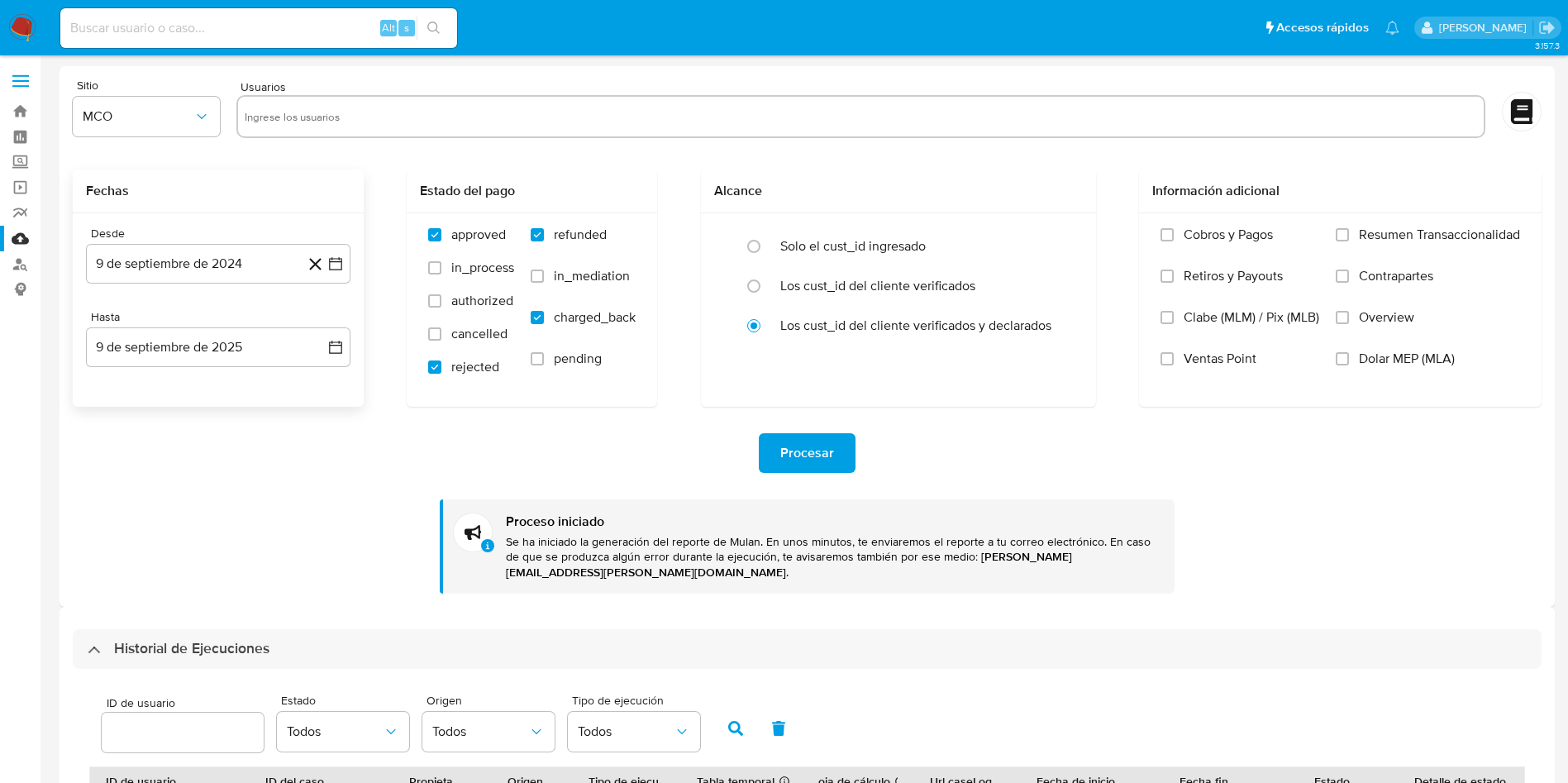
paste input "1934892890"
type input "1934892890"
paste input "275395623"
type input "275395623"
paste input "324438656"
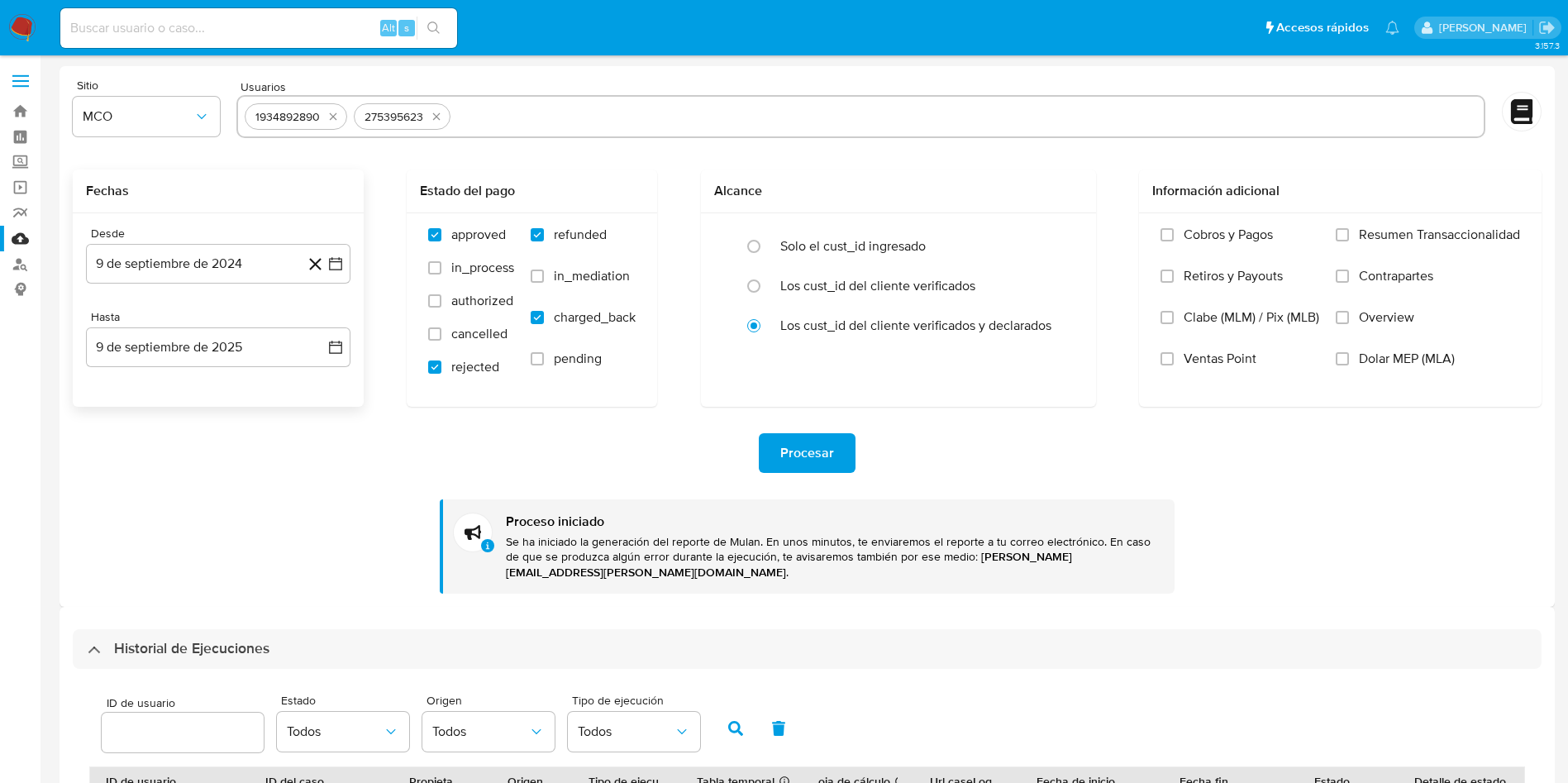
type input "324438656"
paste input "266777470"
type input "266777470"
paste input "238399931"
type input "238399931"
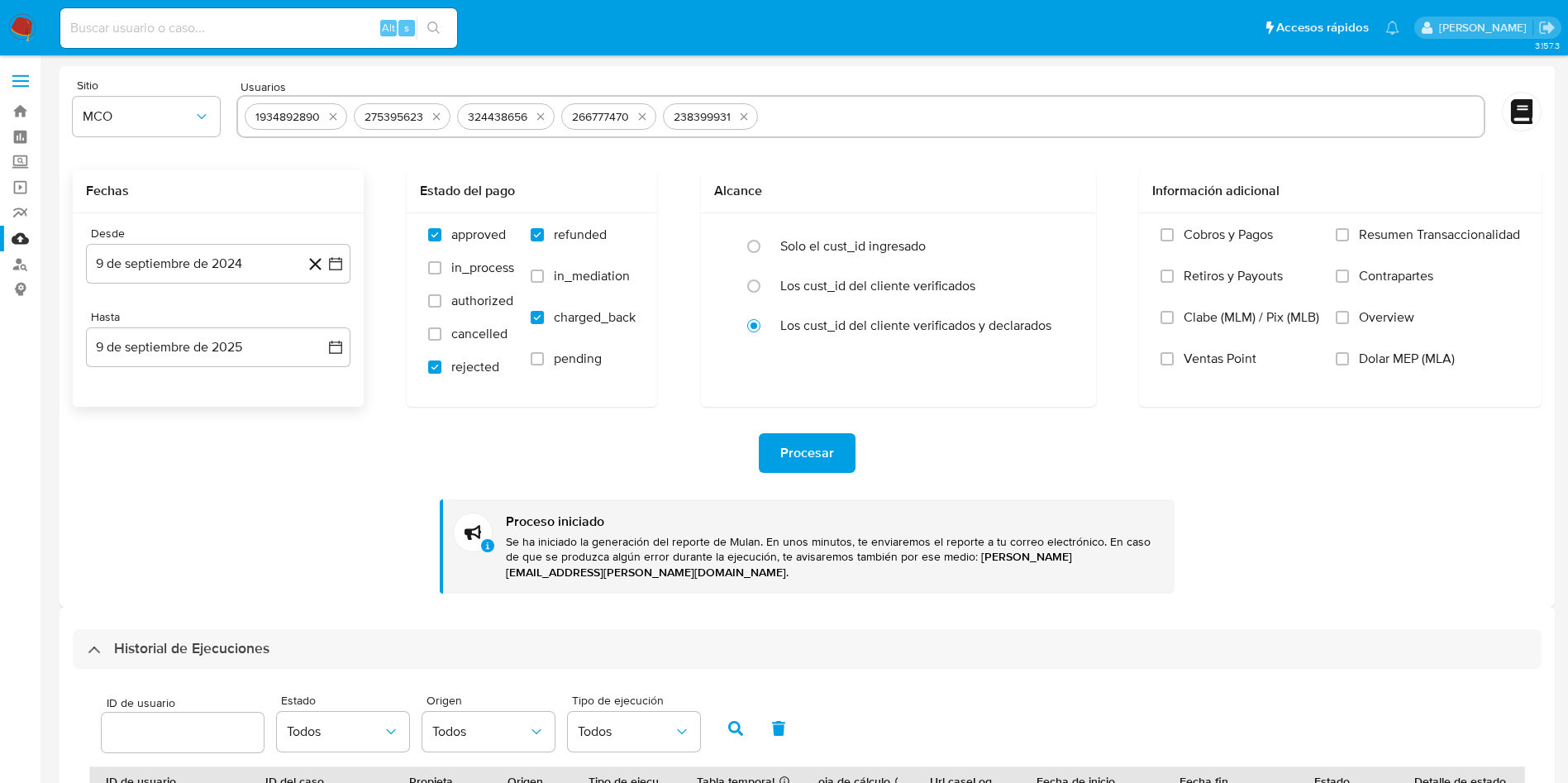
paste input "1059924855"
type input "1059924855"
paste input "152628126"
type input "152628126"
click at [807, 467] on span "Procesar" at bounding box center [807, 453] width 54 height 37
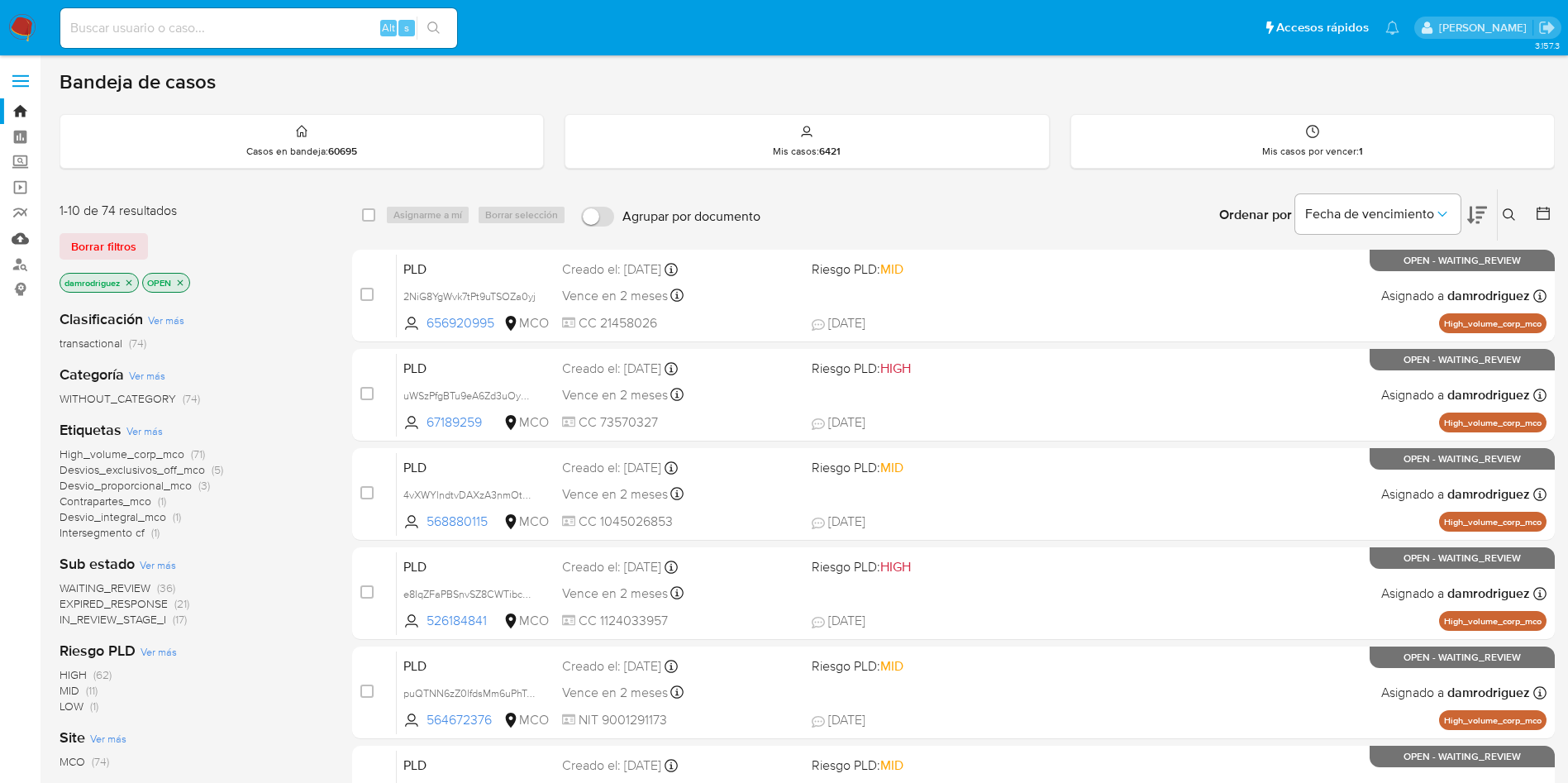
click at [20, 239] on link "Mulan" at bounding box center [98, 238] width 197 height 25
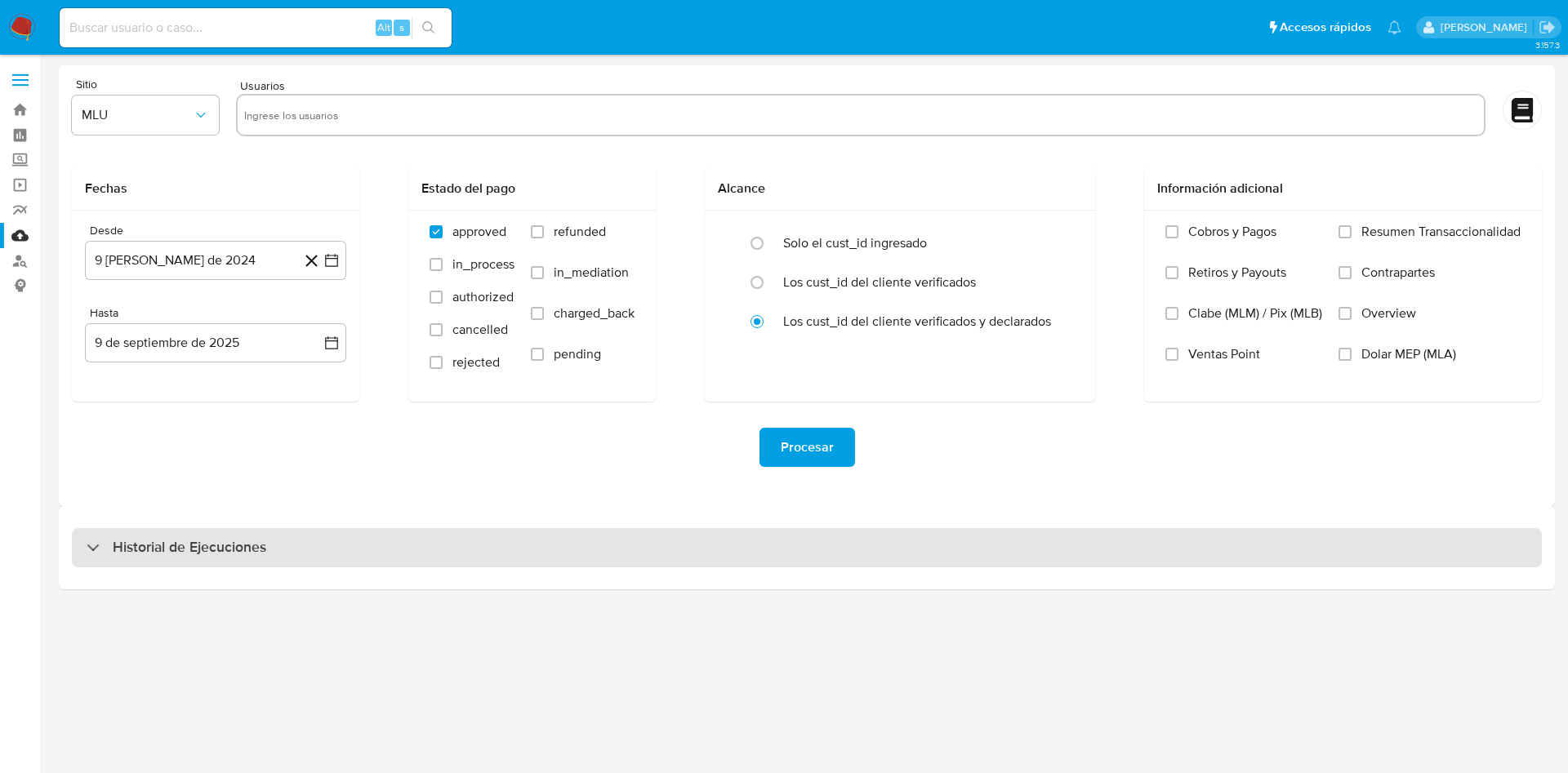
click at [181, 539] on h3 "Historial de Ejecuciones" at bounding box center [189, 547] width 153 height 20
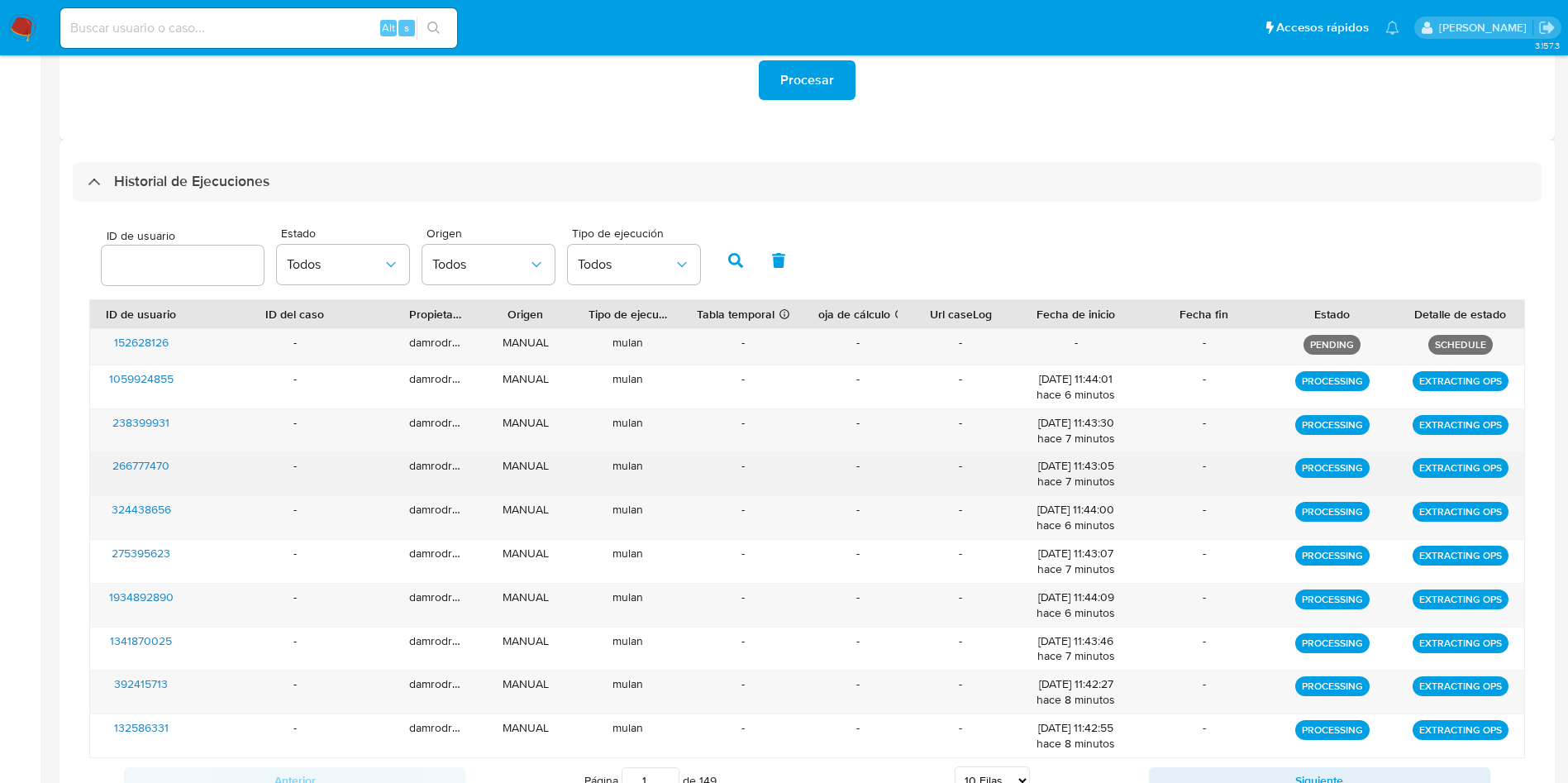
scroll to position [442, 0]
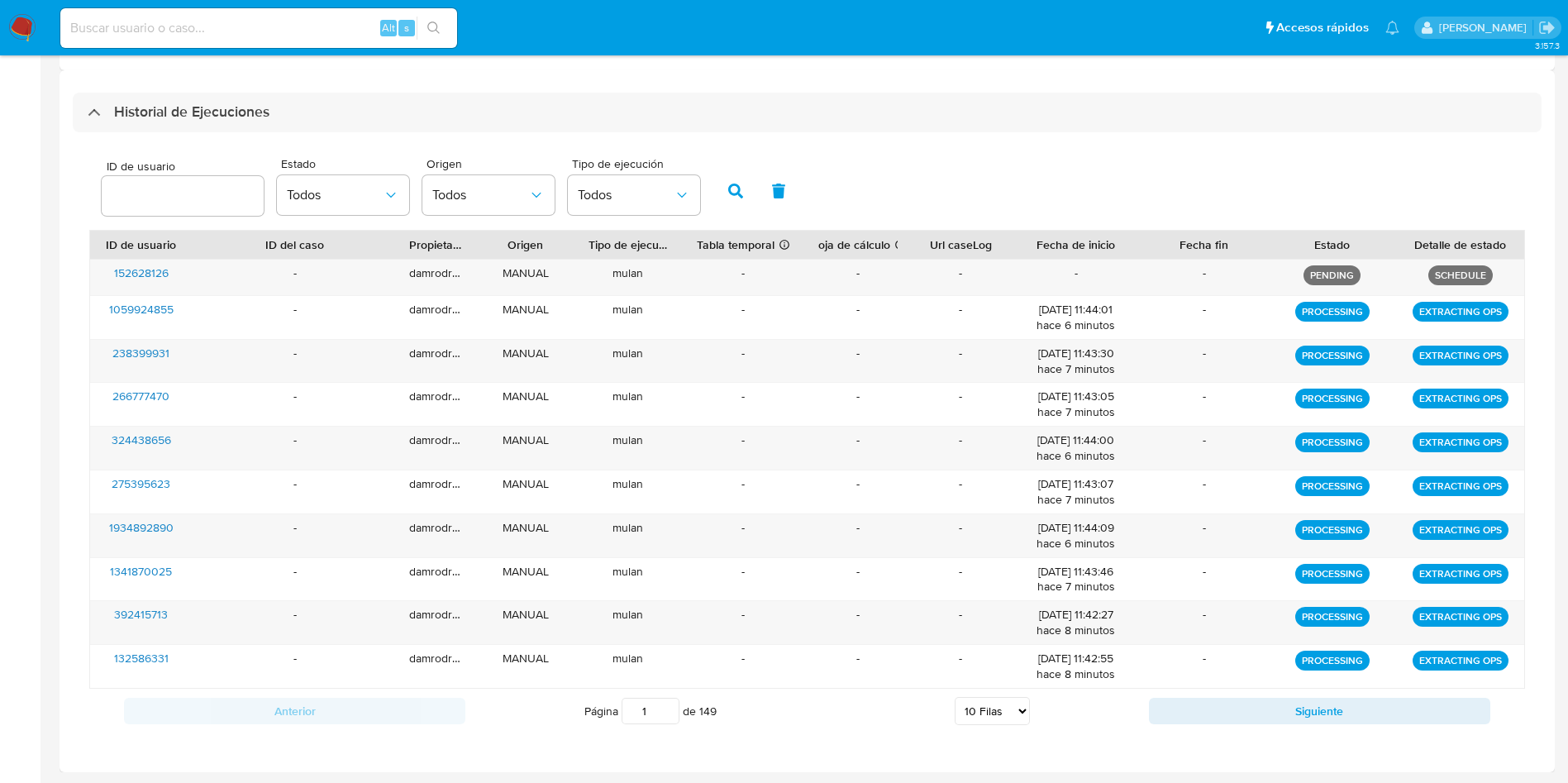
click at [984, 715] on select "5 Filas 10 Filas 20 Filas 25 Filas 50 Filas 100 Filas" at bounding box center [993, 711] width 75 height 28
select select "100"
click at [955, 697] on select "5 Filas 10 Filas 20 Filas 25 Filas 50 Filas 100 Filas" at bounding box center [993, 711] width 75 height 28
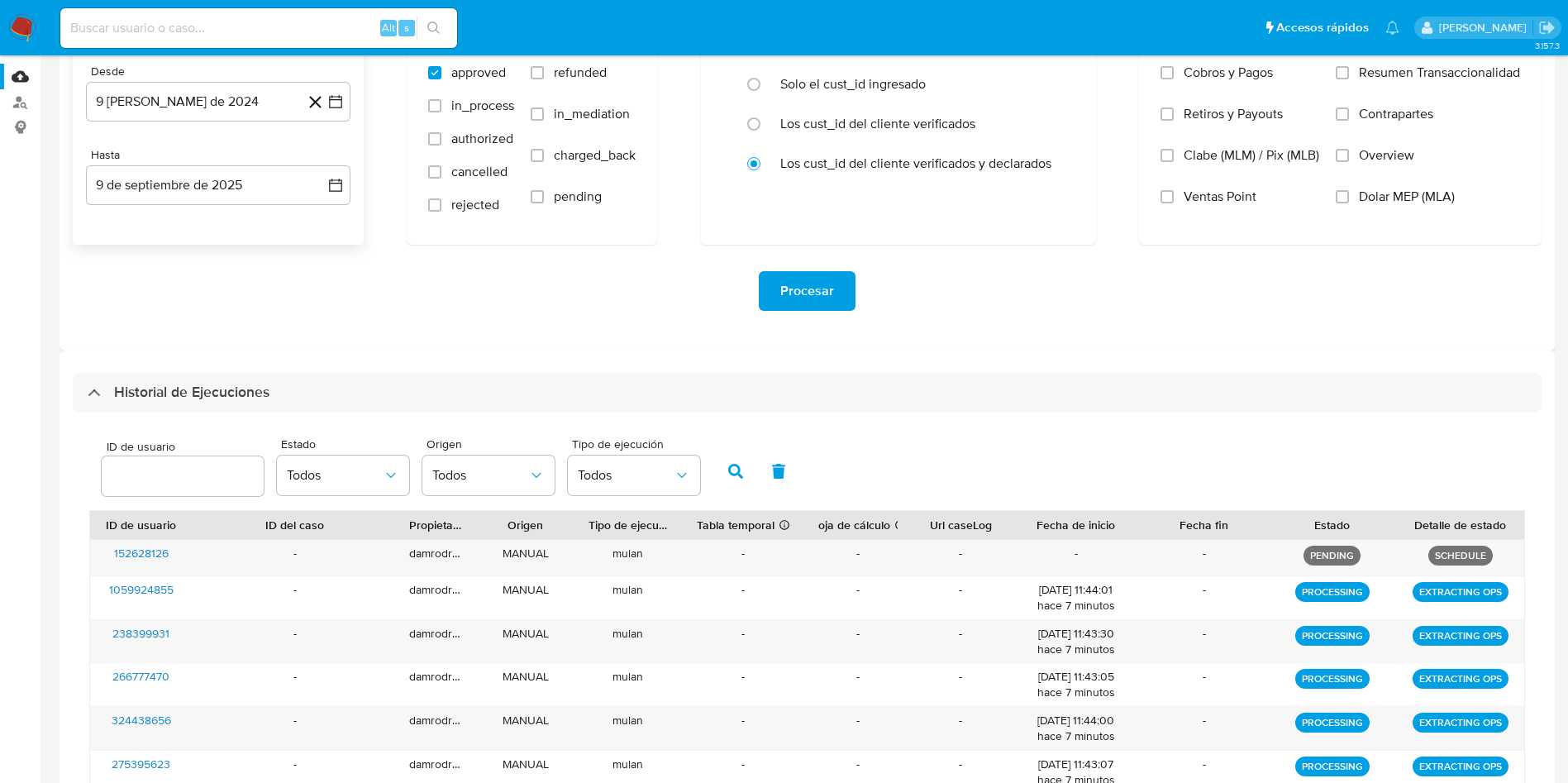
scroll to position [0, 0]
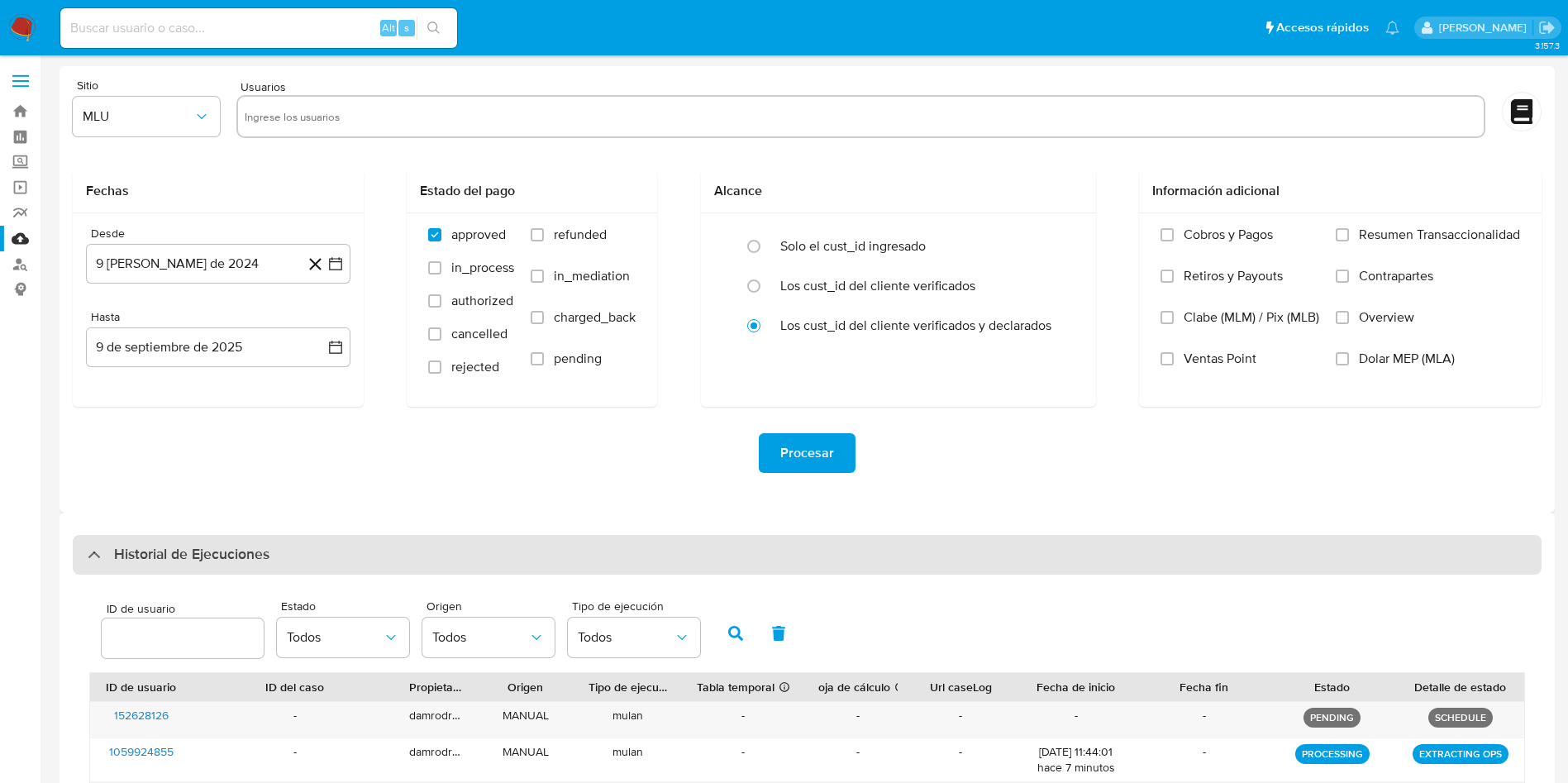
click at [193, 549] on h3 "Historial de Ejecuciones" at bounding box center [191, 554] width 155 height 20
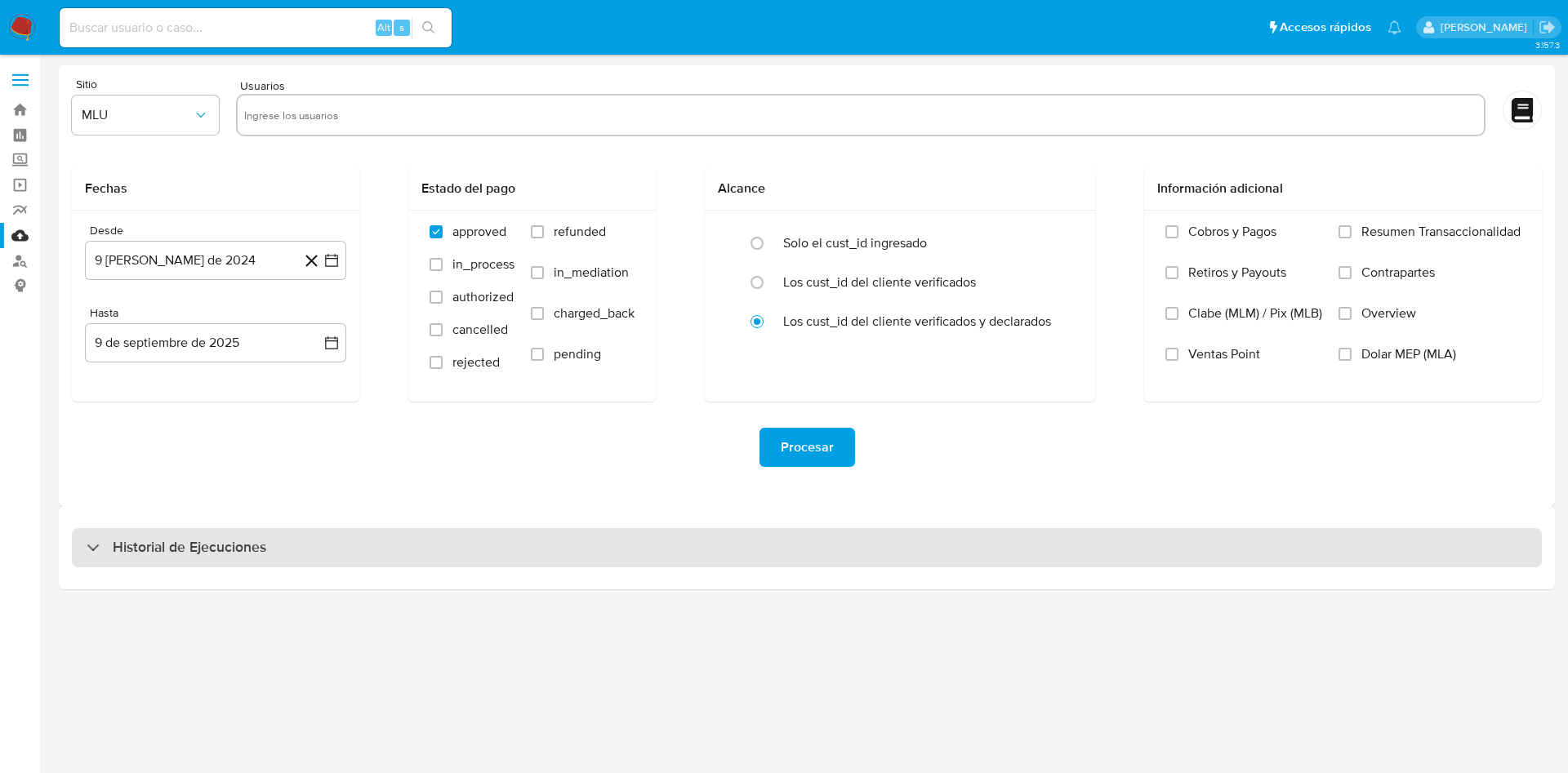
click at [191, 542] on h3 "Historial de Ejecuciones" at bounding box center [189, 547] width 153 height 20
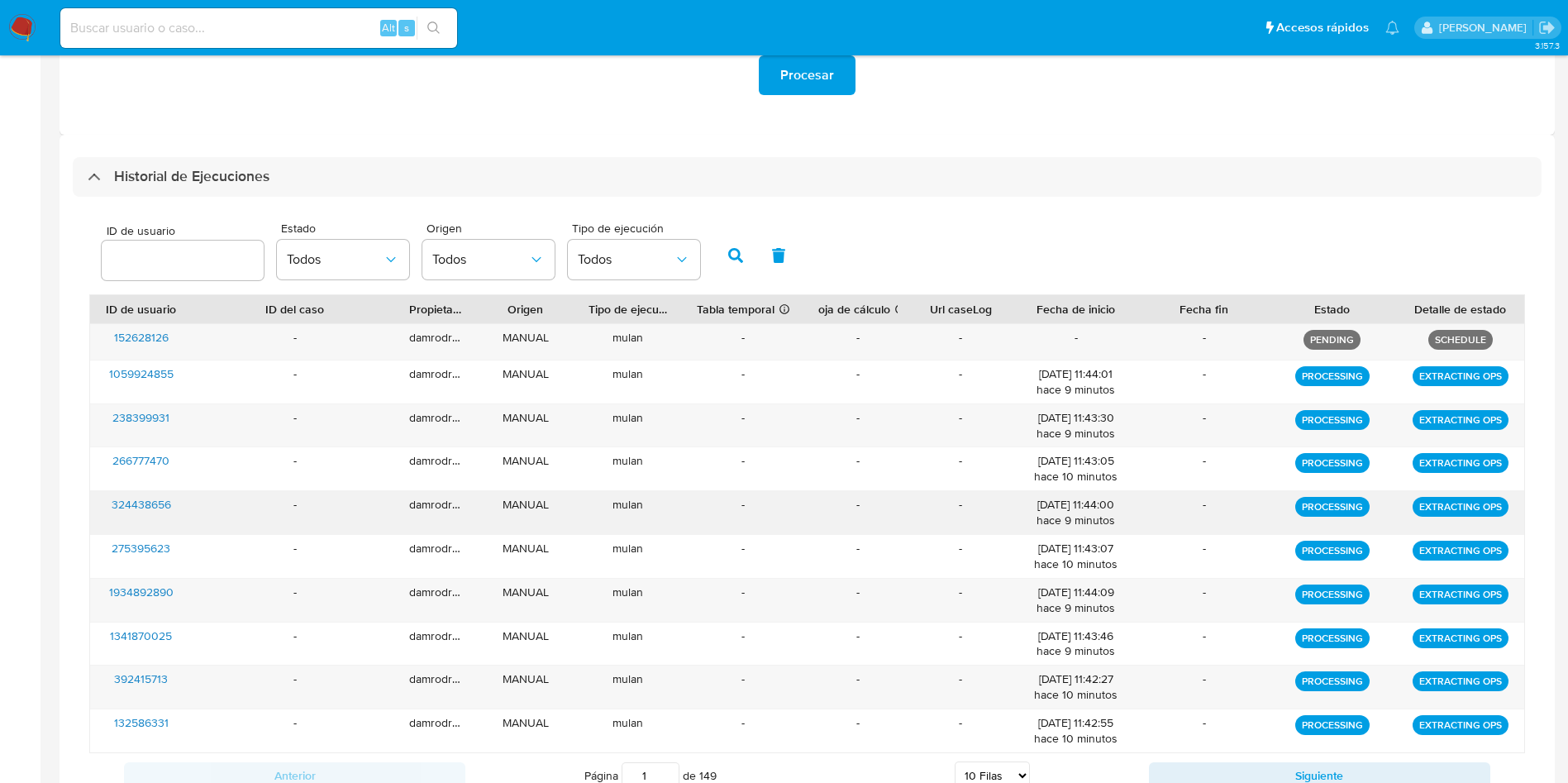
scroll to position [442, 0]
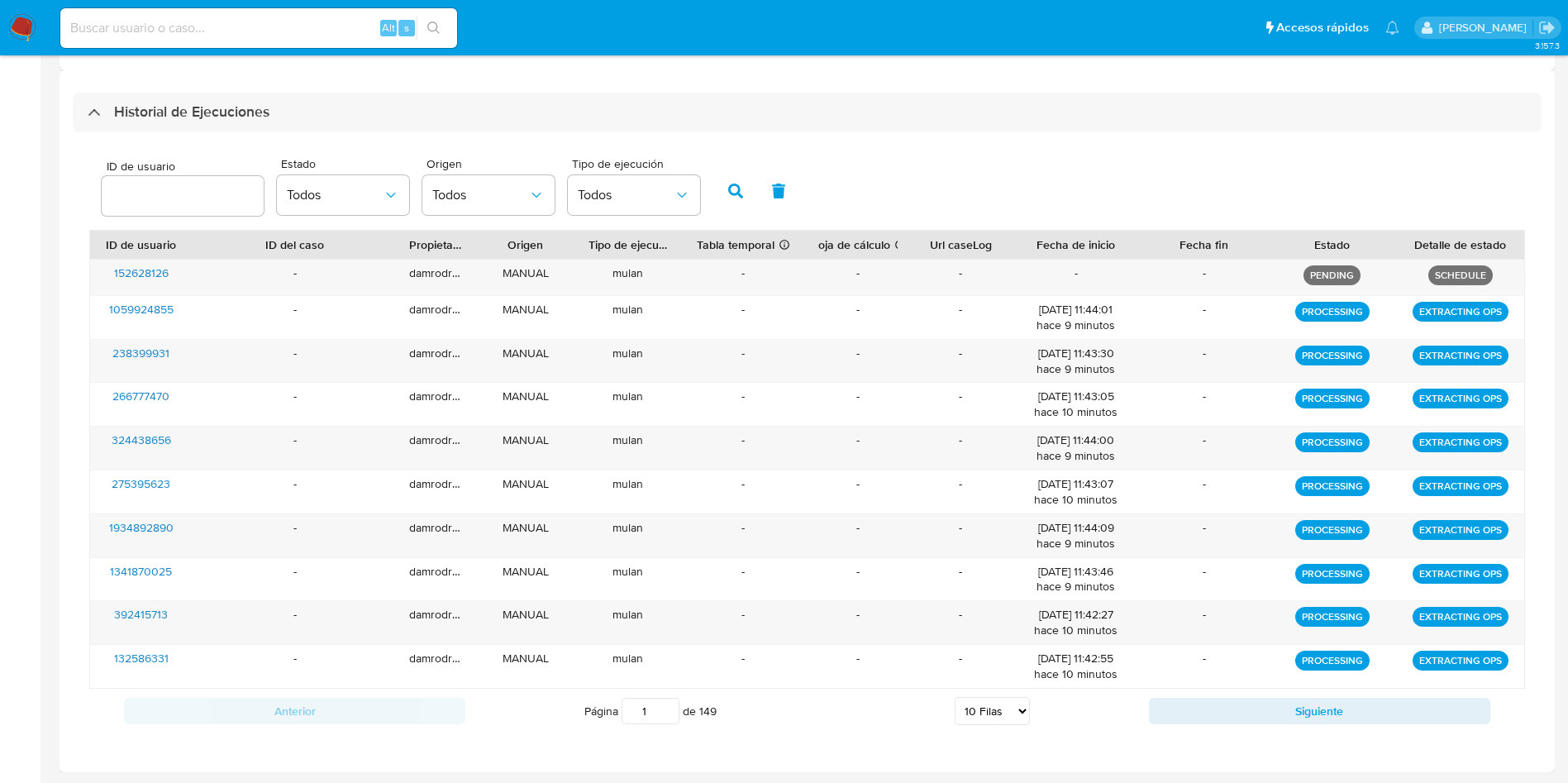
click at [1002, 718] on select "5 Filas 10 Filas 20 Filas 25 Filas 50 Filas 100 Filas" at bounding box center [993, 711] width 75 height 28
select select "100"
click at [955, 697] on select "5 Filas 10 Filas 20 Filas 25 Filas 50 Filas 100 Filas" at bounding box center [993, 711] width 75 height 28
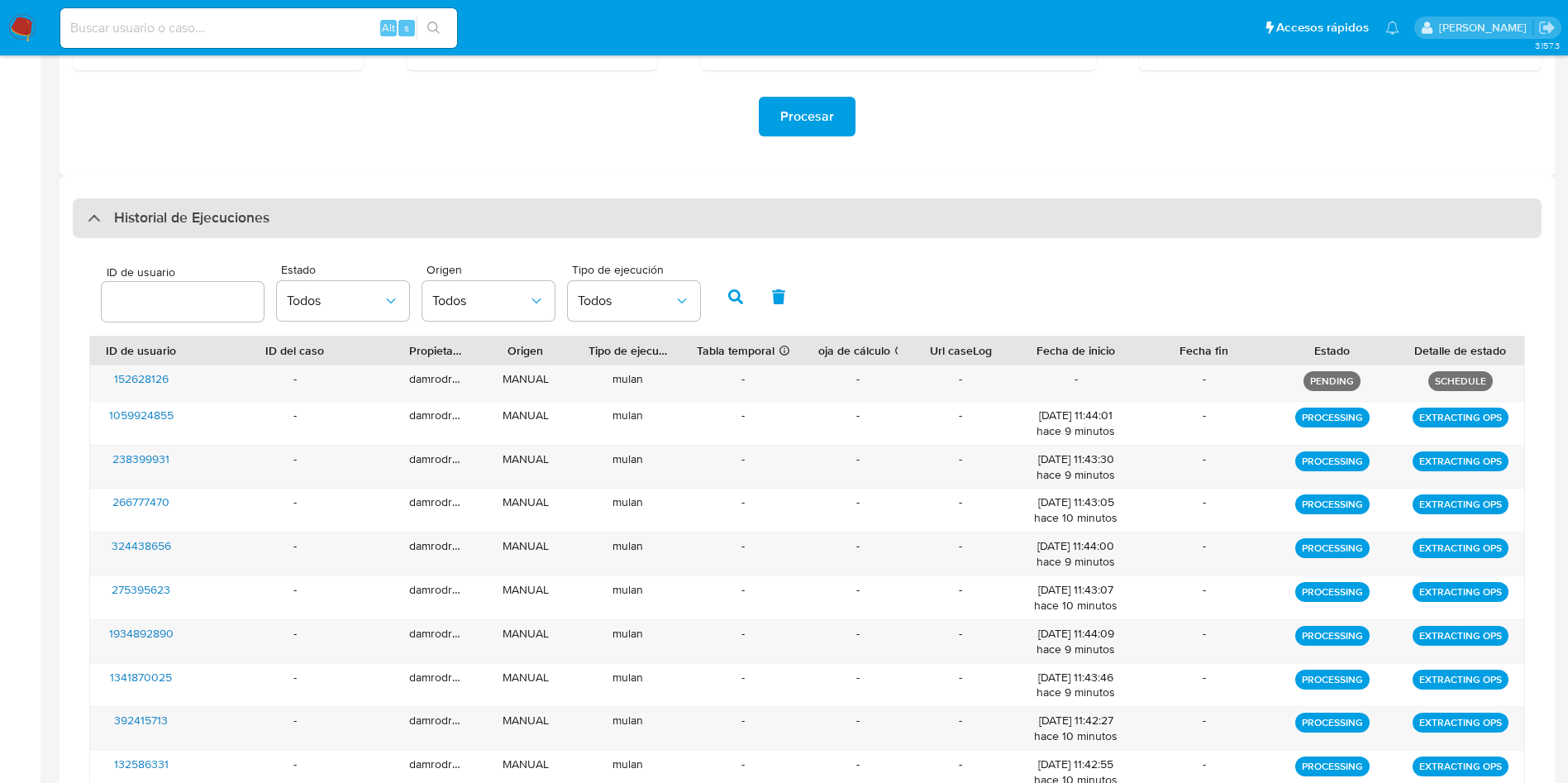
scroll to position [219, 0]
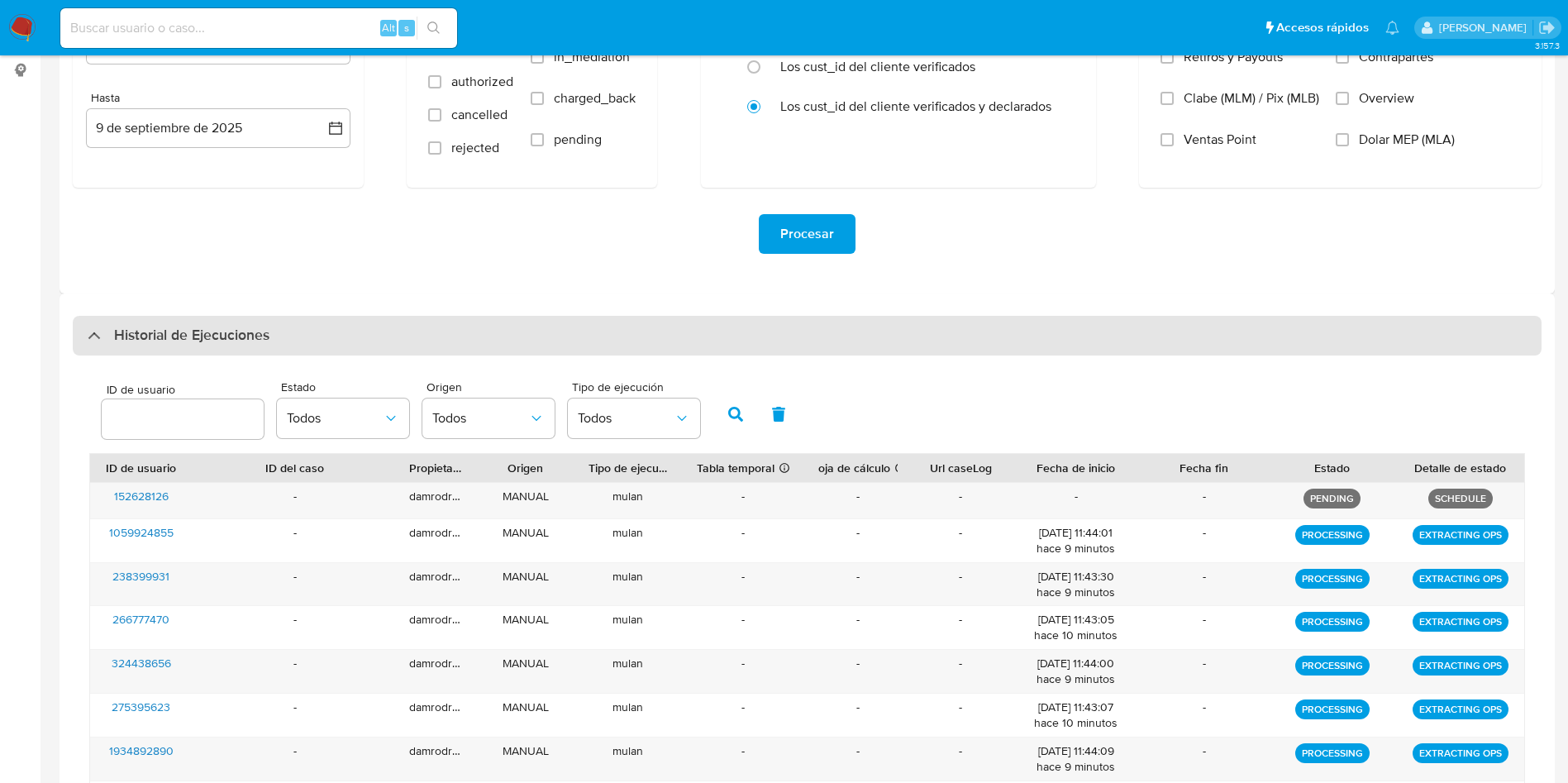
click at [255, 344] on h3 "Historial de Ejecuciones" at bounding box center [191, 335] width 155 height 20
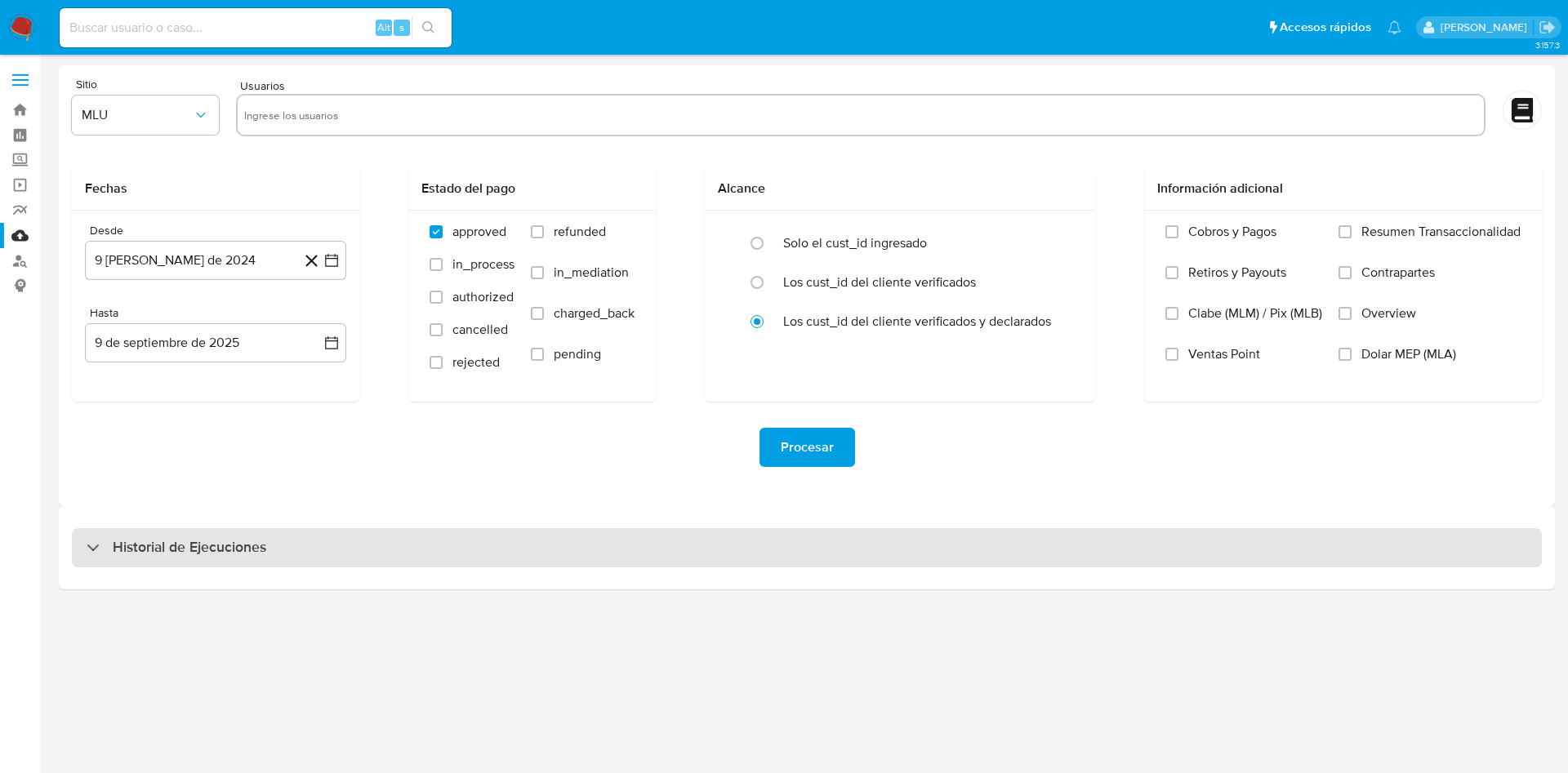
click at [218, 534] on div "Historial de Ejecuciones" at bounding box center [806, 547] width 1469 height 39
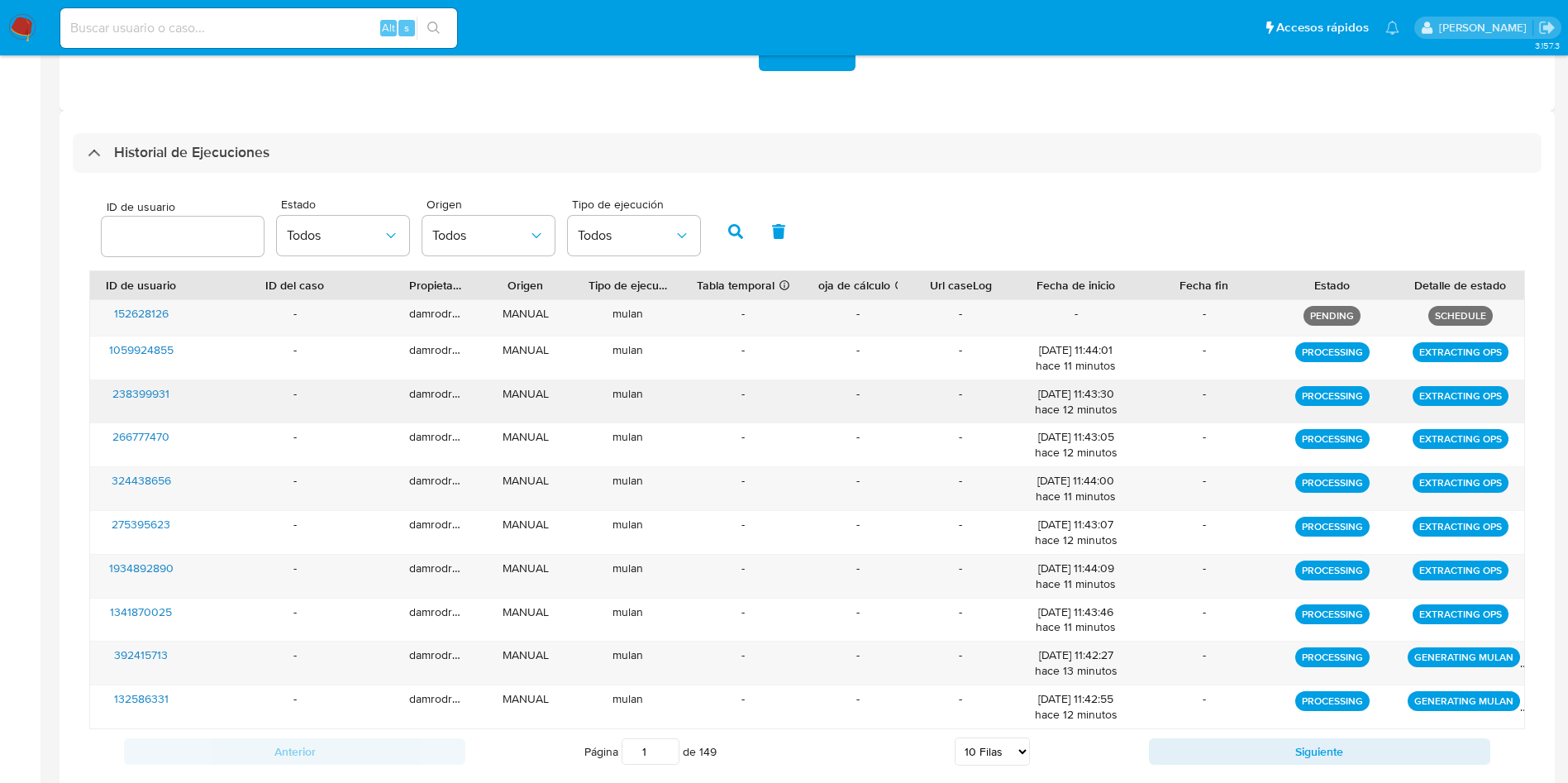
scroll to position [442, 0]
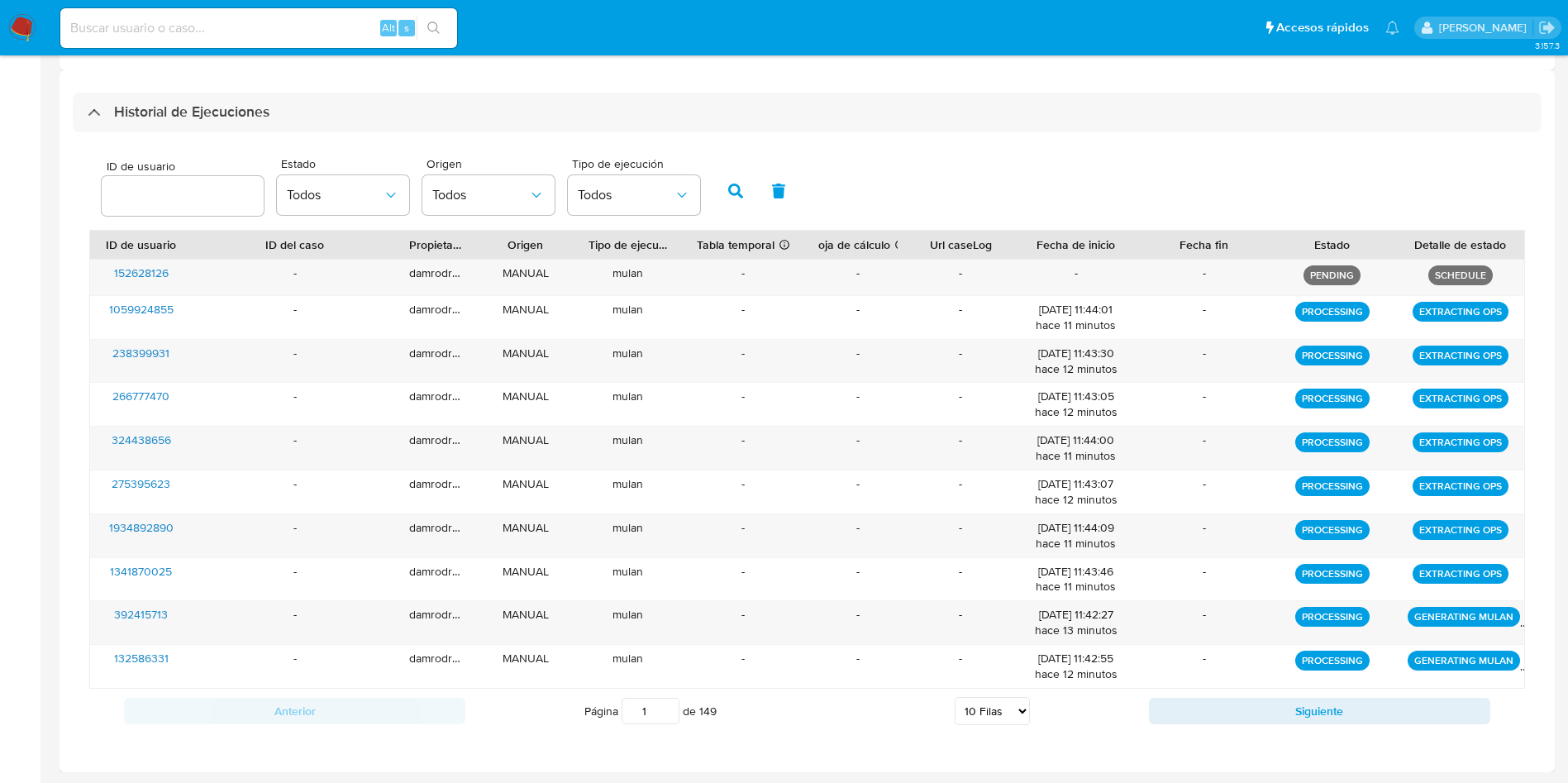
click at [979, 722] on select "5 Filas 10 Filas 20 Filas 25 Filas 50 Filas 100 Filas" at bounding box center [993, 711] width 75 height 28
select select "100"
click at [955, 697] on select "5 Filas 10 Filas 20 Filas 25 Filas 50 Filas 100 Filas" at bounding box center [993, 711] width 75 height 28
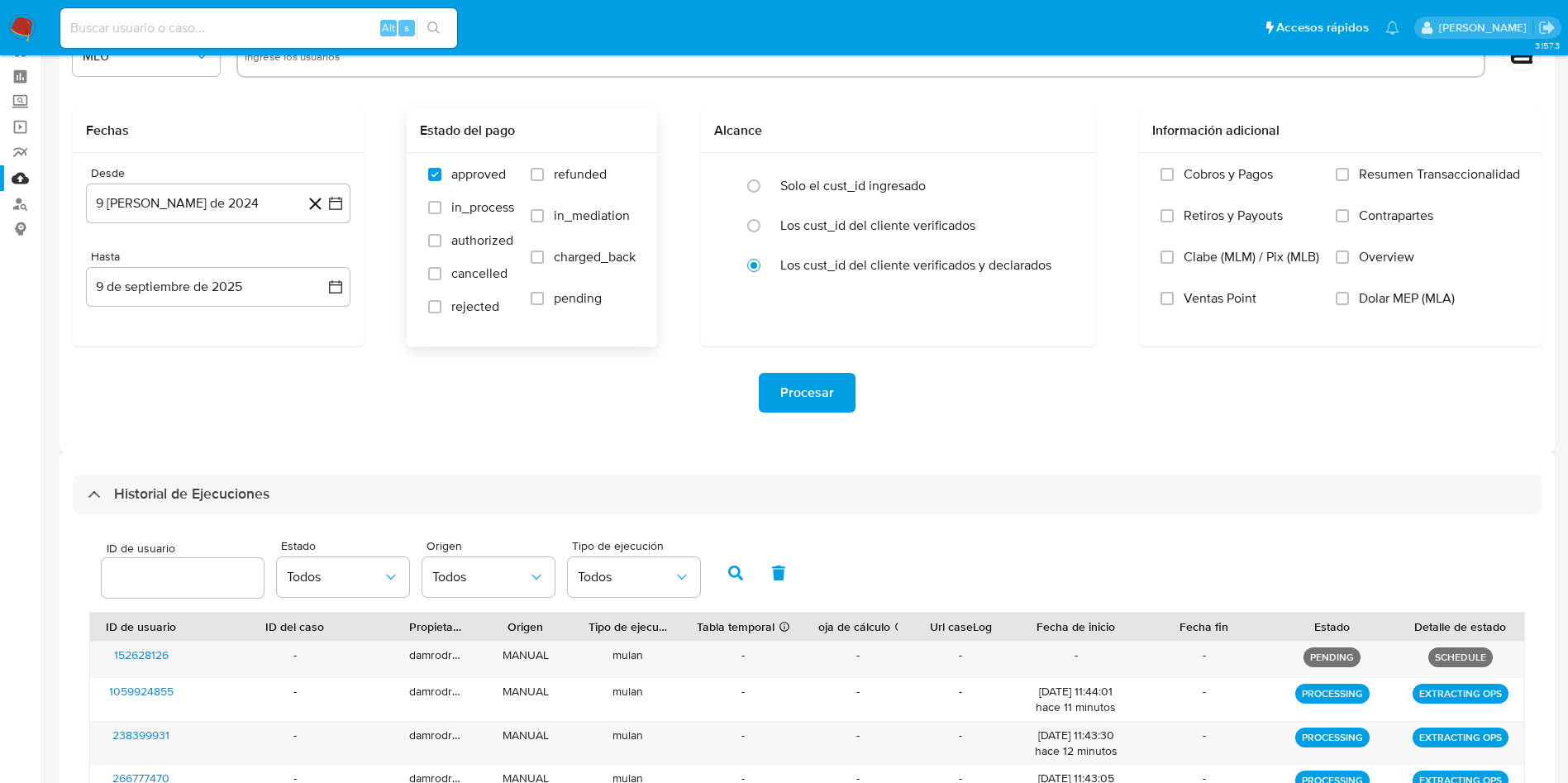
scroll to position [0, 0]
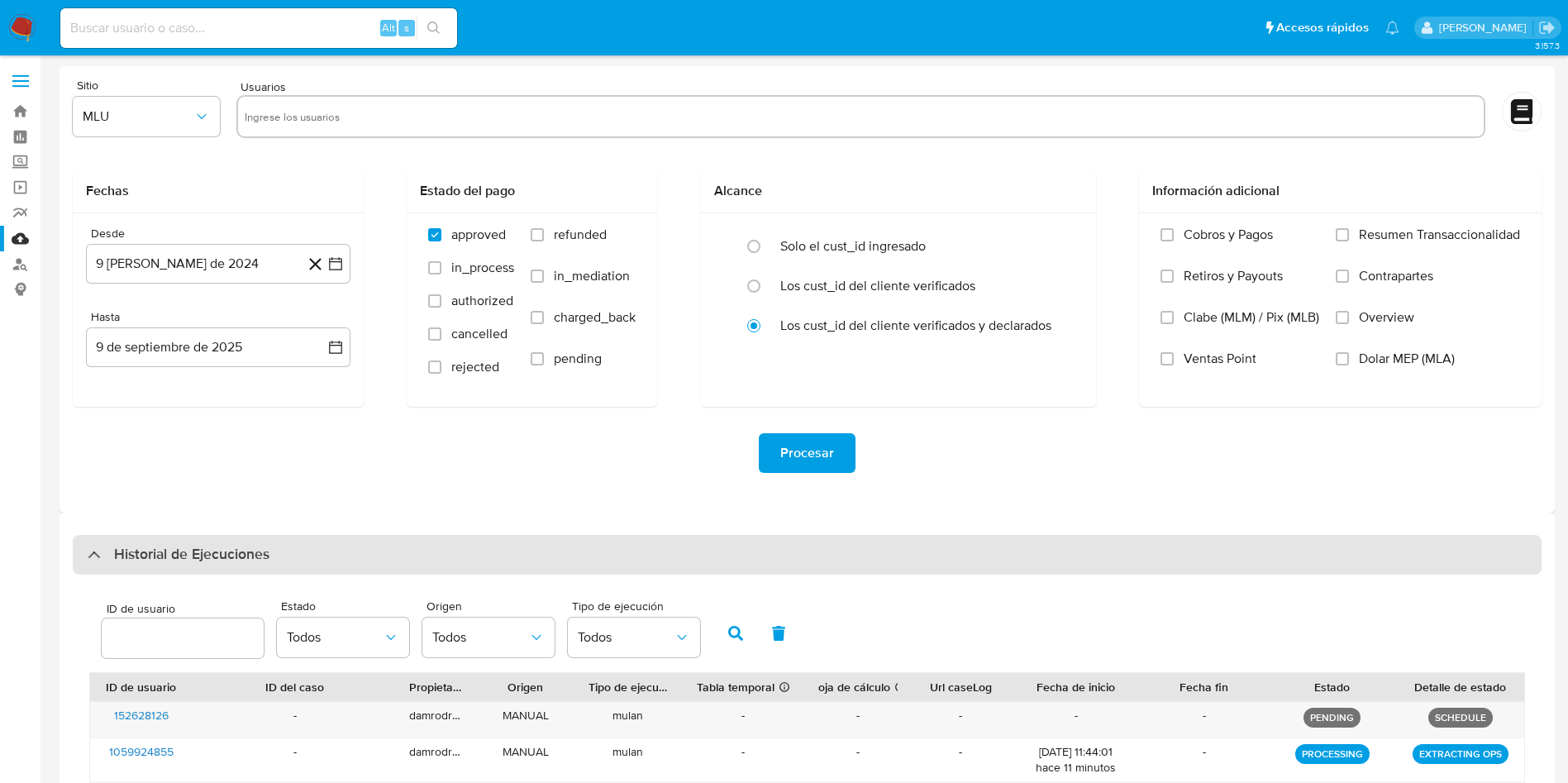
click at [228, 549] on h3 "Historial de Ejecuciones" at bounding box center [191, 554] width 155 height 20
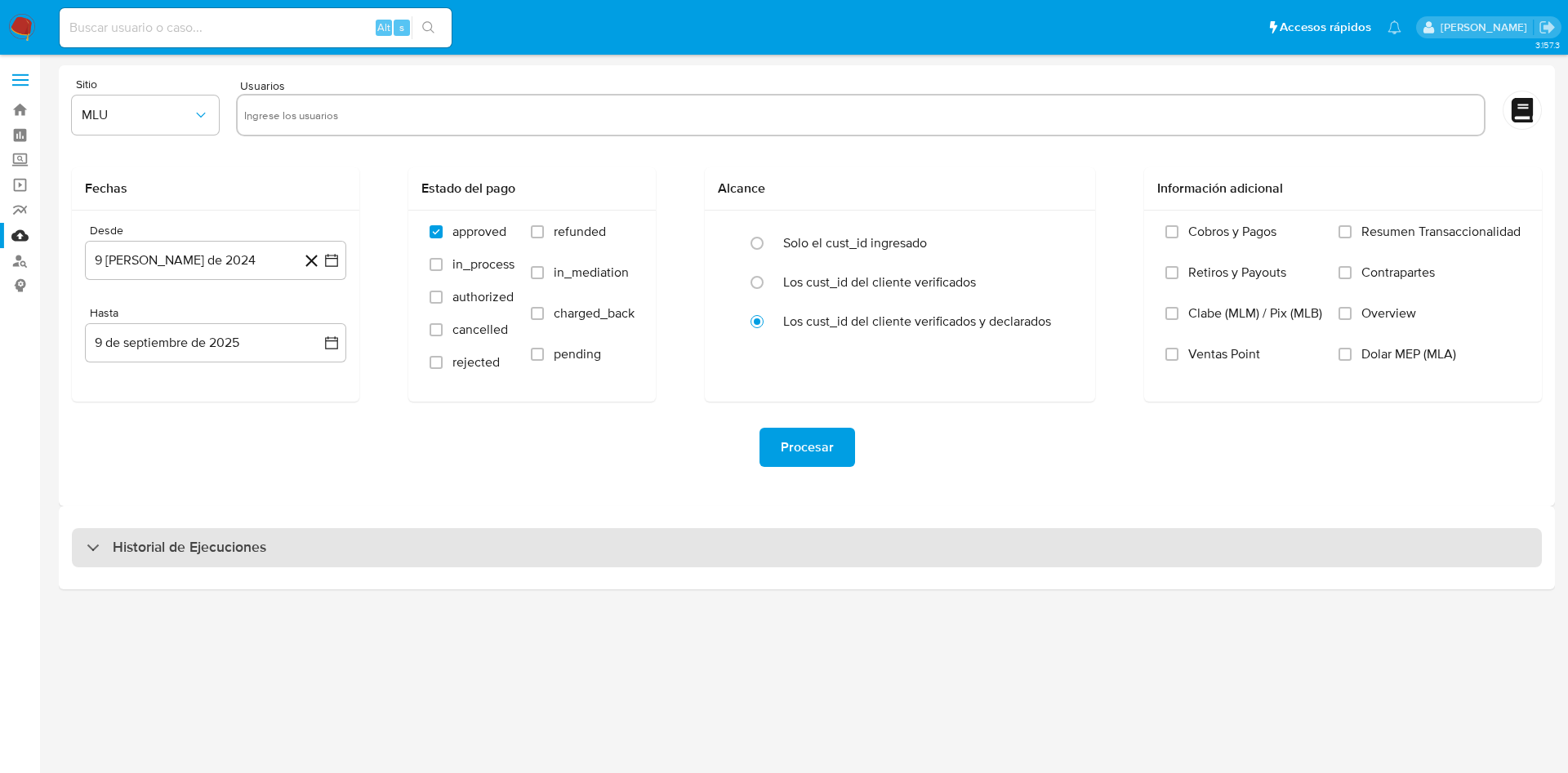
click at [225, 542] on h3 "Historial de Ejecuciones" at bounding box center [189, 547] width 153 height 20
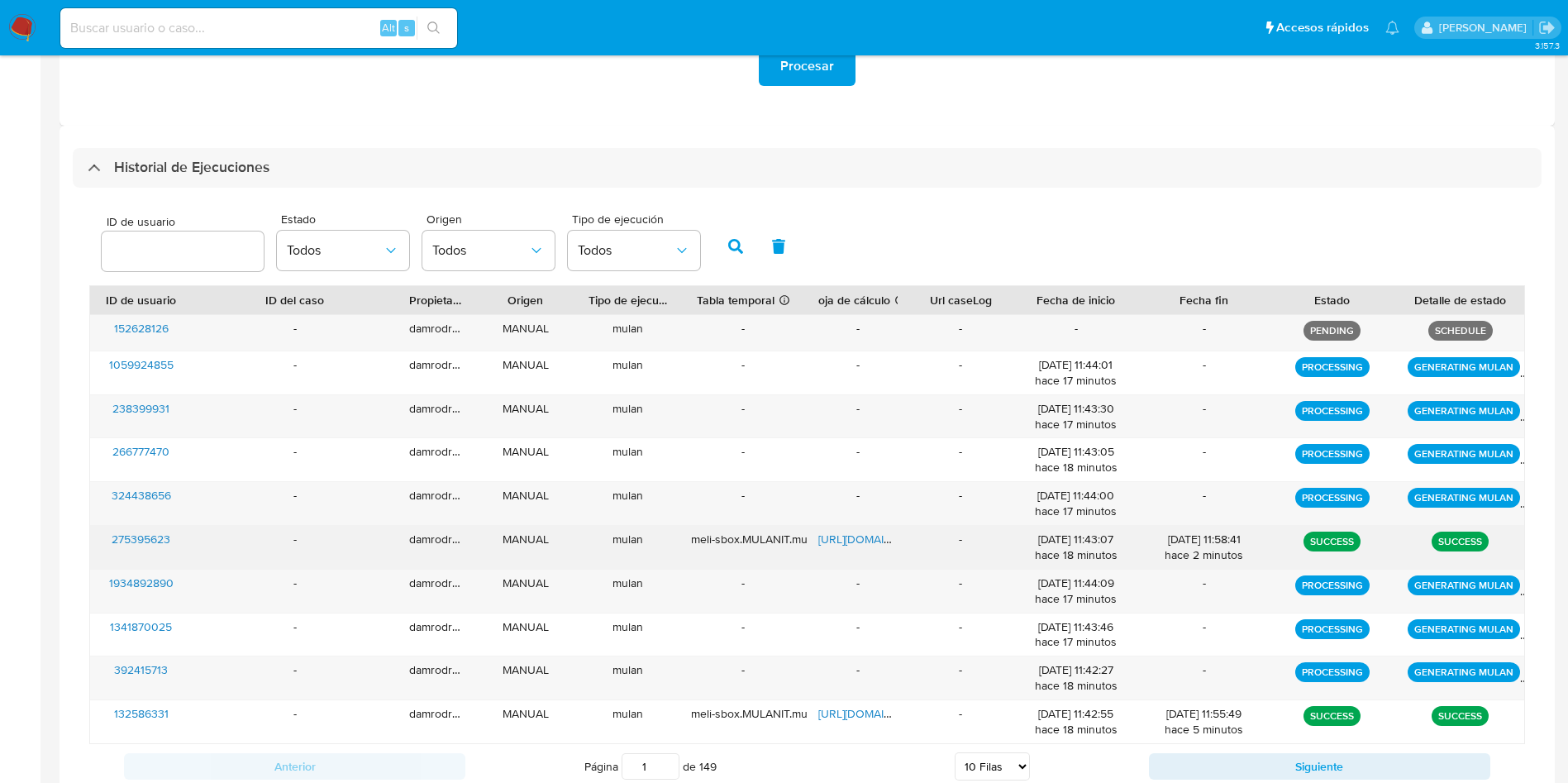
scroll to position [442, 0]
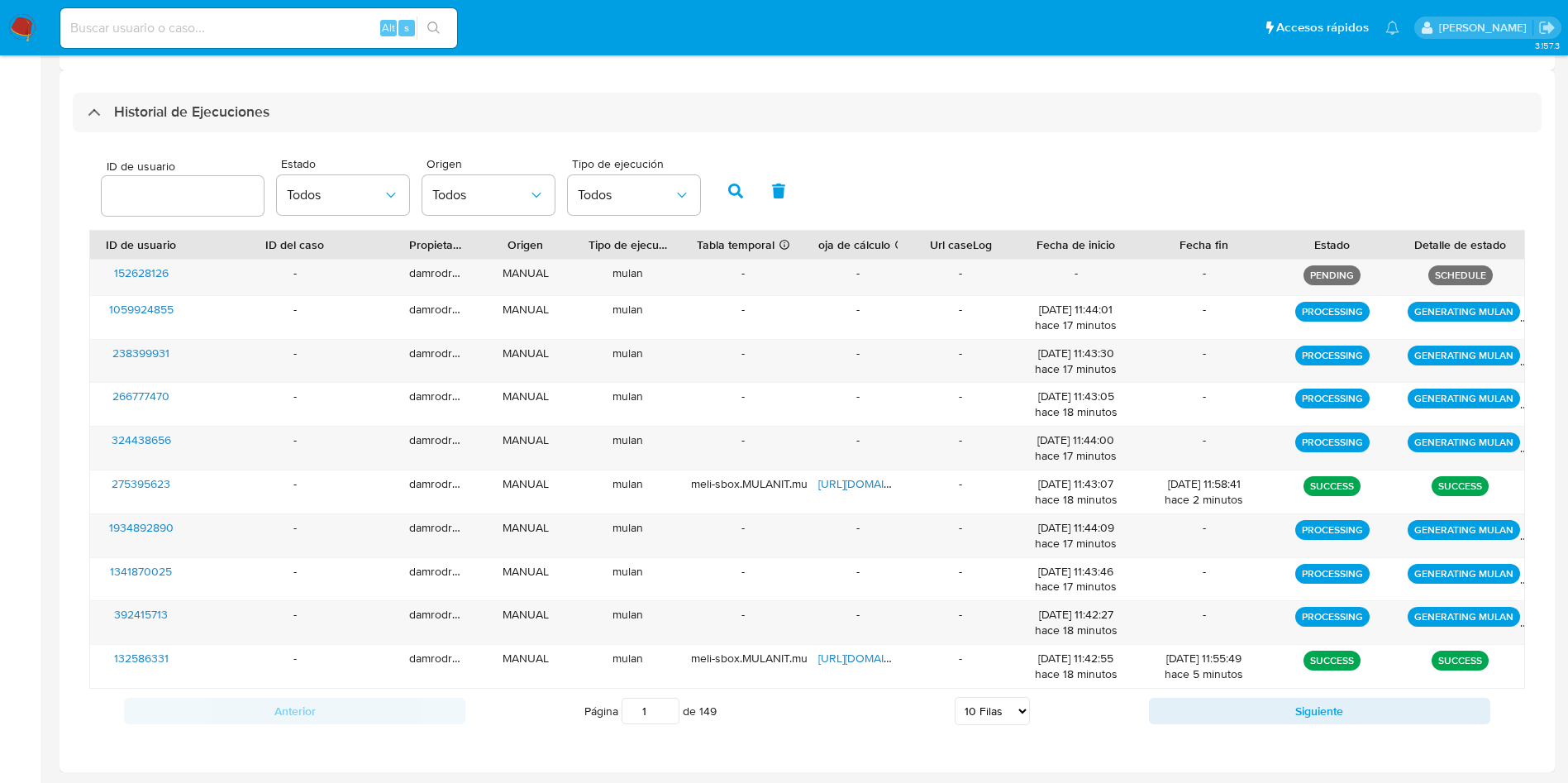
click at [1007, 698] on select "5 Filas 10 Filas 20 Filas 25 Filas 50 Filas 100 Filas" at bounding box center [993, 711] width 75 height 28
select select "100"
click at [955, 697] on select "5 Filas 10 Filas 20 Filas 25 Filas 50 Filas 100 Filas" at bounding box center [993, 711] width 75 height 28
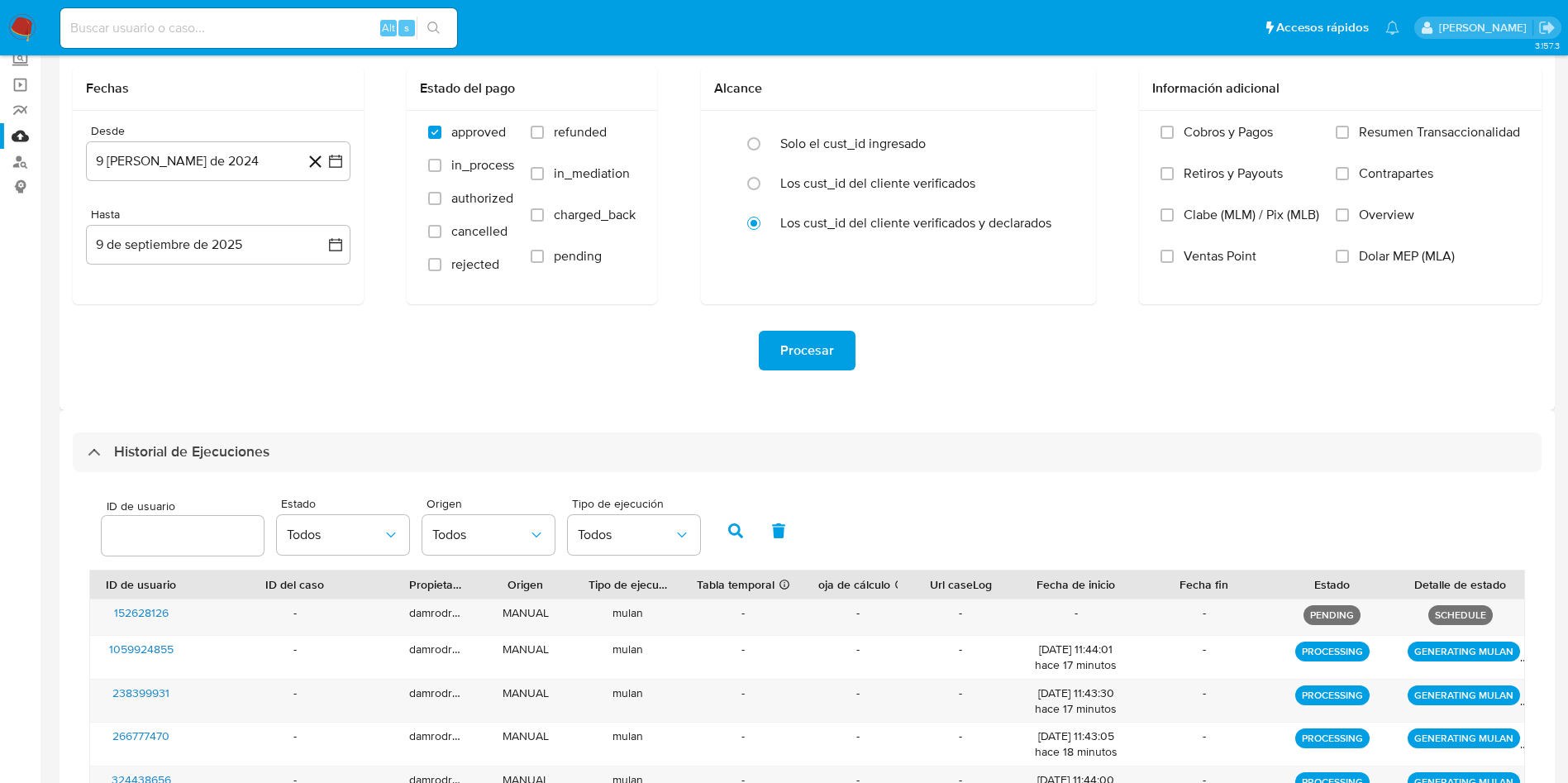
scroll to position [0, 0]
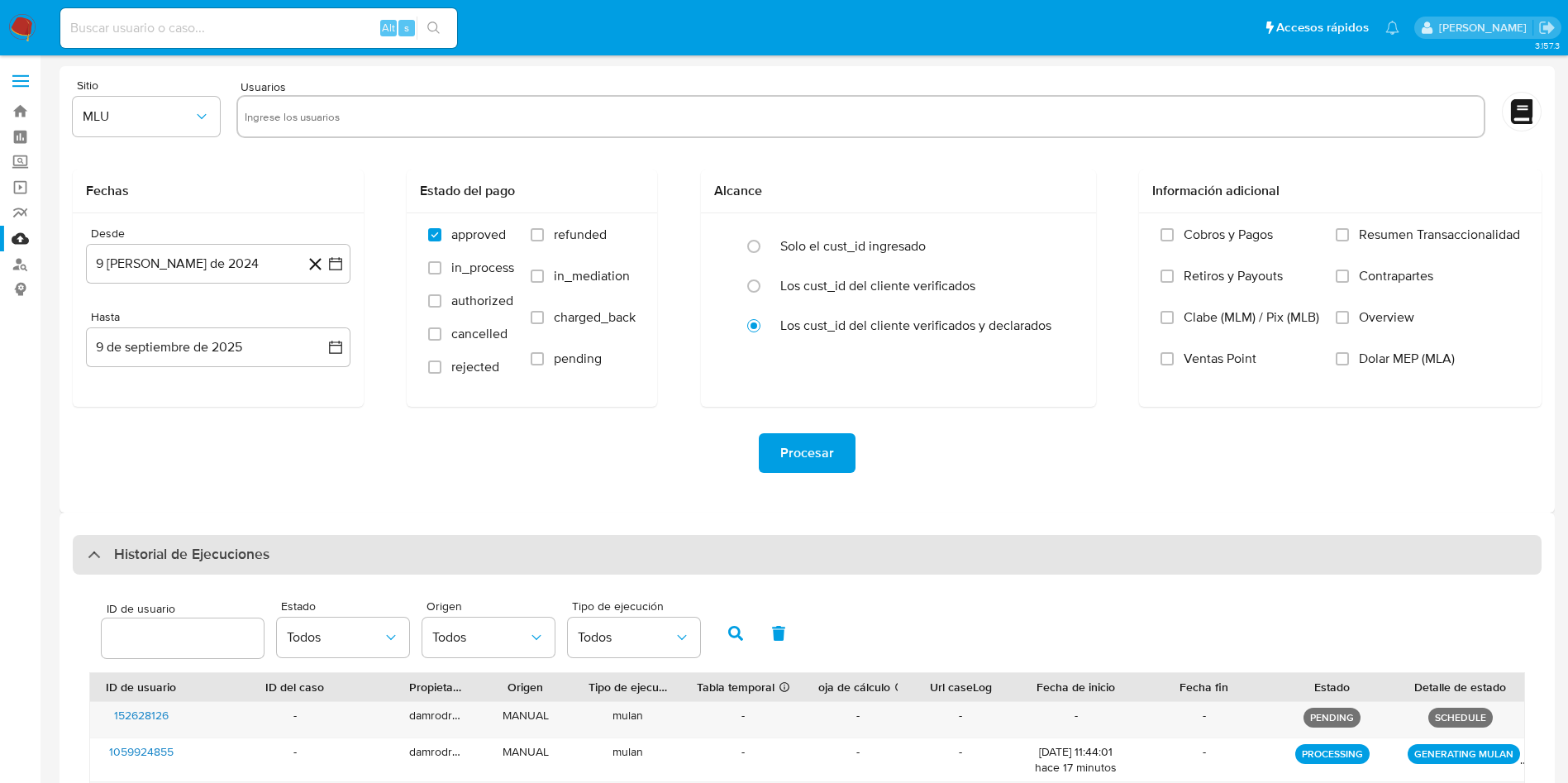
click at [316, 553] on div "Historial de Ejecuciones" at bounding box center [807, 554] width 1469 height 40
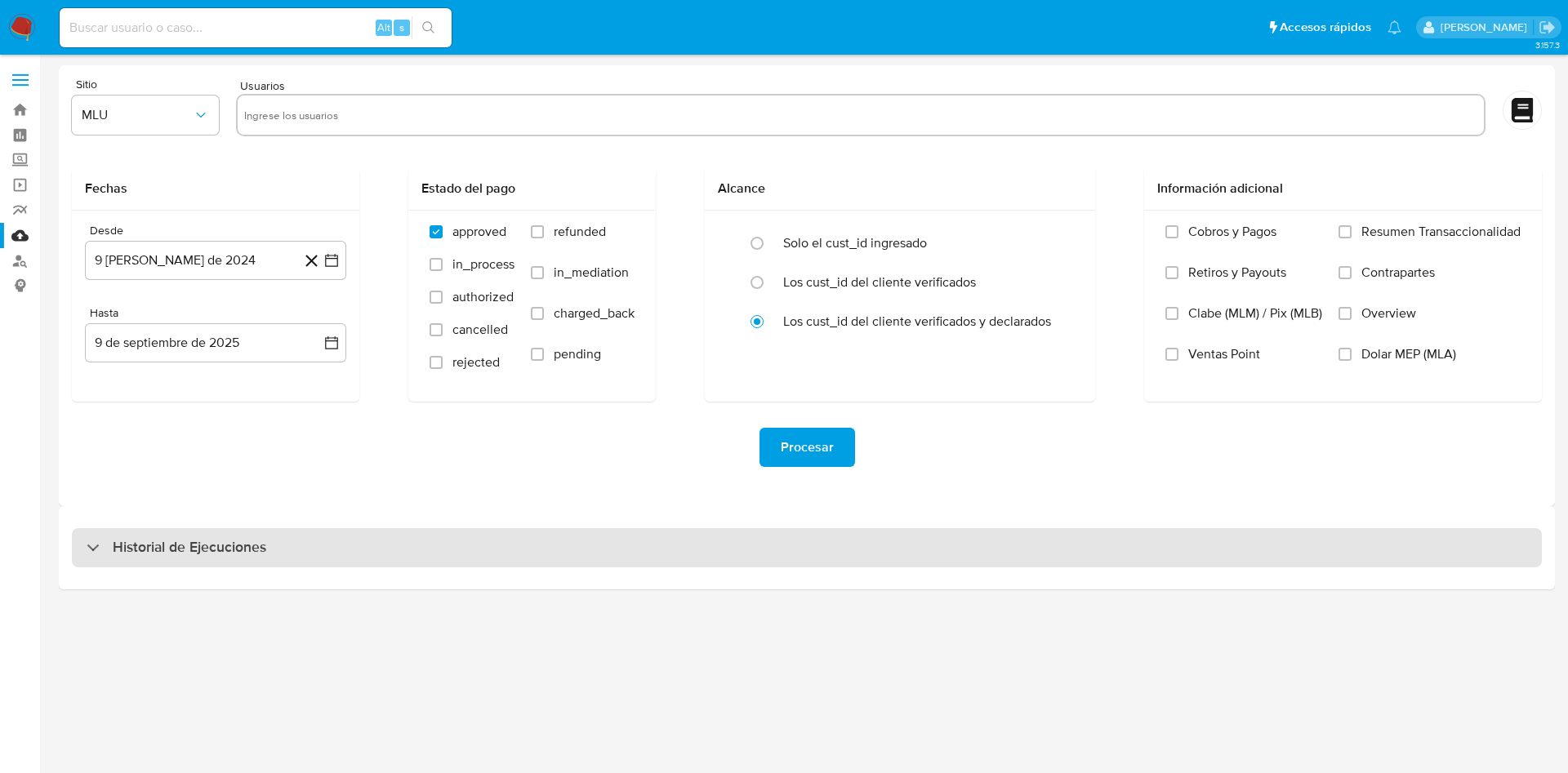
click at [313, 536] on div "Historial de Ejecuciones" at bounding box center [806, 547] width 1469 height 39
select select "10"
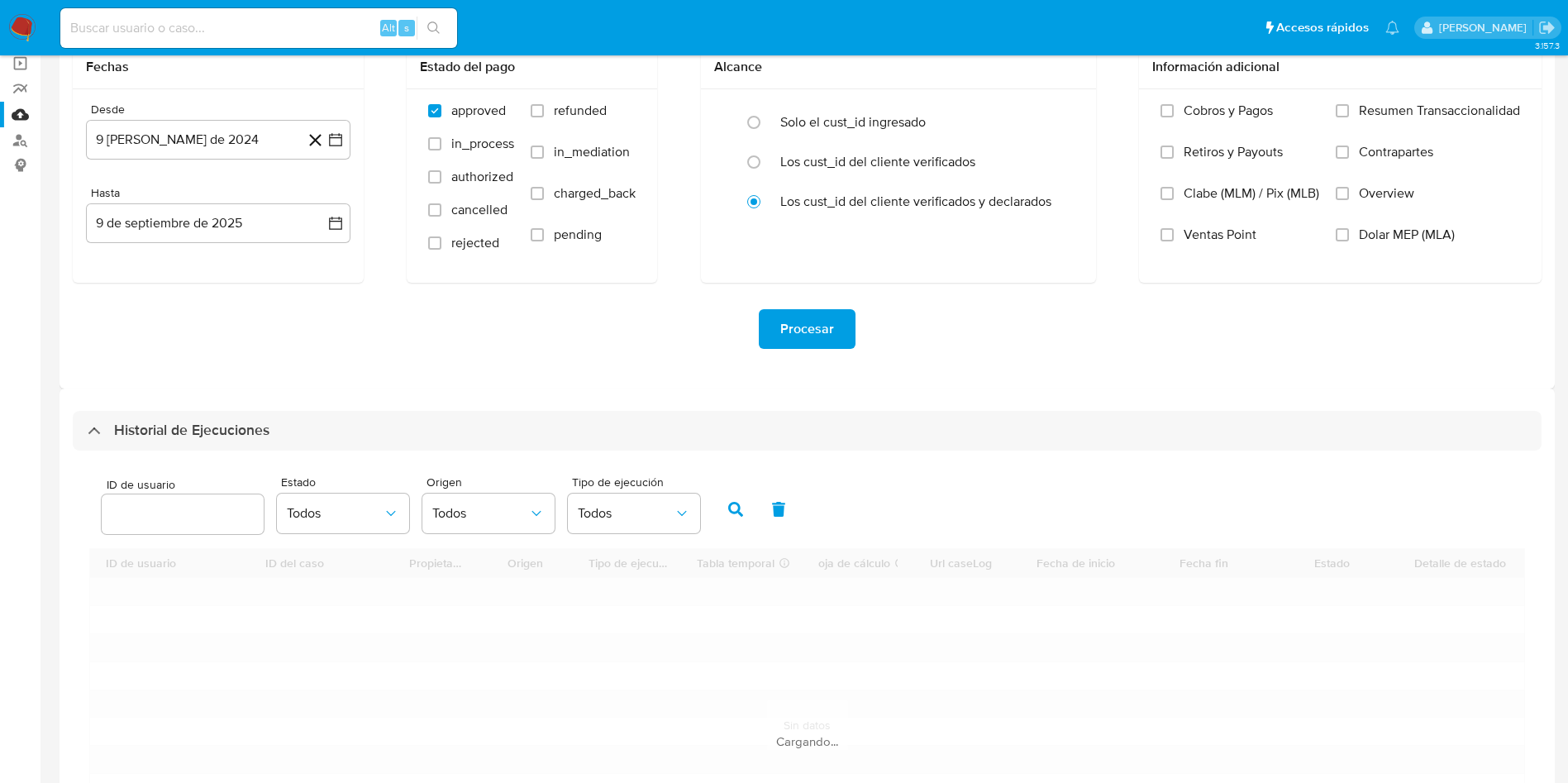
scroll to position [294, 0]
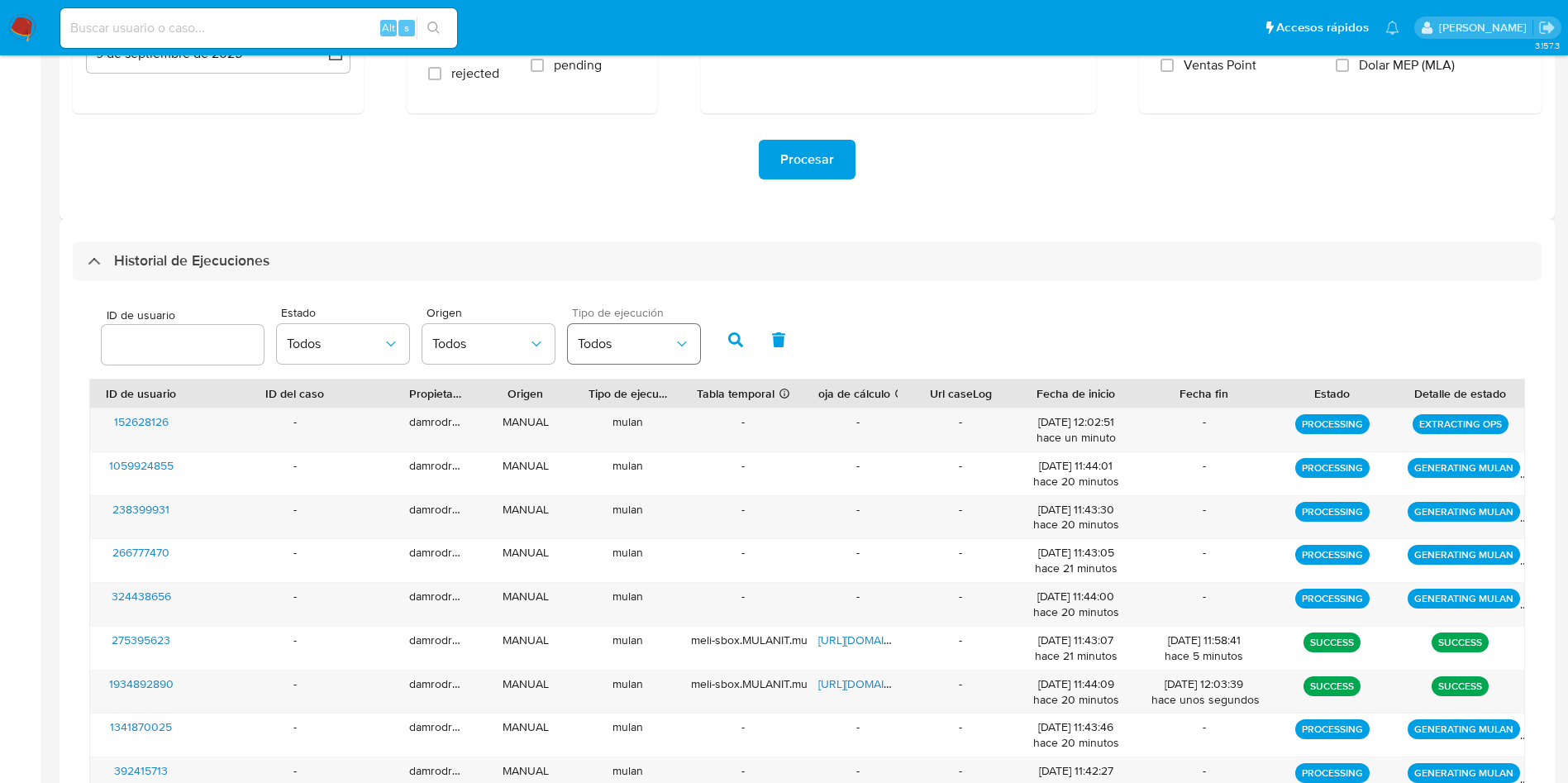
click at [590, 344] on span "Todos" at bounding box center [626, 344] width 96 height 17
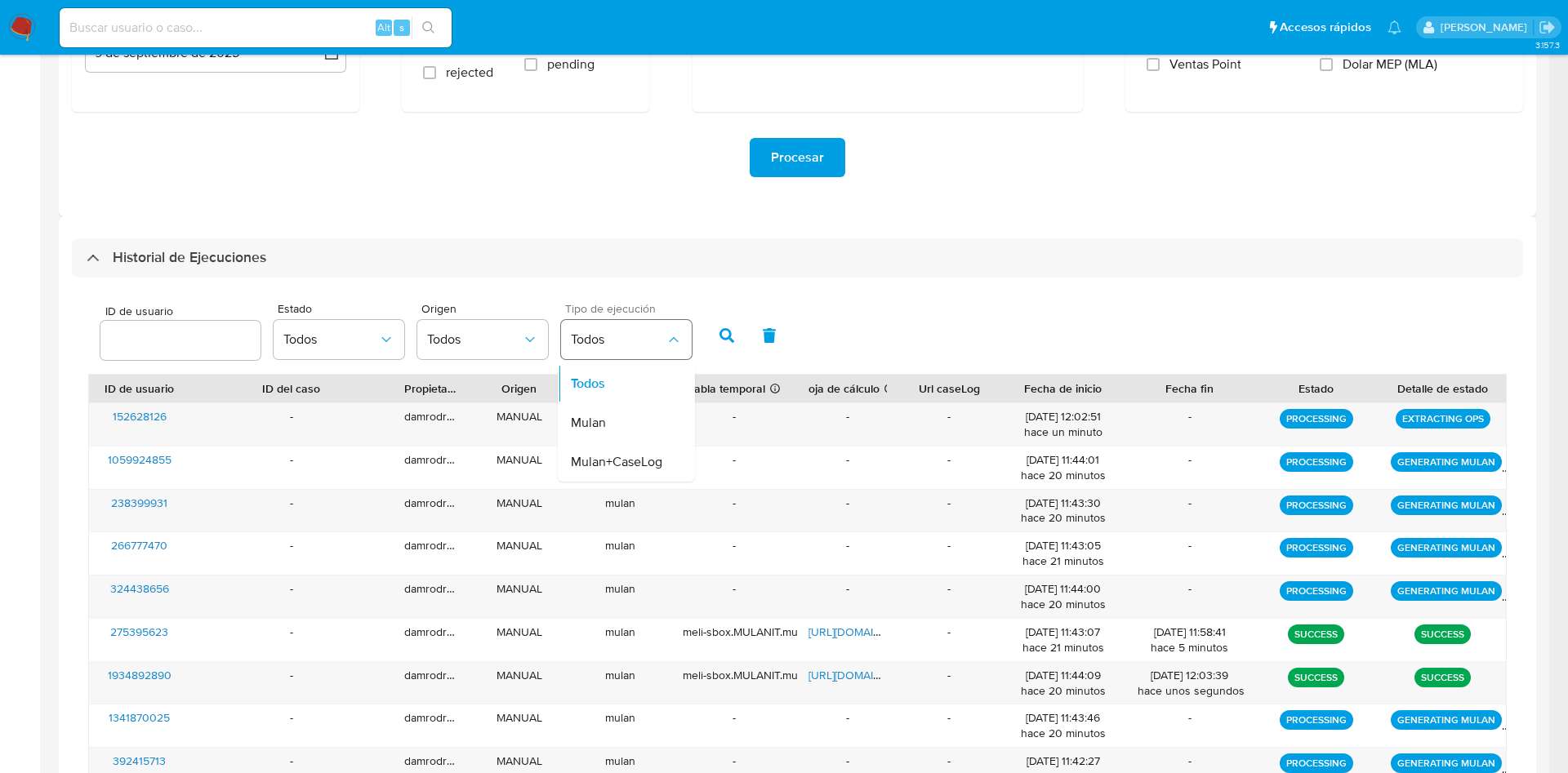
click at [599, 339] on span "Todos" at bounding box center [618, 340] width 95 height 17
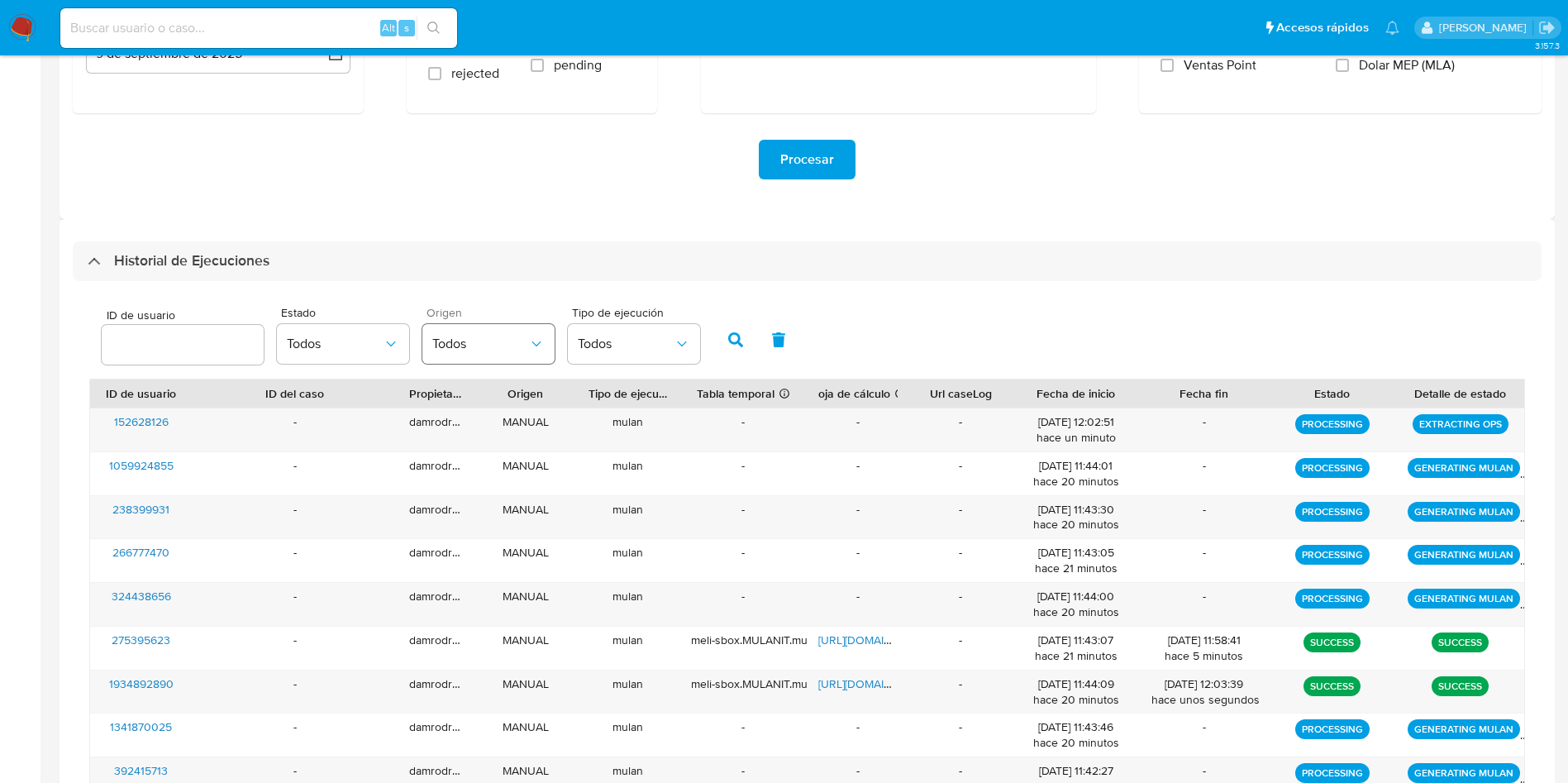
click at [522, 345] on span "Todos" at bounding box center [480, 344] width 96 height 17
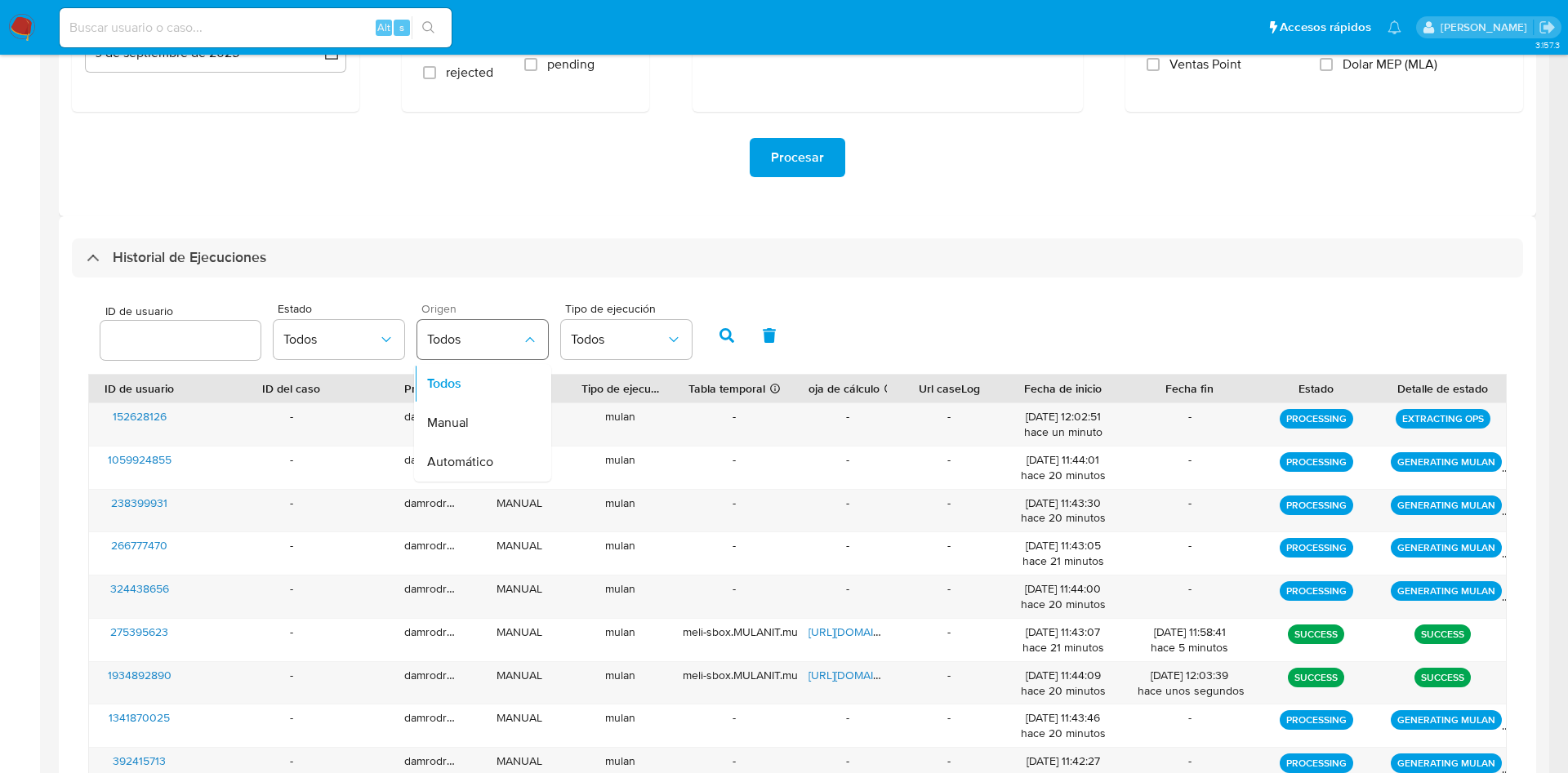
click at [483, 343] on span "Todos" at bounding box center [474, 340] width 95 height 17
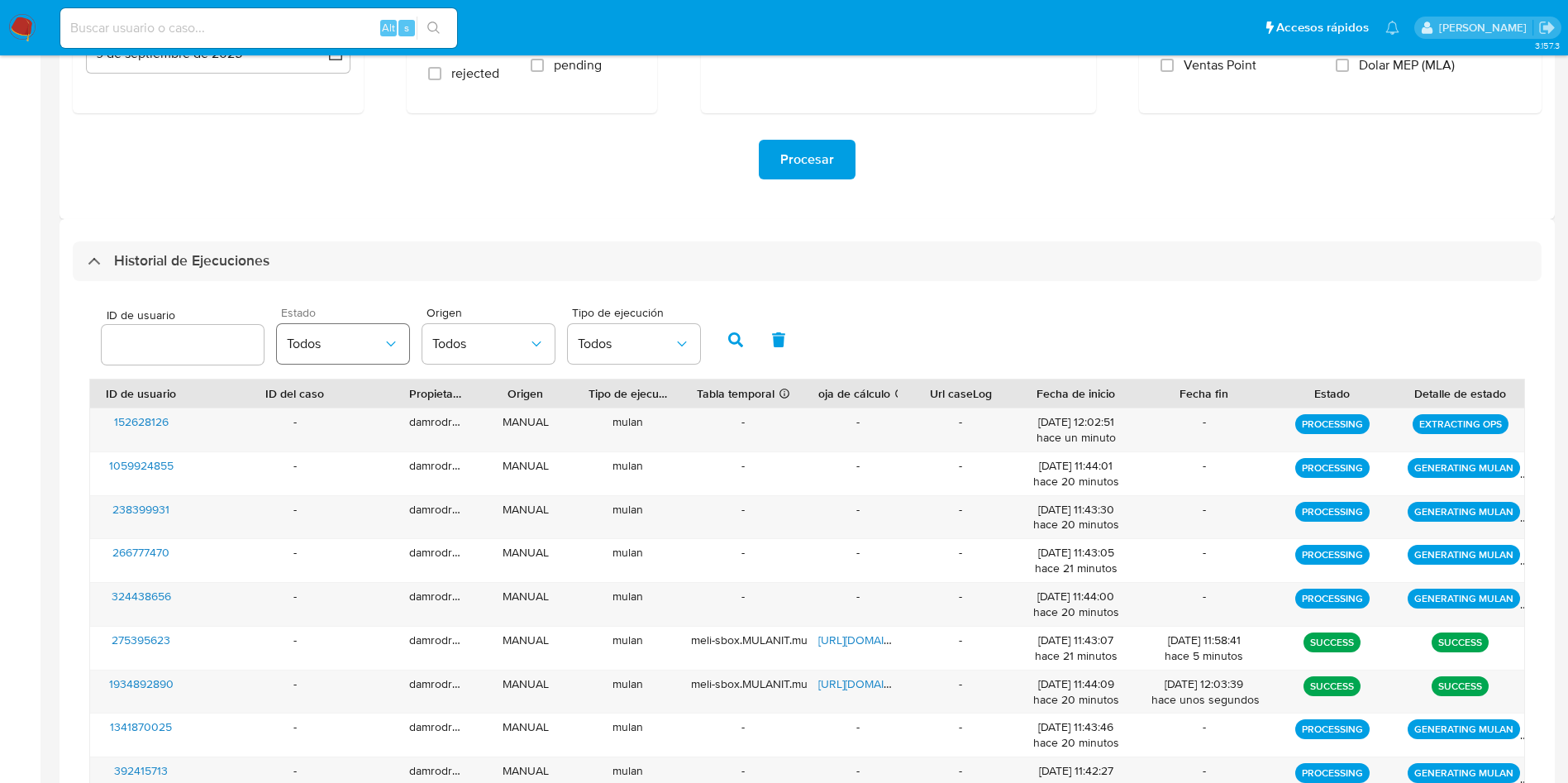
click at [332, 346] on span "Todos" at bounding box center [335, 344] width 96 height 17
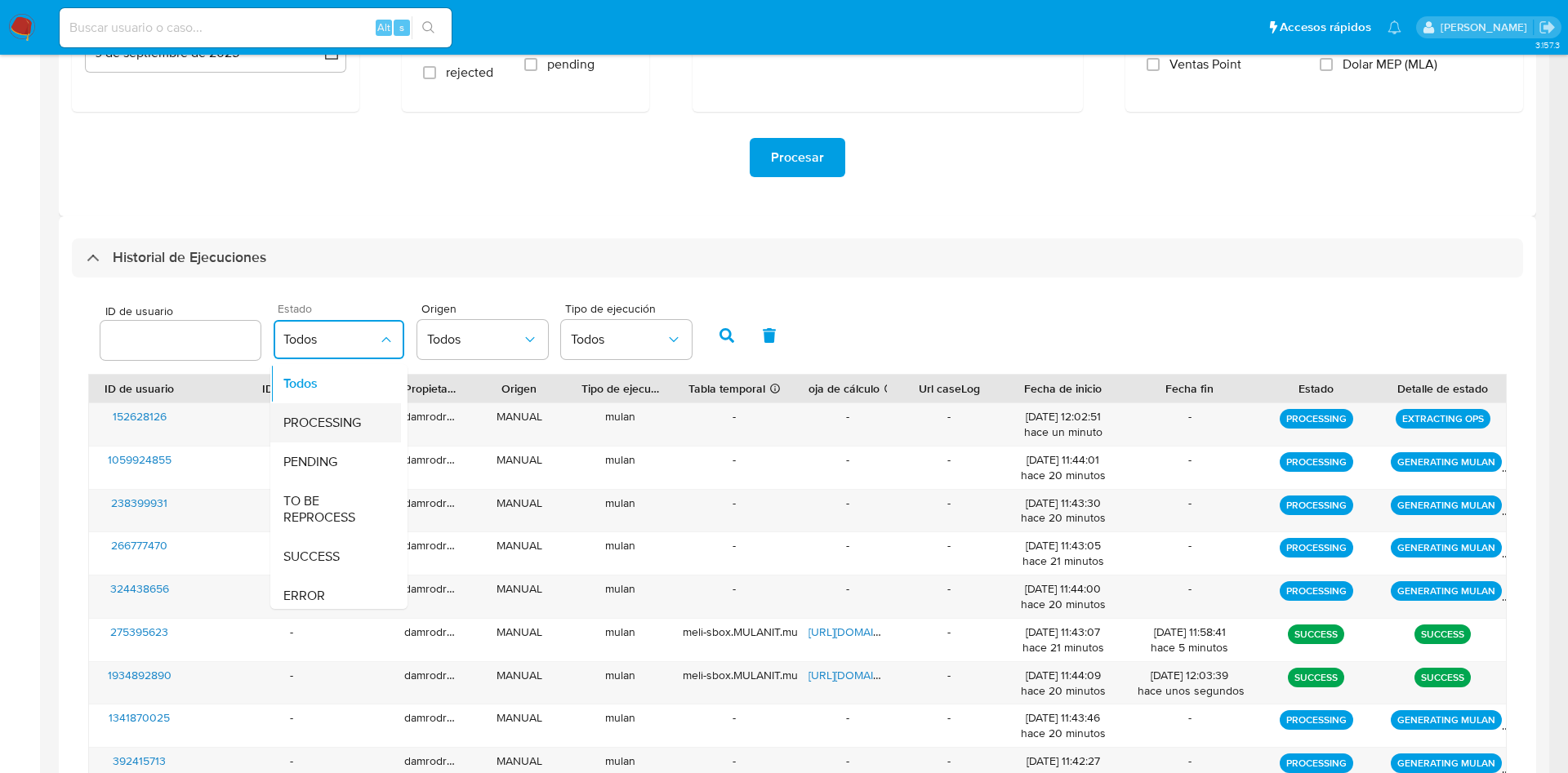
click at [333, 421] on span "PROCESSING" at bounding box center [322, 423] width 77 height 17
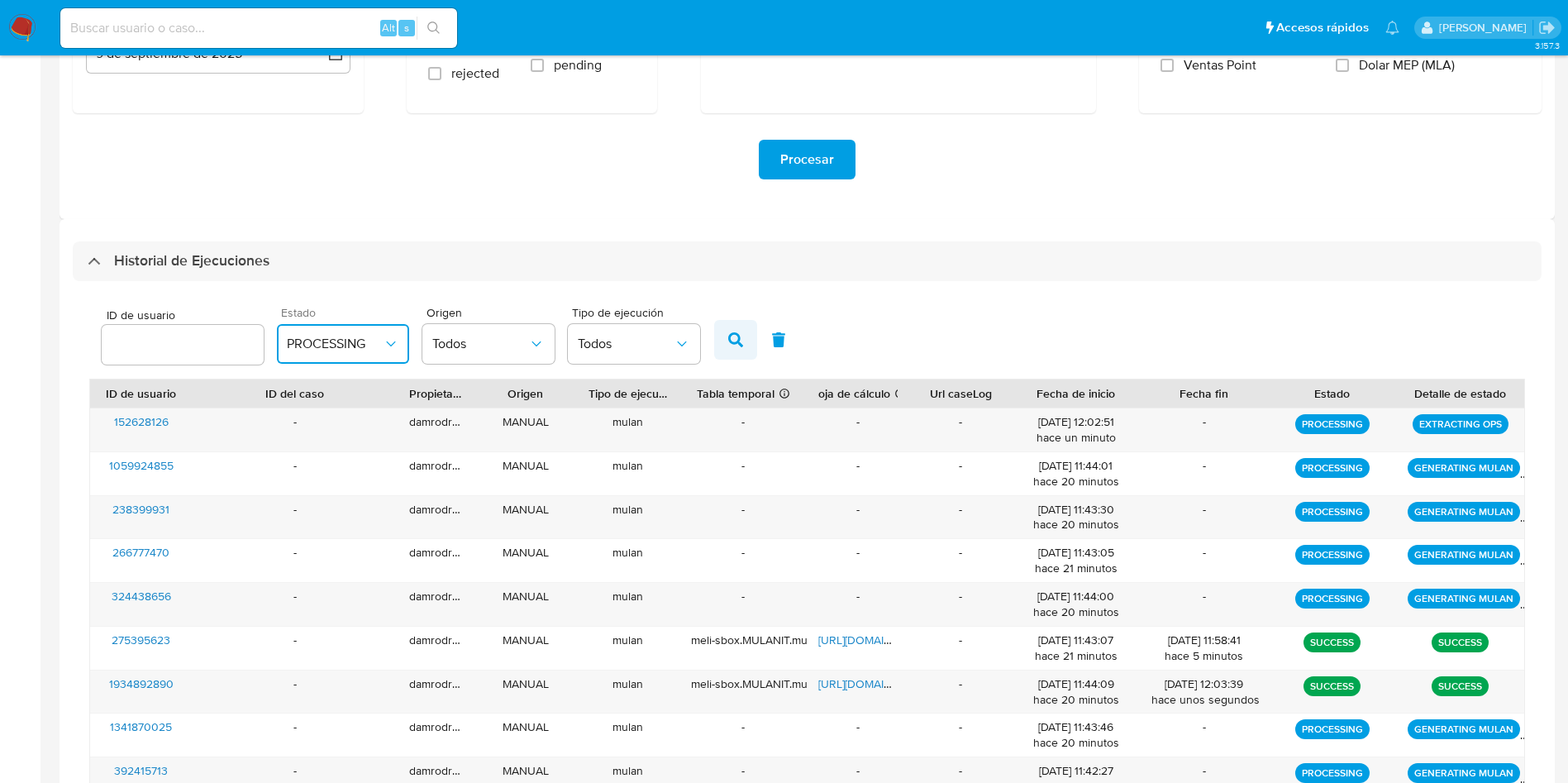
click at [742, 350] on button "button" at bounding box center [736, 340] width 43 height 40
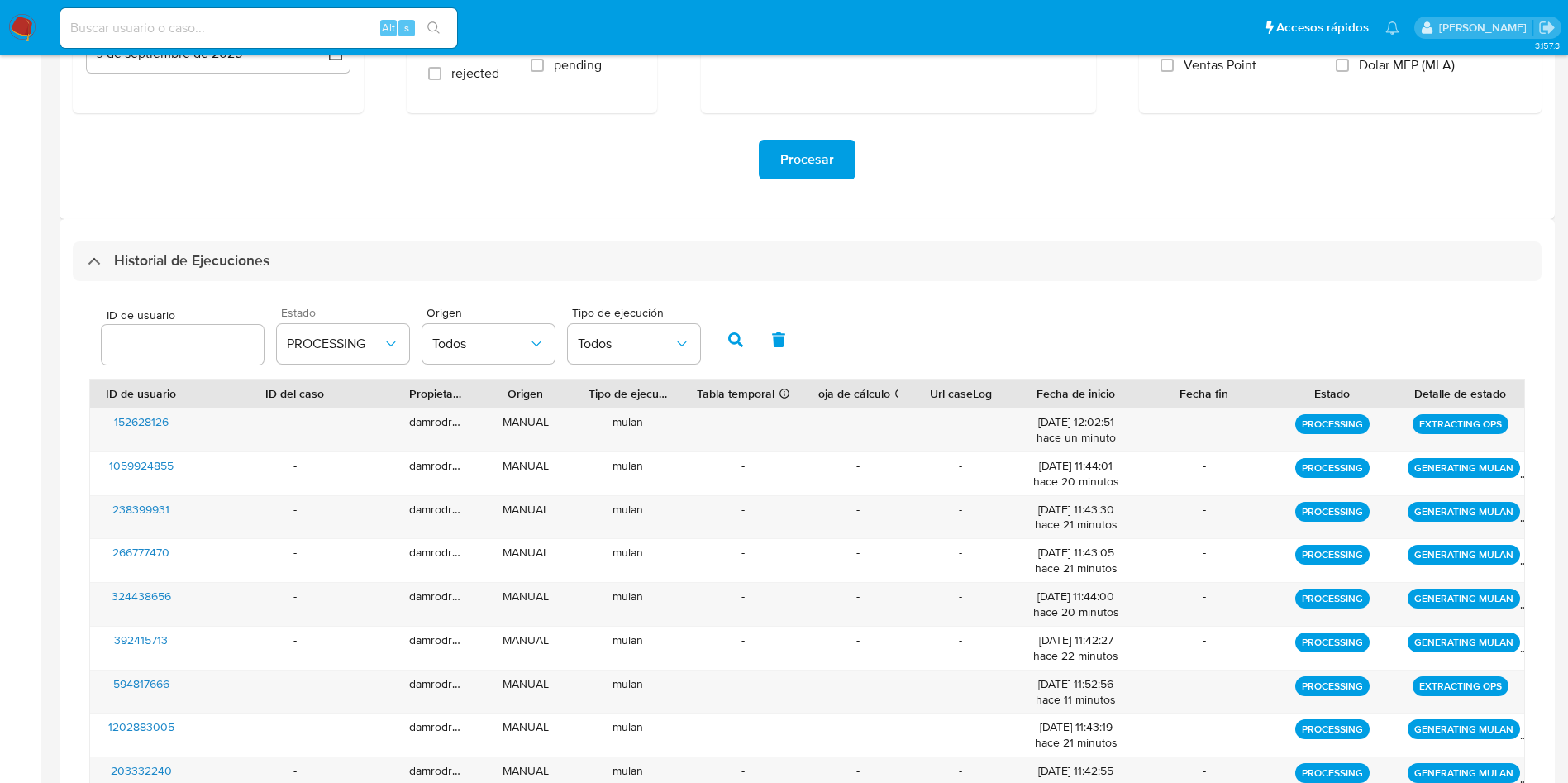
scroll to position [406, 0]
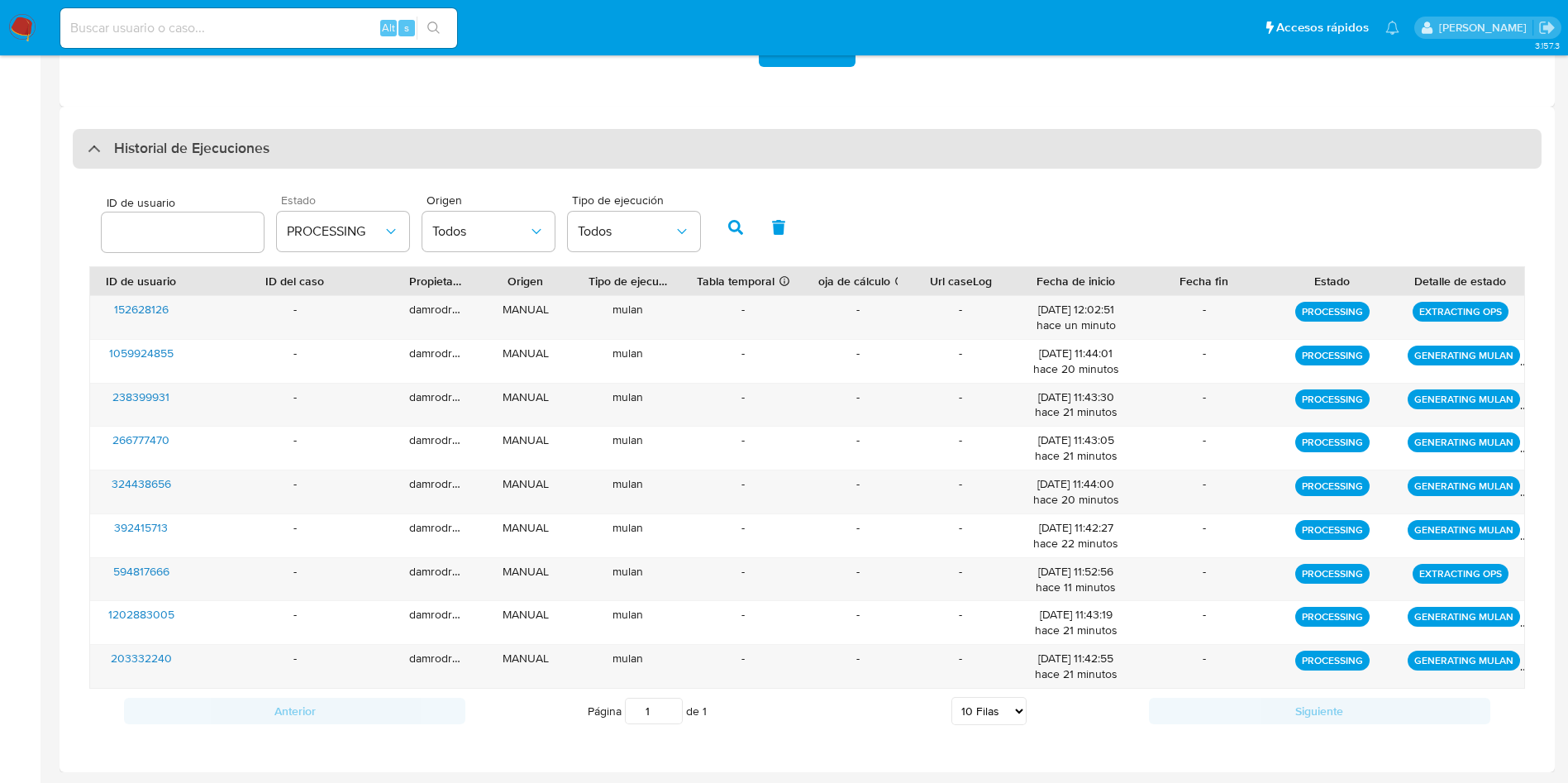
click at [574, 153] on div "Historial de Ejecuciones" at bounding box center [807, 149] width 1469 height 40
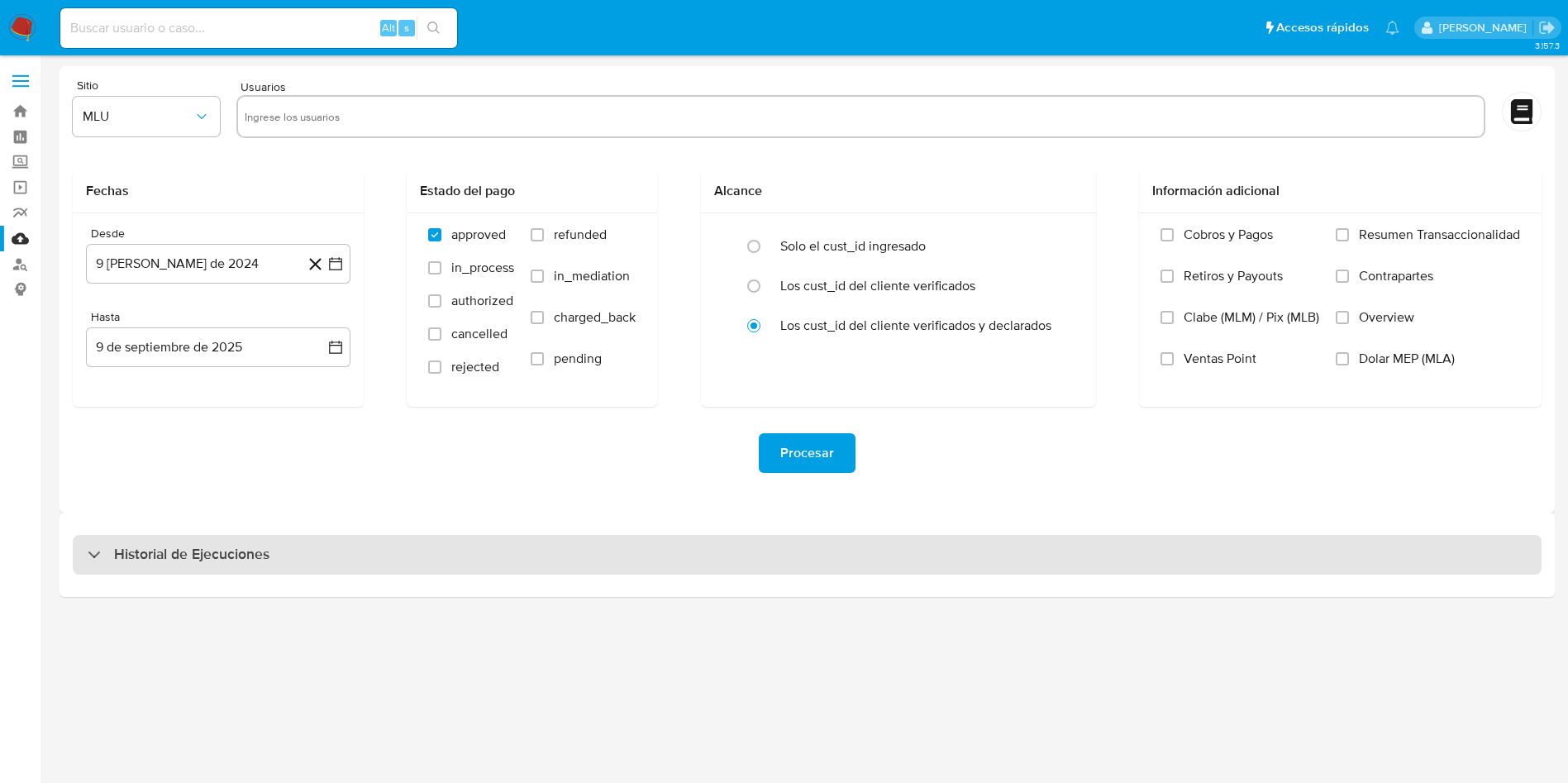
scroll to position [0, 0]
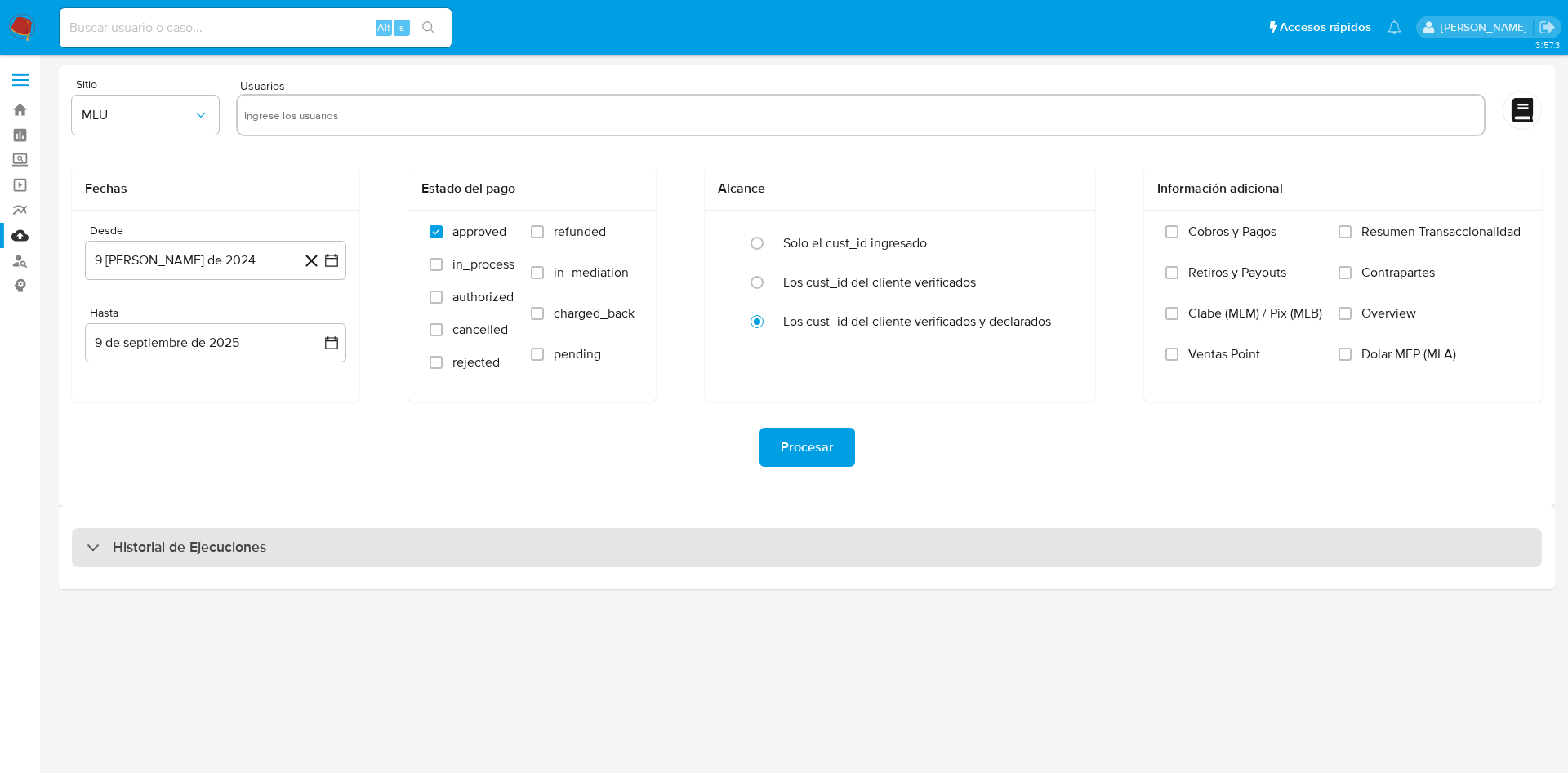
click at [327, 565] on div "Historial de Ejecuciones" at bounding box center [806, 547] width 1469 height 39
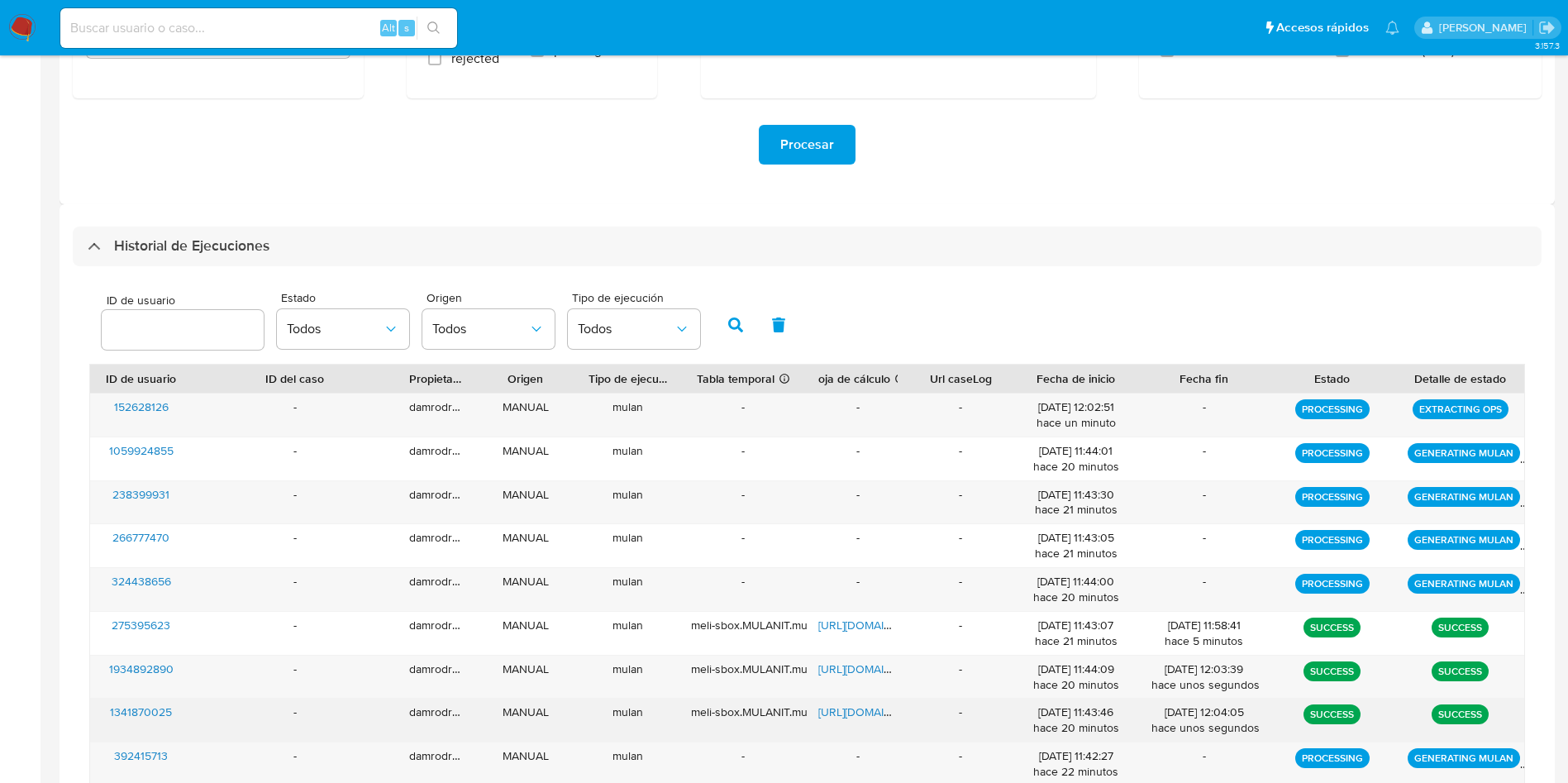
scroll to position [450, 0]
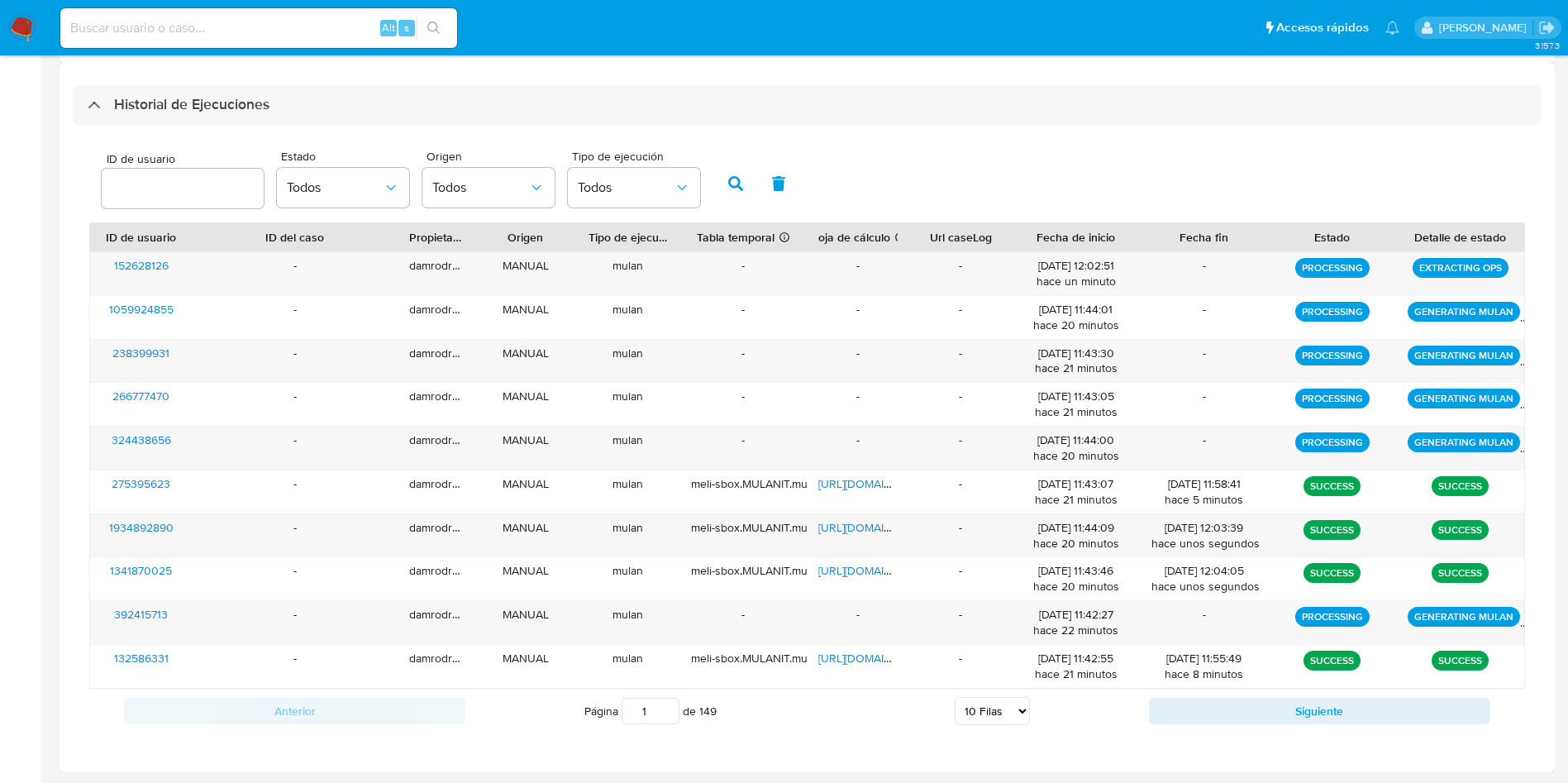
click at [996, 711] on select "5 Filas 10 Filas 20 Filas 25 Filas 50 Filas 100 Filas" at bounding box center [993, 711] width 75 height 28
select select "50"
click at [955, 697] on select "5 Filas 10 Filas 20 Filas 25 Filas 50 Filas 100 Filas" at bounding box center [993, 711] width 75 height 28
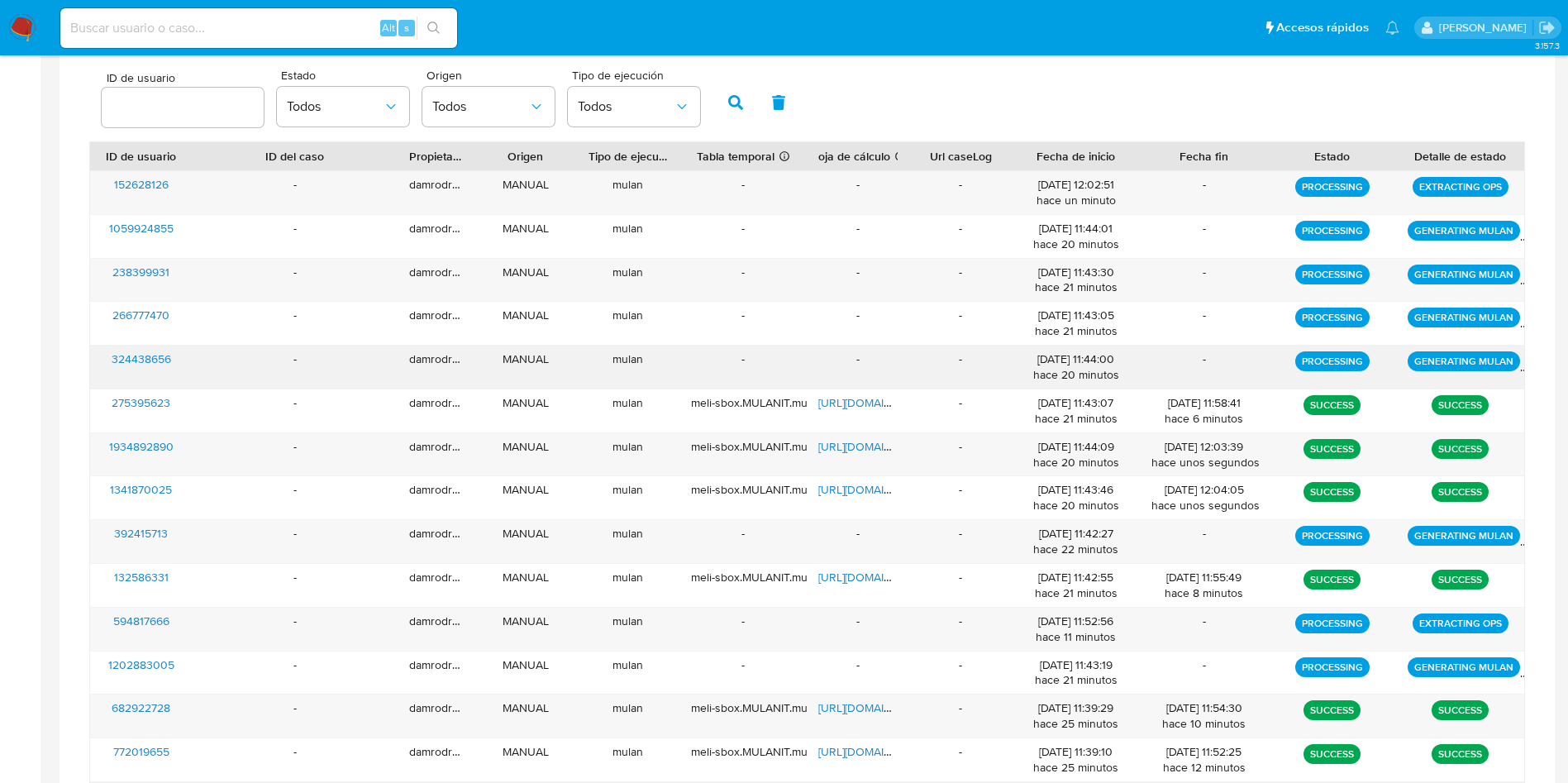
scroll to position [0, 0]
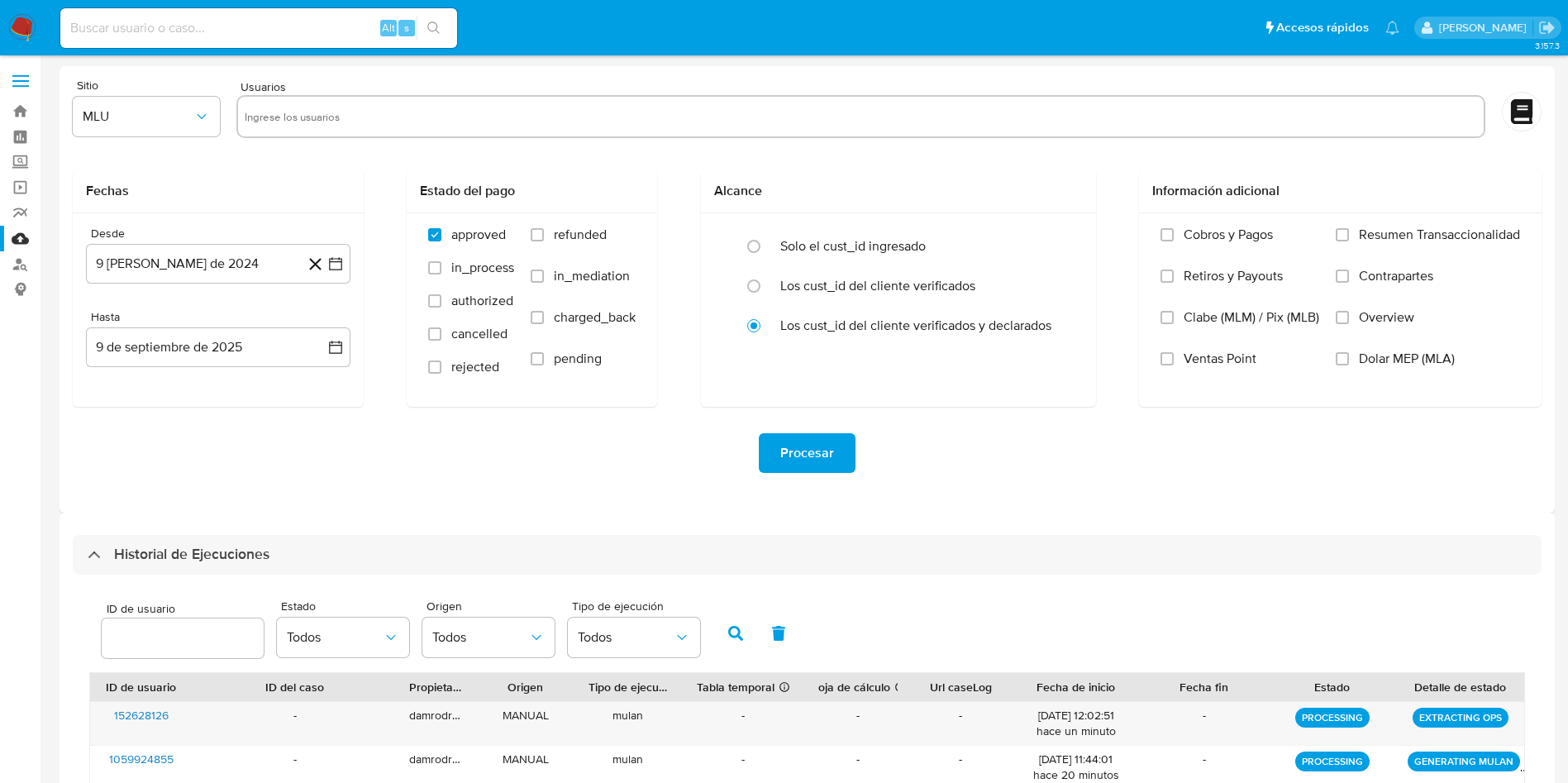
click at [736, 631] on icon "button" at bounding box center [736, 633] width 15 height 15
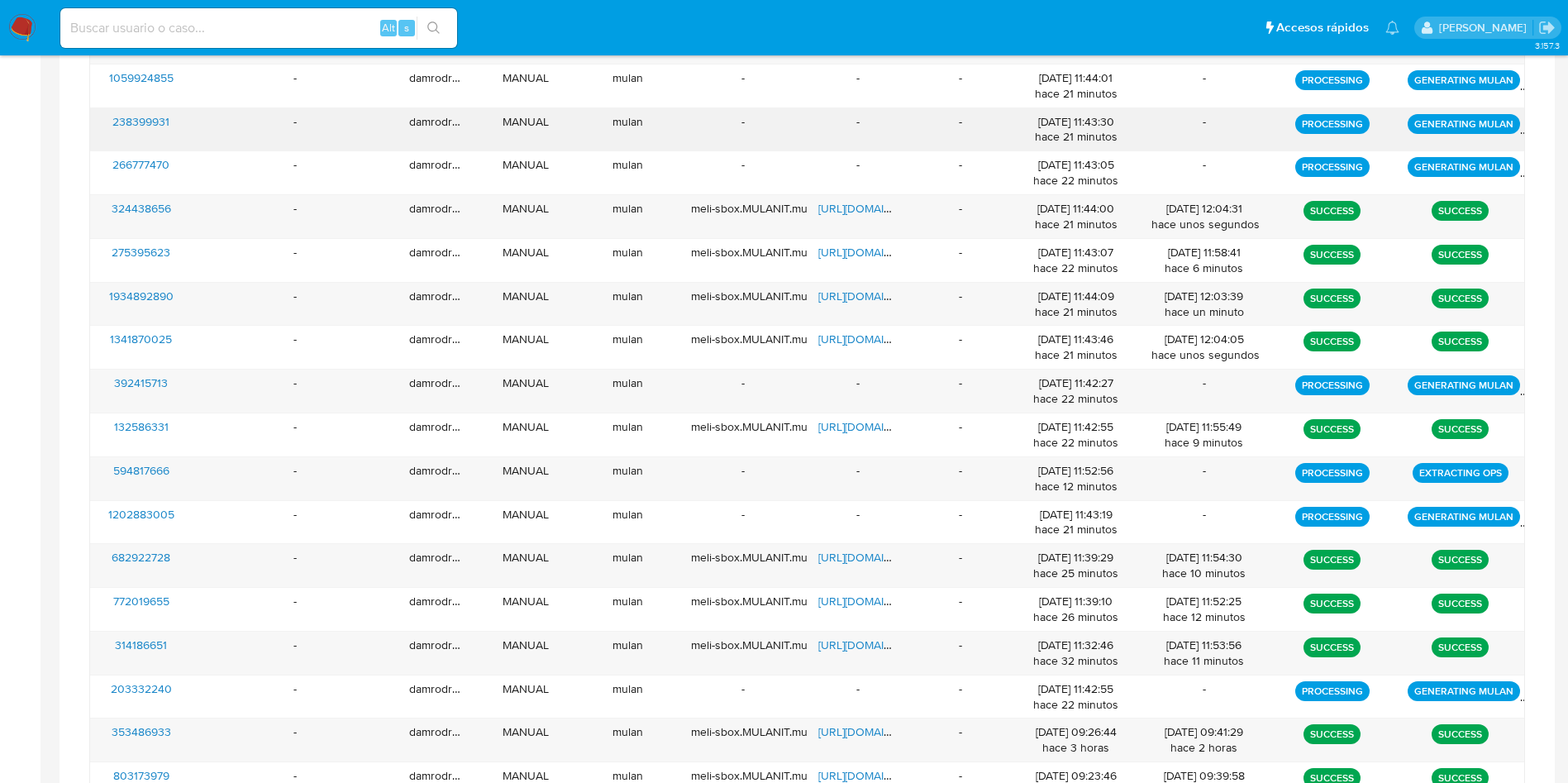
scroll to position [372, 0]
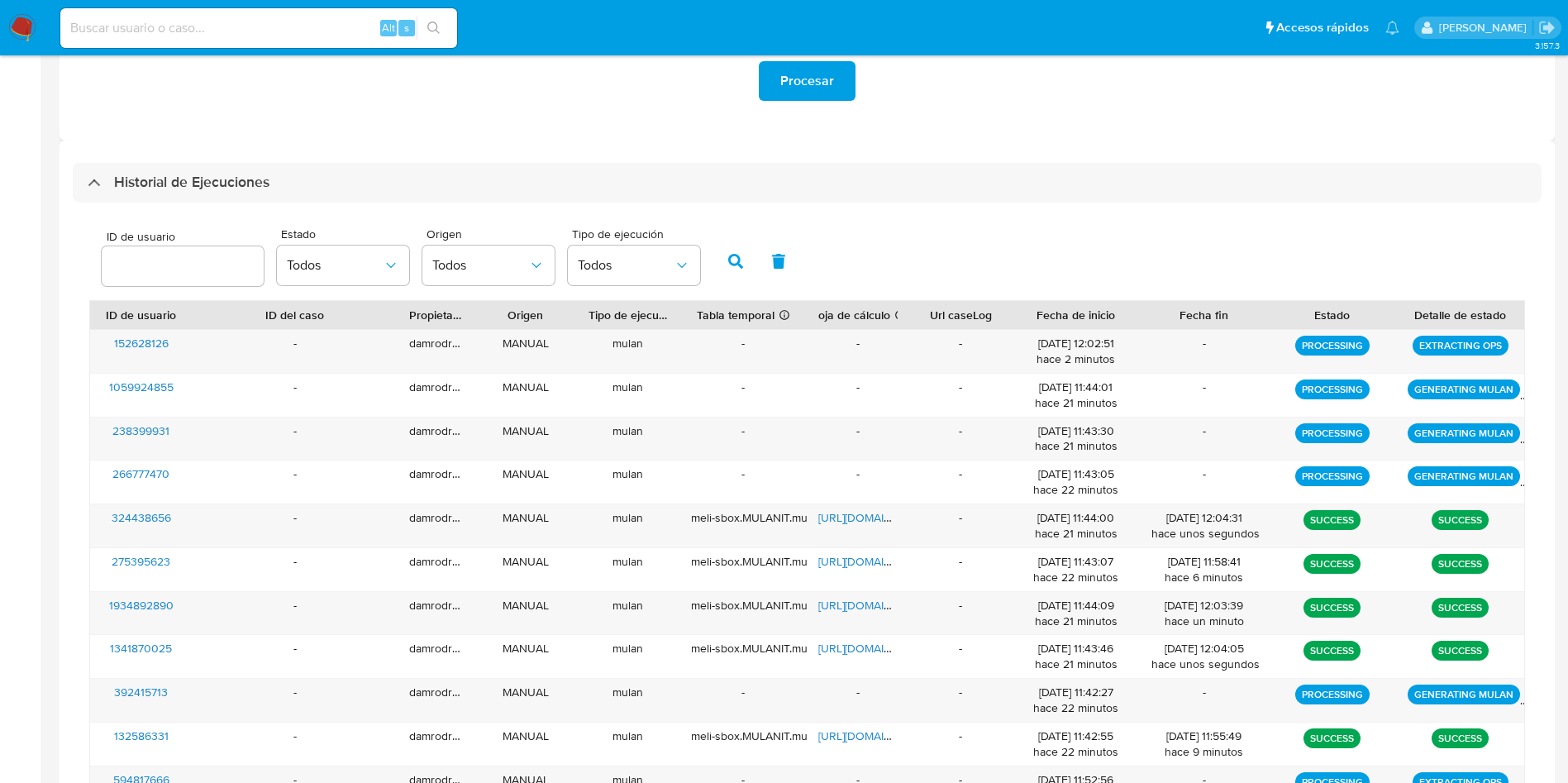
click at [736, 254] on icon "button" at bounding box center [736, 262] width 15 height 15
click at [738, 268] on icon "button" at bounding box center [736, 262] width 15 height 15
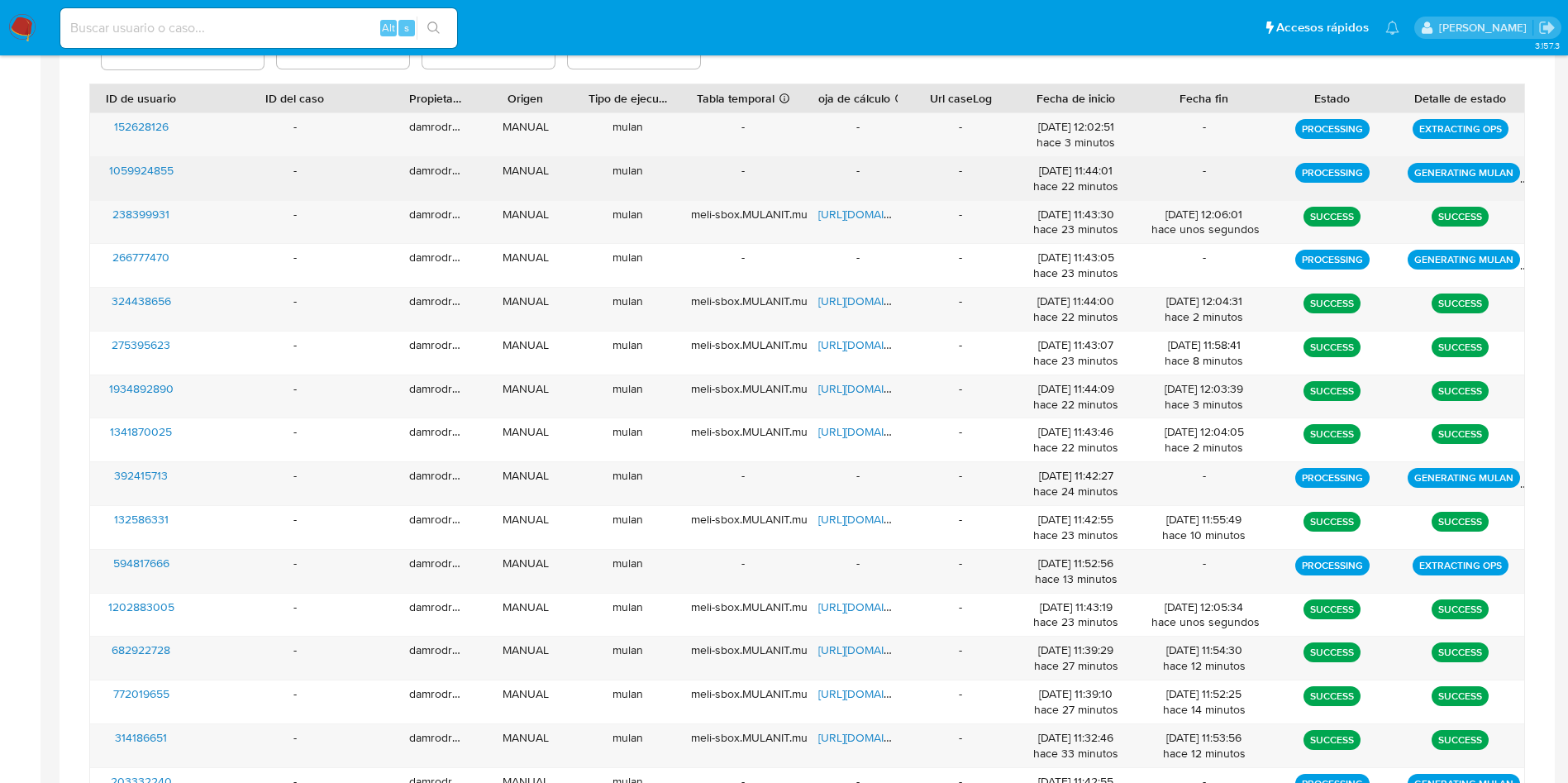
scroll to position [496, 0]
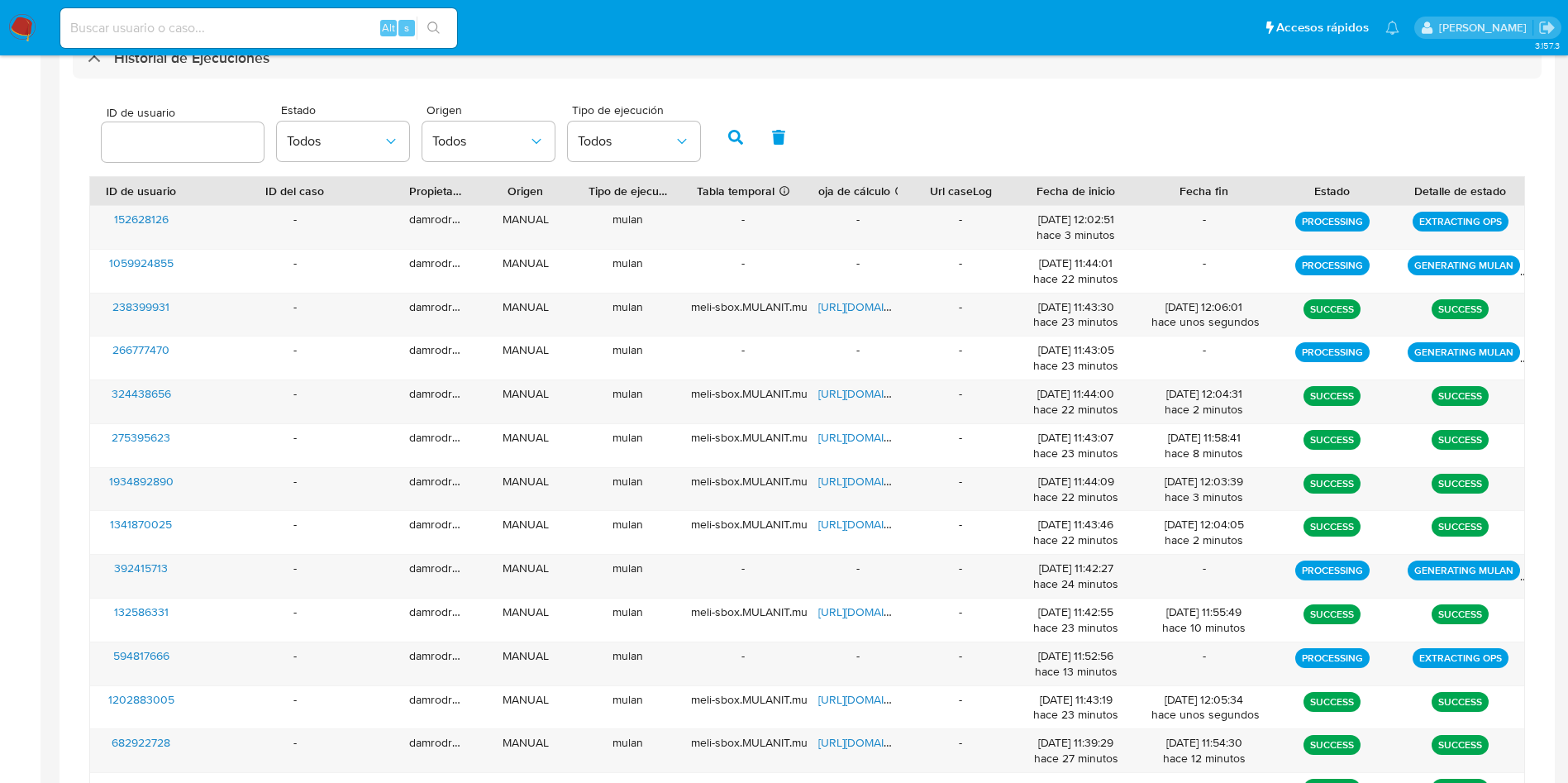
click at [740, 137] on icon "button" at bounding box center [736, 137] width 15 height 15
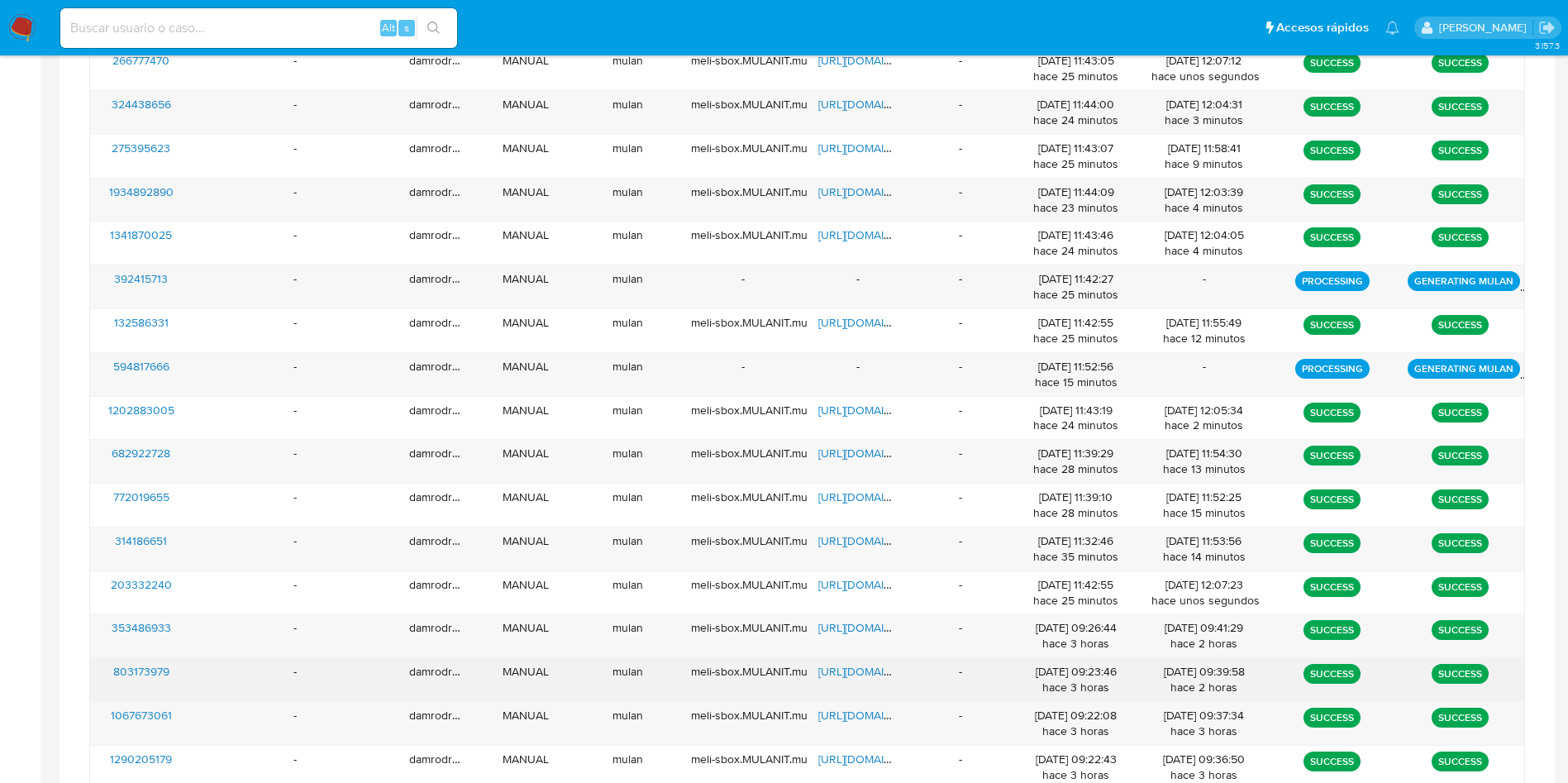
scroll to position [1116, 0]
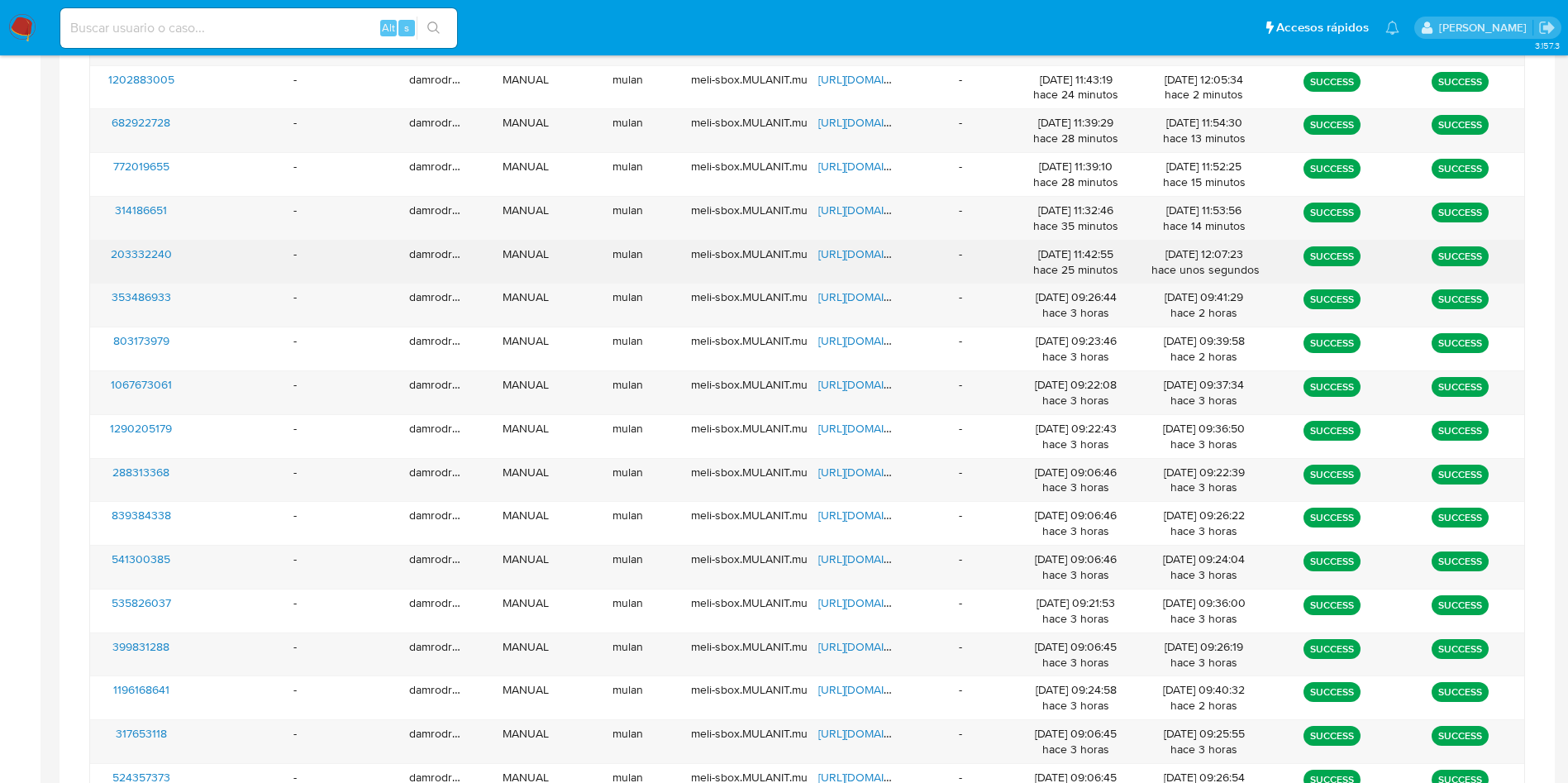
click at [847, 256] on span "https://docs.google.com/spreadsheets/d/1fdwpbTIWmzr99TLPqNWmLv2LCLxlhz4Dj-q6vK8…" at bounding box center [875, 254] width 114 height 17
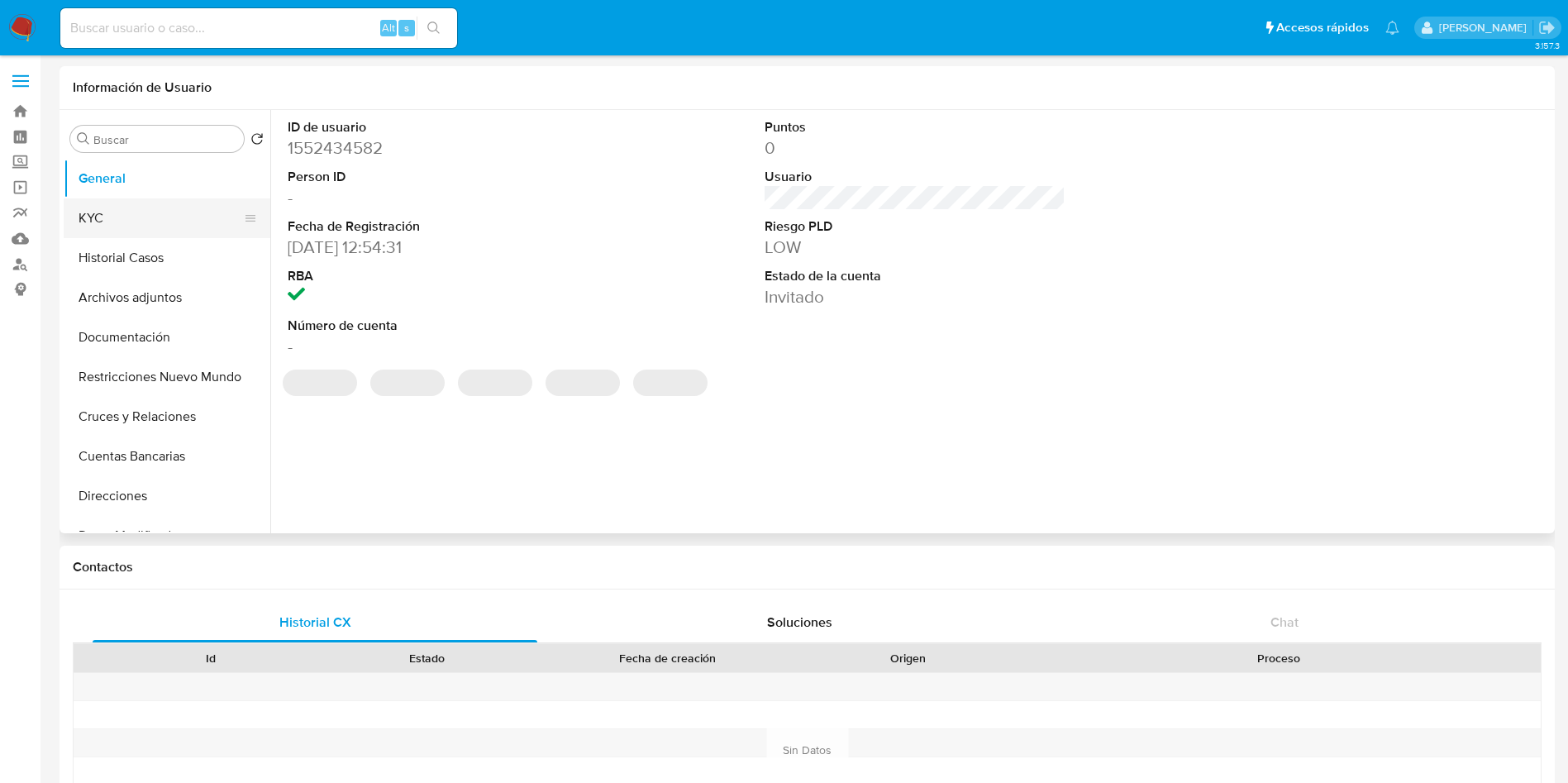
select select "10"
click at [188, 218] on button "KYC" at bounding box center [161, 218] width 194 height 40
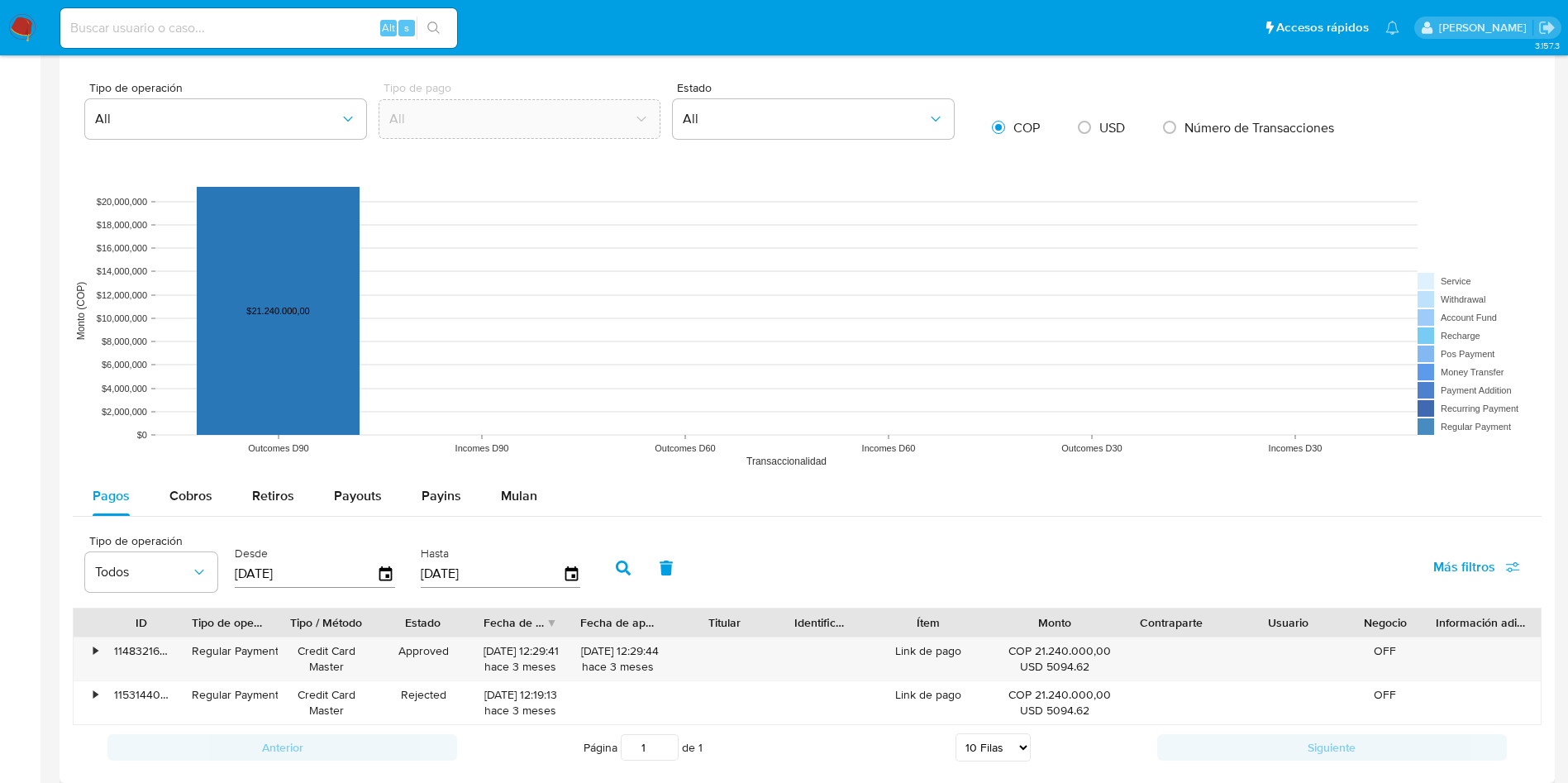
scroll to position [1268, 0]
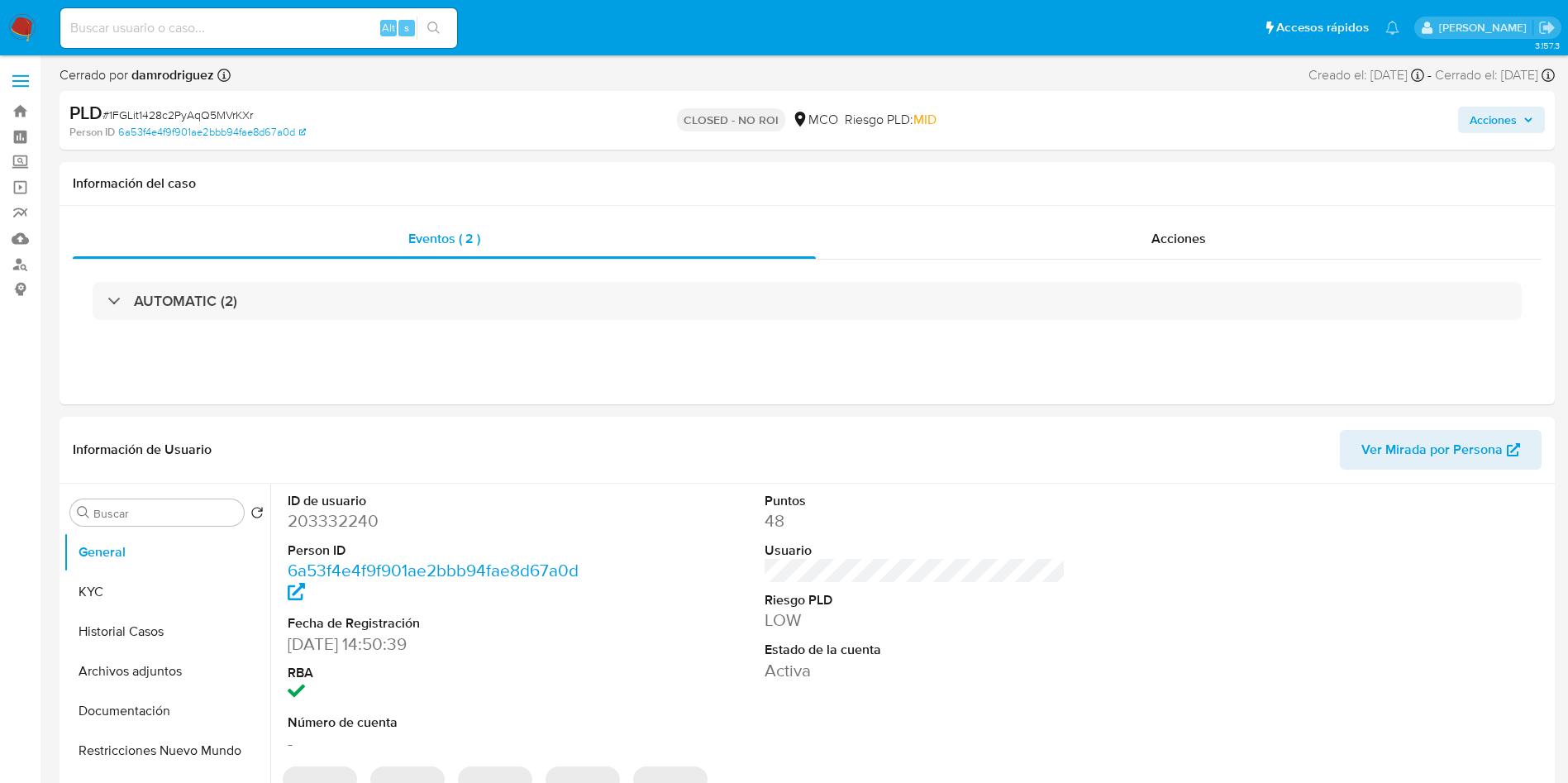
select select "10"
click at [4, 35] on nav "Pausado Ver notificaciones Alt s Accesos rápidos Presiona las siguientes teclas…" at bounding box center [784, 27] width 1568 height 56
click at [29, 29] on img at bounding box center [23, 28] width 28 height 28
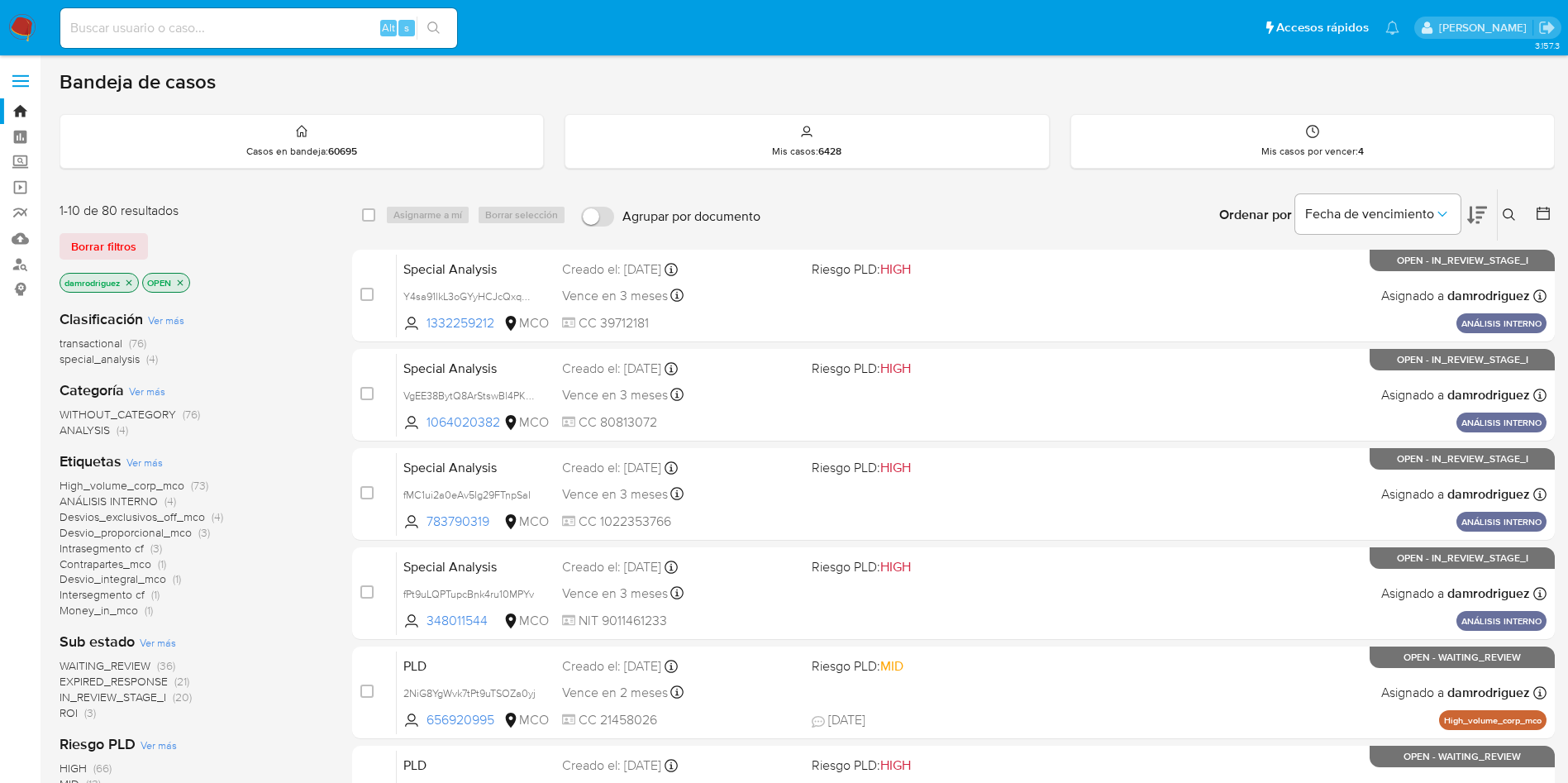
click at [72, 713] on span "ROI" at bounding box center [68, 712] width 18 height 17
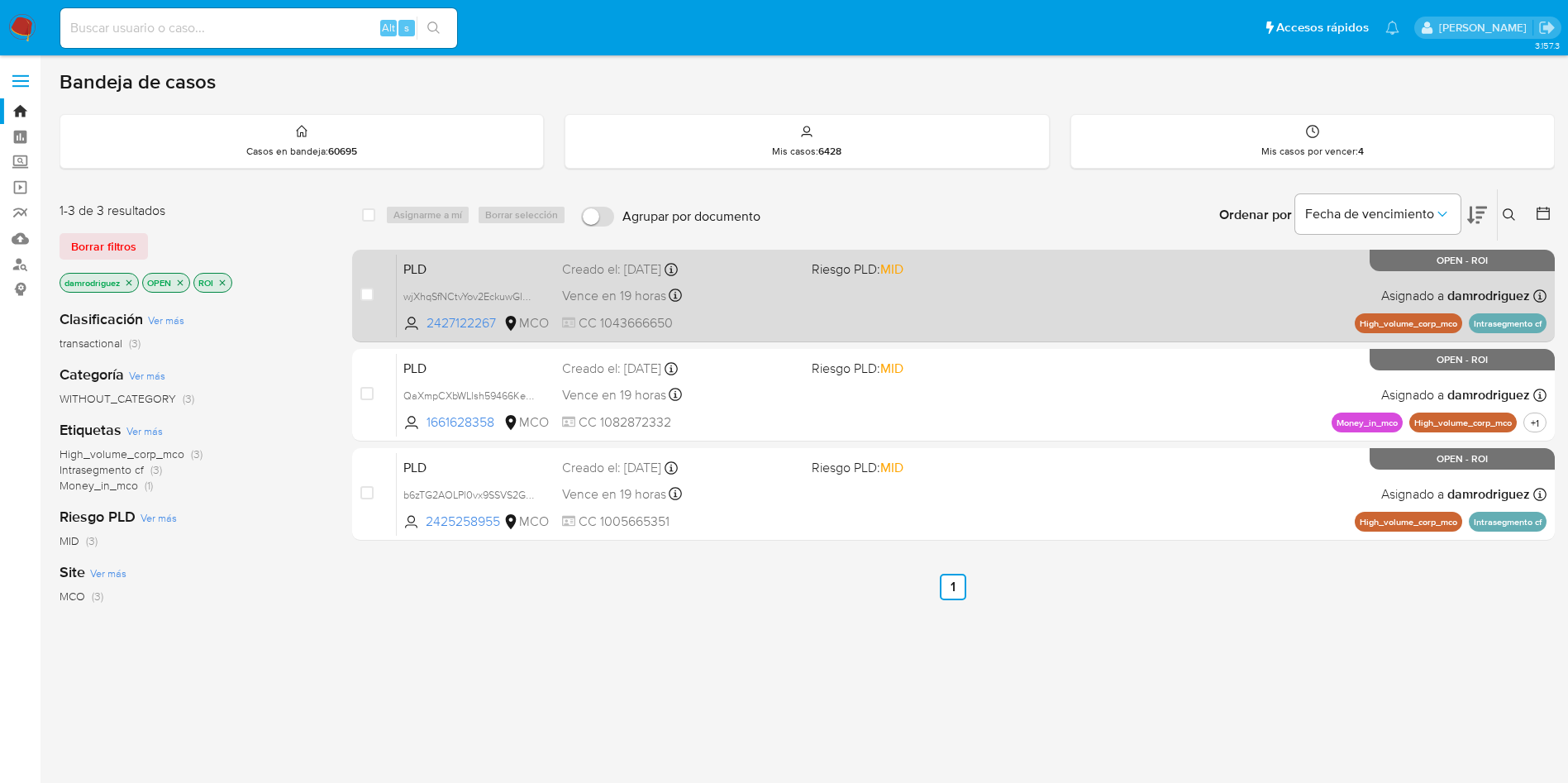
click at [470, 266] on span "PLD" at bounding box center [476, 267] width 146 height 22
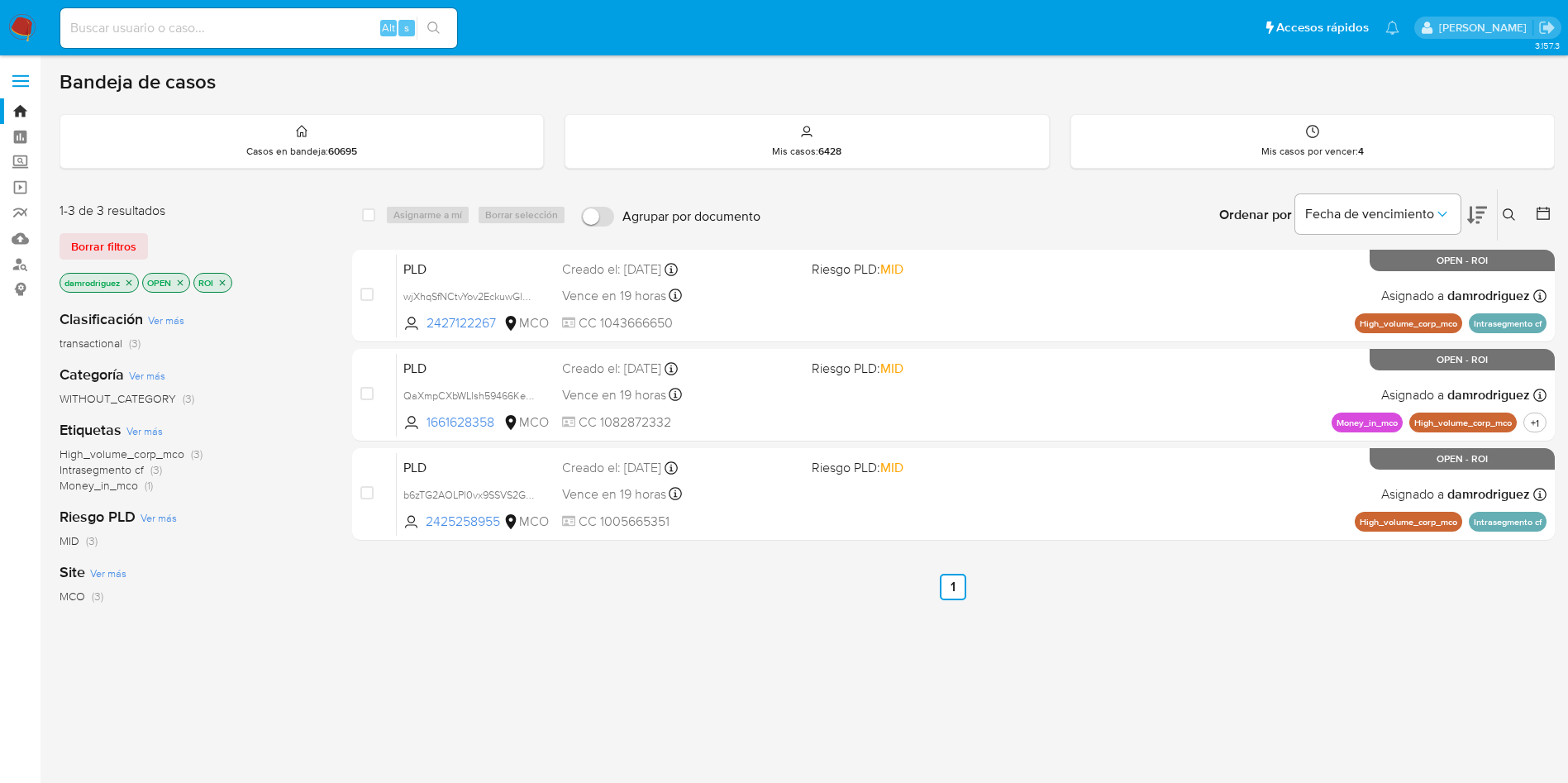
click at [248, 26] on input at bounding box center [259, 27] width 397 height 22
paste input "2300669485"
type input "2300669485"
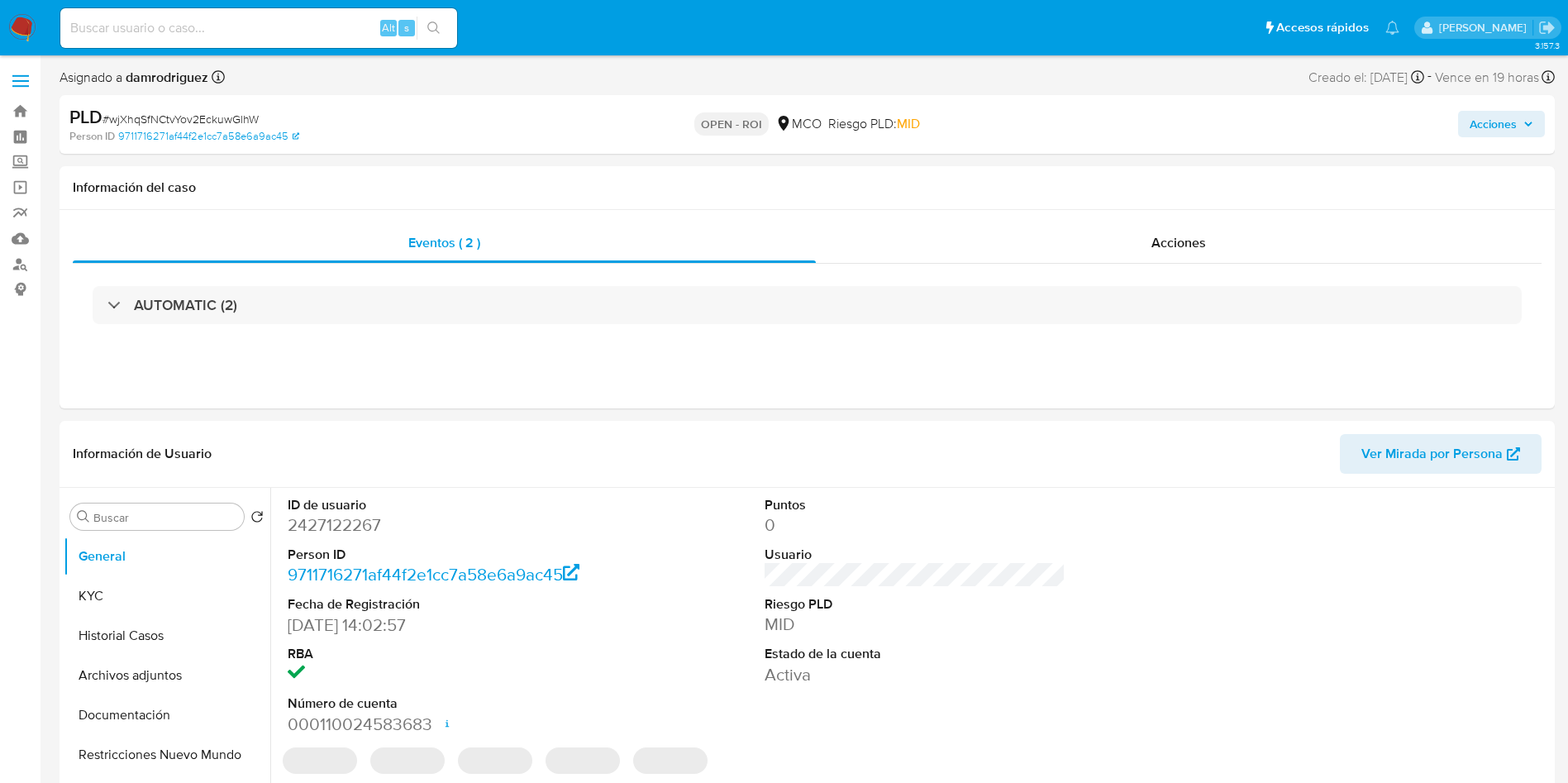
select select "10"
click at [1128, 232] on div "Acciones" at bounding box center [1178, 243] width 726 height 40
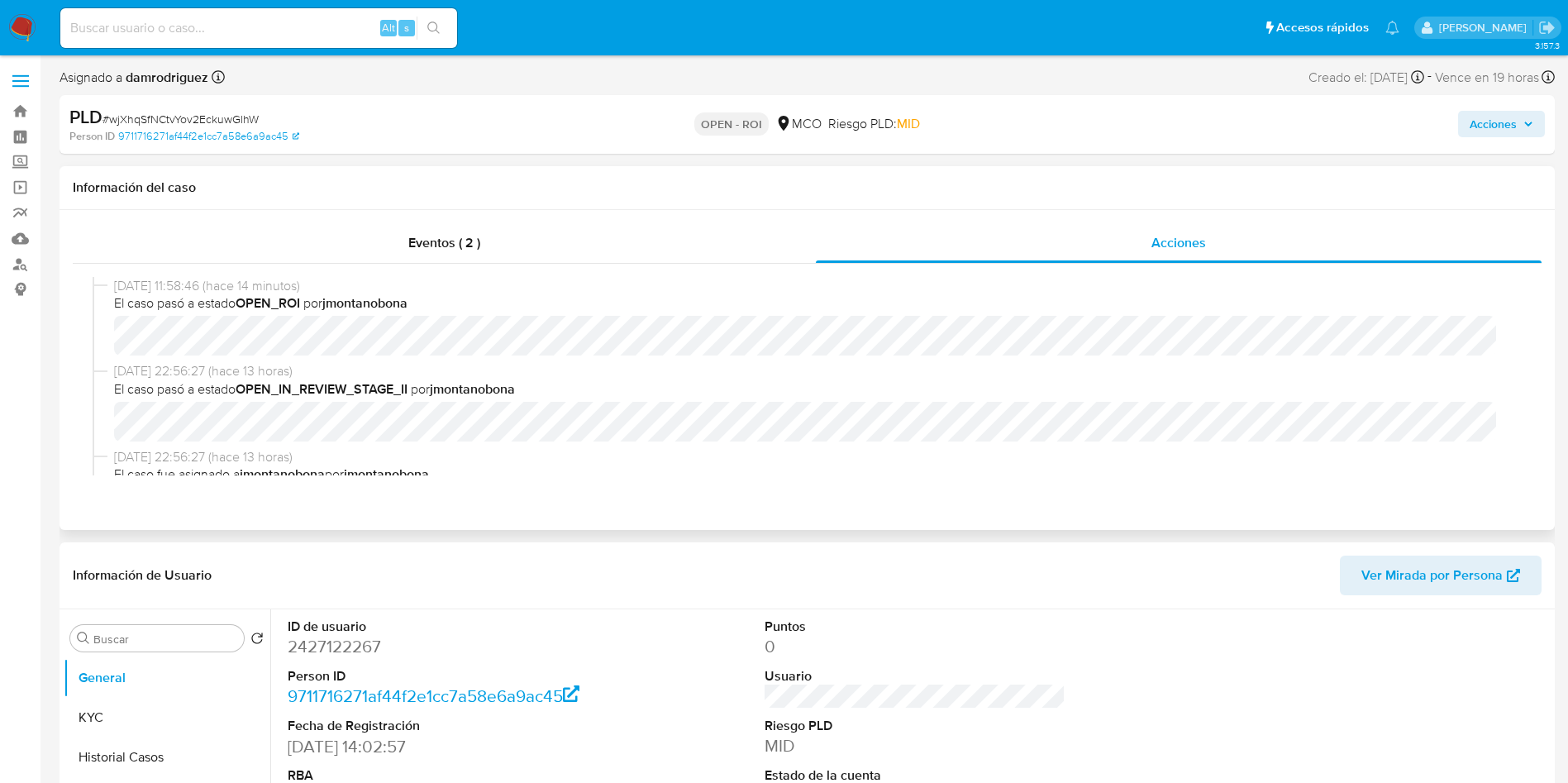
scroll to position [124, 0]
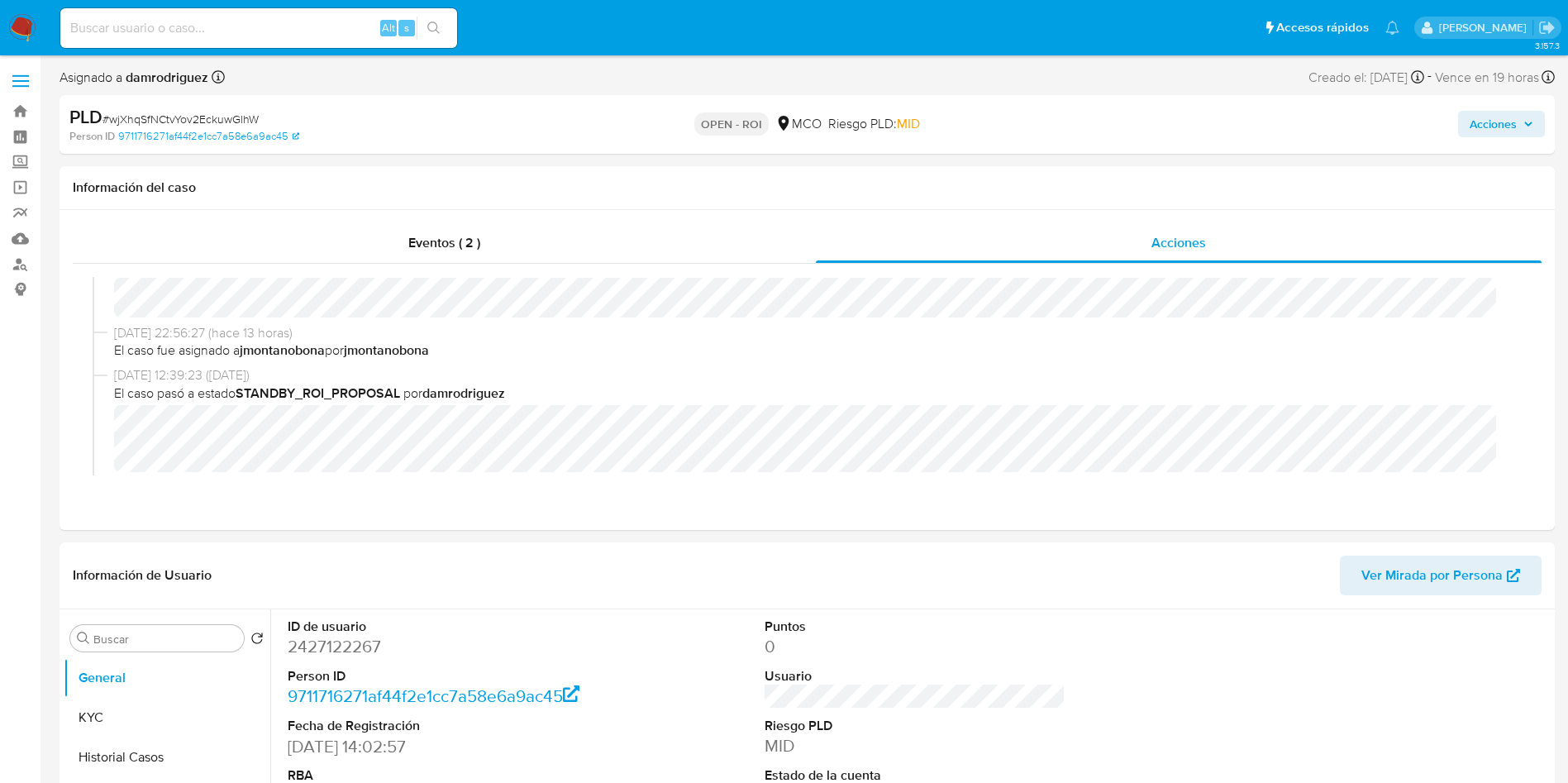
click at [1501, 138] on div "Acciones" at bounding box center [1302, 124] width 488 height 39
click at [1509, 129] on span "Acciones" at bounding box center [1494, 124] width 47 height 26
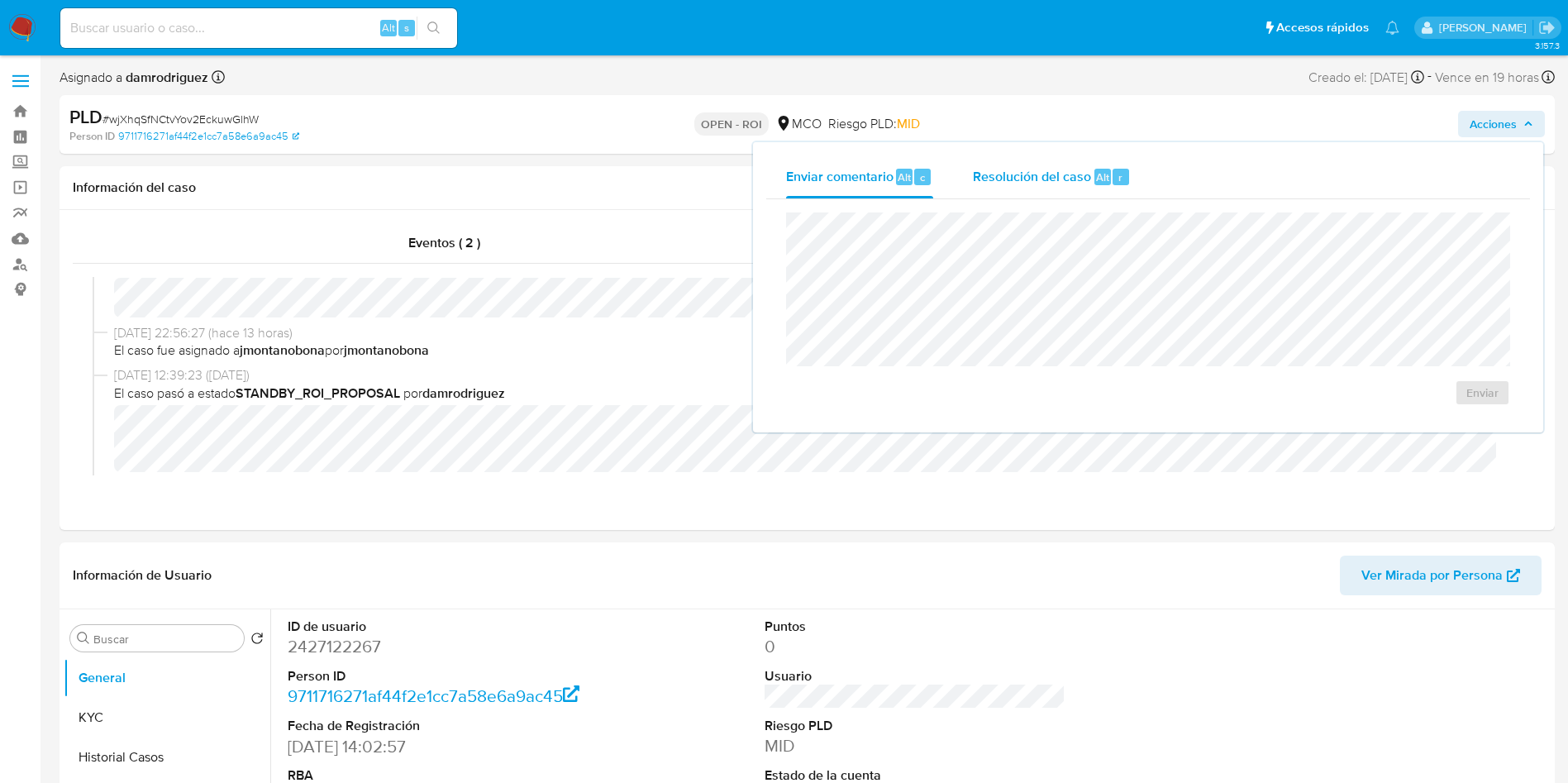
click at [1064, 191] on div "Resolución del caso Alt r" at bounding box center [1052, 177] width 158 height 43
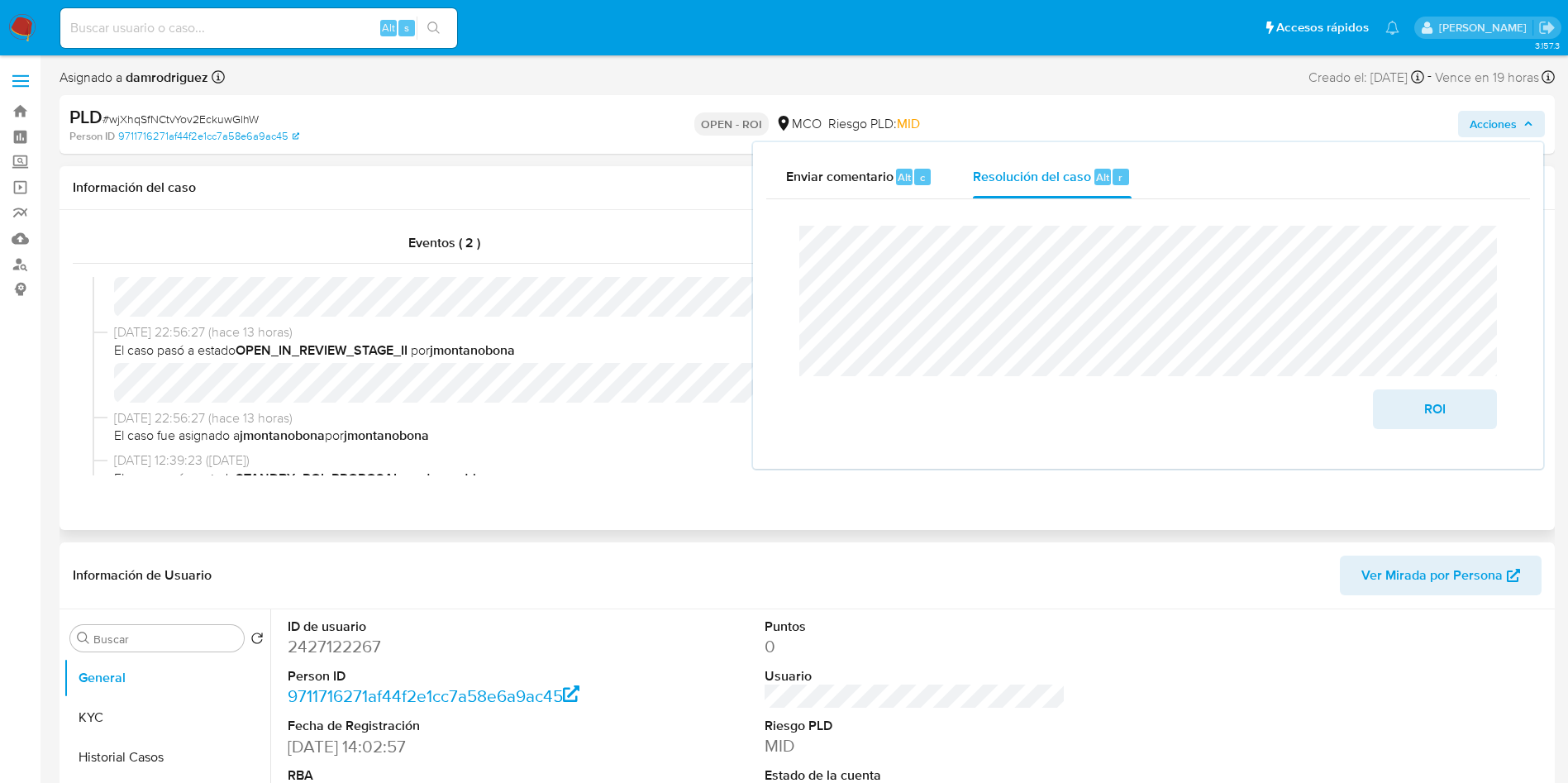
scroll to position [0, 0]
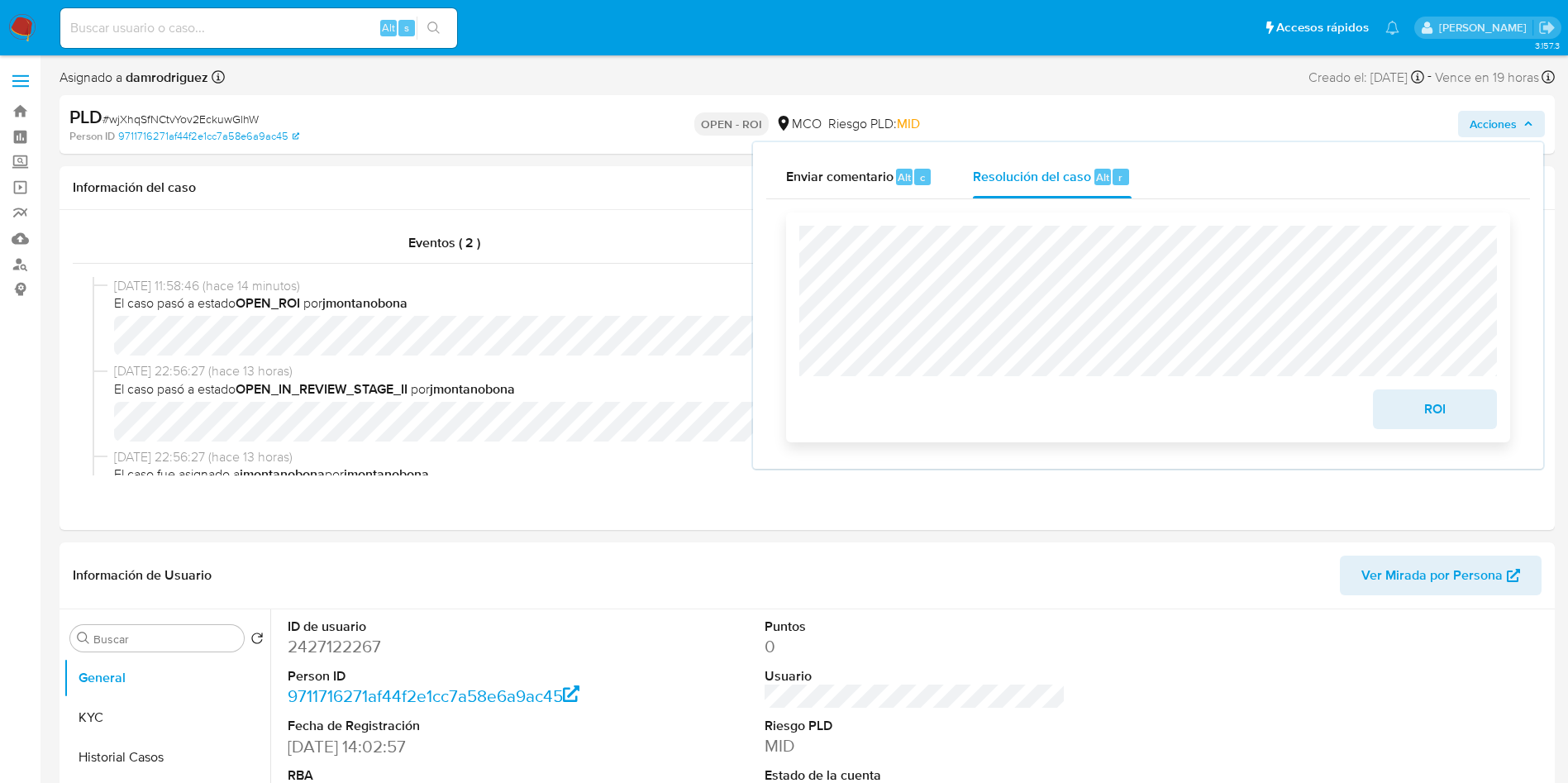
click at [1413, 411] on span "ROI" at bounding box center [1435, 409] width 81 height 37
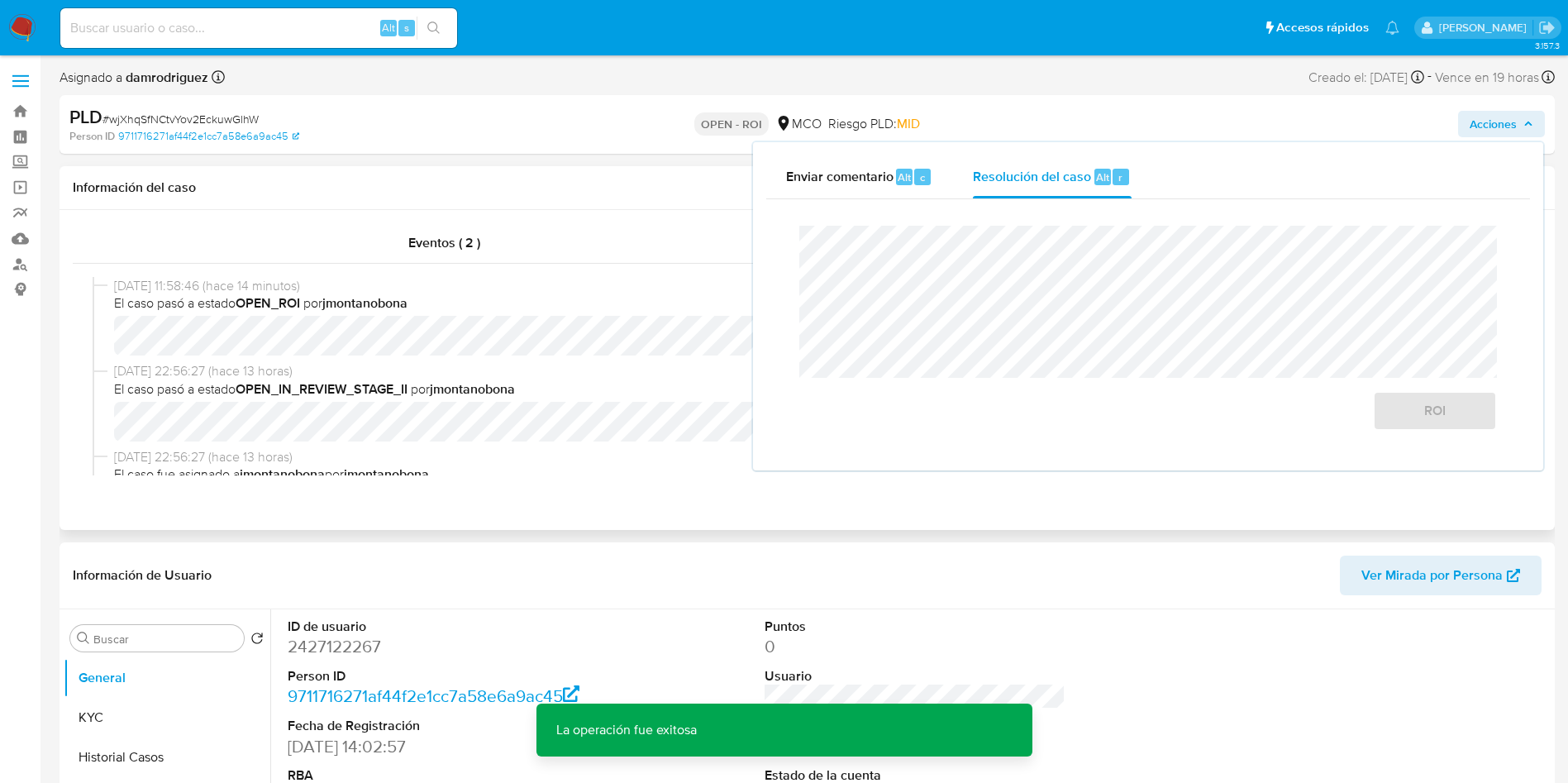
scroll to position [124, 0]
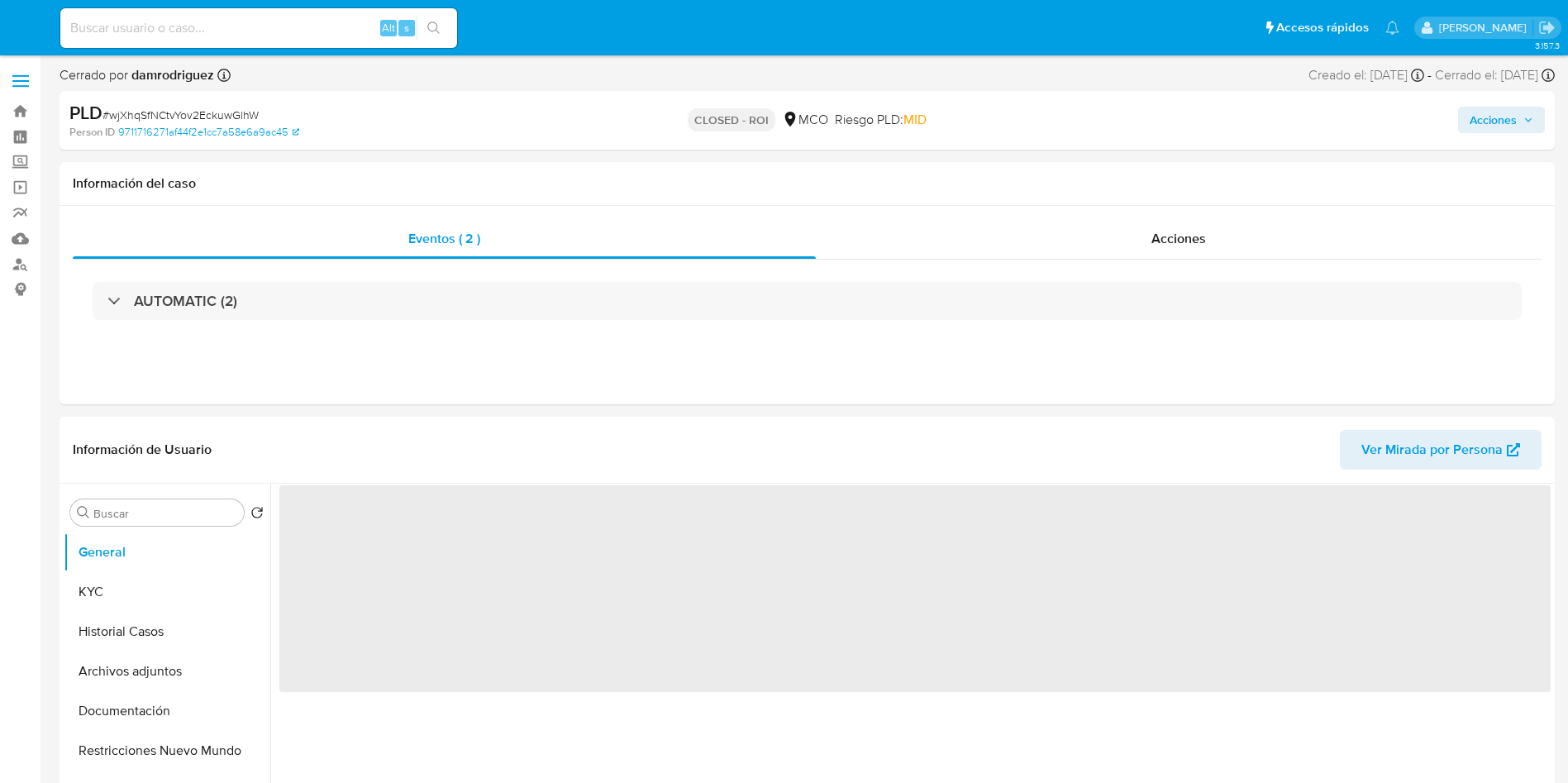
select select "10"
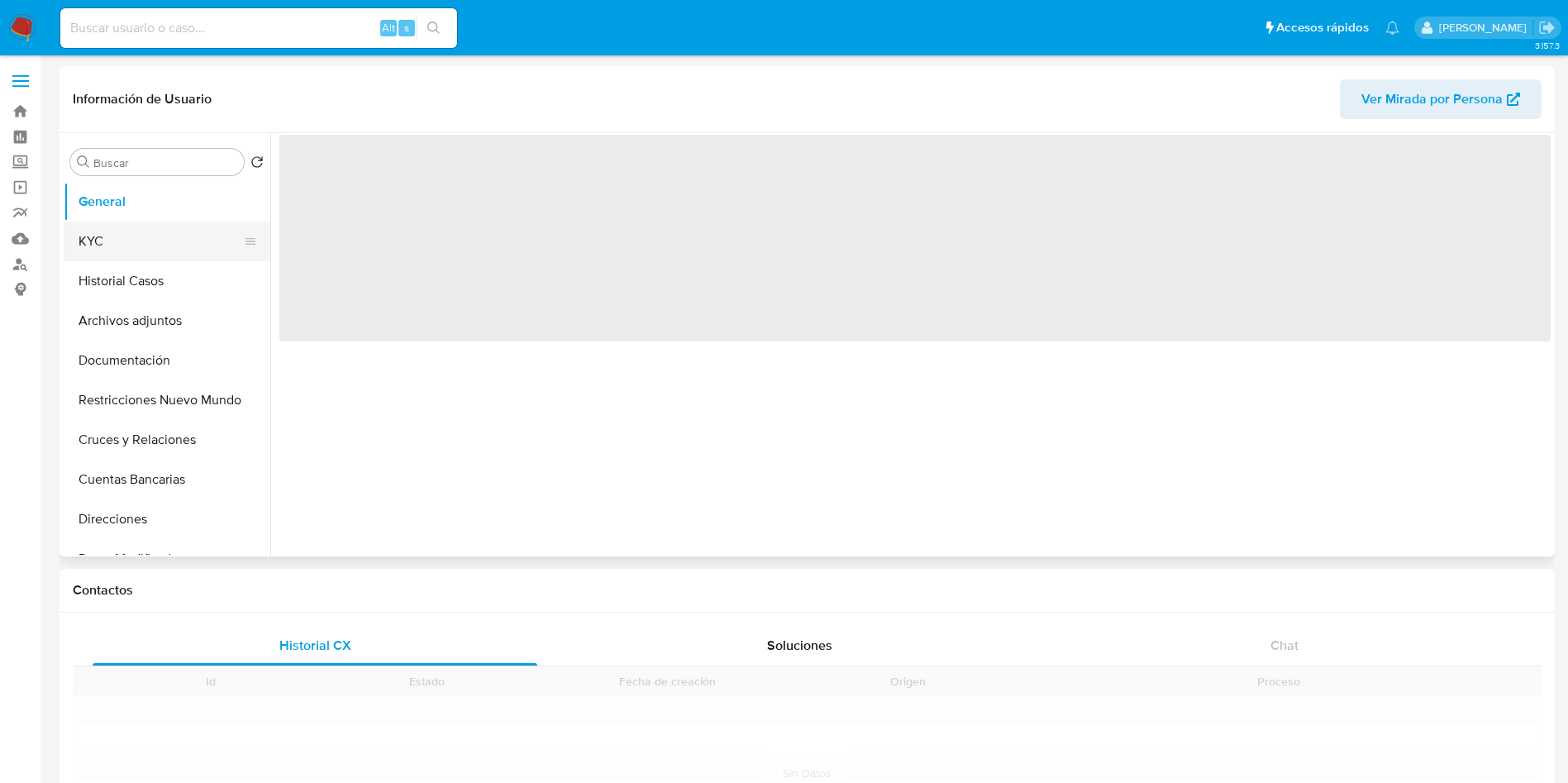
click at [148, 234] on button "KYC" at bounding box center [161, 241] width 194 height 40
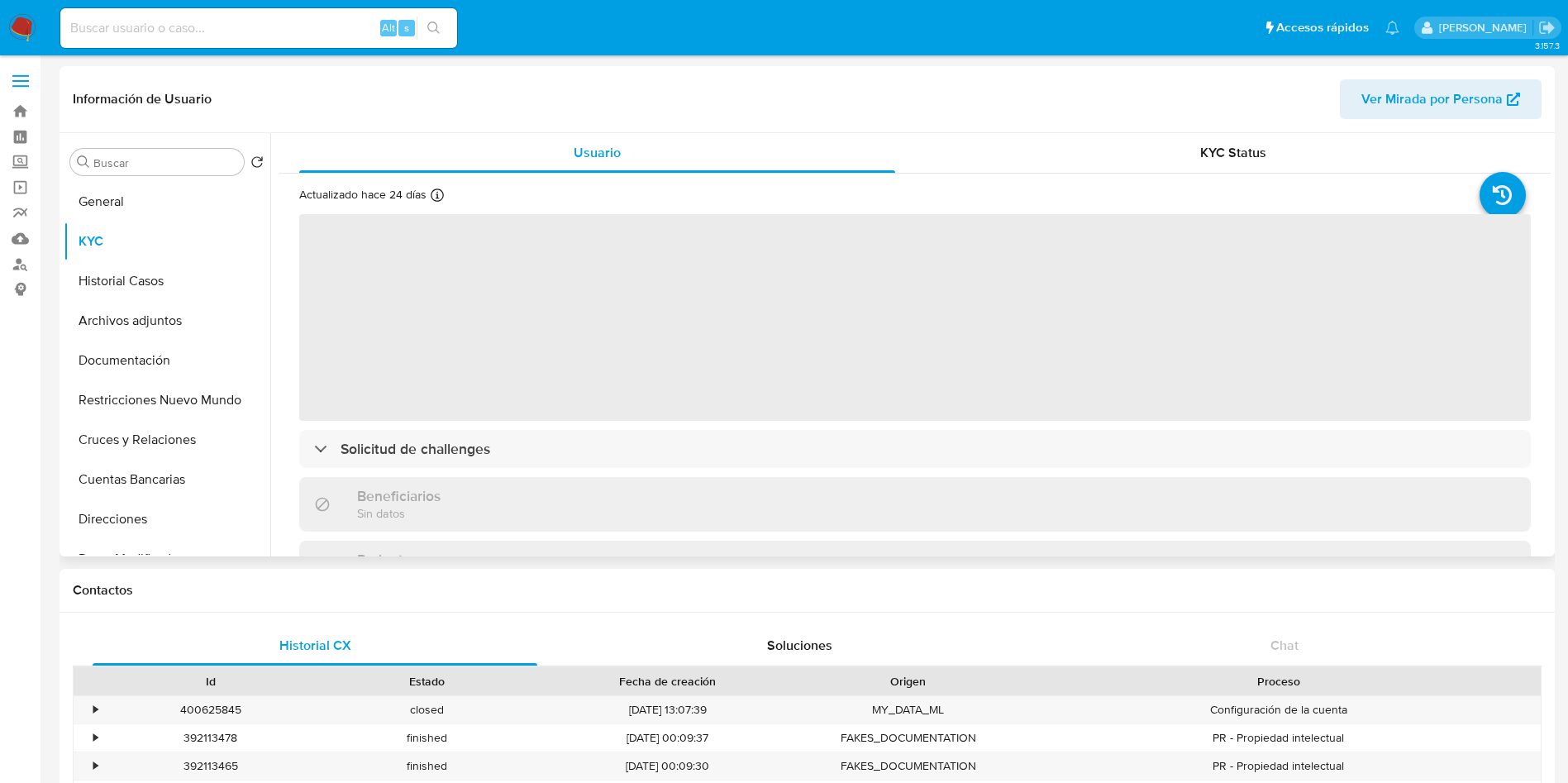
select select "10"
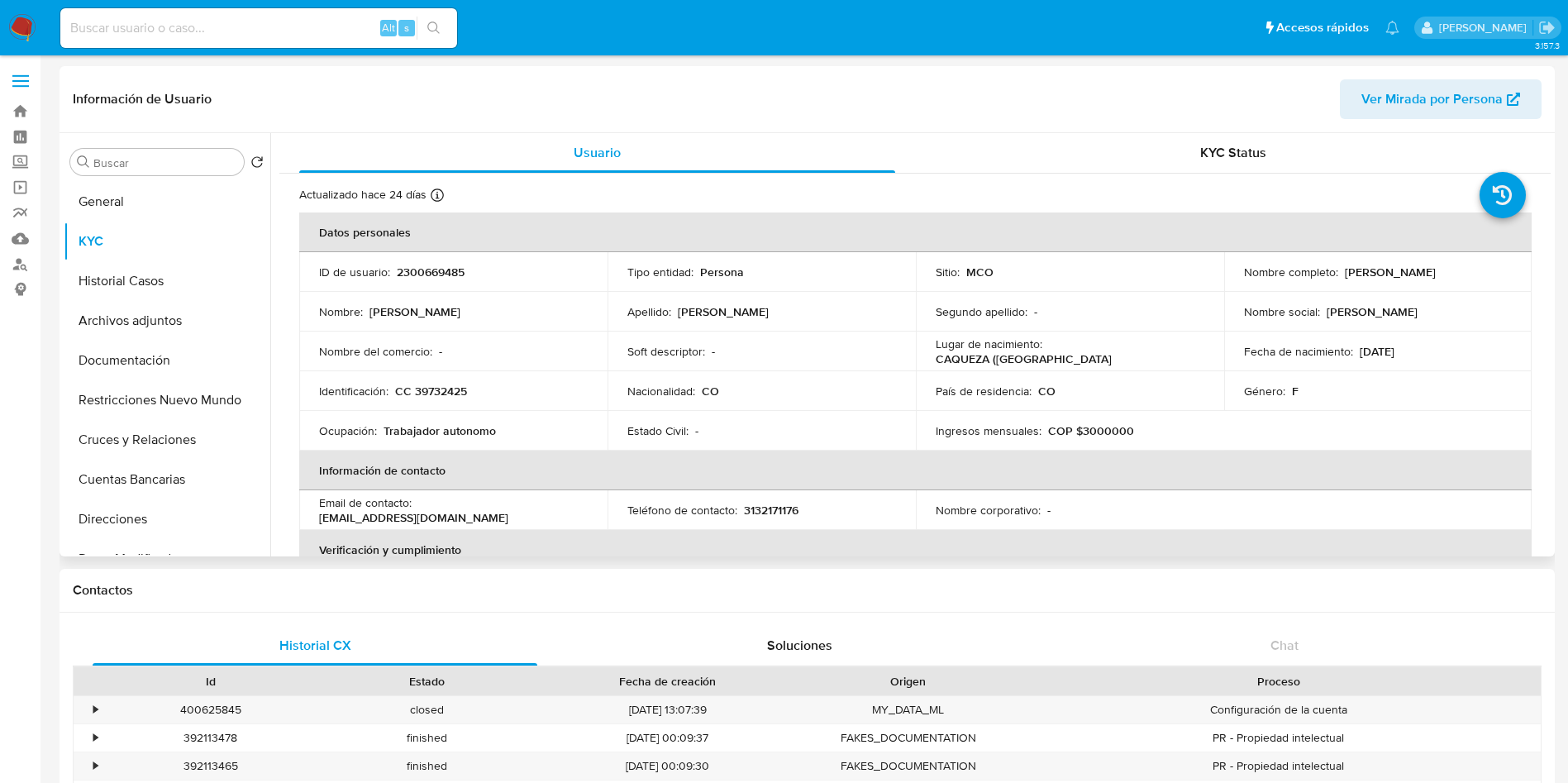
drag, startPoint x: 1486, startPoint y: 268, endPoint x: 1340, endPoint y: 273, distance: 146.1
click at [1340, 273] on div "Nombre completo : Yuri Alejandra Rojas Ladino" at bounding box center [1379, 272] width 269 height 15
copy p "Yuri Alejandra Rojas Ladino"
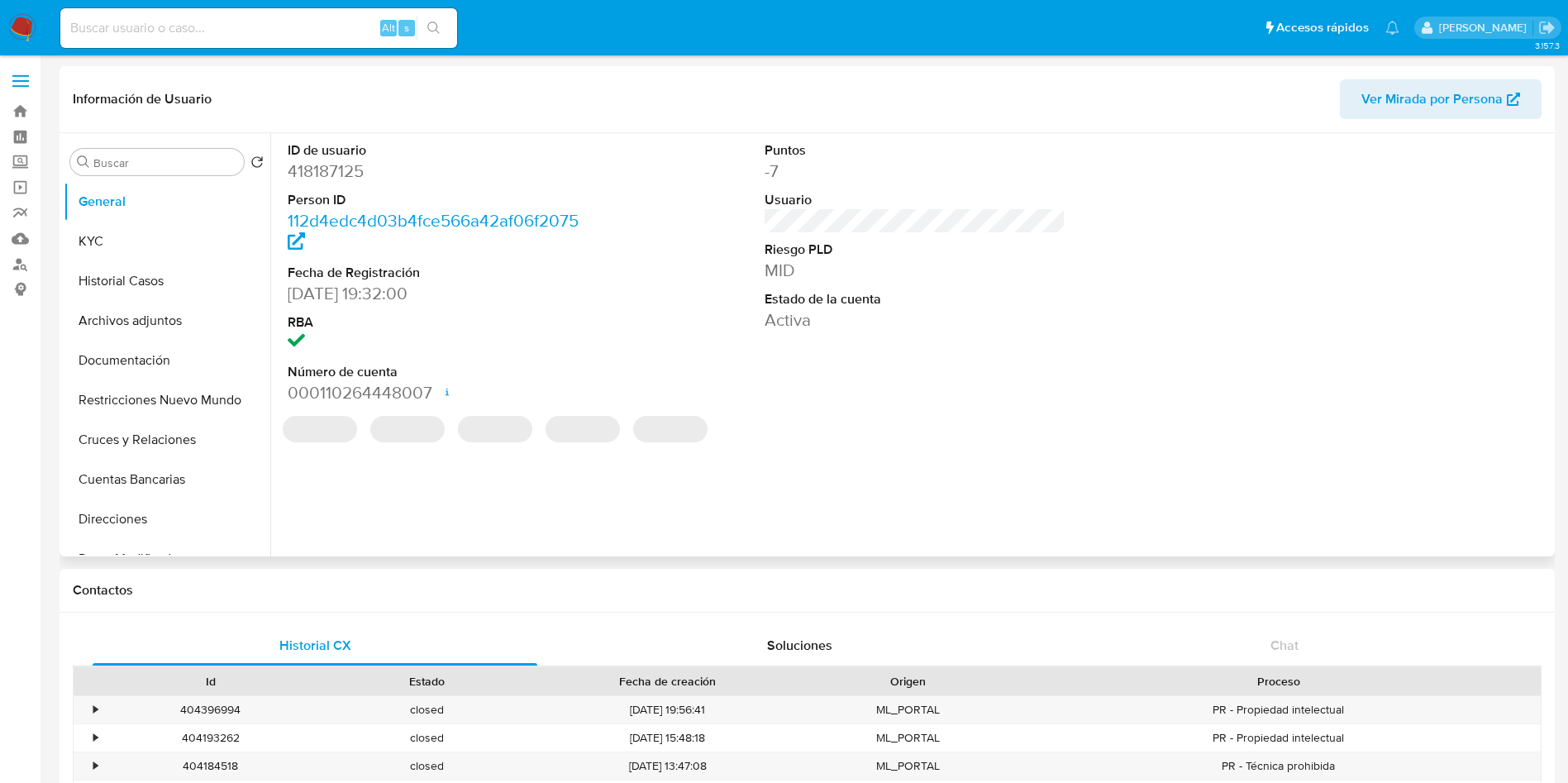
select select "10"
click at [97, 228] on button "KYC" at bounding box center [161, 241] width 194 height 40
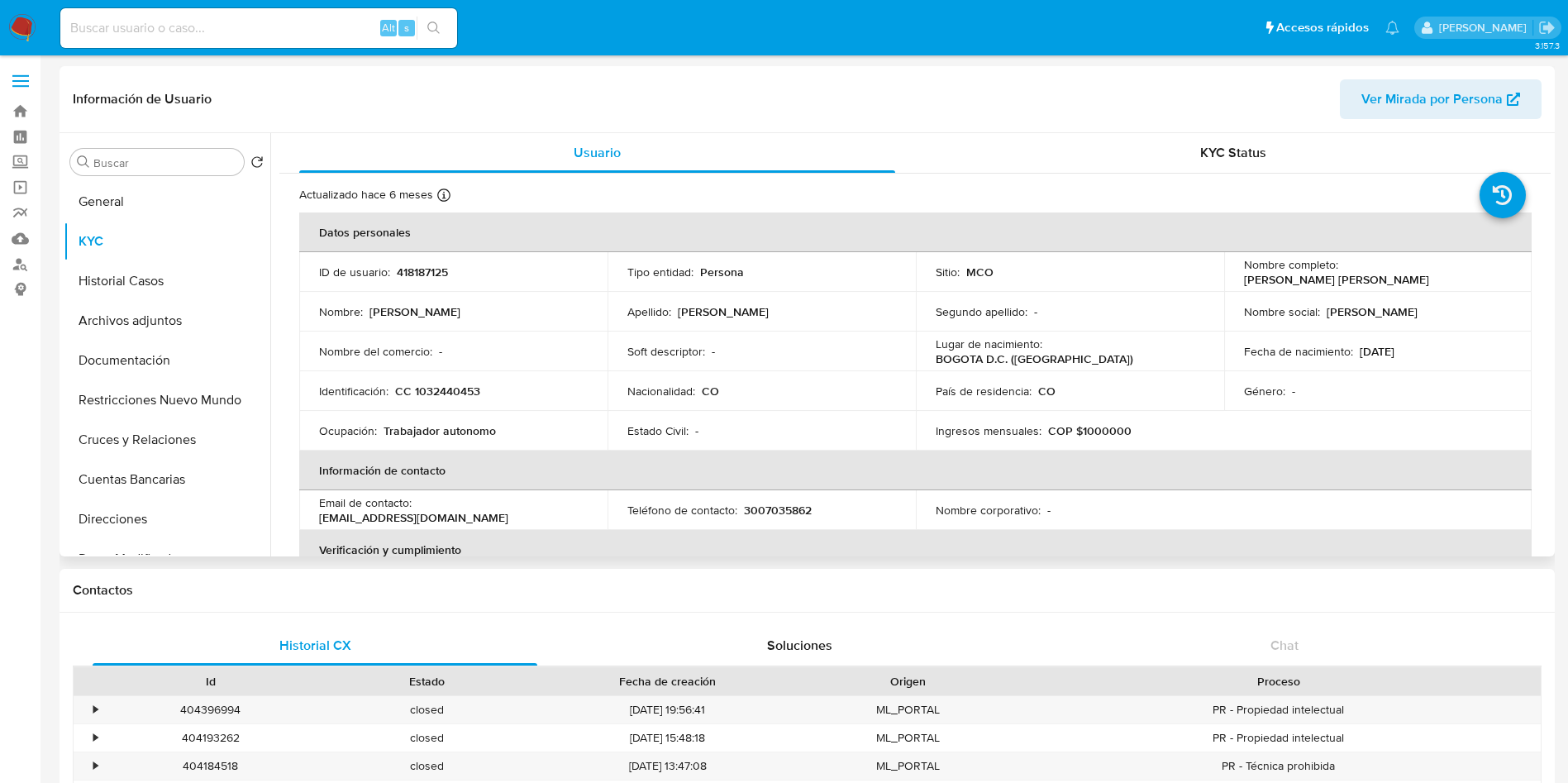
drag, startPoint x: 1510, startPoint y: 272, endPoint x: 1339, endPoint y: 273, distance: 171.0
click at [1339, 273] on td "Nombre completo : [PERSON_NAME] [PERSON_NAME]" at bounding box center [1379, 272] width 309 height 40
copy p "[PERSON_NAME] [PERSON_NAME]"
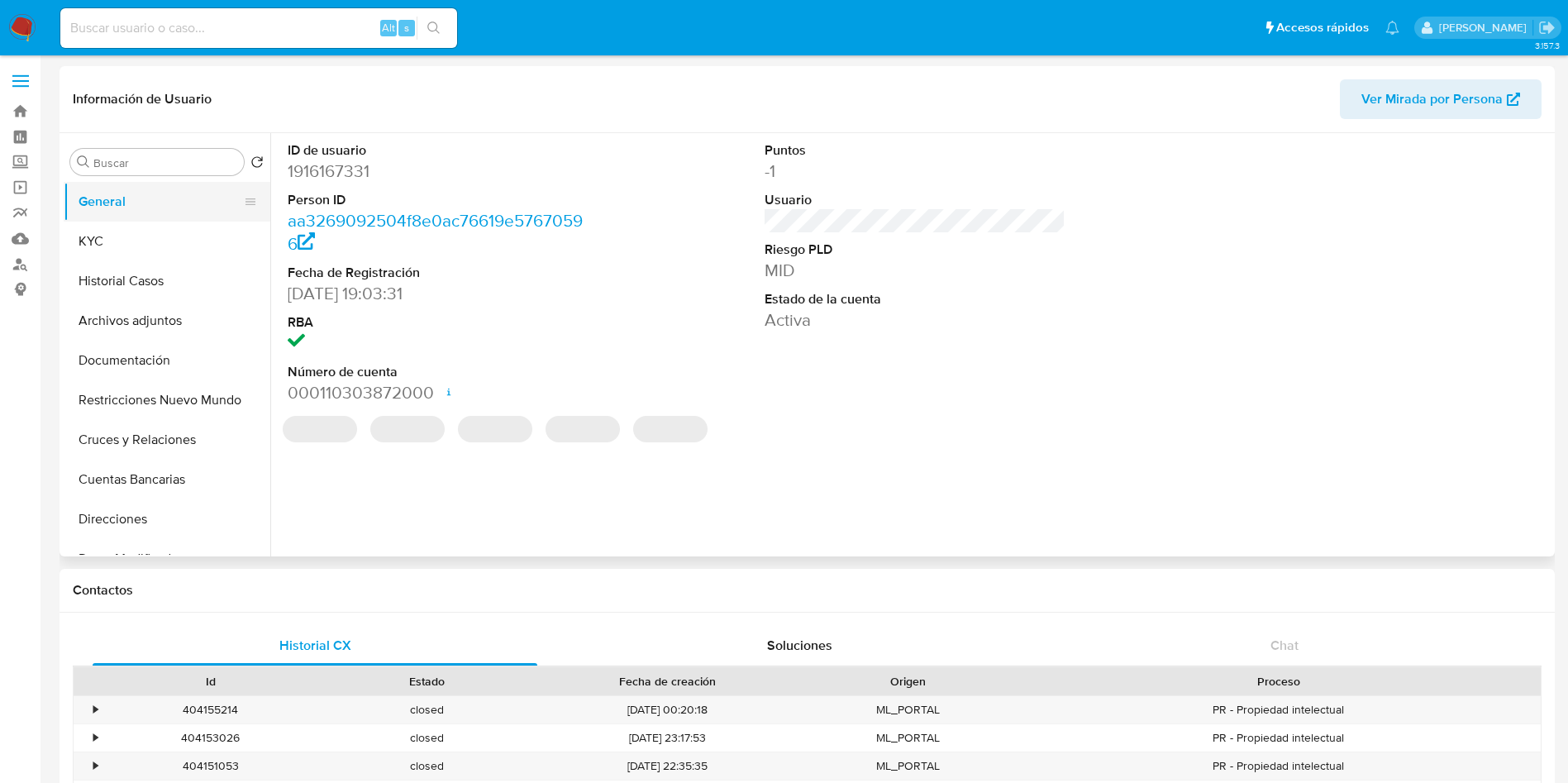
click at [127, 212] on button "General" at bounding box center [161, 201] width 194 height 40
click at [122, 234] on button "KYC" at bounding box center [161, 241] width 194 height 40
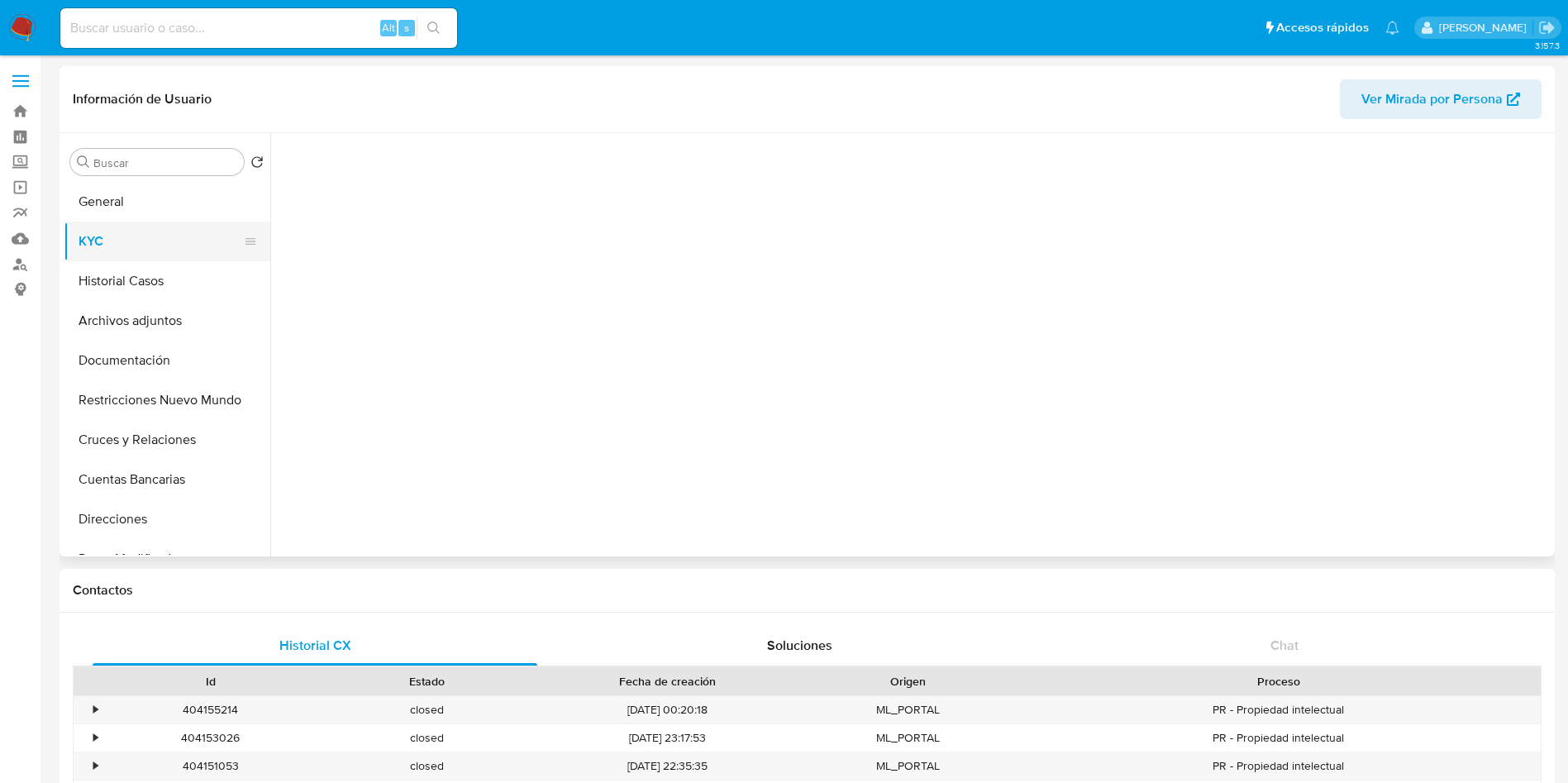
select select "10"
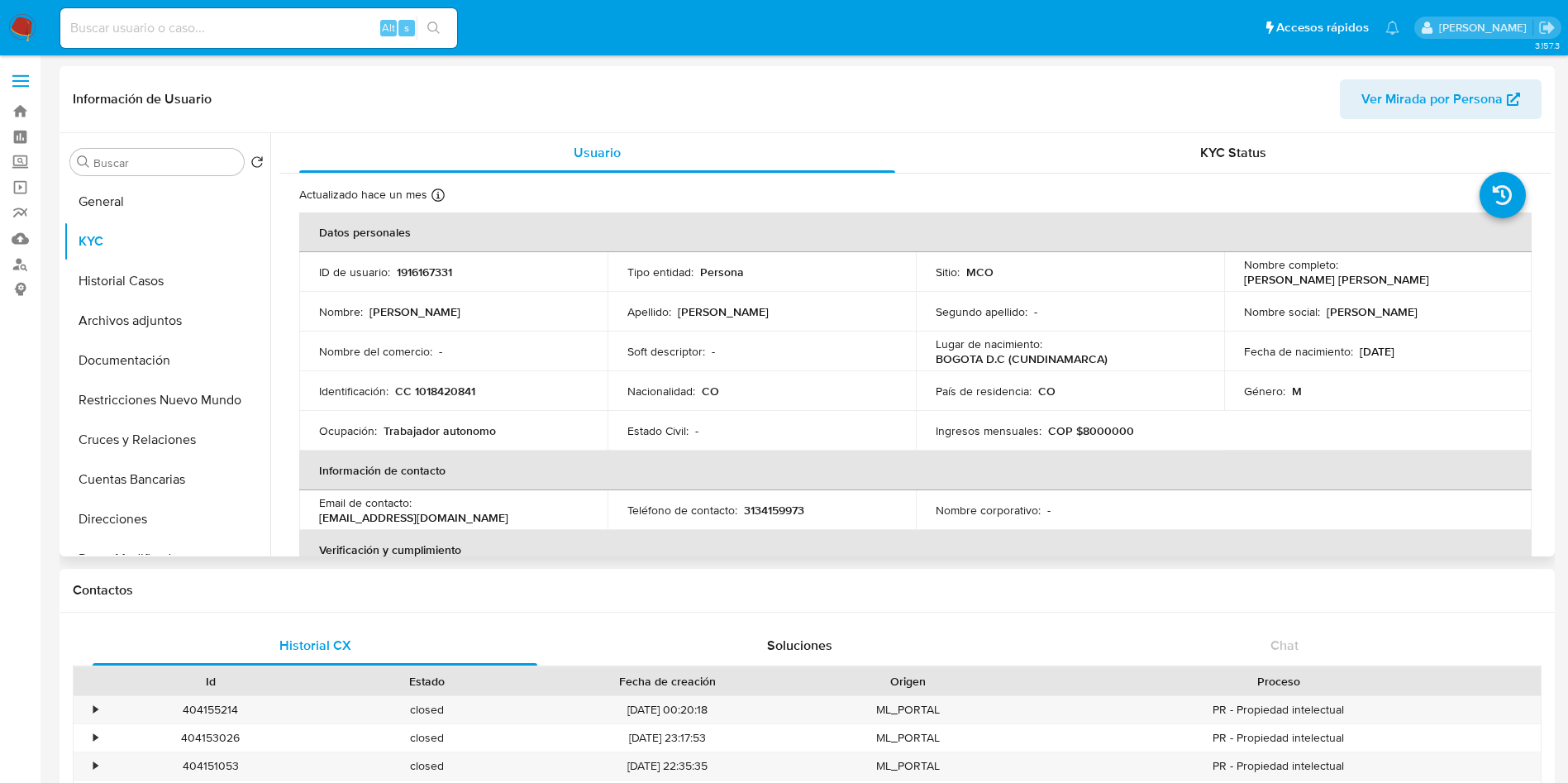
drag, startPoint x: 1508, startPoint y: 272, endPoint x: 1343, endPoint y: 277, distance: 165.1
click at [1343, 277] on td "Nombre completo : Carlos Giovanni Padilla Osorio" at bounding box center [1379, 272] width 309 height 40
copy p "Carlos Giovanni Padilla Osorio"
click at [29, 33] on img at bounding box center [23, 28] width 28 height 28
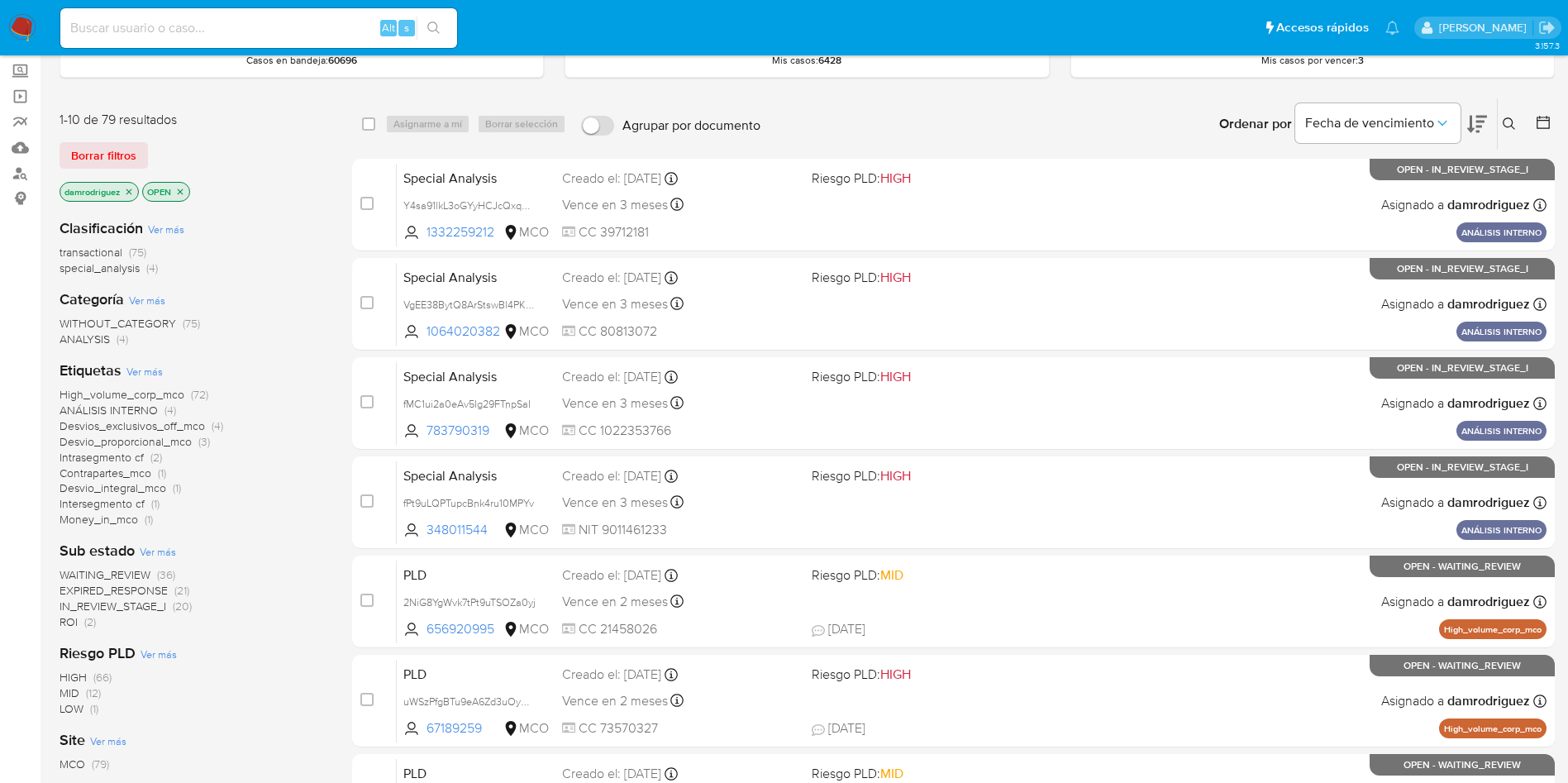
scroll to position [124, 0]
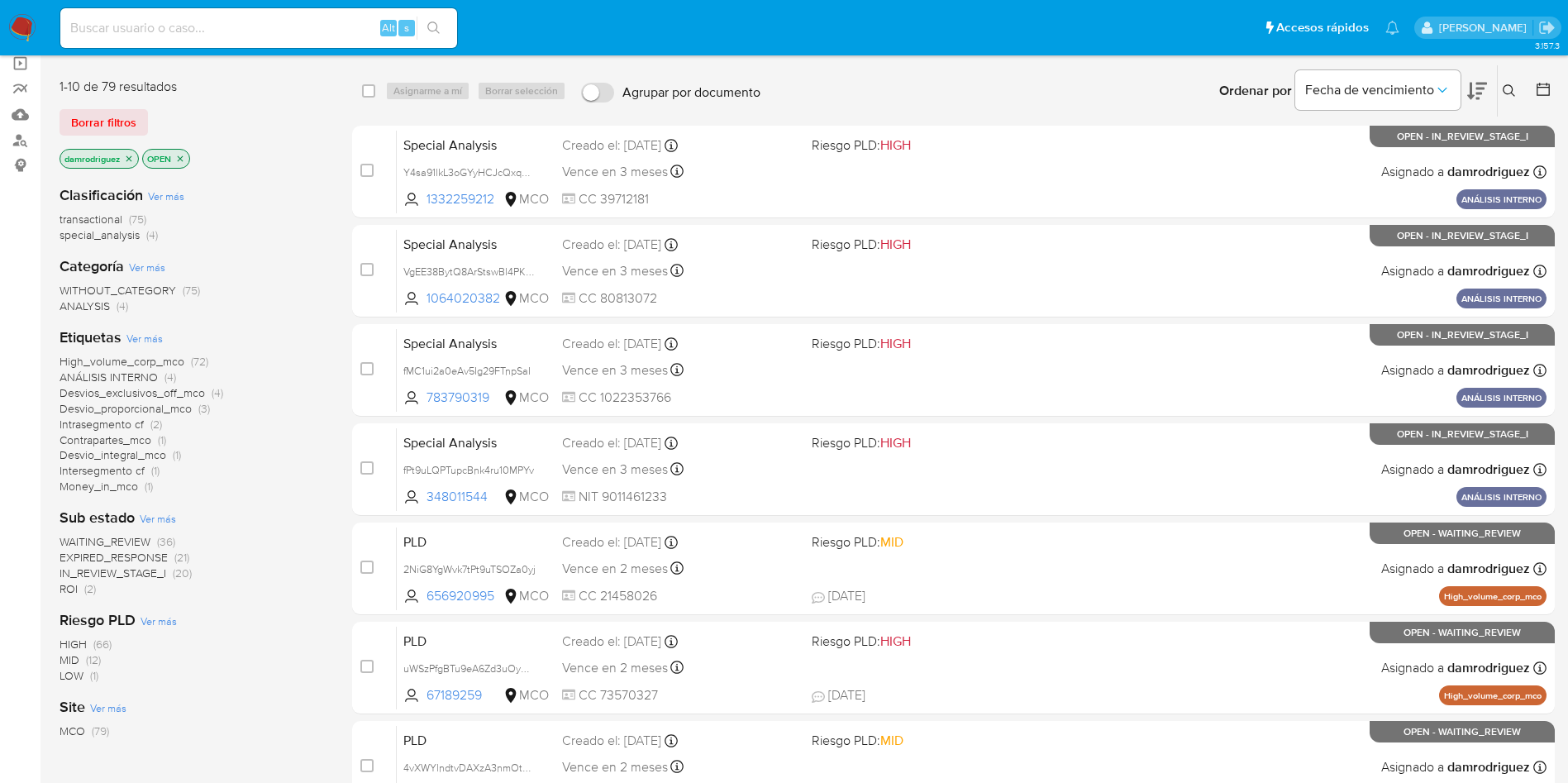
click at [79, 591] on span "ROI (2)" at bounding box center [77, 589] width 37 height 16
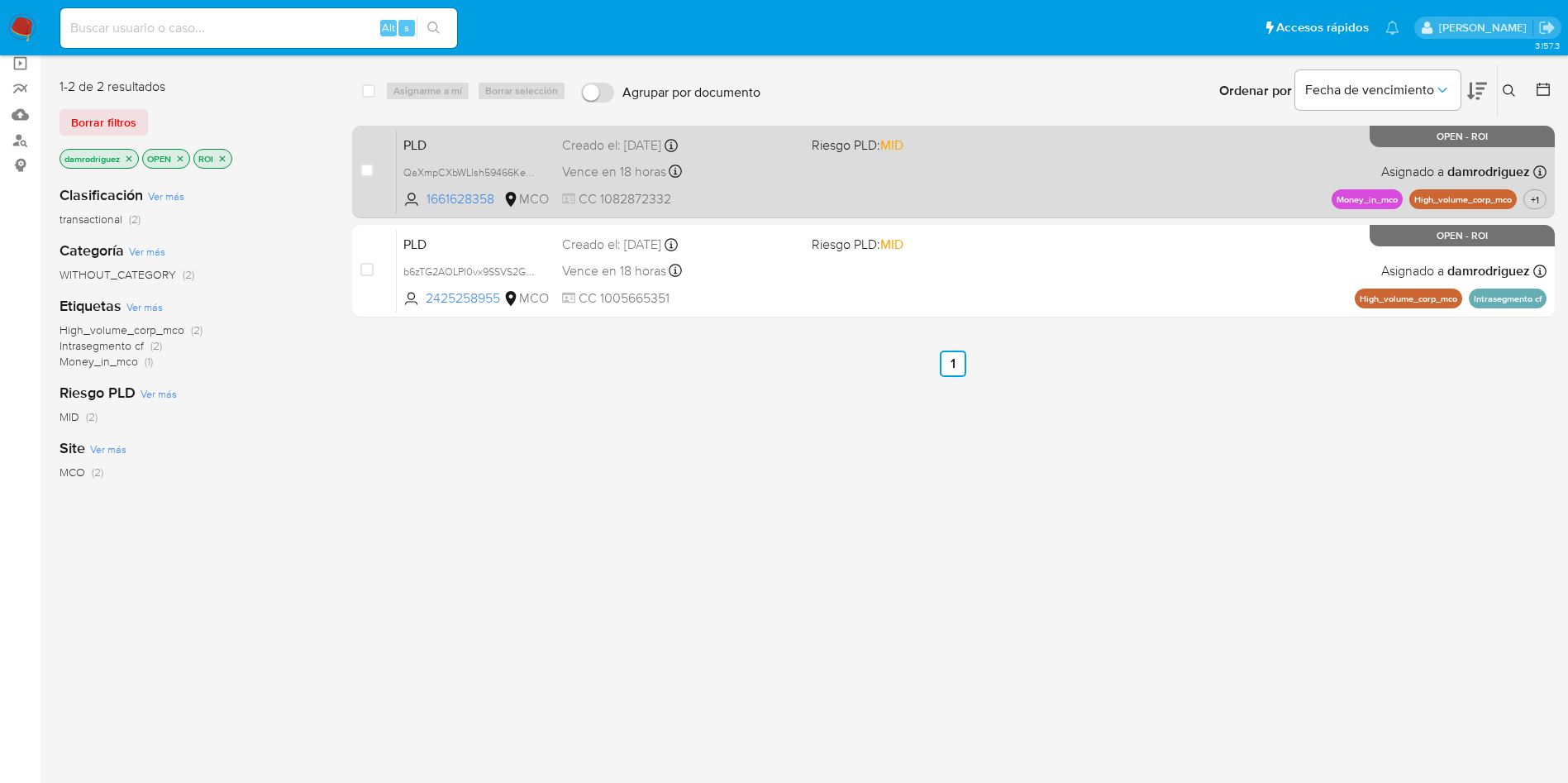
click at [484, 141] on span "PLD" at bounding box center [476, 143] width 146 height 22
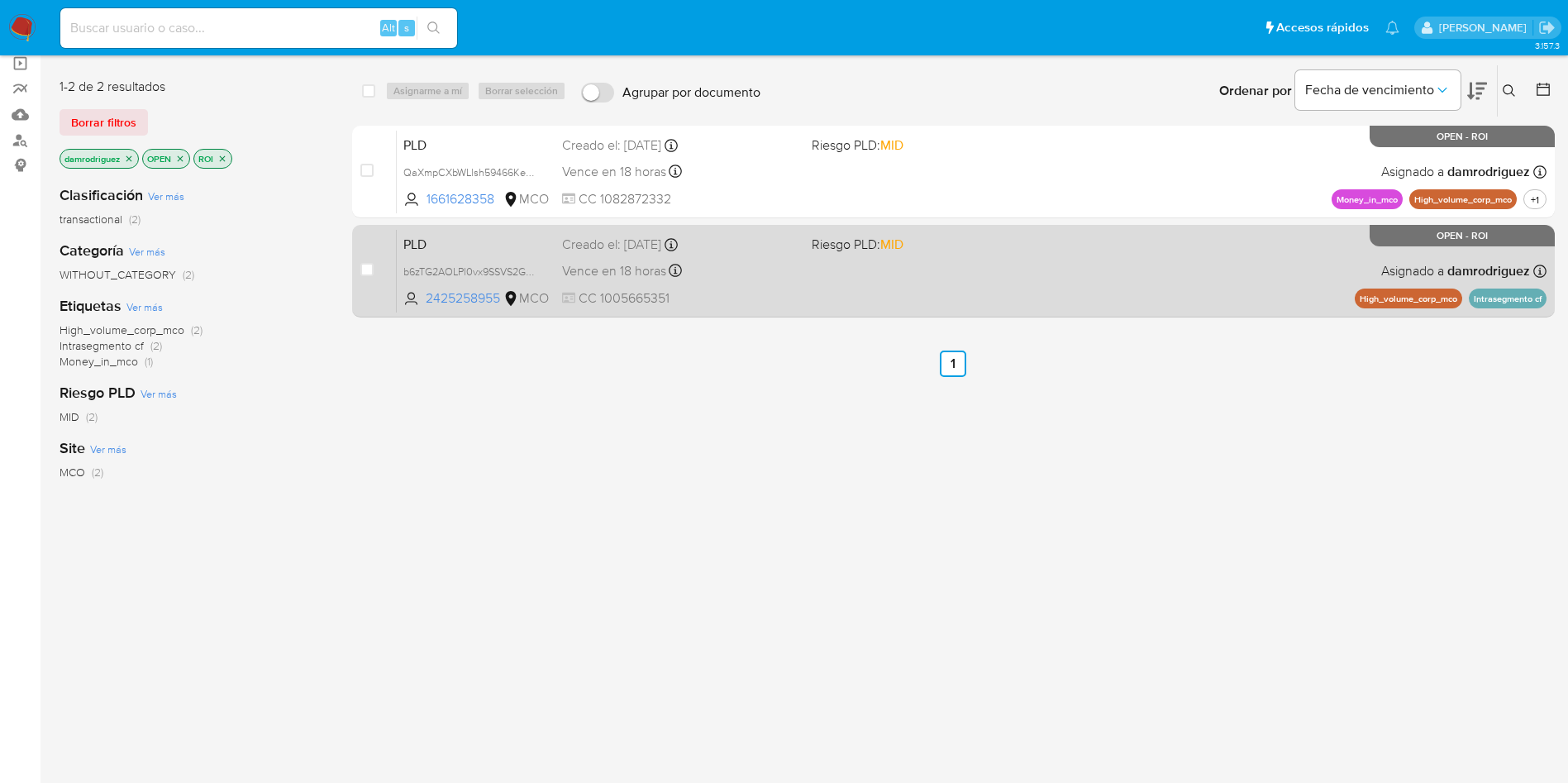
click at [466, 248] on span "PLD" at bounding box center [476, 243] width 146 height 22
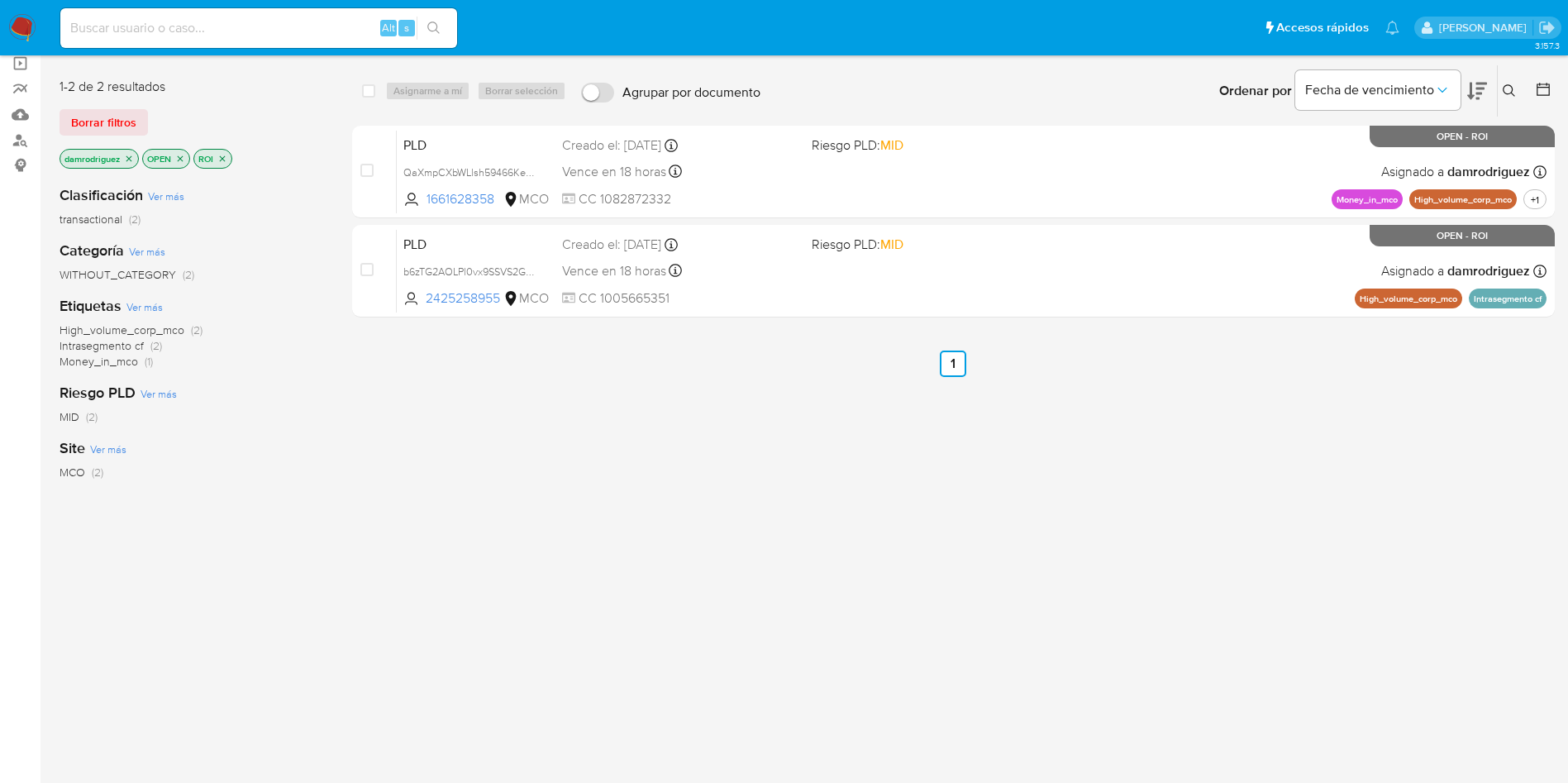
click at [11, 24] on img at bounding box center [23, 28] width 28 height 28
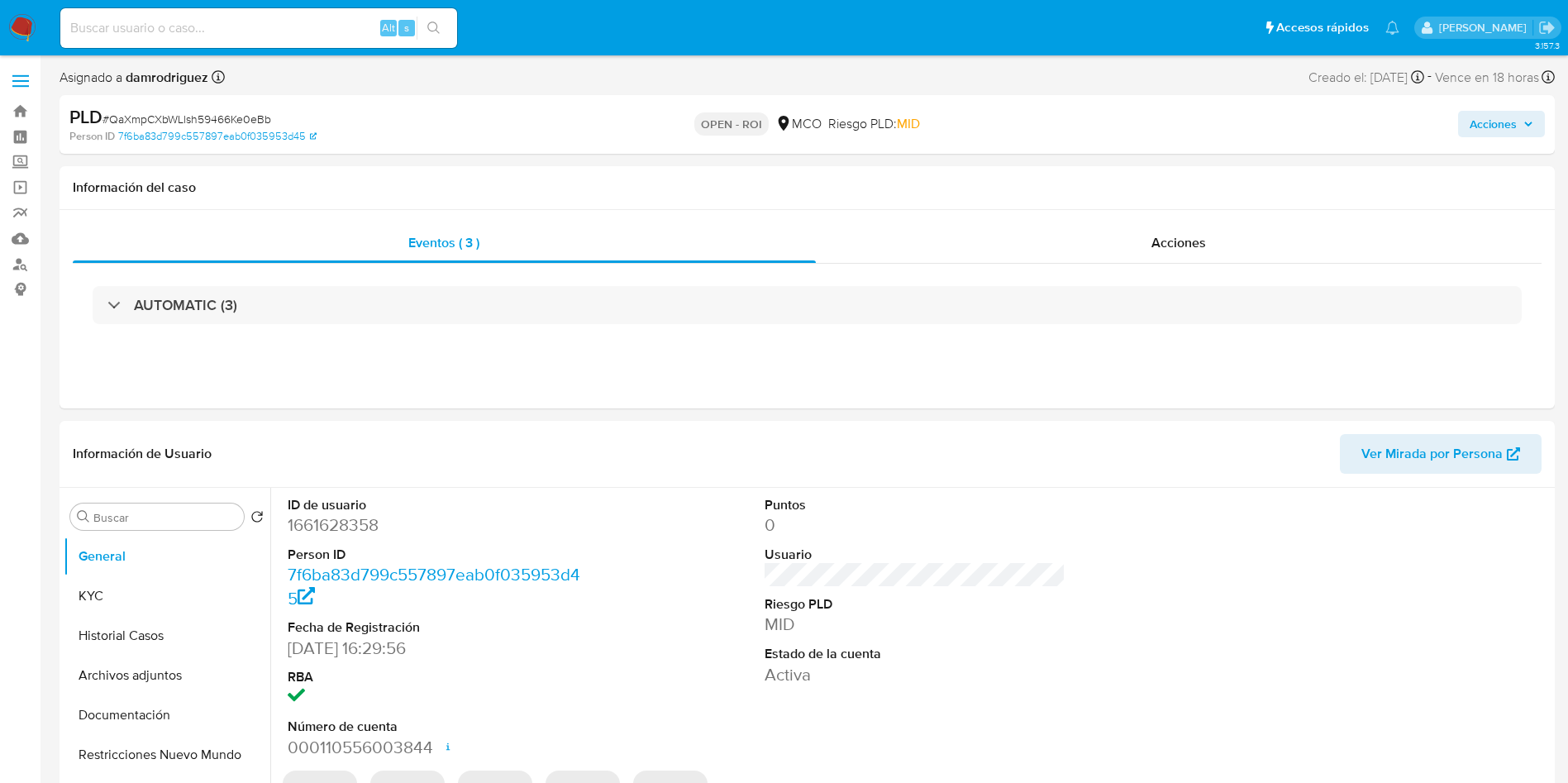
select select "10"
drag, startPoint x: 1187, startPoint y: 232, endPoint x: 1148, endPoint y: 257, distance: 46.3
click at [1187, 233] on span "Acciones" at bounding box center [1179, 243] width 55 height 19
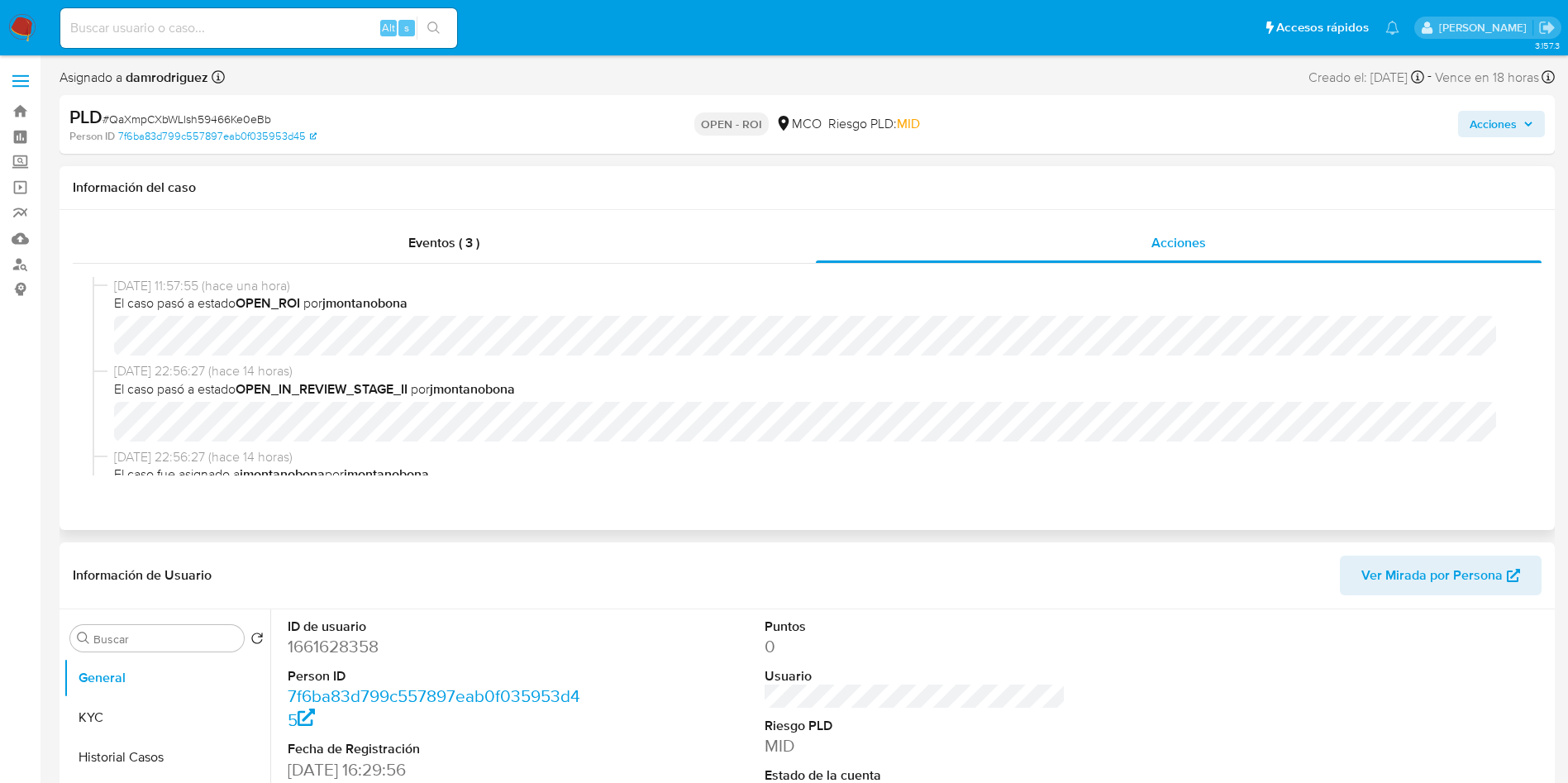
scroll to position [124, 0]
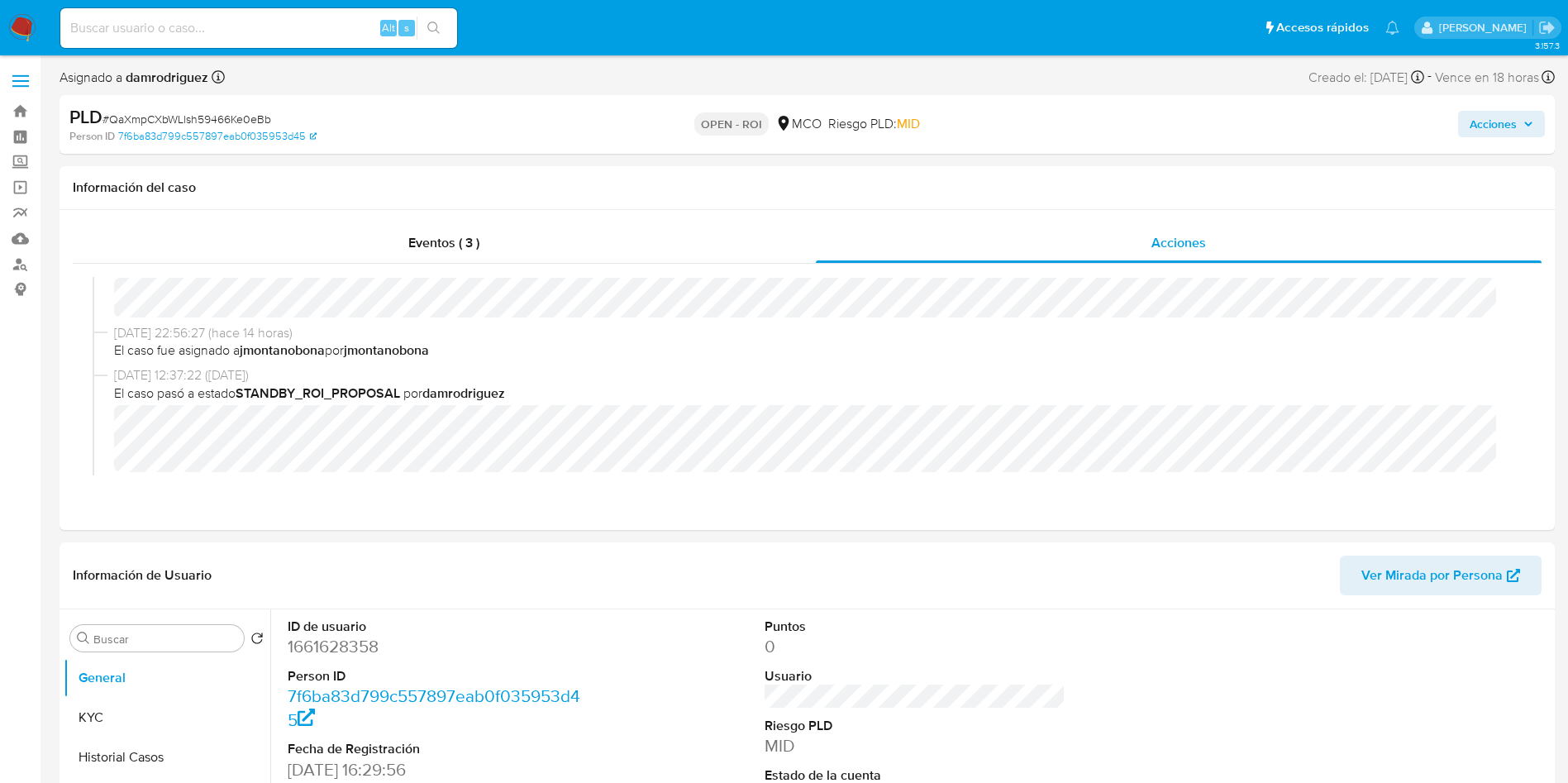
click at [1509, 124] on span "Acciones" at bounding box center [1494, 124] width 47 height 26
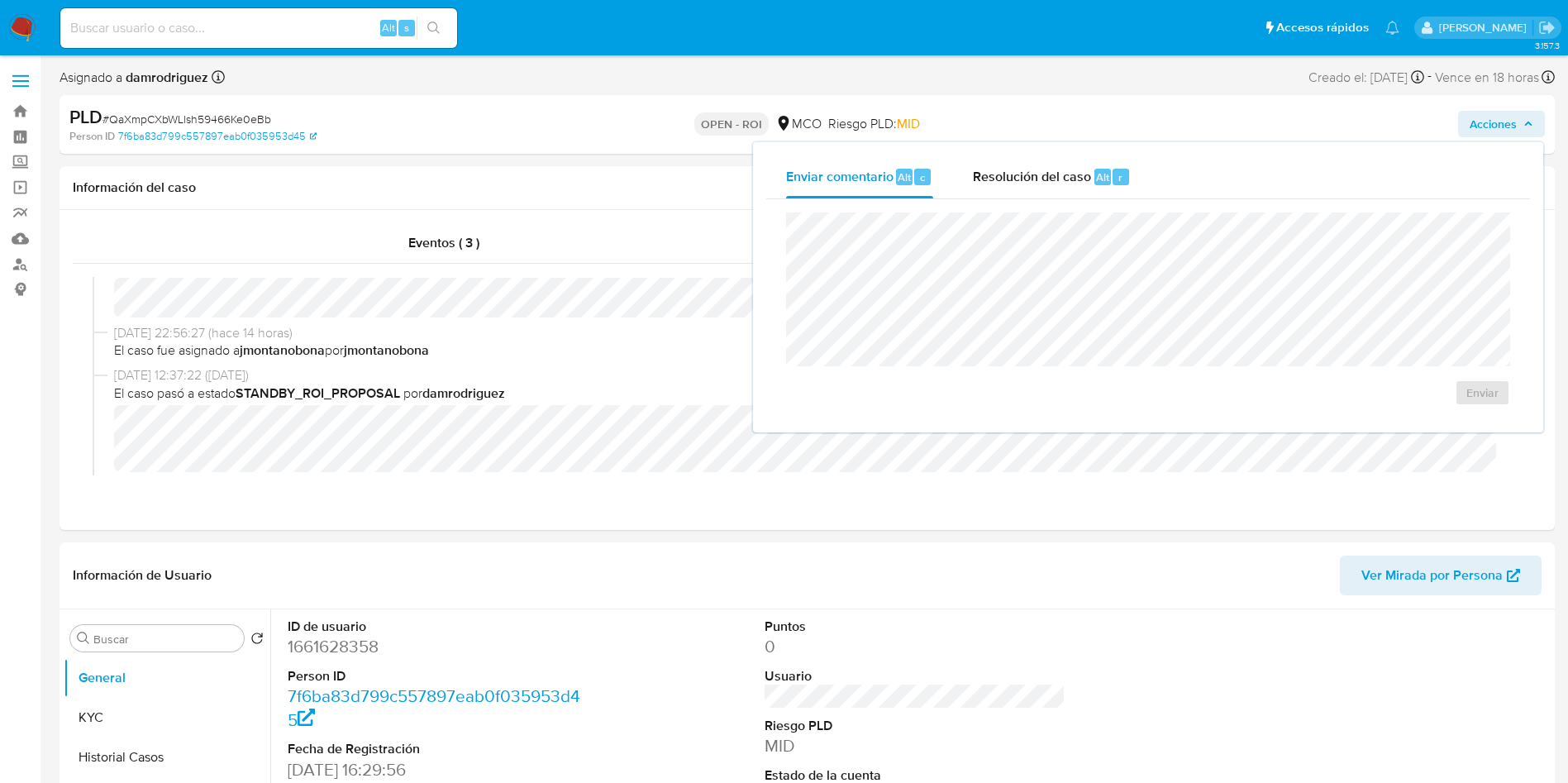
click at [1038, 136] on div "OPEN - ROI [PERSON_NAME] PLD: MID" at bounding box center [808, 124] width 488 height 39
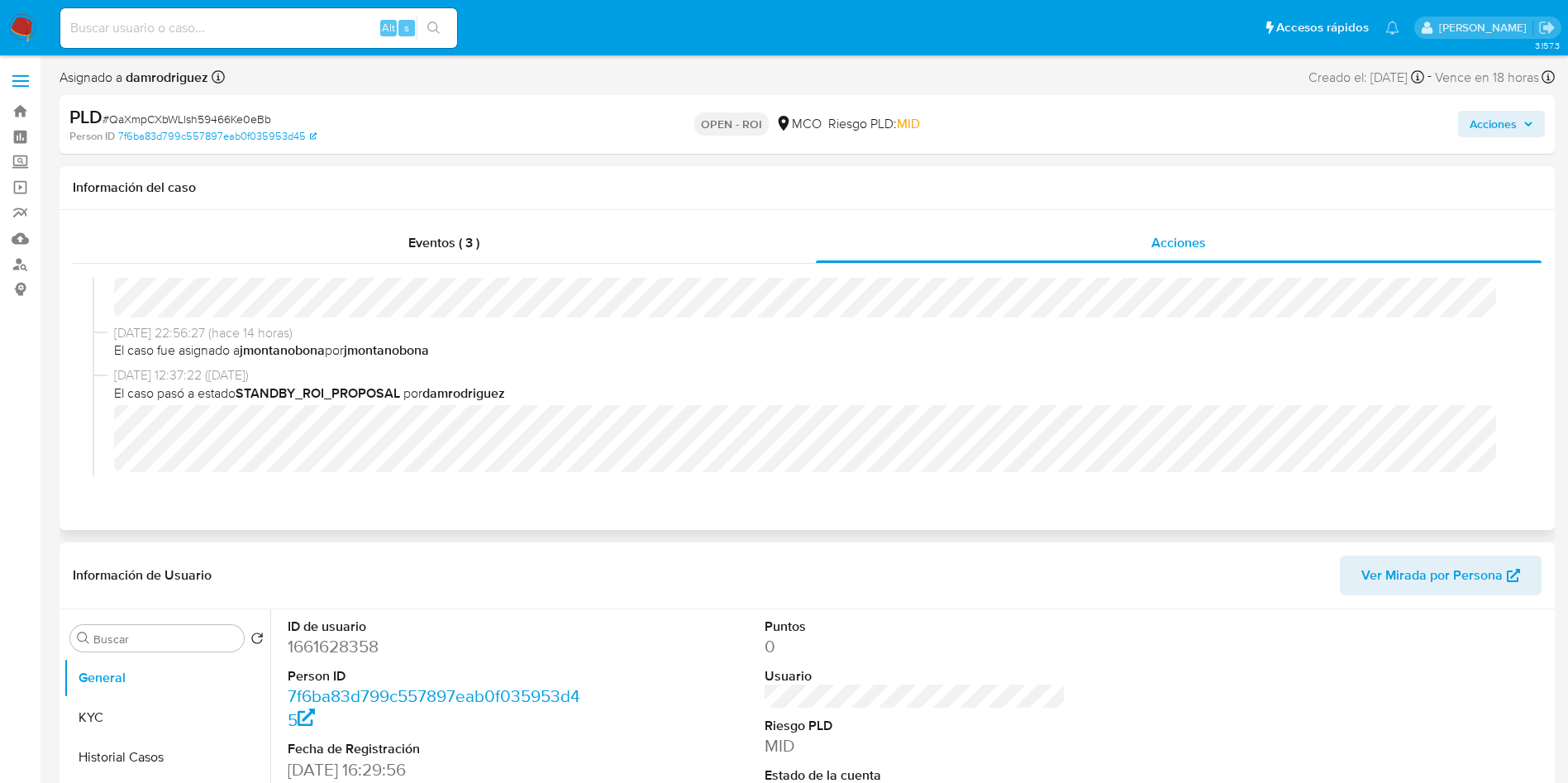
click at [1043, 182] on h1 "Información del caso" at bounding box center [807, 188] width 1469 height 17
click at [1502, 125] on span "Acciones" at bounding box center [1494, 124] width 47 height 26
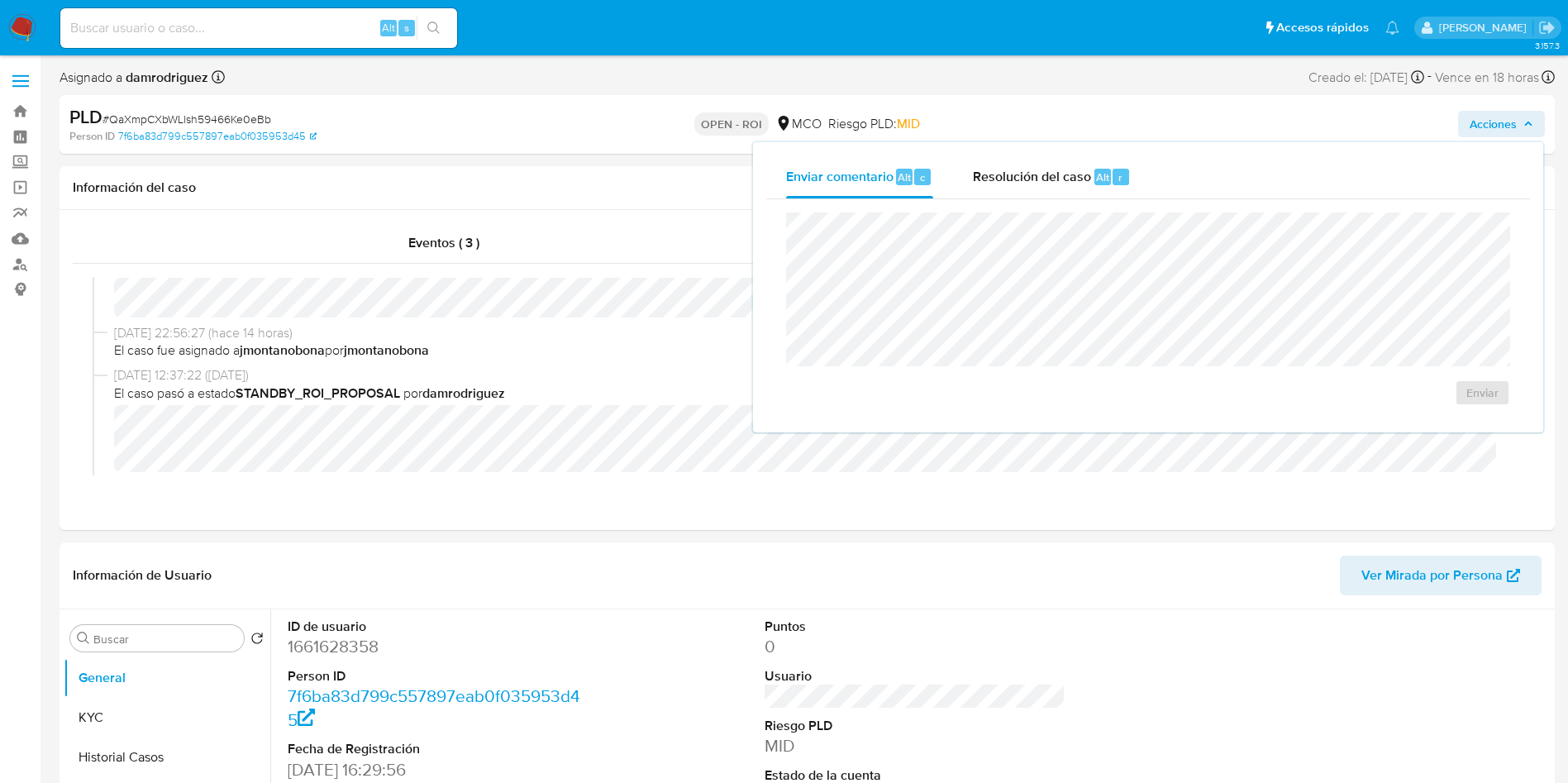
click at [1027, 200] on div "Enviar" at bounding box center [1148, 310] width 764 height 220
click at [1023, 180] on span "Resolución del caso" at bounding box center [1032, 176] width 119 height 19
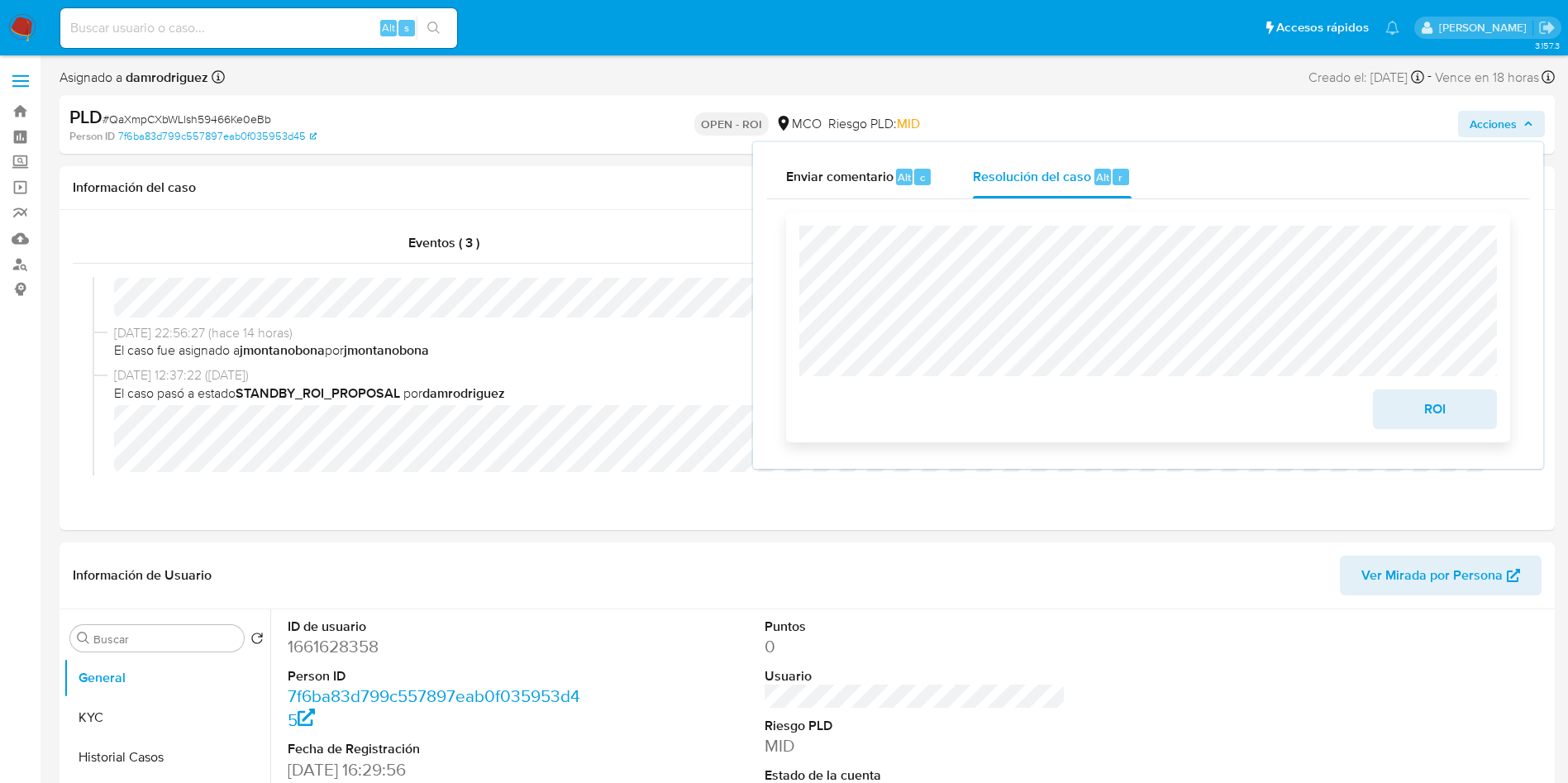
click at [1455, 411] on span "ROI" at bounding box center [1435, 409] width 81 height 37
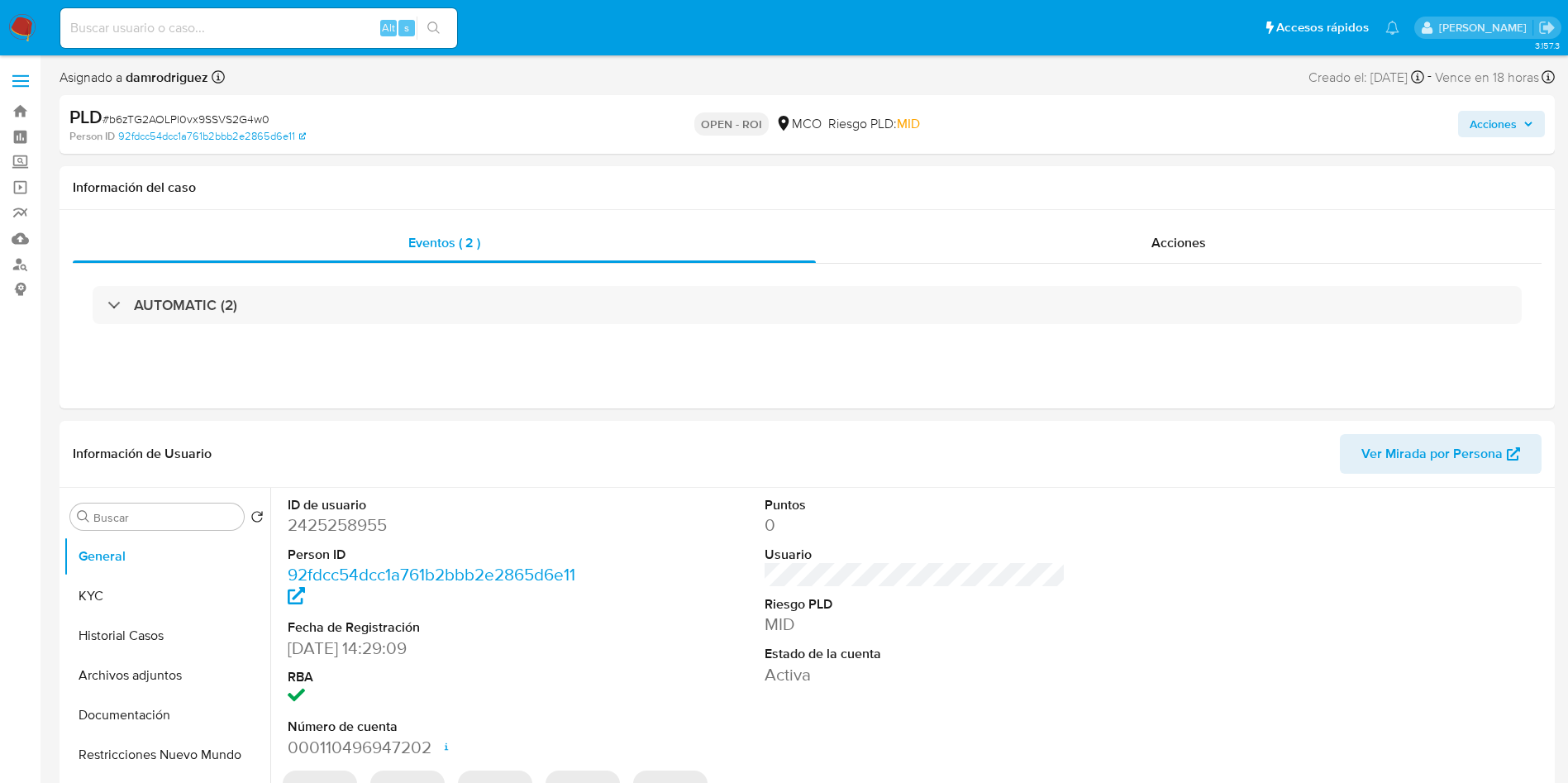
select select "10"
click at [1027, 272] on div "AUTOMATIC (2)" at bounding box center [807, 305] width 1469 height 83
click at [1028, 244] on div "Acciones" at bounding box center [1178, 243] width 726 height 40
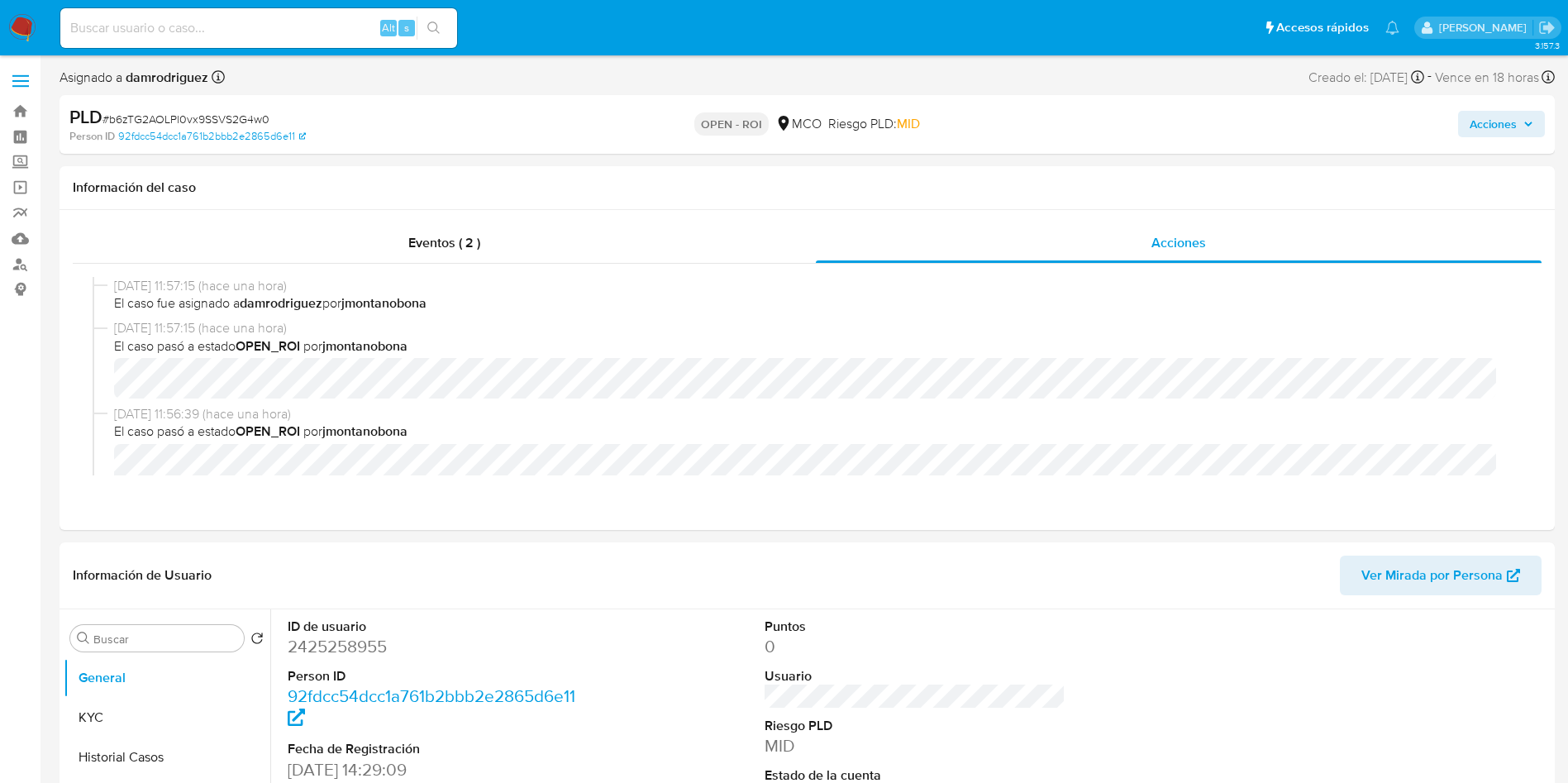
click at [1494, 121] on span "Acciones" at bounding box center [1494, 124] width 47 height 26
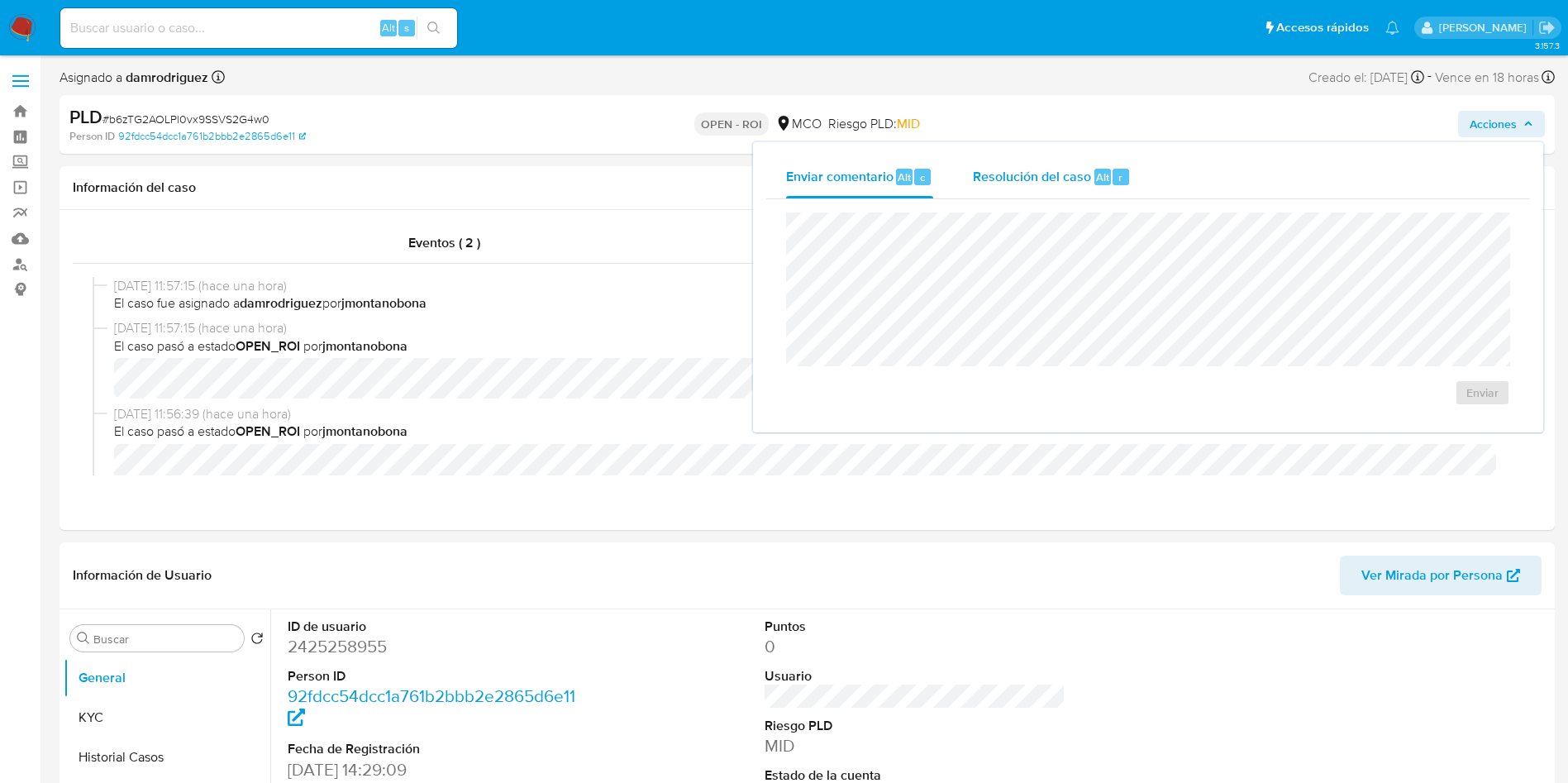
drag, startPoint x: 1012, startPoint y: 169, endPoint x: 1023, endPoint y: 194, distance: 27.3
click at [1014, 169] on span "Resolución del caso" at bounding box center [1032, 176] width 119 height 19
click at [1408, 413] on span "ROI" at bounding box center [1435, 409] width 81 height 37
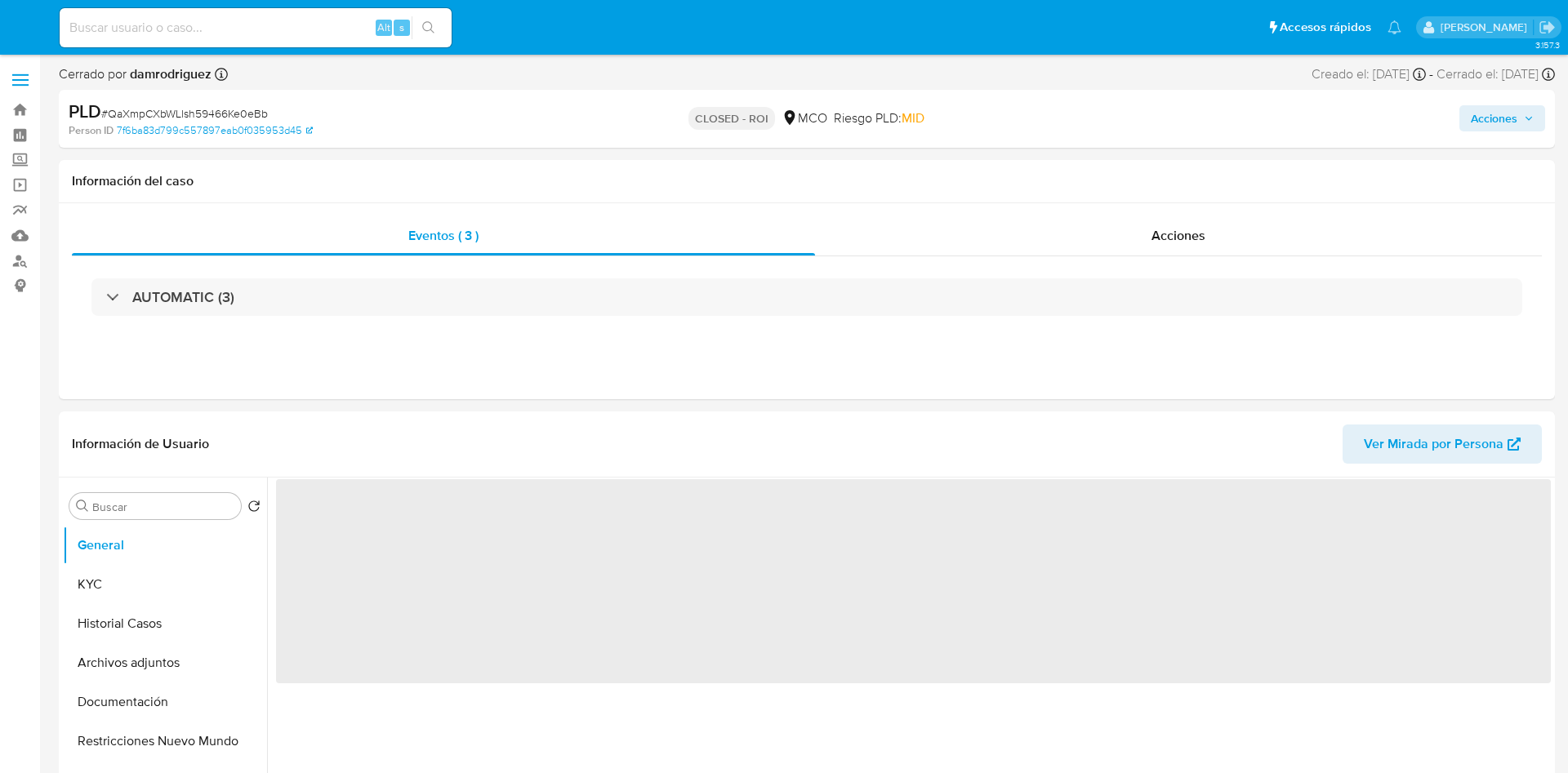
select select "10"
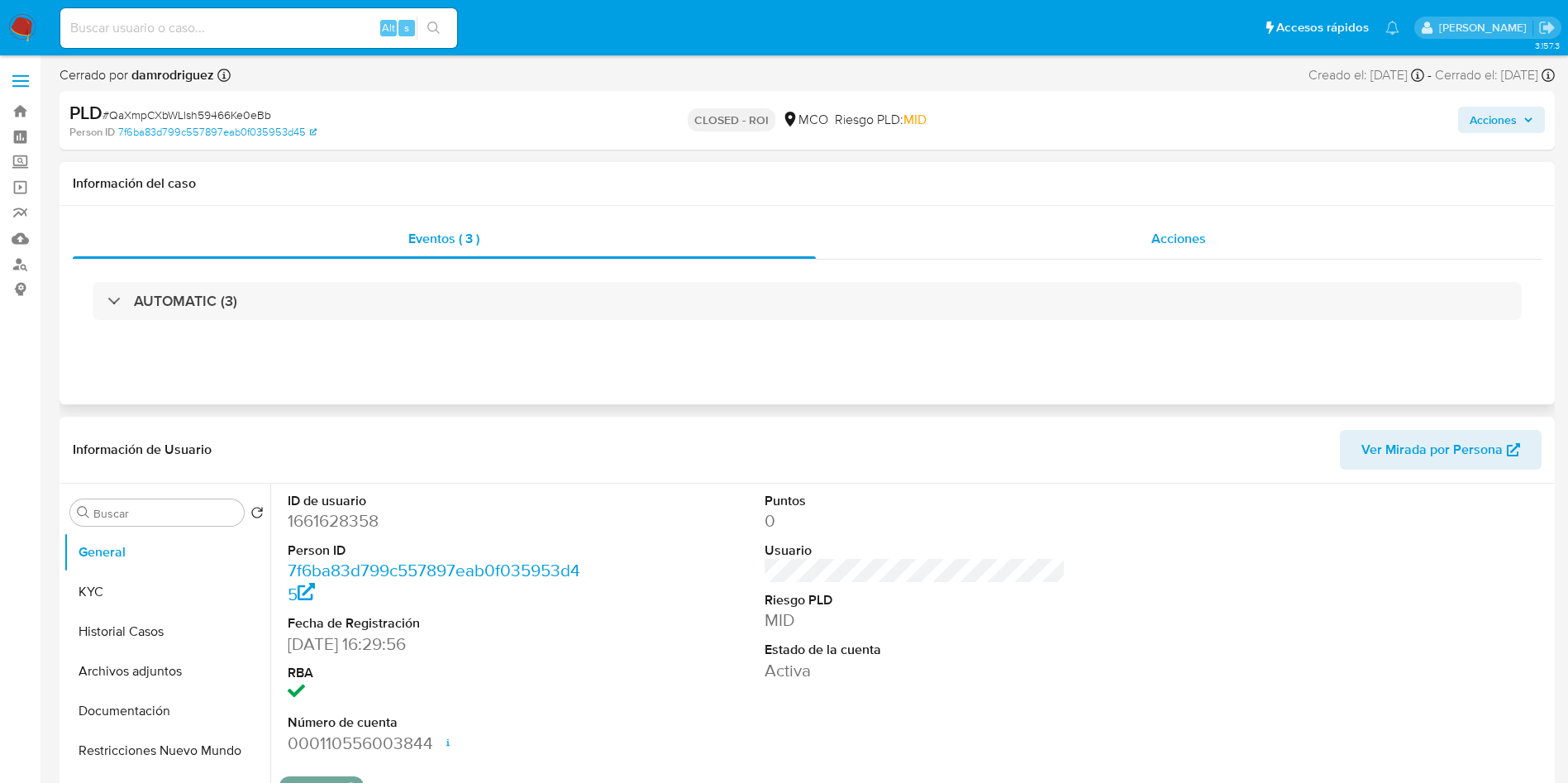
click at [1131, 255] on div "Acciones" at bounding box center [1179, 239] width 727 height 40
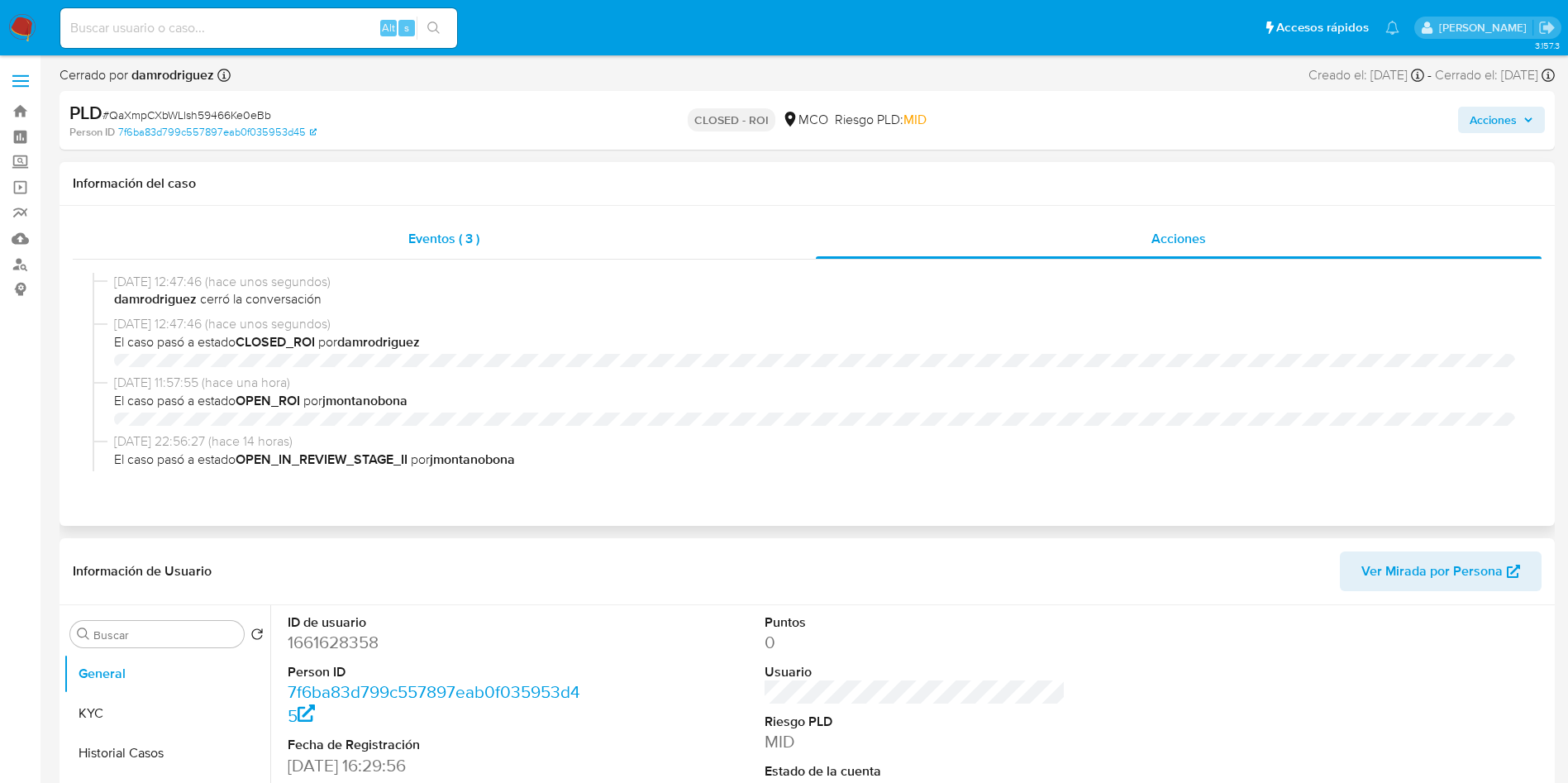
click at [316, 250] on div "Eventos ( 3 )" at bounding box center [444, 239] width 744 height 40
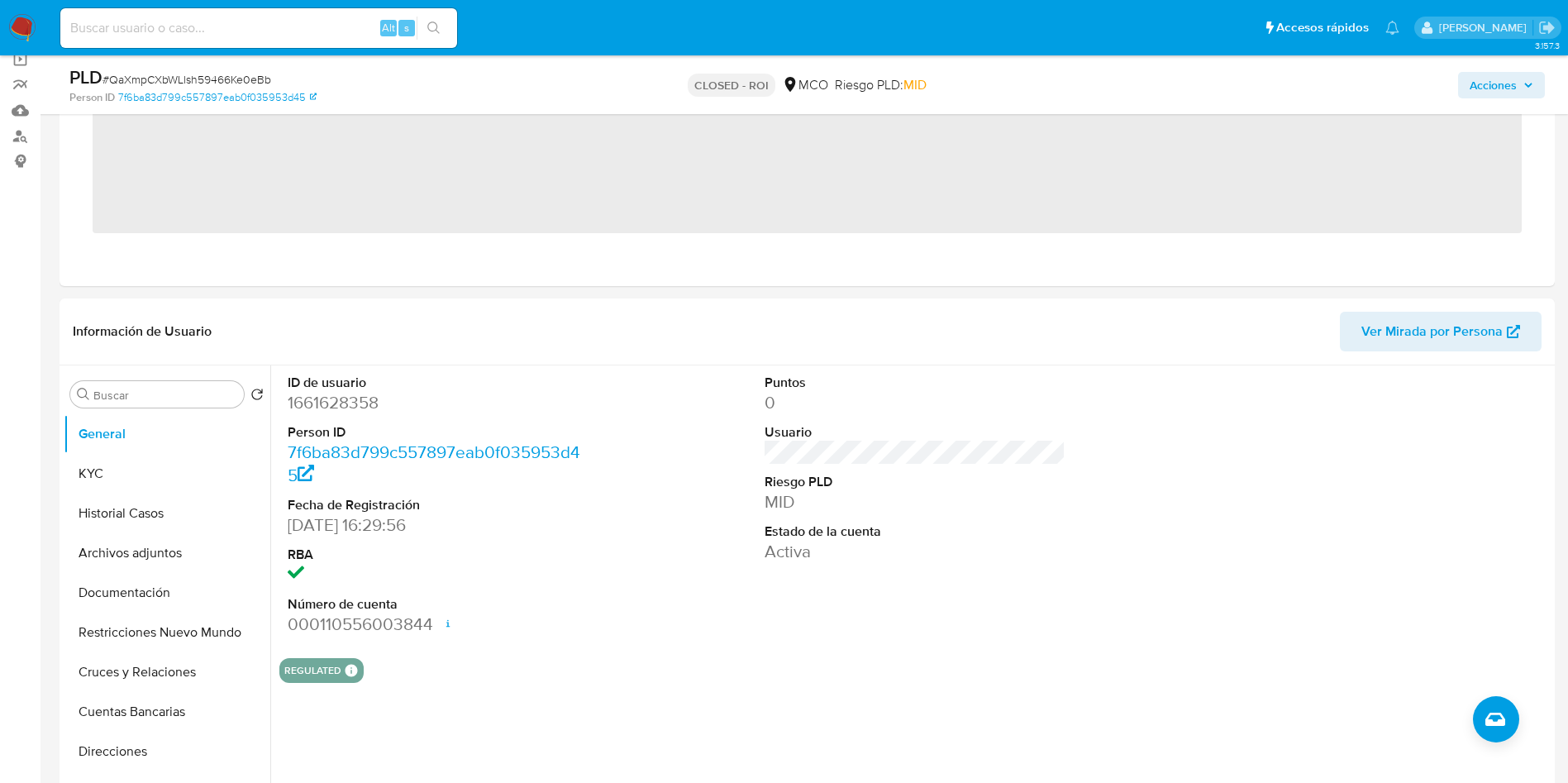
scroll to position [248, 0]
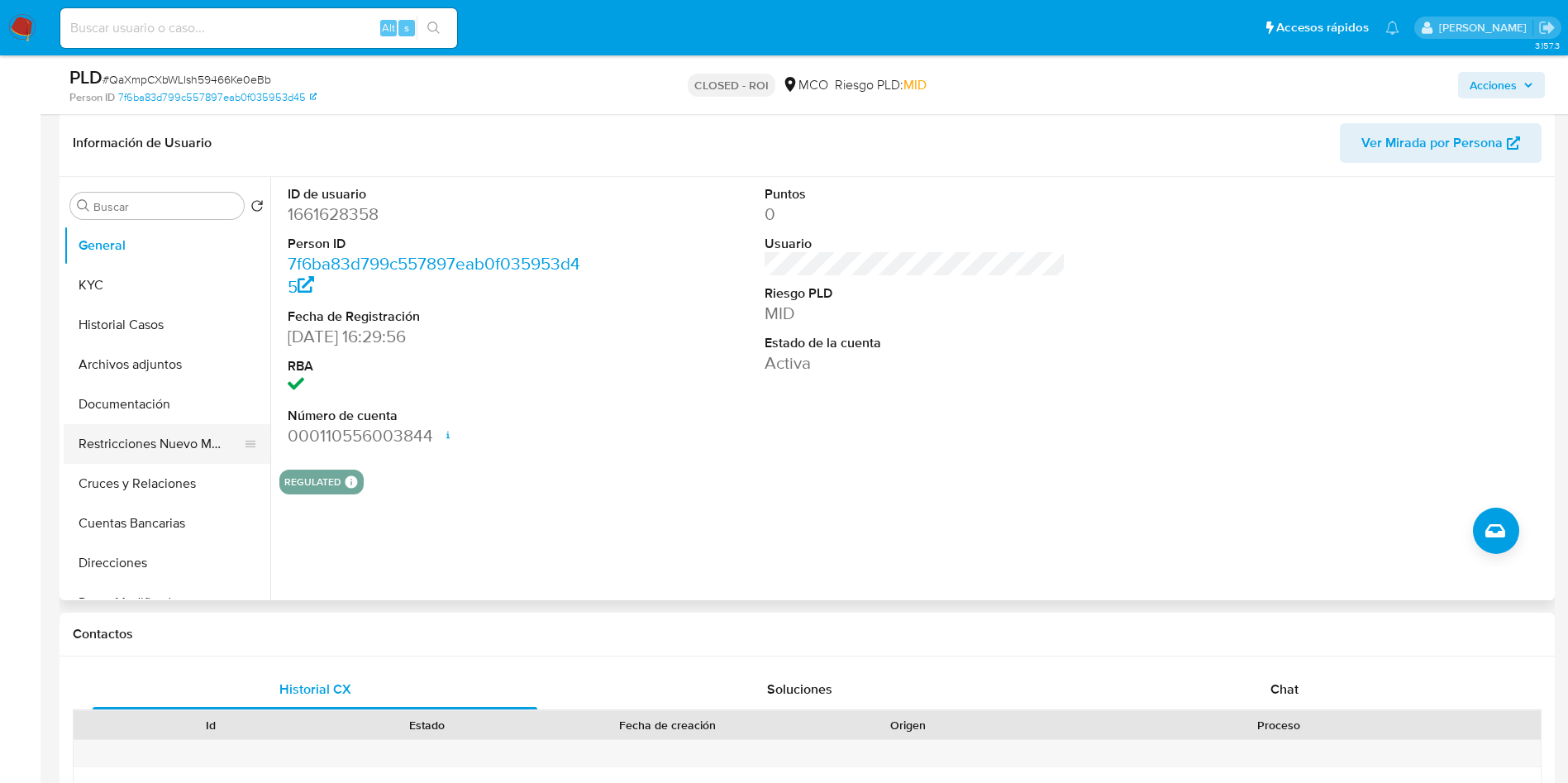
click at [128, 445] on button "Restricciones Nuevo Mundo" at bounding box center [161, 444] width 194 height 40
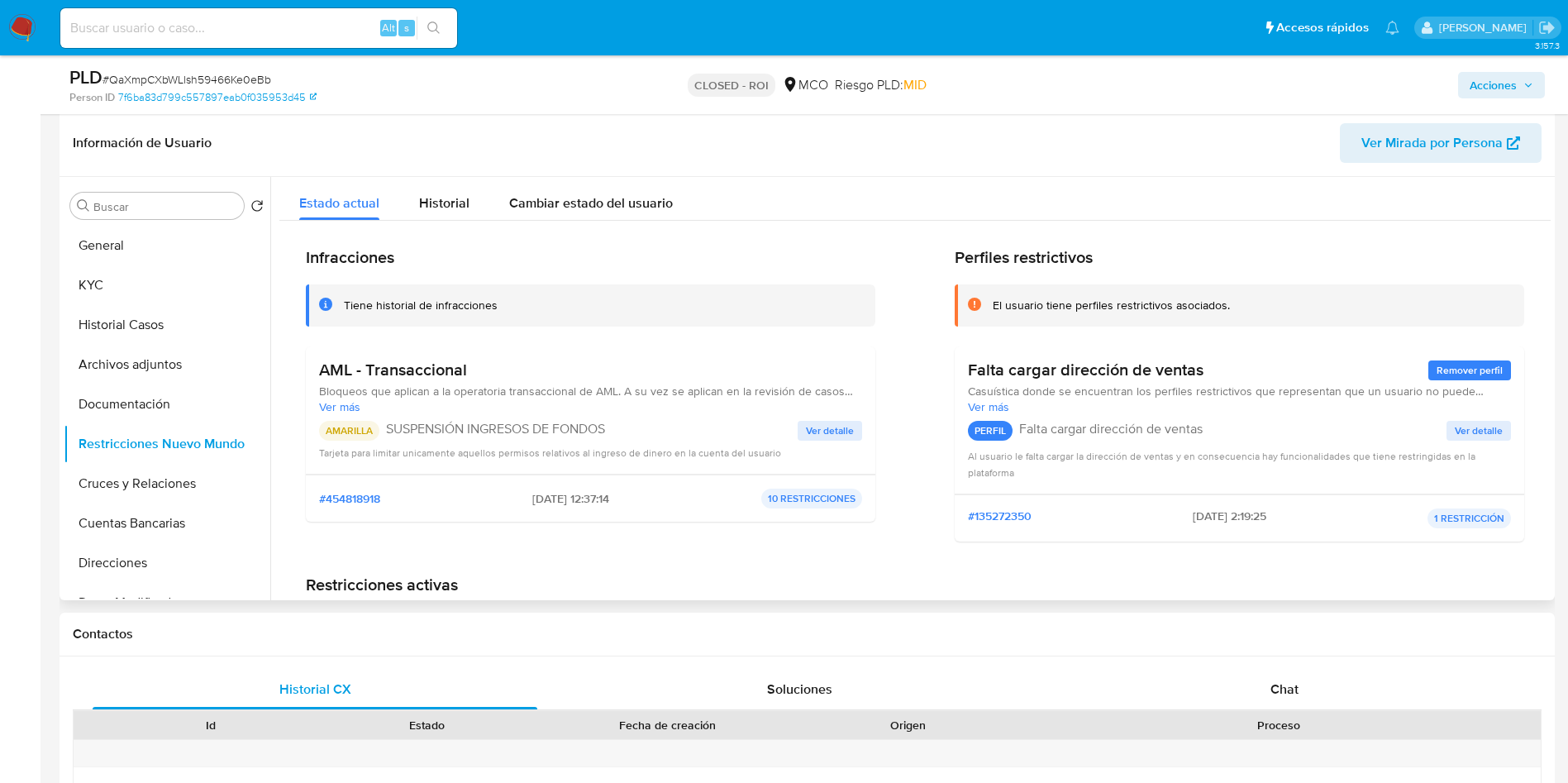
click at [824, 429] on span "Ver detalle" at bounding box center [830, 431] width 48 height 17
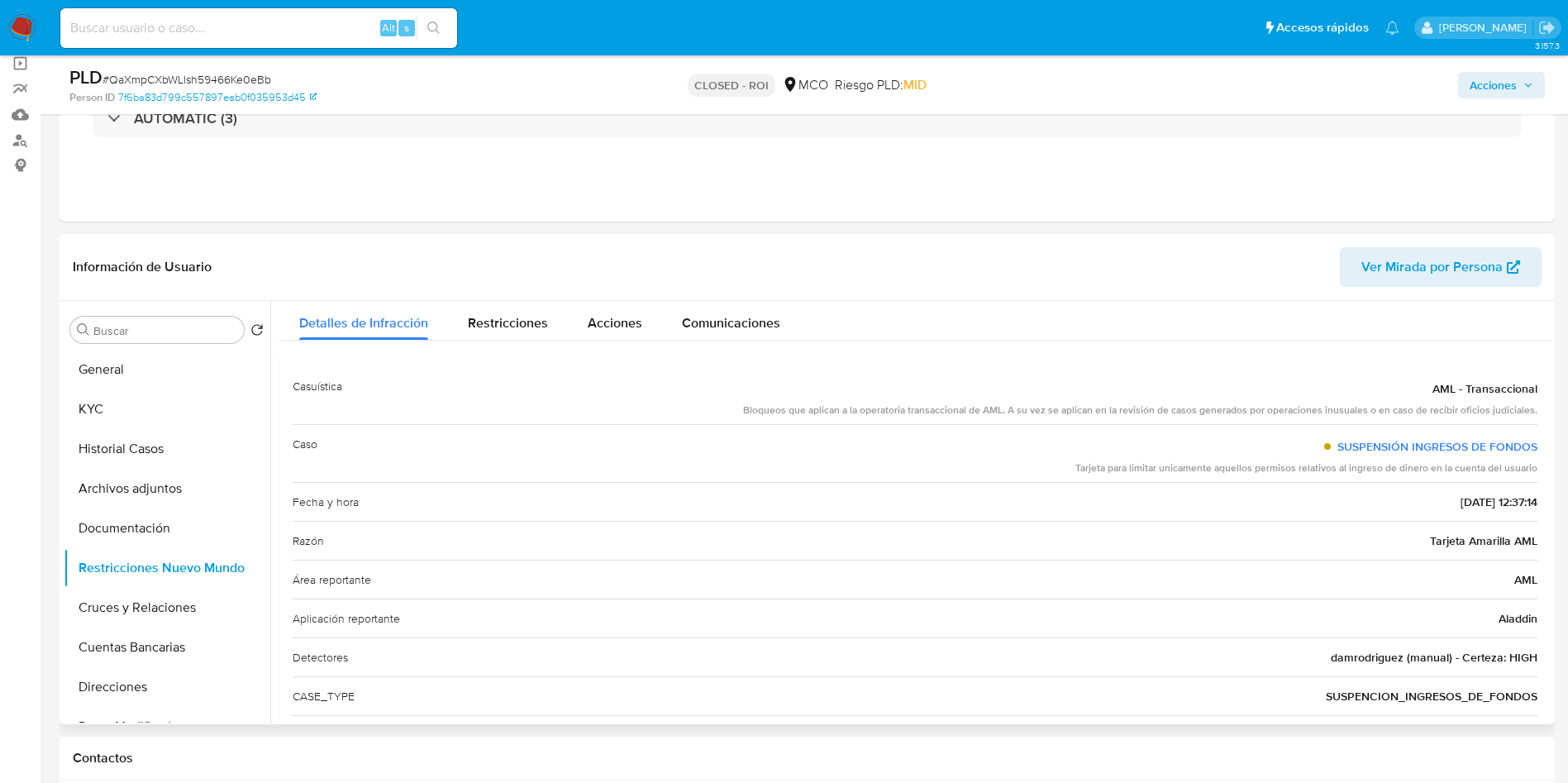
scroll to position [0, 0]
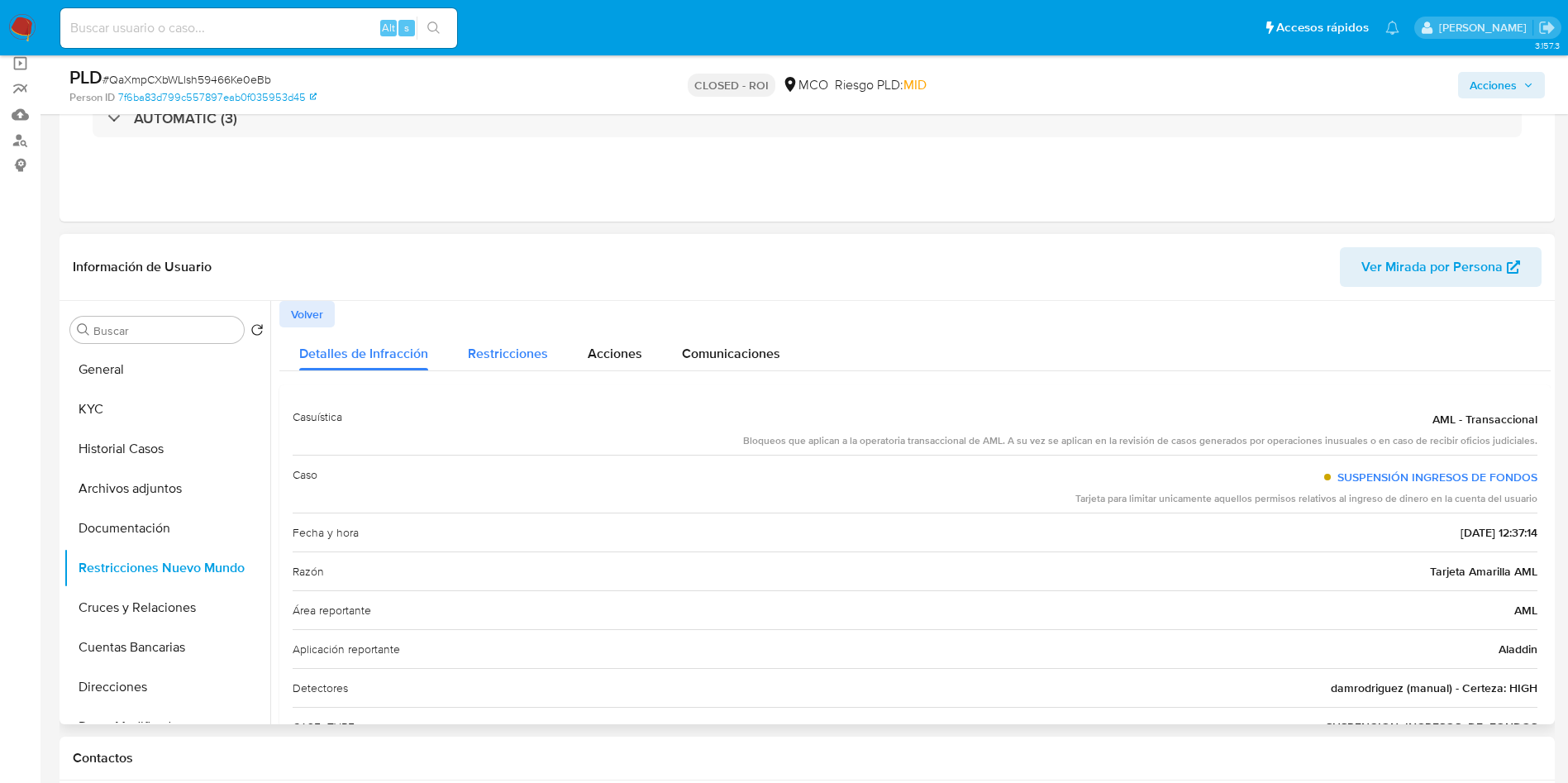
click at [500, 344] on span "Restricciones" at bounding box center [507, 353] width 80 height 19
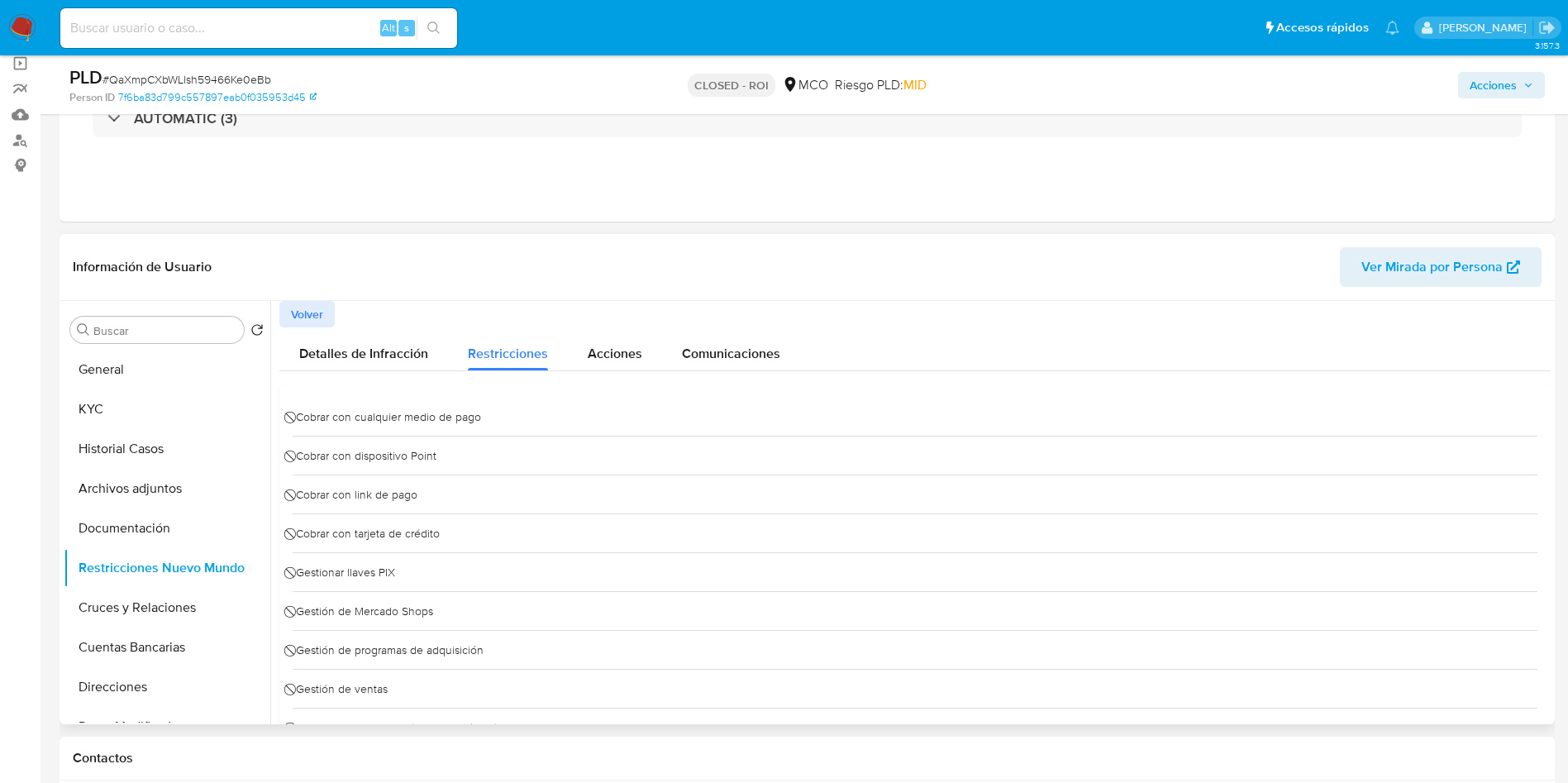
scroll to position [248, 0]
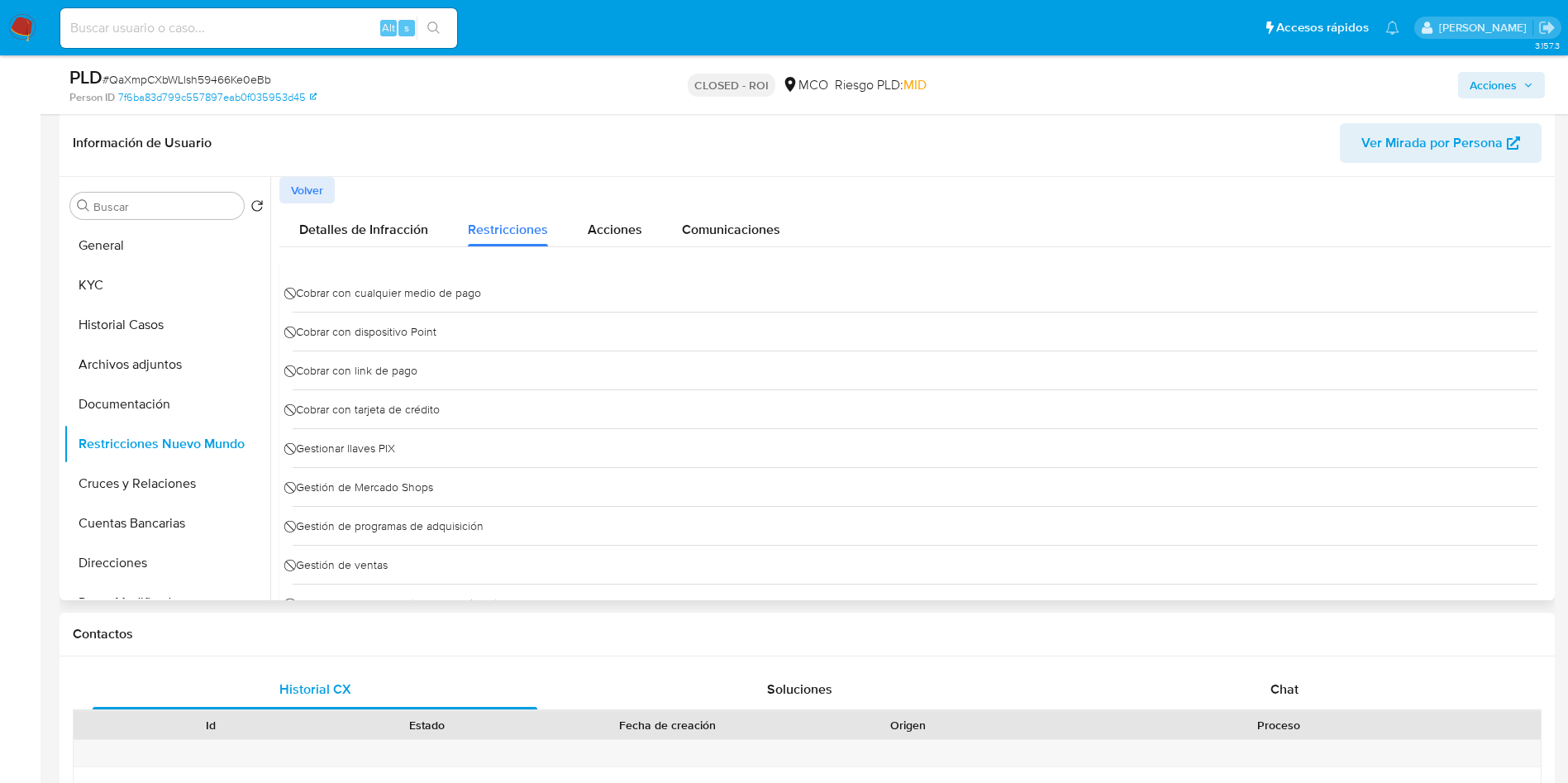
drag, startPoint x: 373, startPoint y: 295, endPoint x: 439, endPoint y: 309, distance: 67.5
click at [488, 294] on div "⃠ Cobrar con cualquier medio de pago" at bounding box center [915, 293] width 1245 height 38
drag, startPoint x: 330, startPoint y: 330, endPoint x: 438, endPoint y: 348, distance: 109.5
click at [453, 333] on div "⃠ Cobrar con dispositivo Point" at bounding box center [915, 330] width 1245 height 39
drag, startPoint x: 321, startPoint y: 376, endPoint x: 408, endPoint y: 392, distance: 88.5
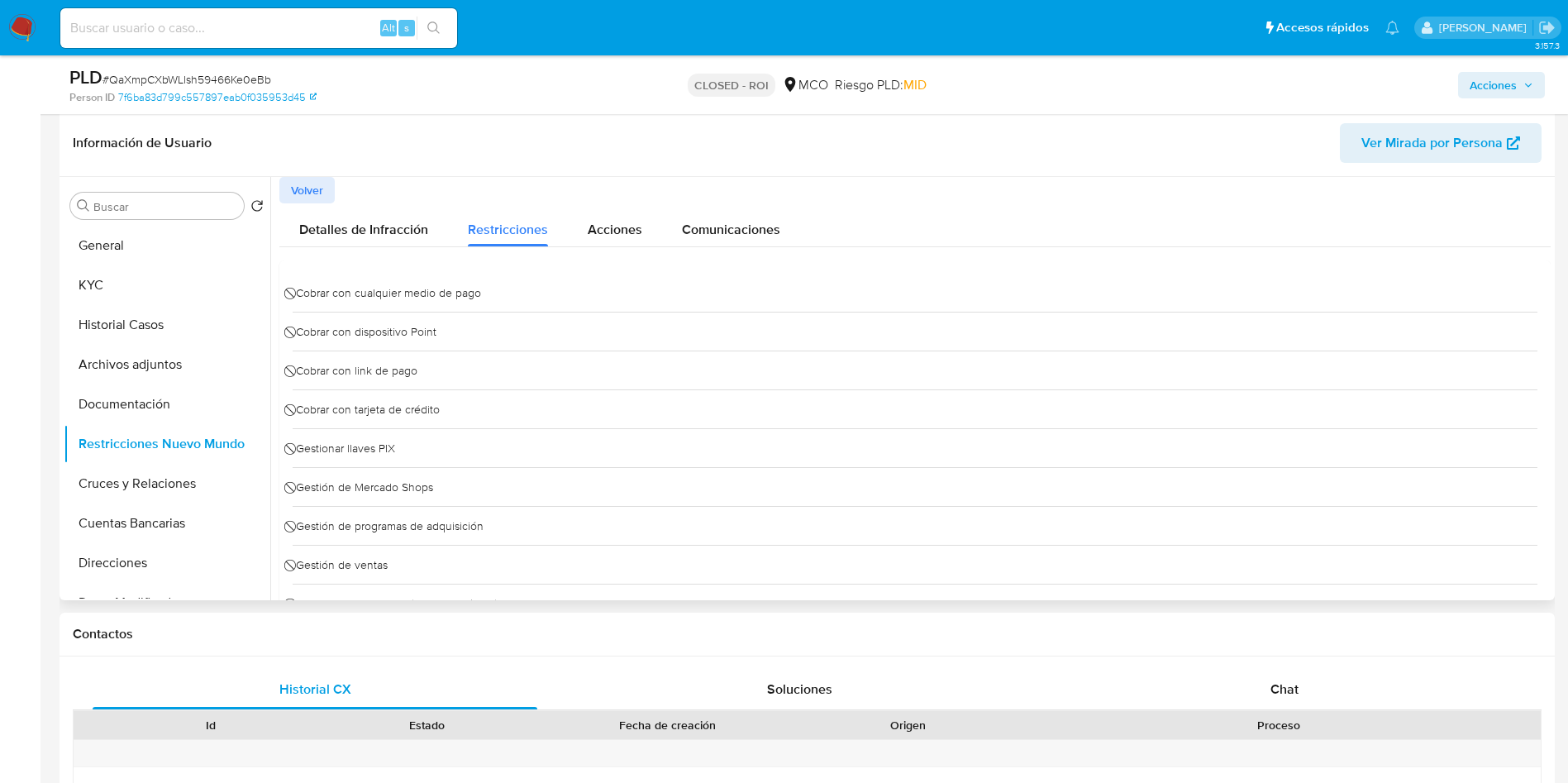
click at [425, 377] on div "⃠ Cobrar con link de pago" at bounding box center [915, 369] width 1245 height 39
drag, startPoint x: 326, startPoint y: 412, endPoint x: 440, endPoint y: 412, distance: 114.0
click at [440, 412] on div "⃠ Cobrar con tarjeta de crédito" at bounding box center [915, 408] width 1245 height 39
drag, startPoint x: 338, startPoint y: 449, endPoint x: 464, endPoint y: 446, distance: 126.0
click at [458, 446] on div "⃠ Gestionar llaves PIX" at bounding box center [915, 447] width 1245 height 39
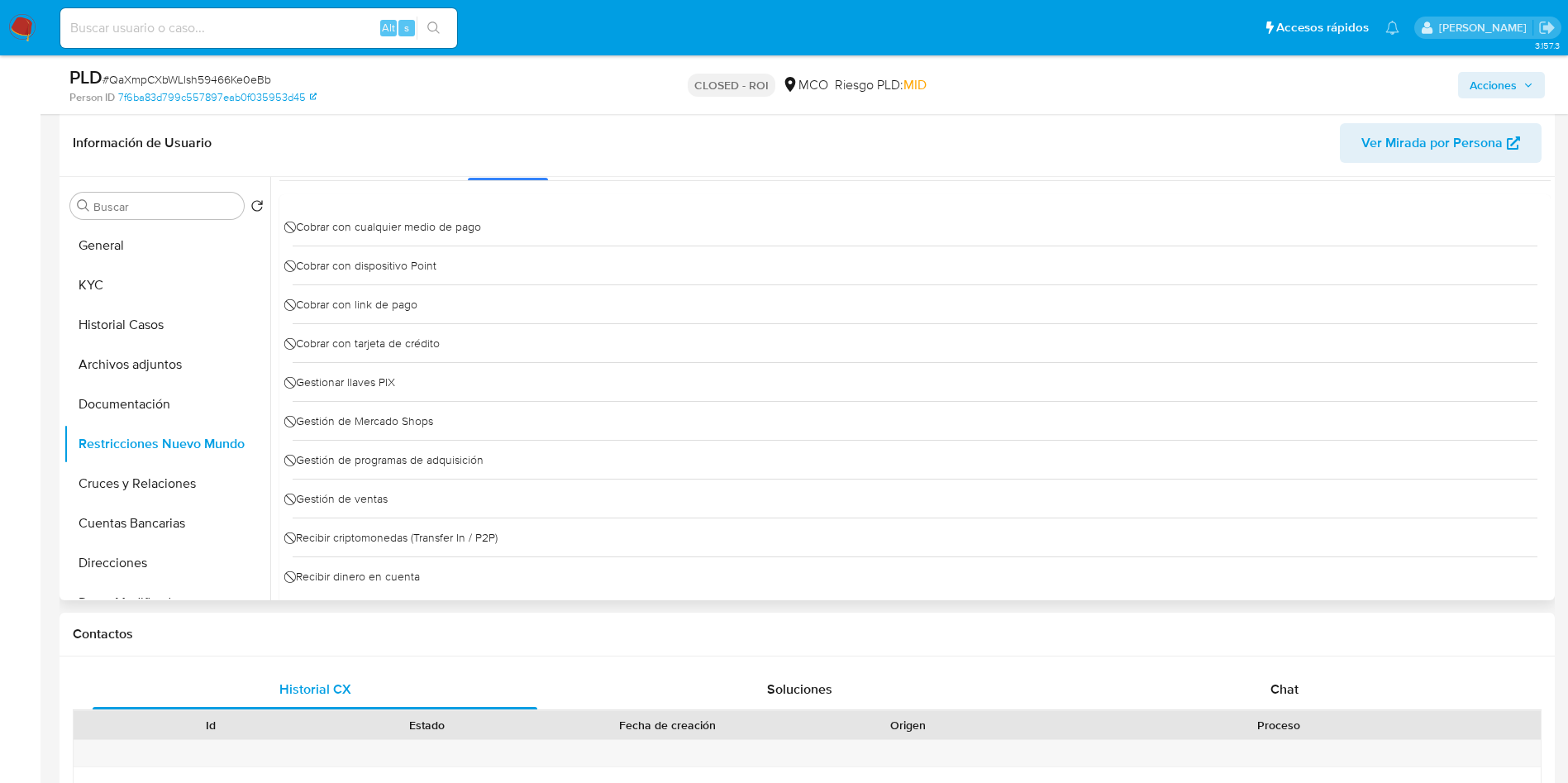
scroll to position [96, 0]
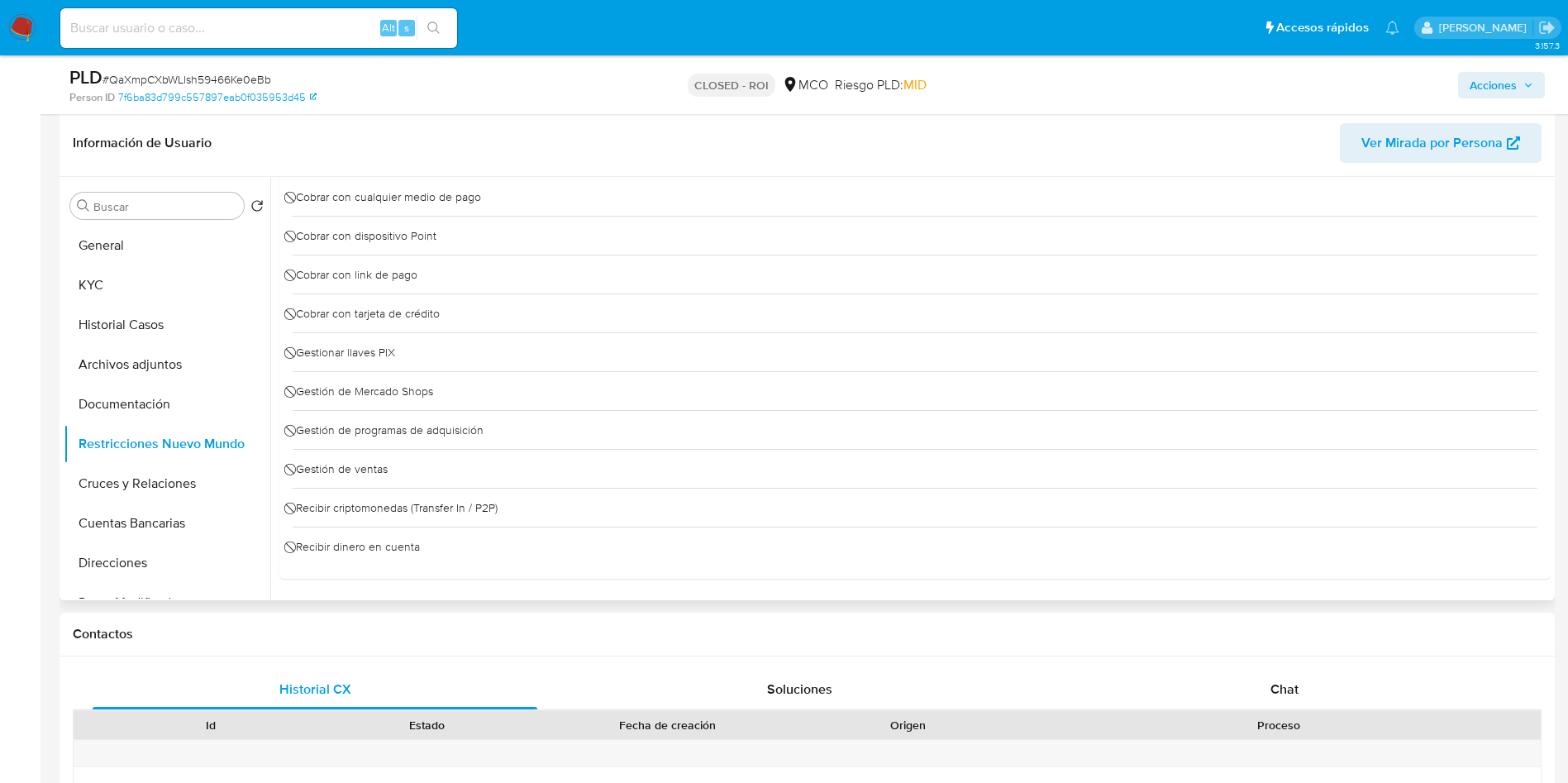
drag, startPoint x: 340, startPoint y: 405, endPoint x: 481, endPoint y: 399, distance: 141.1
click at [477, 398] on div "⃠ Gestión de Mercado Shops" at bounding box center [915, 390] width 1245 height 39
drag, startPoint x: 400, startPoint y: 435, endPoint x: 497, endPoint y: 434, distance: 97.0
click at [497, 433] on div "⃠ Gestión de programas de adquisición" at bounding box center [915, 429] width 1245 height 39
drag, startPoint x: 330, startPoint y: 471, endPoint x: 443, endPoint y: 475, distance: 113.1
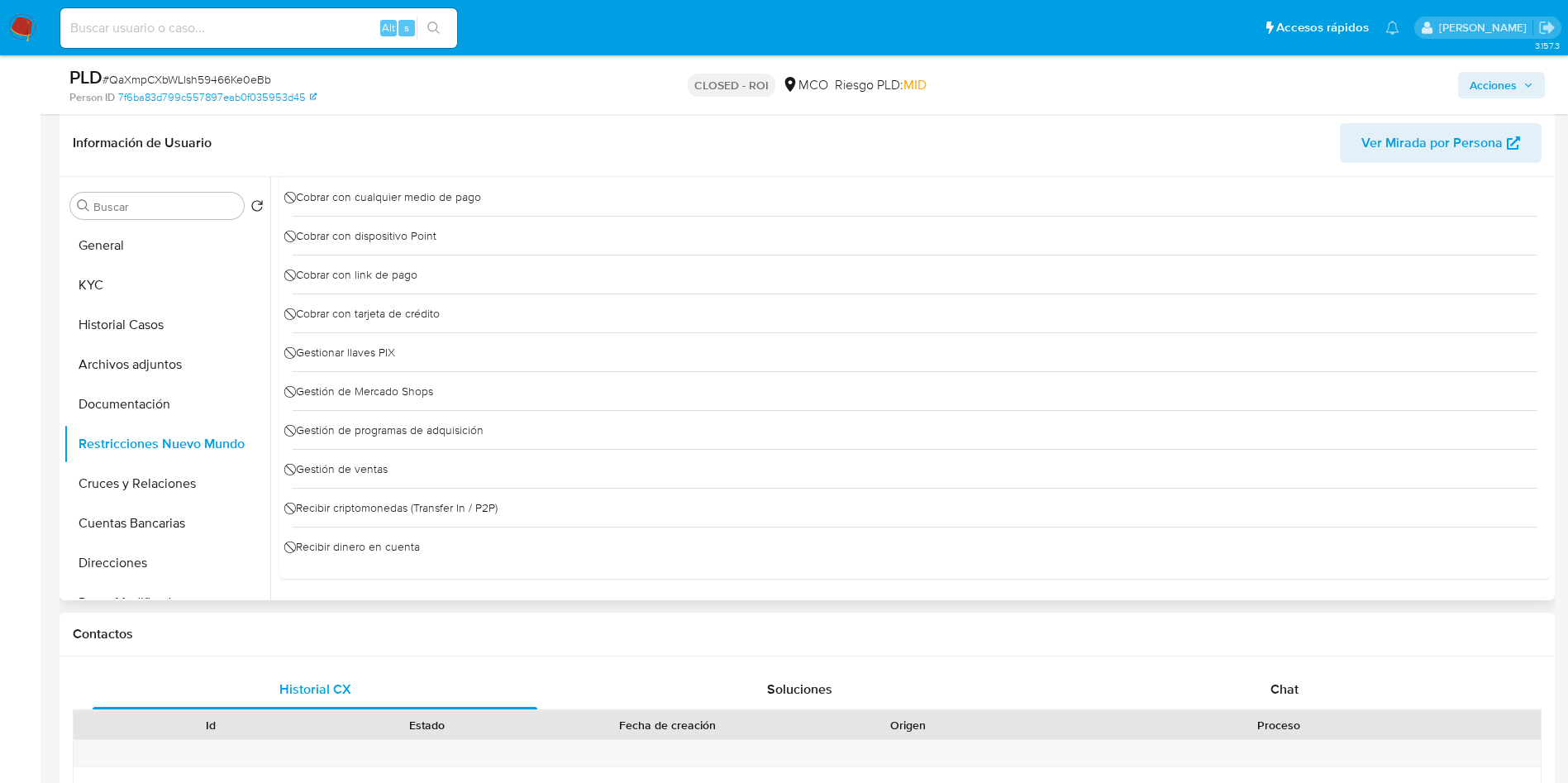
click at [440, 473] on div "⃠ Gestión de ventas" at bounding box center [915, 468] width 1245 height 39
click at [493, 514] on span "⃠ Recibir criptomonedas (Transfer In / P2P)" at bounding box center [395, 507] width 205 height 24
drag, startPoint x: 388, startPoint y: 550, endPoint x: 650, endPoint y: 541, distance: 262.2
click at [467, 548] on div "⃠ Recibir dinero en cuenta" at bounding box center [915, 546] width 1245 height 39
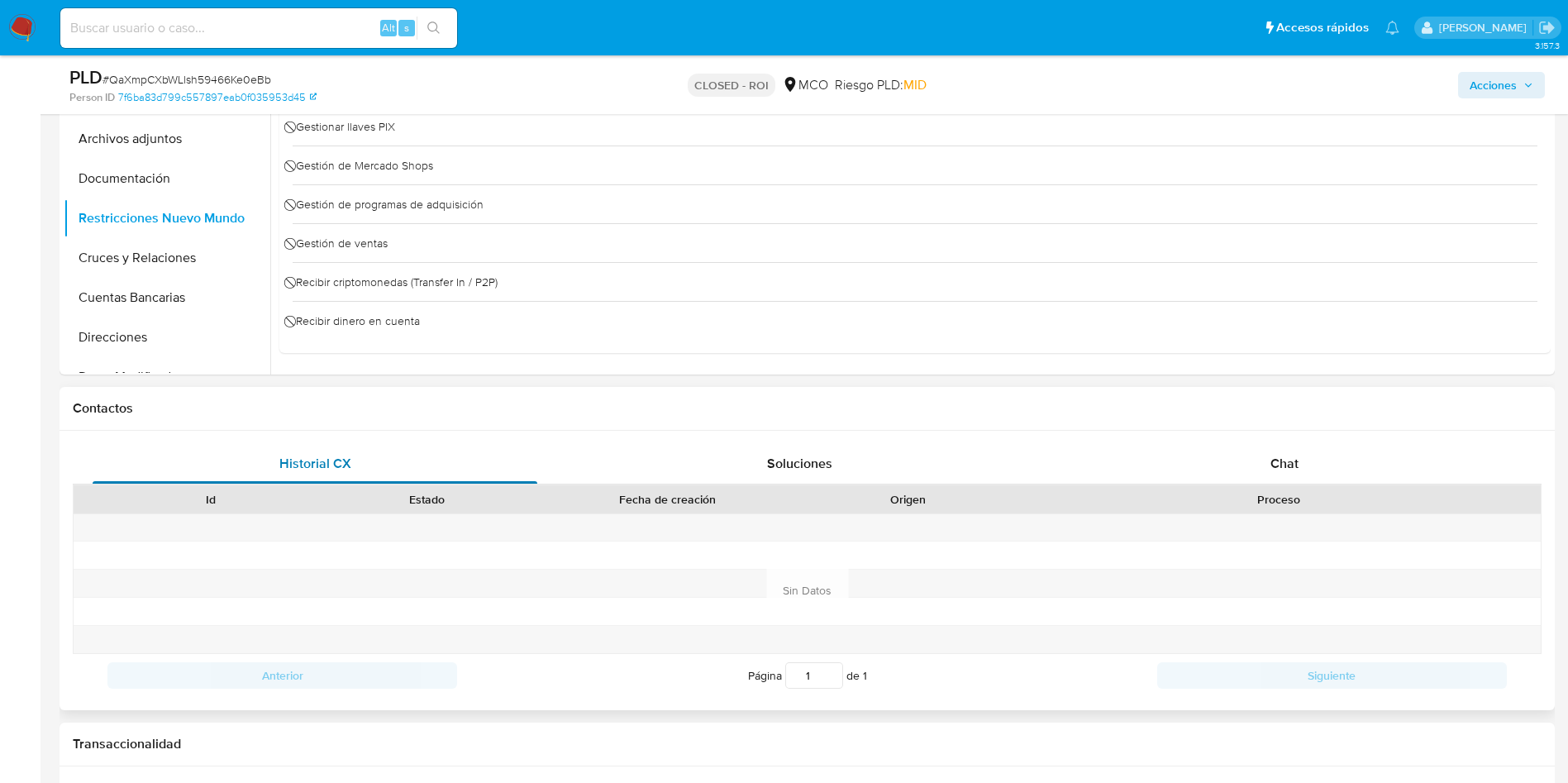
scroll to position [0, 0]
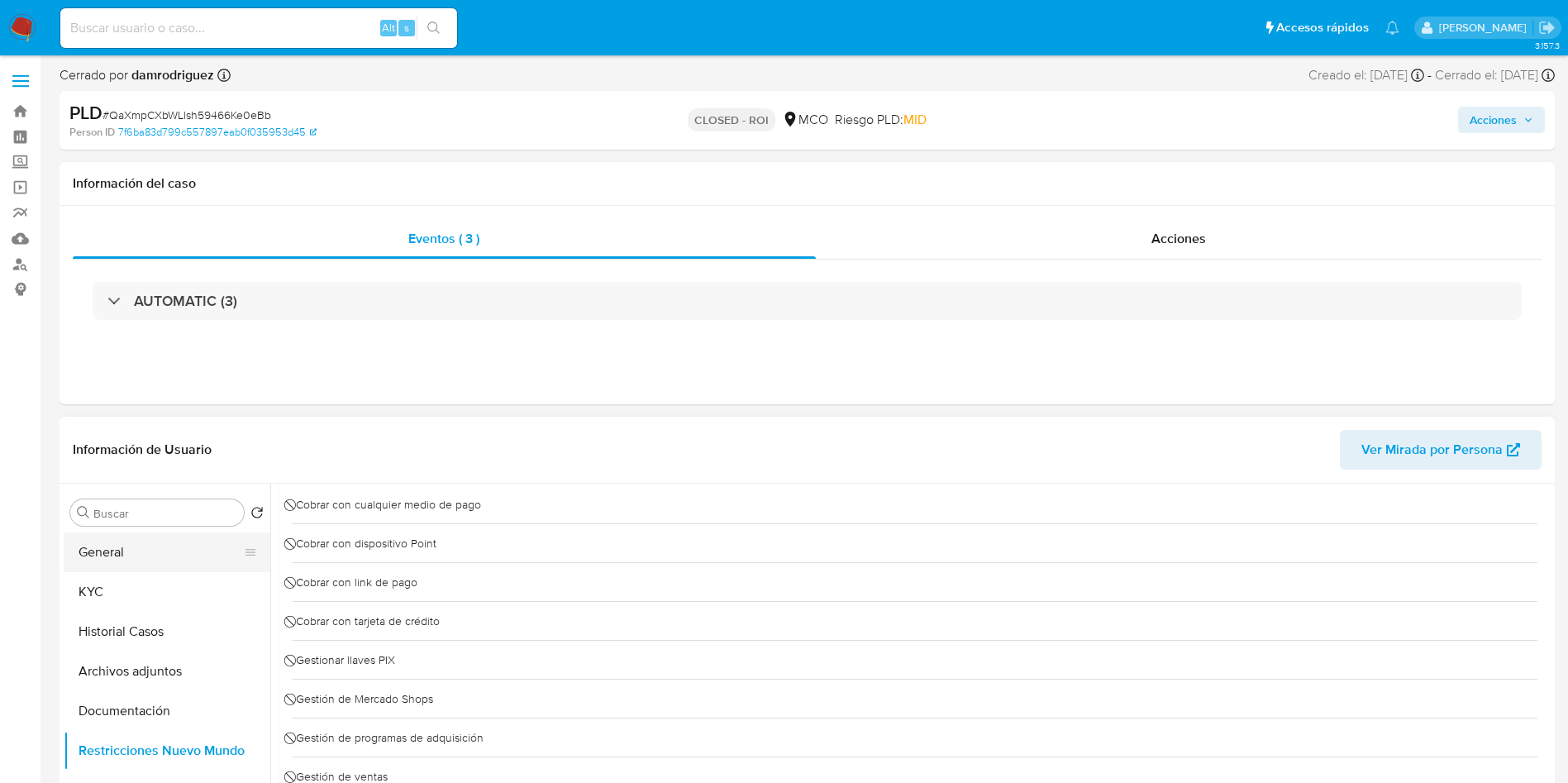
click at [132, 562] on button "General" at bounding box center [161, 552] width 194 height 40
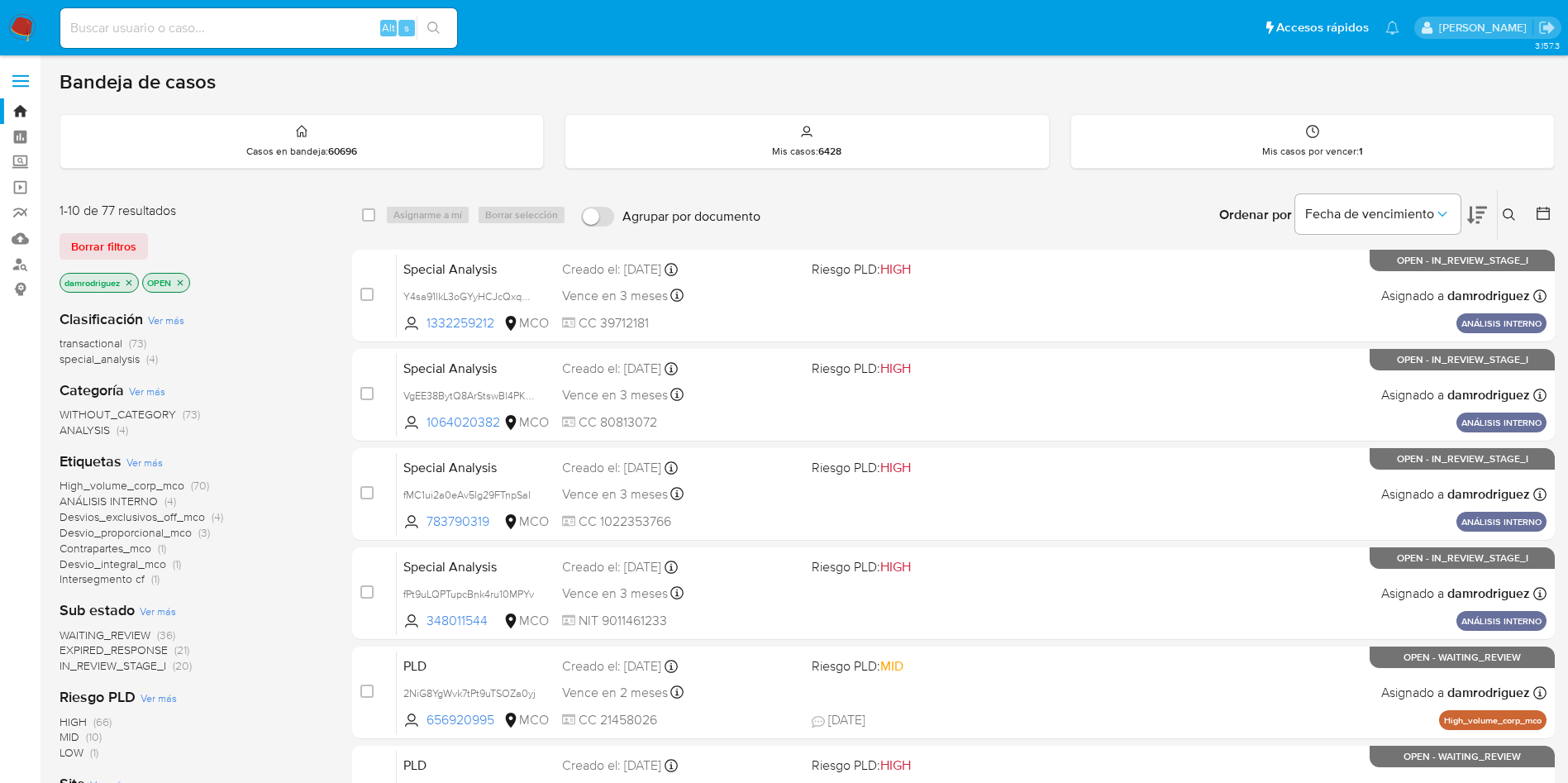
click at [269, 253] on div "Borrar filtros" at bounding box center [191, 247] width 264 height 26
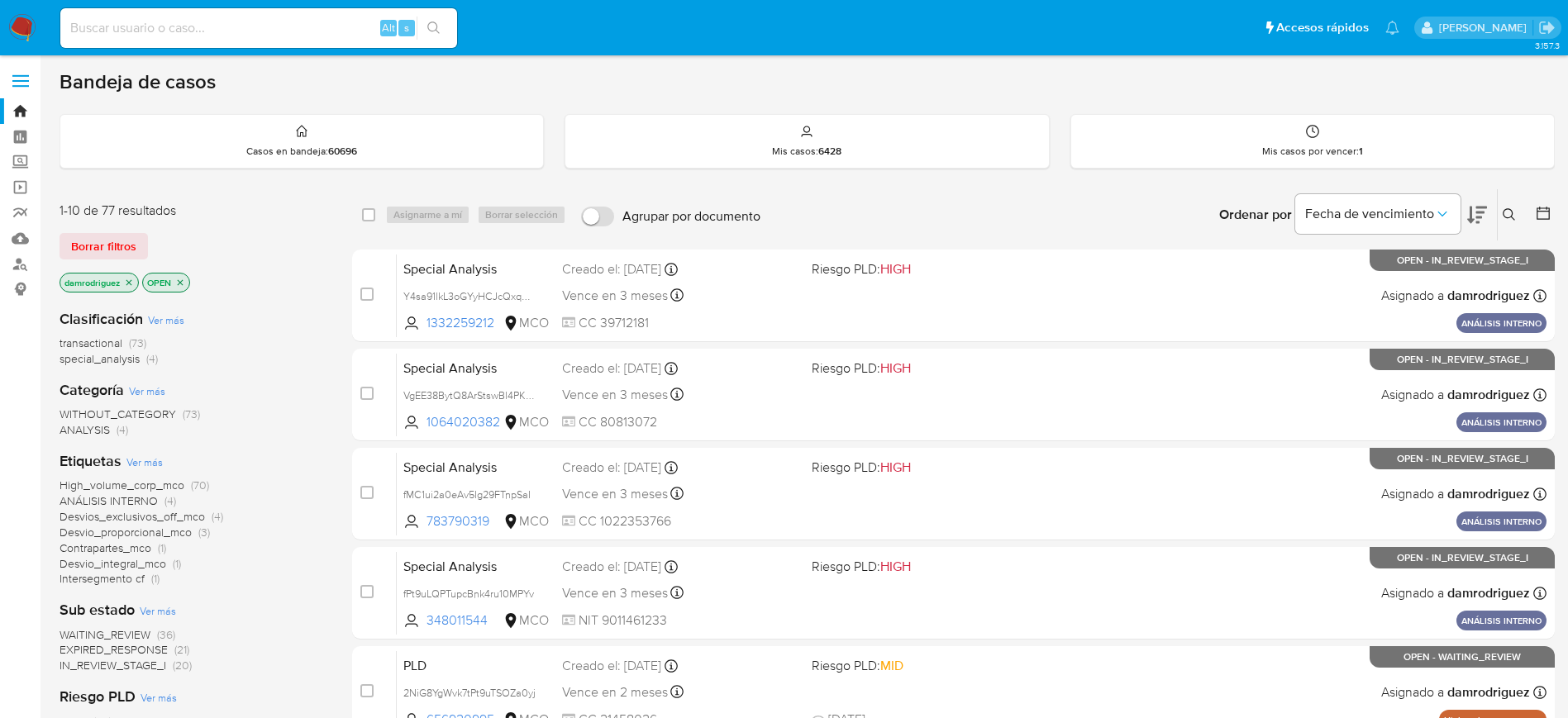
click at [1491, 215] on div "Ordenar por Fecha de vencimiento" at bounding box center [1352, 215] width 291 height 51
click at [1482, 215] on icon at bounding box center [1477, 215] width 20 height 20
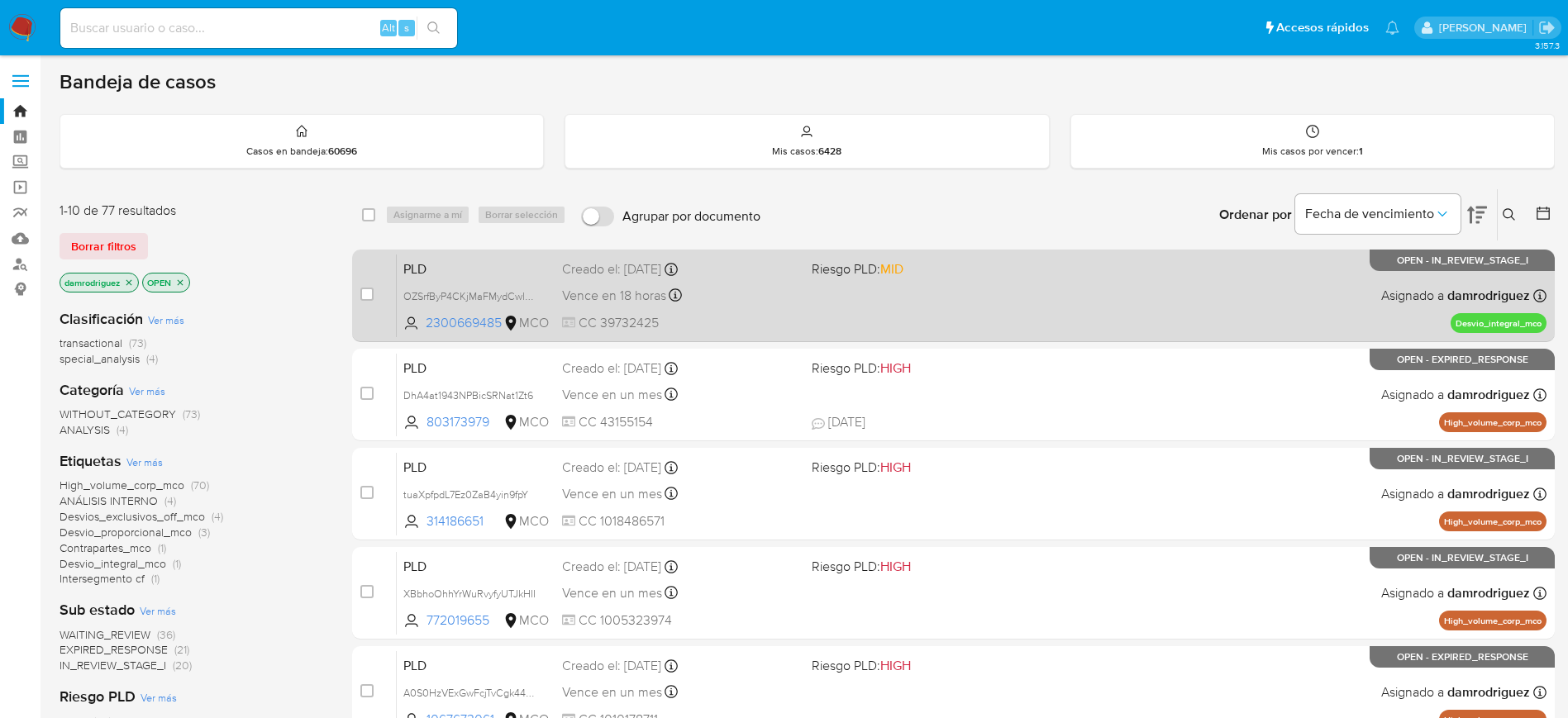
click at [507, 271] on span "PLD" at bounding box center [476, 267] width 146 height 22
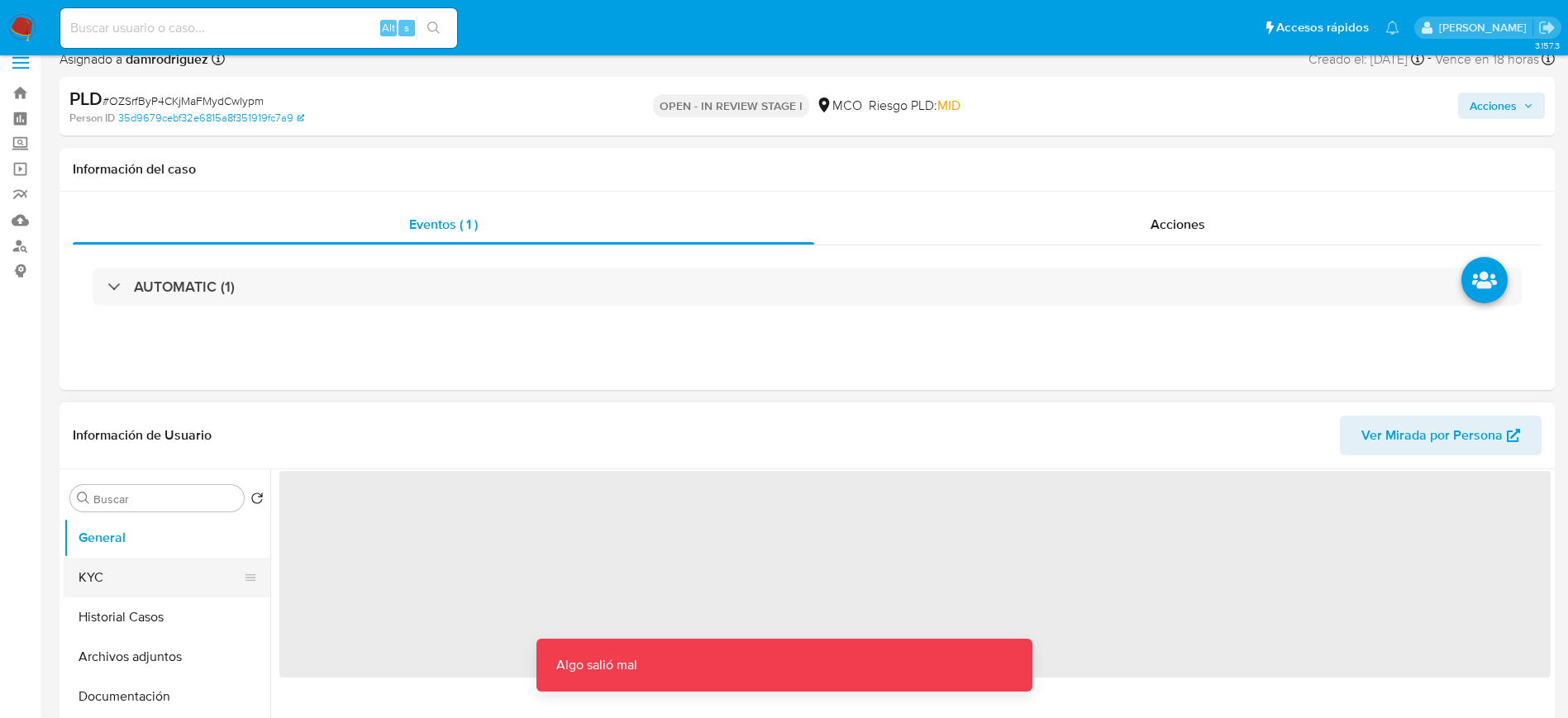
scroll to position [124, 0]
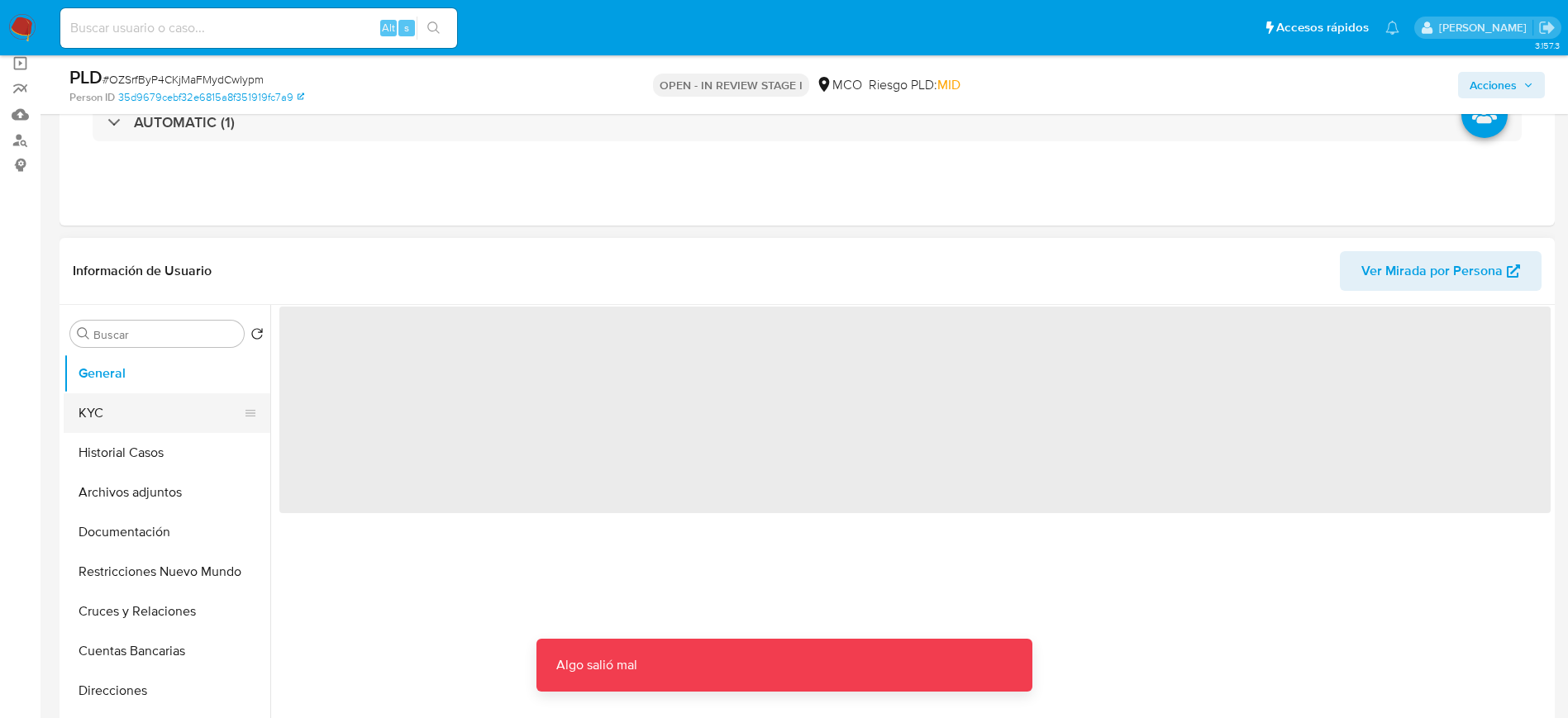
click at [123, 399] on button "KYC" at bounding box center [161, 413] width 194 height 40
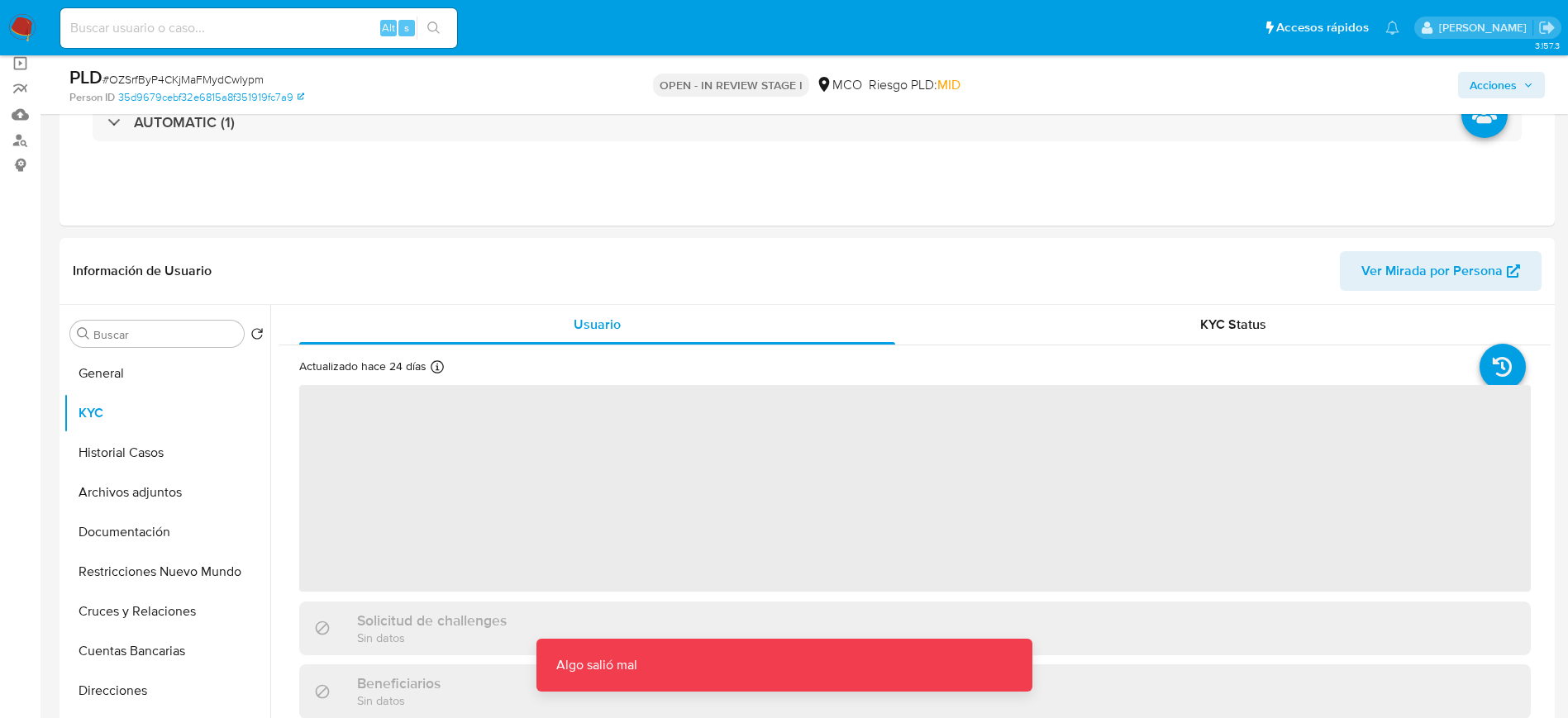
select select "10"
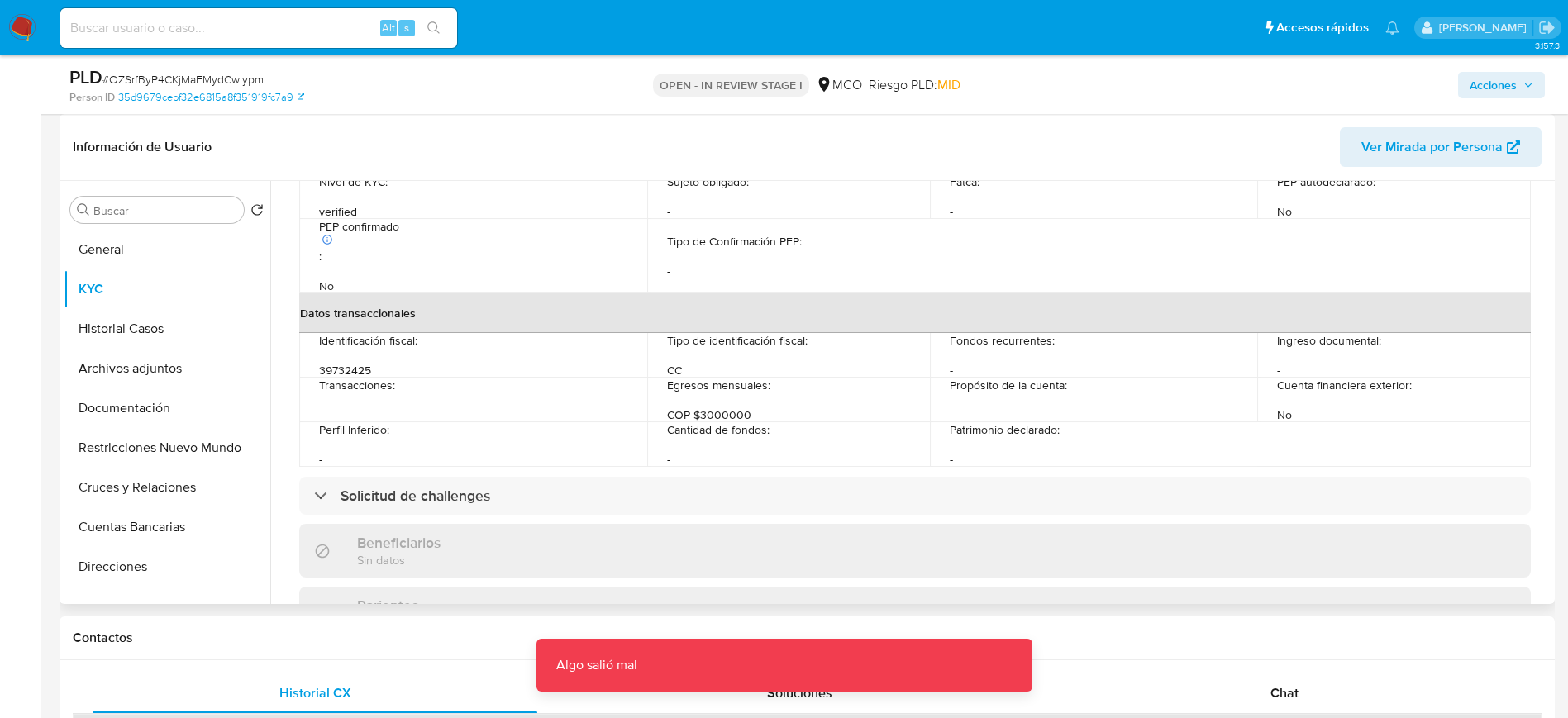
scroll to position [94, 0]
